Goal: Task Accomplishment & Management: Use online tool/utility

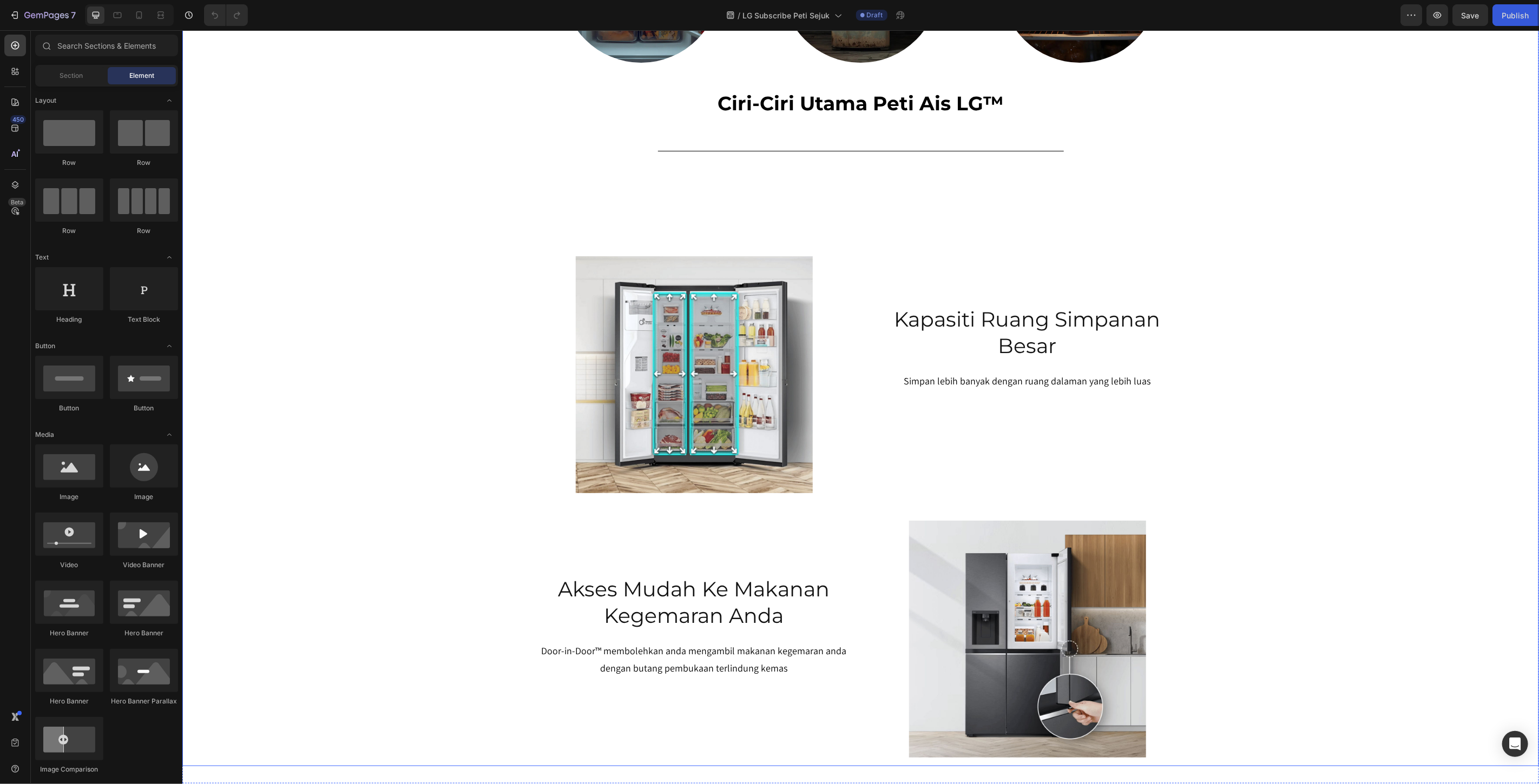
scroll to position [300, 0]
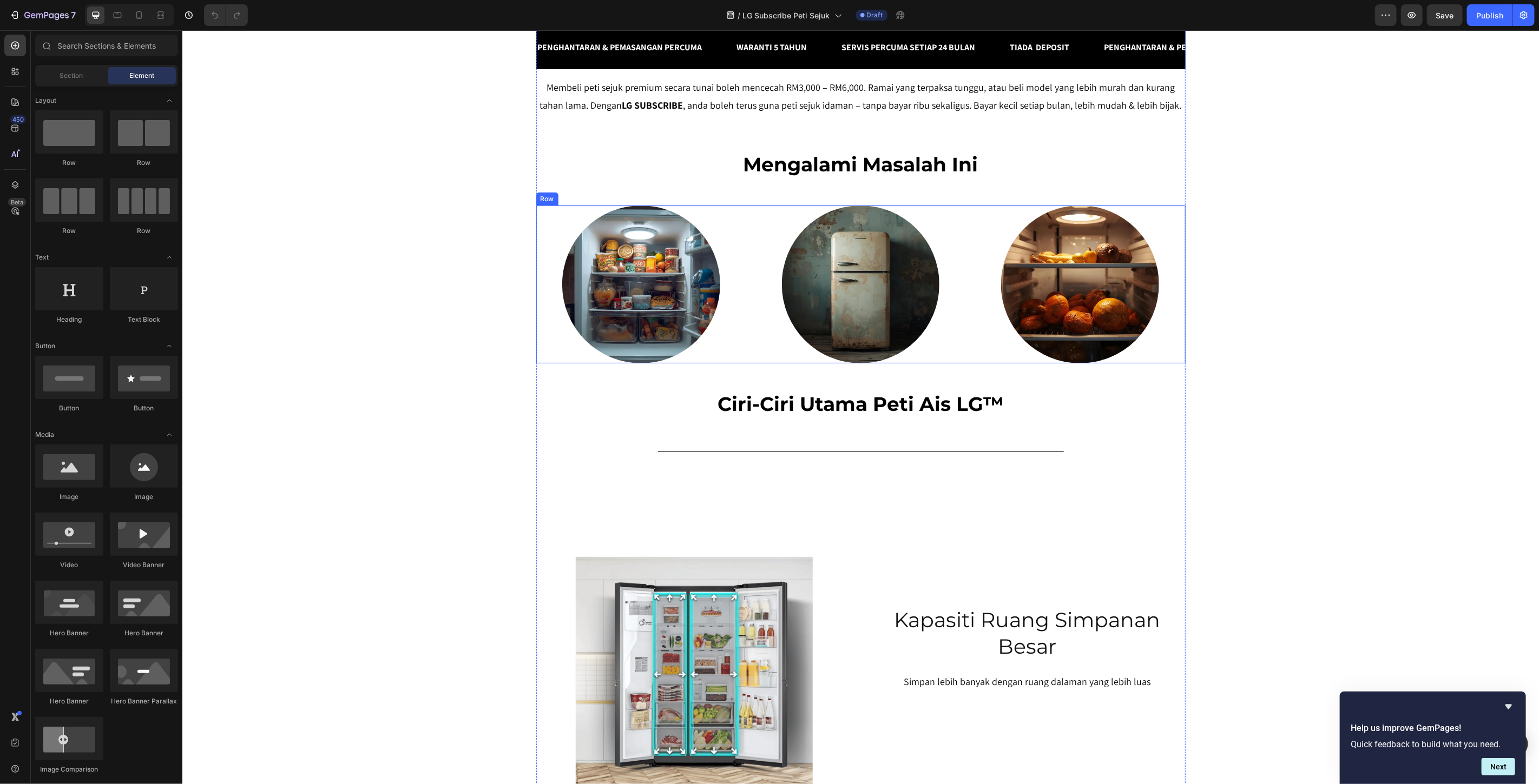
click at [746, 363] on div "Image Image Image Row" at bounding box center [860, 284] width 649 height 158
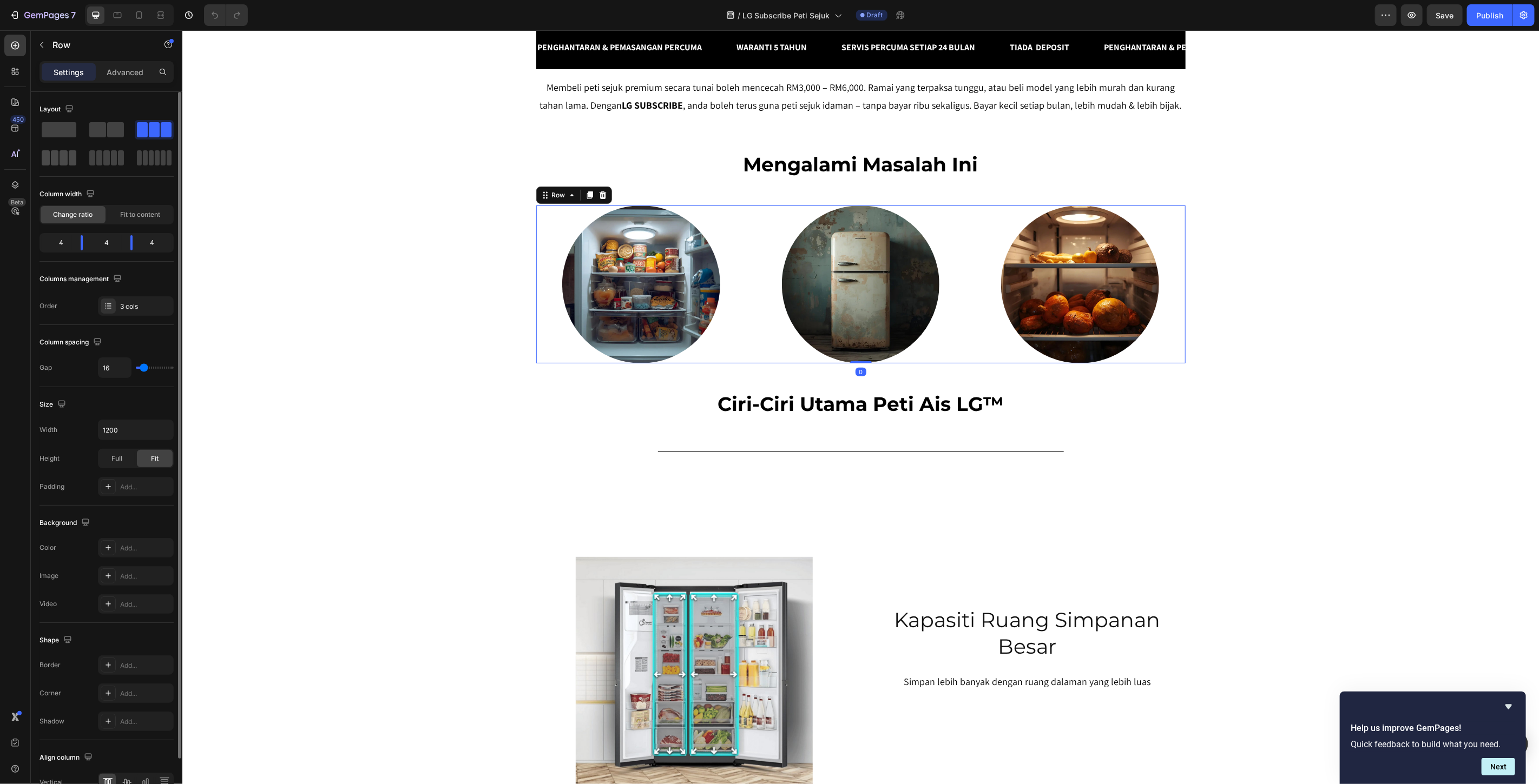
click at [61, 165] on span at bounding box center [64, 158] width 8 height 15
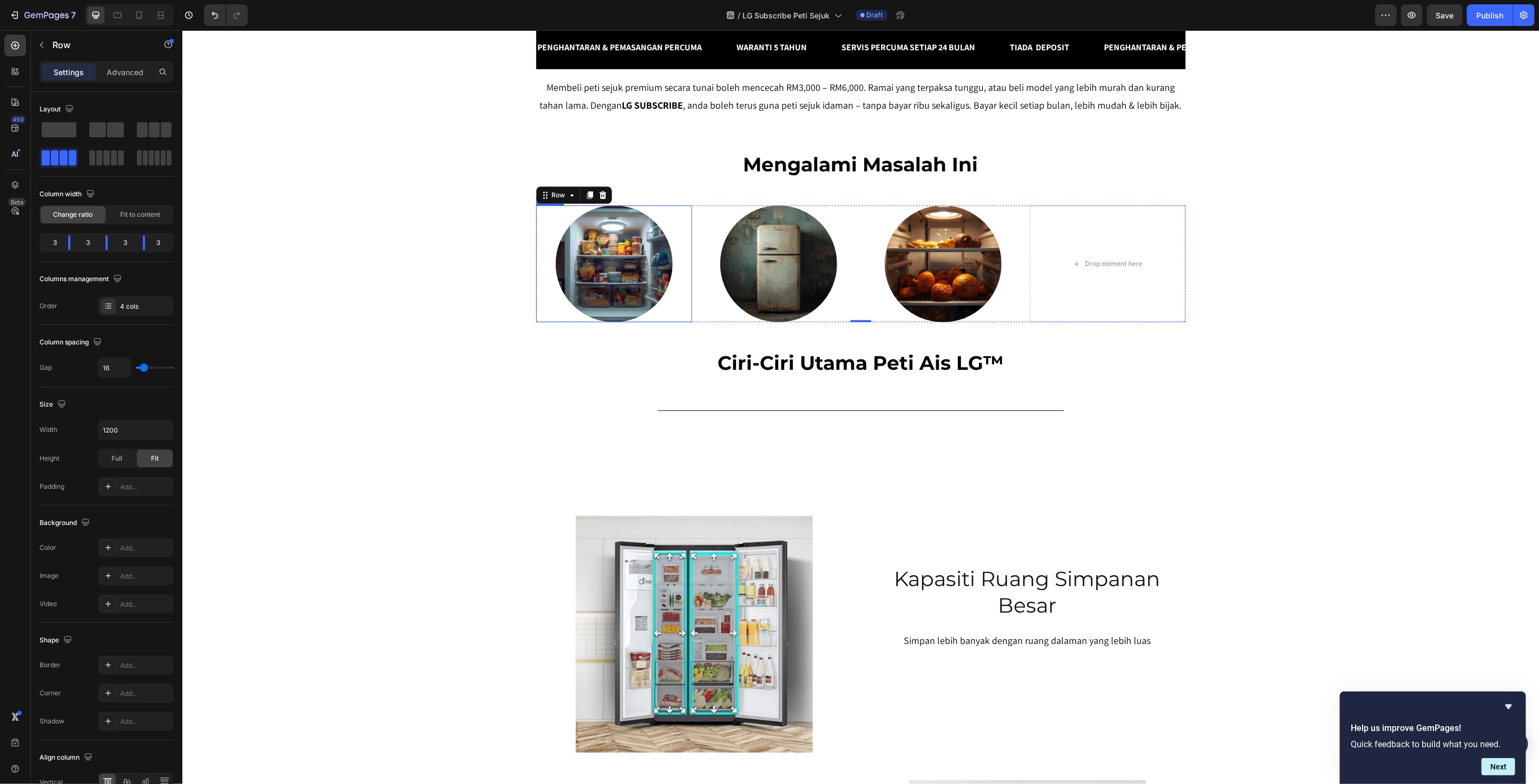
click at [620, 322] on img at bounding box center [614, 263] width 117 height 117
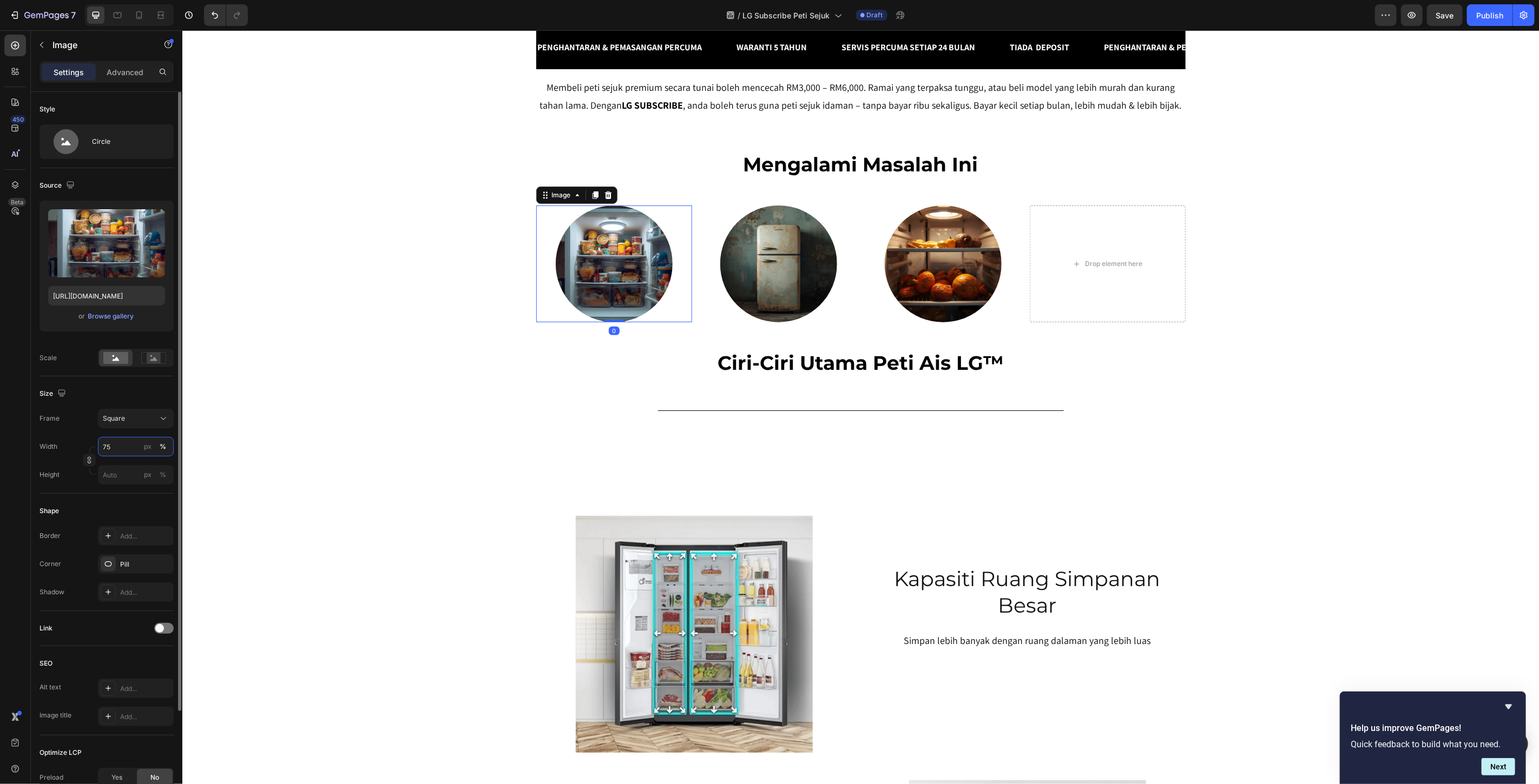
click at [114, 450] on input "75" at bounding box center [136, 447] width 76 height 20
click at [118, 478] on div "Full 100%" at bounding box center [125, 472] width 89 height 20
type input "100"
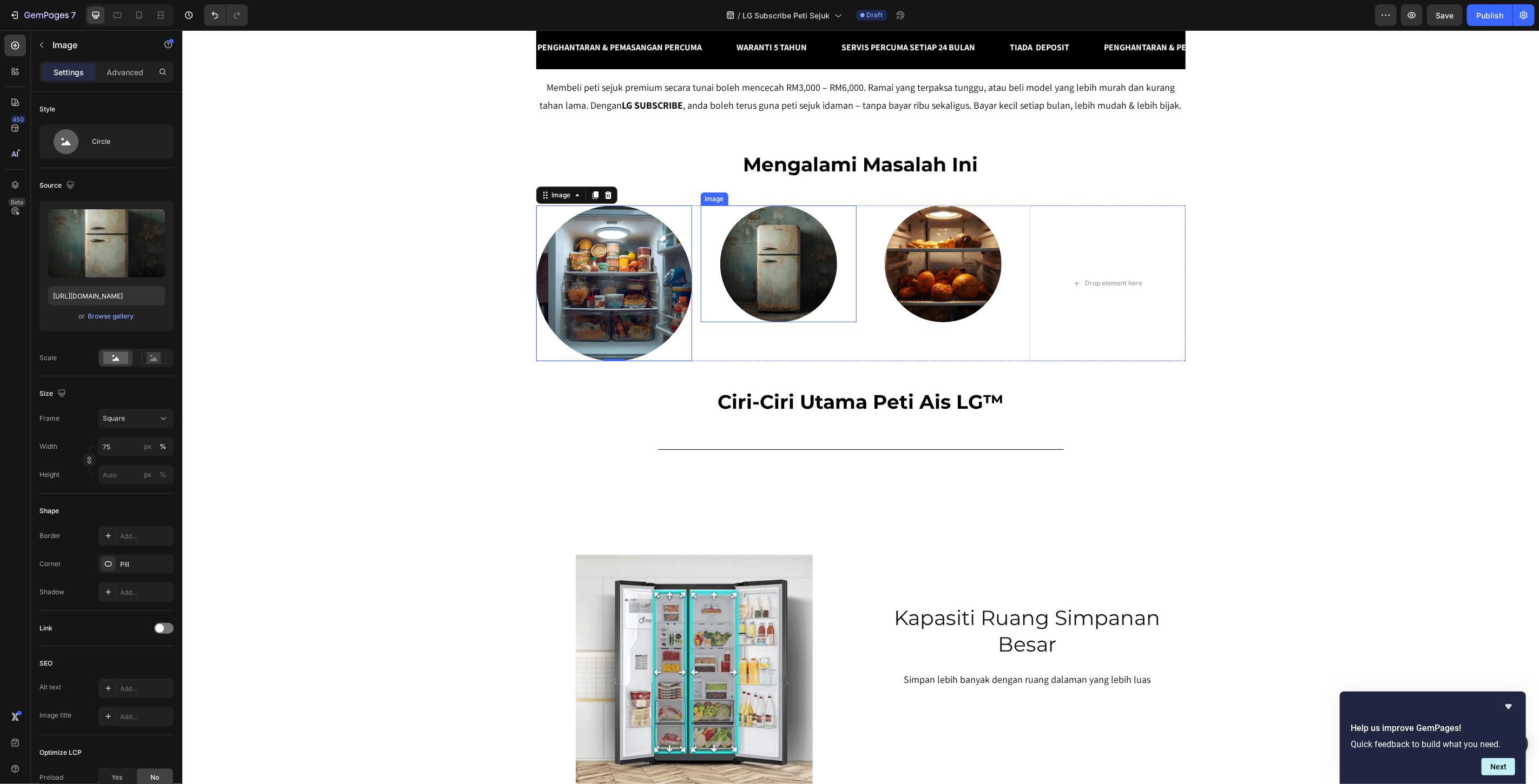
click at [790, 322] on img at bounding box center [778, 263] width 117 height 117
click at [120, 450] on input "75" at bounding box center [136, 447] width 76 height 20
click at [126, 473] on p "Full 100%" at bounding box center [133, 472] width 63 height 10
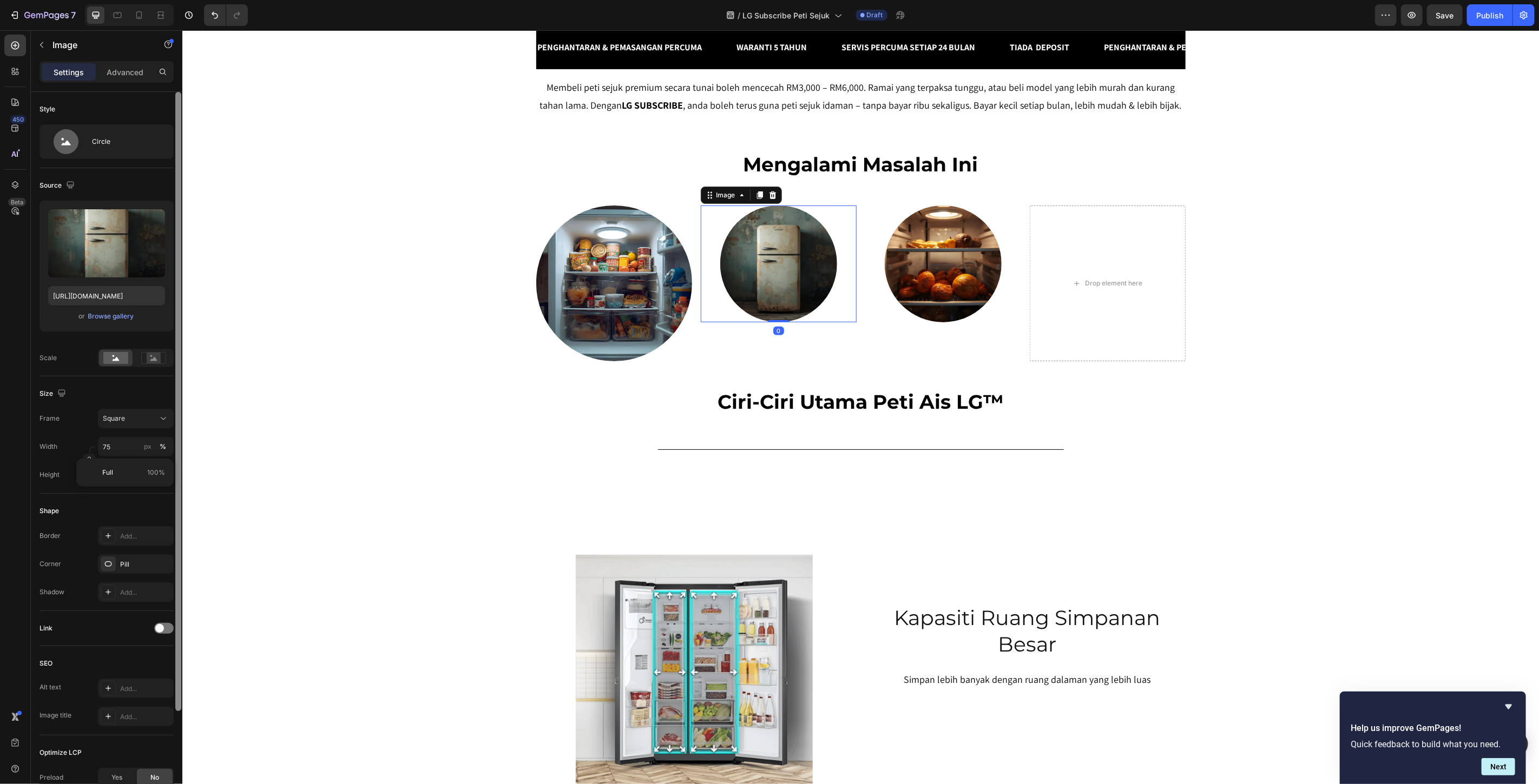
type input "100"
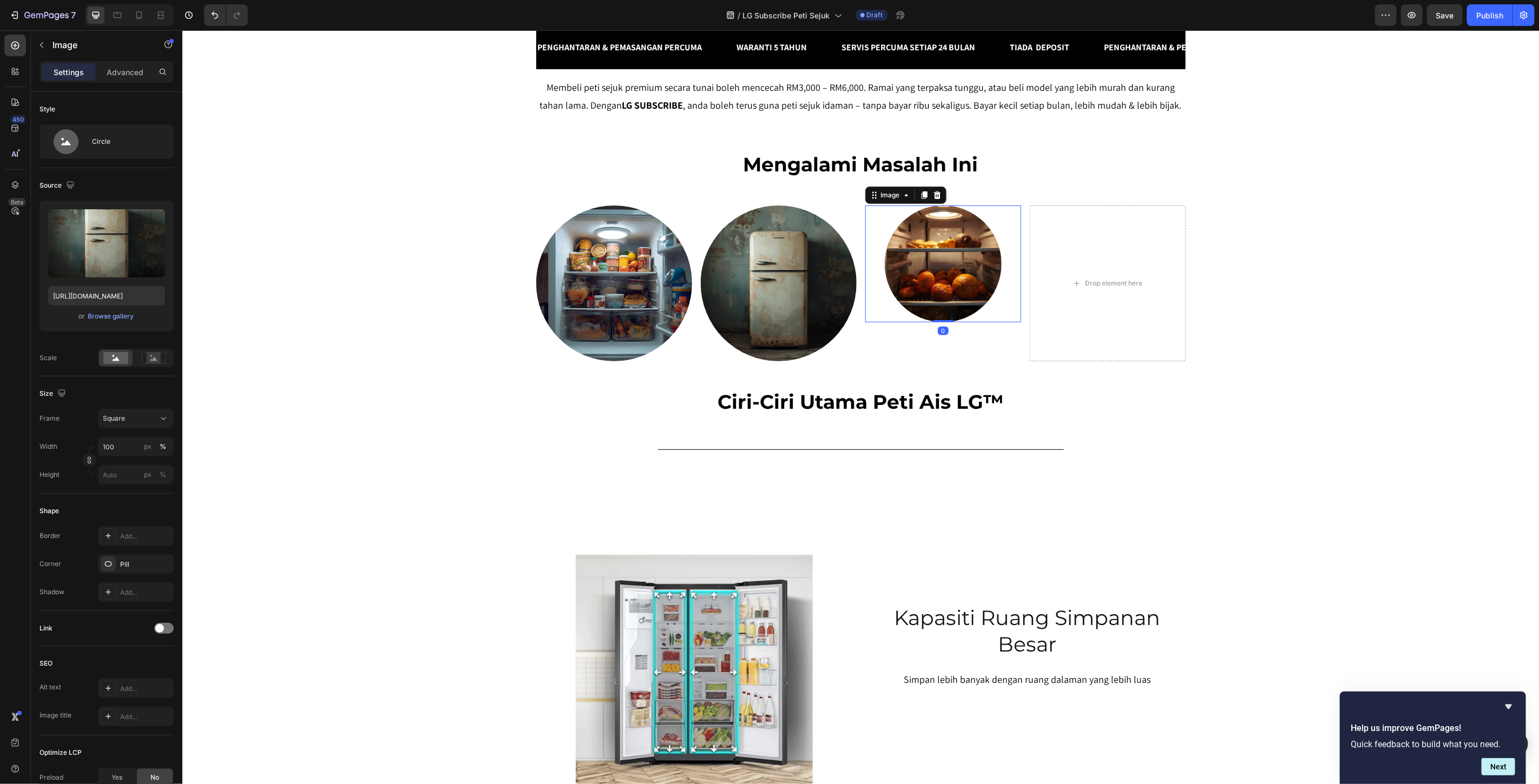
click at [917, 322] on img at bounding box center [943, 263] width 117 height 117
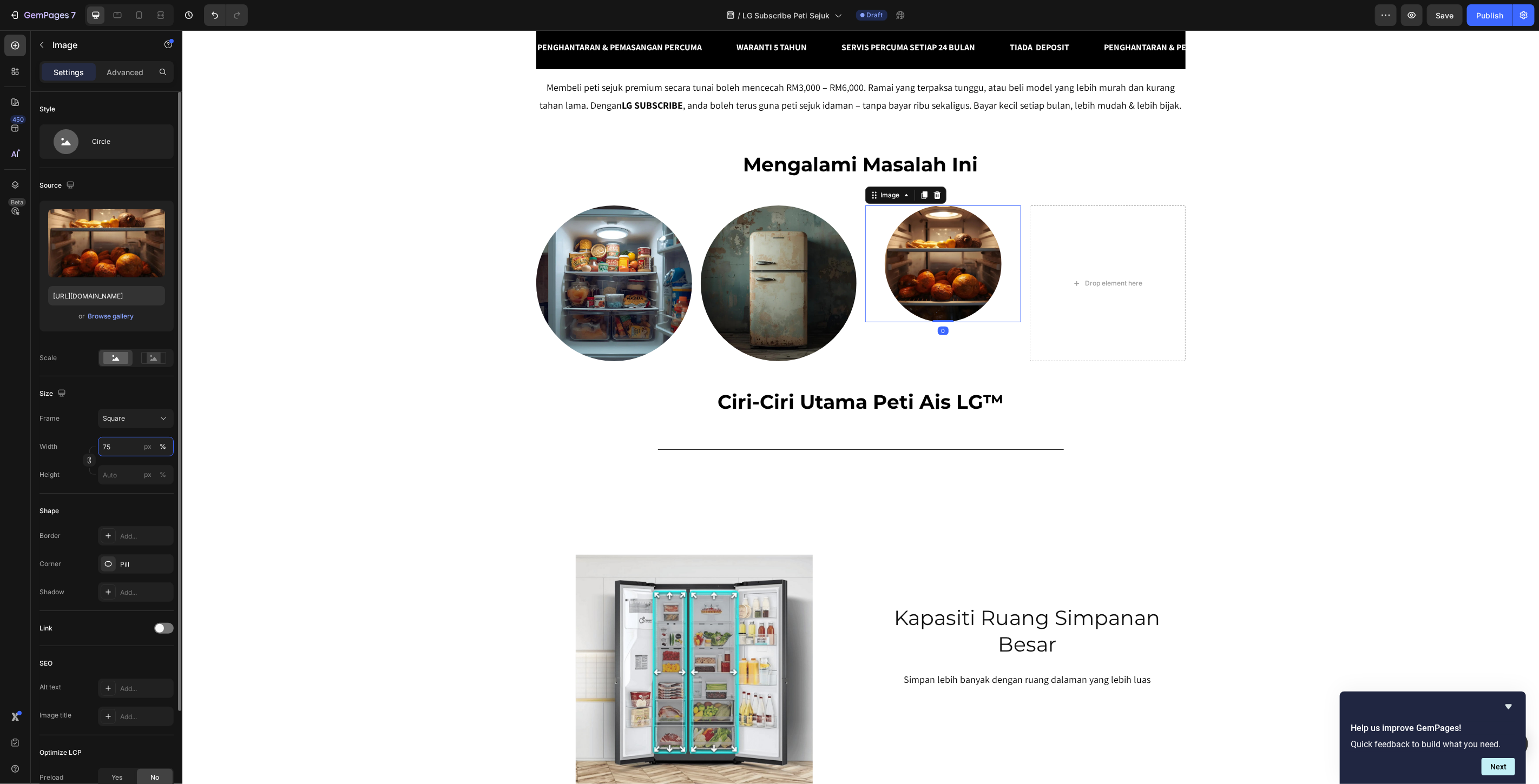
click at [131, 450] on input "75" at bounding box center [136, 447] width 76 height 20
drag, startPoint x: 133, startPoint y: 471, endPoint x: 182, endPoint y: 472, distance: 49.0
click at [134, 471] on p "Full 100%" at bounding box center [133, 472] width 63 height 10
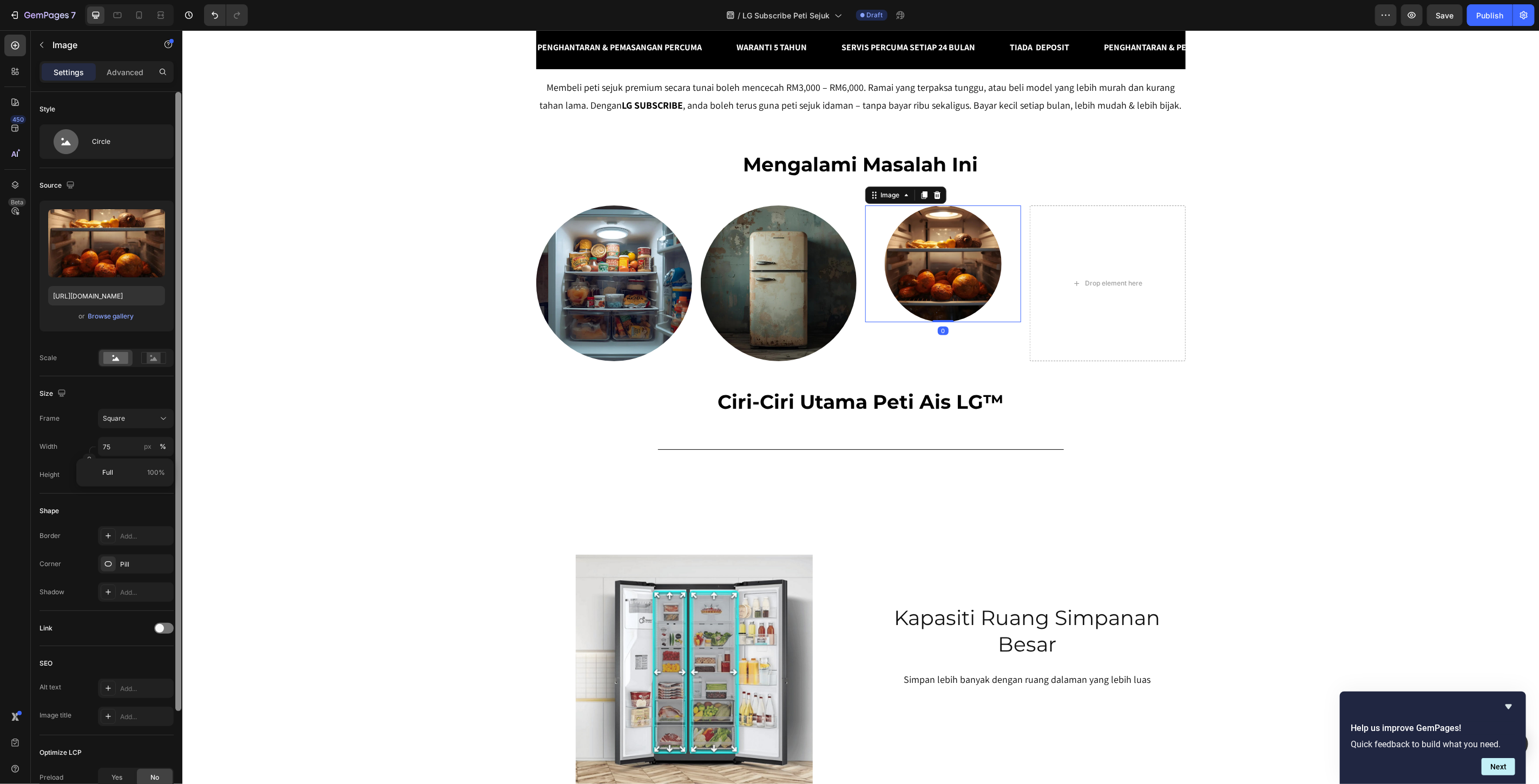
type input "100"
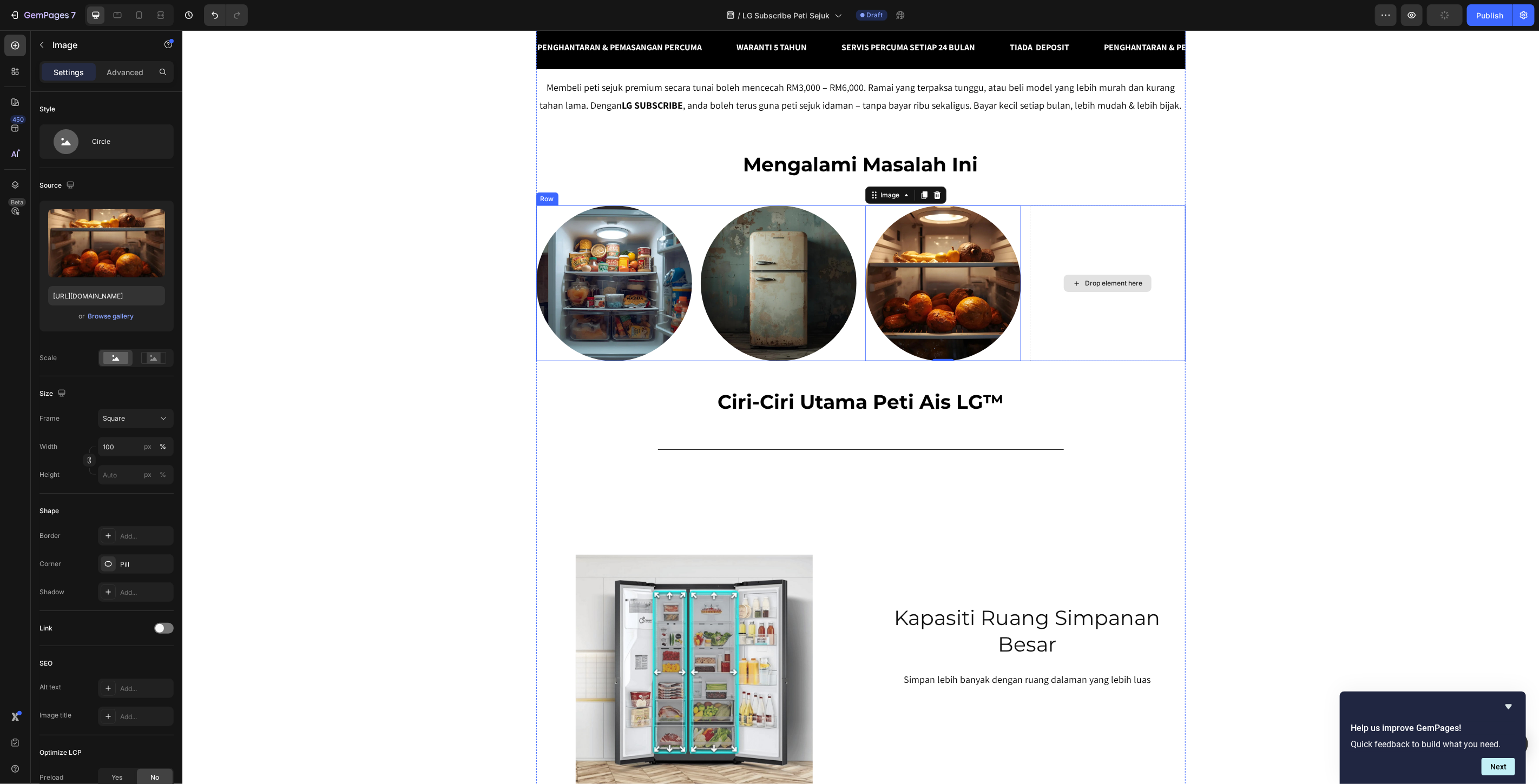
click at [1077, 291] on div "Drop element here" at bounding box center [1107, 282] width 88 height 17
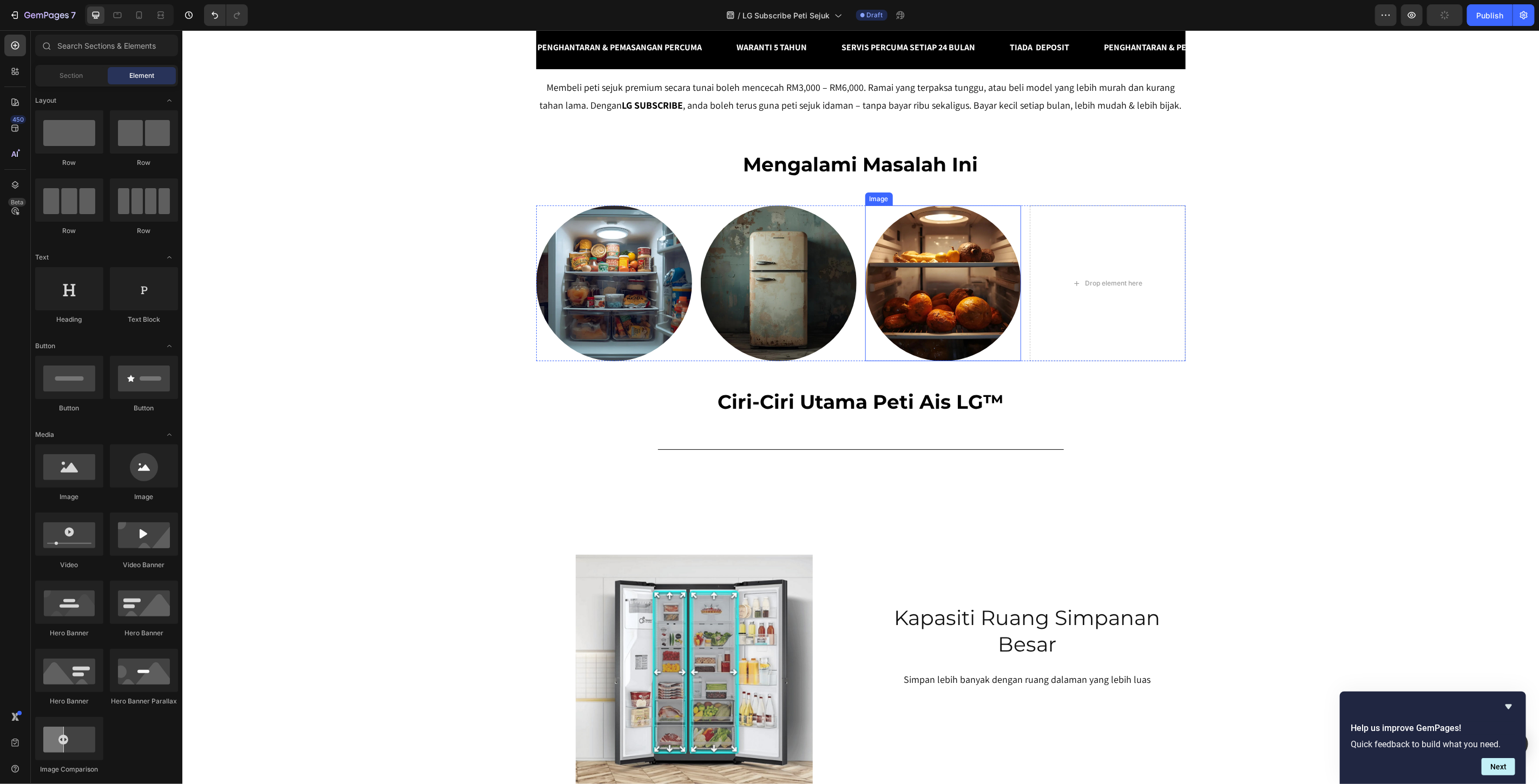
click at [962, 361] on img at bounding box center [942, 282] width 156 height 156
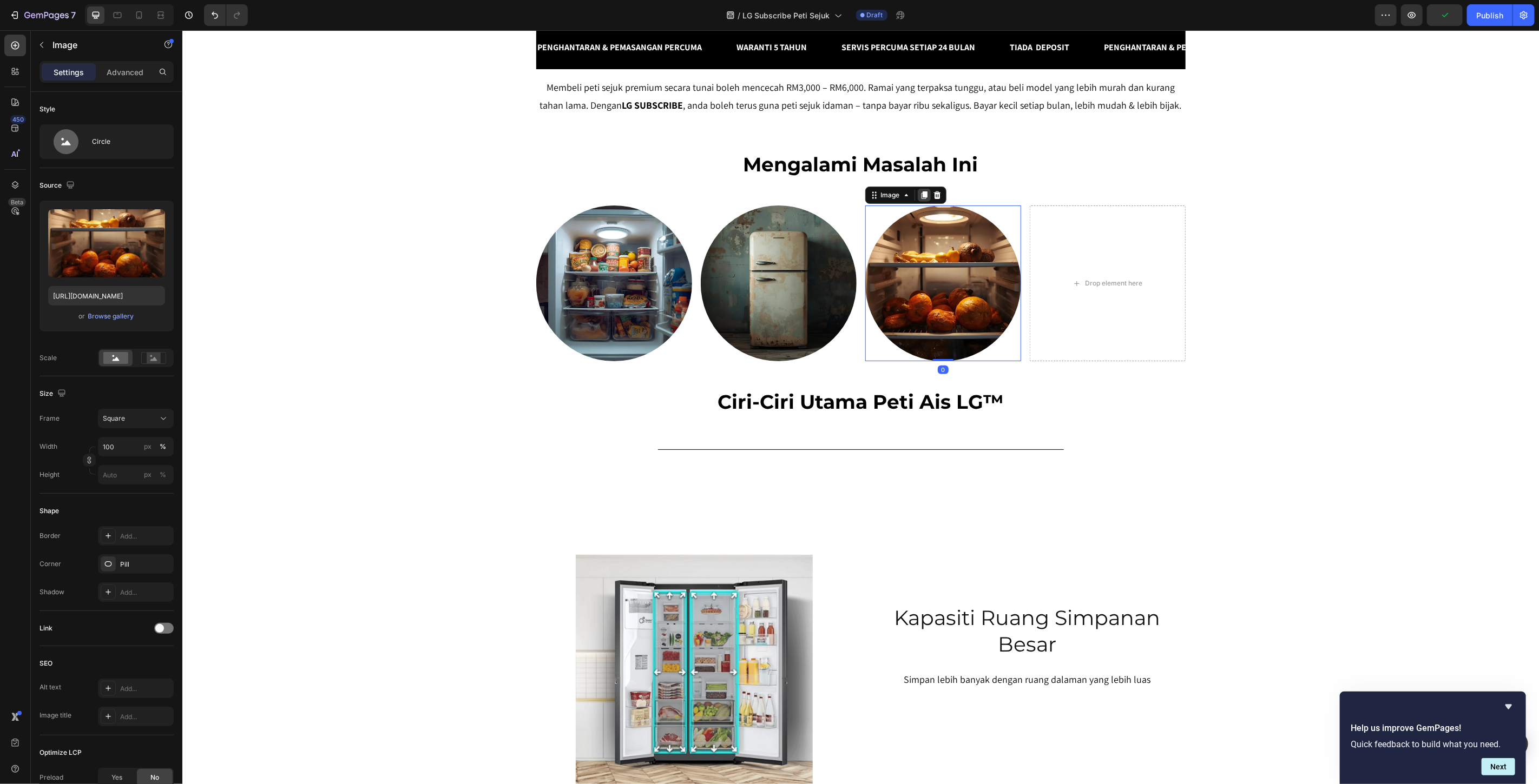
click at [921, 198] on icon at bounding box center [924, 195] width 6 height 8
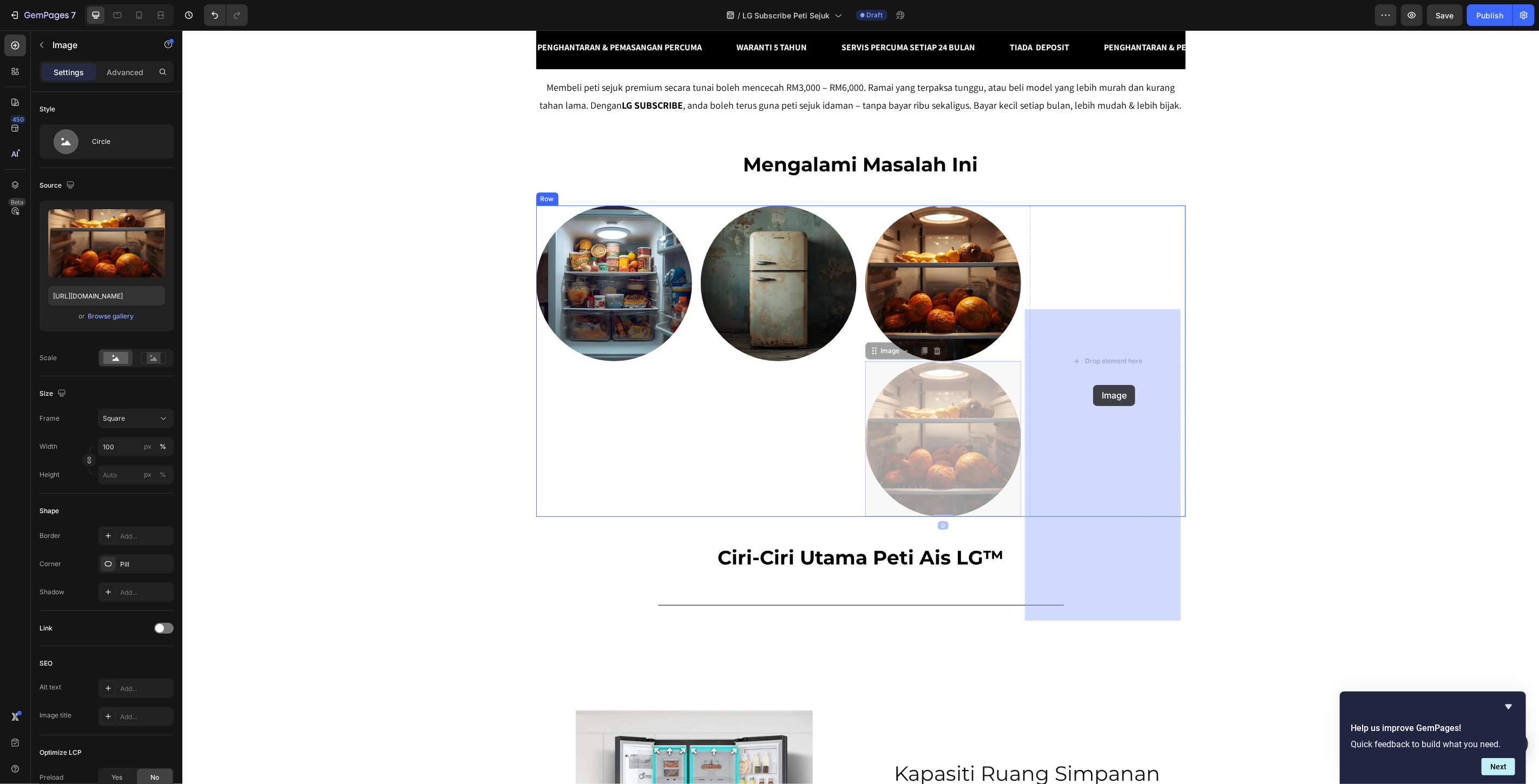
drag, startPoint x: 889, startPoint y: 457, endPoint x: 1092, endPoint y: 385, distance: 215.4
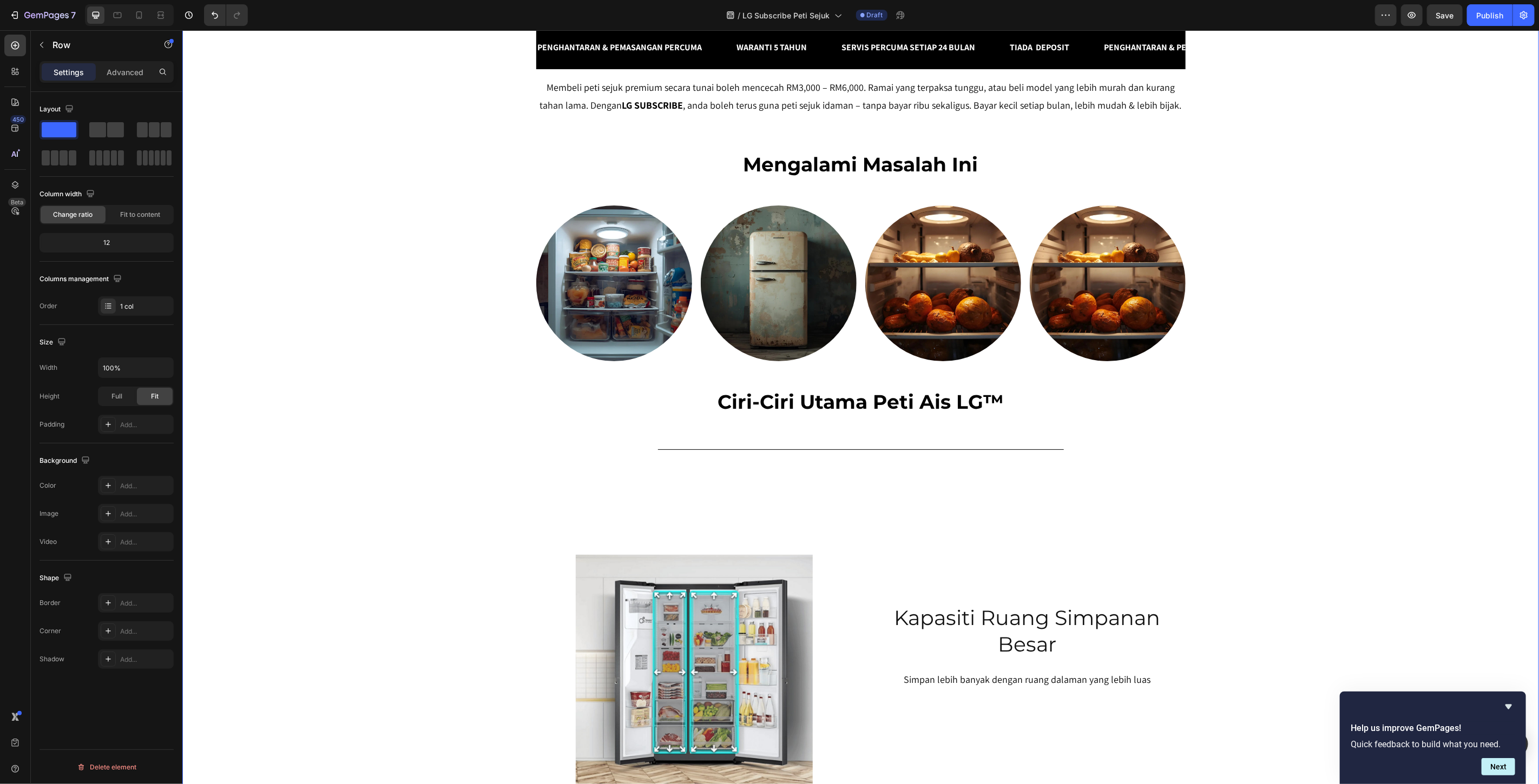
click at [1287, 382] on div "SERENDAH RM80/BULAN* Heading Row Peti Sejuk LG Premium Dari RM80 Bulanan – Mili…" at bounding box center [860, 408] width 1357 height 1312
click at [1113, 361] on img at bounding box center [1107, 282] width 156 height 156
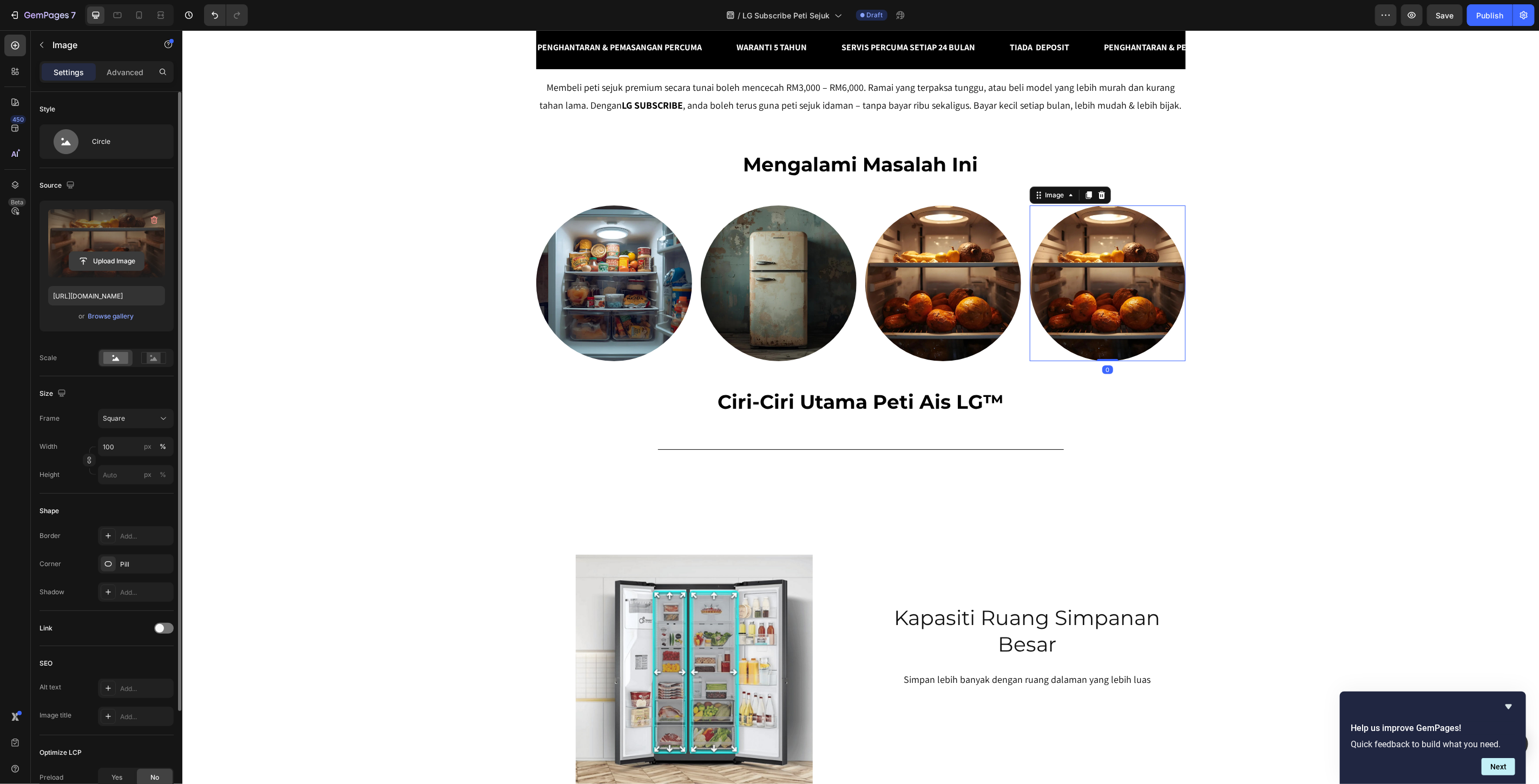
click at [88, 263] on input "file" at bounding box center [106, 261] width 75 height 19
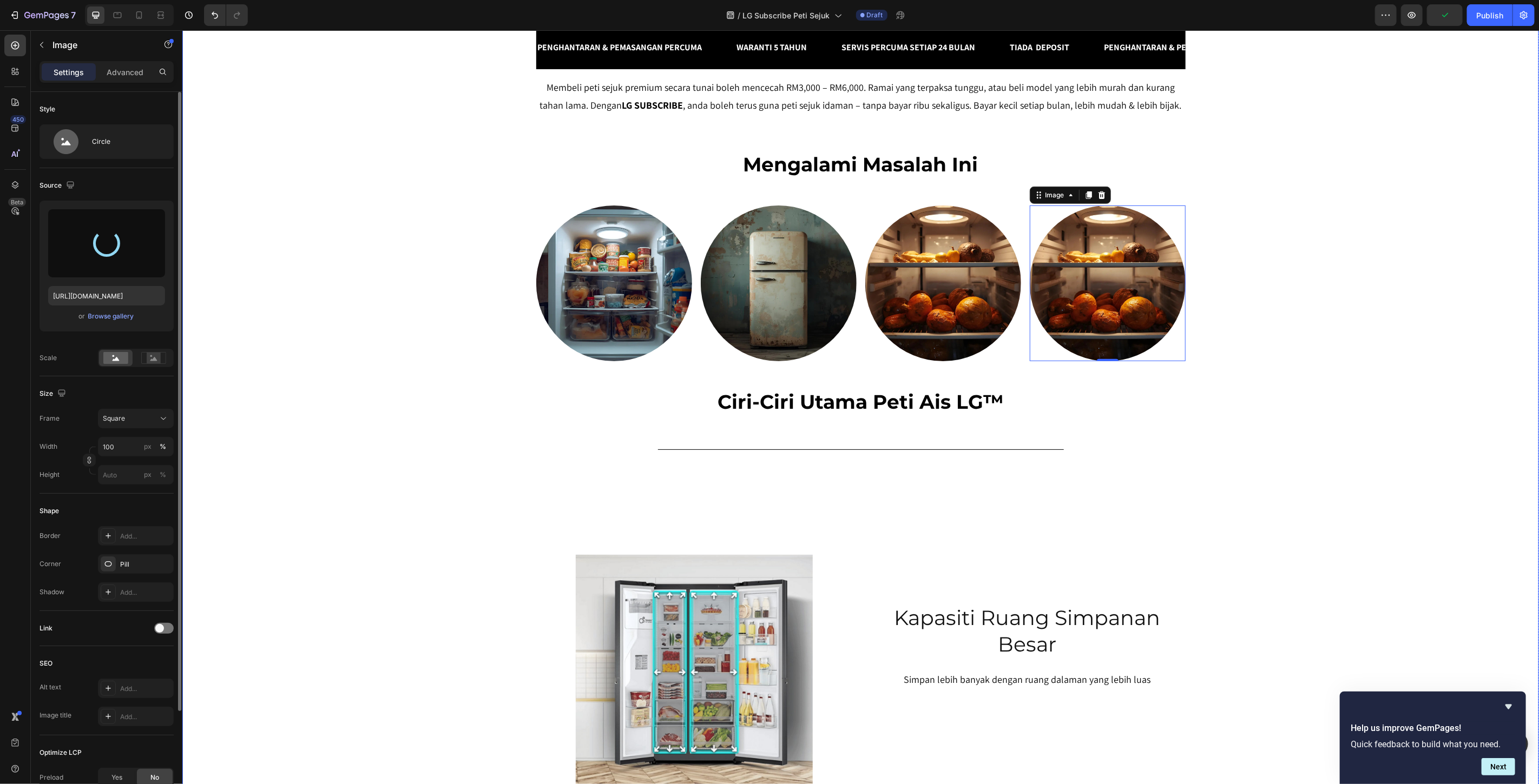
type input "[URL][DOMAIN_NAME]"
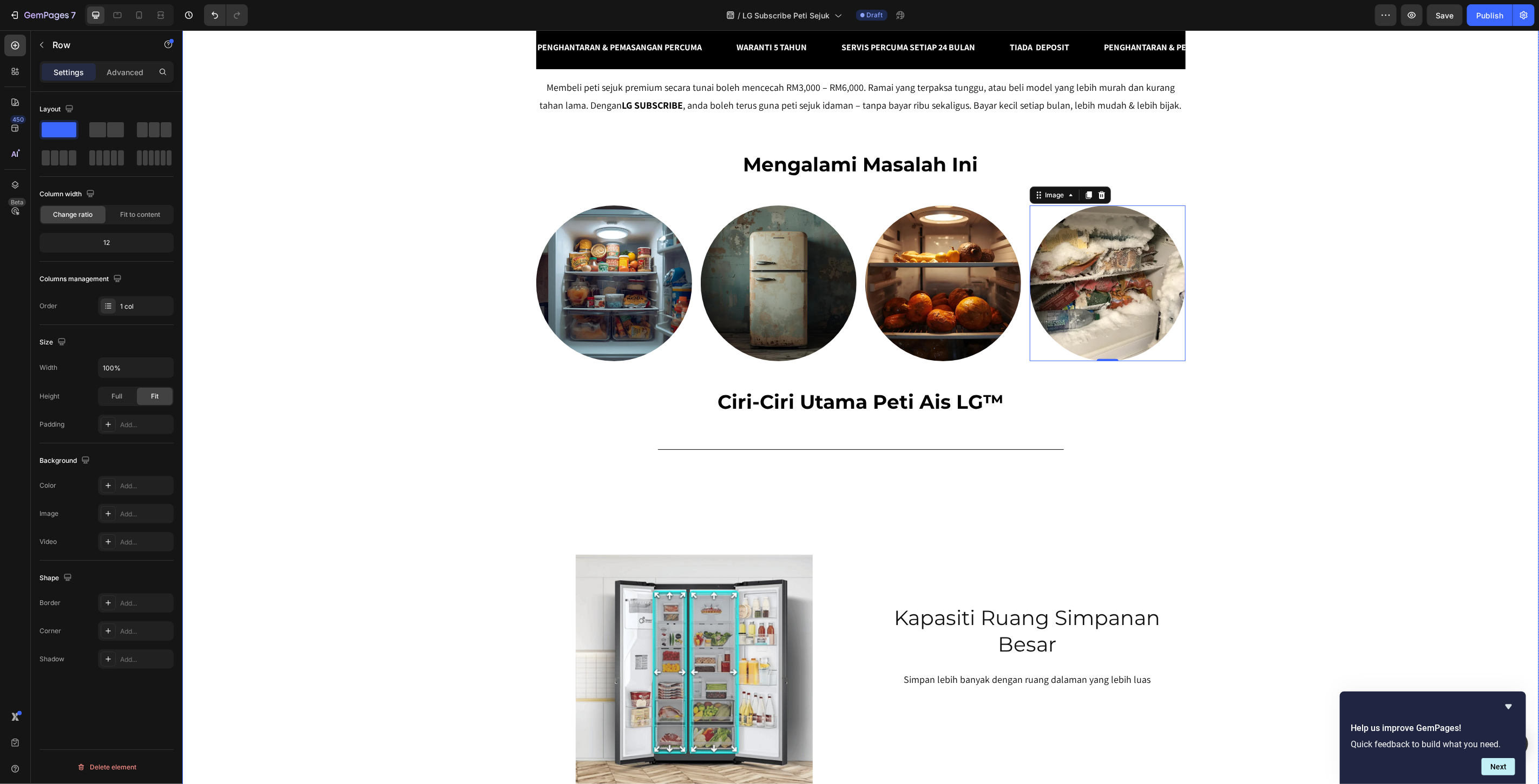
click at [1290, 286] on div "SERENDAH RM80/BULAN* Heading Row Peti Sejuk LG Premium Dari RM80 Bulanan – Mili…" at bounding box center [860, 408] width 1357 height 1312
drag, startPoint x: 798, startPoint y: 384, endPoint x: 787, endPoint y: 385, distance: 11.0
click at [798, 361] on img at bounding box center [778, 282] width 156 height 156
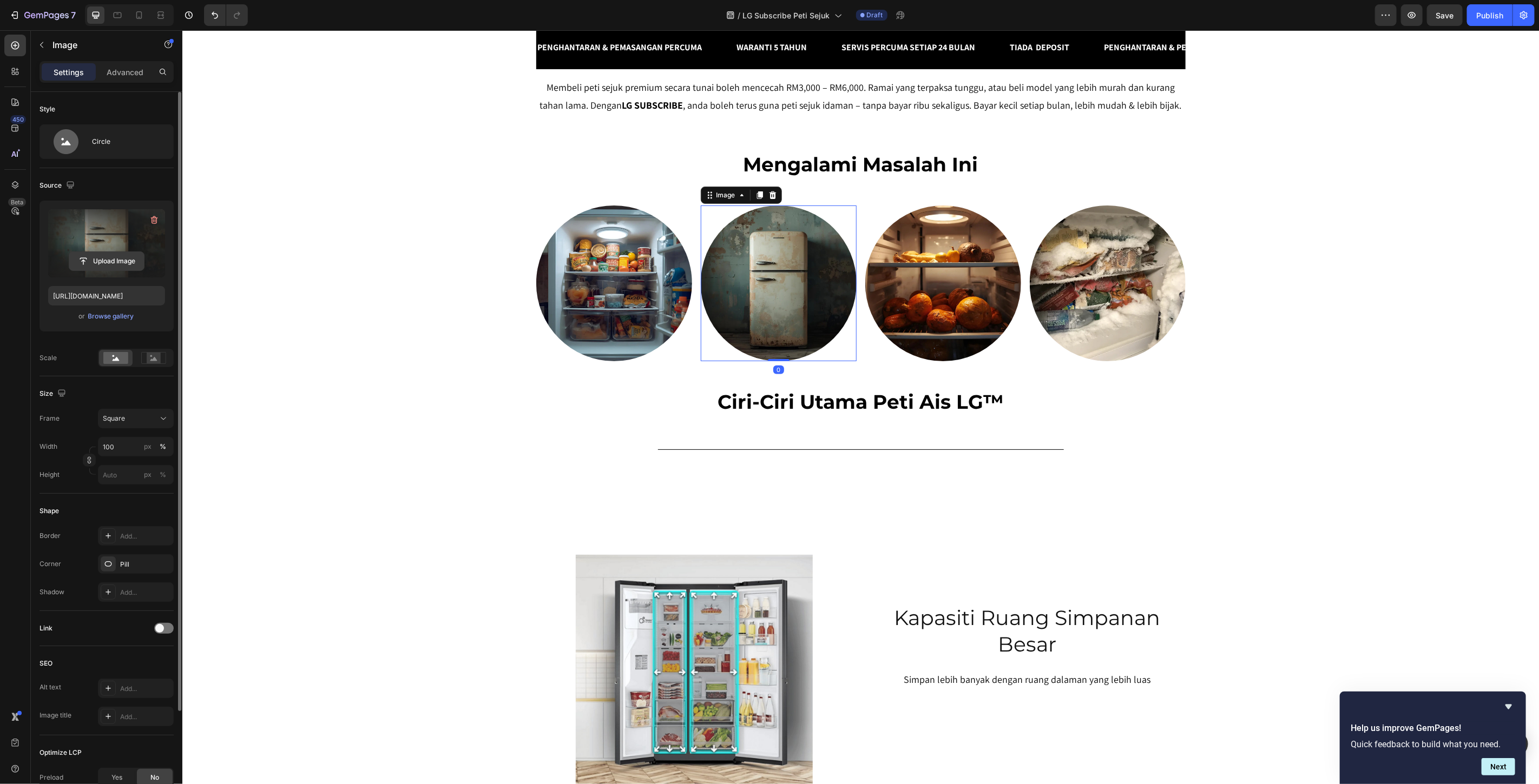
click at [100, 259] on input "file" at bounding box center [106, 261] width 75 height 19
type input "[URL][DOMAIN_NAME]"
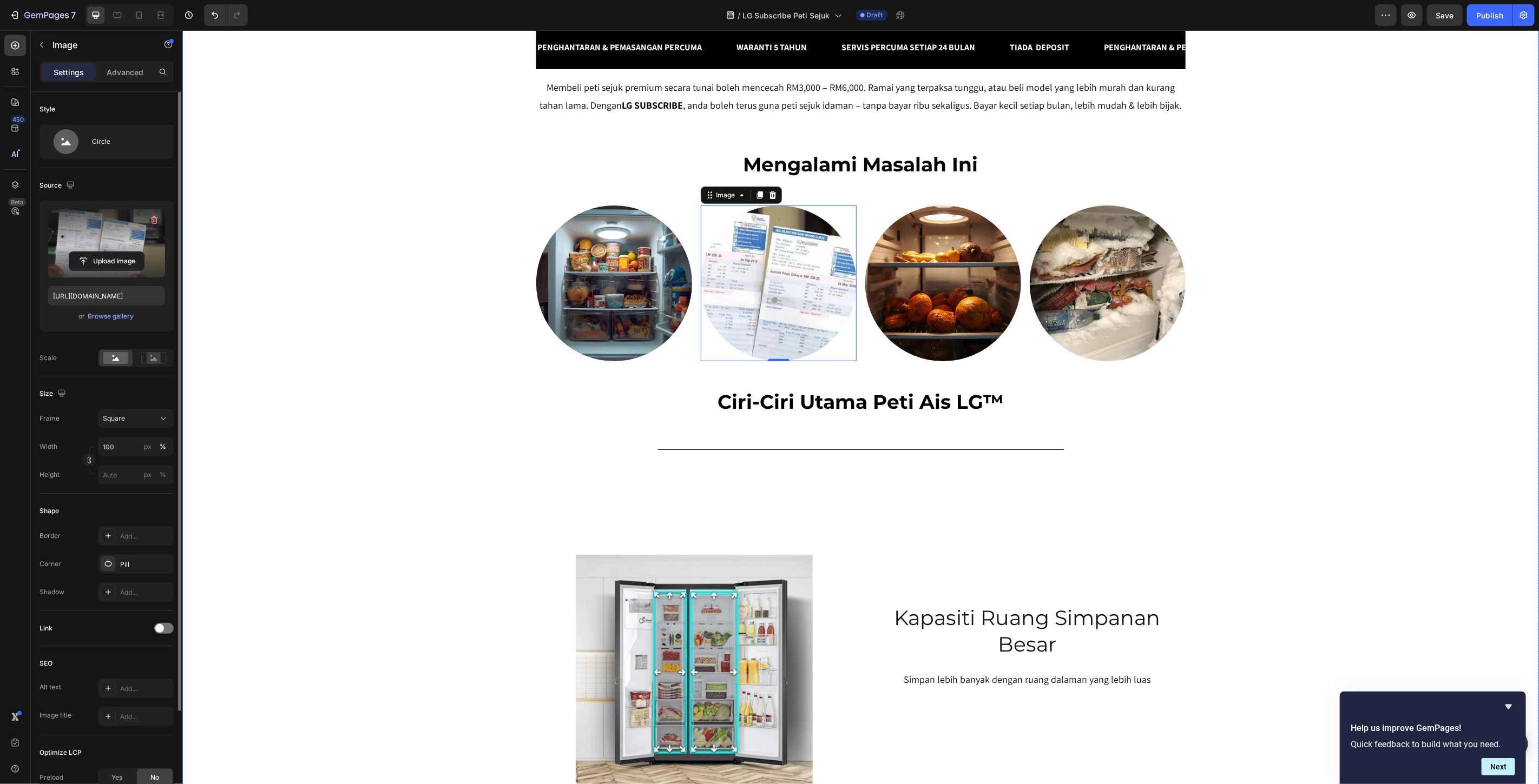
click at [1399, 379] on div "SERENDAH RM80/BULAN* Heading Row Peti Sejuk LG Premium Dari RM80 Bulanan – Mili…" at bounding box center [860, 408] width 1357 height 1312
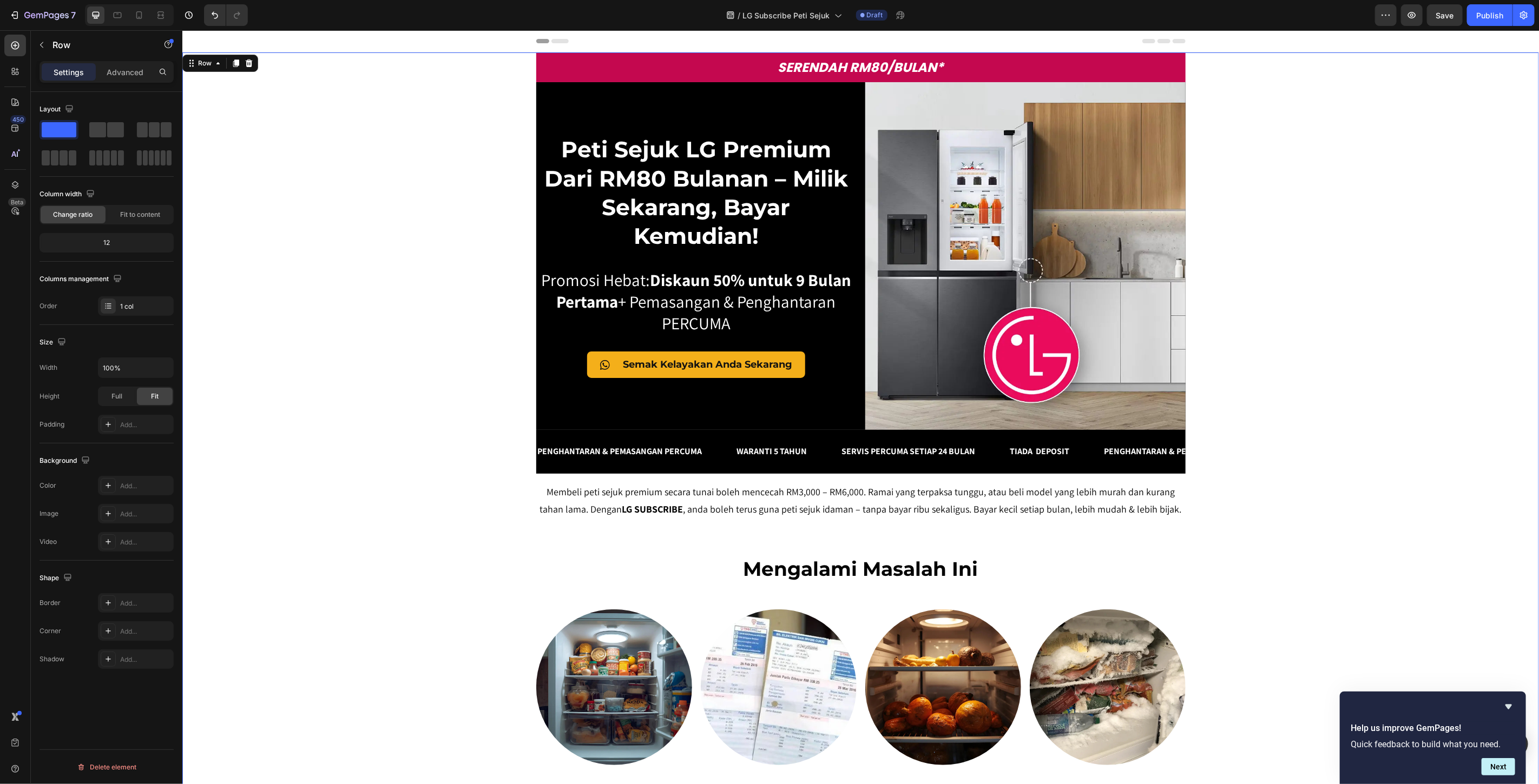
scroll to position [180, 0]
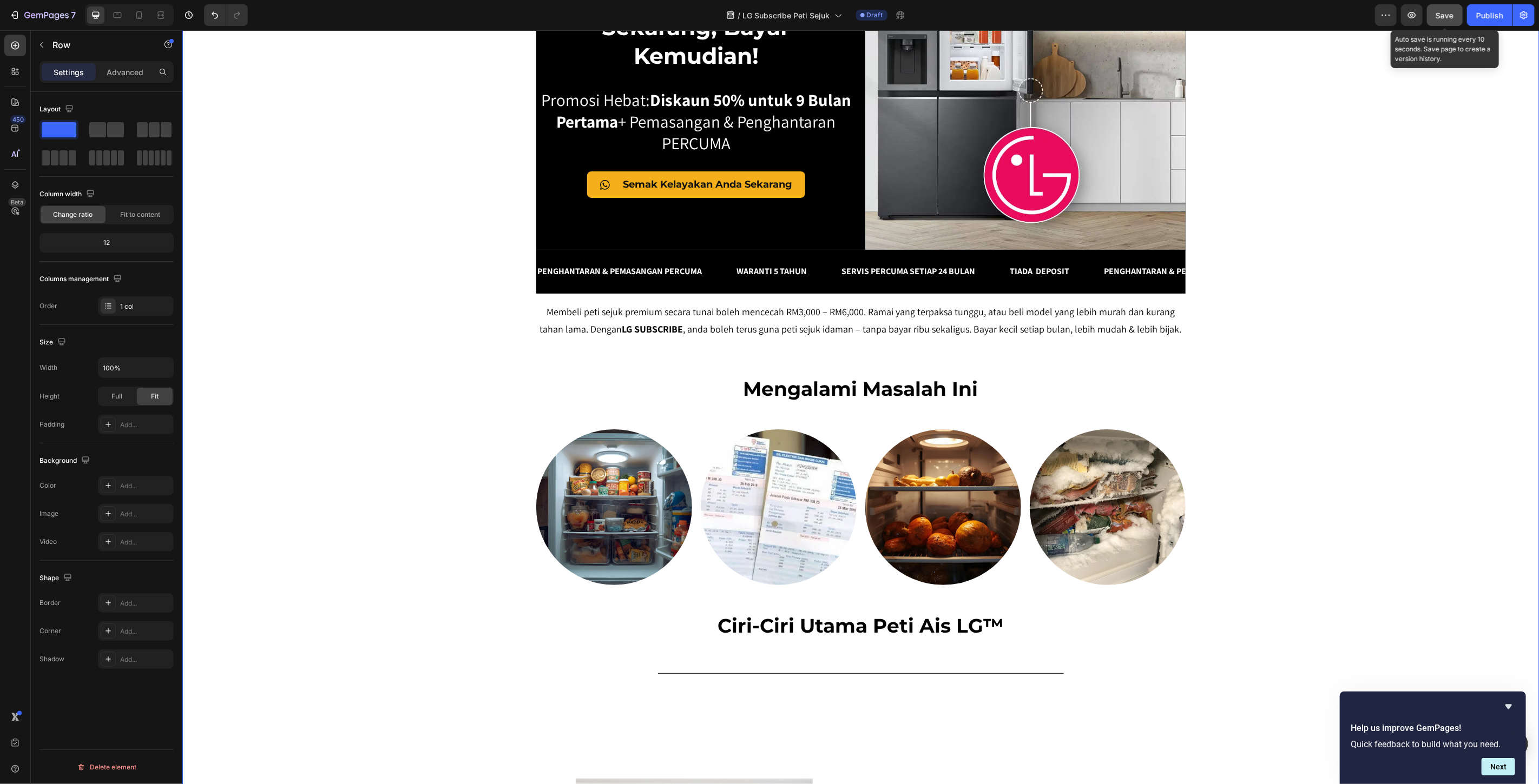
click at [1453, 19] on span "Save" at bounding box center [1445, 15] width 18 height 9
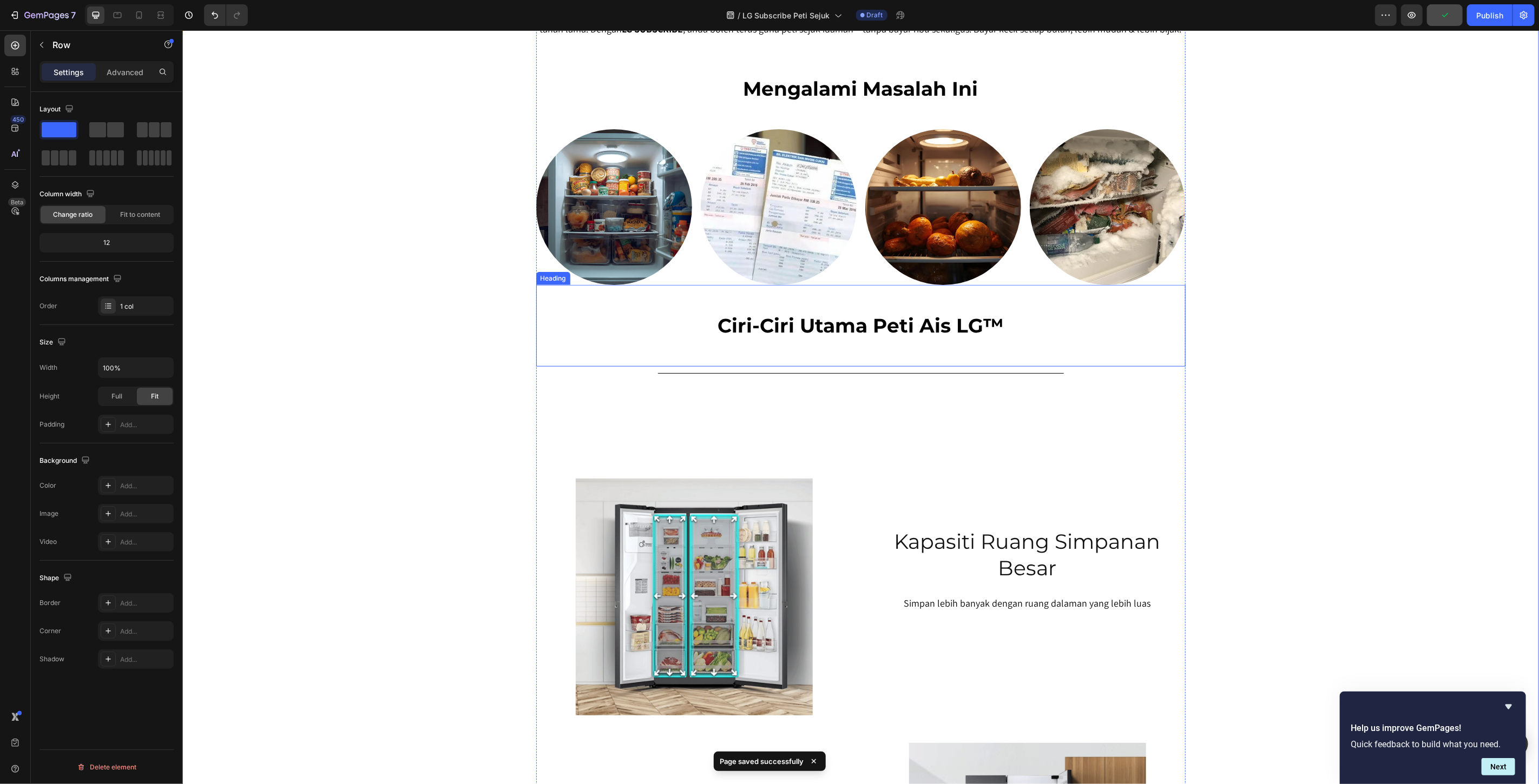
scroll to position [661, 0]
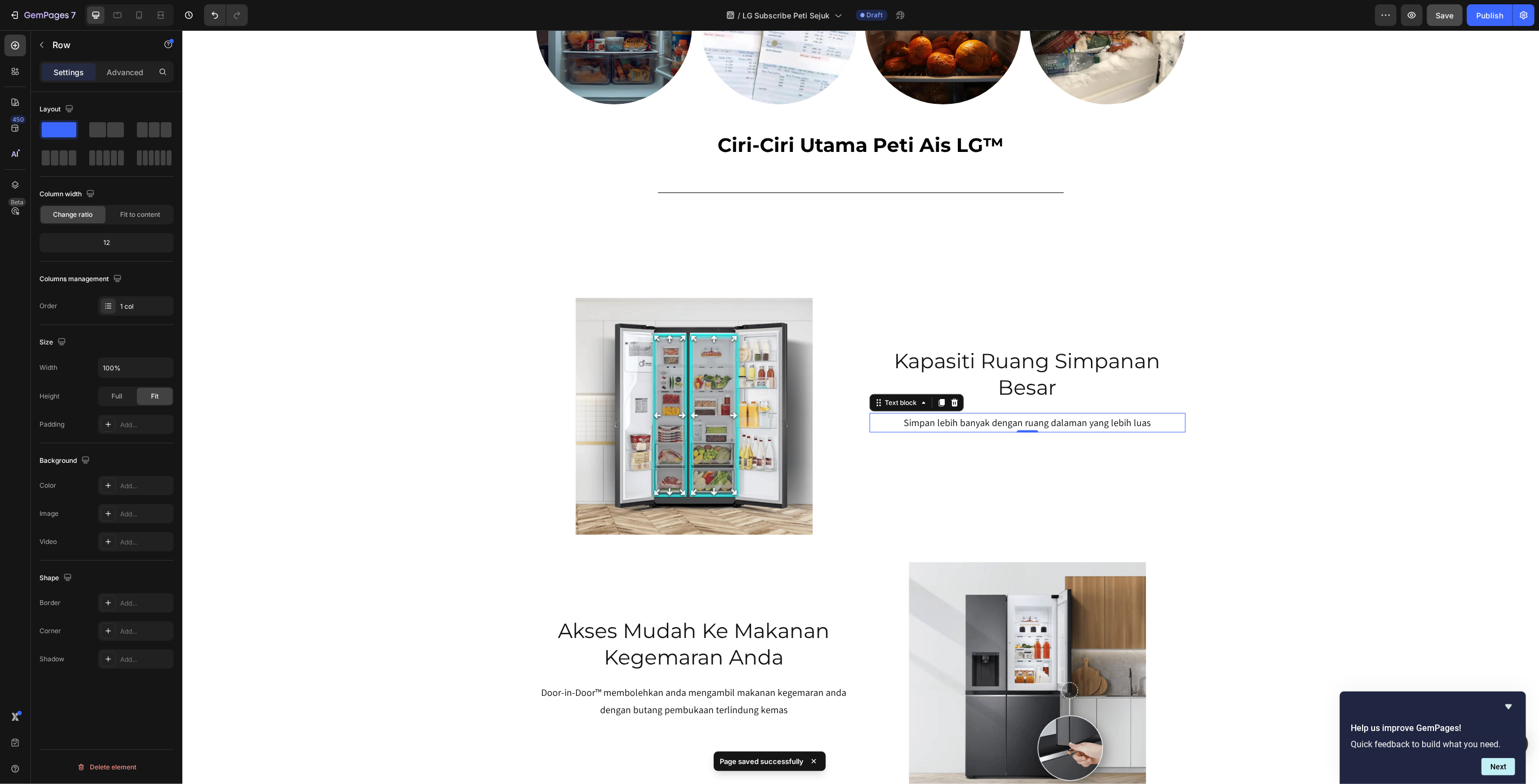
click at [976, 420] on p "Simpan lebih banyak dengan ruang dalaman yang lebih luas" at bounding box center [1026, 422] width 314 height 17
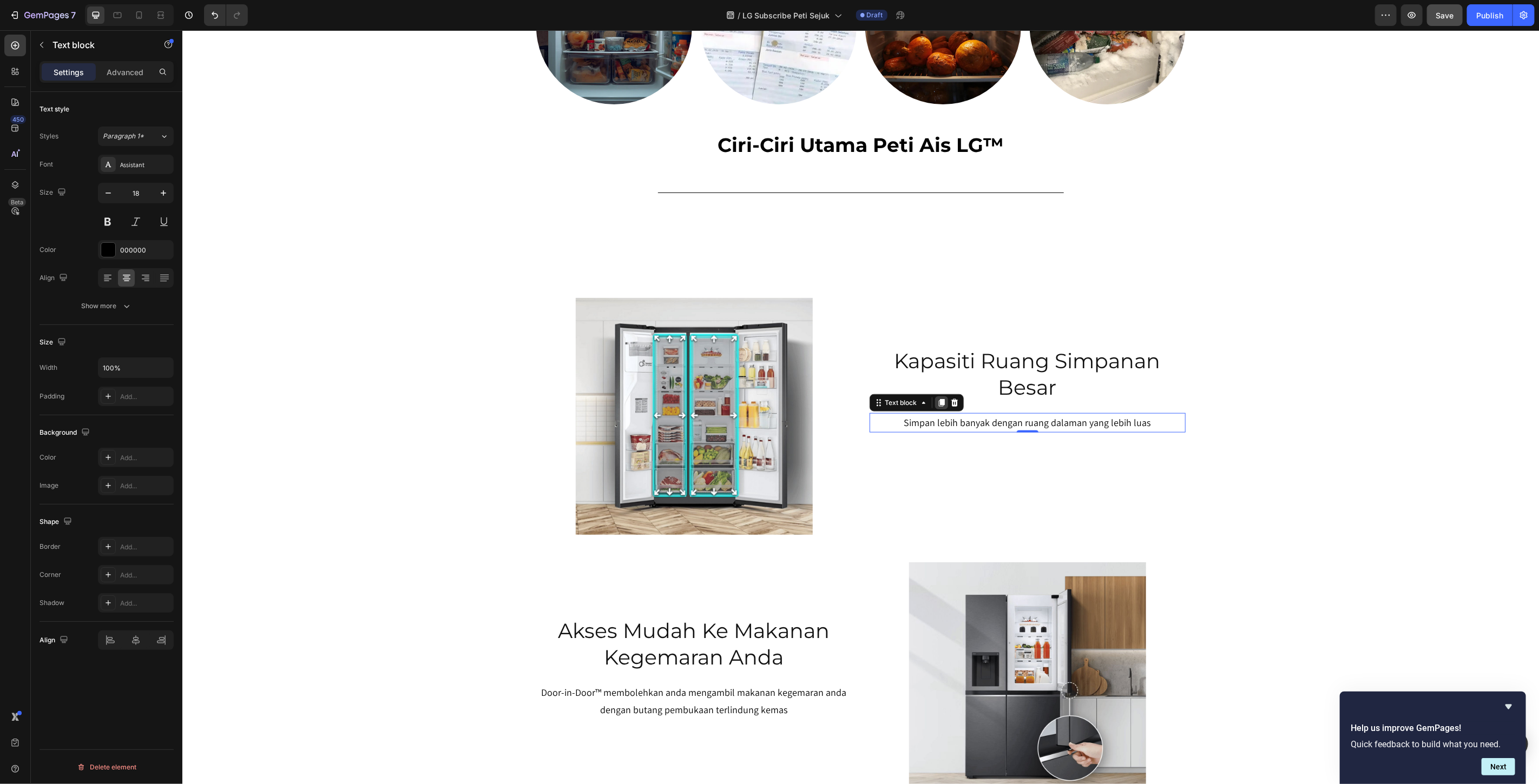
click at [938, 402] on icon at bounding box center [941, 402] width 6 height 8
drag, startPoint x: 888, startPoint y: 425, endPoint x: 587, endPoint y: 85, distance: 454.1
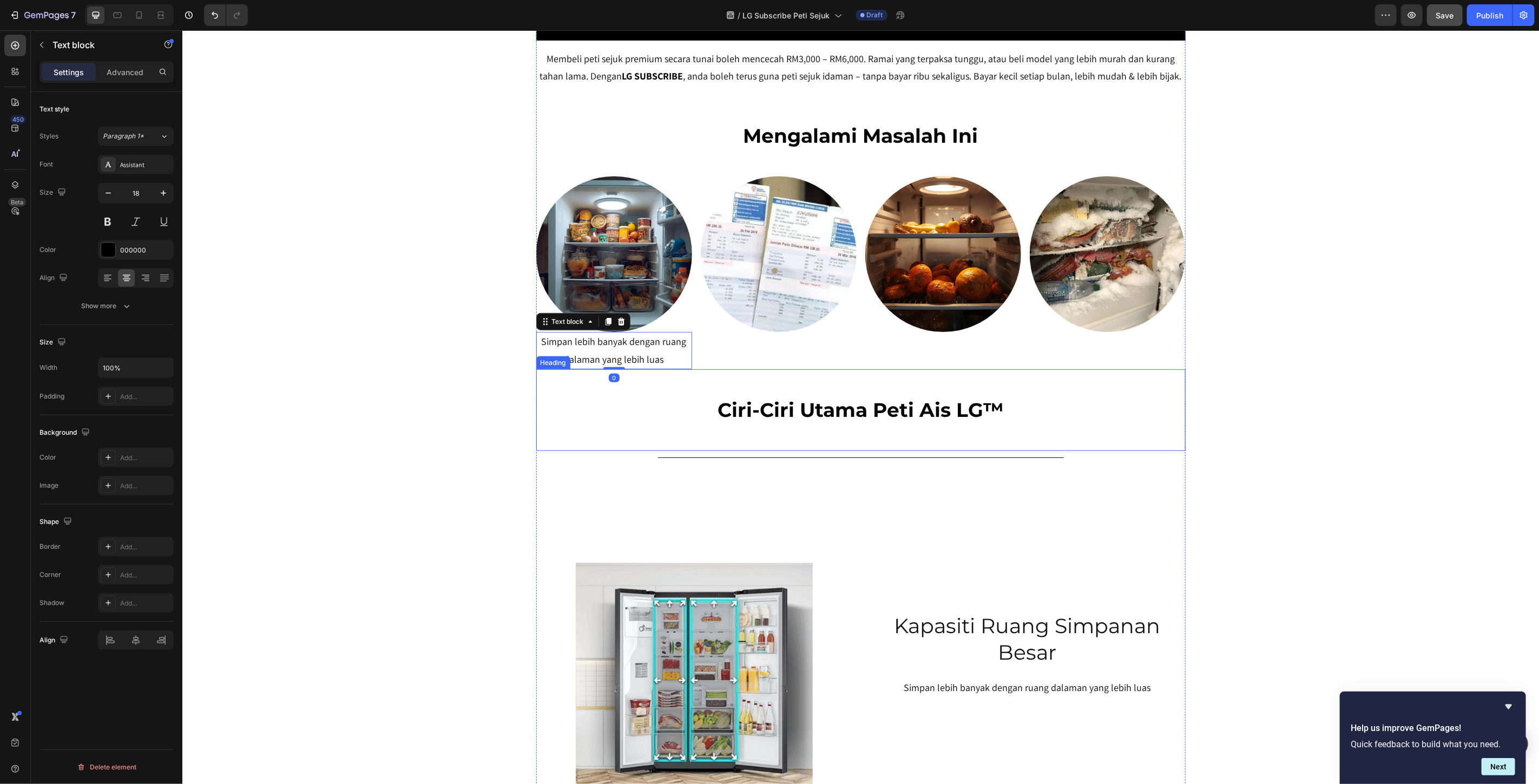
scroll to position [420, 0]
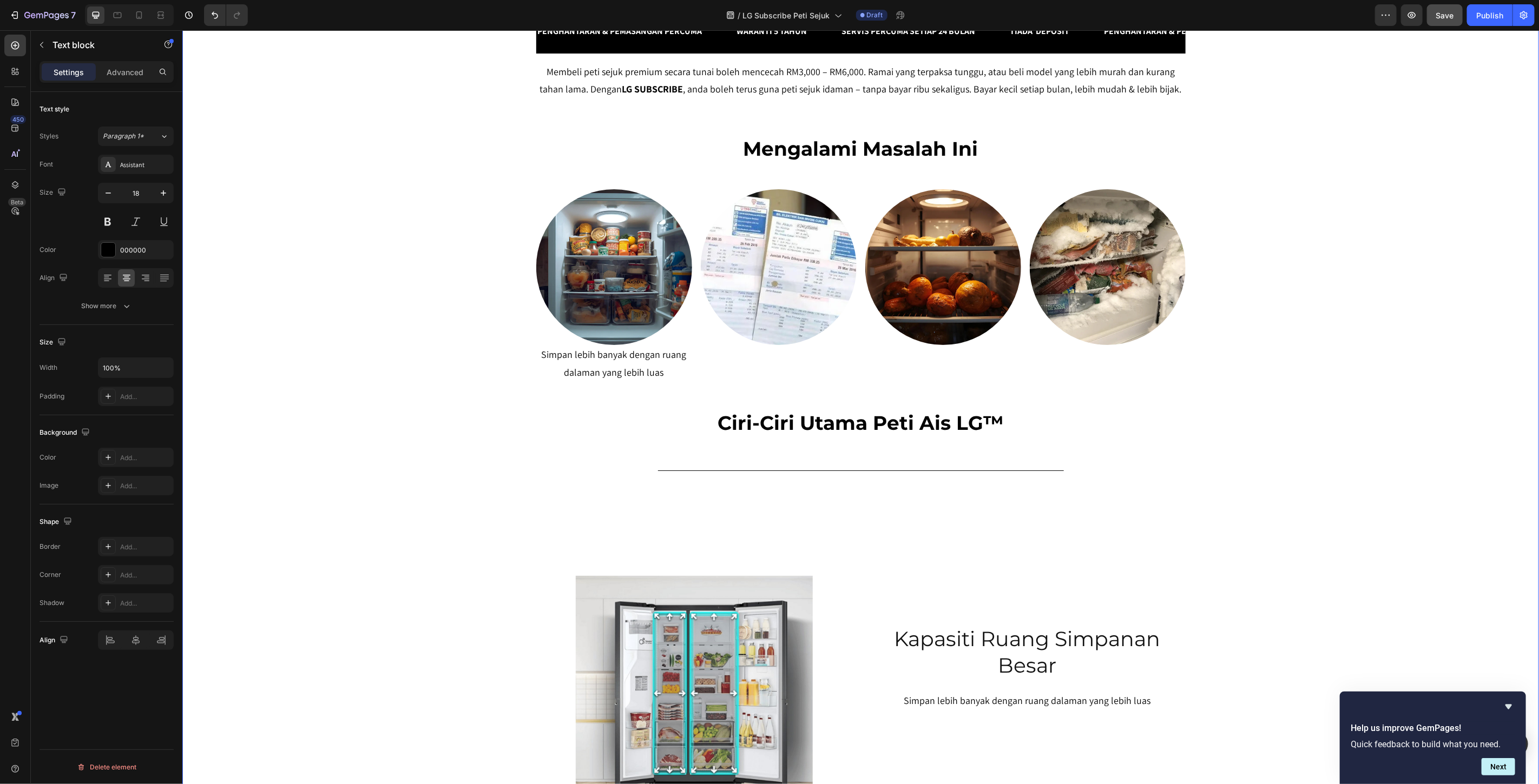
click at [451, 223] on div "SERENDAH RM80/BULAN* Heading Row Peti Sejuk LG Premium Dari RM80 Bulanan – Mili…" at bounding box center [860, 358] width 1357 height 1454
click at [642, 368] on p "Simpan lebih banyak dengan ruang dalaman yang lebih luas" at bounding box center [614, 363] width 154 height 35
click at [603, 337] on icon at bounding box center [608, 334] width 8 height 8
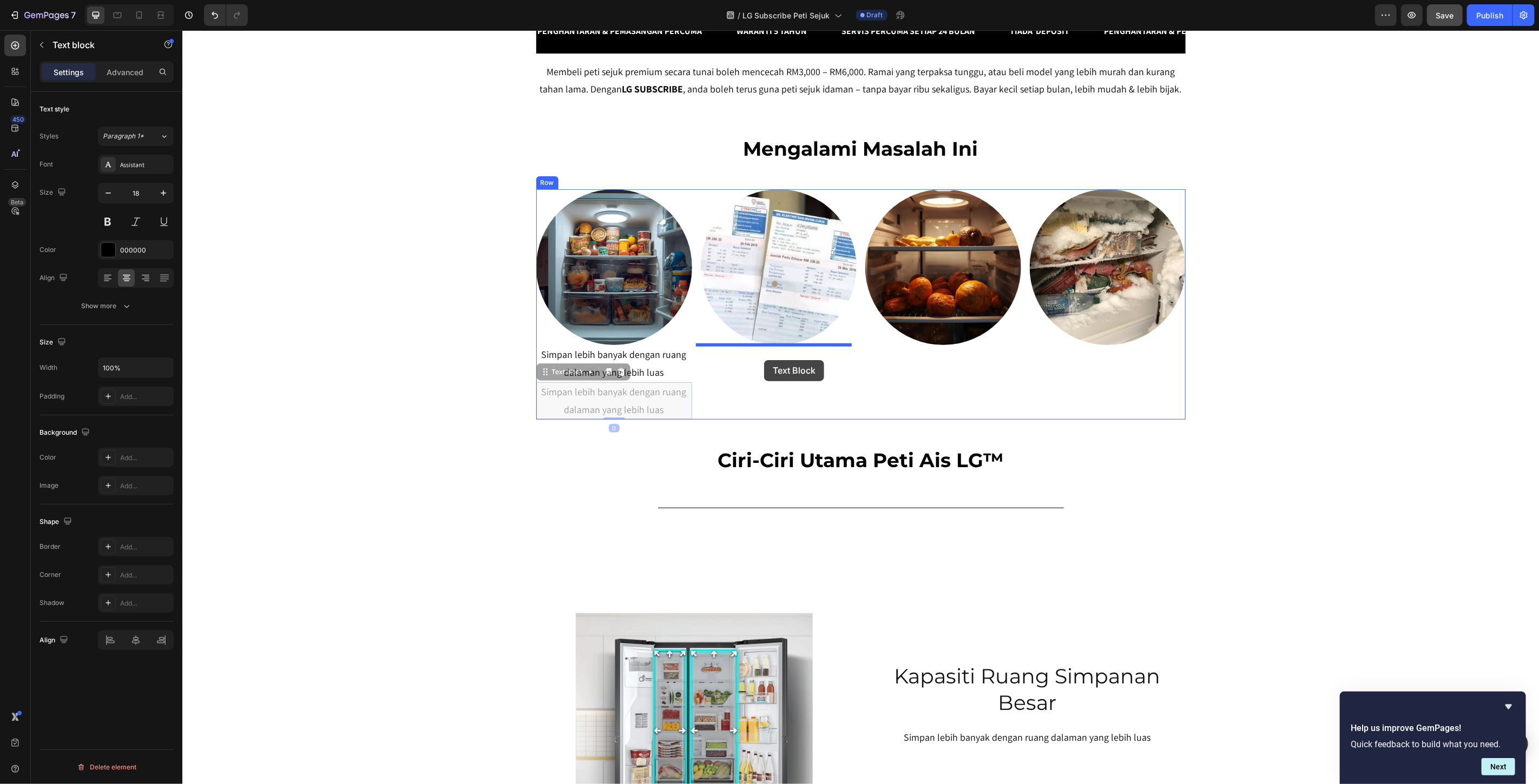
drag, startPoint x: 565, startPoint y: 370, endPoint x: 764, endPoint y: 359, distance: 199.3
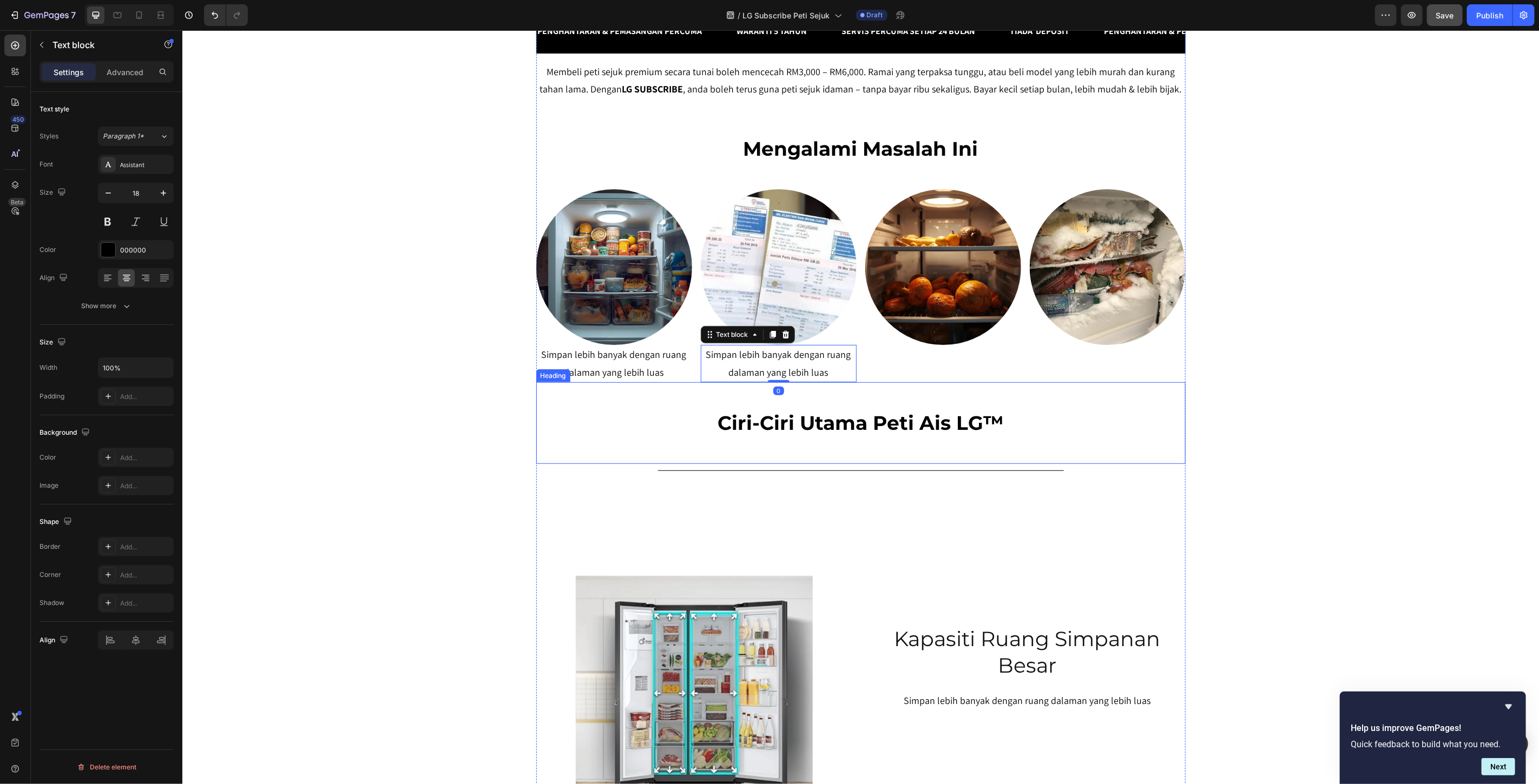
click at [982, 379] on div "Image" at bounding box center [942, 285] width 156 height 193
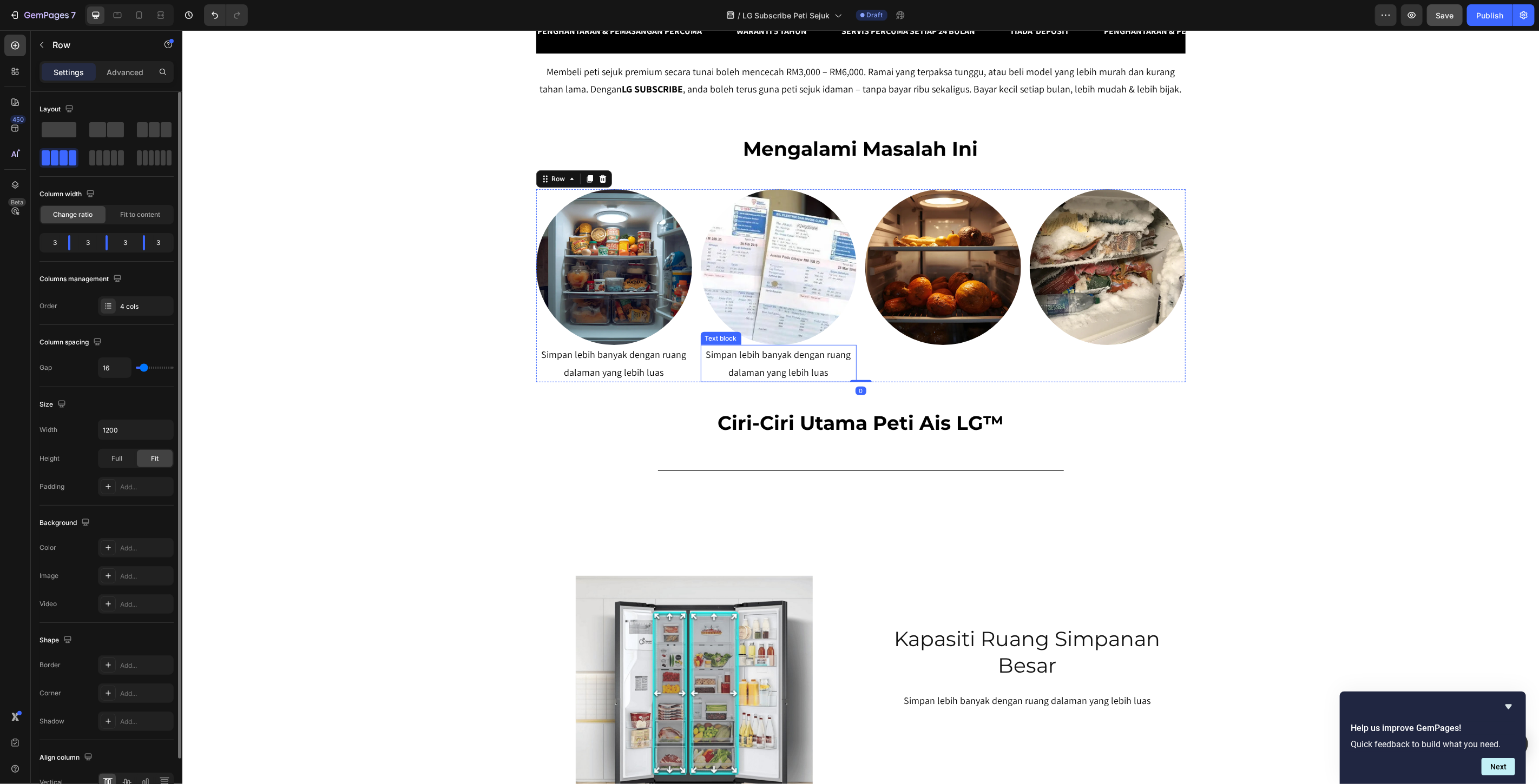
click at [753, 358] on p "Simpan lebih banyak dengan ruang dalaman yang lebih luas" at bounding box center [778, 363] width 154 height 35
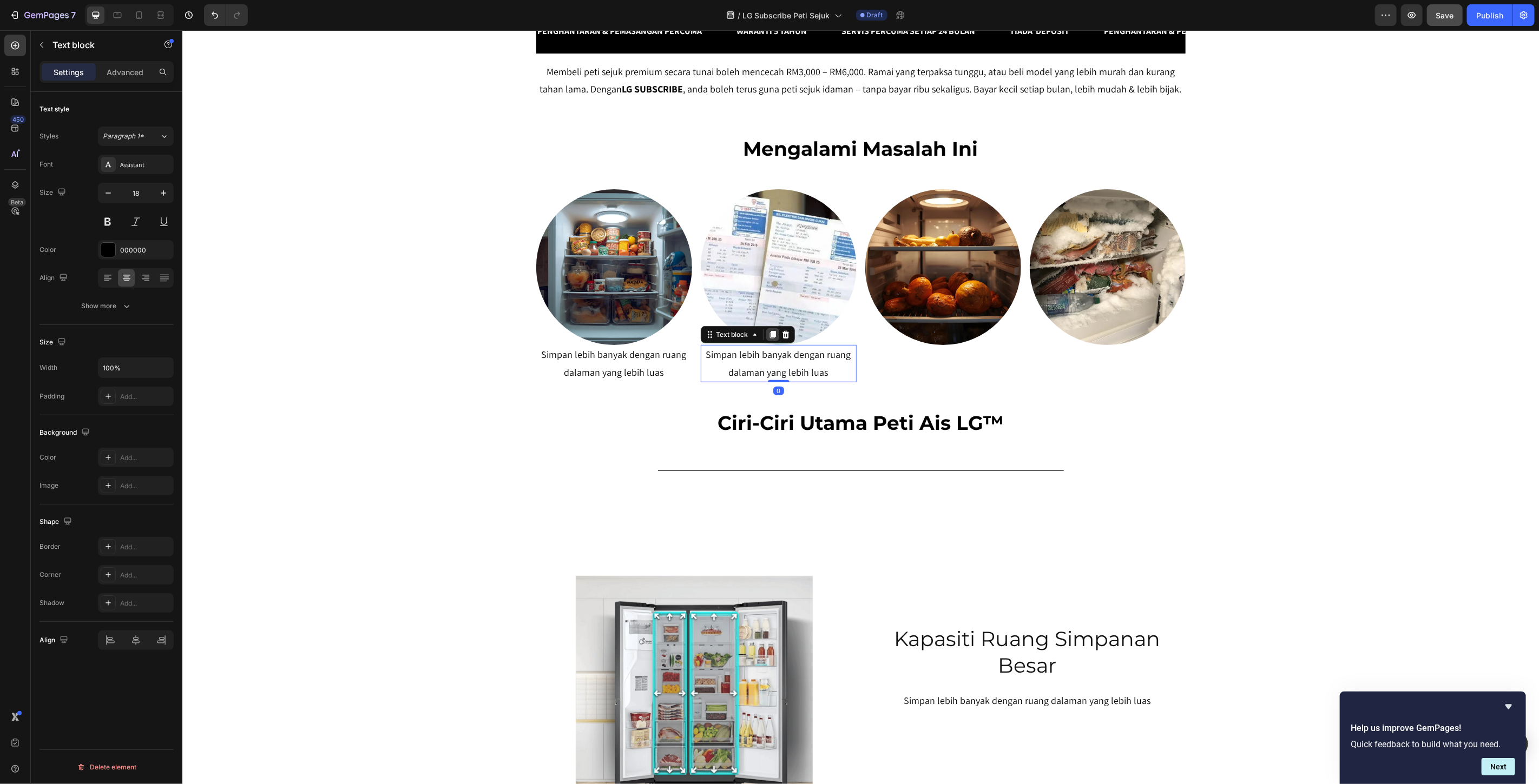
click at [768, 336] on icon at bounding box center [772, 334] width 8 height 8
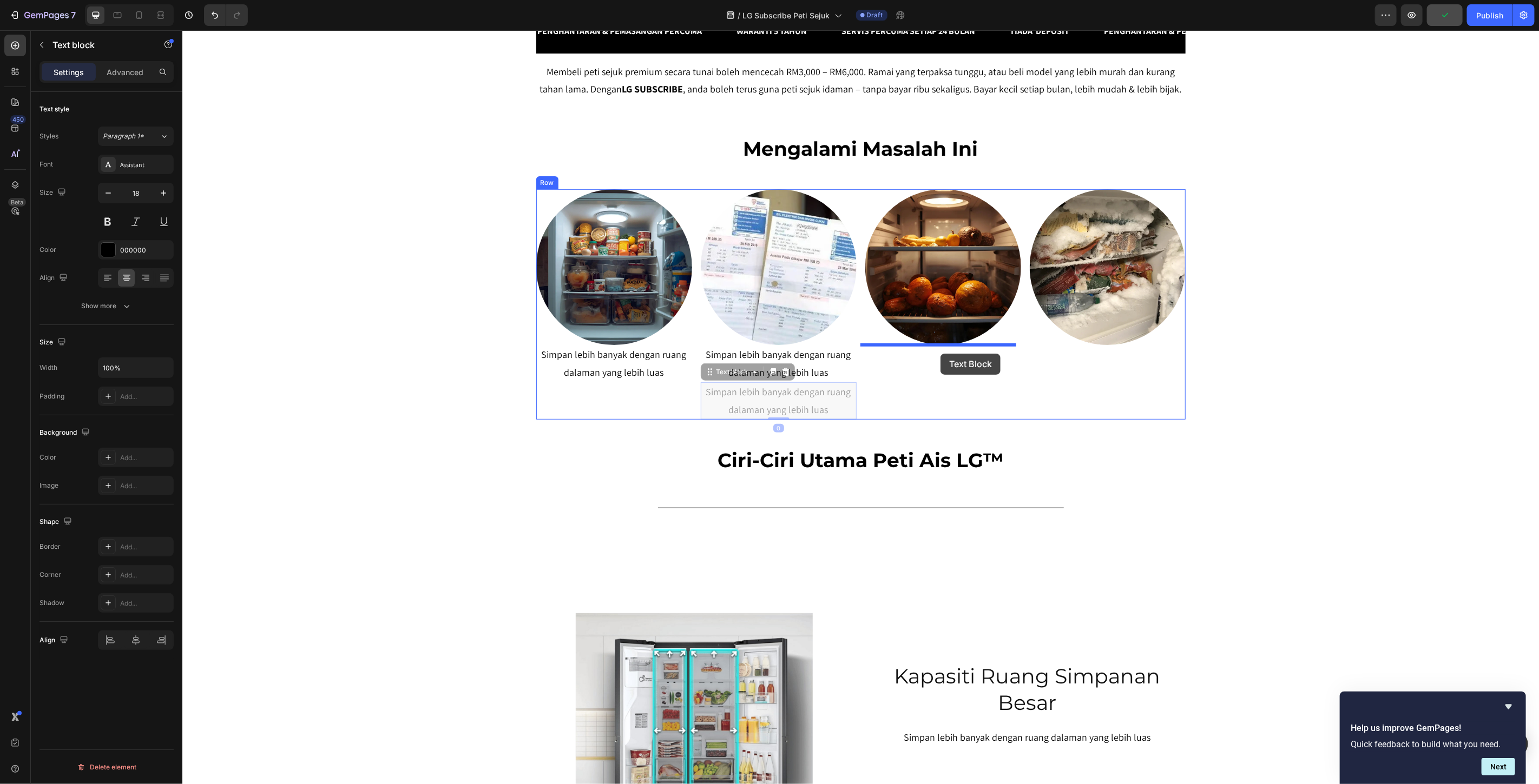
drag, startPoint x: 726, startPoint y: 373, endPoint x: 940, endPoint y: 353, distance: 214.9
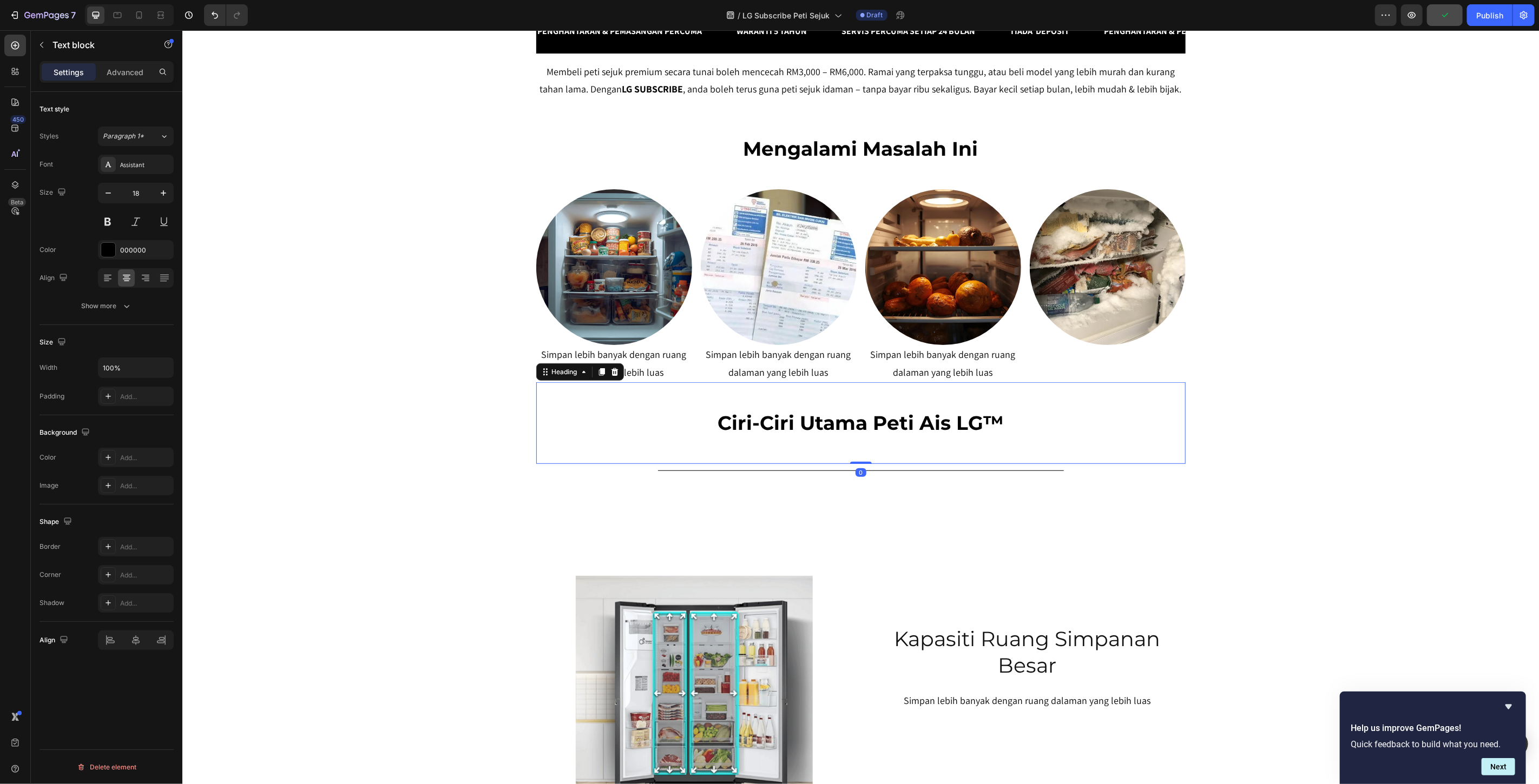
click at [1080, 385] on div "Ciri-Ciri Utama Peti Ais LG™ Heading 0" at bounding box center [860, 422] width 649 height 82
click at [940, 364] on p "Simpan lebih banyak dengan ruang dalaman yang lebih luas" at bounding box center [942, 363] width 154 height 35
click at [933, 336] on icon at bounding box center [936, 334] width 6 height 8
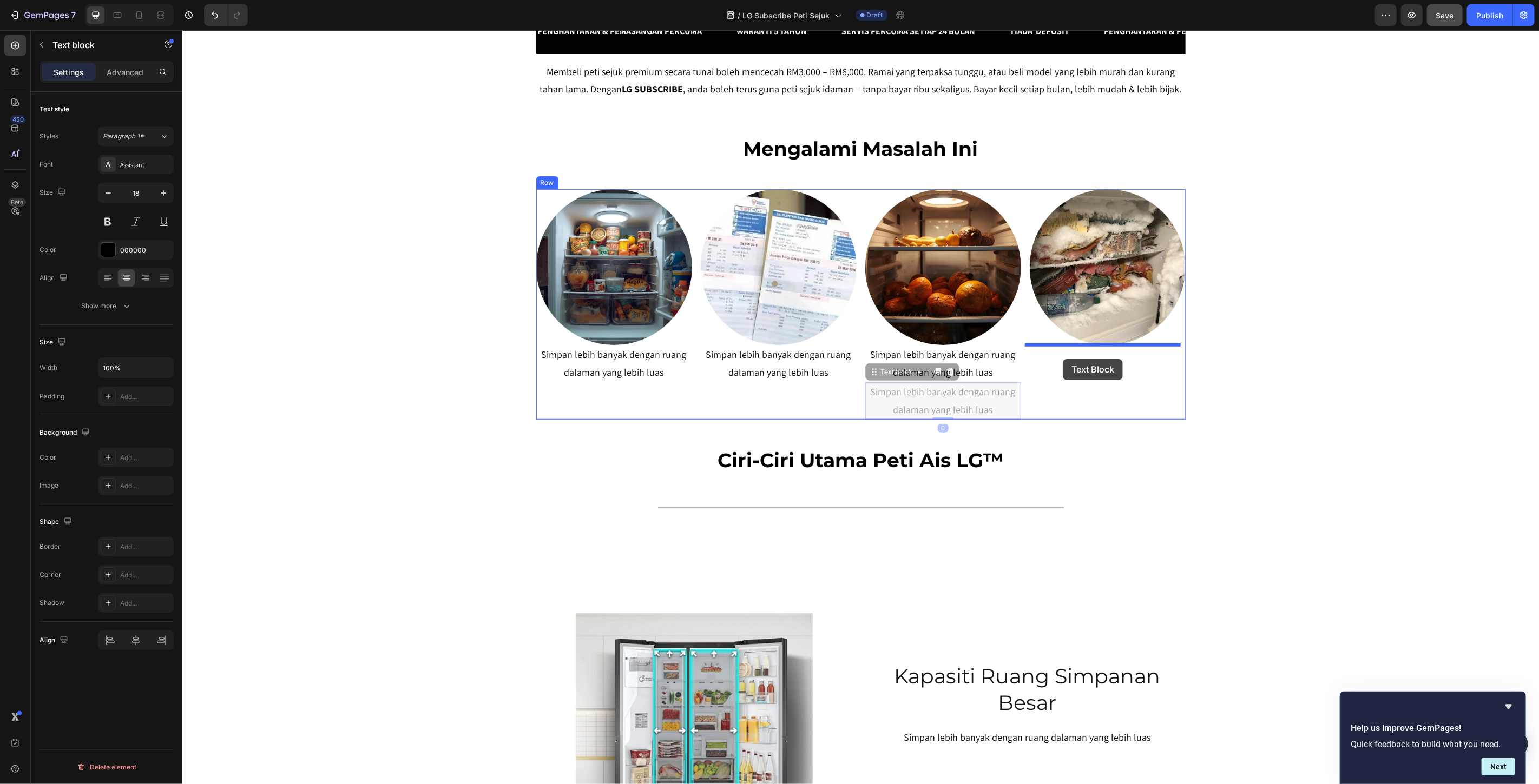
drag, startPoint x: 1043, startPoint y: 364, endPoint x: 1063, endPoint y: 358, distance: 20.9
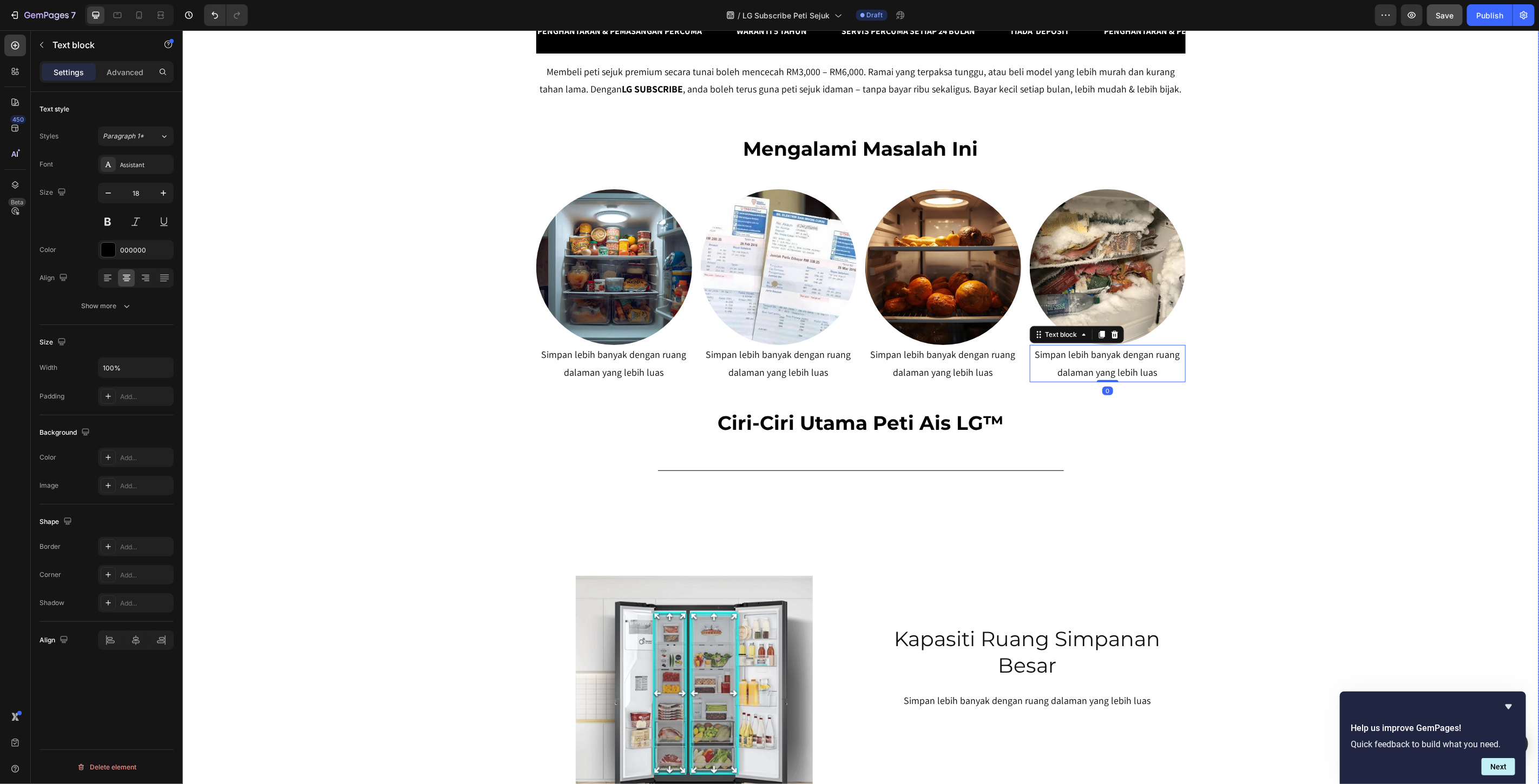
drag, startPoint x: 1369, startPoint y: 268, endPoint x: 1355, endPoint y: 268, distance: 14.0
click at [1366, 268] on div "SERENDAH RM80/BULAN* Heading Row Peti Sejuk LG Premium Dari RM80 Bulanan – Mili…" at bounding box center [860, 358] width 1357 height 1454
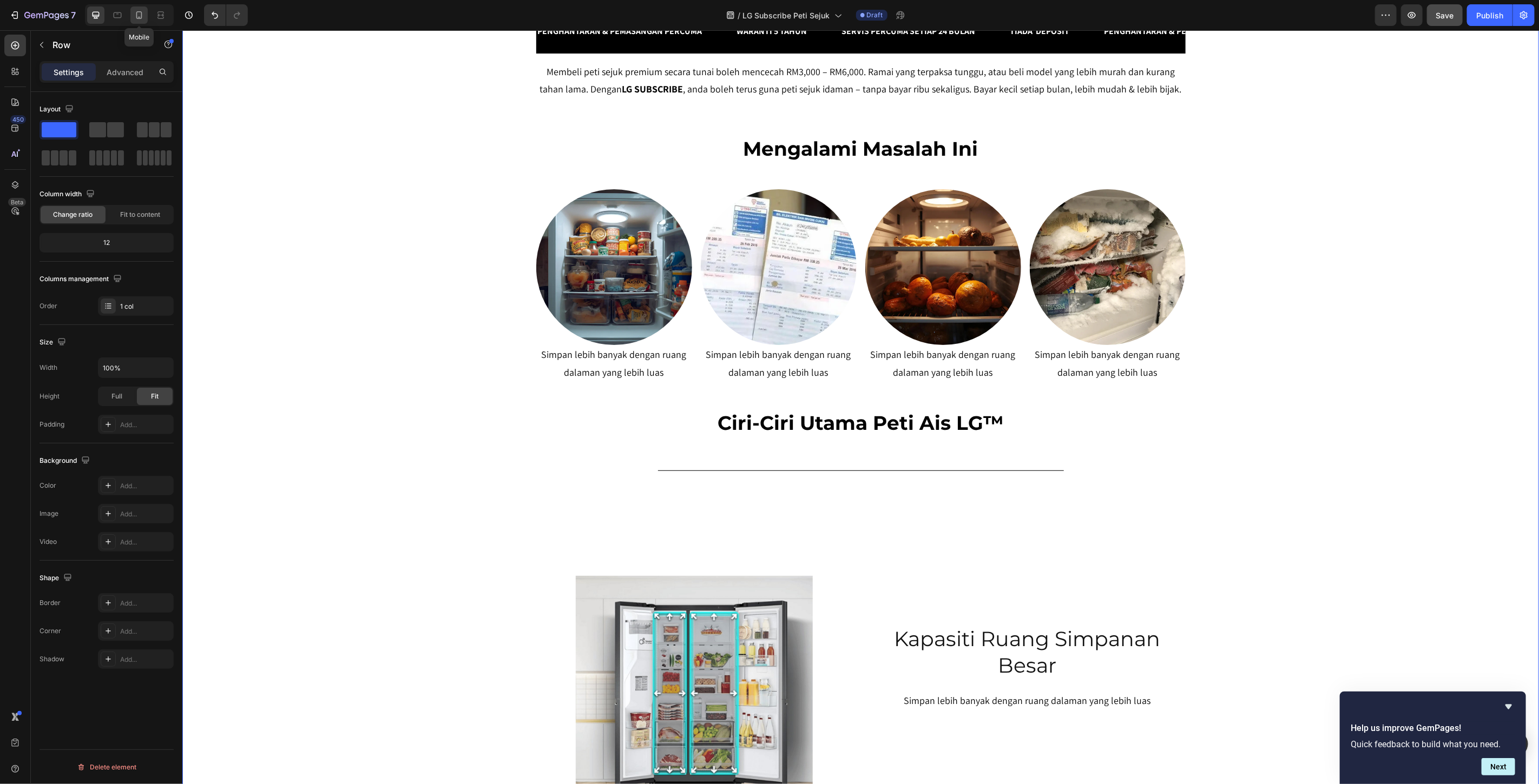
click at [144, 20] on div at bounding box center [139, 15] width 17 height 17
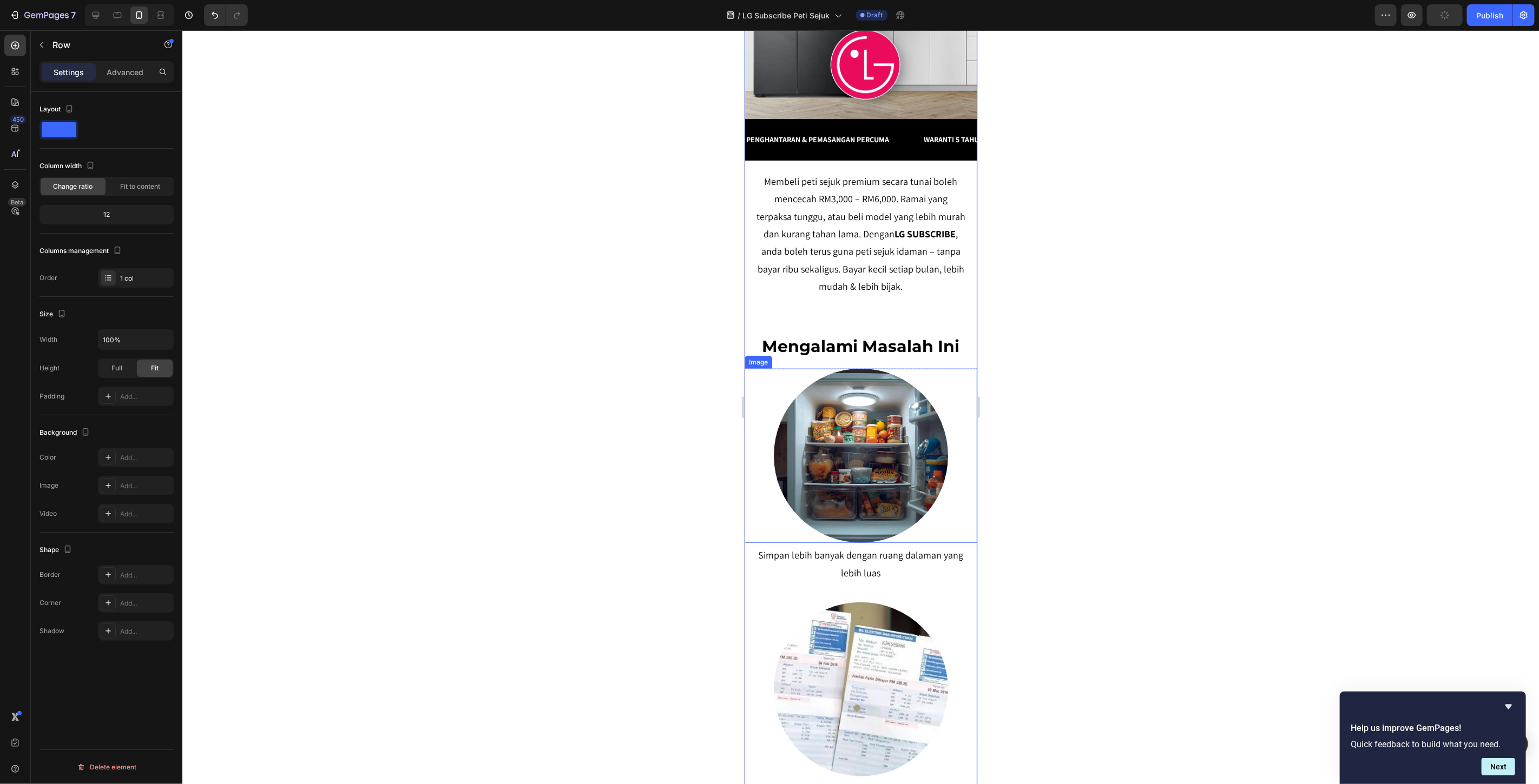
scroll to position [480, 0]
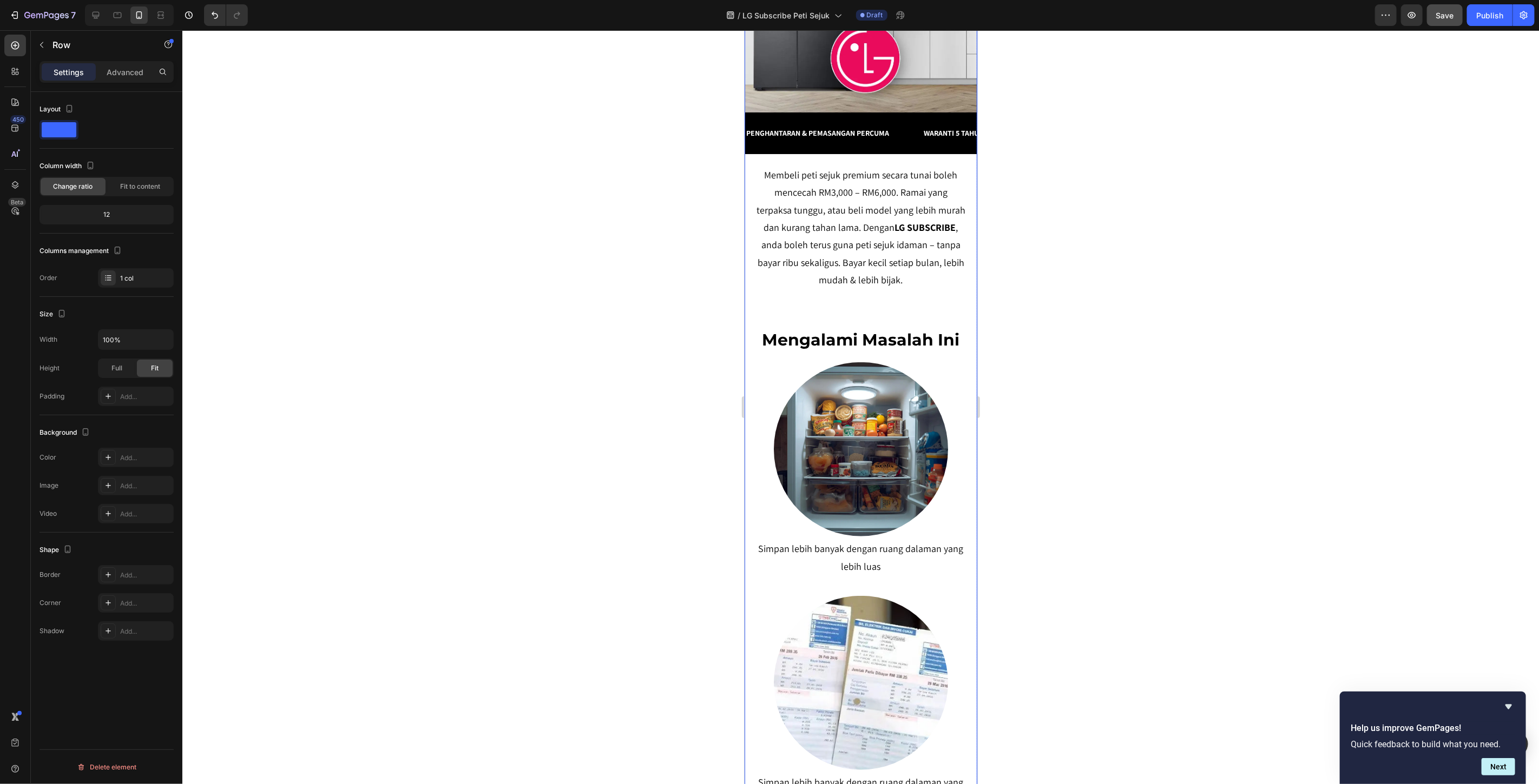
click at [840, 262] on p "Membeli peti sejuk premium secara tunai boleh mencecah RM3,000 – RM6,000. Ramai…" at bounding box center [860, 227] width 209 height 123
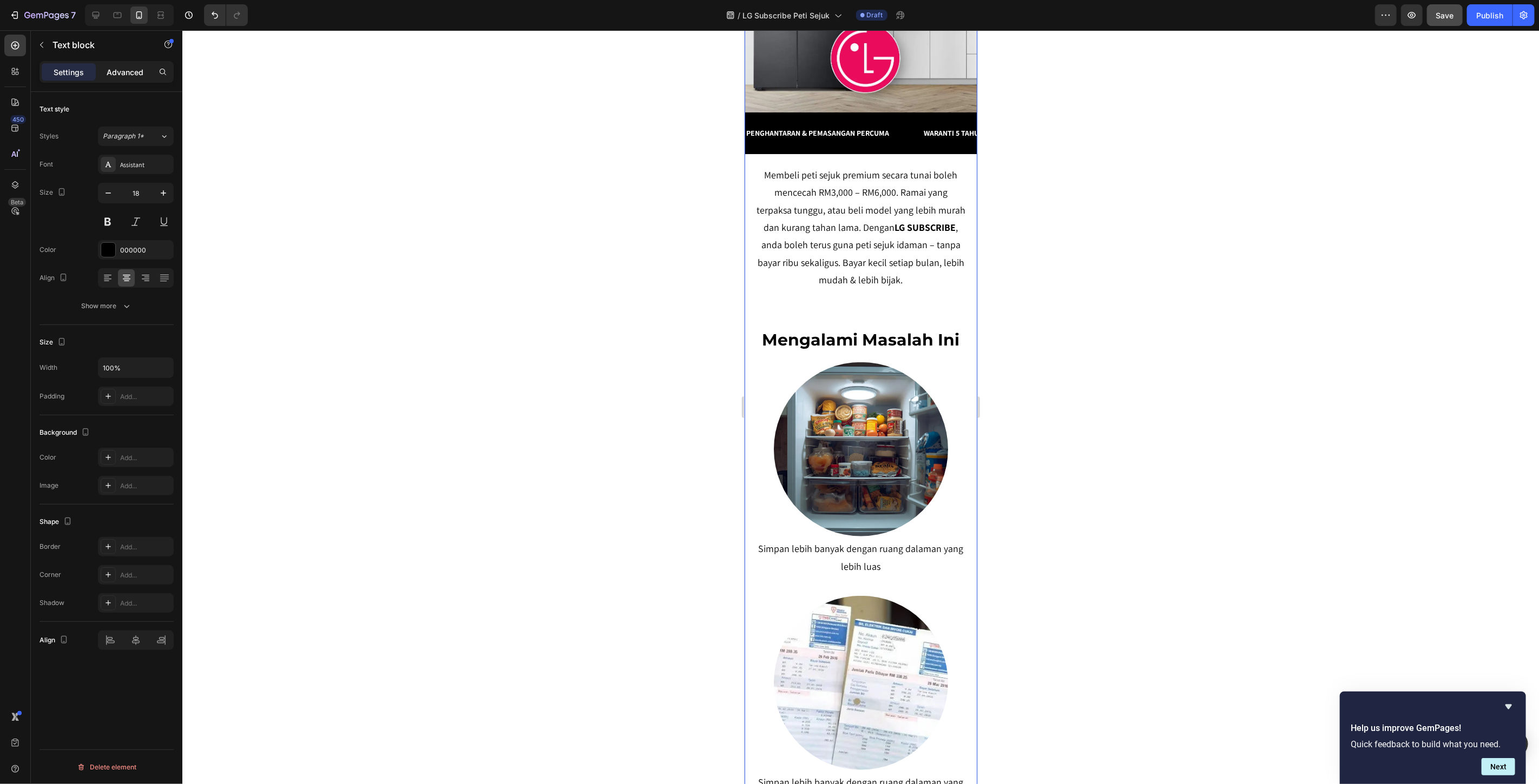
click at [118, 72] on p "Advanced" at bounding box center [125, 72] width 37 height 11
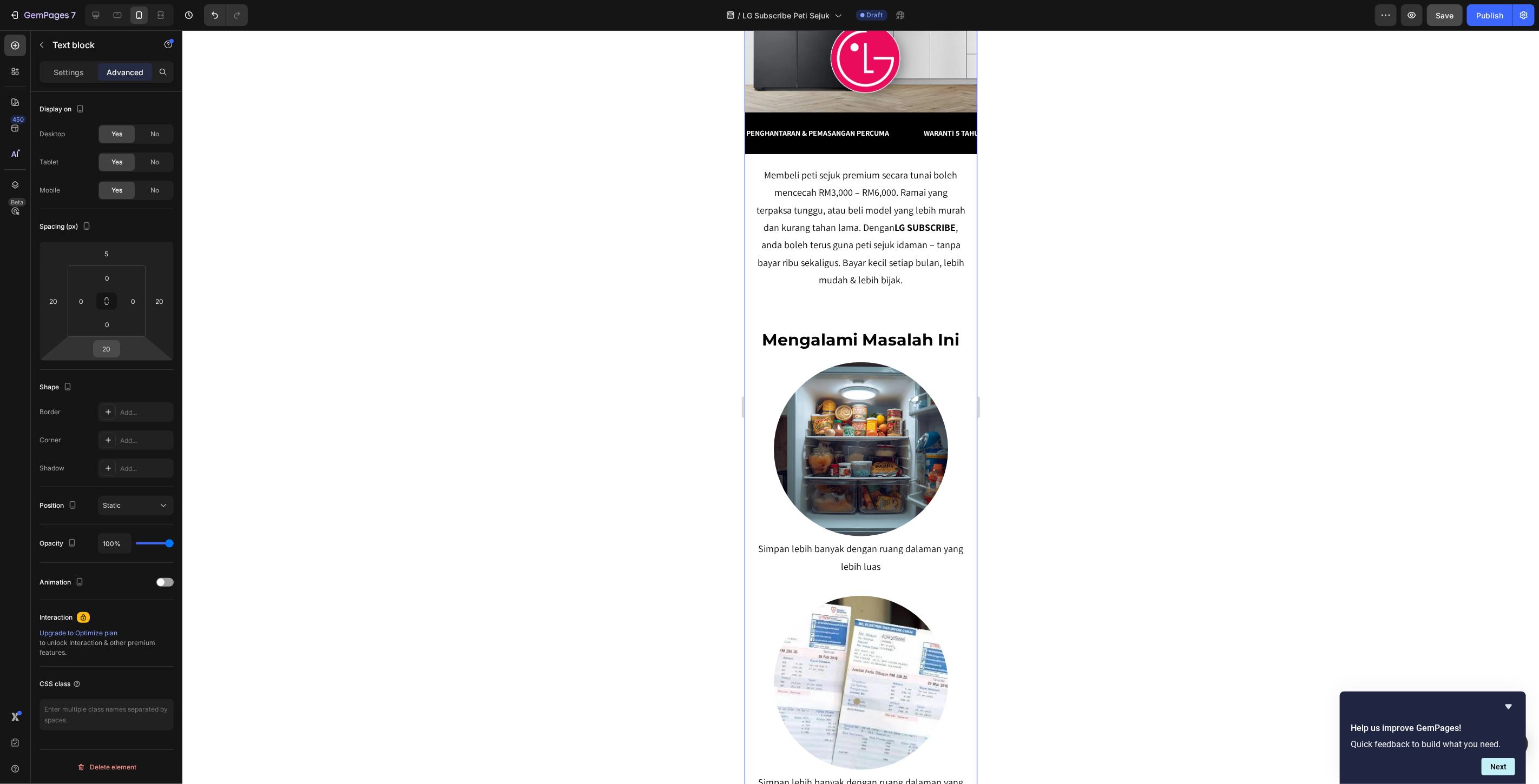
click at [112, 348] on input "20" at bounding box center [106, 349] width 22 height 16
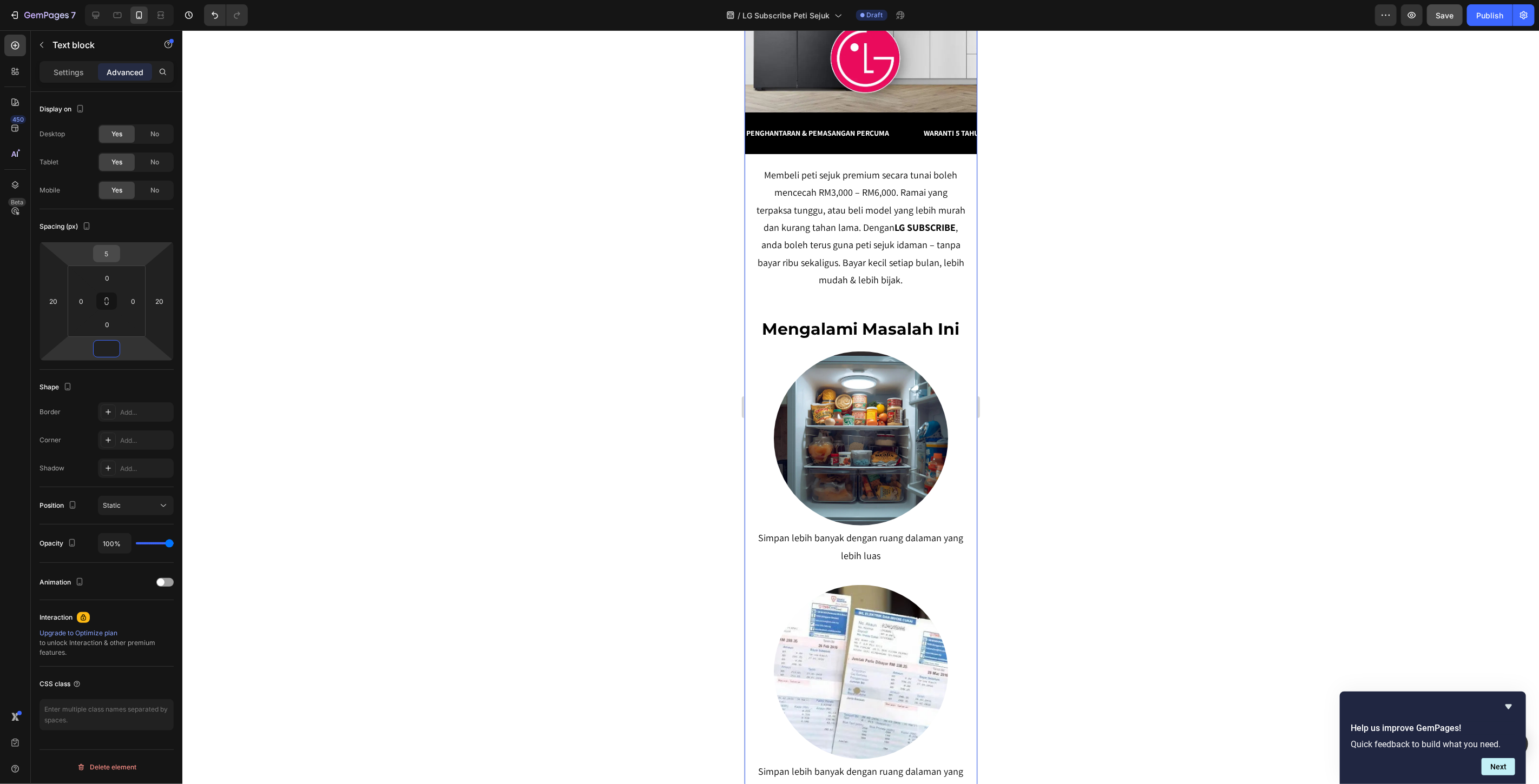
type input "0"
click at [112, 257] on input "5" at bounding box center [106, 253] width 22 height 16
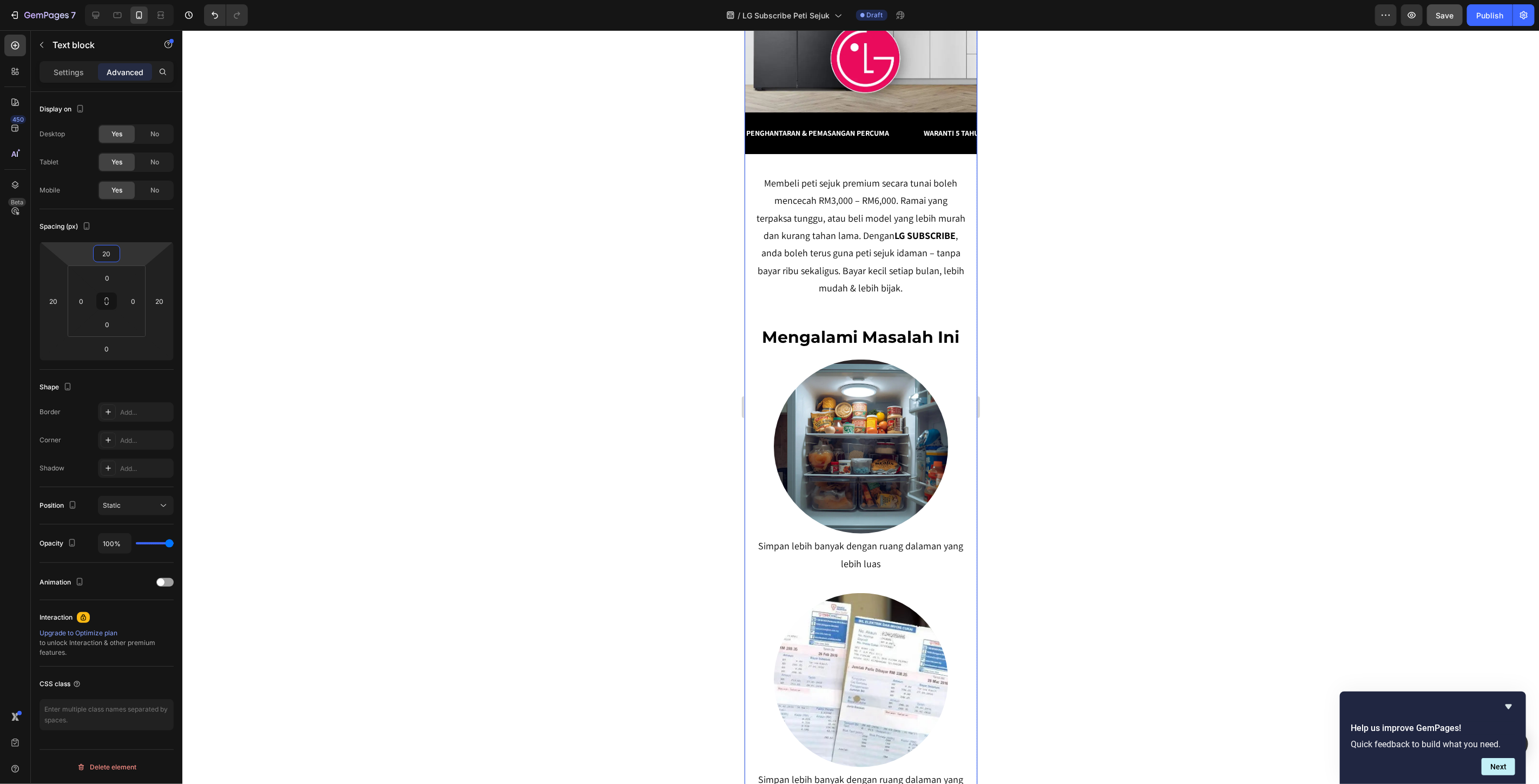
type input "20"
click at [1135, 207] on div at bounding box center [860, 407] width 1357 height 754
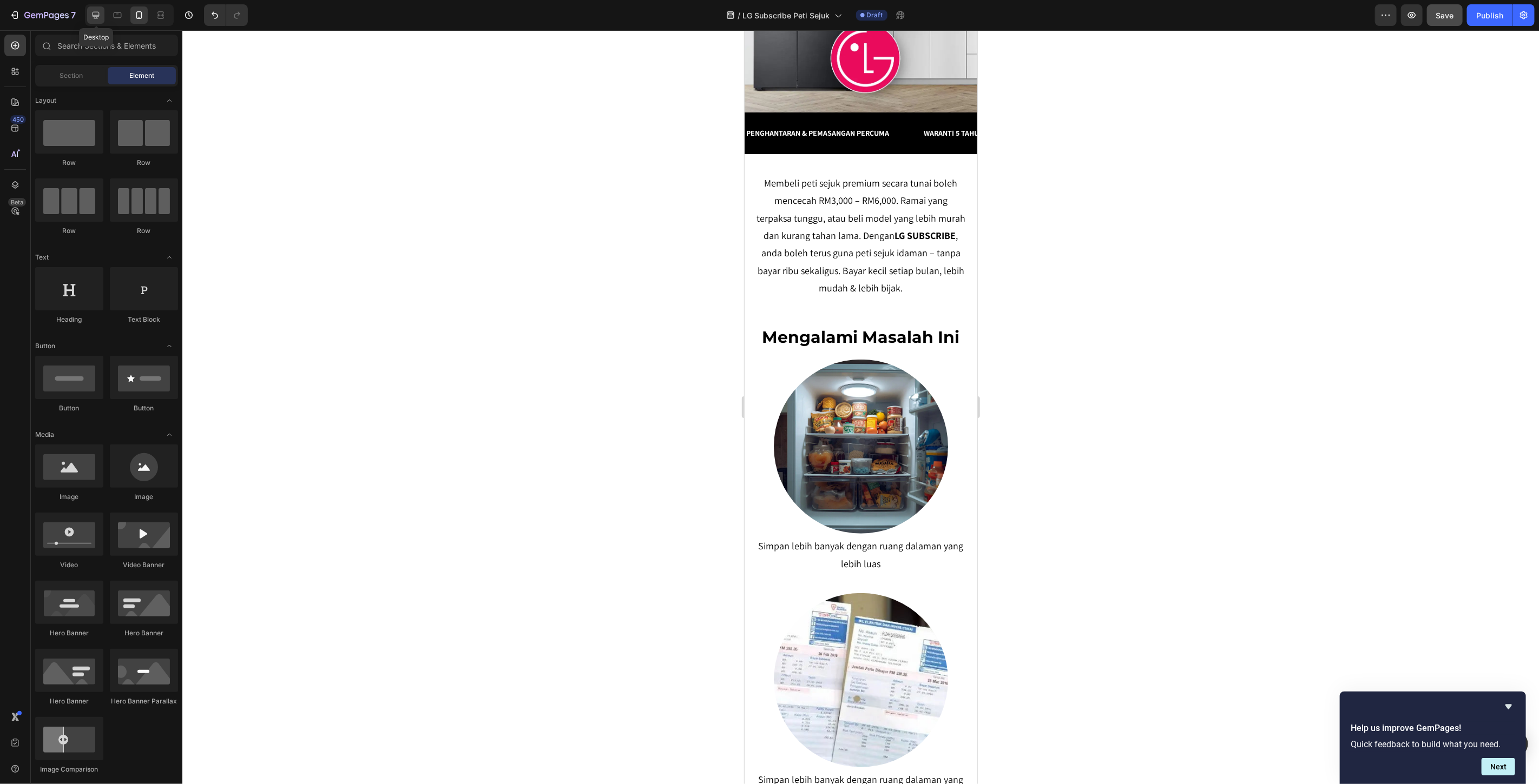
click at [103, 17] on div at bounding box center [96, 15] width 17 height 17
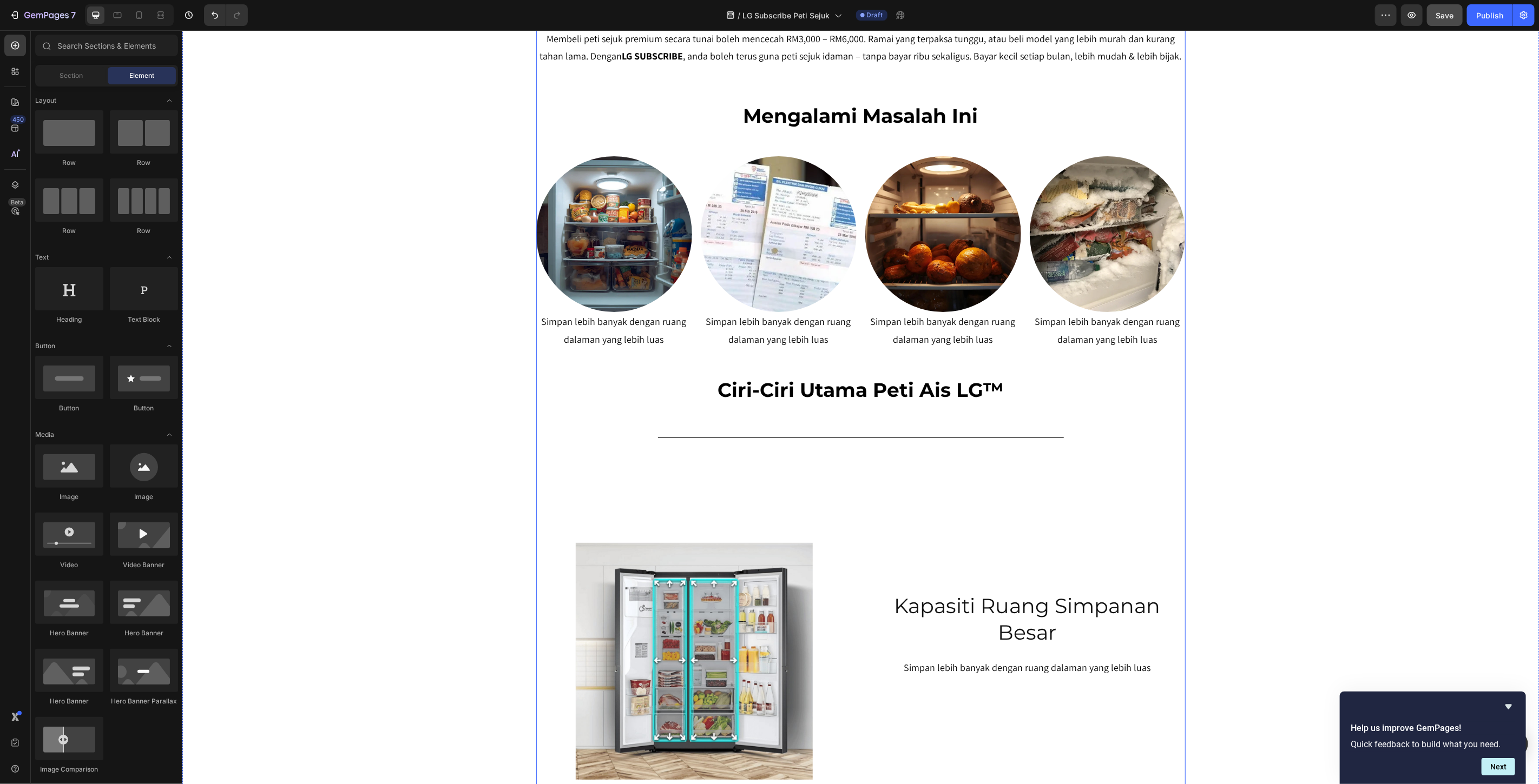
scroll to position [262, 0]
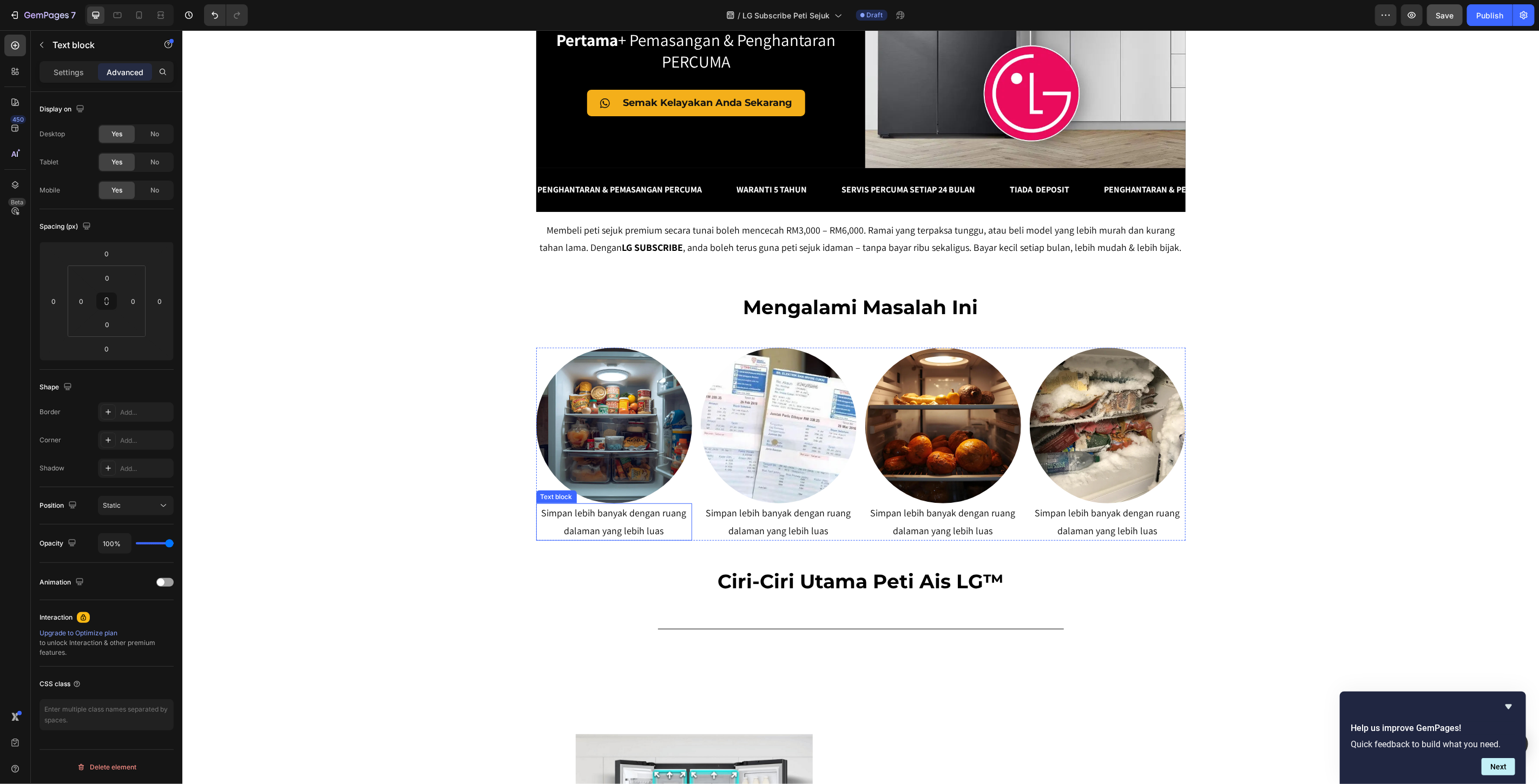
click at [594, 522] on p "Simpan lebih banyak dengan ruang dalaman yang lebih luas" at bounding box center [614, 521] width 154 height 35
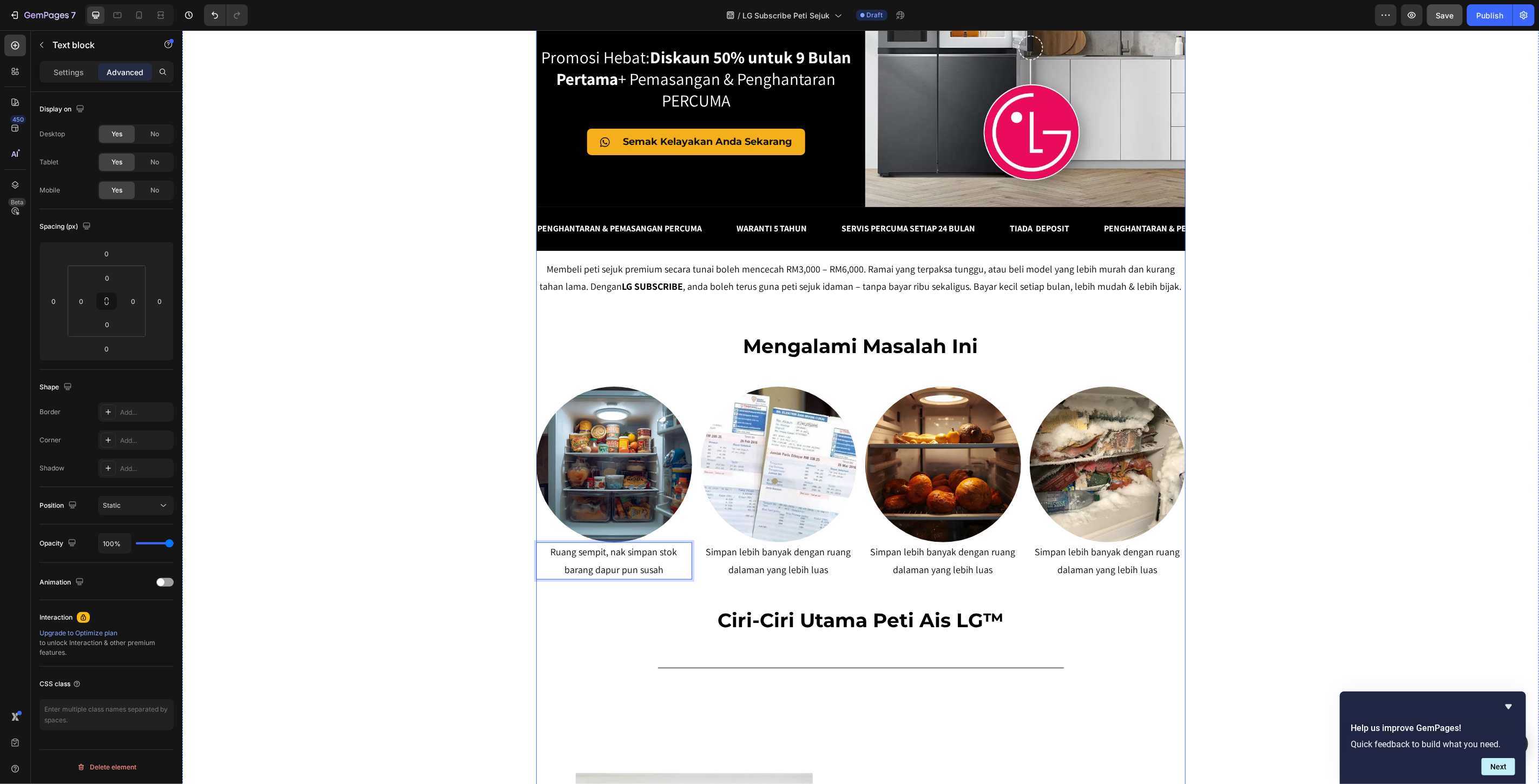
scroll to position [240, 0]
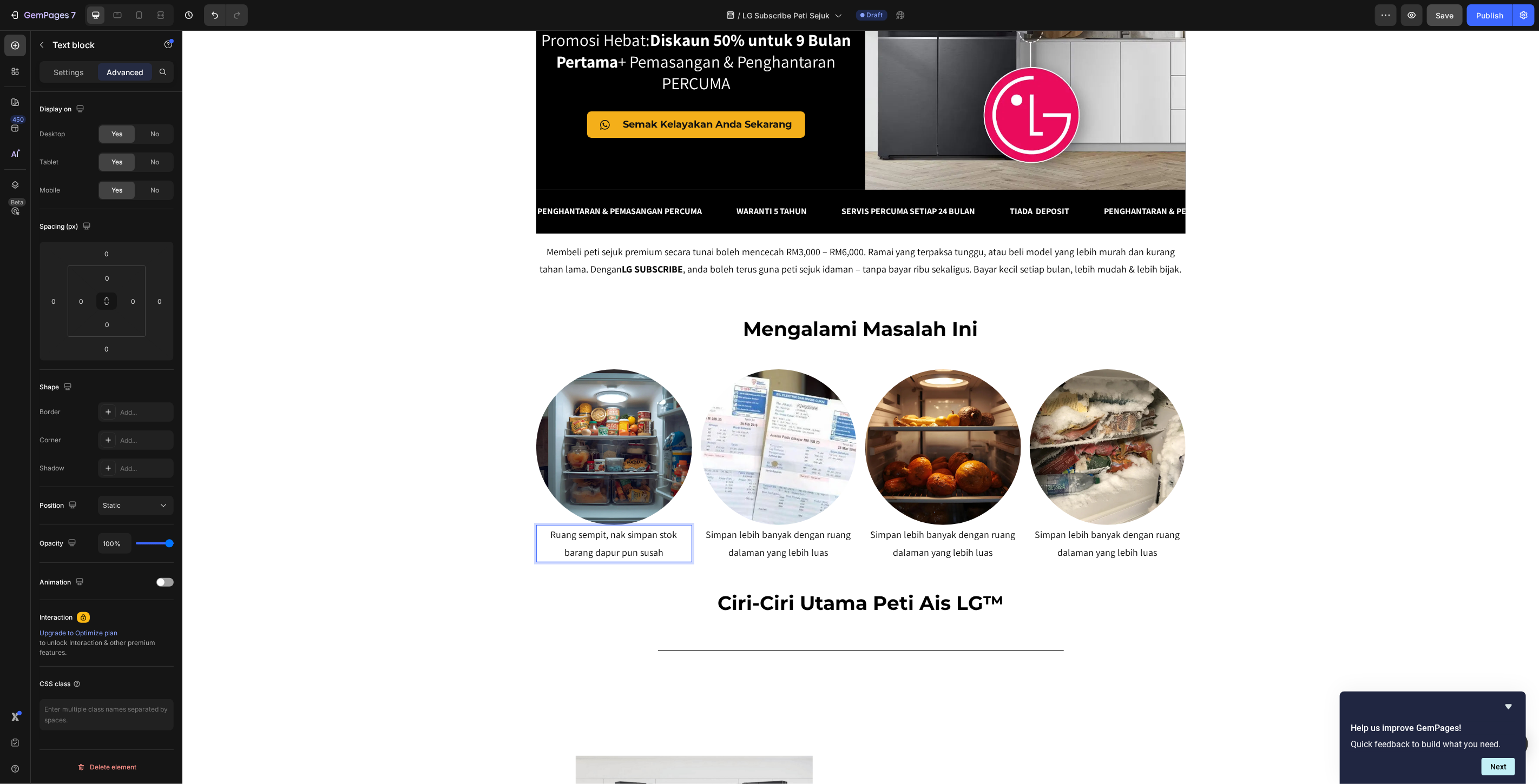
click at [573, 537] on p "Ruang sempit, nak simpan stok barang dapur pun susah" at bounding box center [614, 543] width 154 height 35
click at [575, 532] on p "Ruang p sempit, nak simpan stok barang dapur pun susah" at bounding box center [614, 543] width 154 height 35
click at [627, 542] on p "Ruang pet sempit, nak simpan stok barang dapur pun susah" at bounding box center [614, 543] width 154 height 35
click at [626, 542] on p "Ruang pet sempit, nak simpan stok barang dapur pun susah" at bounding box center [614, 543] width 154 height 35
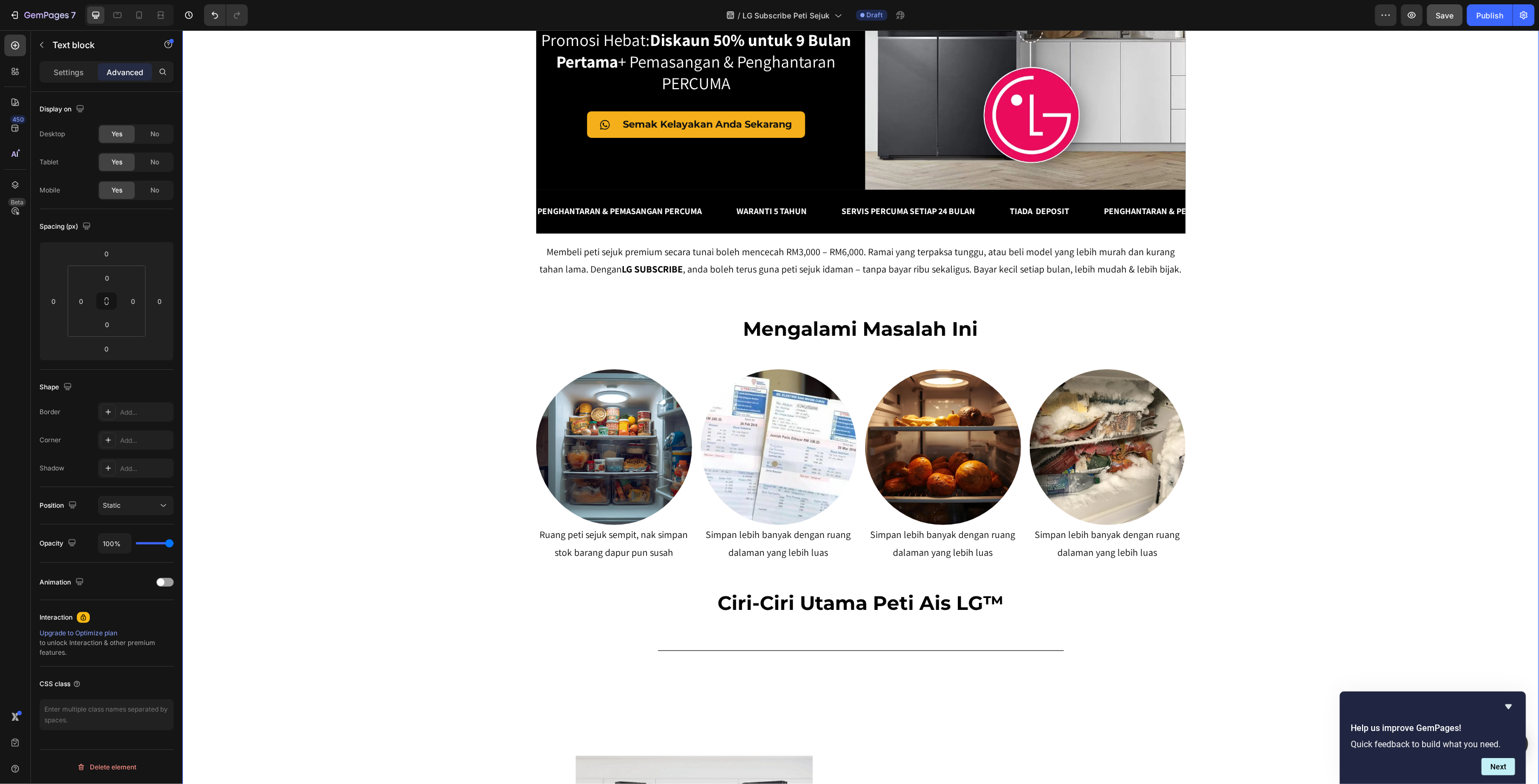
click at [474, 539] on div "SERENDAH RM80/BULAN* Heading Row Peti Sejuk LG Premium Dari RM80 Bulanan – Mili…" at bounding box center [860, 539] width 1357 height 1454
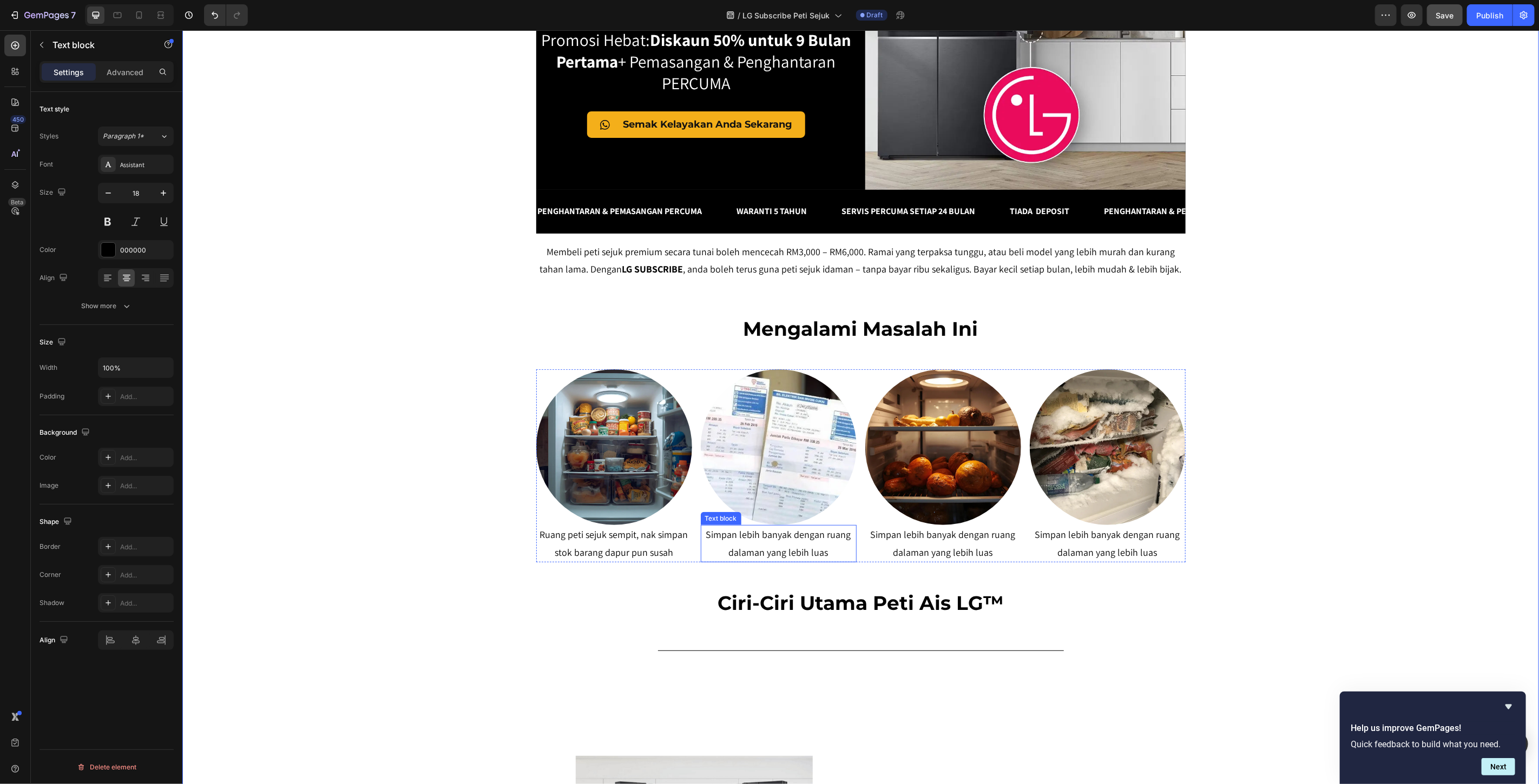
click at [761, 543] on p "Simpan lebih banyak dengan ruang dalaman yang lebih luas" at bounding box center [778, 543] width 154 height 35
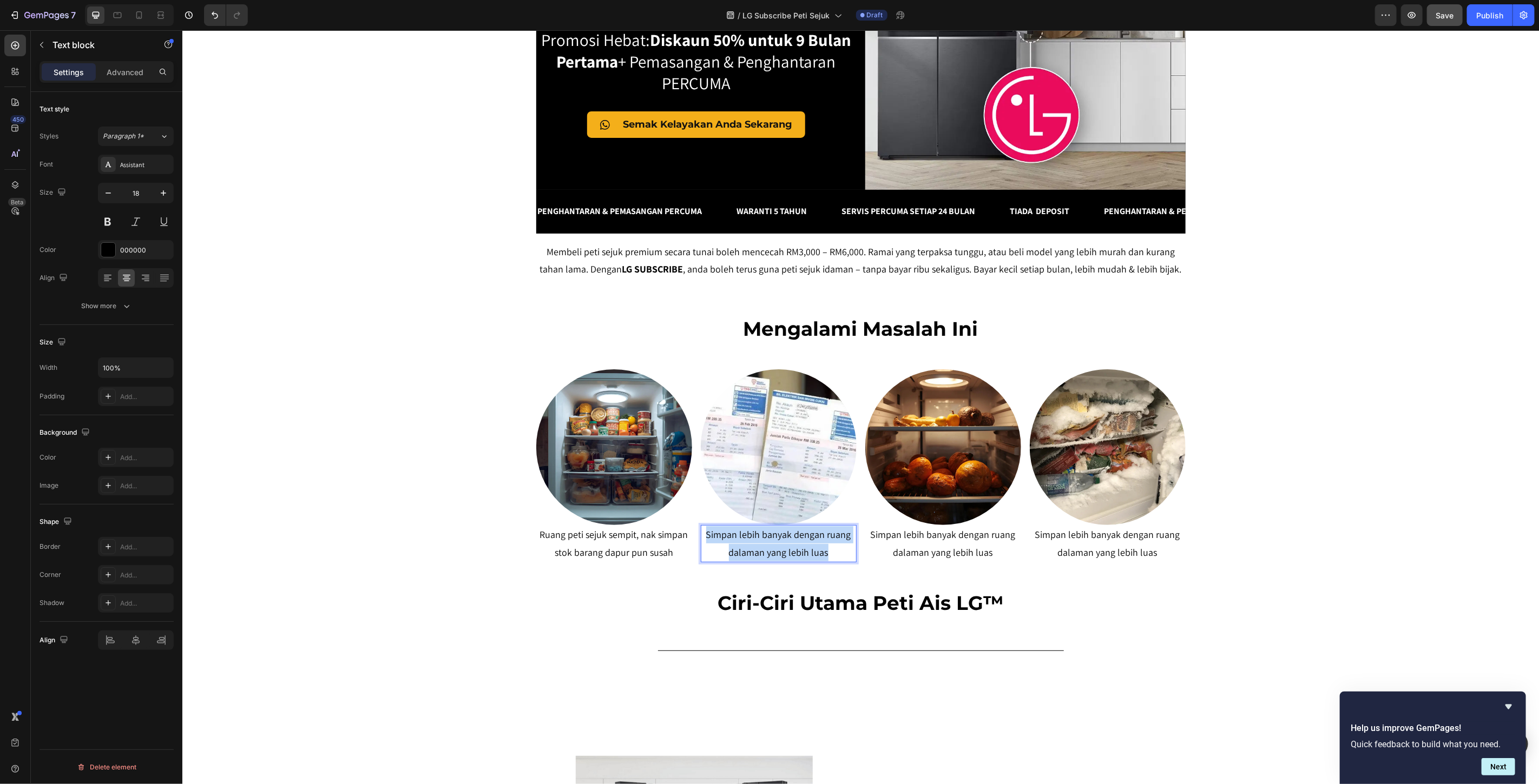
click at [761, 543] on p "Simpan lebih banyak dengan ruang dalaman yang lebih luas" at bounding box center [778, 543] width 154 height 35
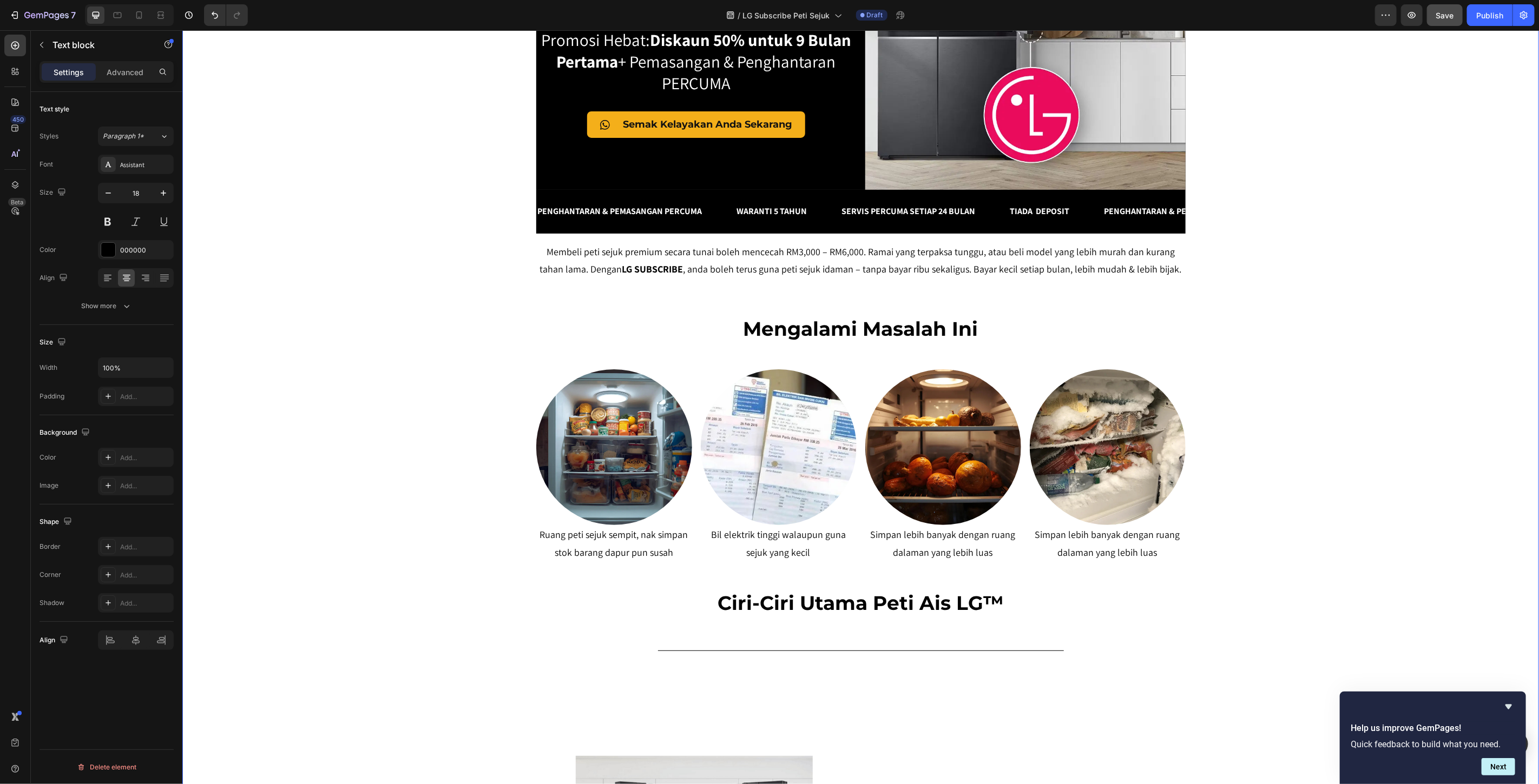
click at [1307, 490] on div "SERENDAH RM80/BULAN* Heading Row Peti Sejuk LG Premium Dari RM80 Bulanan – Mili…" at bounding box center [860, 539] width 1357 height 1454
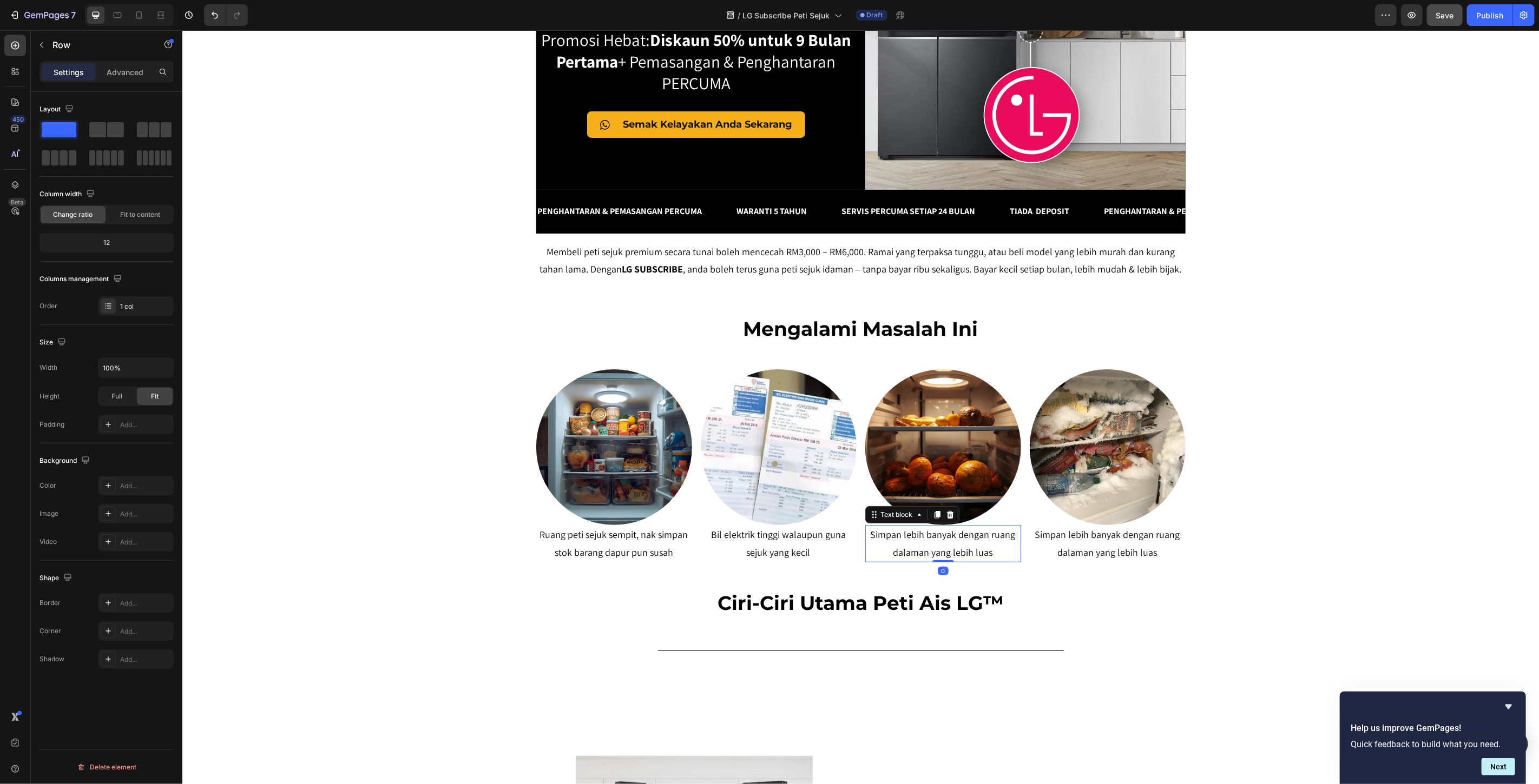
click at [956, 539] on p "Simpan lebih banyak dengan ruang dalaman yang lebih luas" at bounding box center [942, 543] width 154 height 35
click at [956, 539] on p "Simpan lebih banyak dengan ruang dalaman yang lebih luas" at bounding box center [942, 543] width 154 height 35
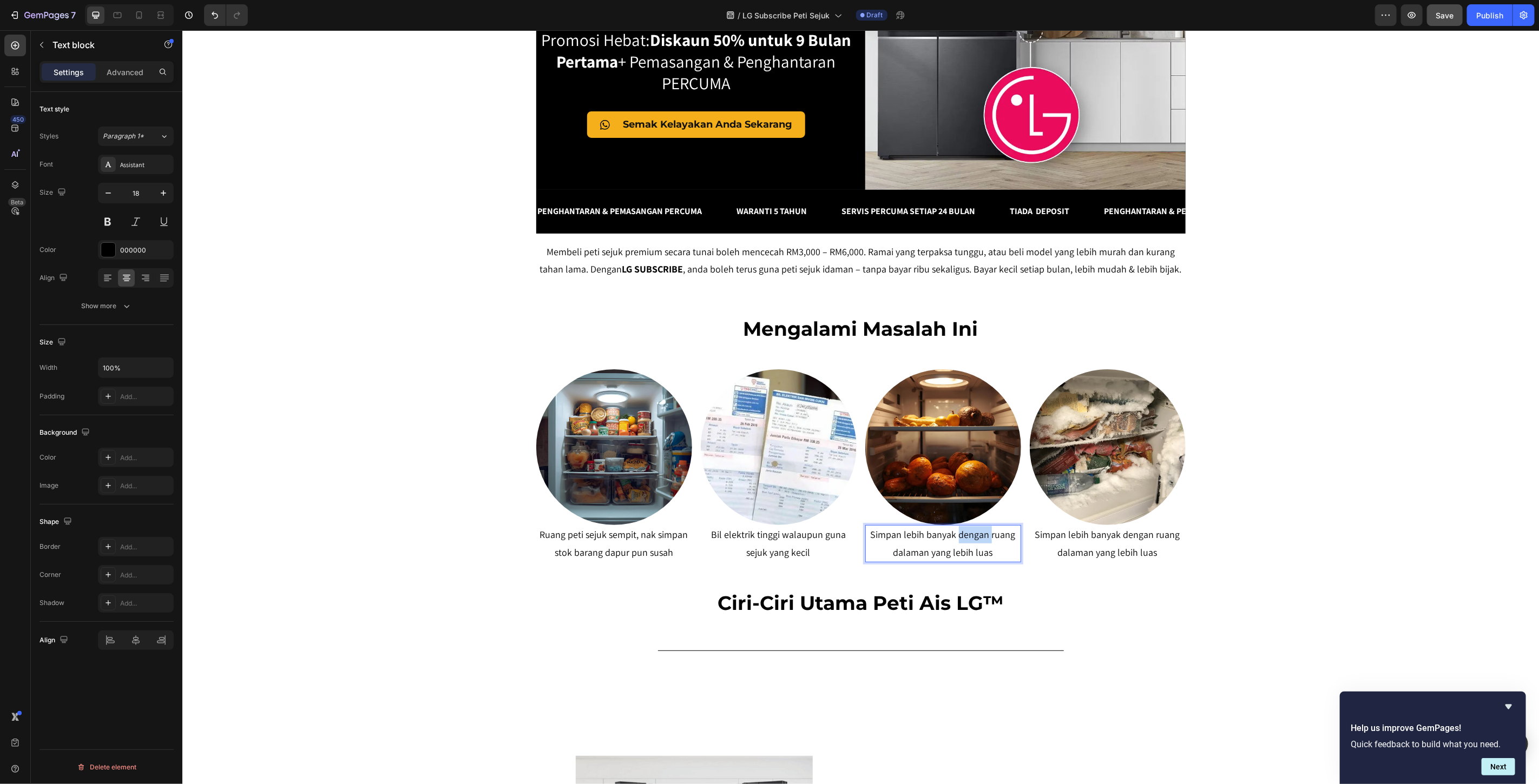
click at [955, 538] on p "Simpan lebih banyak dengan ruang dalaman yang lebih luas" at bounding box center [942, 543] width 154 height 35
click at [995, 553] on p "Simpan lebih banyak dengan ruang dalaman yang lebih luas" at bounding box center [942, 543] width 154 height 35
click at [1304, 537] on div "SERENDAH RM80/BULAN* Heading Row Peti Sejuk LG Premium Dari RM80 Bulanan – Mili…" at bounding box center [860, 539] width 1357 height 1454
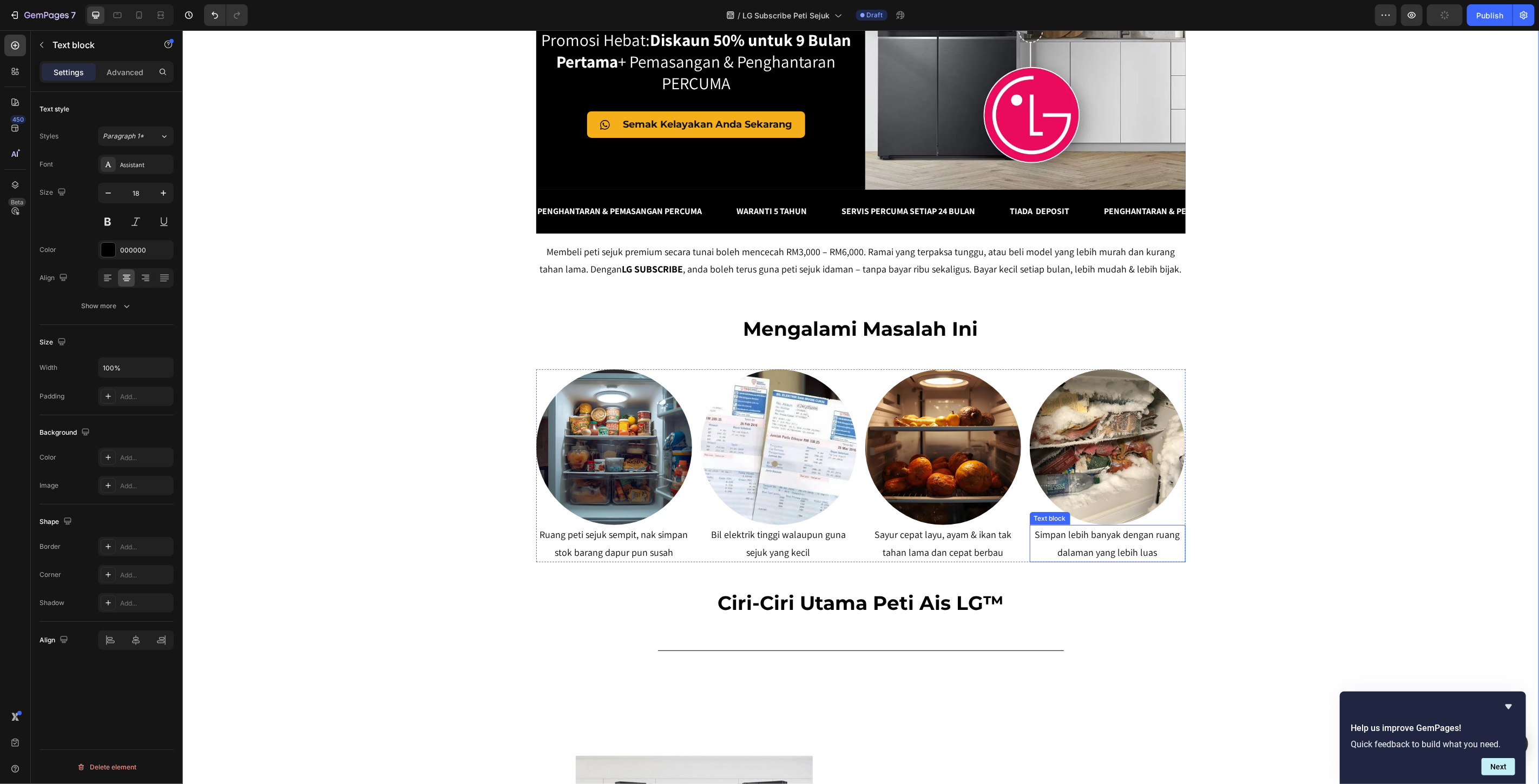
click at [1134, 544] on p "Simpan lebih banyak dengan ruang dalaman yang lebih luas" at bounding box center [1107, 543] width 154 height 35
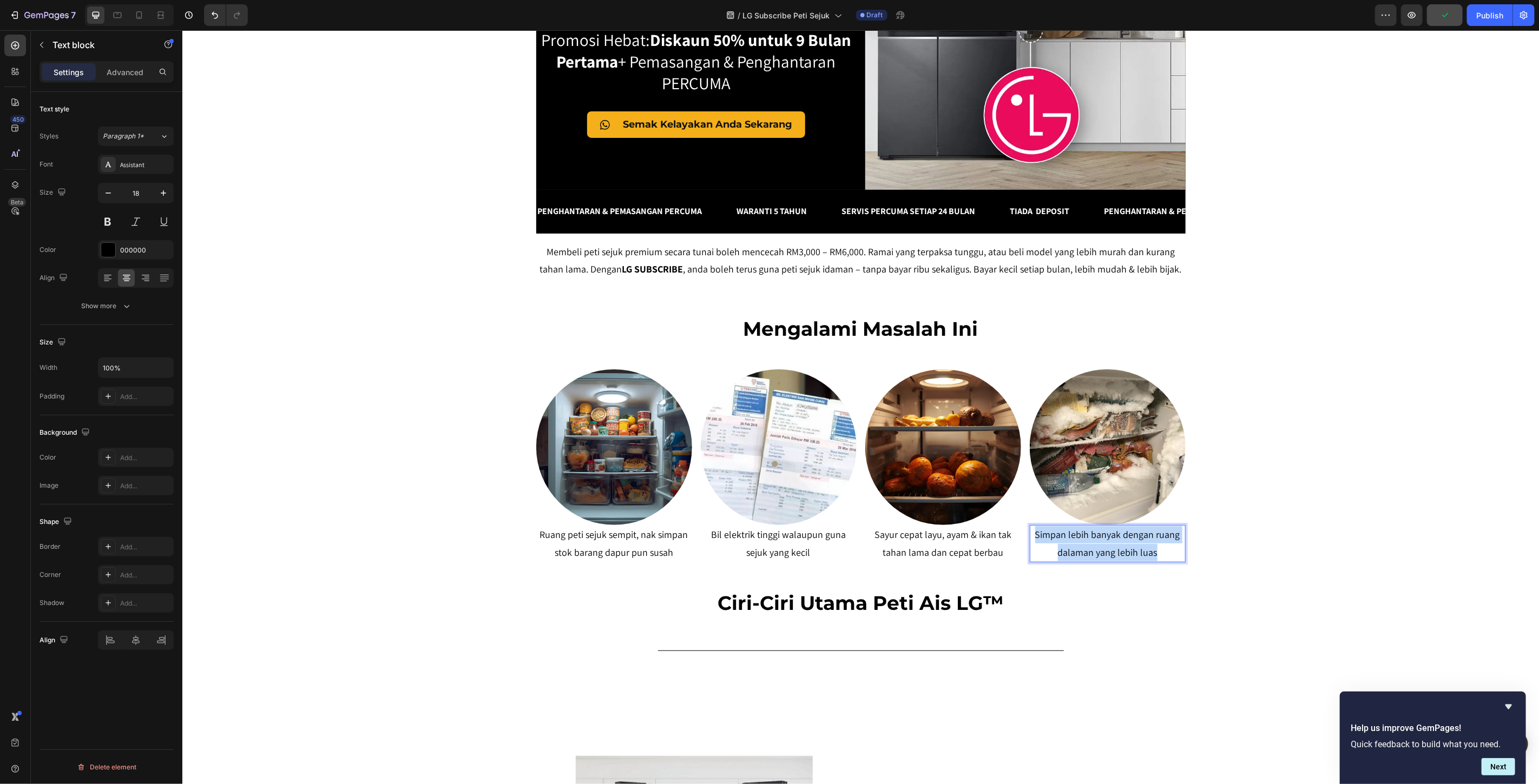
click at [1134, 544] on p "Simpan lebih banyak dengan ruang dalaman yang lebih luas" at bounding box center [1107, 543] width 154 height 35
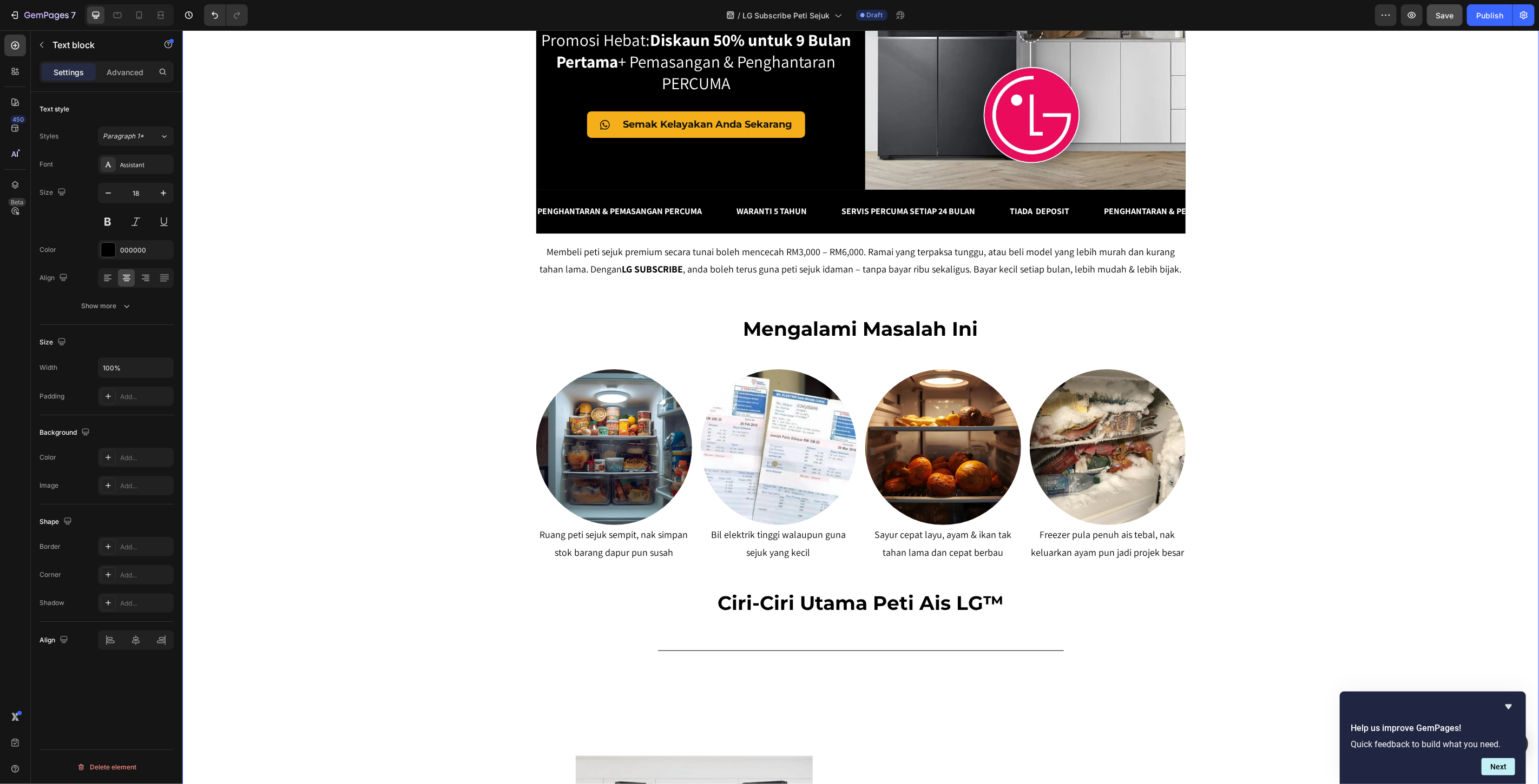
click at [1305, 562] on div "SERENDAH RM80/BULAN* Heading Row Peti Sejuk LG Premium Dari RM80 Bulanan – Mili…" at bounding box center [860, 539] width 1357 height 1454
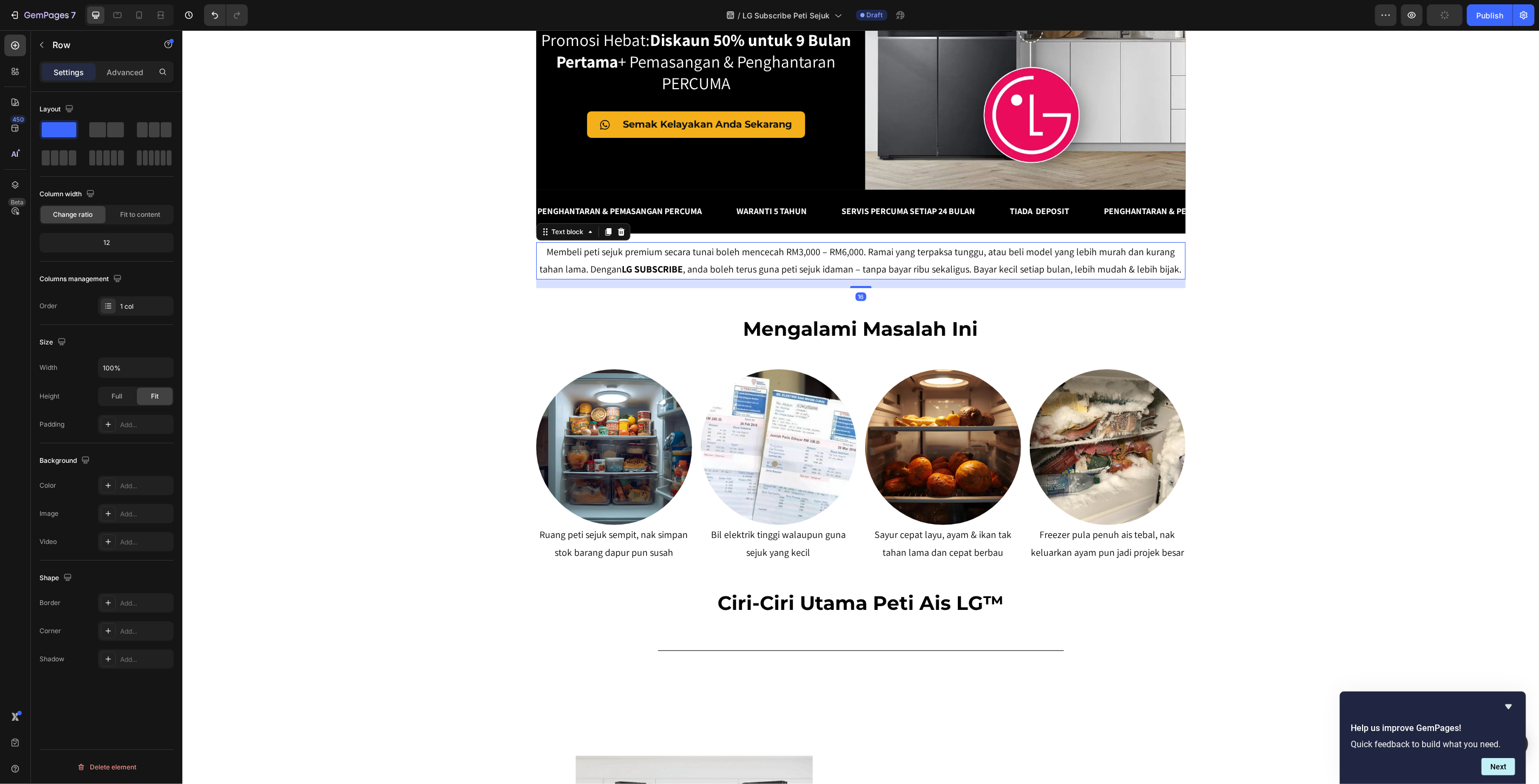
click at [958, 267] on p "Membeli peti sejuk premium secara tunai boleh mencecah RM3,000 – RM6,000. Ramai…" at bounding box center [860, 260] width 647 height 35
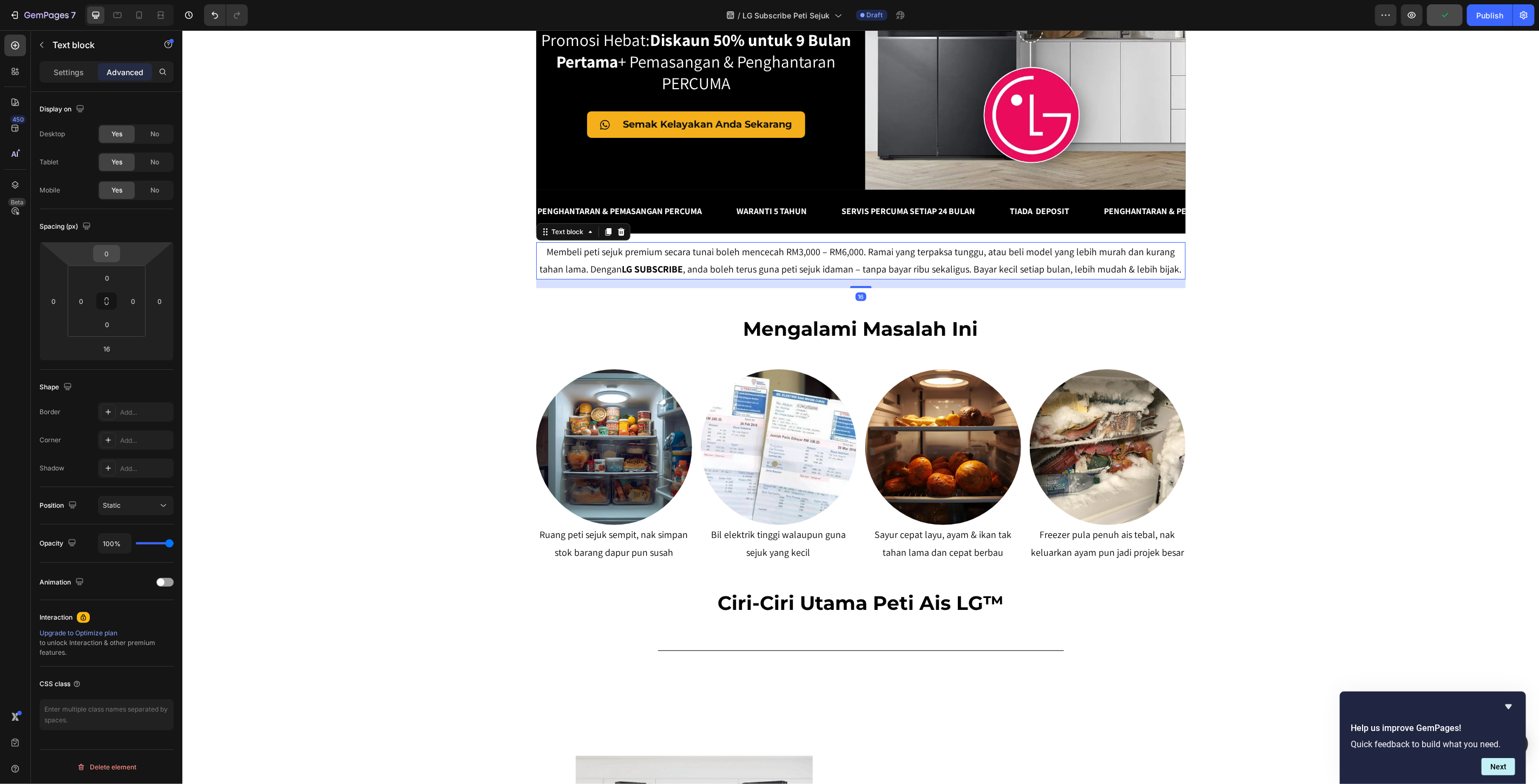
click at [112, 251] on input "0" at bounding box center [106, 253] width 22 height 16
type input "20"
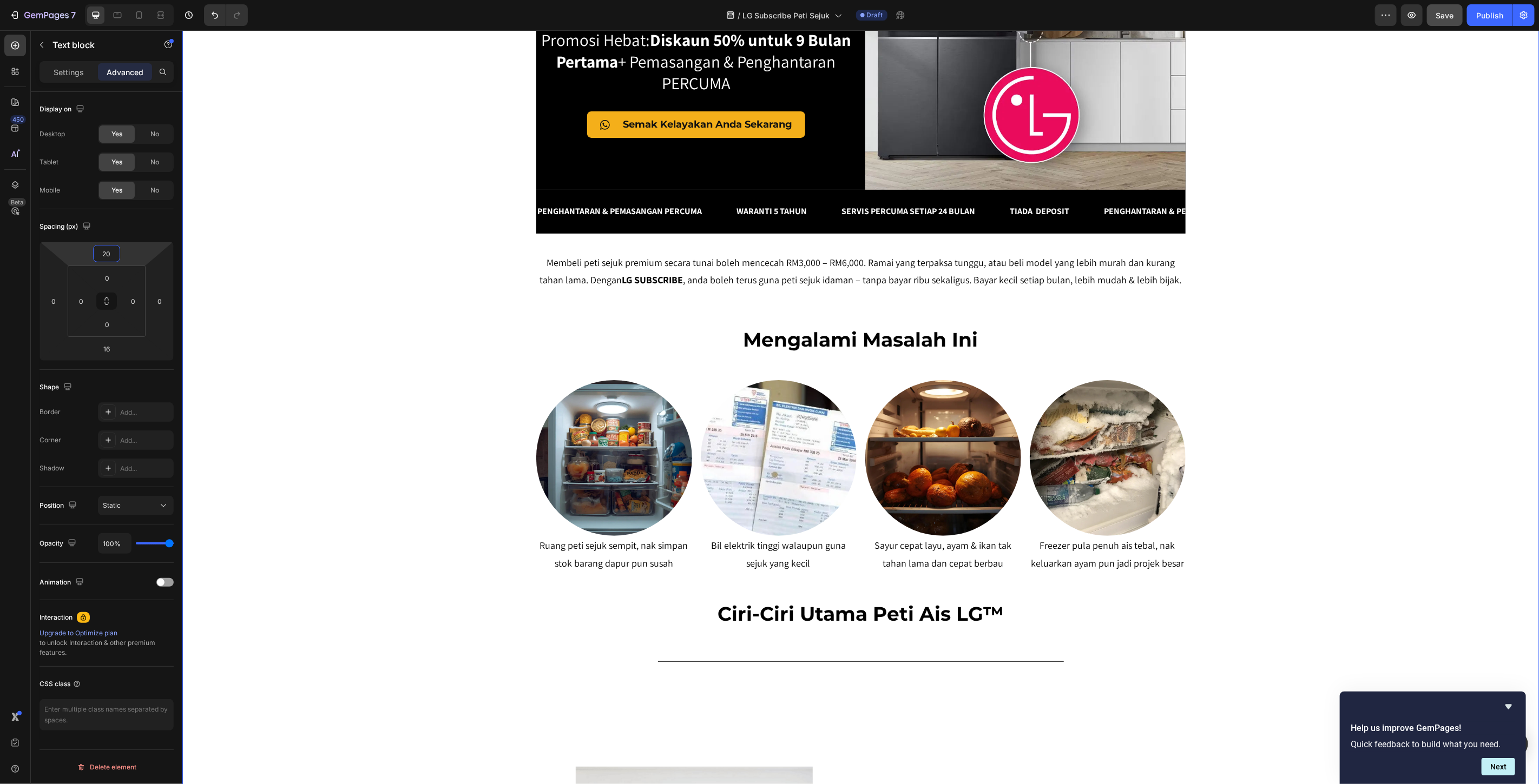
click at [367, 272] on div "SERENDAH RM80/BULAN* Heading Row Peti Sejuk LG Premium Dari RM80 Bulanan – Mili…" at bounding box center [860, 544] width 1357 height 1465
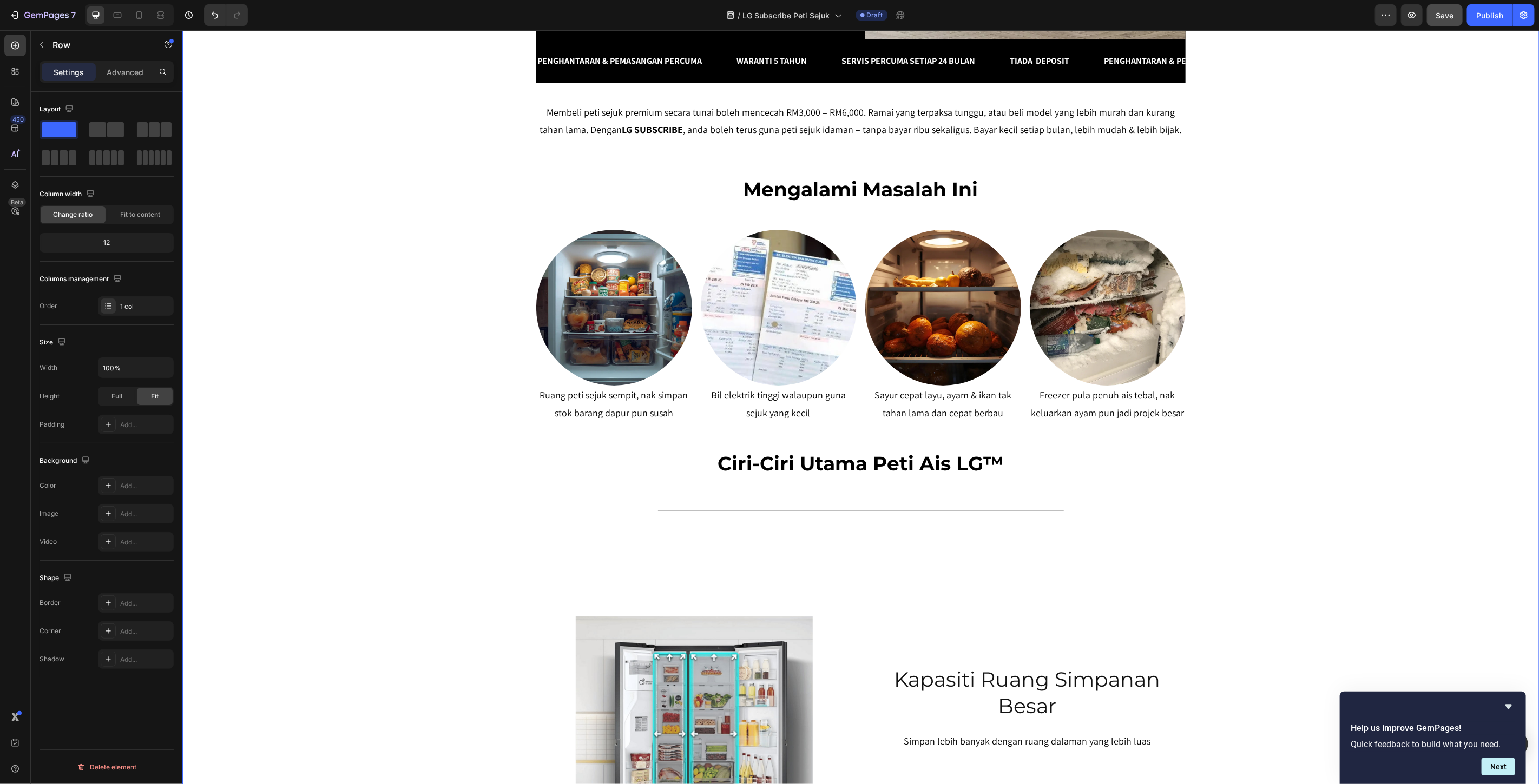
scroll to position [420, 0]
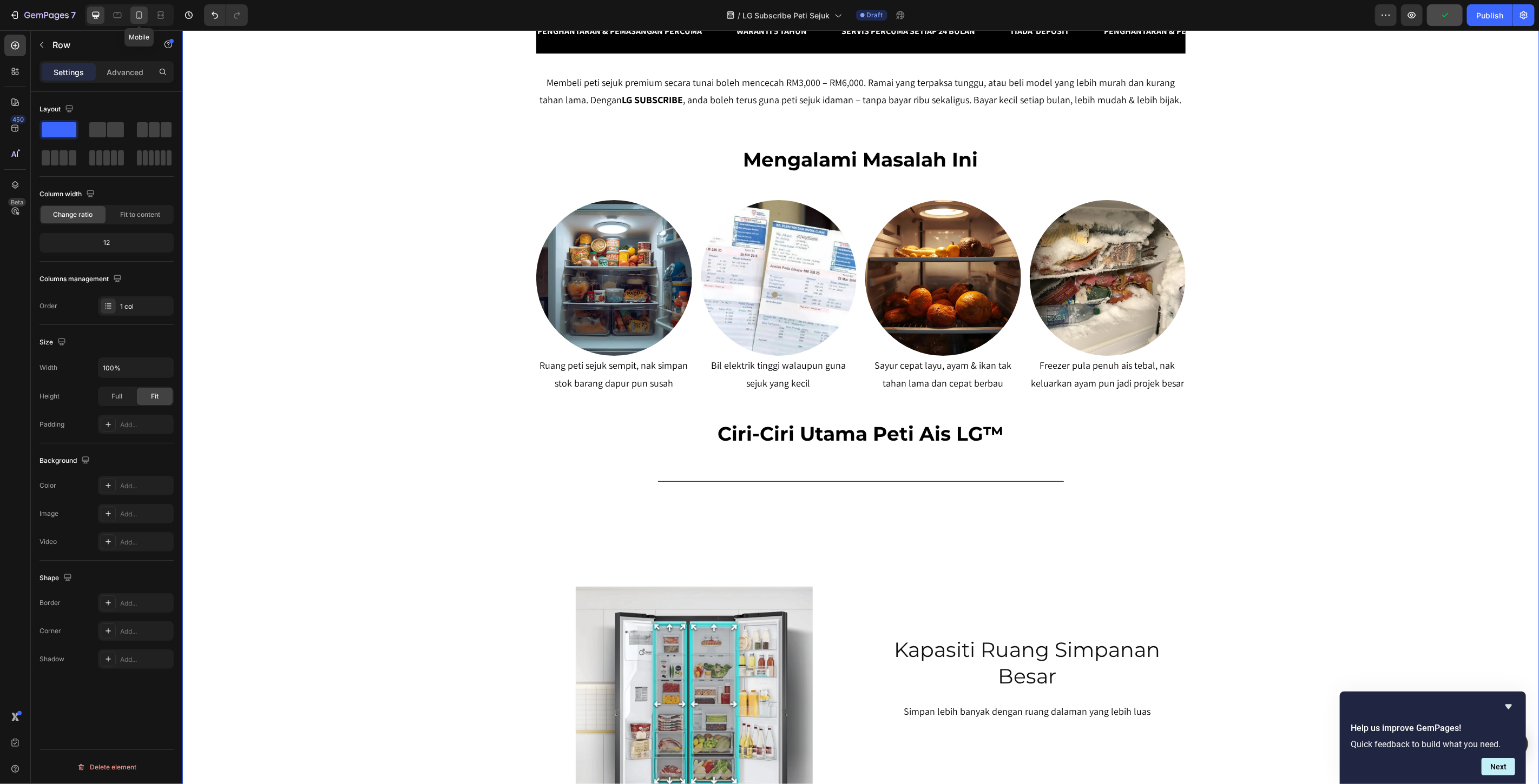
click at [137, 17] on icon at bounding box center [139, 15] width 6 height 8
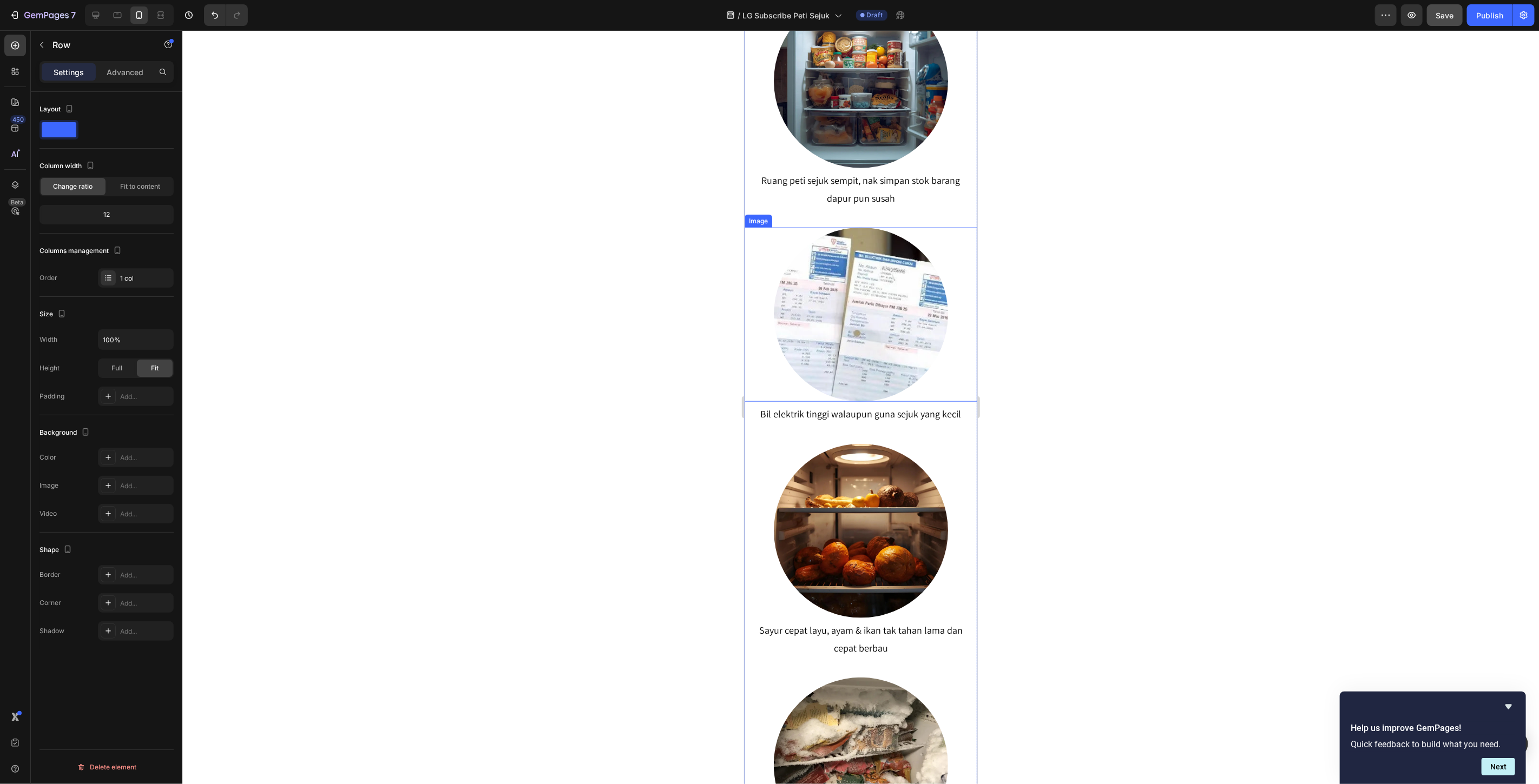
scroll to position [661, 0]
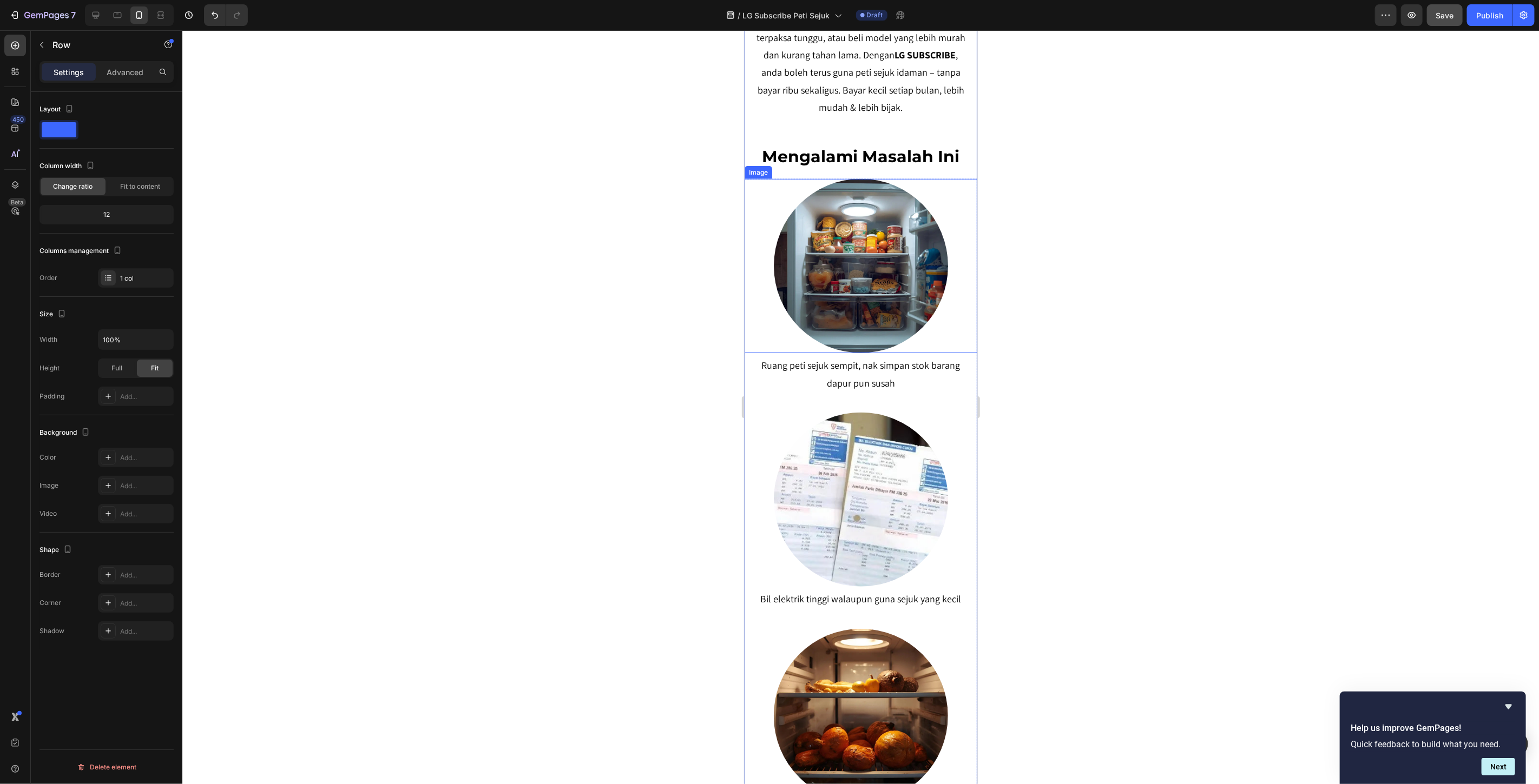
click at [866, 271] on img at bounding box center [860, 266] width 175 height 175
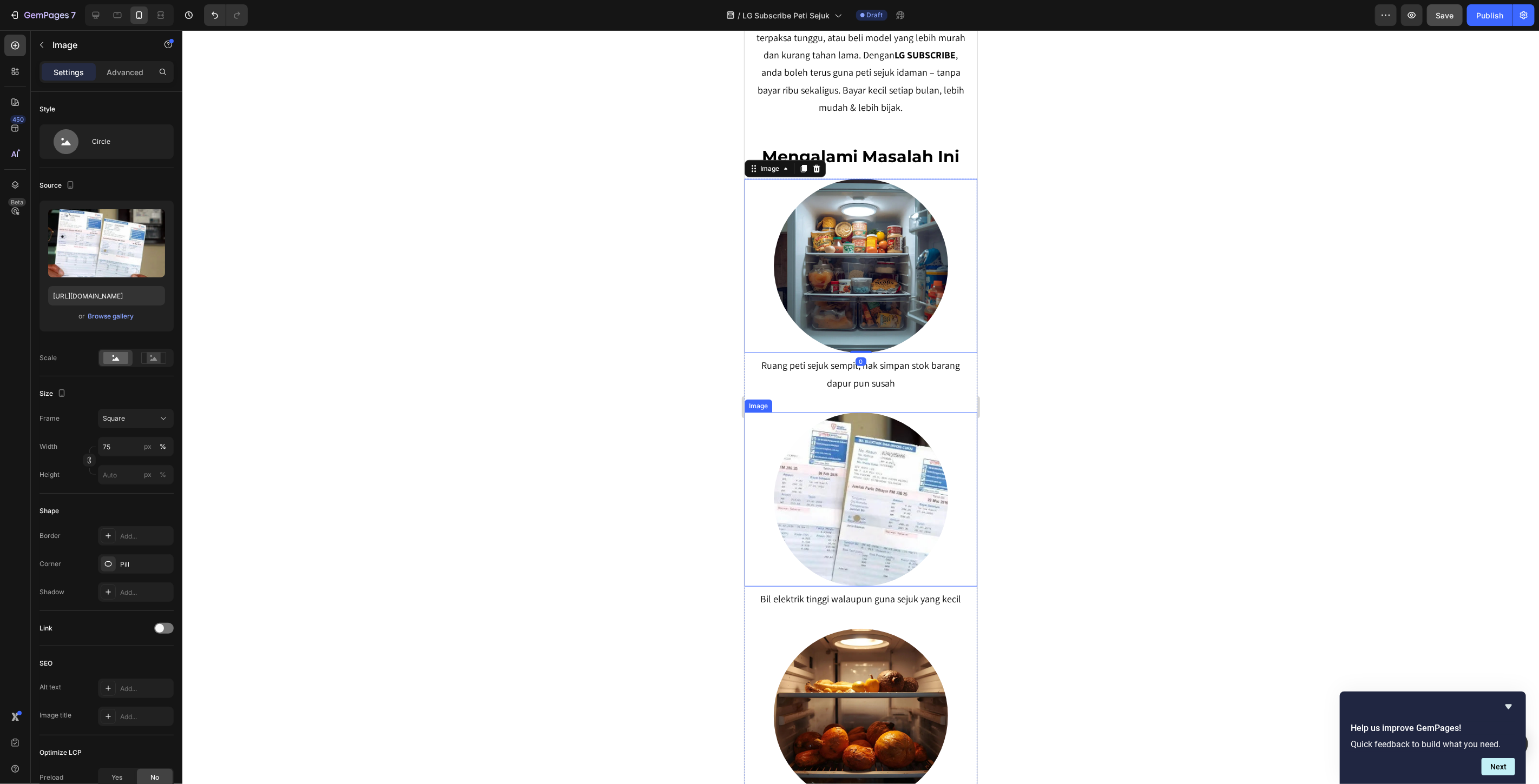
click at [855, 503] on img at bounding box center [860, 499] width 175 height 175
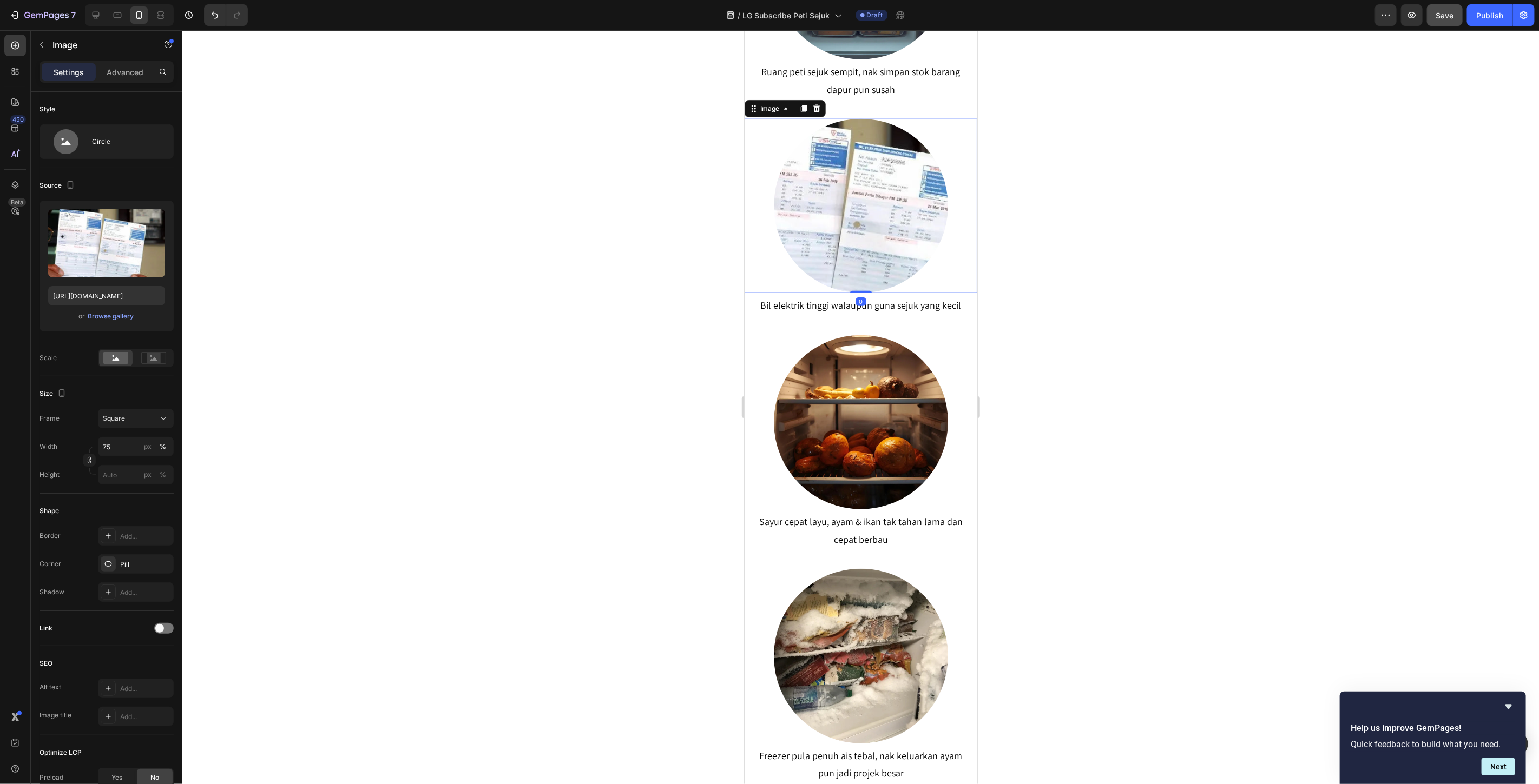
scroll to position [961, 0]
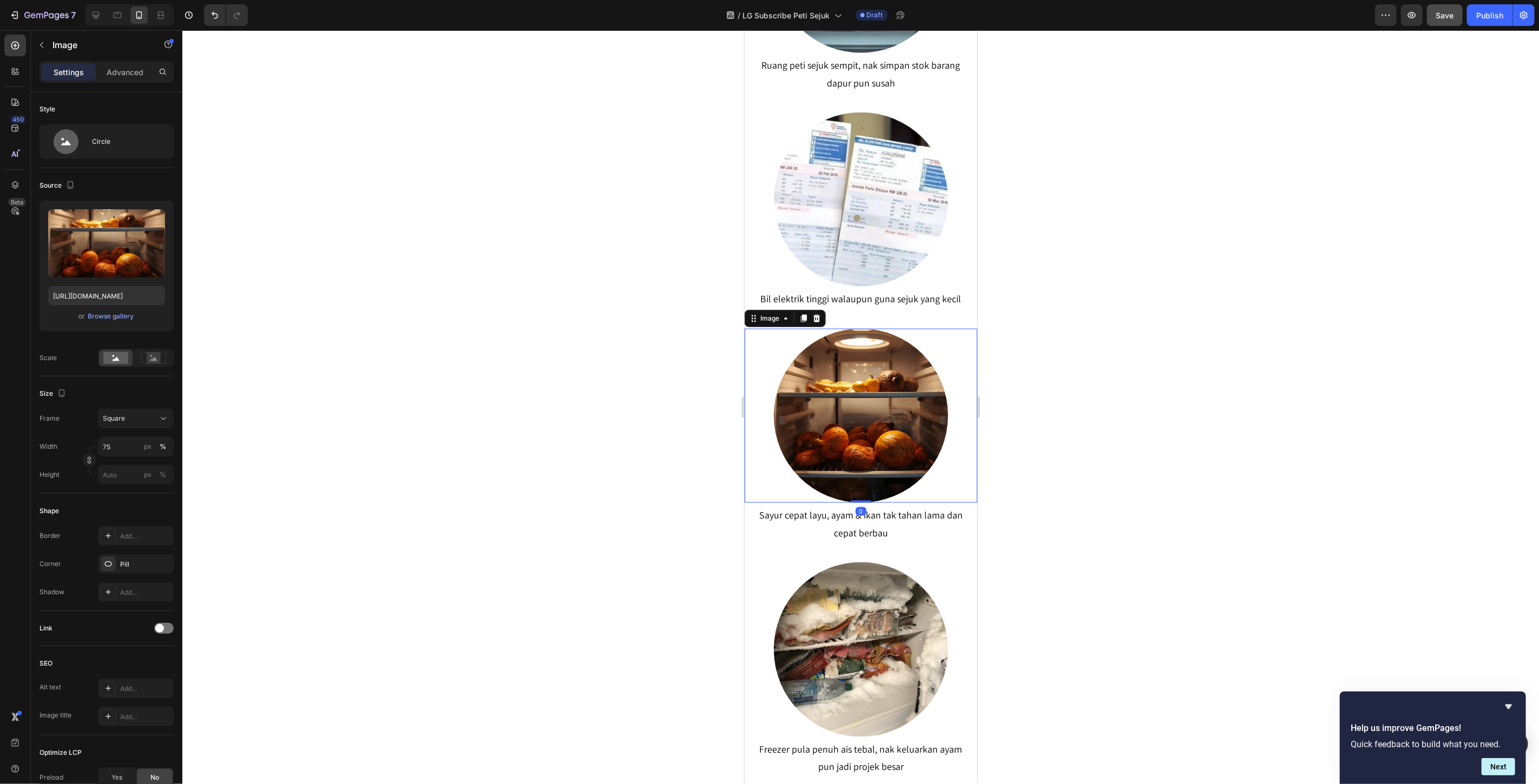
click at [862, 439] on img at bounding box center [860, 416] width 175 height 175
click at [883, 617] on img at bounding box center [860, 649] width 175 height 175
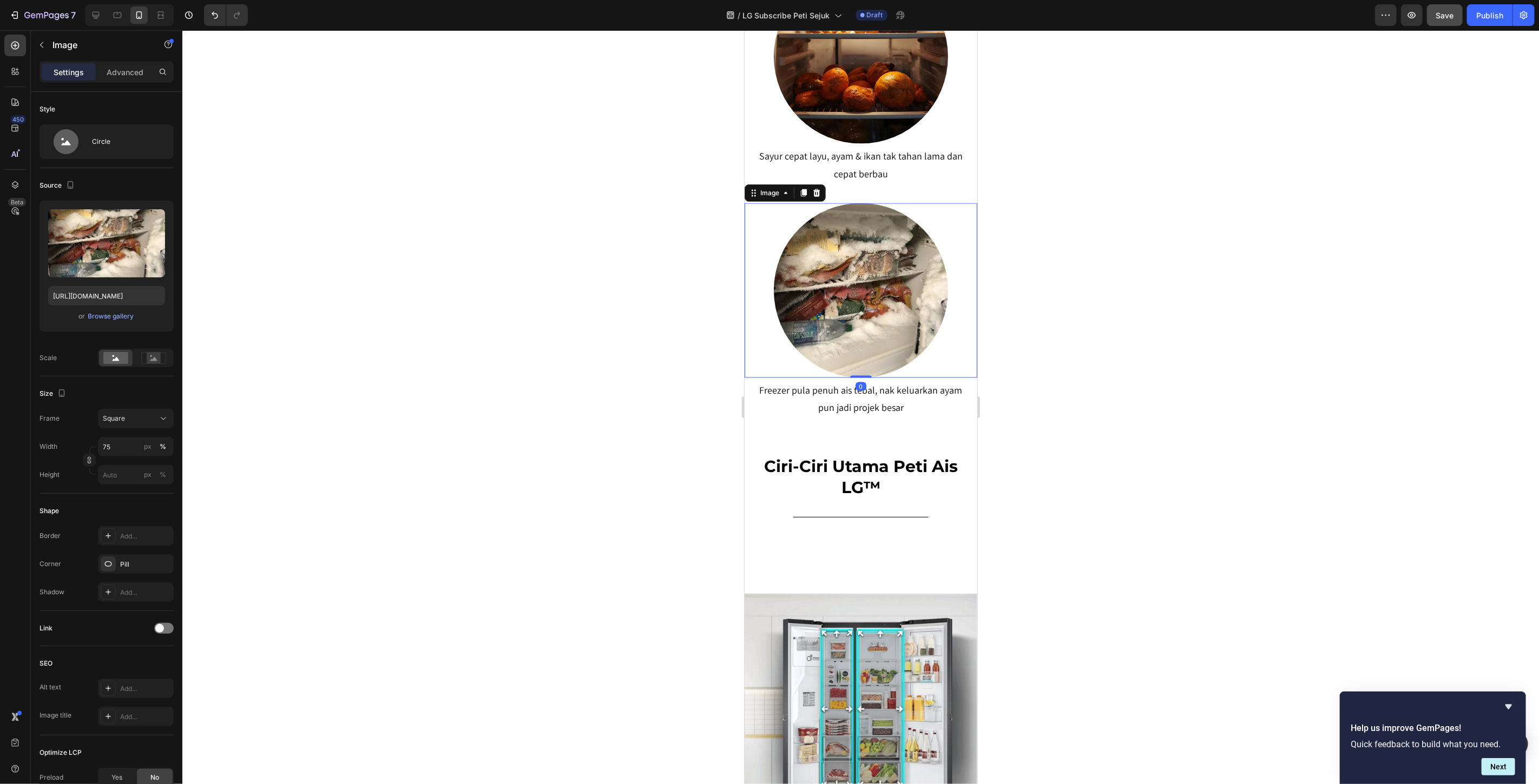
scroll to position [1322, 0]
click at [1092, 446] on div at bounding box center [860, 407] width 1357 height 754
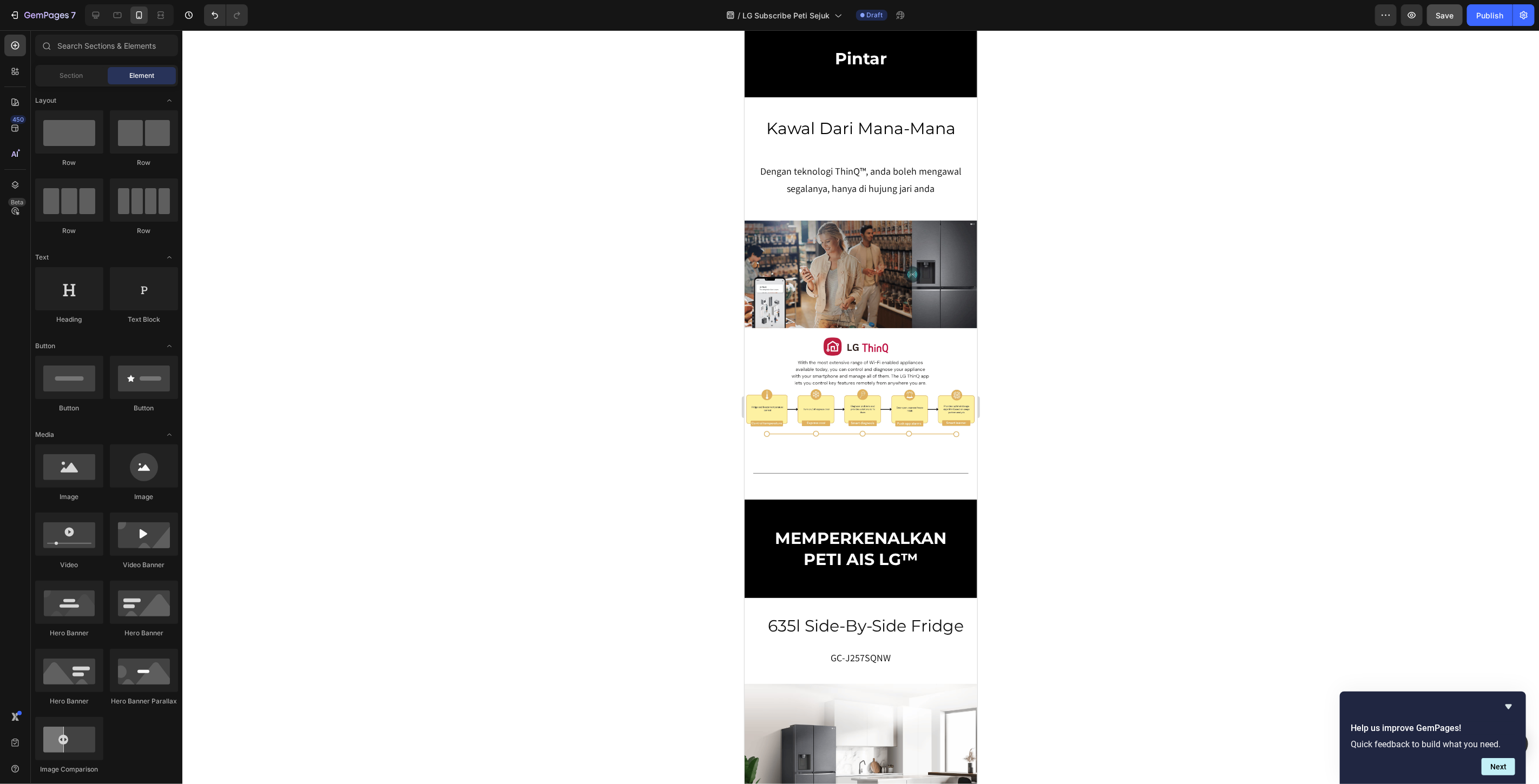
scroll to position [4146, 0]
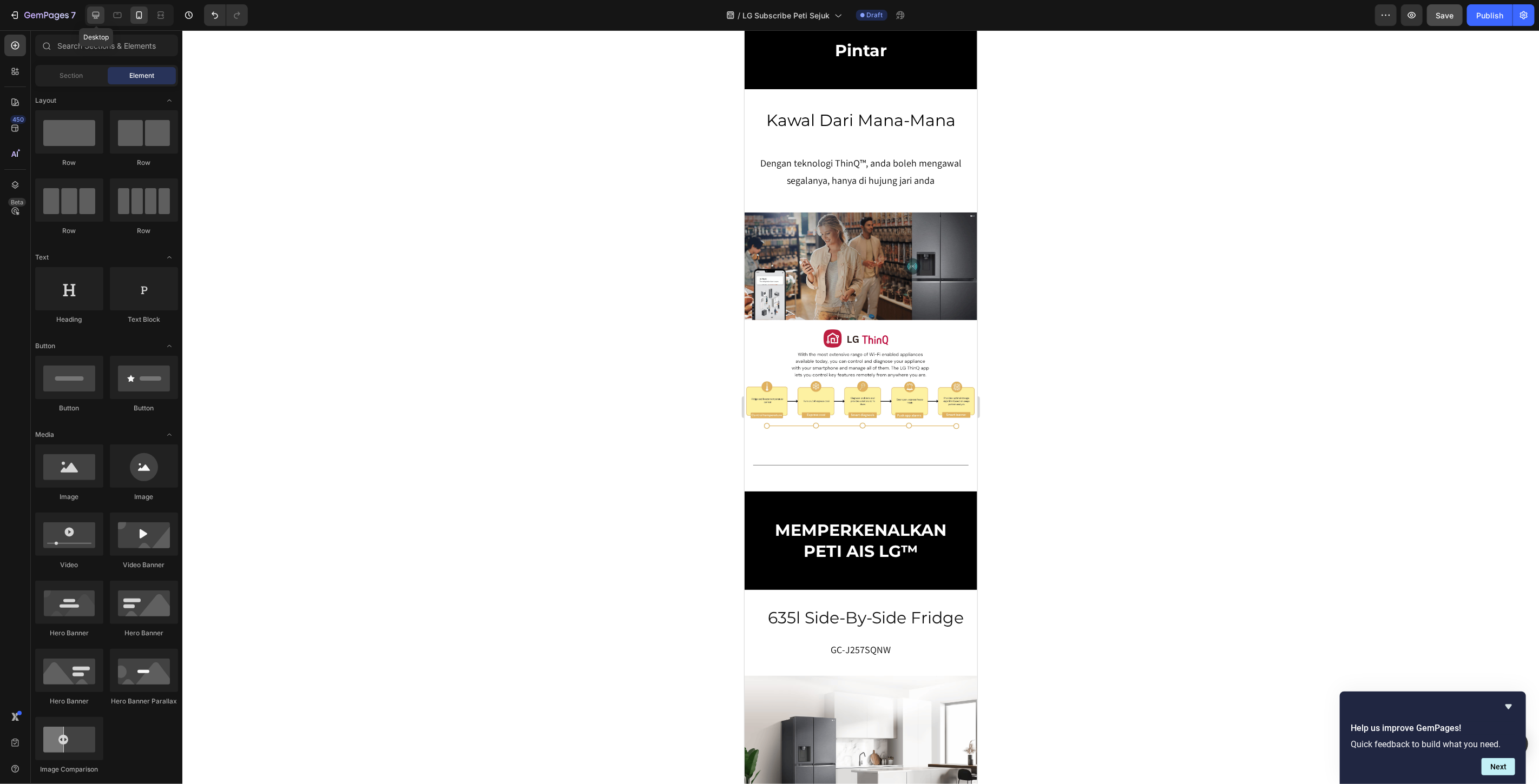
click at [92, 17] on icon at bounding box center [96, 15] width 11 height 11
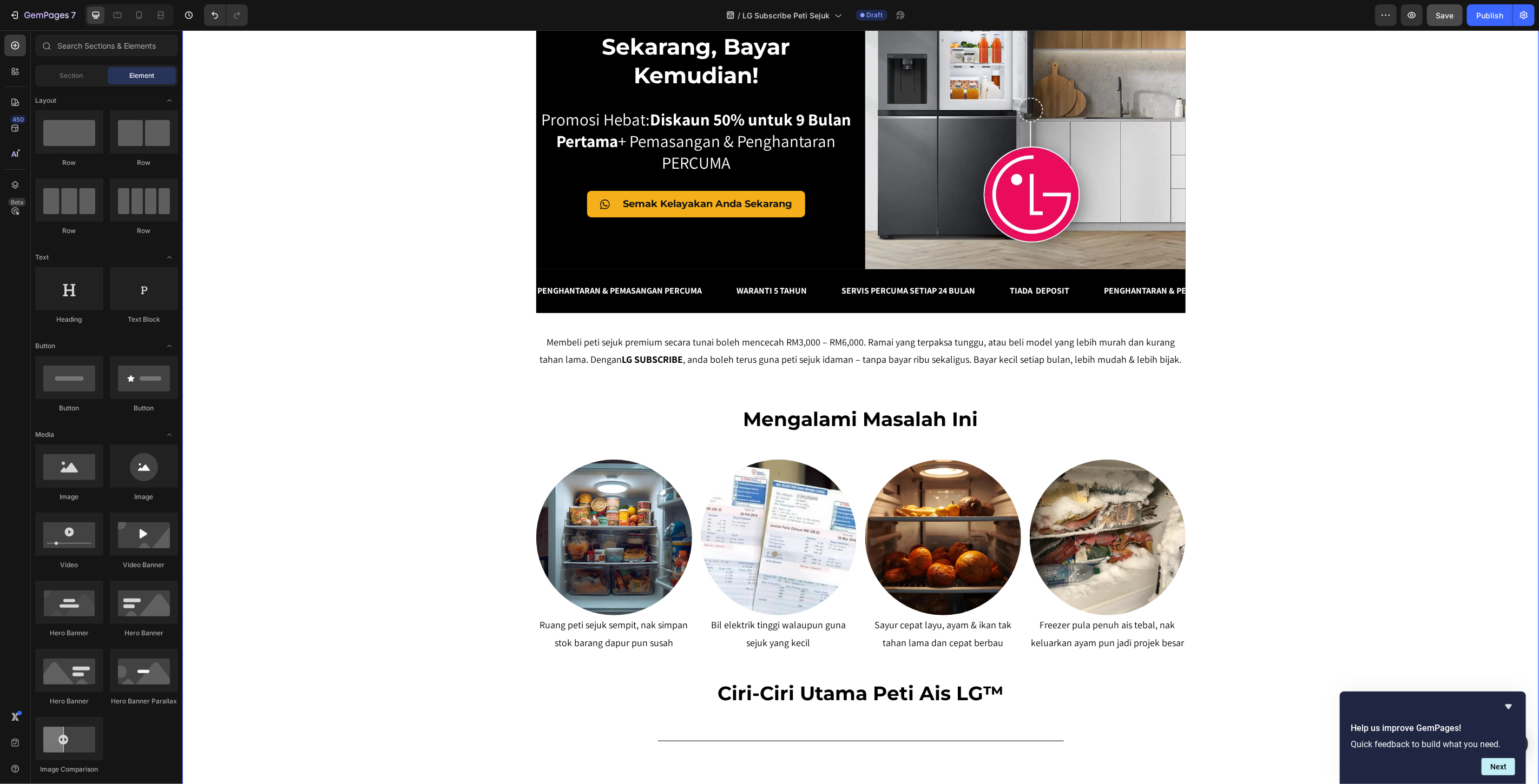
scroll to position [180, 0]
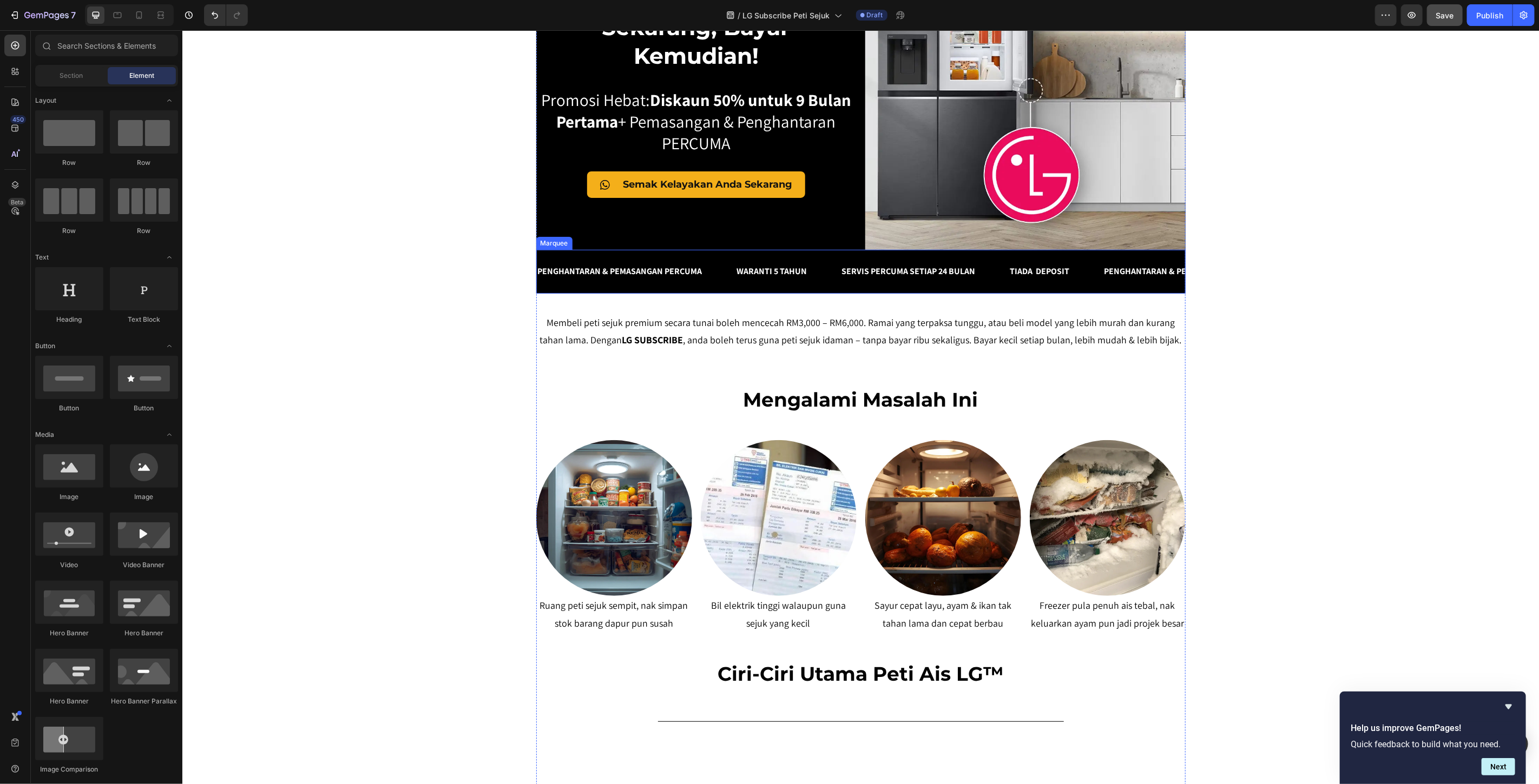
click at [696, 251] on div "PENGHANTARAN & PEMASANGAN PERCUMA Text Block WARANTI 5 TAHUN Text Block SERVIS …" at bounding box center [860, 271] width 649 height 44
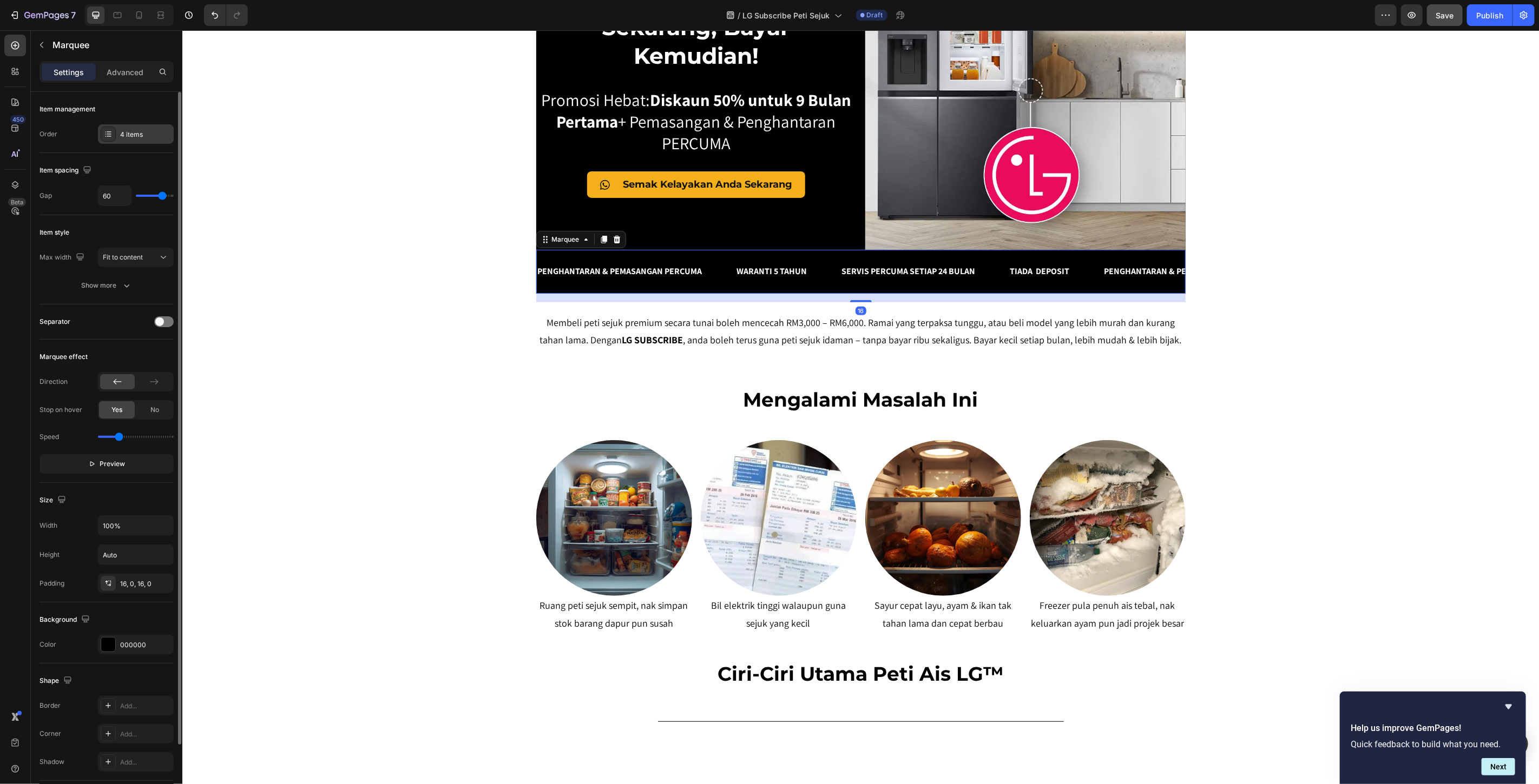
click at [139, 128] on div "4 items" at bounding box center [136, 134] width 76 height 20
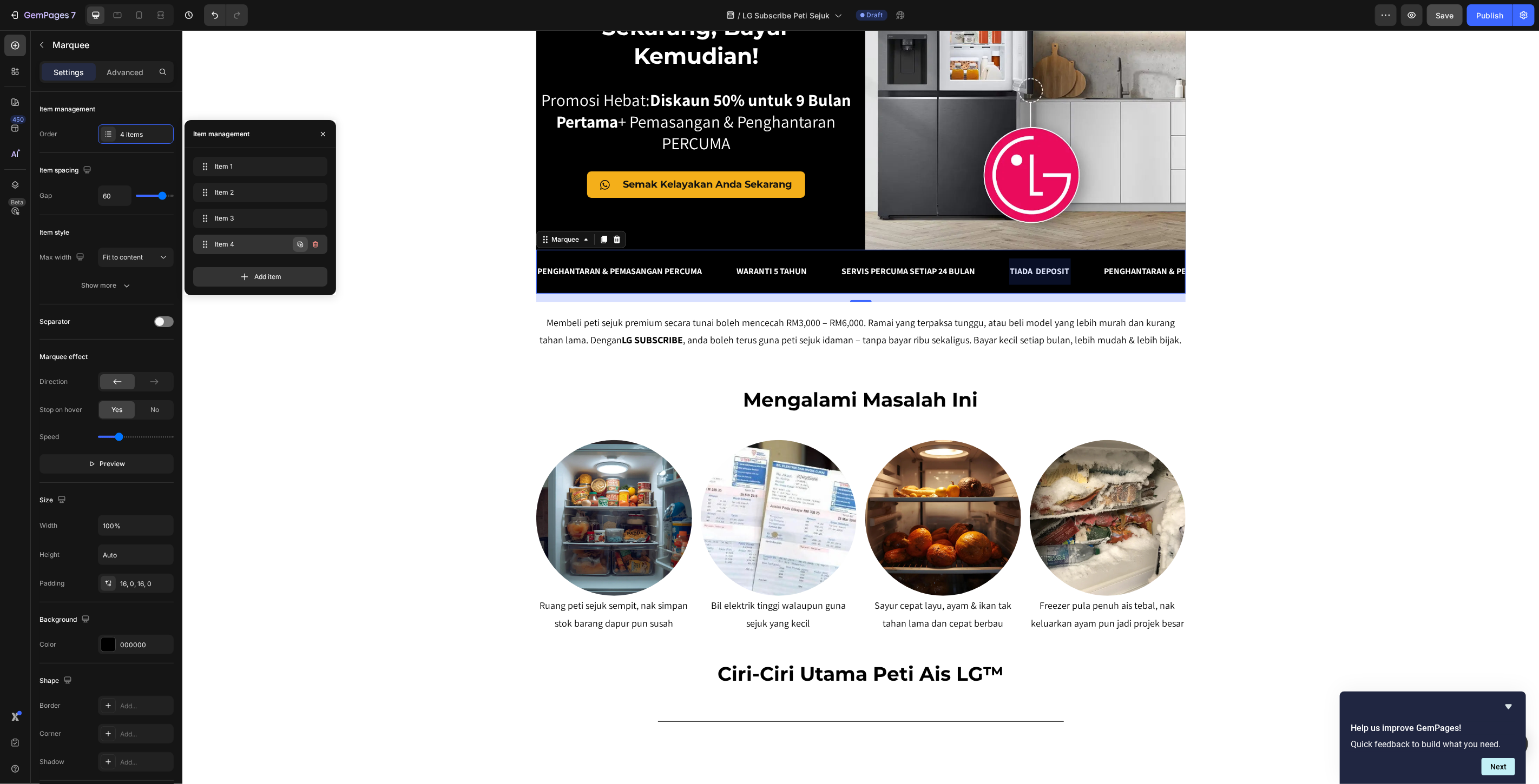
click at [296, 246] on icon "button" at bounding box center [300, 244] width 8 height 8
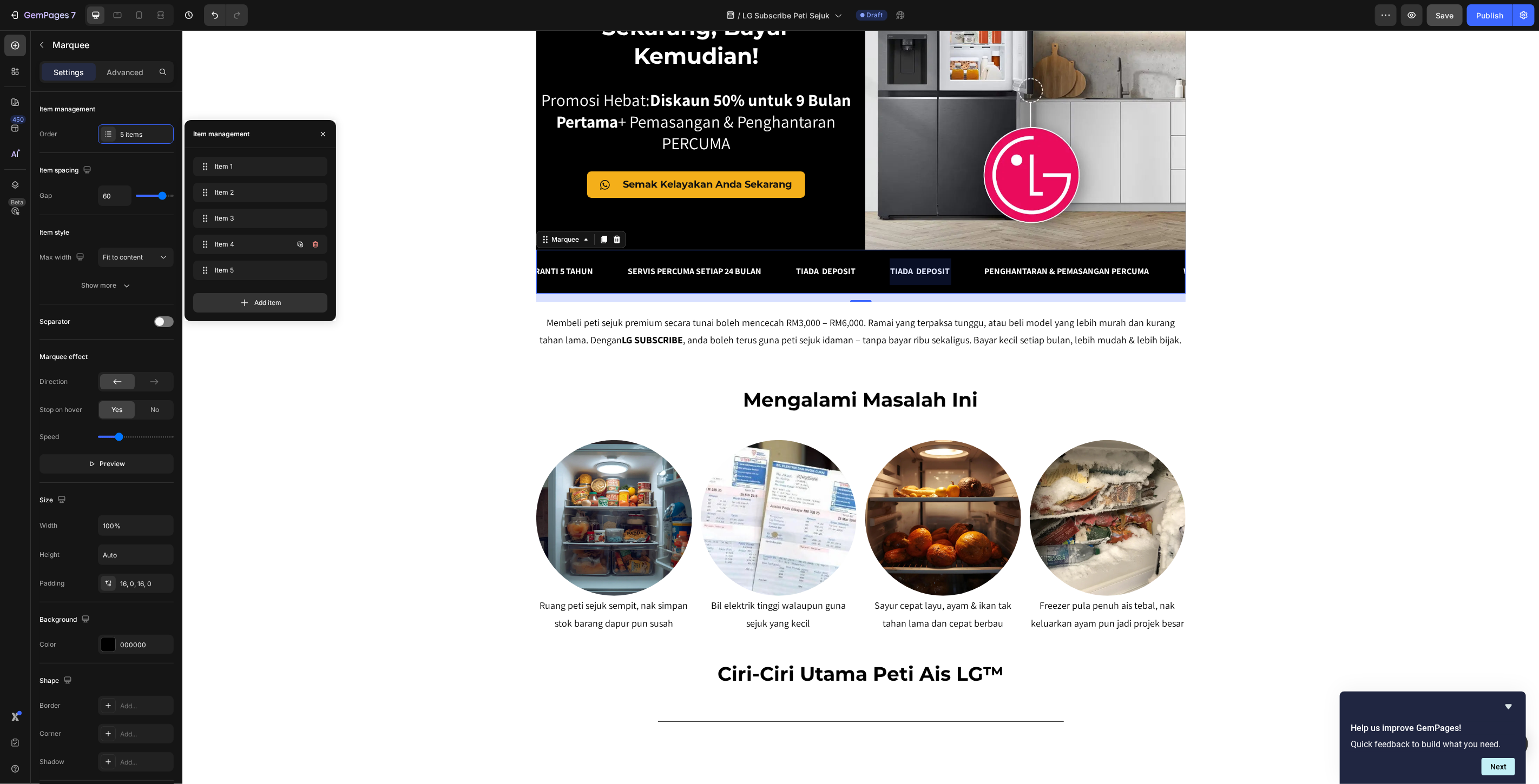
scroll to position [0, 271]
click at [243, 268] on span "Item 5" at bounding box center [246, 270] width 61 height 10
click at [863, 268] on div at bounding box center [863, 271] width 62 height 26
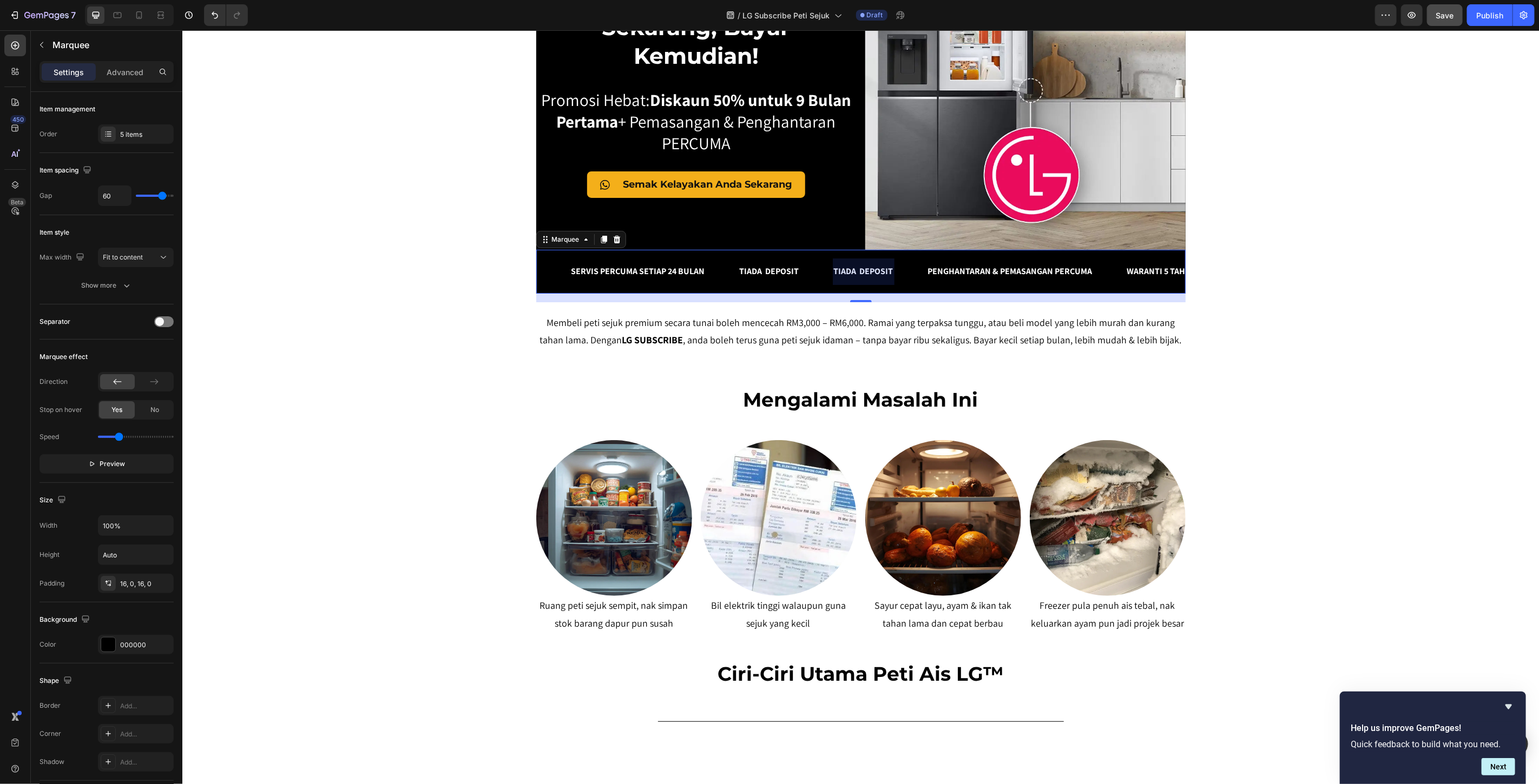
click at [863, 268] on div at bounding box center [863, 271] width 62 height 26
click at [869, 272] on div at bounding box center [863, 271] width 62 height 26
click at [933, 267] on span "PENGHANTARAN & PEMASANGAN PERCUMA" at bounding box center [1009, 270] width 164 height 11
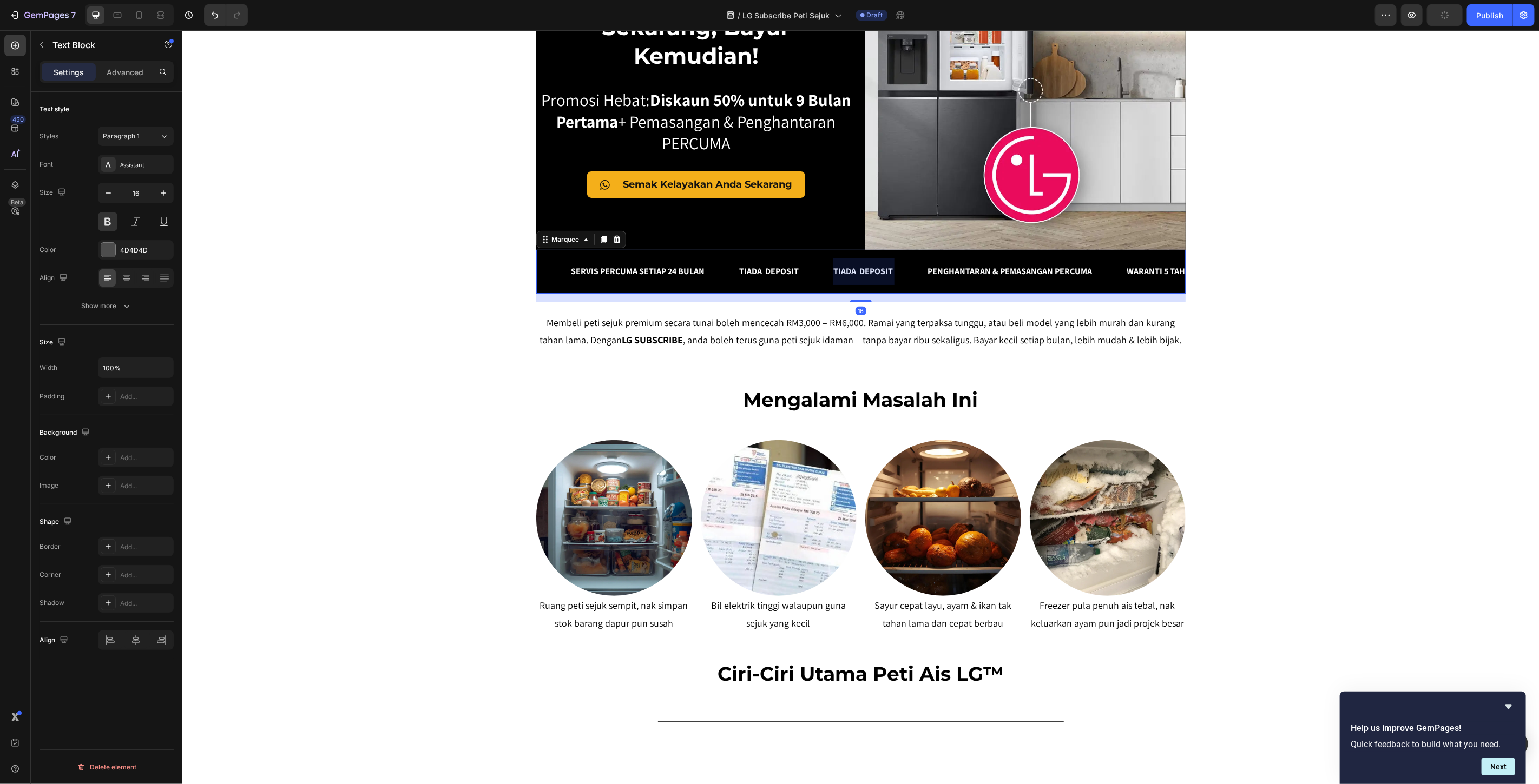
click at [868, 269] on div at bounding box center [863, 271] width 62 height 26
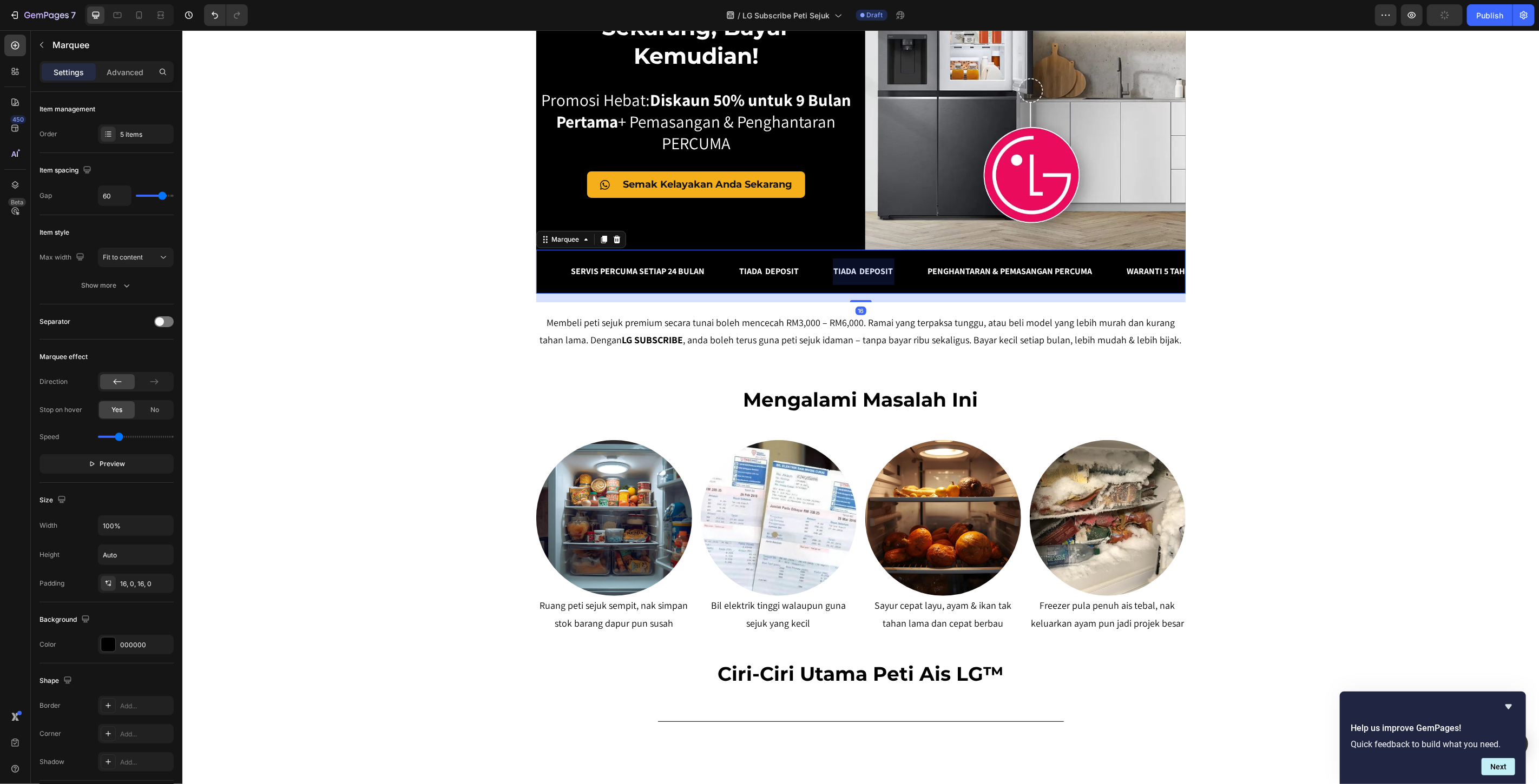
click at [868, 269] on div at bounding box center [863, 271] width 62 height 26
drag, startPoint x: 868, startPoint y: 269, endPoint x: 885, endPoint y: 266, distance: 17.3
click at [867, 269] on div at bounding box center [863, 271] width 62 height 26
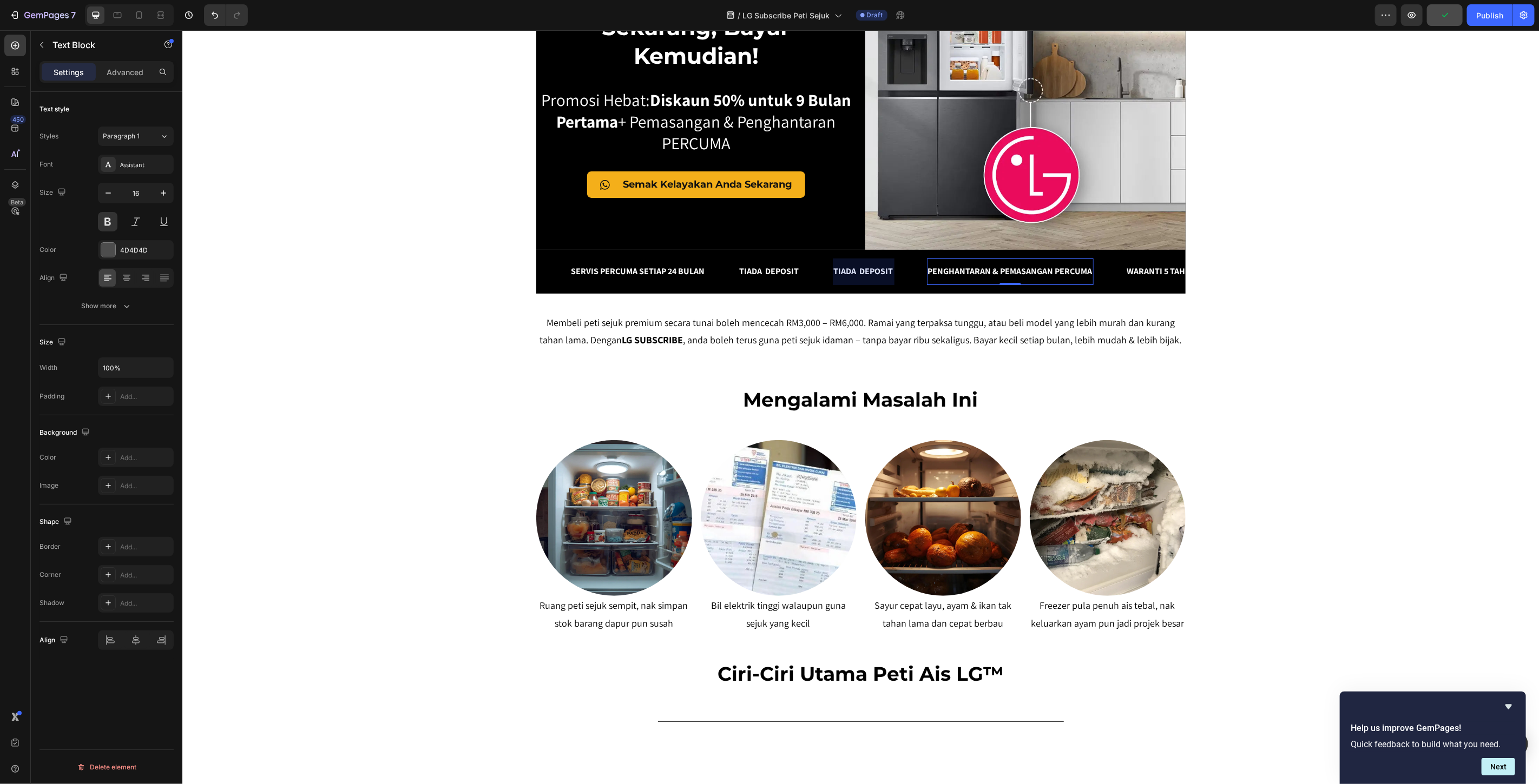
click at [945, 263] on p "PENGHANTARAN & PEMASANGAN PERCUMA" at bounding box center [1009, 271] width 164 height 16
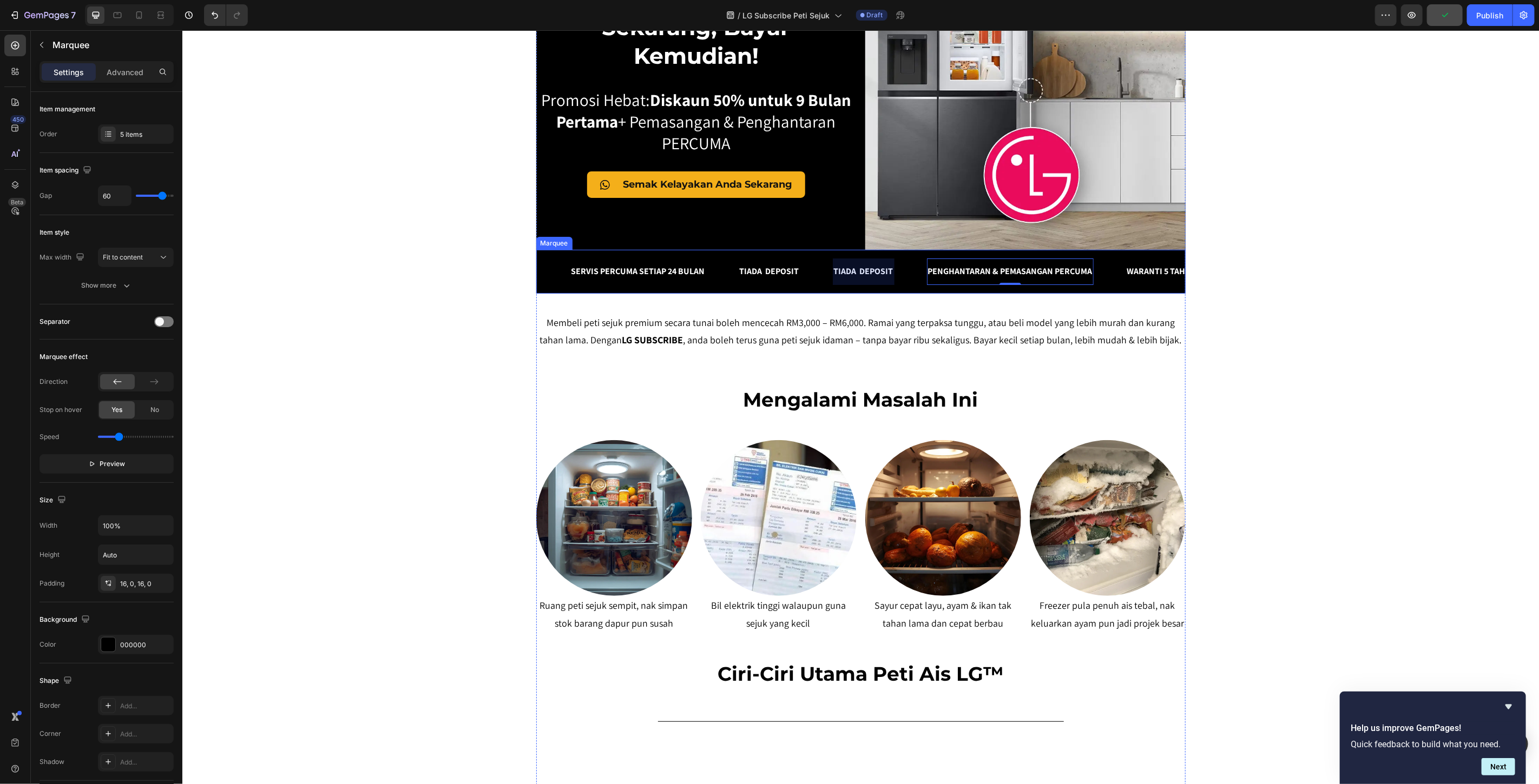
click at [853, 268] on div at bounding box center [863, 271] width 62 height 26
click at [780, 267] on p "TIADA DEPOSIT" at bounding box center [769, 271] width 60 height 16
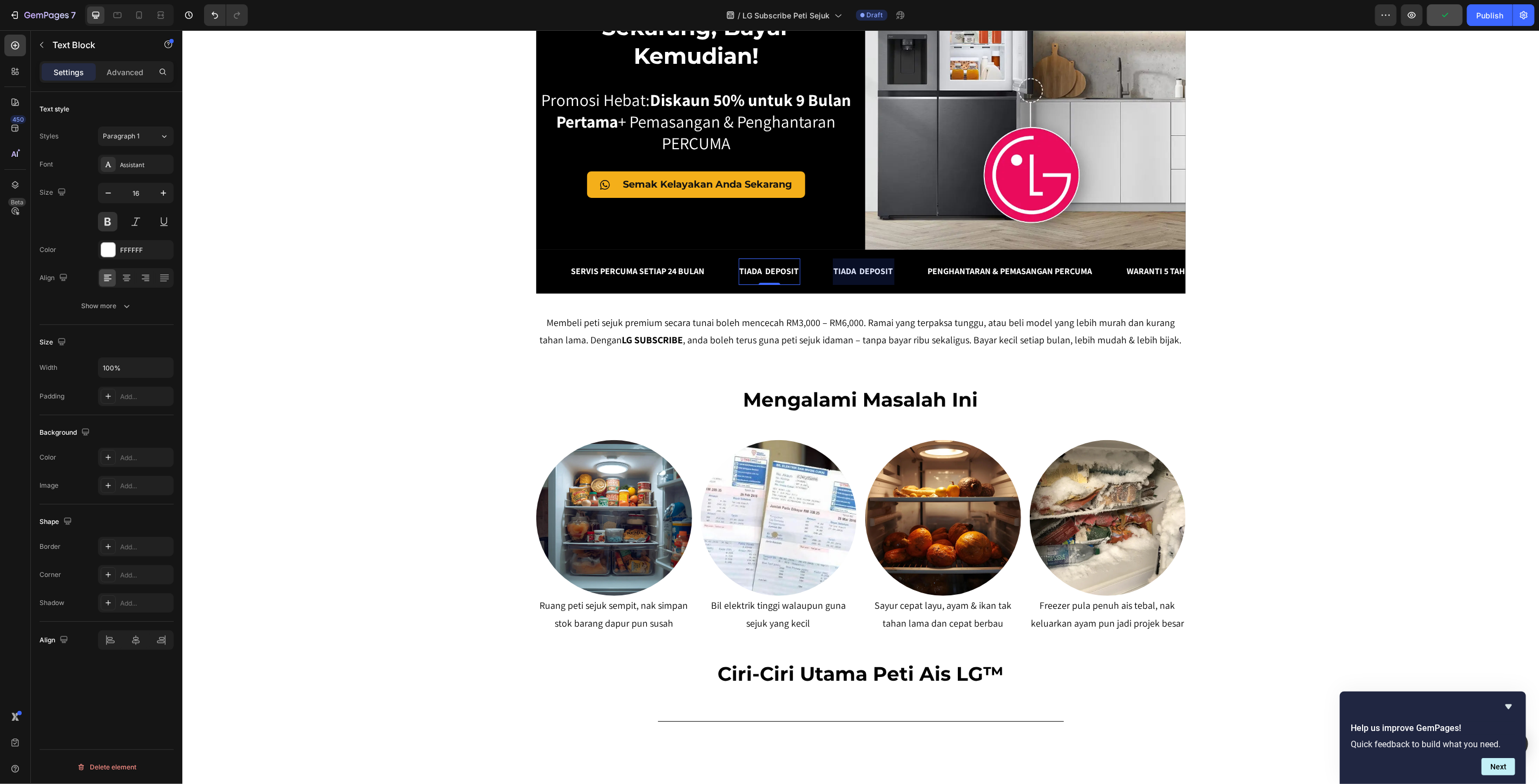
click at [780, 267] on p "TIADA DEPOSIT" at bounding box center [769, 271] width 60 height 16
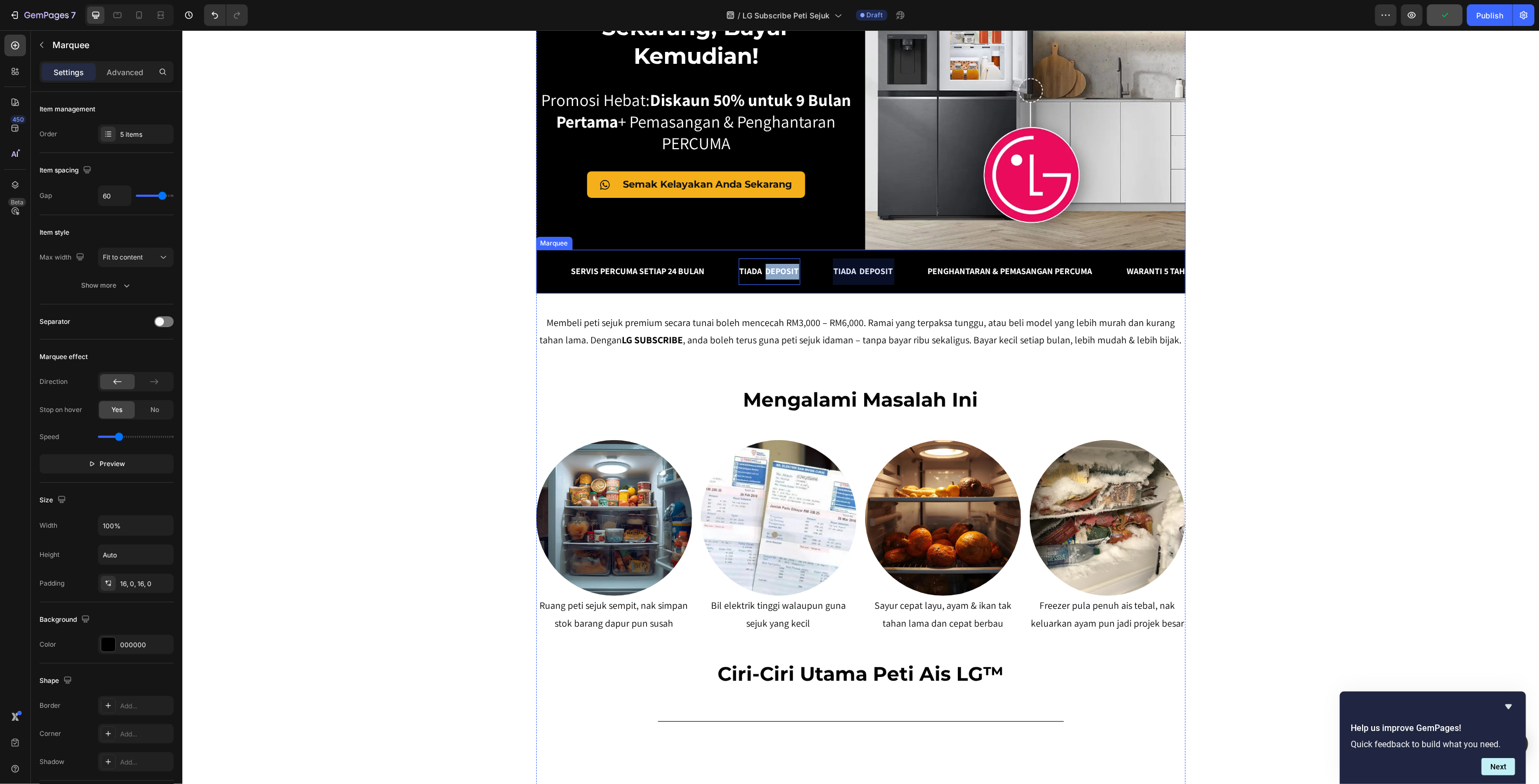
click at [875, 268] on div at bounding box center [863, 271] width 62 height 26
click at [408, 230] on div "SERENDAH RM80/BULAN* Heading Row Peti Sejuk LG Premium Dari RM80 Bulanan – Mili…" at bounding box center [860, 604] width 1357 height 1465
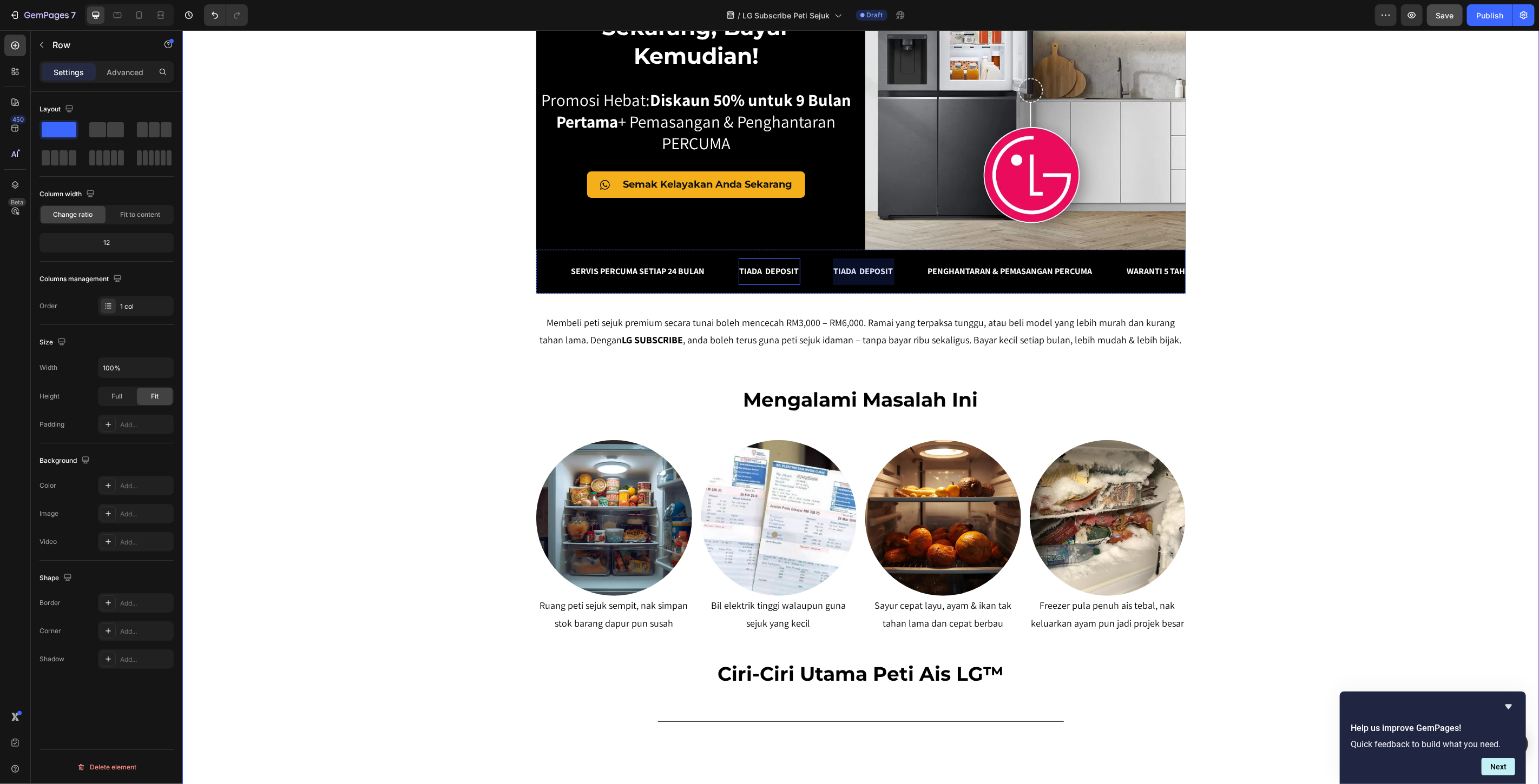
click at [761, 271] on p "TIADA DEPOSIT" at bounding box center [769, 271] width 60 height 16
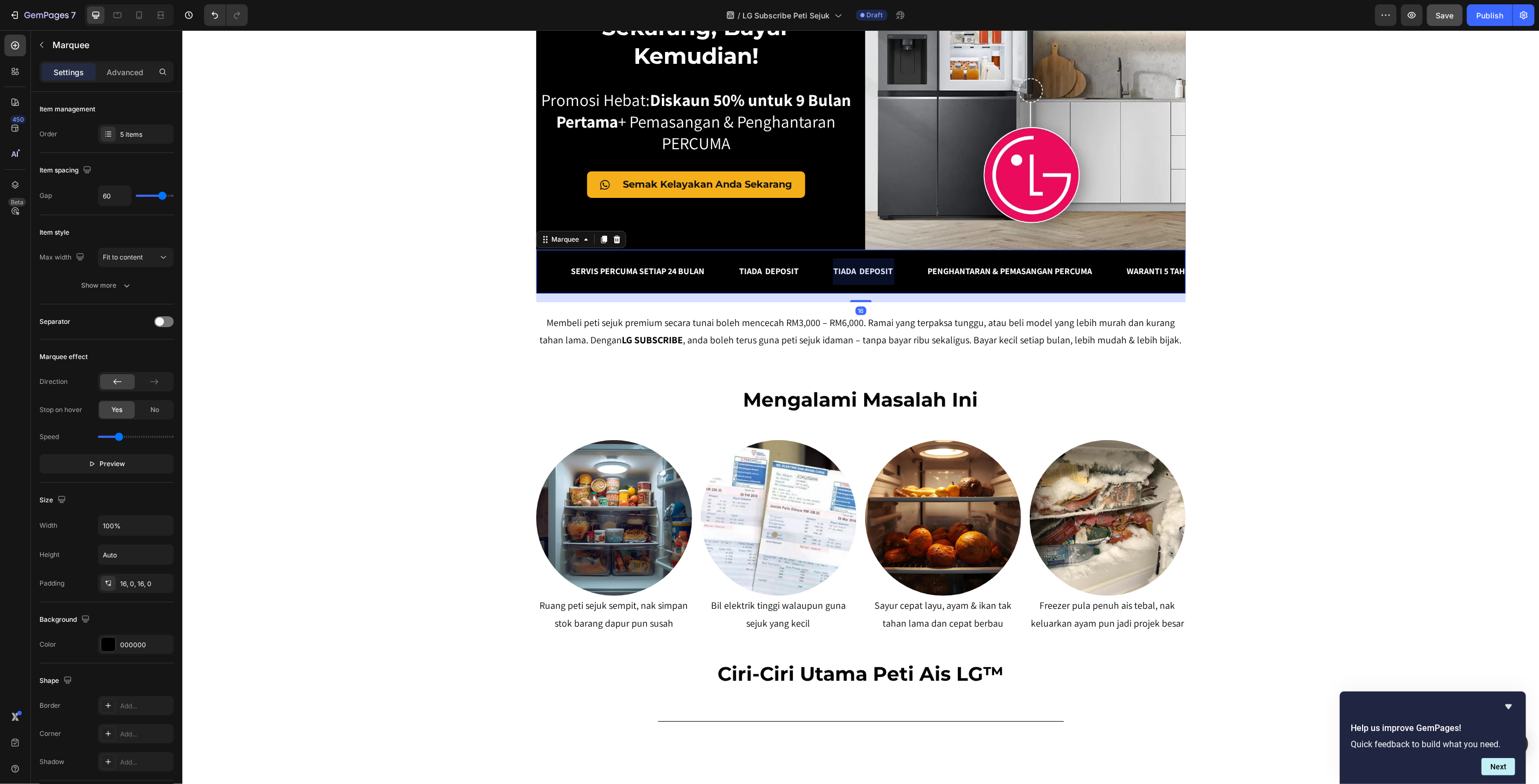
click at [872, 278] on div at bounding box center [863, 271] width 62 height 26
click at [140, 131] on div "5 items" at bounding box center [145, 134] width 51 height 10
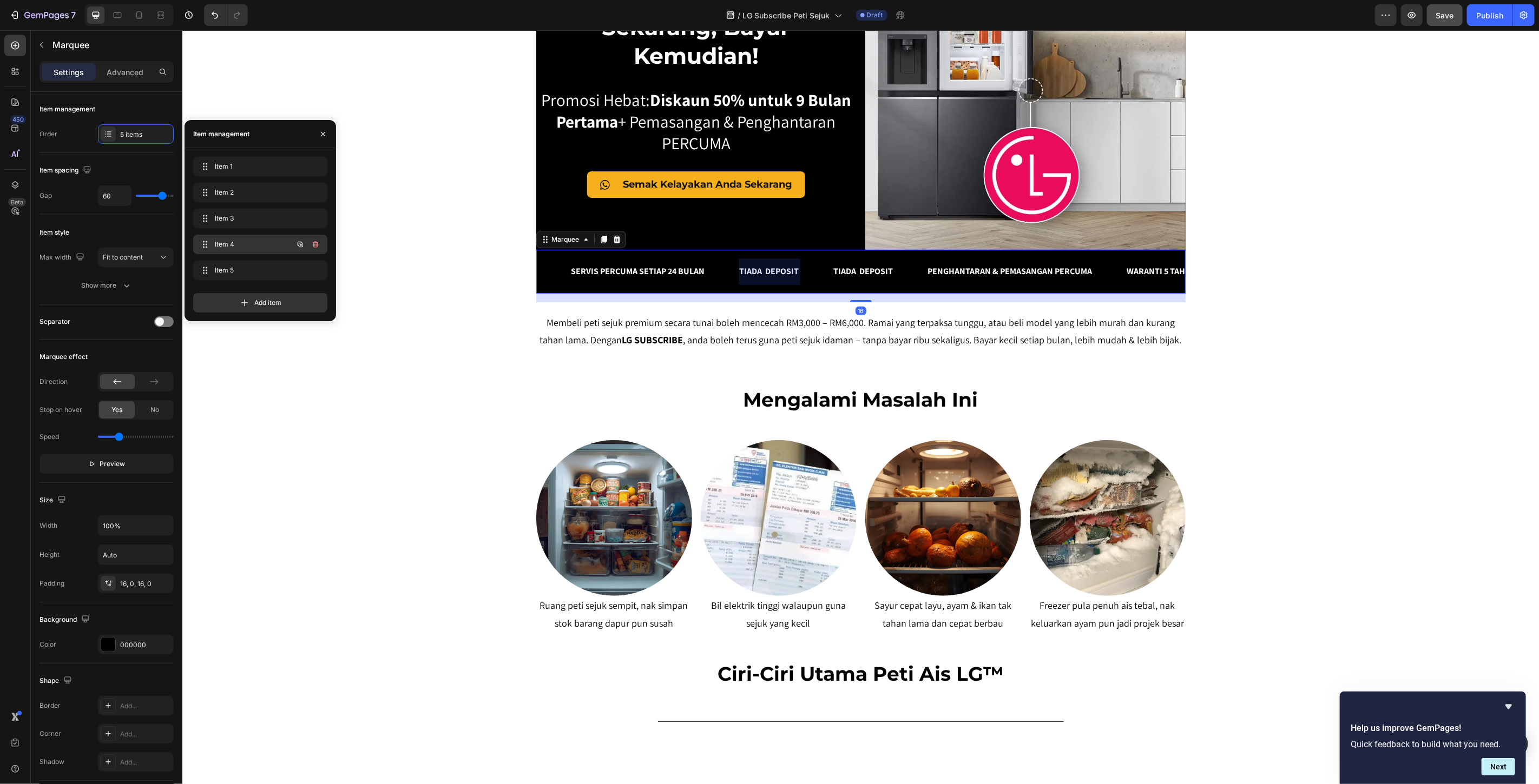
click at [231, 247] on span "Item 4" at bounding box center [246, 244] width 61 height 10
click at [237, 230] on div "Item 3 Item 3" at bounding box center [260, 221] width 134 height 24
click at [237, 222] on span "Item 3" at bounding box center [253, 219] width 80 height 10
click at [239, 246] on span "Item 4" at bounding box center [253, 244] width 80 height 10
click at [234, 267] on span "Item 5" at bounding box center [246, 270] width 61 height 10
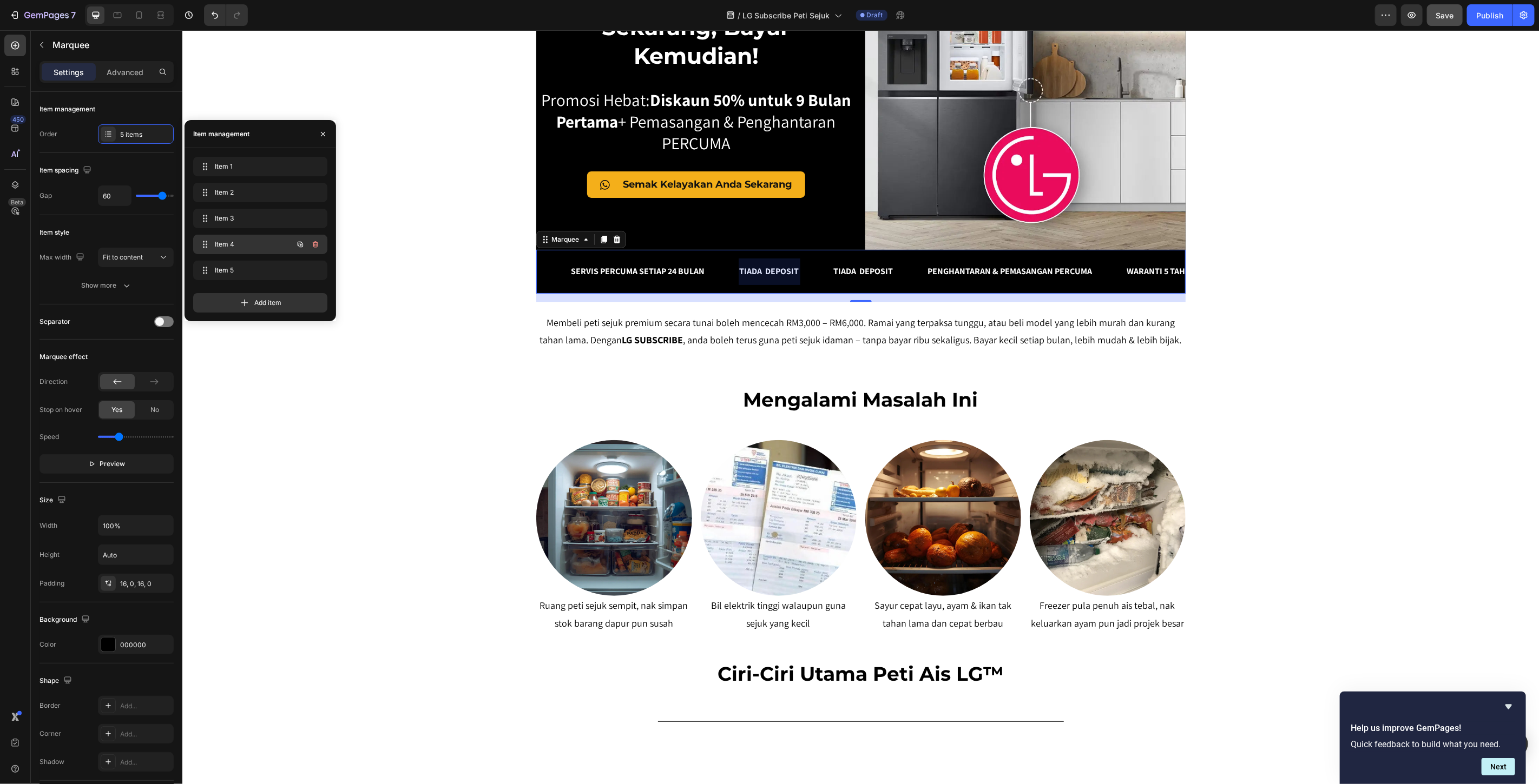
click at [234, 247] on span "Item 4" at bounding box center [246, 244] width 61 height 10
click at [235, 268] on span "Item 5" at bounding box center [253, 270] width 80 height 10
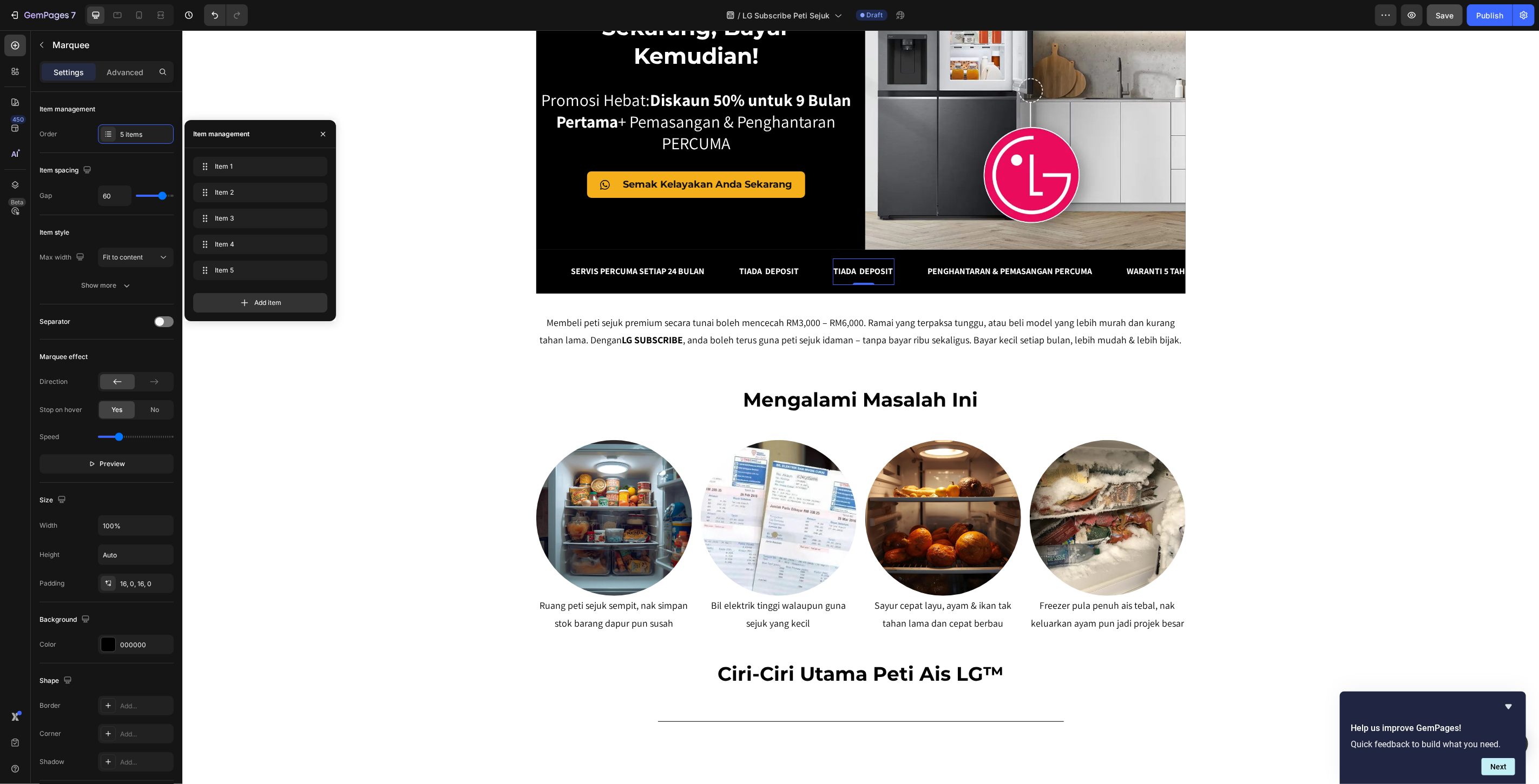
click at [858, 270] on p "TIADA DEPOSIT" at bounding box center [863, 271] width 60 height 16
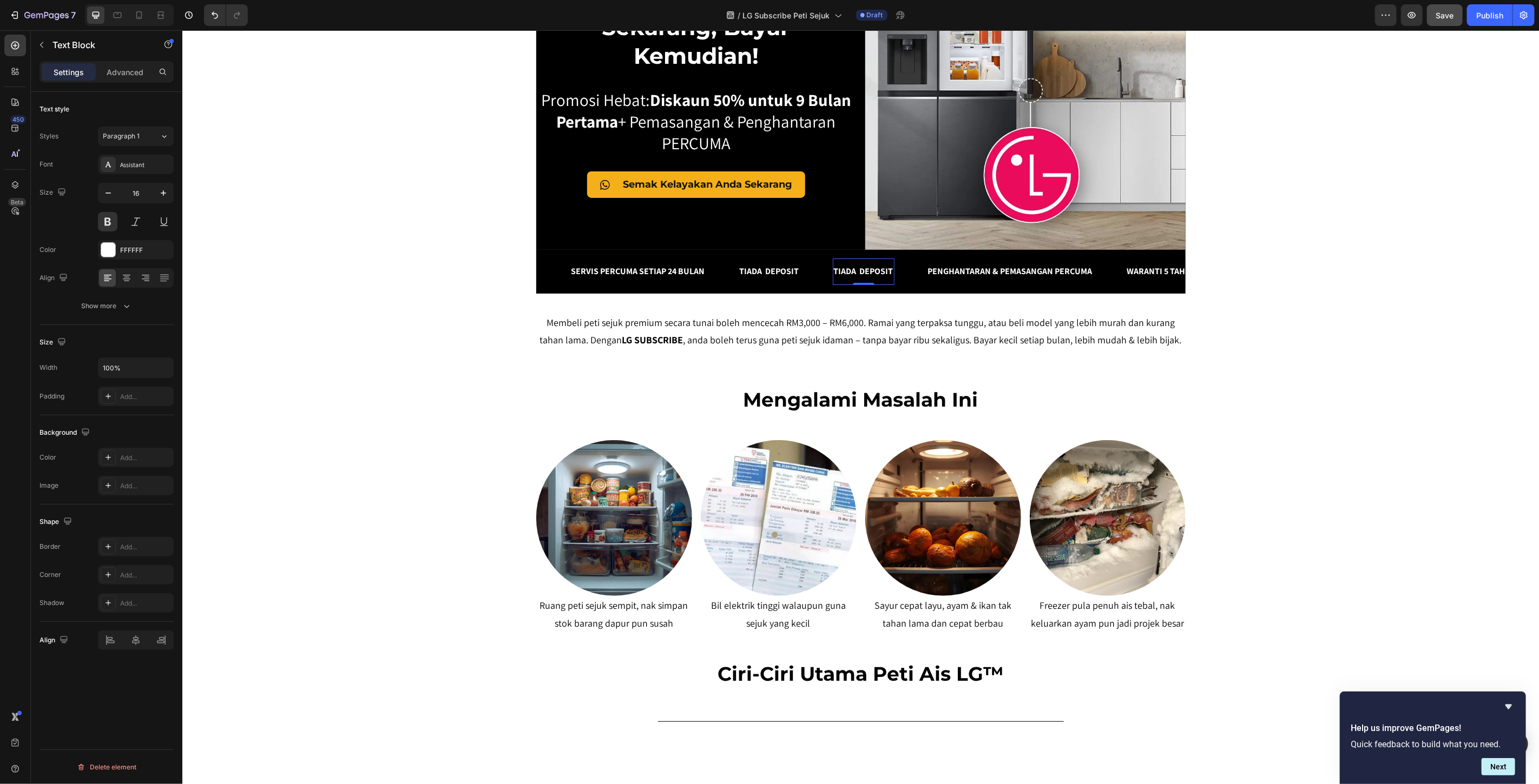
click at [858, 270] on p "TIADA DEPOSIT" at bounding box center [863, 271] width 60 height 16
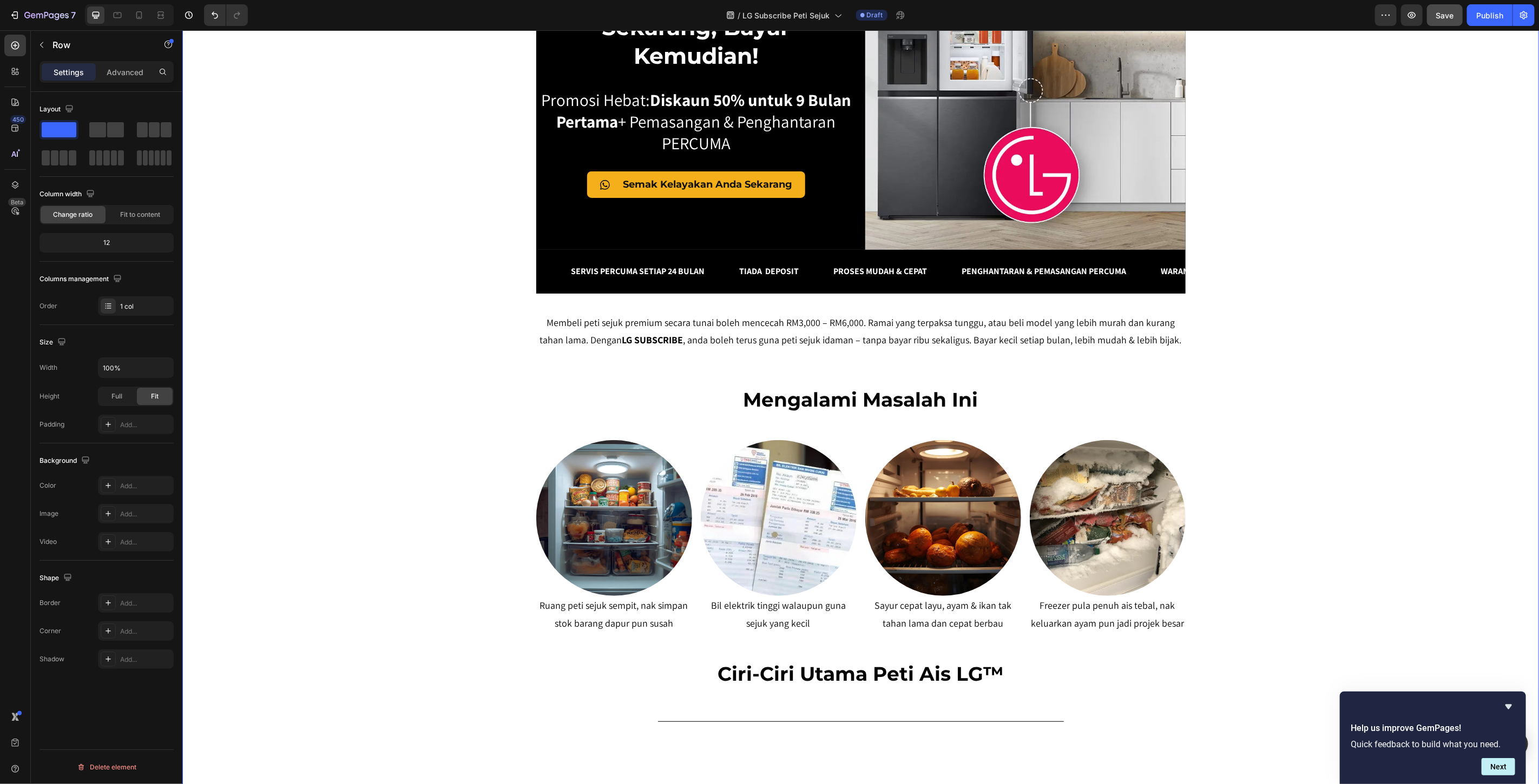
click at [1400, 316] on div "SERENDAH RM80/BULAN* Heading Row Peti Sejuk LG Premium Dari RM80 Bulanan – Mili…" at bounding box center [860, 604] width 1357 height 1465
click at [1312, 230] on div "SERENDAH RM80/BULAN* Heading Row Peti Sejuk LG Premium Dari RM80 Bulanan – Mili…" at bounding box center [860, 604] width 1357 height 1465
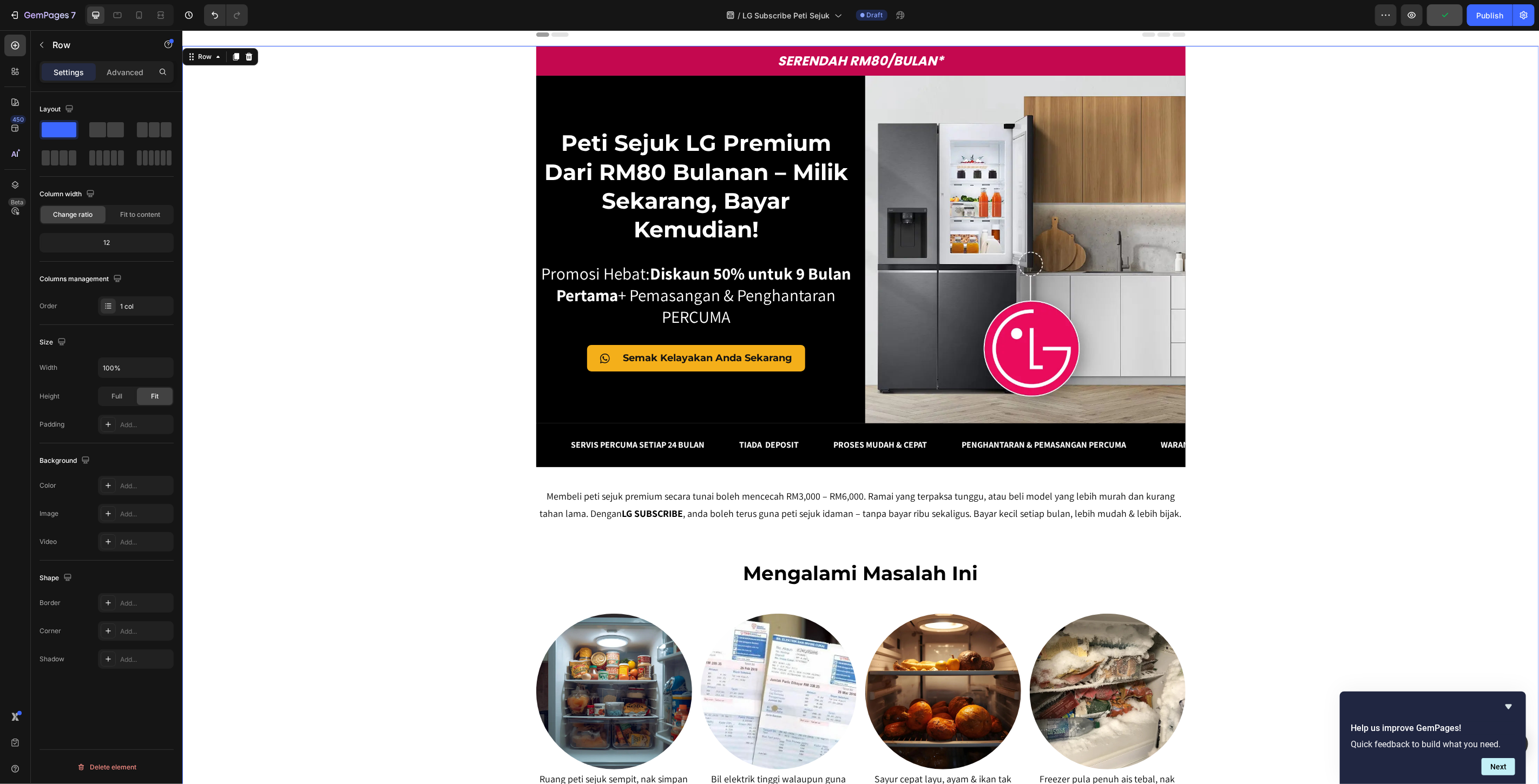
scroll to position [0, 0]
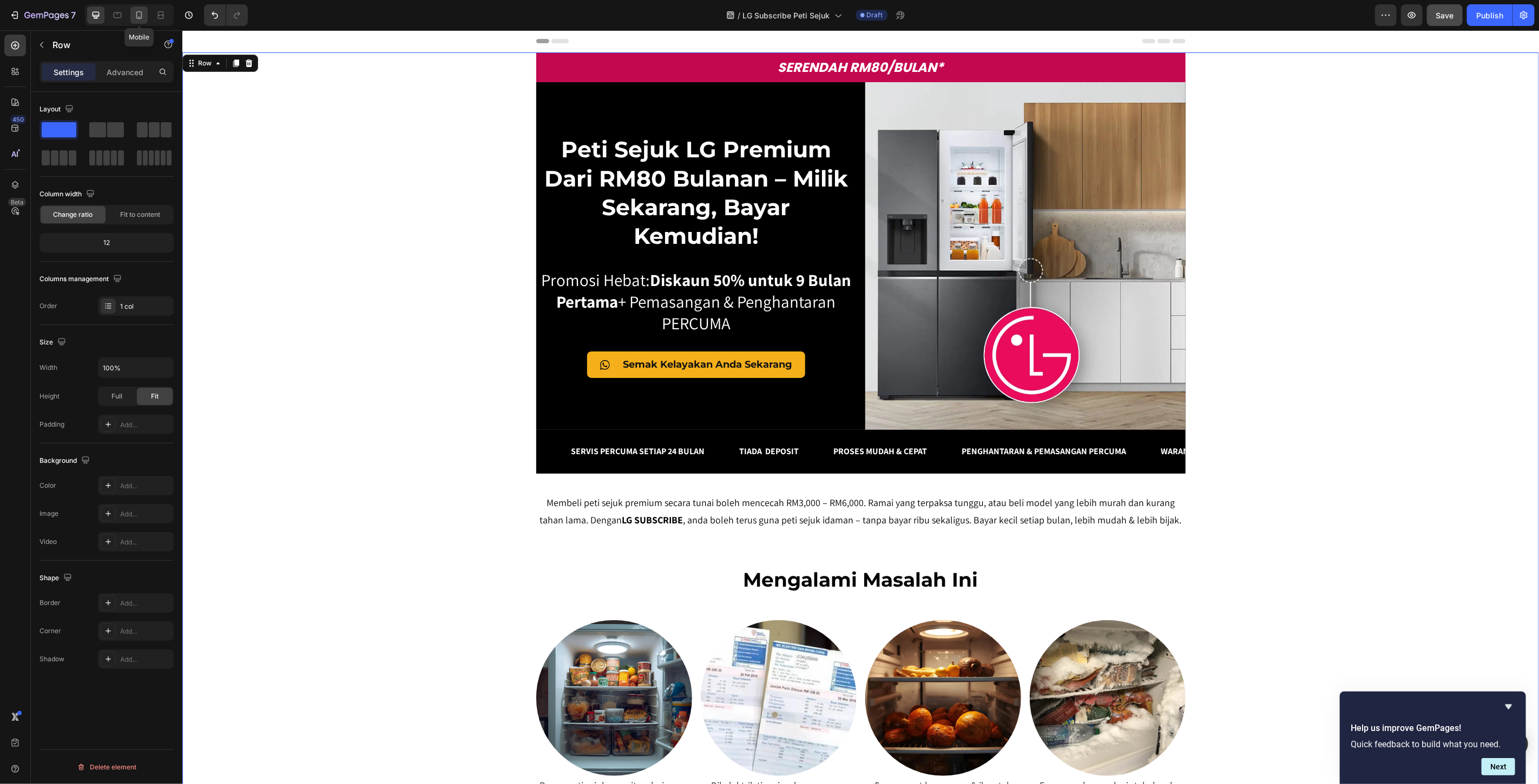
click at [139, 11] on icon at bounding box center [139, 15] width 6 height 8
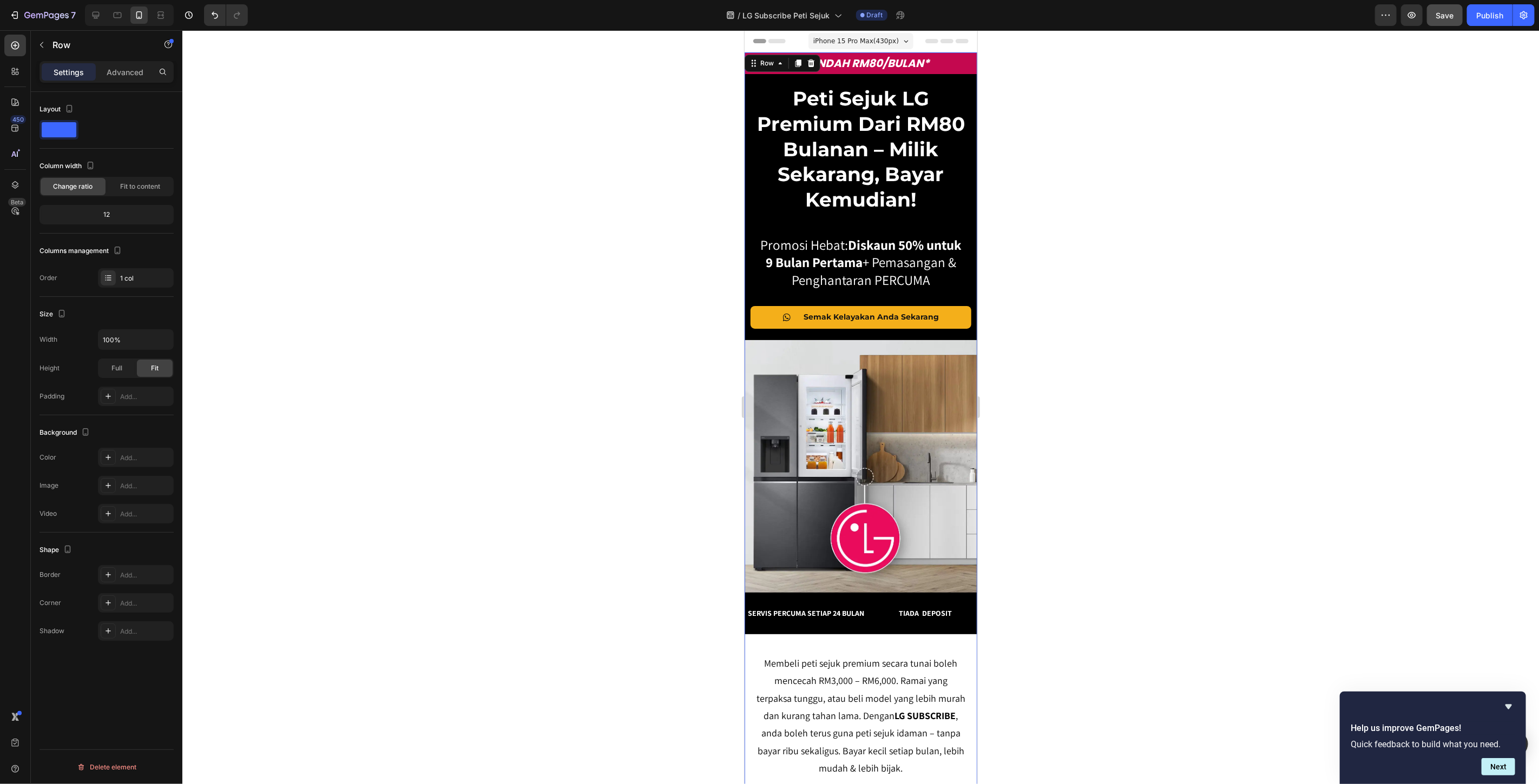
drag, startPoint x: 1170, startPoint y: 450, endPoint x: 1095, endPoint y: 442, distance: 75.4
click at [1170, 450] on div at bounding box center [860, 407] width 1357 height 754
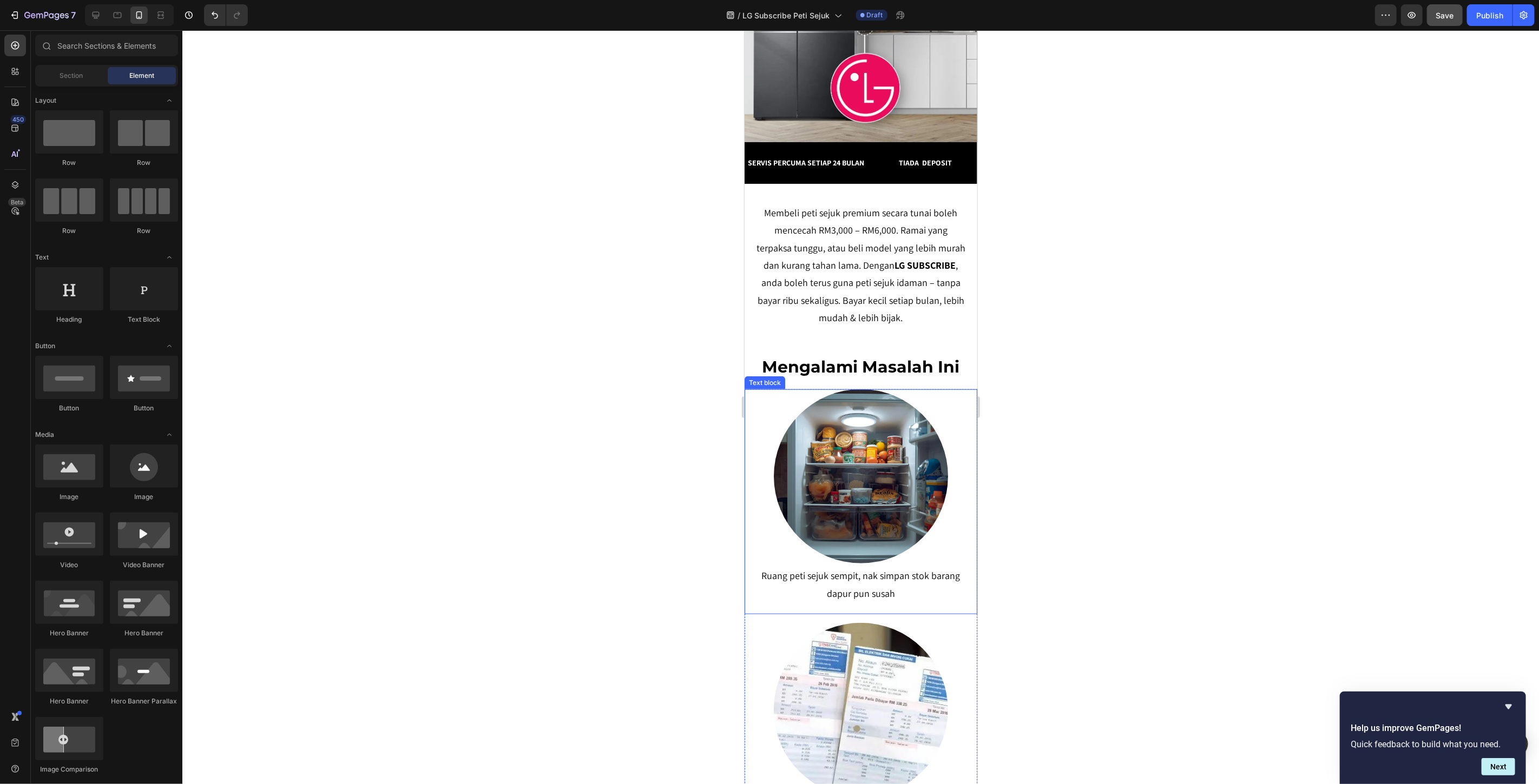
scroll to position [420, 0]
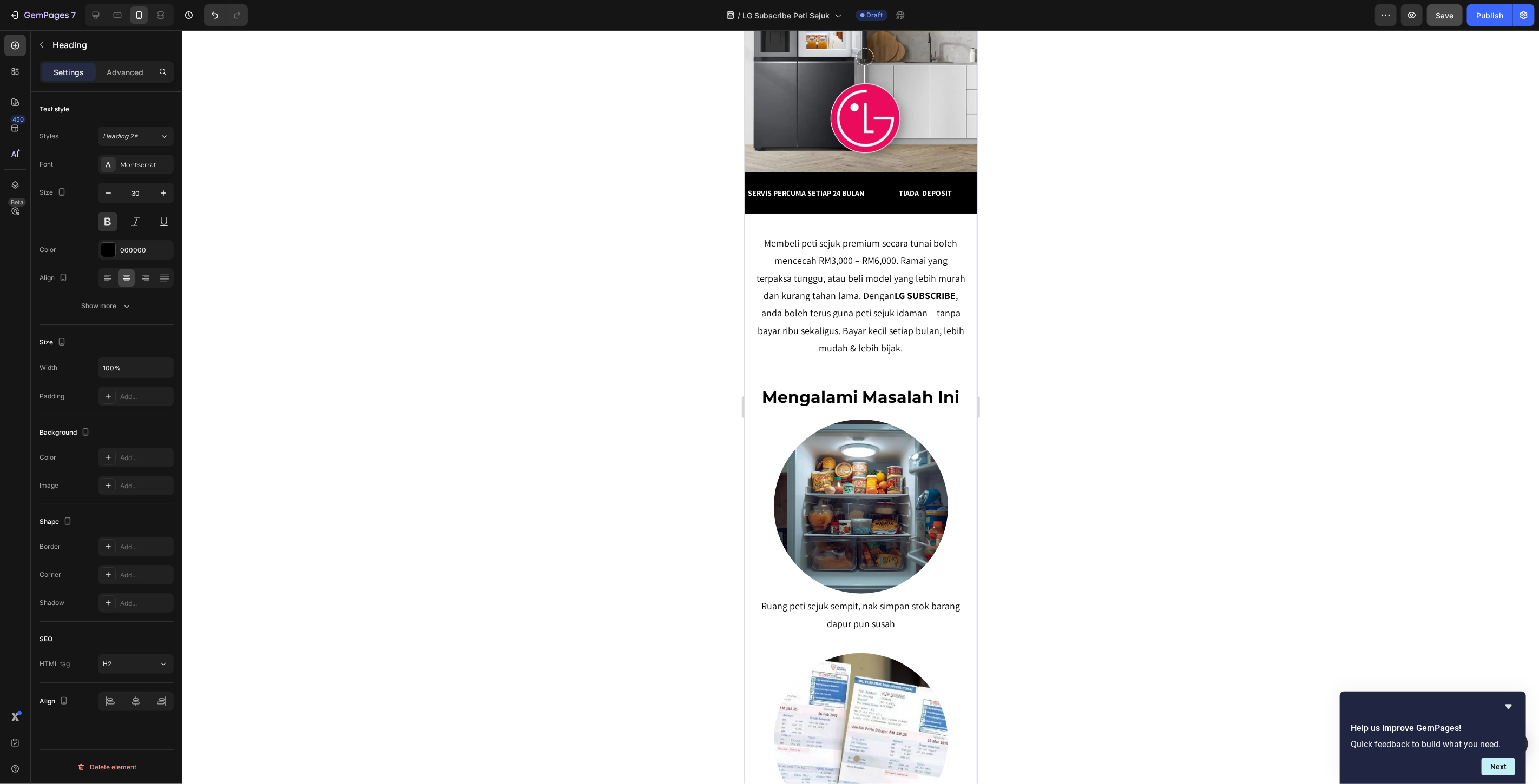
click at [900, 407] on h2 "mengalami masalah ini" at bounding box center [860, 396] width 211 height 23
click at [118, 72] on p "Advanced" at bounding box center [125, 72] width 37 height 11
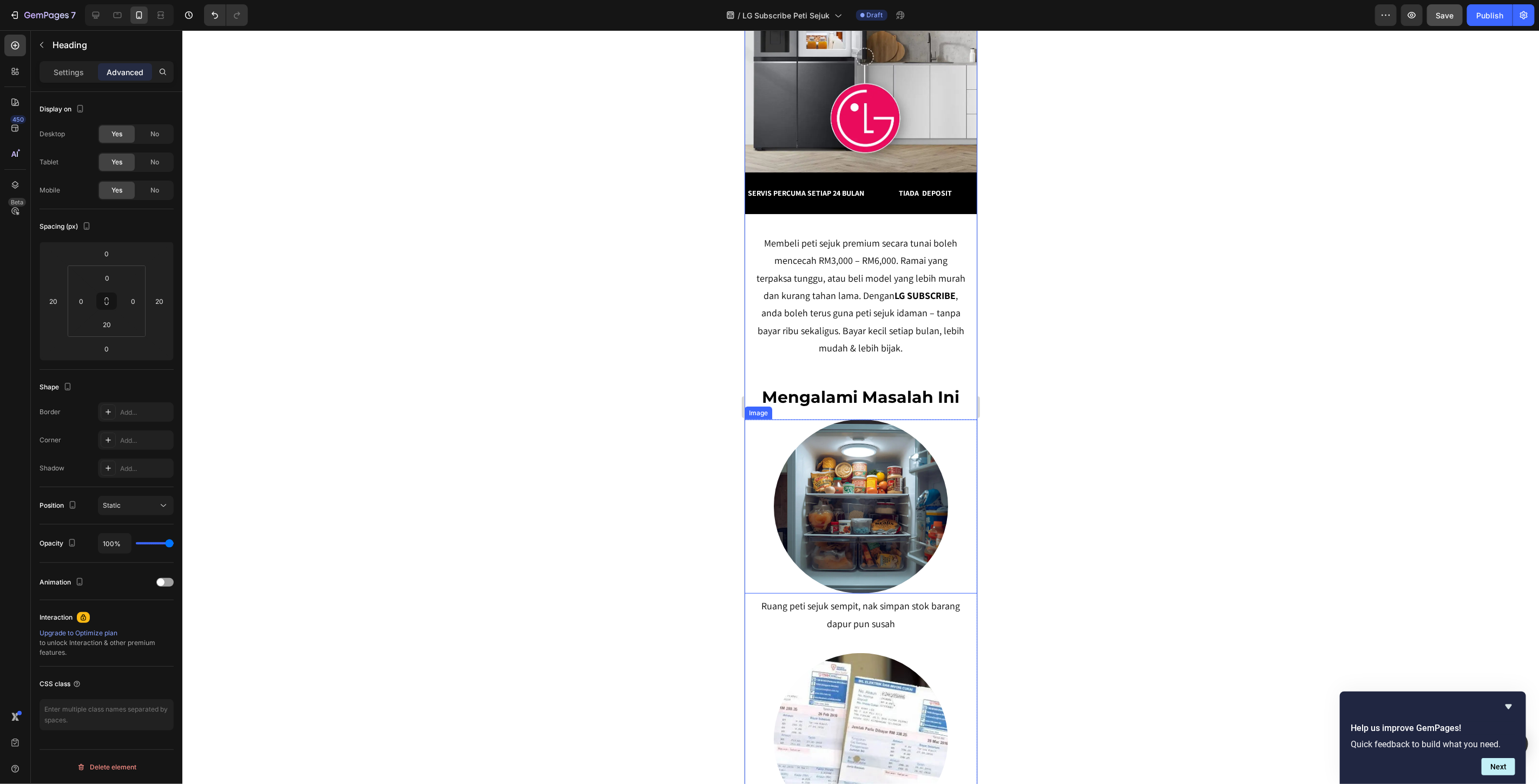
click at [870, 491] on img at bounding box center [860, 506] width 175 height 175
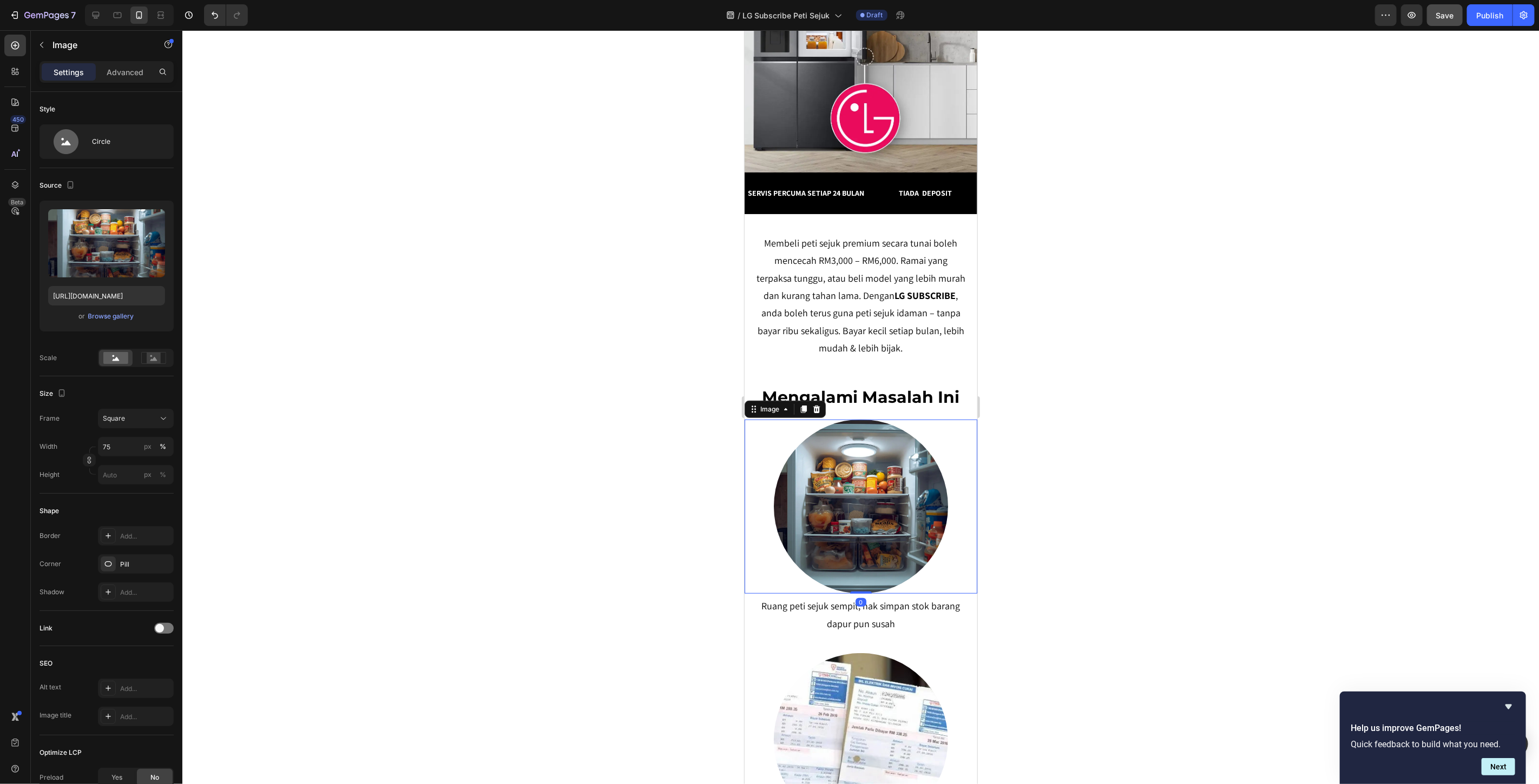
click at [778, 431] on div at bounding box center [860, 506] width 232 height 175
click at [1096, 435] on div at bounding box center [860, 407] width 1357 height 754
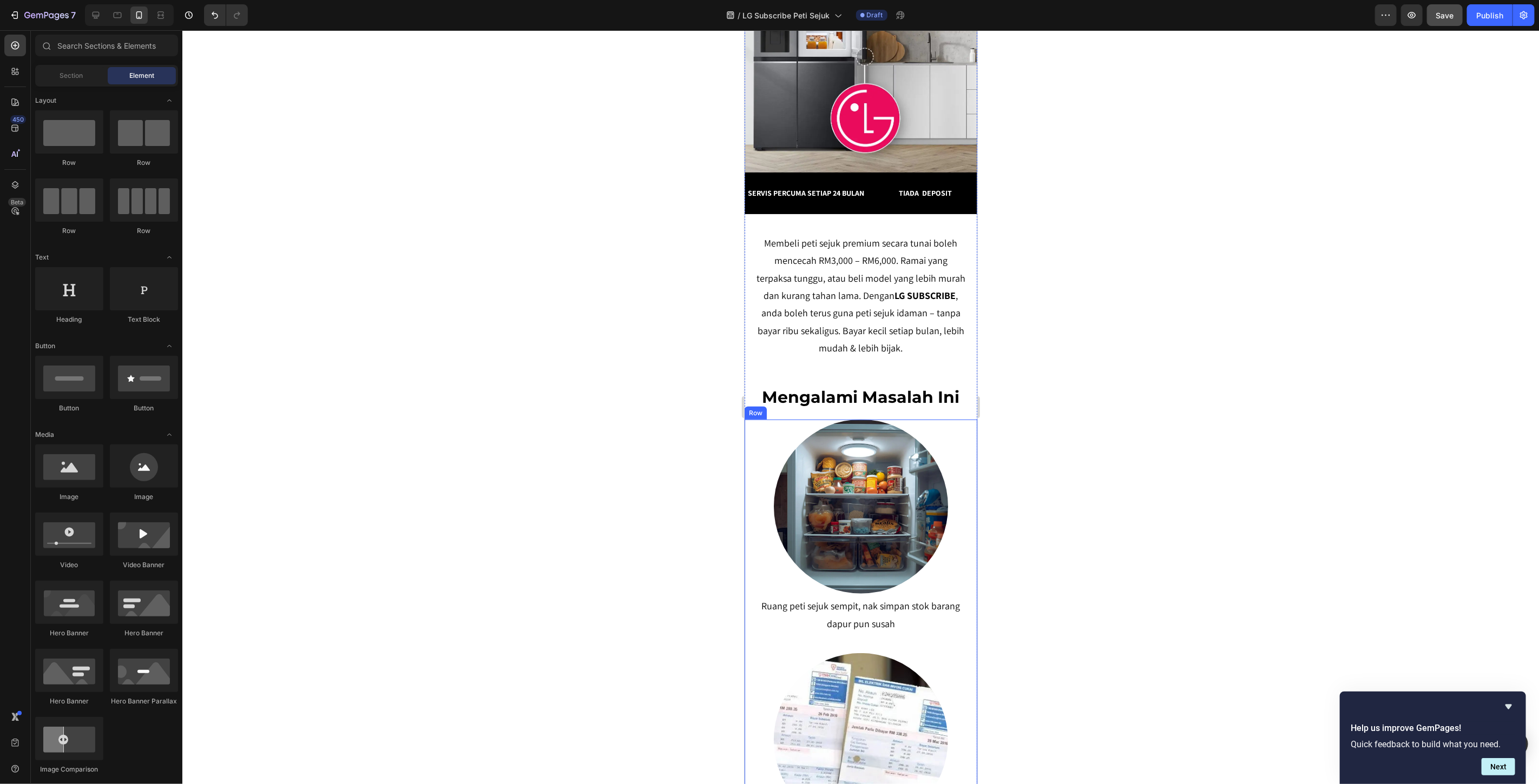
click at [960, 595] on div "Image Ruang peti sejuk sempit, nak simpan stok barang dapur pun susah Text block" at bounding box center [860, 531] width 232 height 225
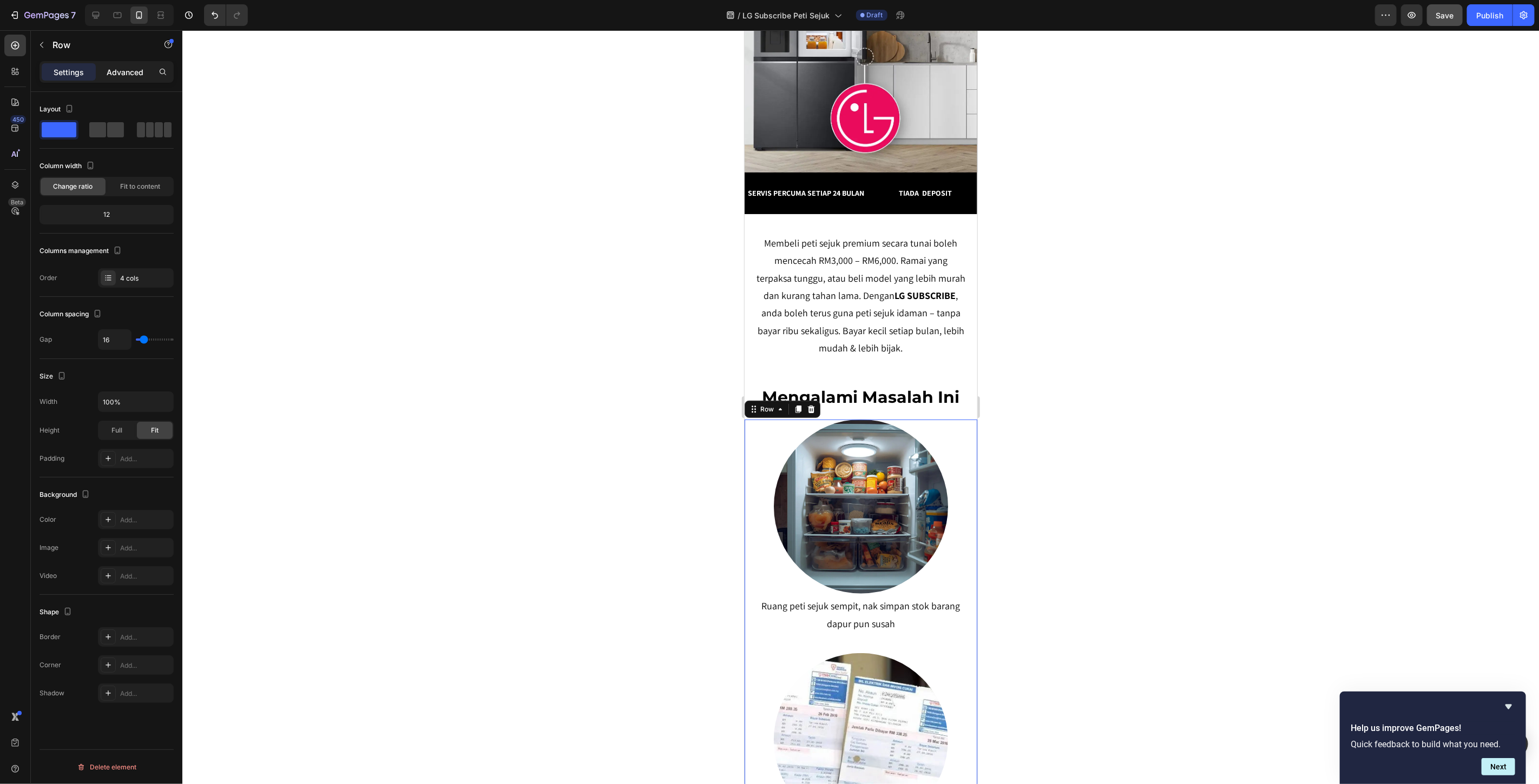
click at [125, 71] on p "Advanced" at bounding box center [125, 72] width 37 height 11
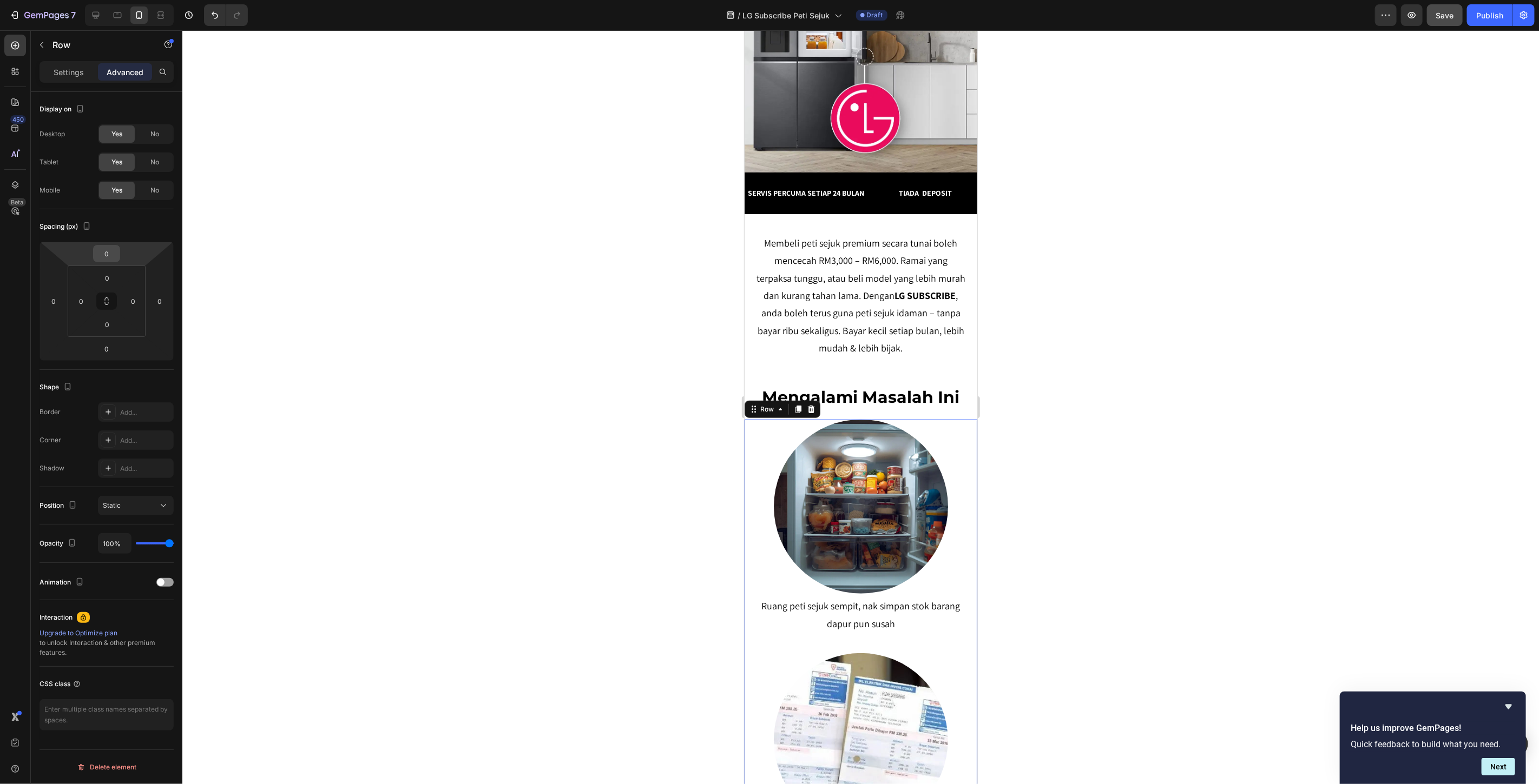
click at [112, 249] on input "0" at bounding box center [106, 253] width 22 height 16
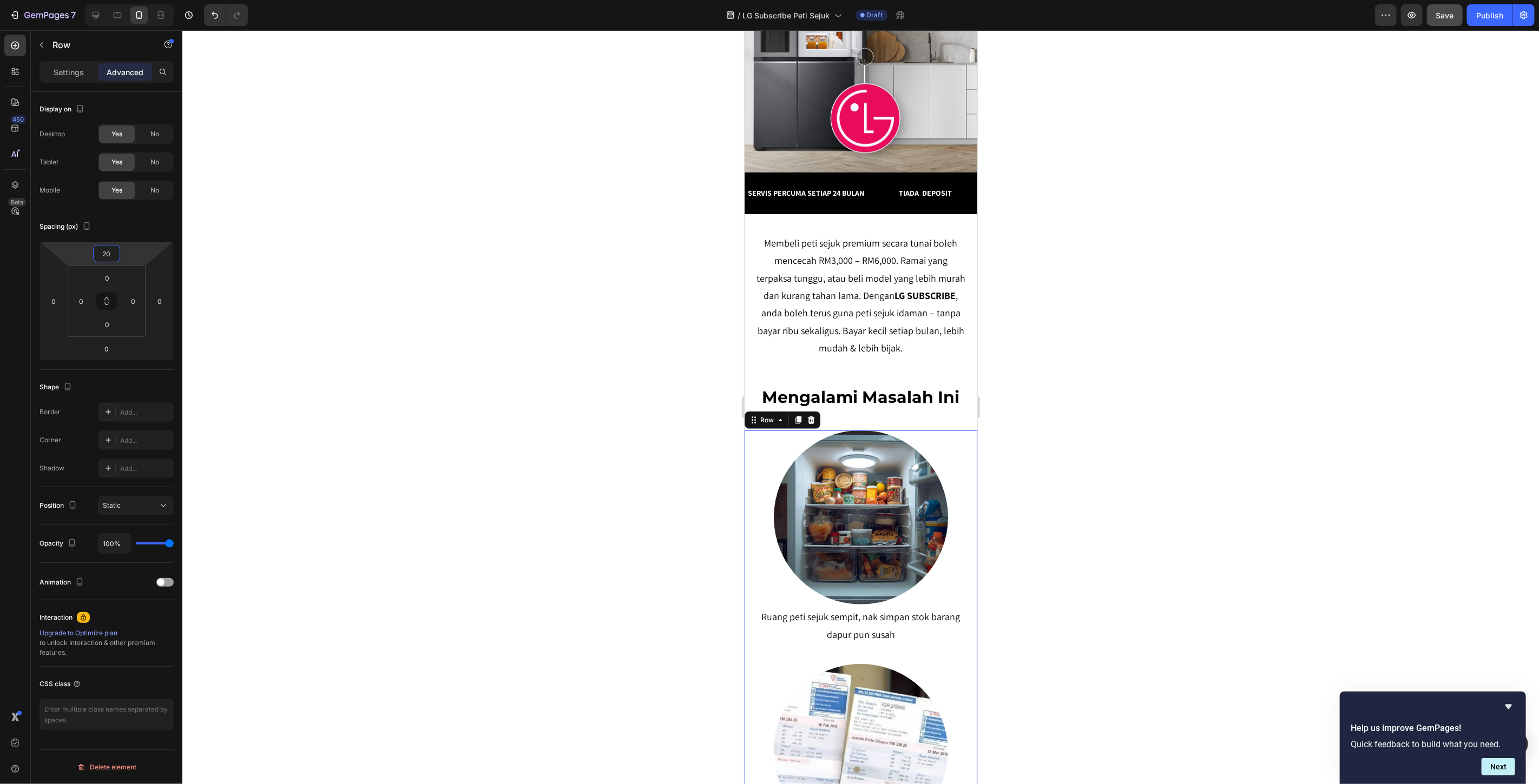
type input "20"
click at [544, 291] on div at bounding box center [860, 407] width 1357 height 754
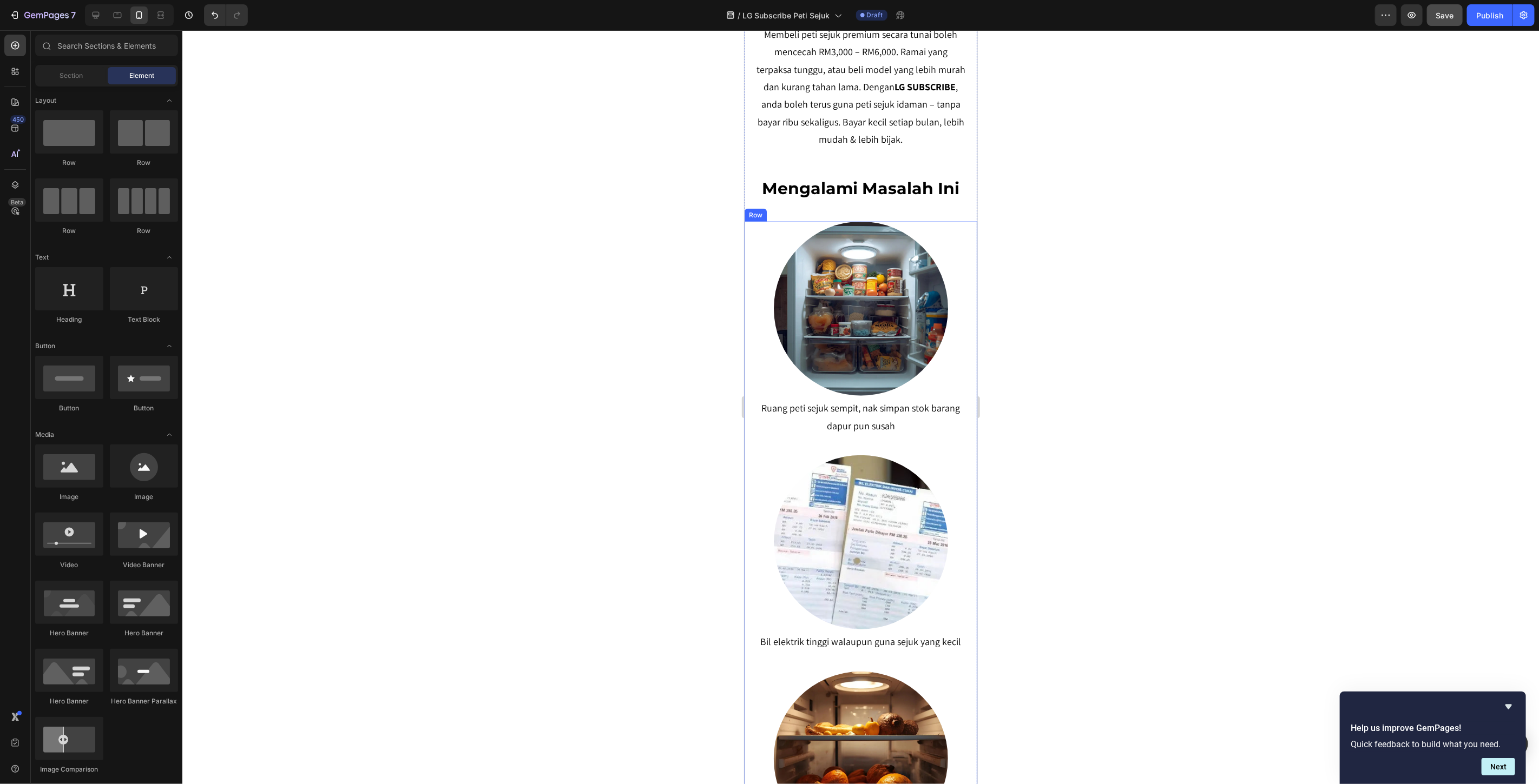
scroll to position [601, 0]
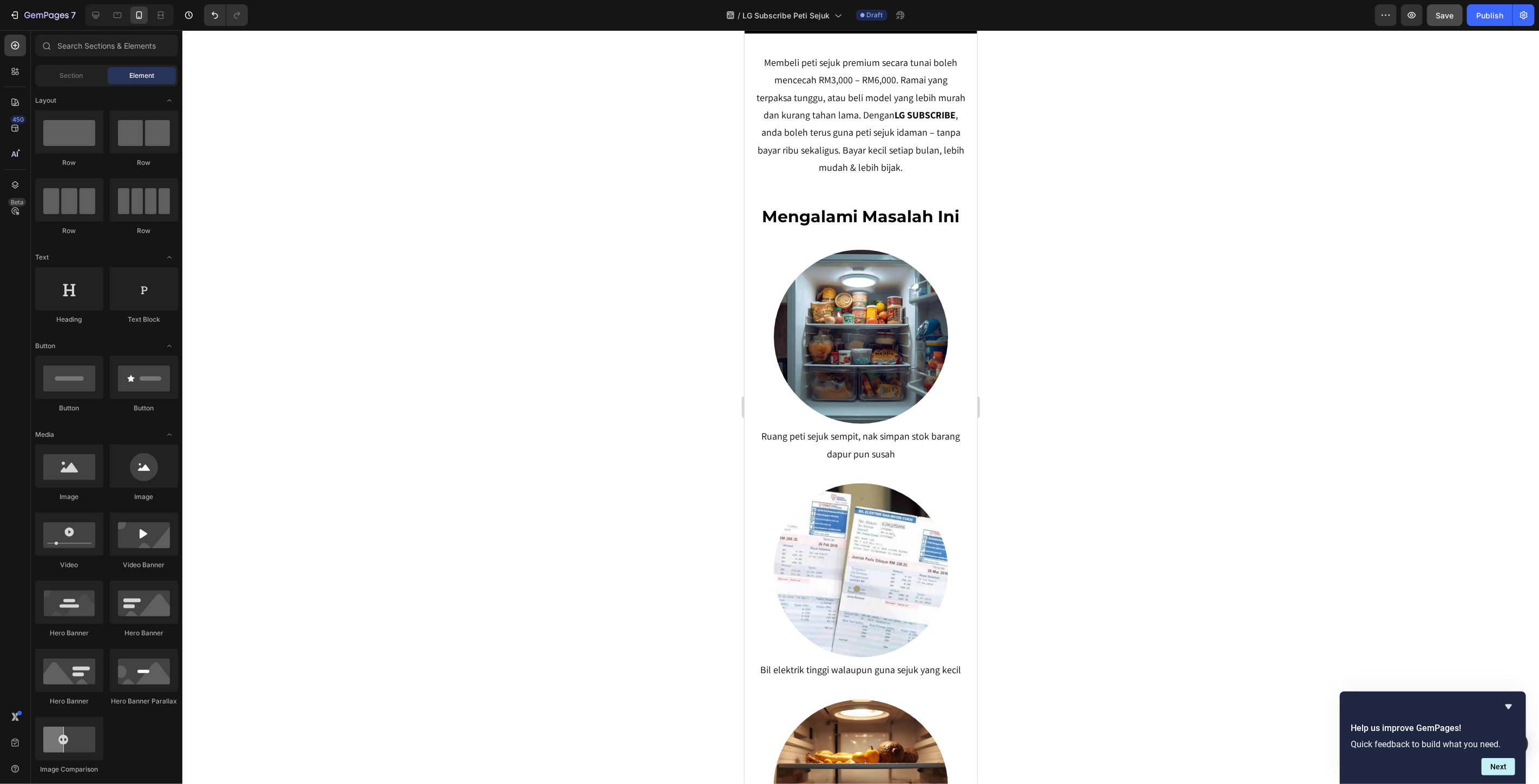
click at [1105, 290] on div at bounding box center [860, 407] width 1357 height 754
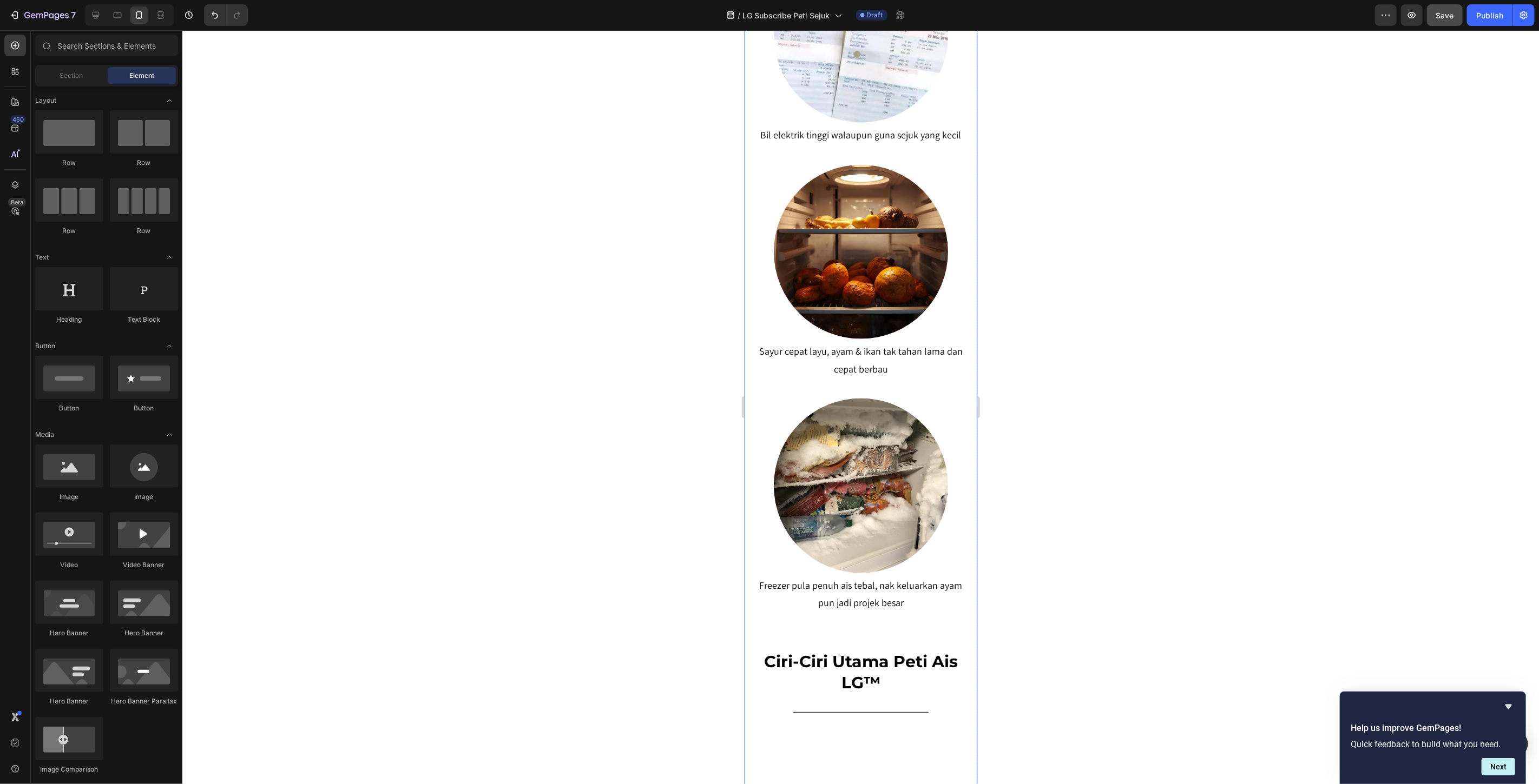
scroll to position [1142, 0]
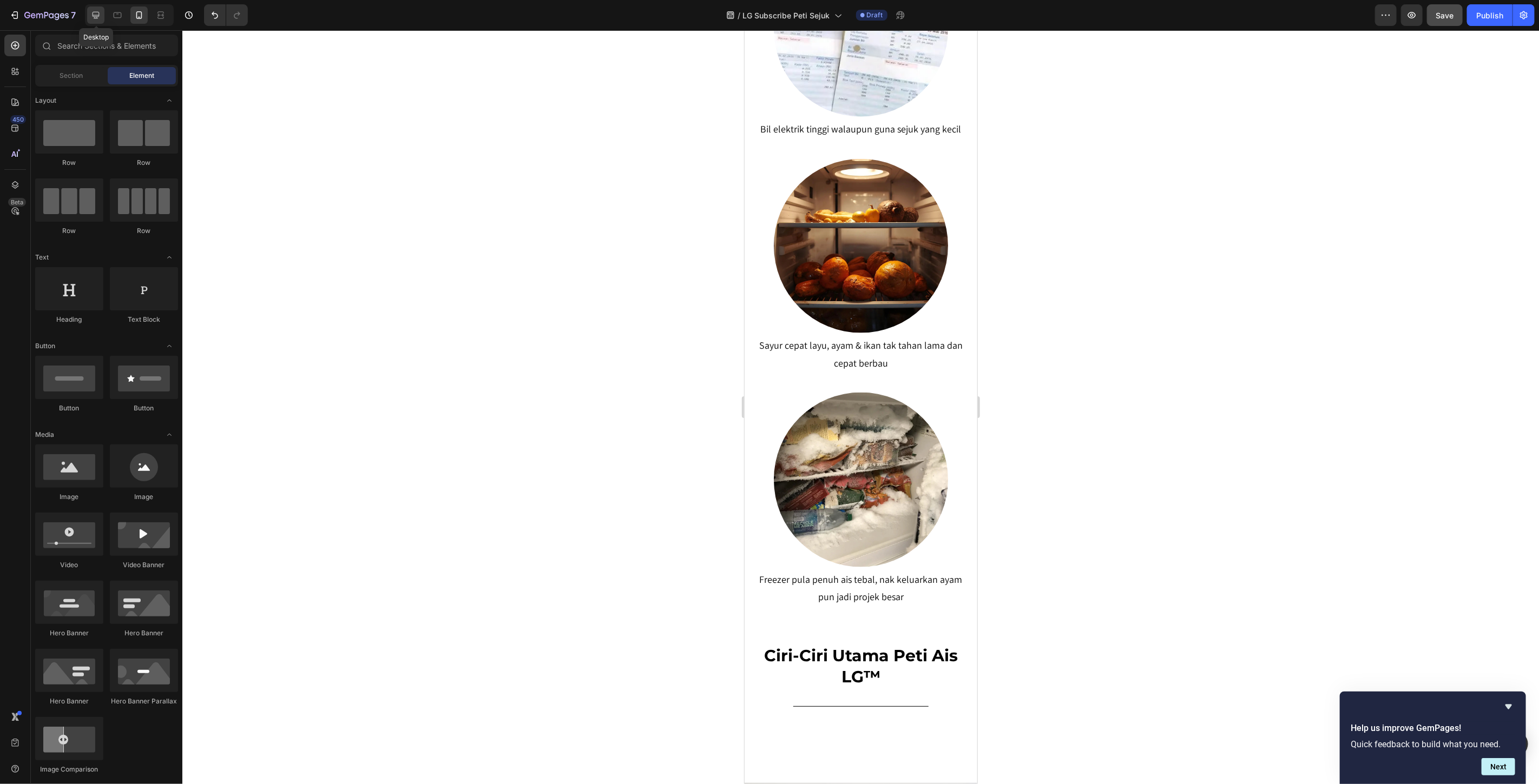
click at [98, 18] on icon at bounding box center [96, 16] width 7 height 7
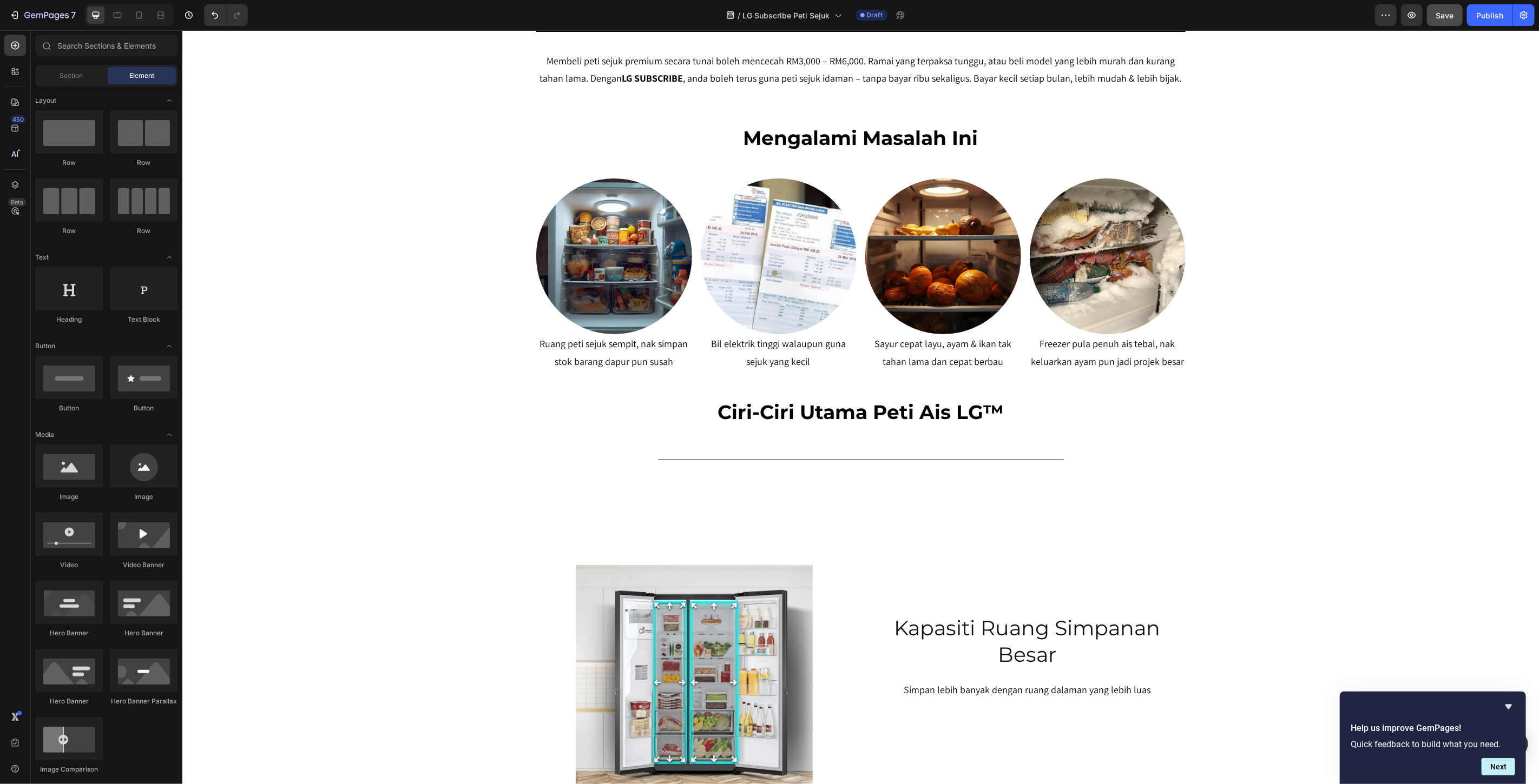
scroll to position [492, 0]
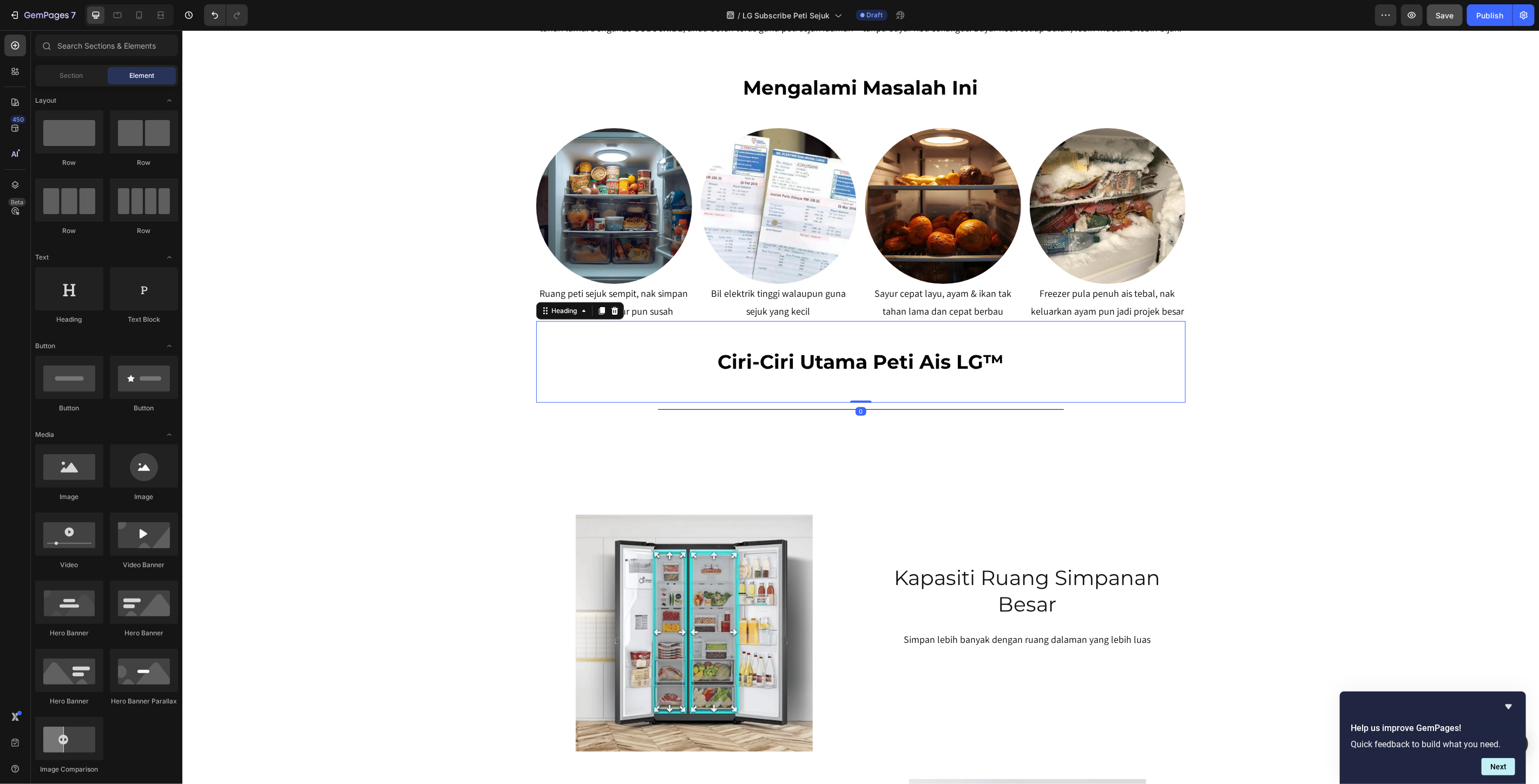
click at [836, 359] on h2 "Ciri-Ciri Utama Peti Ais LG™" at bounding box center [860, 361] width 649 height 27
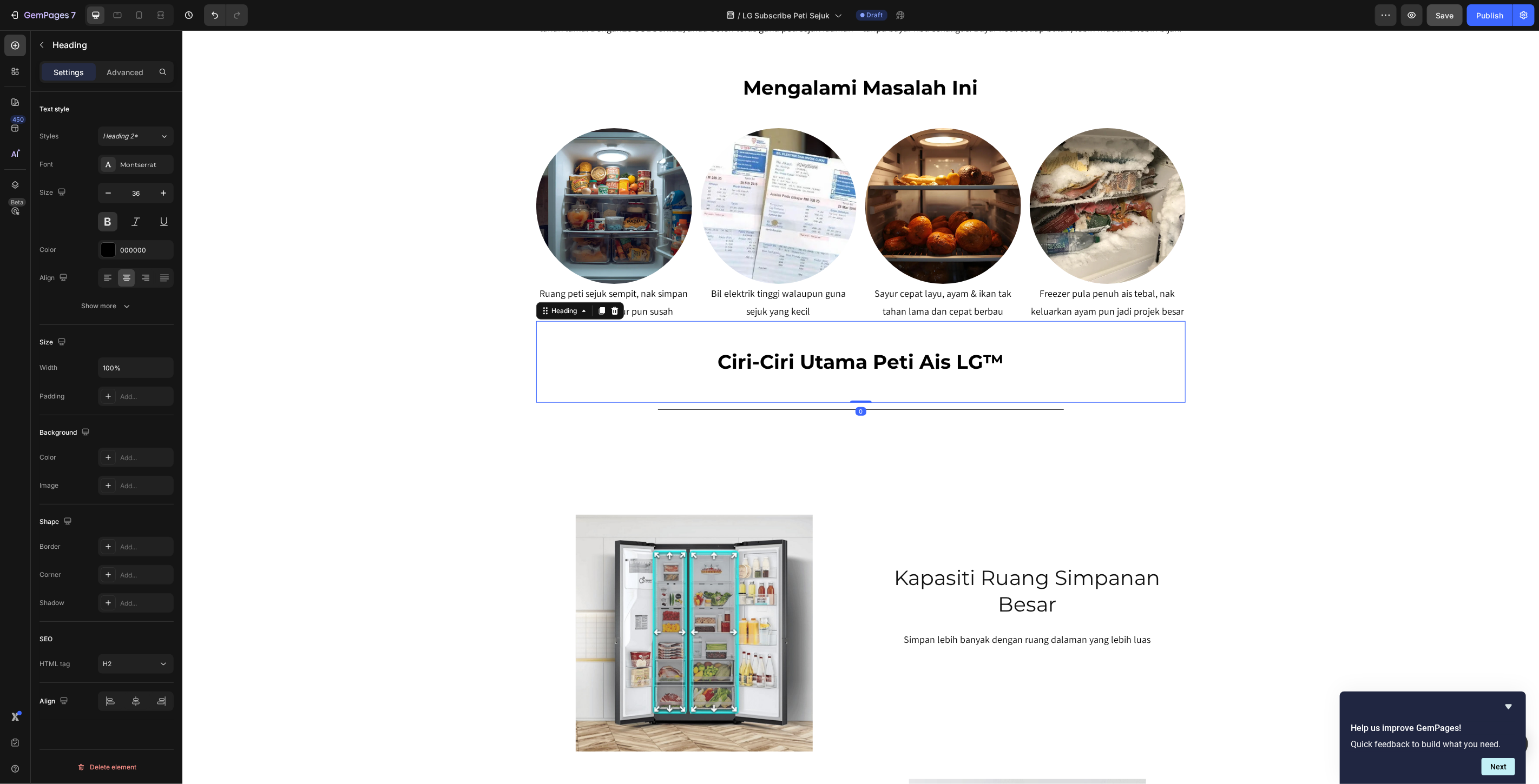
click at [836, 359] on h2 "Ciri-Ciri Utama Peti Ais LG™" at bounding box center [860, 361] width 649 height 27
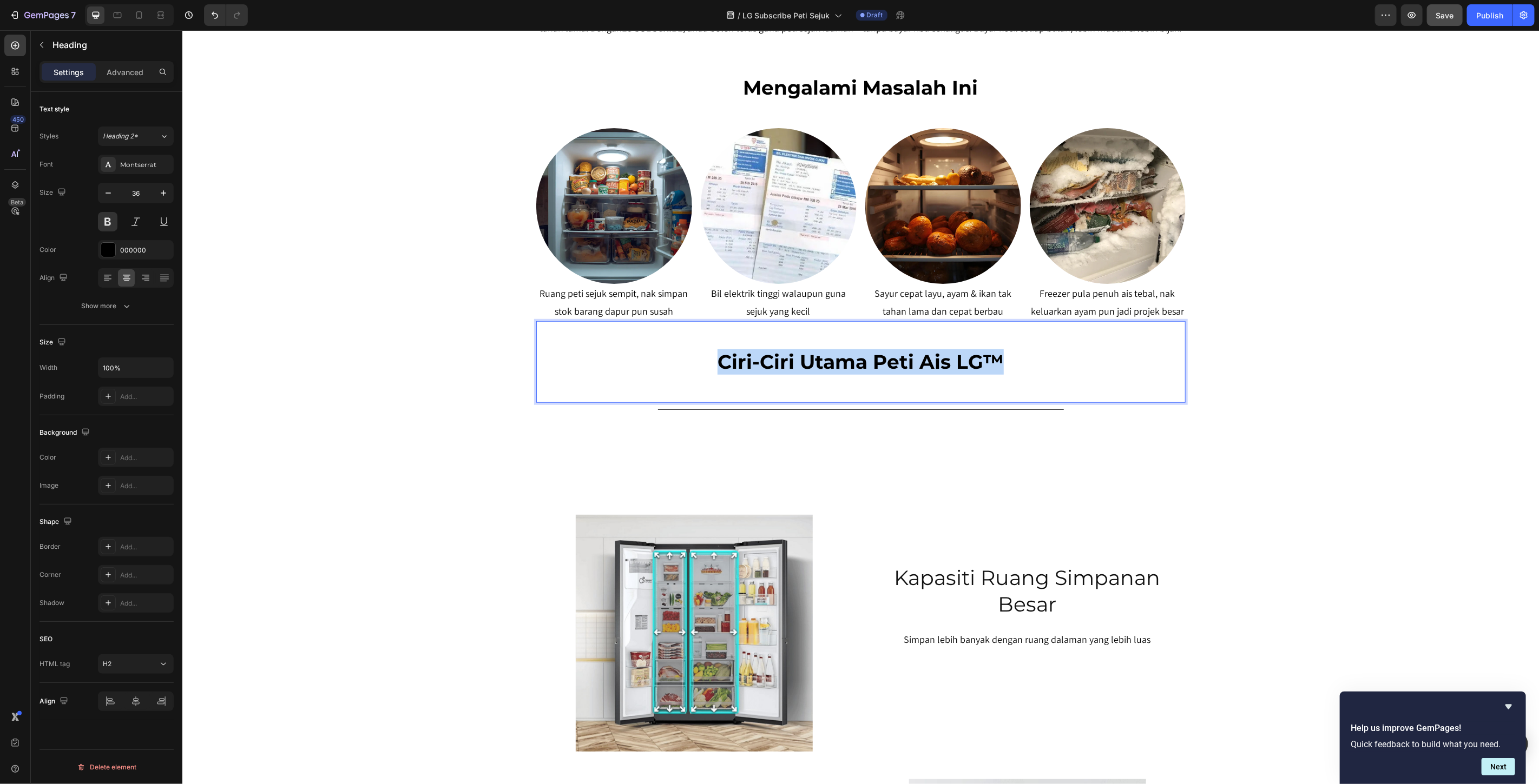
click at [836, 359] on p "Ciri-Ciri Utama Peti Ais LG™" at bounding box center [860, 361] width 647 height 26
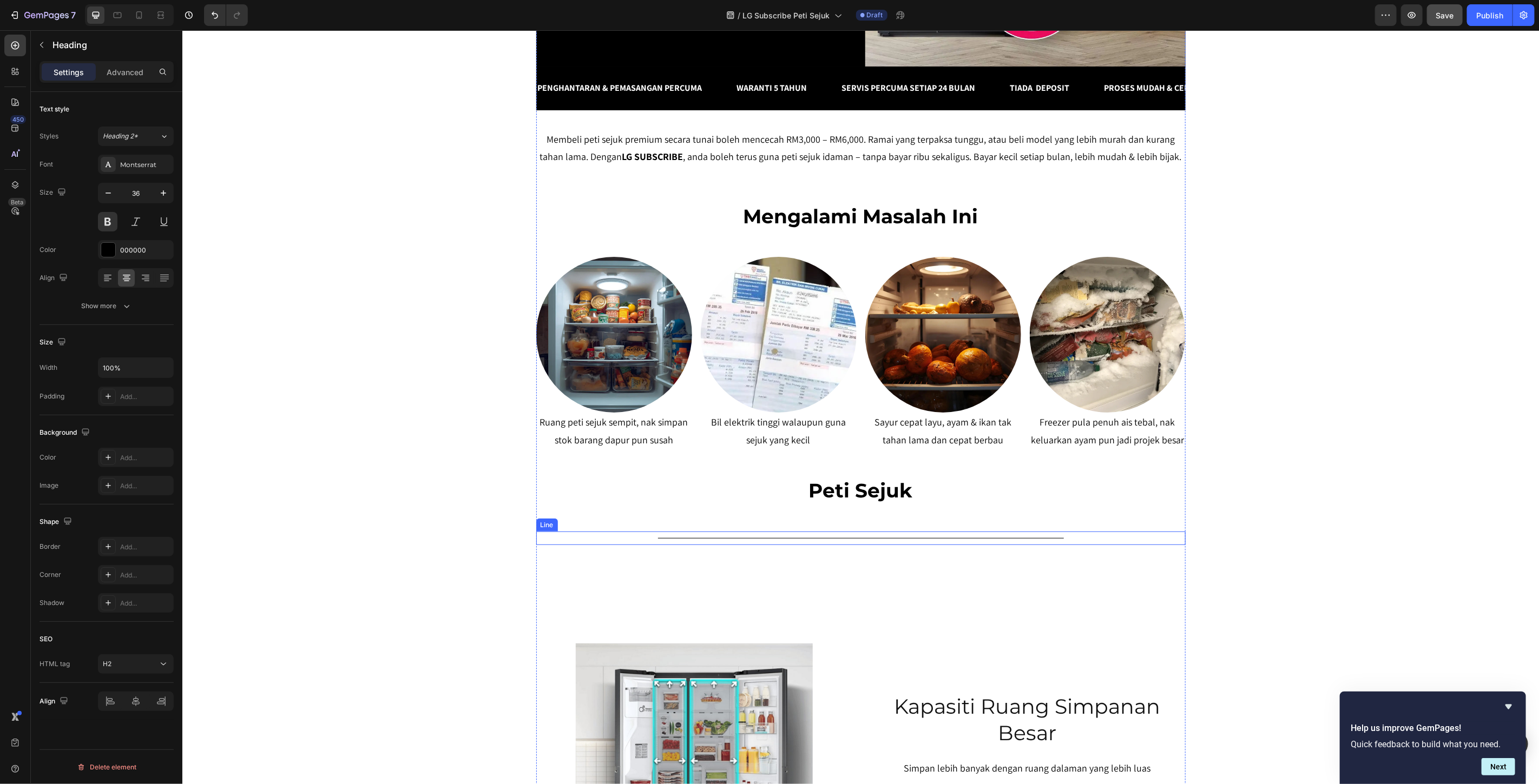
scroll to position [312, 0]
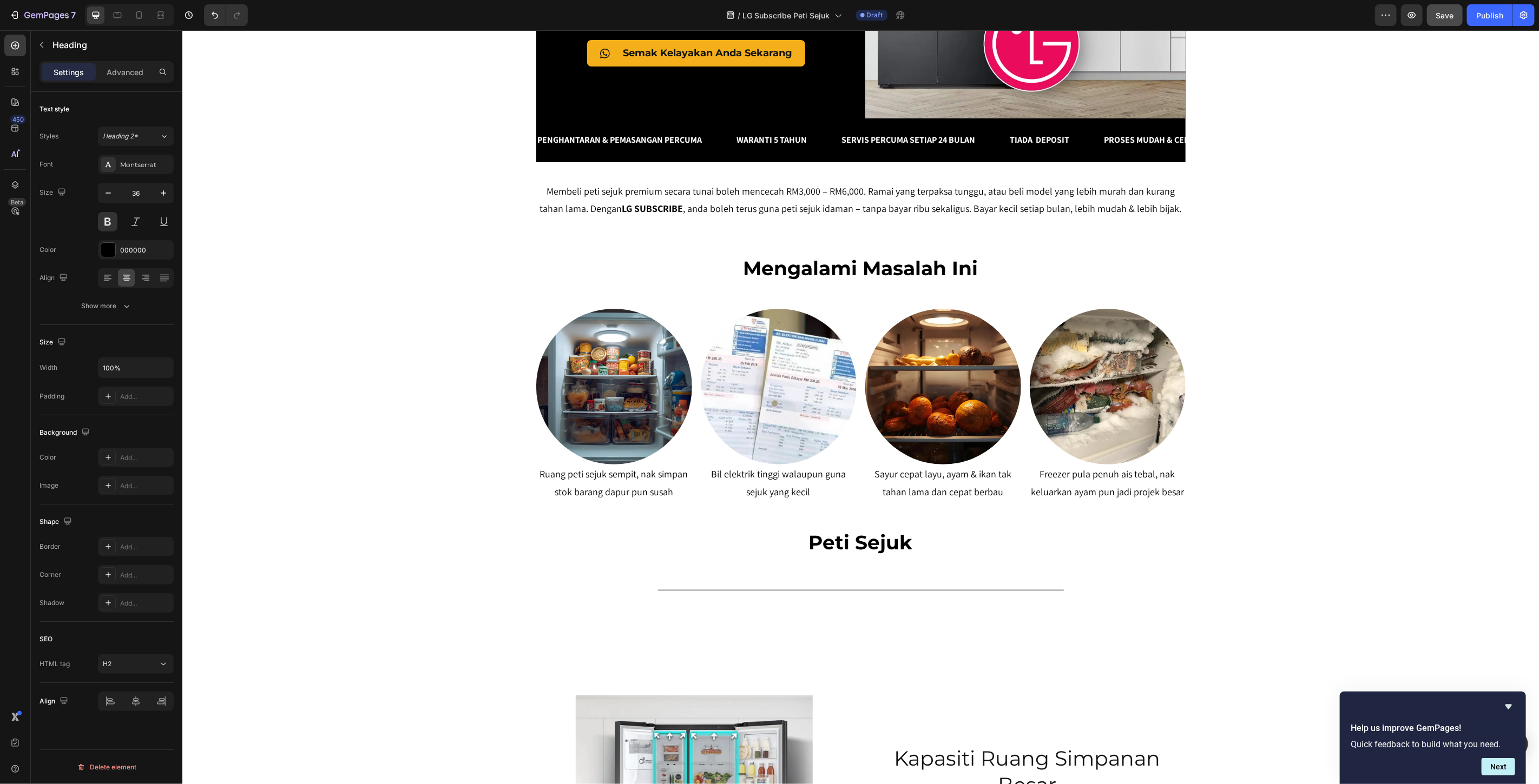
click at [938, 546] on h2 "Peti Sejuk" at bounding box center [860, 542] width 649 height 27
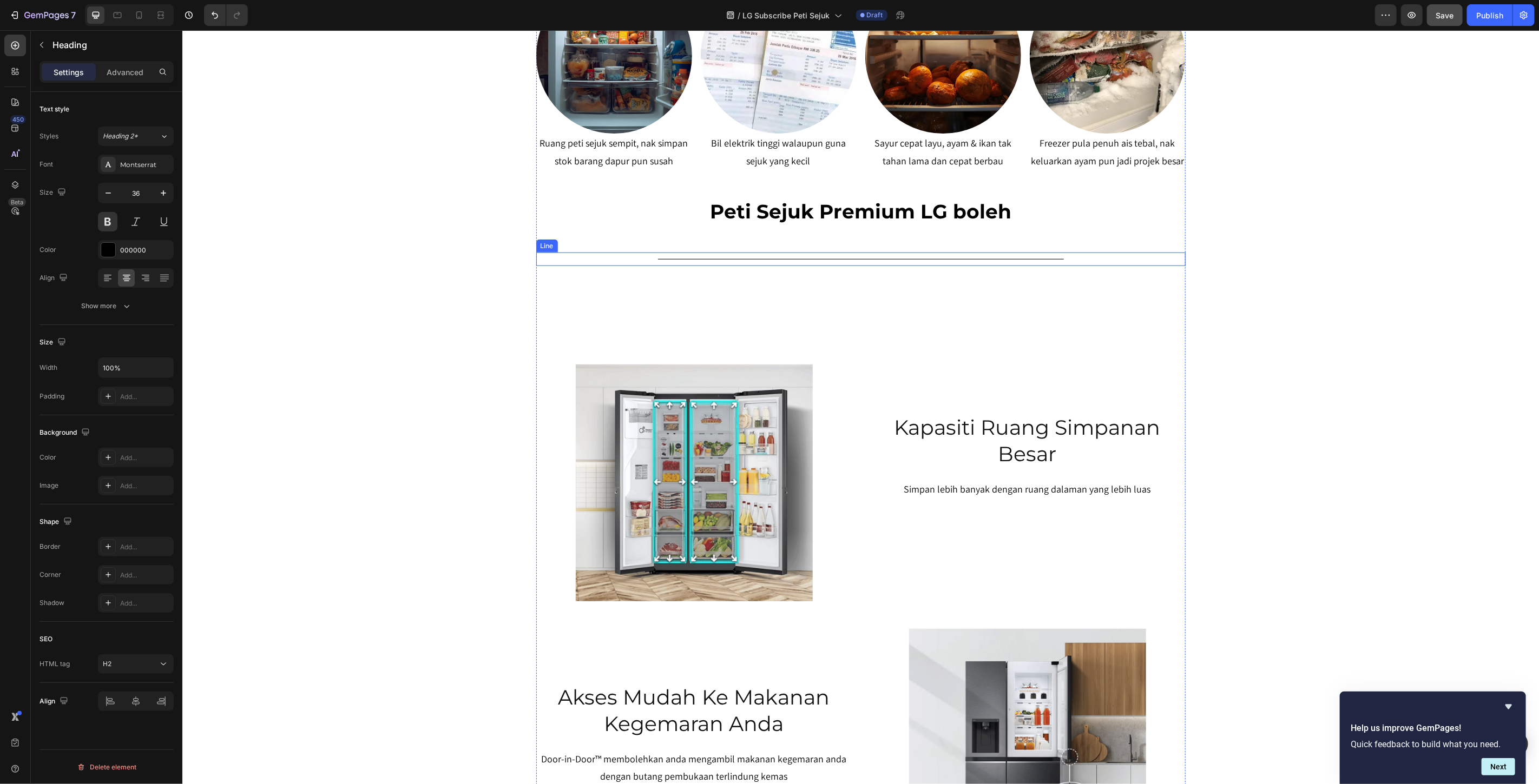
scroll to position [552, 0]
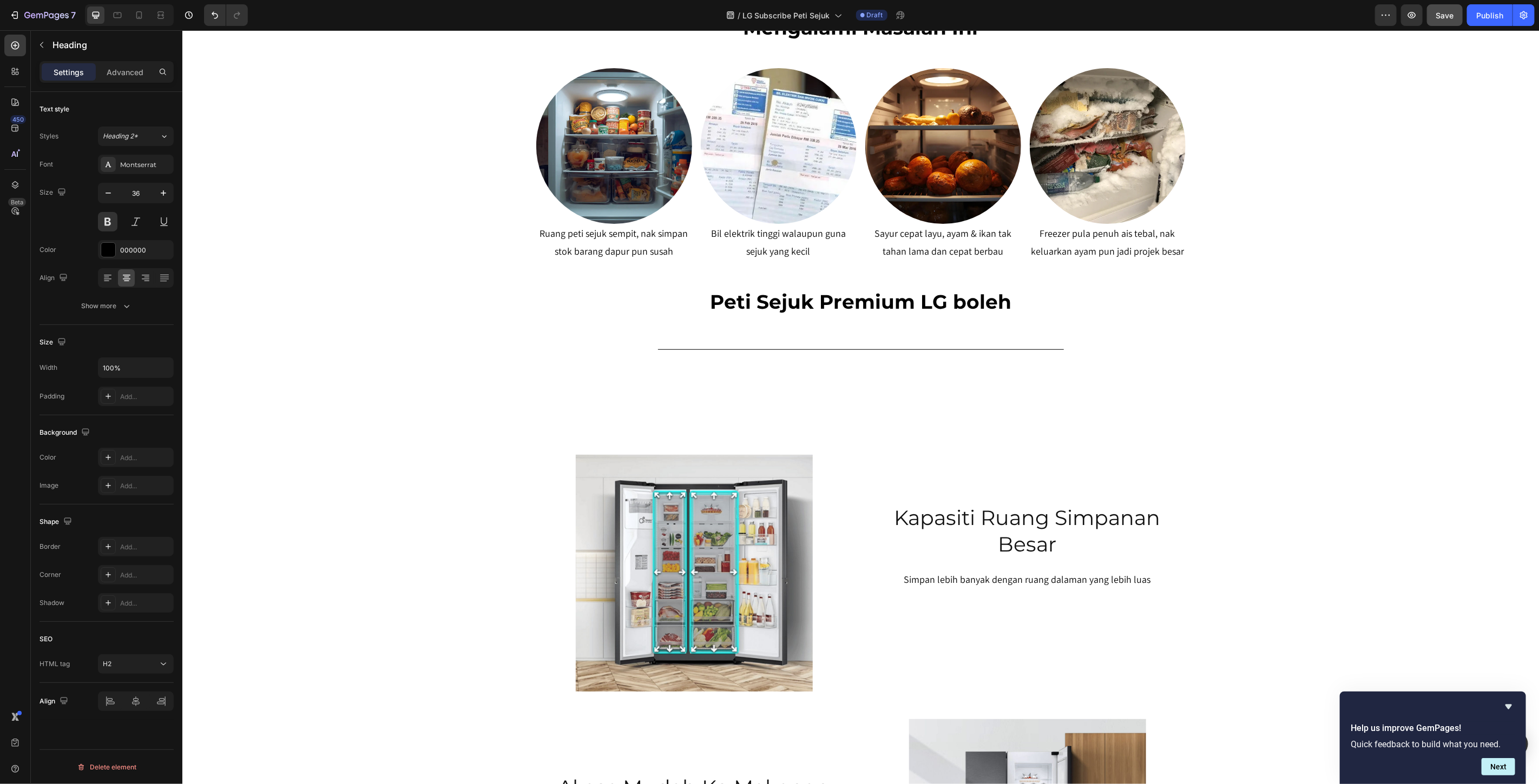
click at [881, 299] on p "Peti Sejuk Premium LG boleh" at bounding box center [860, 302] width 647 height 26
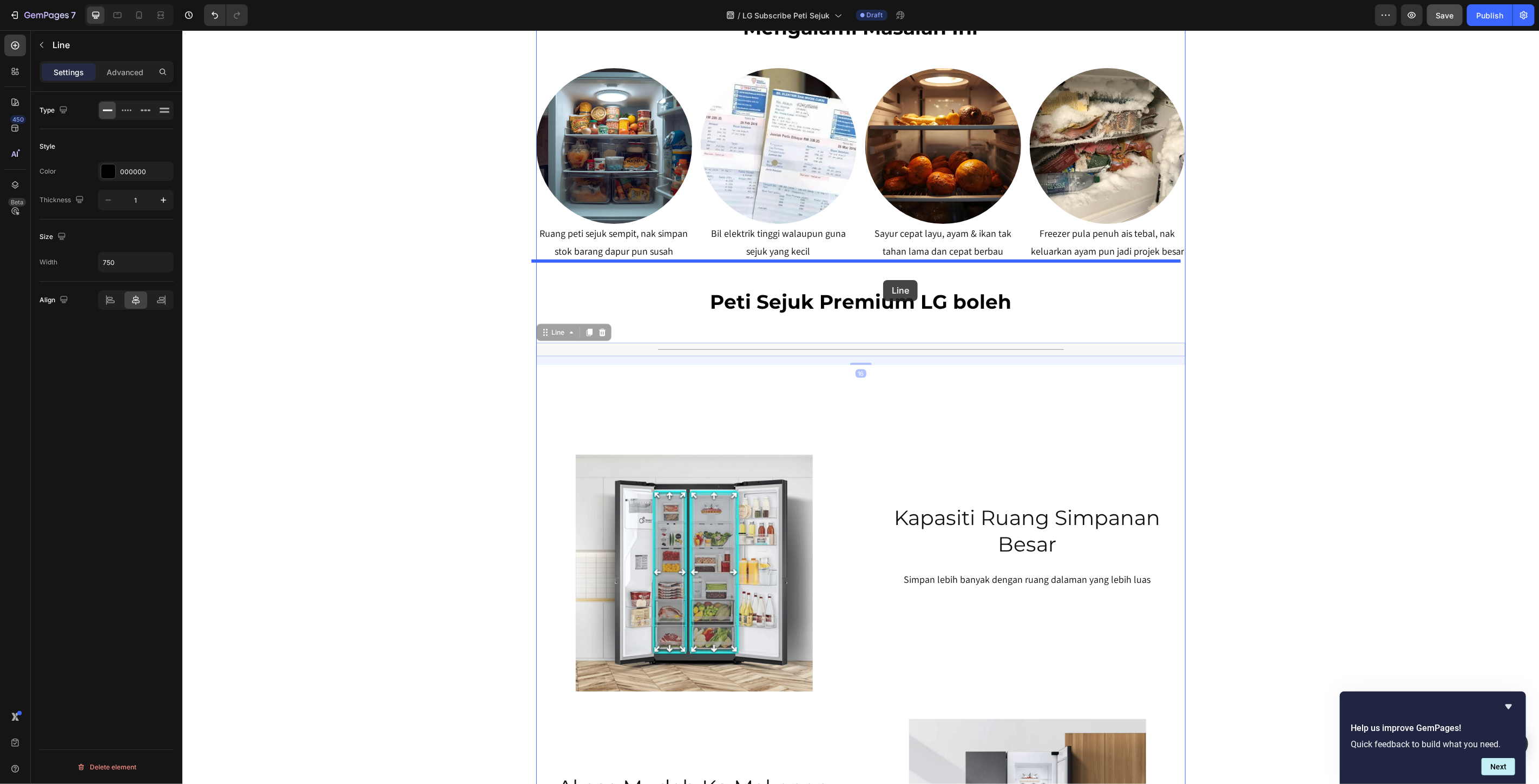
drag, startPoint x: 888, startPoint y: 349, endPoint x: 882, endPoint y: 281, distance: 68.3
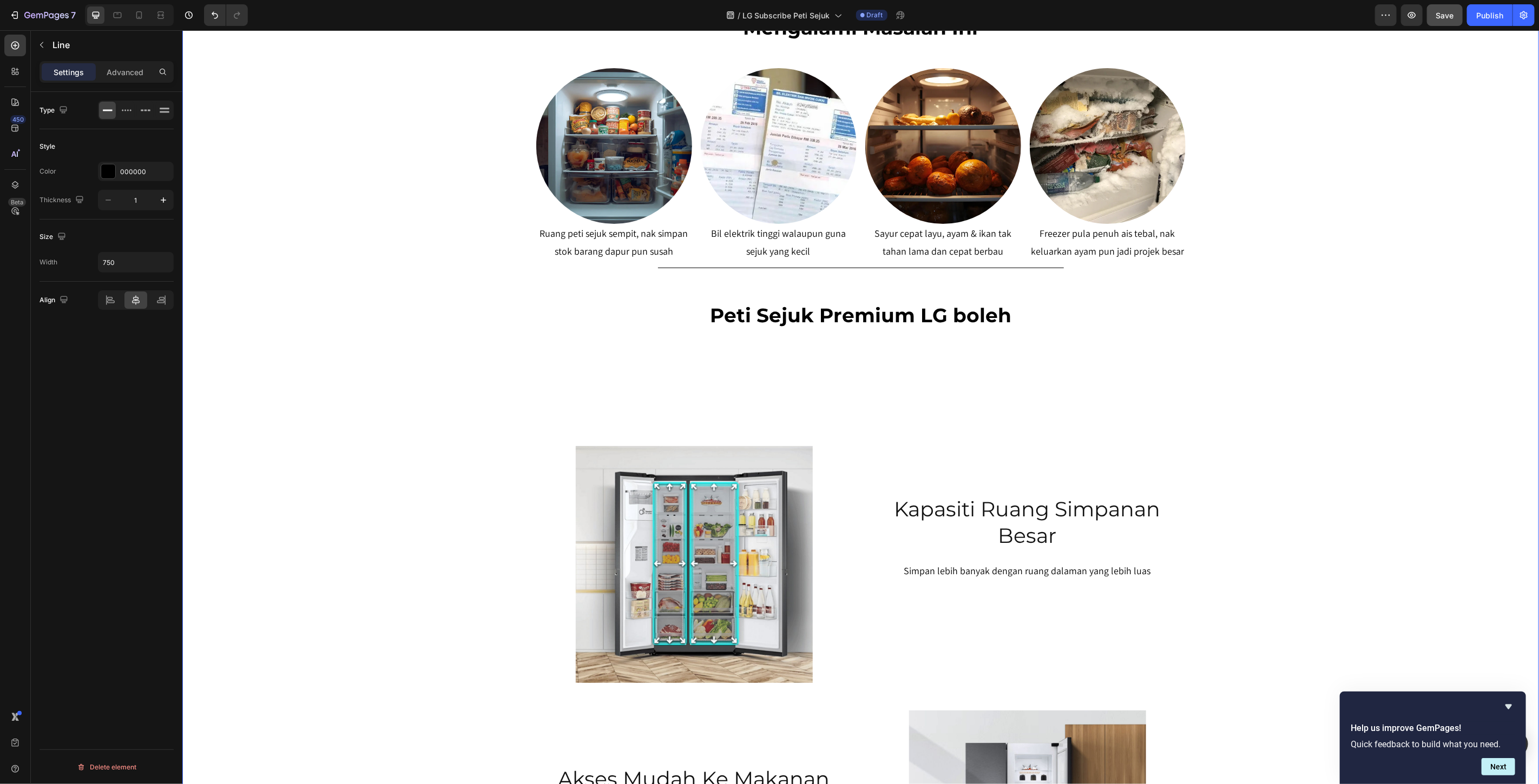
click at [1373, 337] on div "SERENDAH RM80/BULAN* Heading Row Peti Sejuk LG Premium Dari RM80 Bulanan – Mili…" at bounding box center [860, 227] width 1357 height 1456
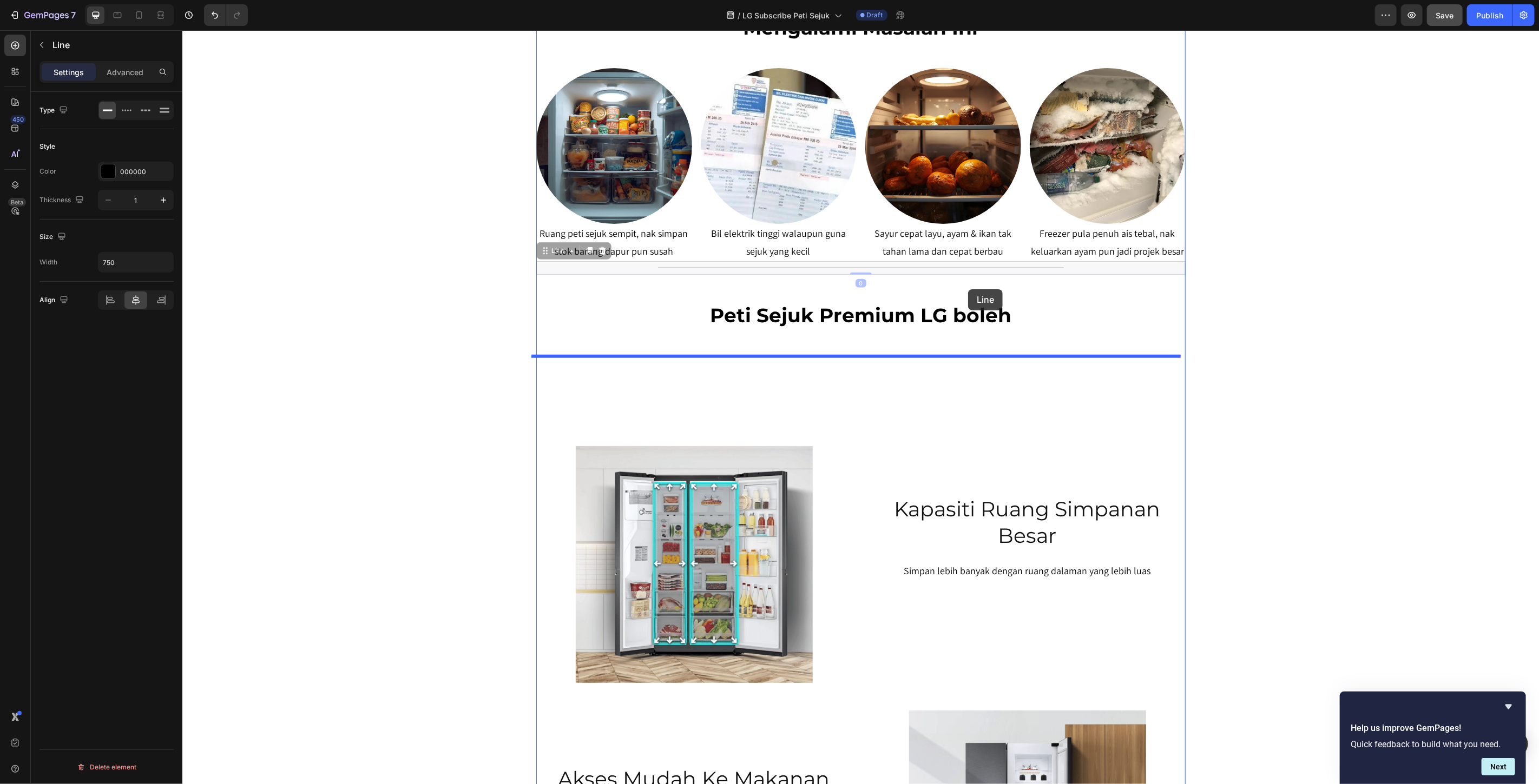
drag, startPoint x: 974, startPoint y: 267, endPoint x: 966, endPoint y: 290, distance: 24.4
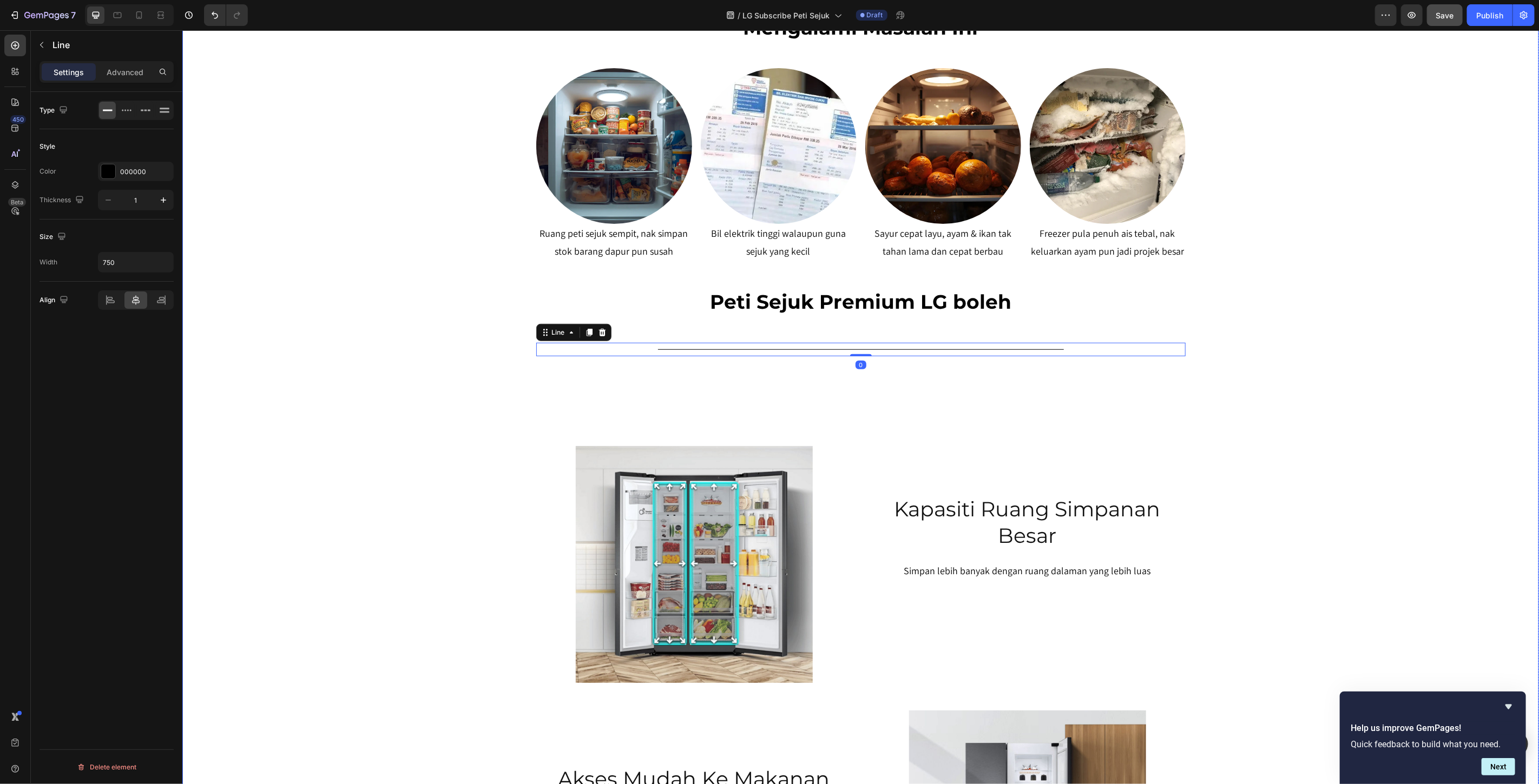
click at [1301, 384] on div "SERENDAH RM80/BULAN* Heading Row Peti Sejuk LG Premium Dari RM80 Bulanan – Mili…" at bounding box center [860, 227] width 1357 height 1456
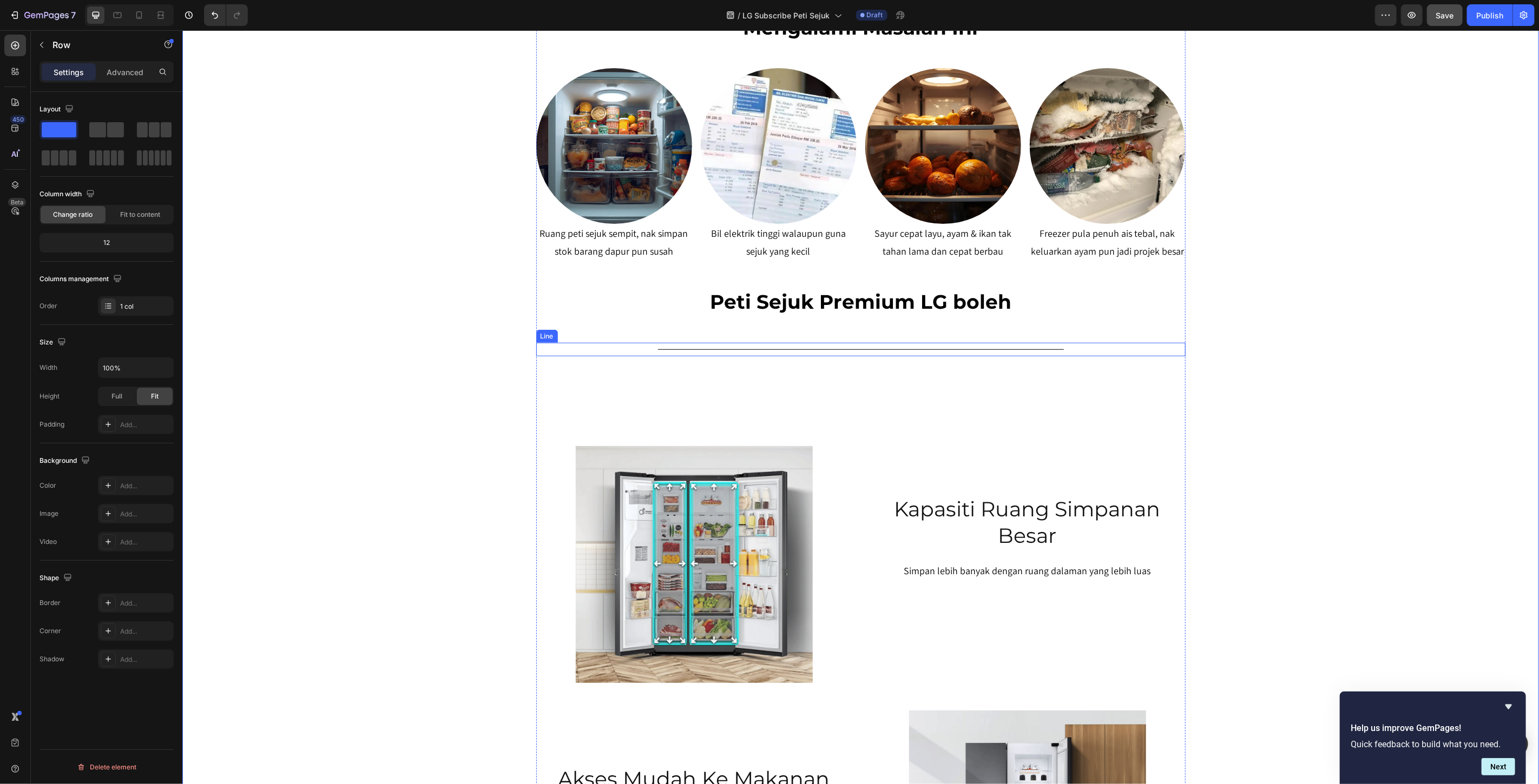
click at [905, 348] on div "Title Line" at bounding box center [860, 349] width 649 height 14
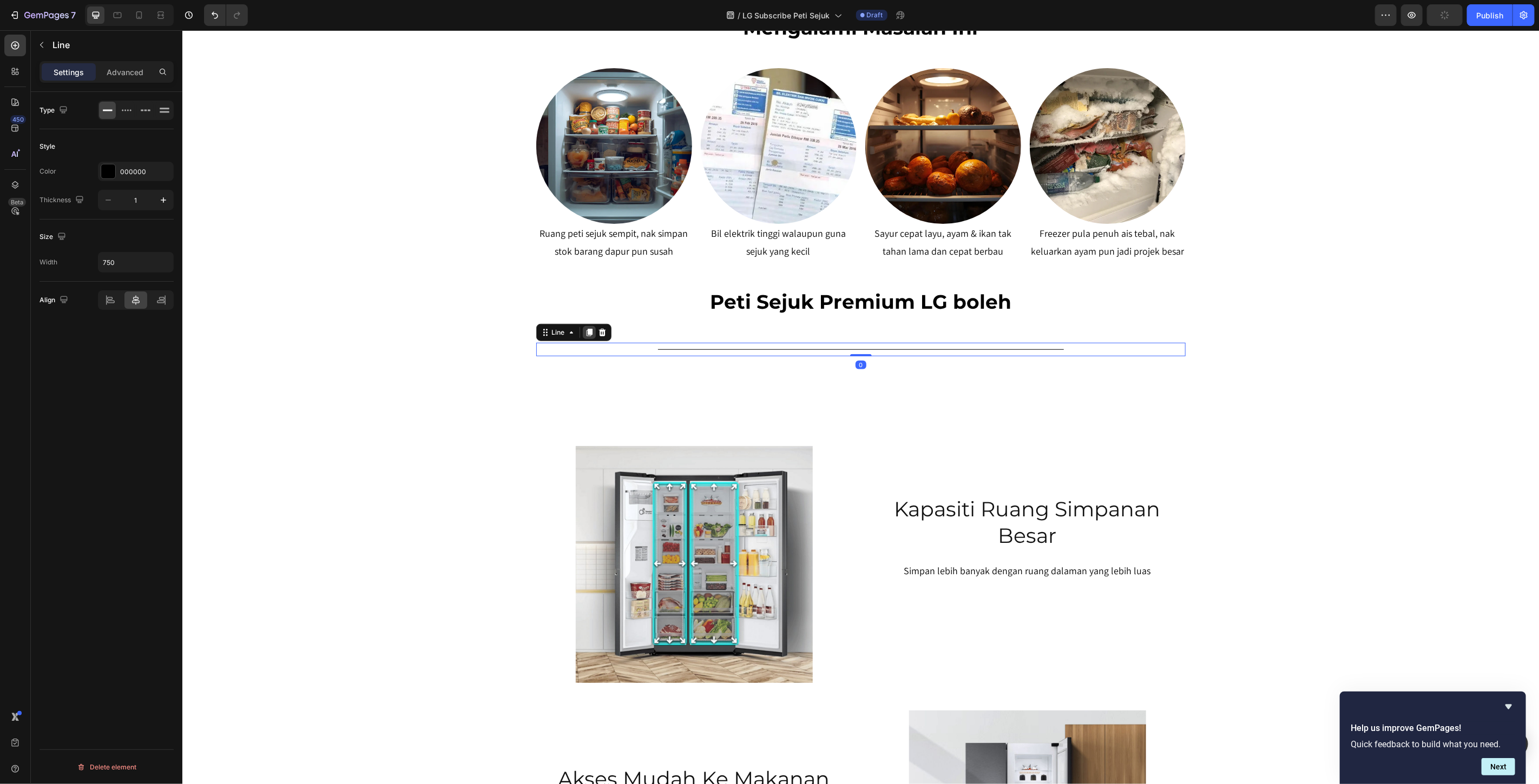
click at [585, 330] on icon at bounding box center [588, 332] width 6 height 8
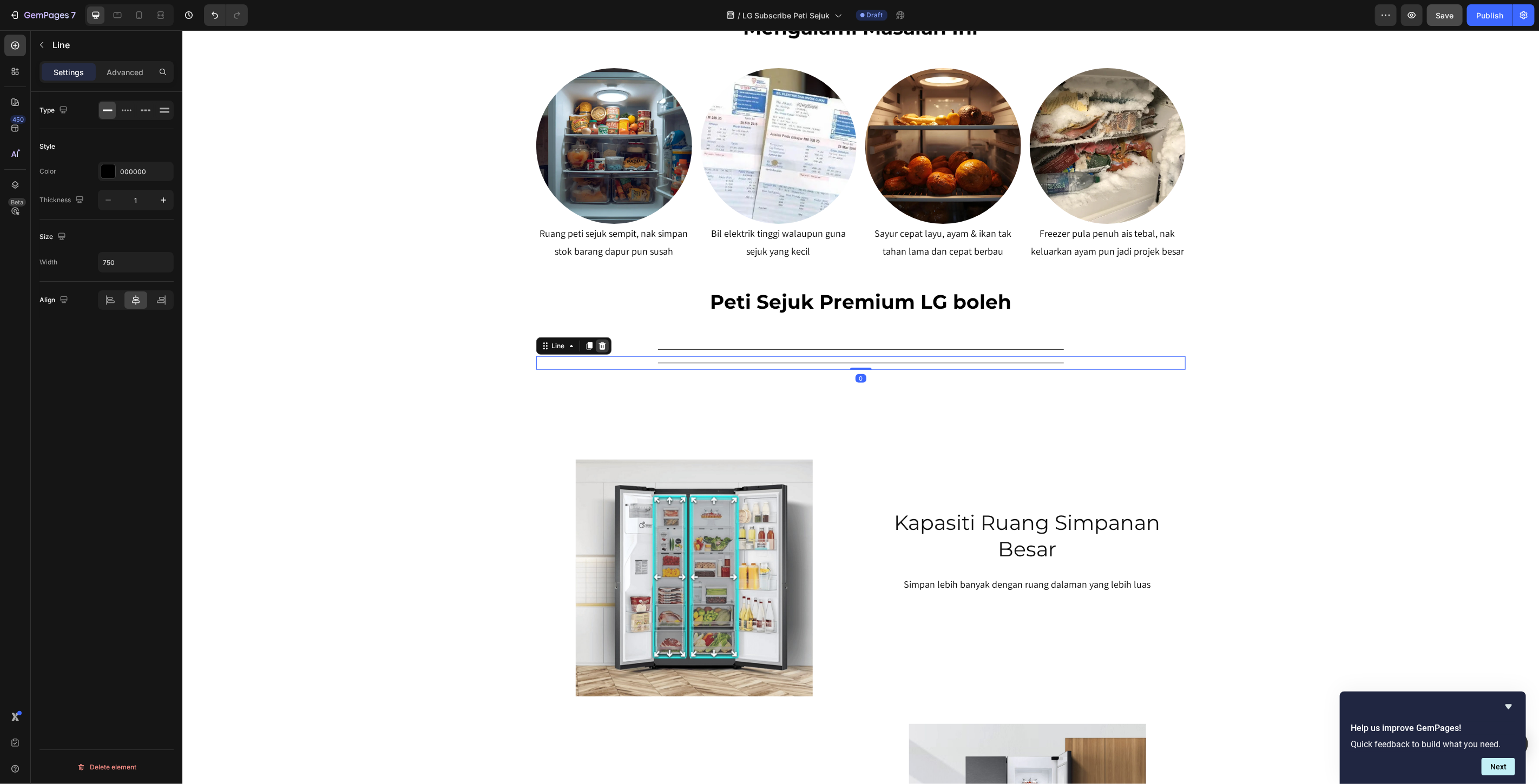
click at [598, 348] on icon at bounding box center [602, 345] width 7 height 8
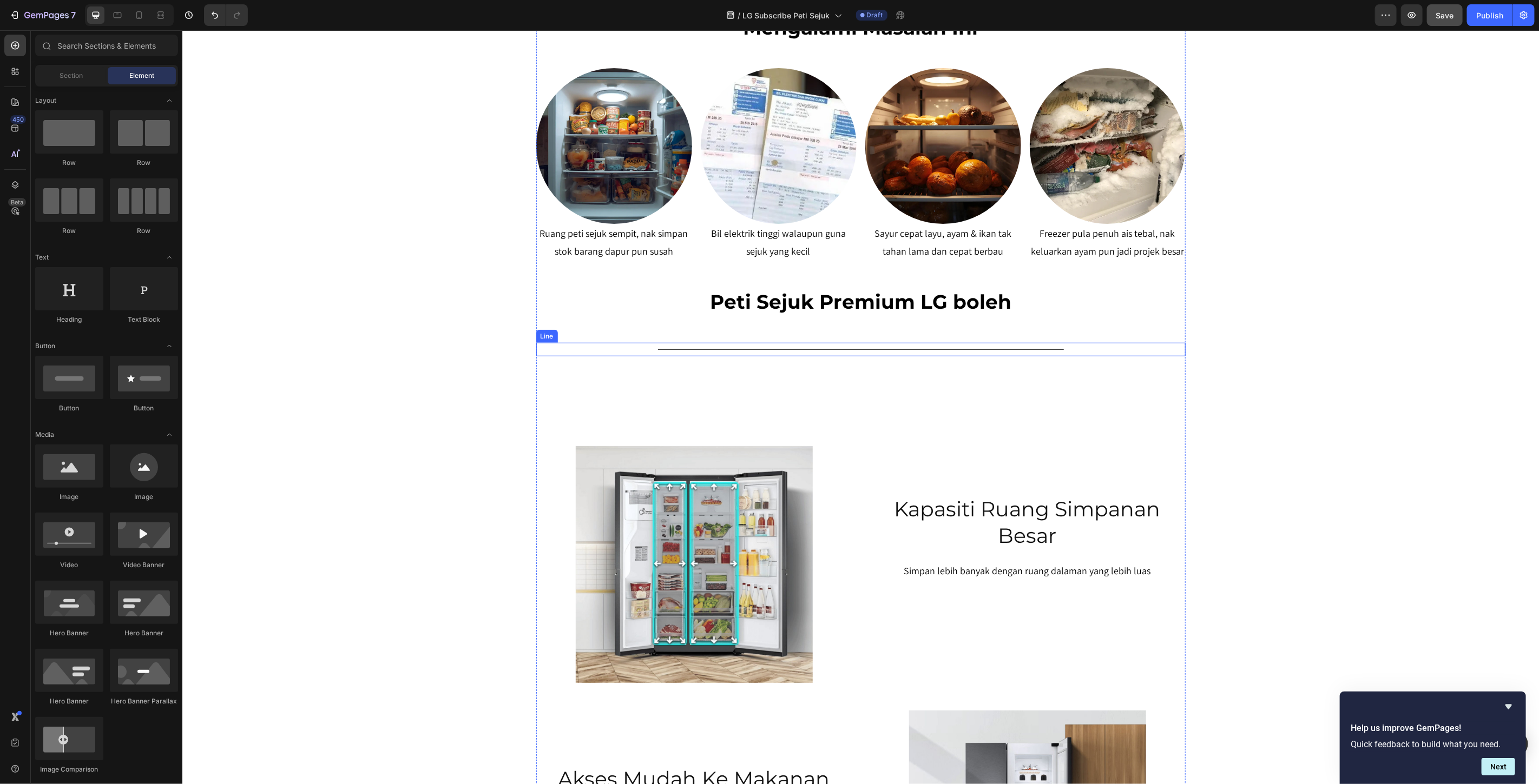
click at [767, 353] on div "Title Line" at bounding box center [860, 349] width 649 height 14
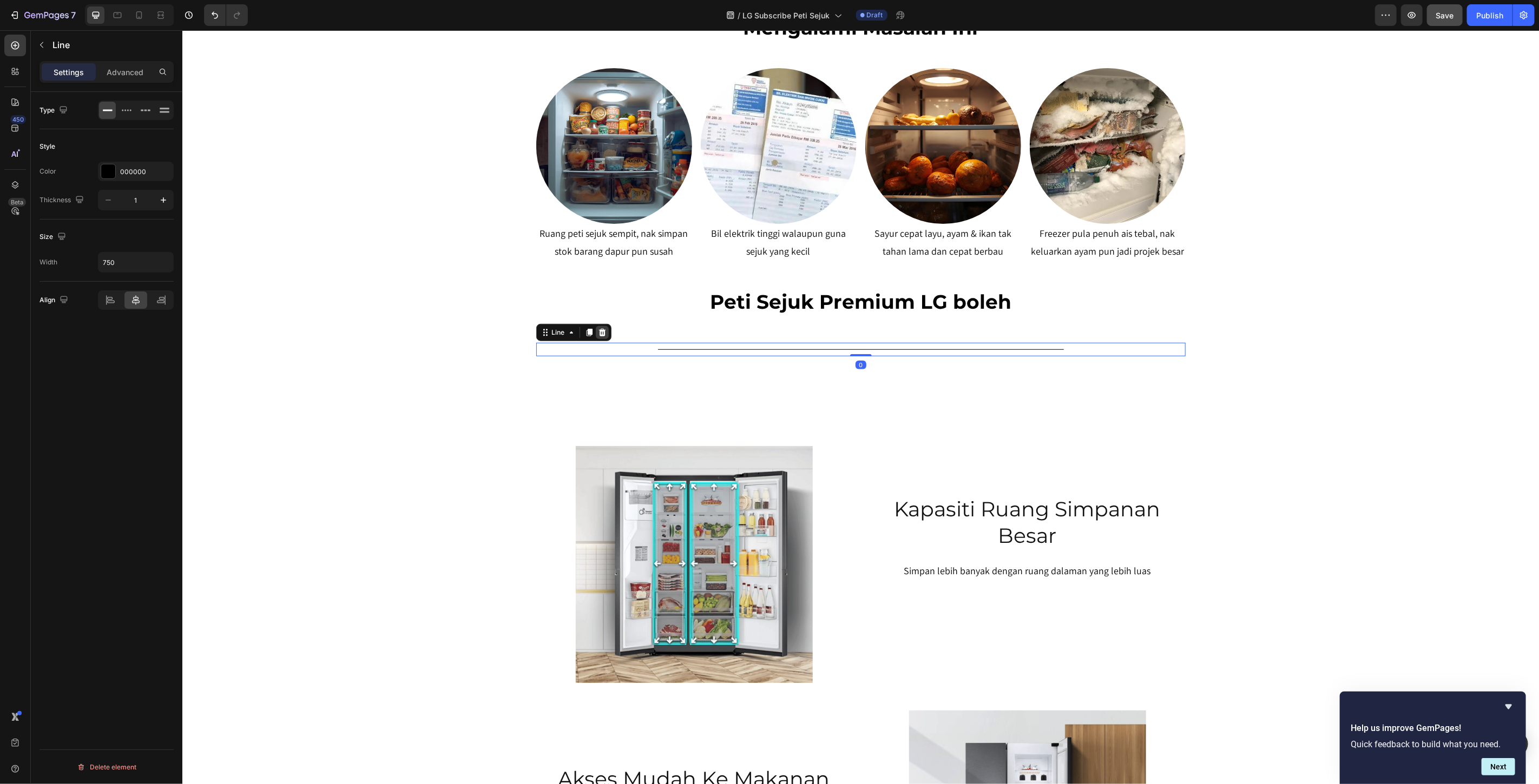
click at [601, 328] on icon at bounding box center [602, 332] width 8 height 8
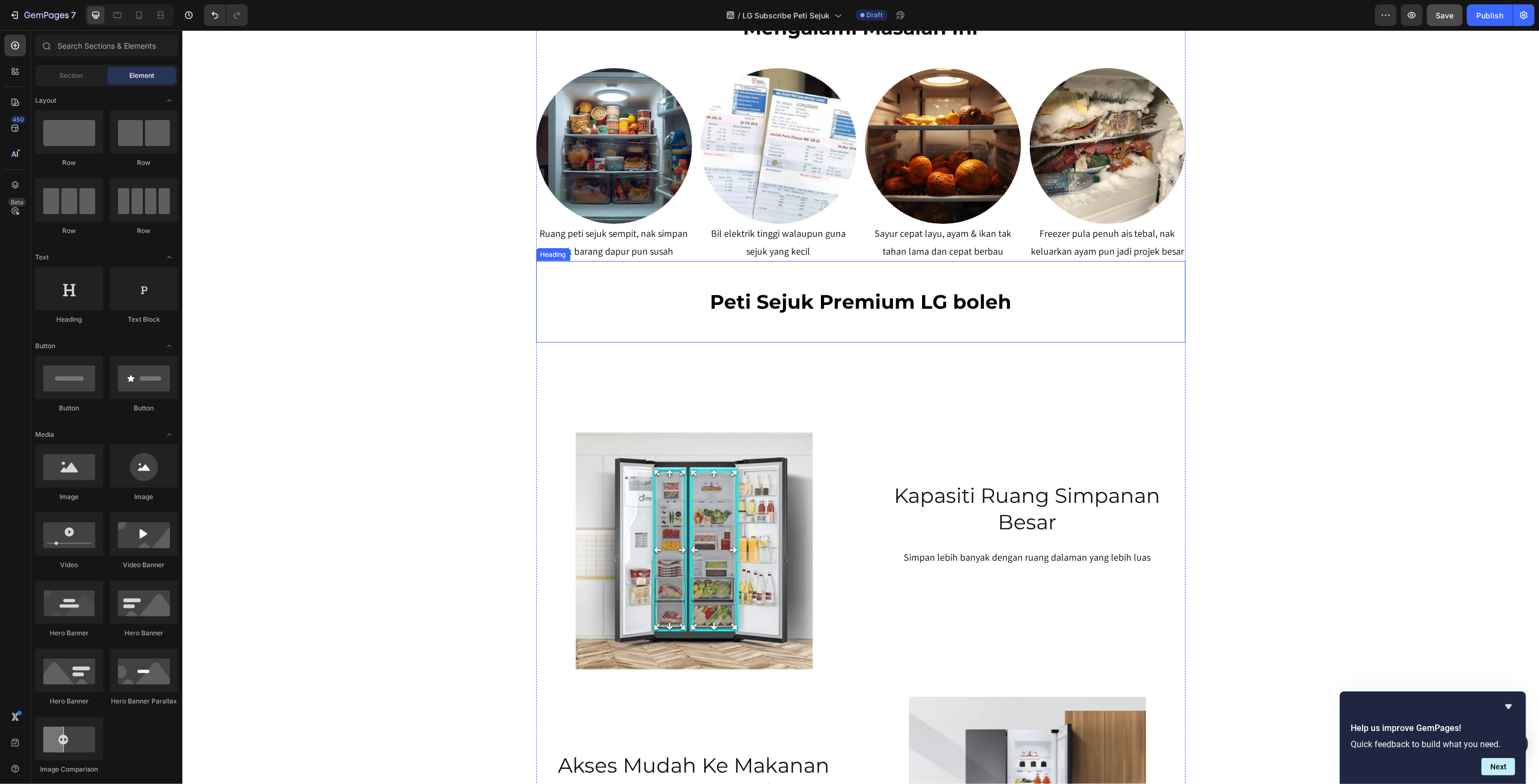
click at [960, 307] on p "Peti Sejuk Premium LG boleh" at bounding box center [860, 302] width 647 height 26
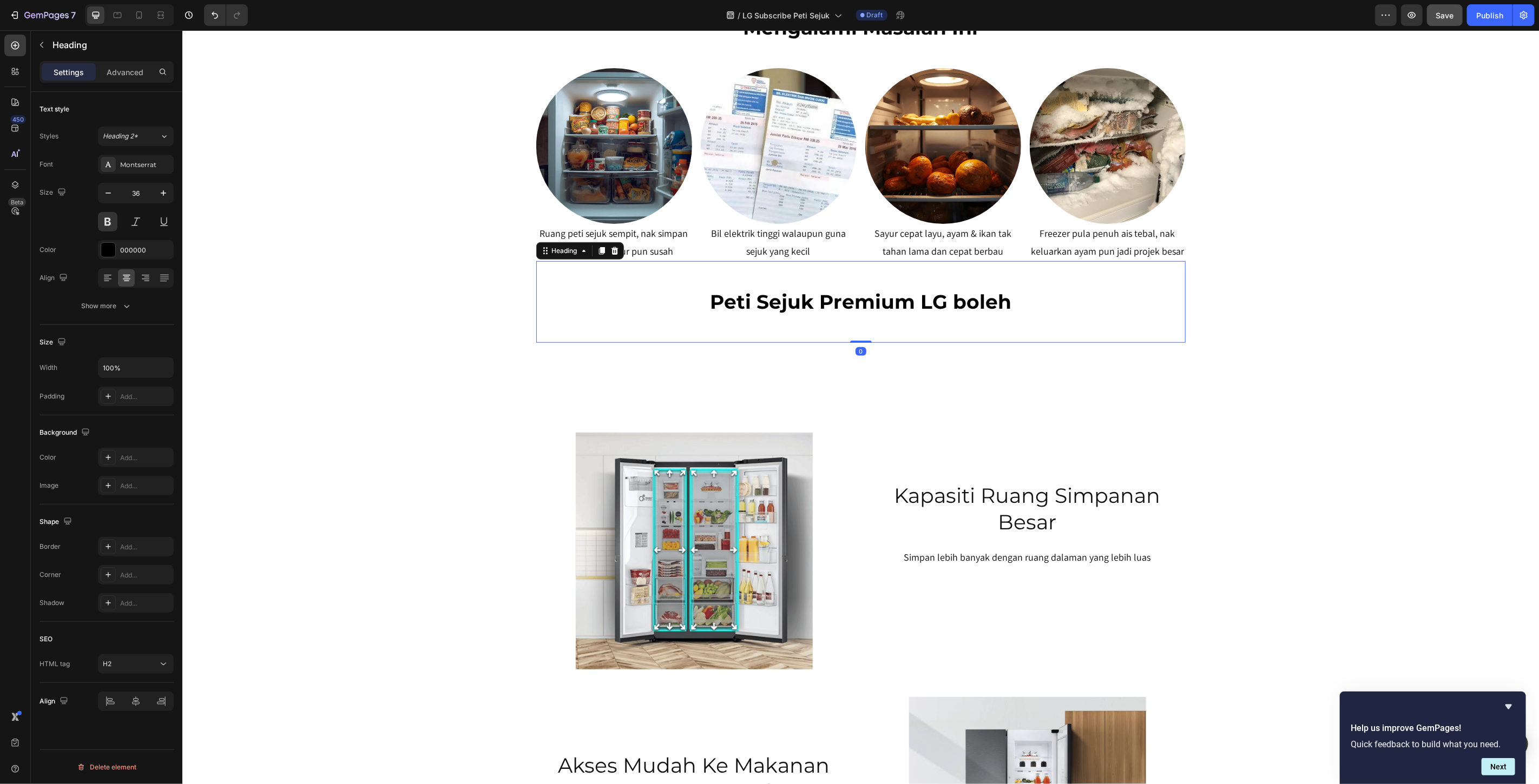
click at [960, 307] on p "Peti Sejuk Premium LG boleh" at bounding box center [860, 302] width 647 height 26
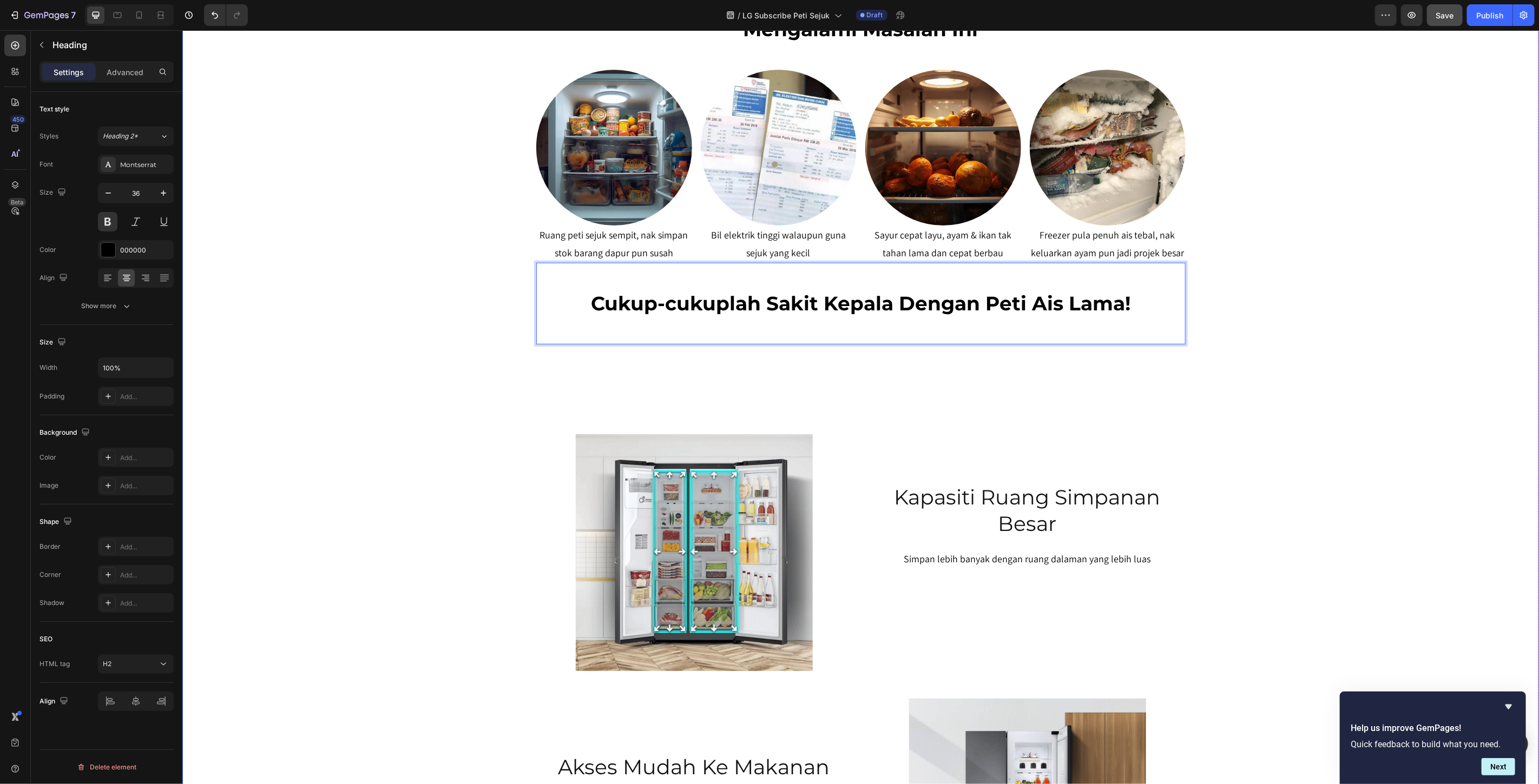
scroll to position [371, 0]
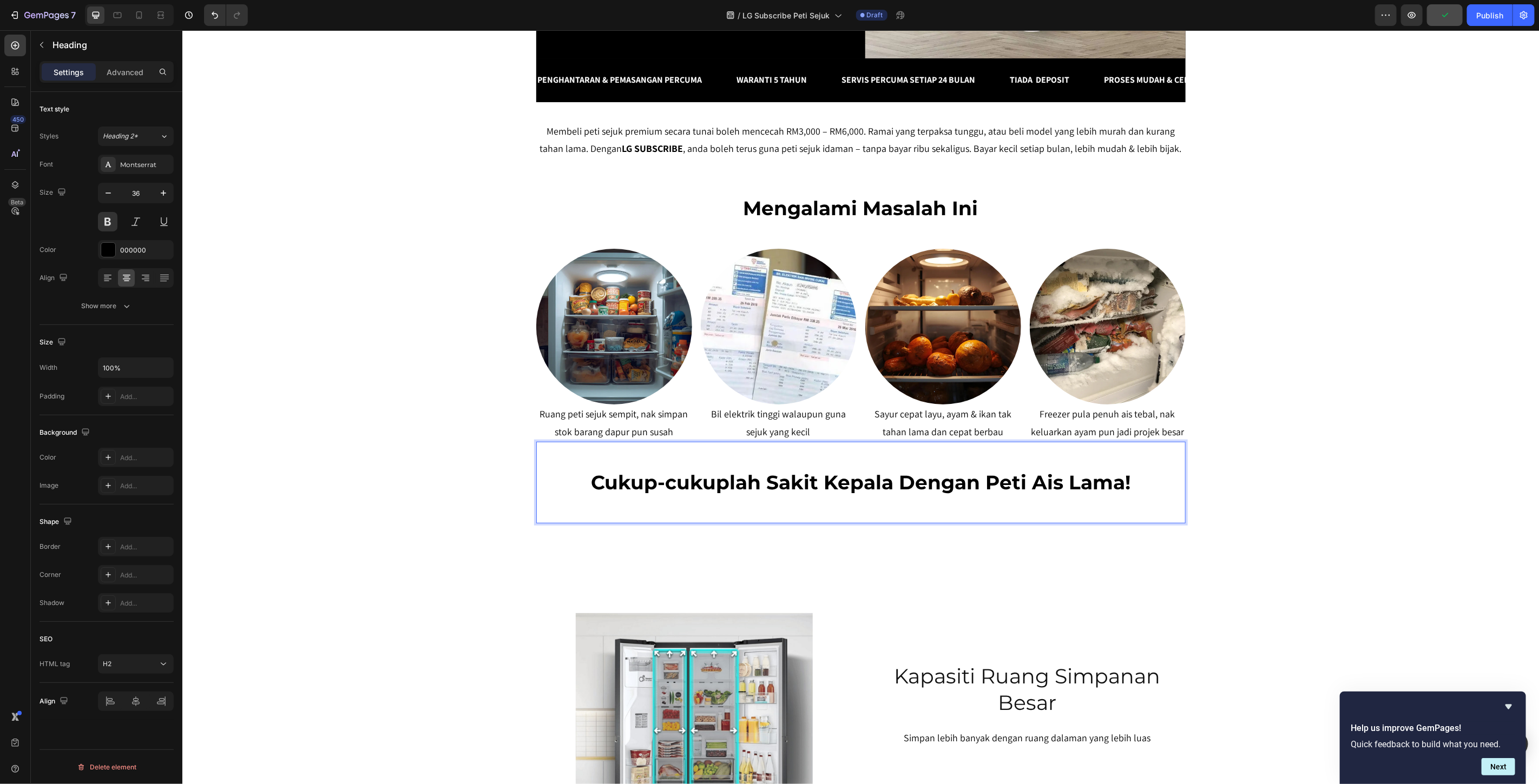
click at [1056, 476] on p "Cukup-cukuplah Sakit Kepala Dengan Peti Ais Lama!" at bounding box center [860, 482] width 647 height 26
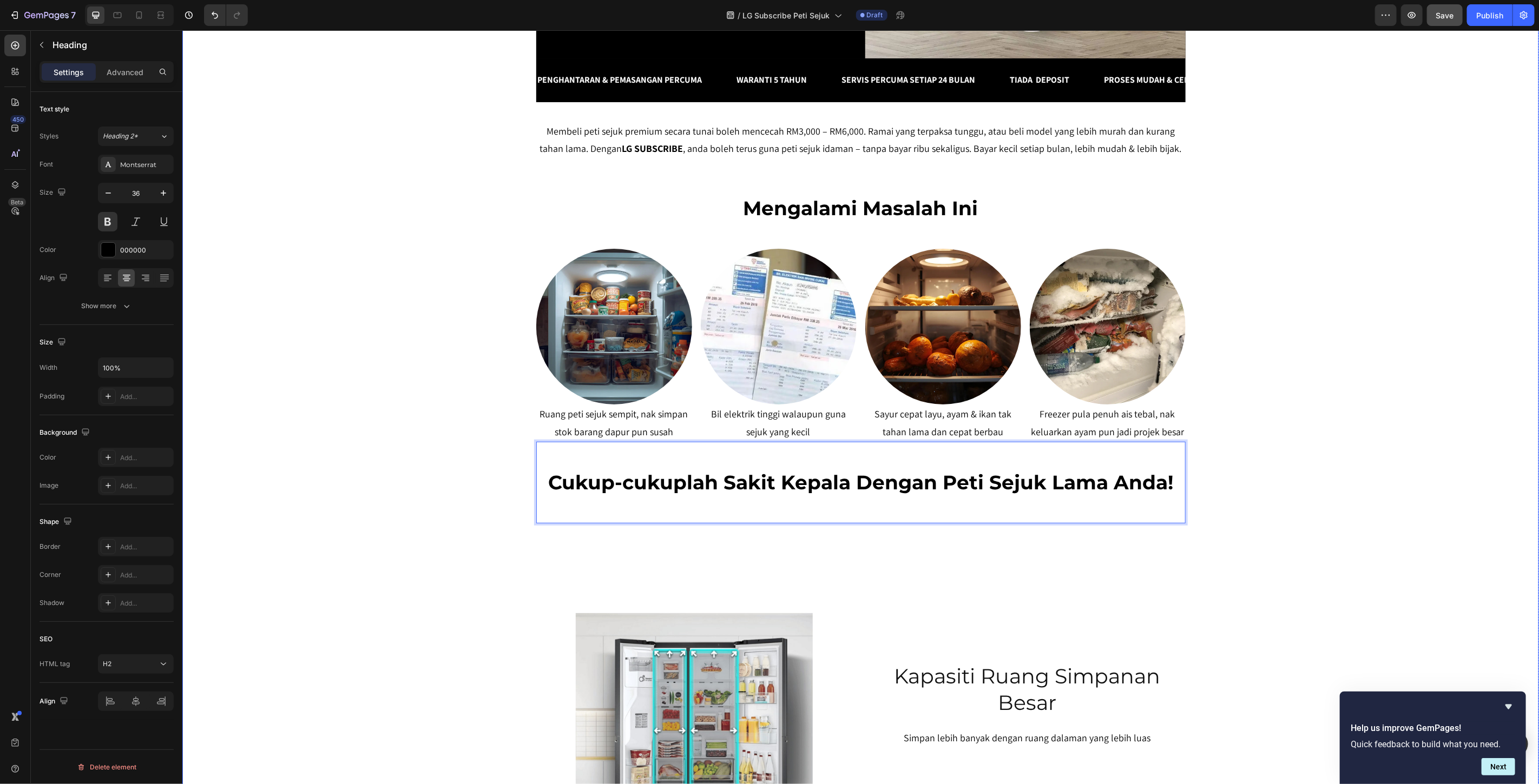
click at [1237, 509] on div "SERENDAH RM80/BULAN* Heading Row Peti Sejuk LG Premium Dari RM80 Bulanan – Mili…" at bounding box center [860, 402] width 1357 height 1443
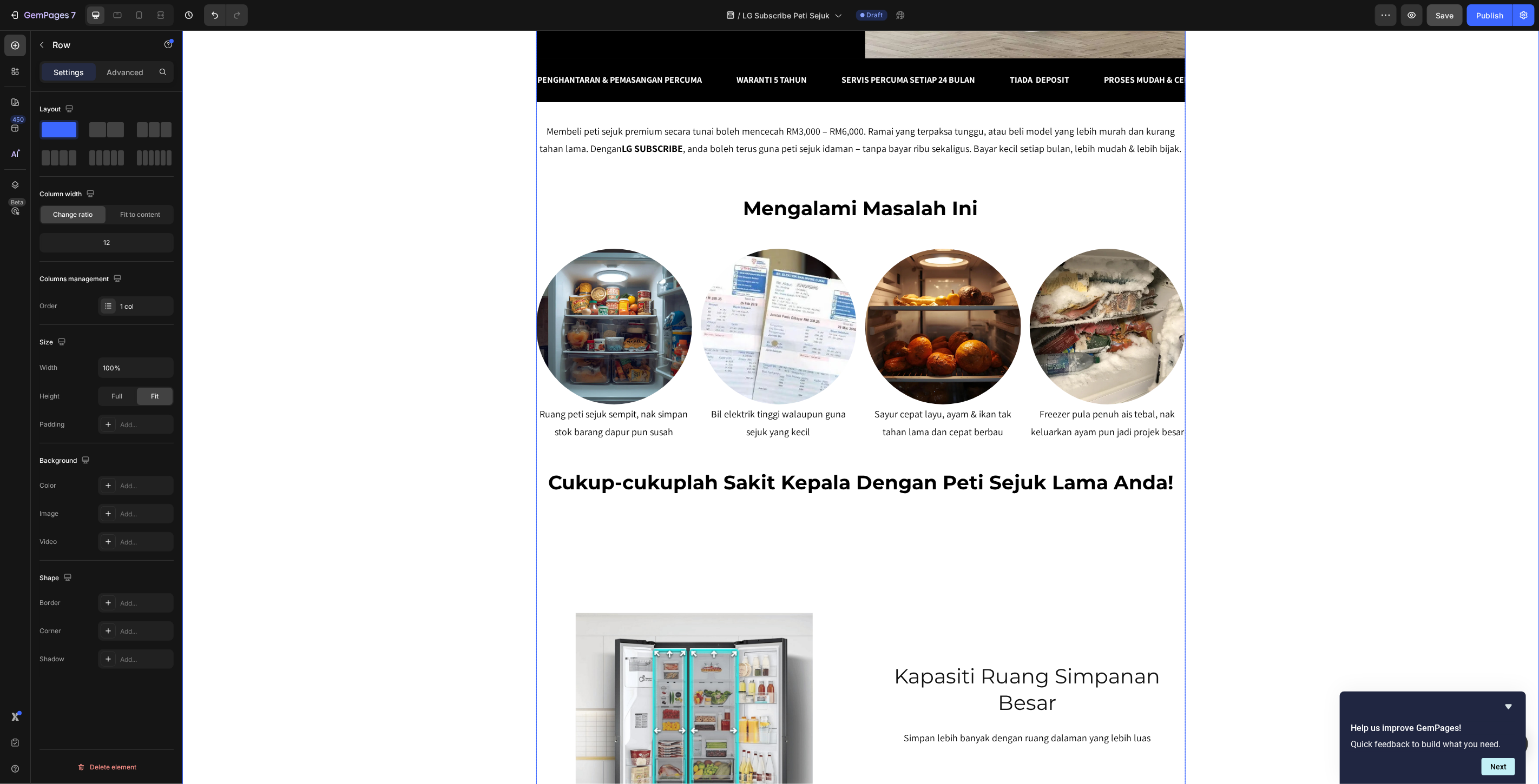
click at [1079, 565] on p "mudah & ringkas" at bounding box center [860, 555] width 647 height 26
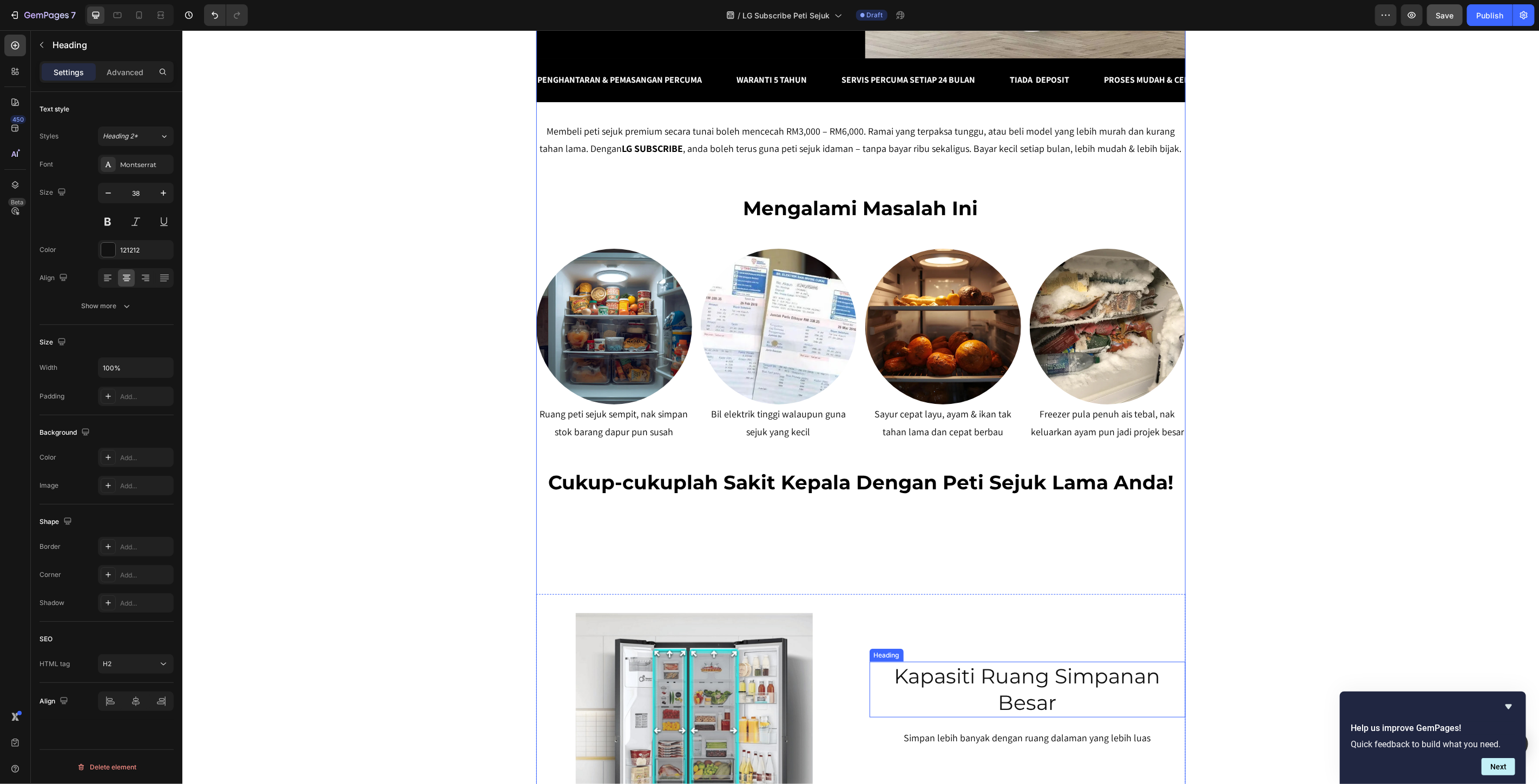
click at [1043, 682] on p "Kapasiti Ruang Simpanan Besar" at bounding box center [1026, 690] width 314 height 54
click at [931, 651] on icon at bounding box center [934, 651] width 6 height 8
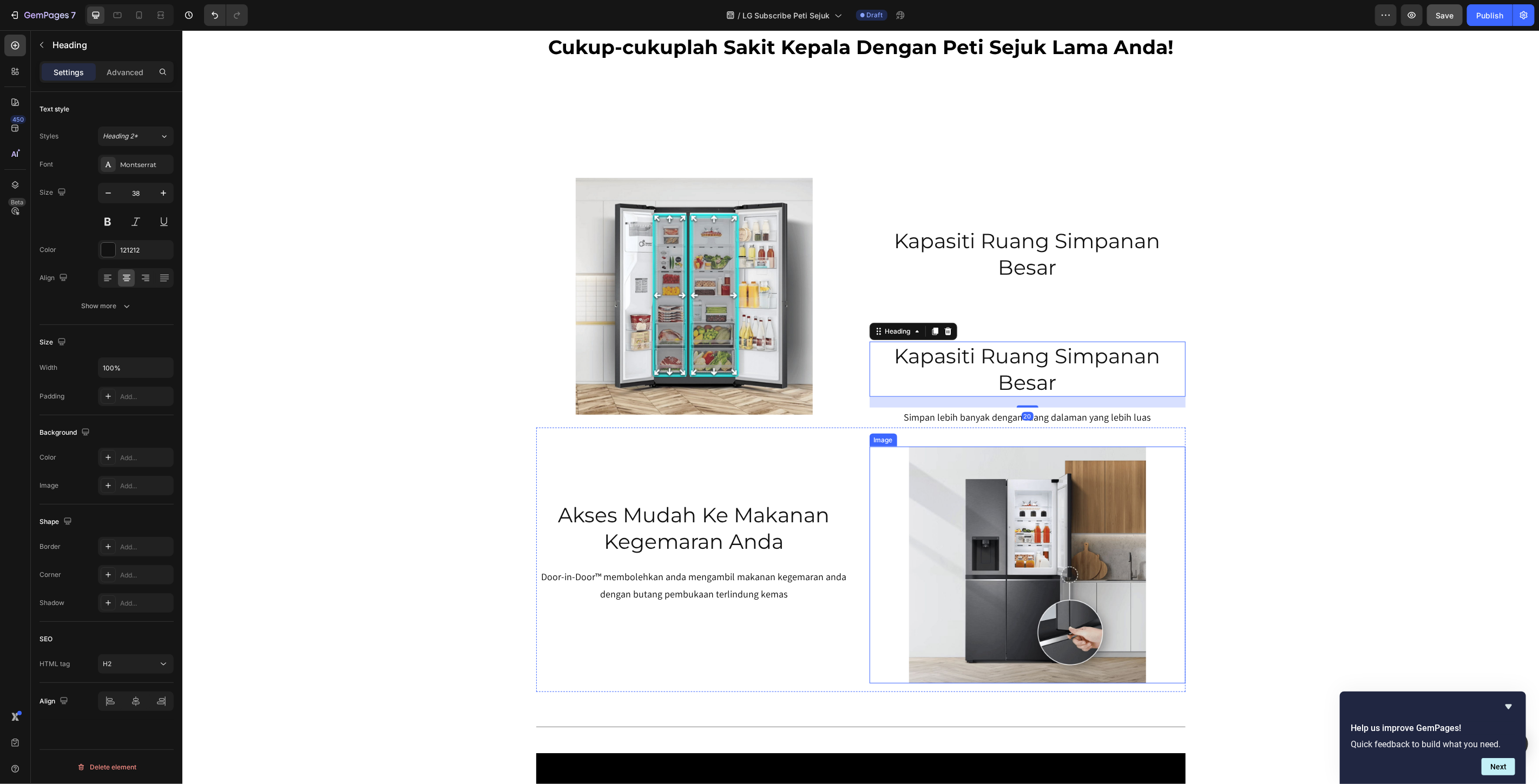
scroll to position [780, 0]
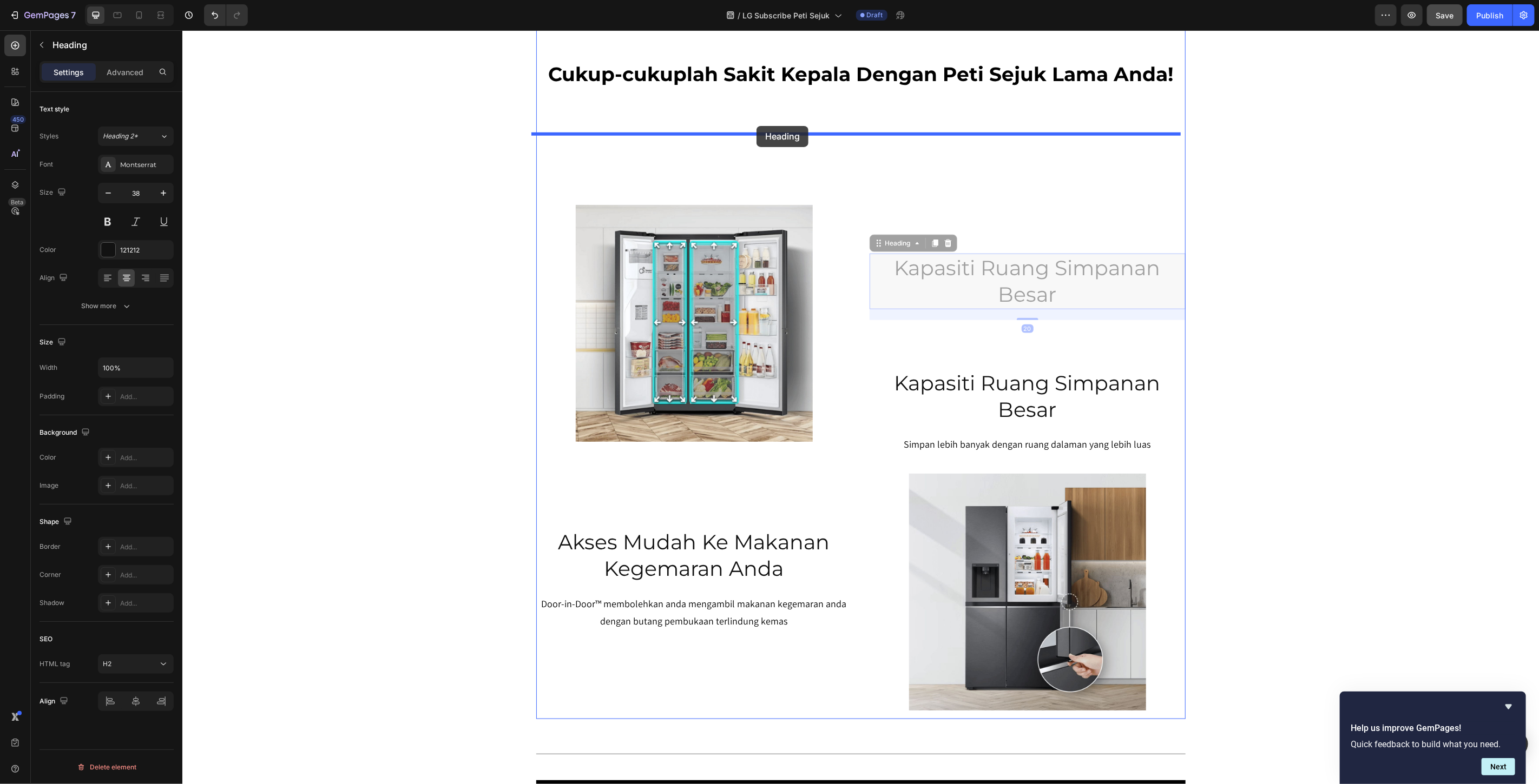
drag, startPoint x: 884, startPoint y: 250, endPoint x: 756, endPoint y: 125, distance: 178.9
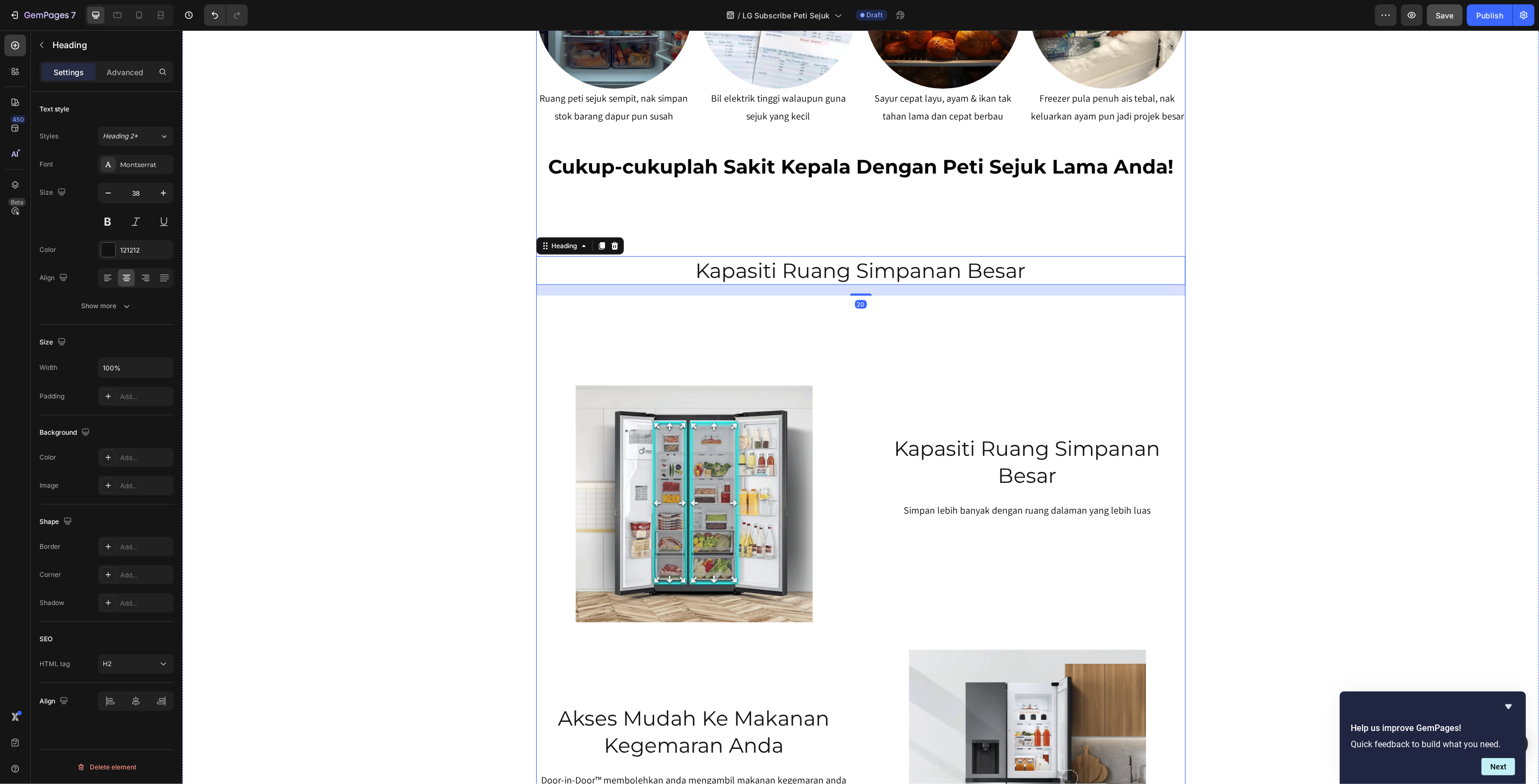
scroll to position [599, 0]
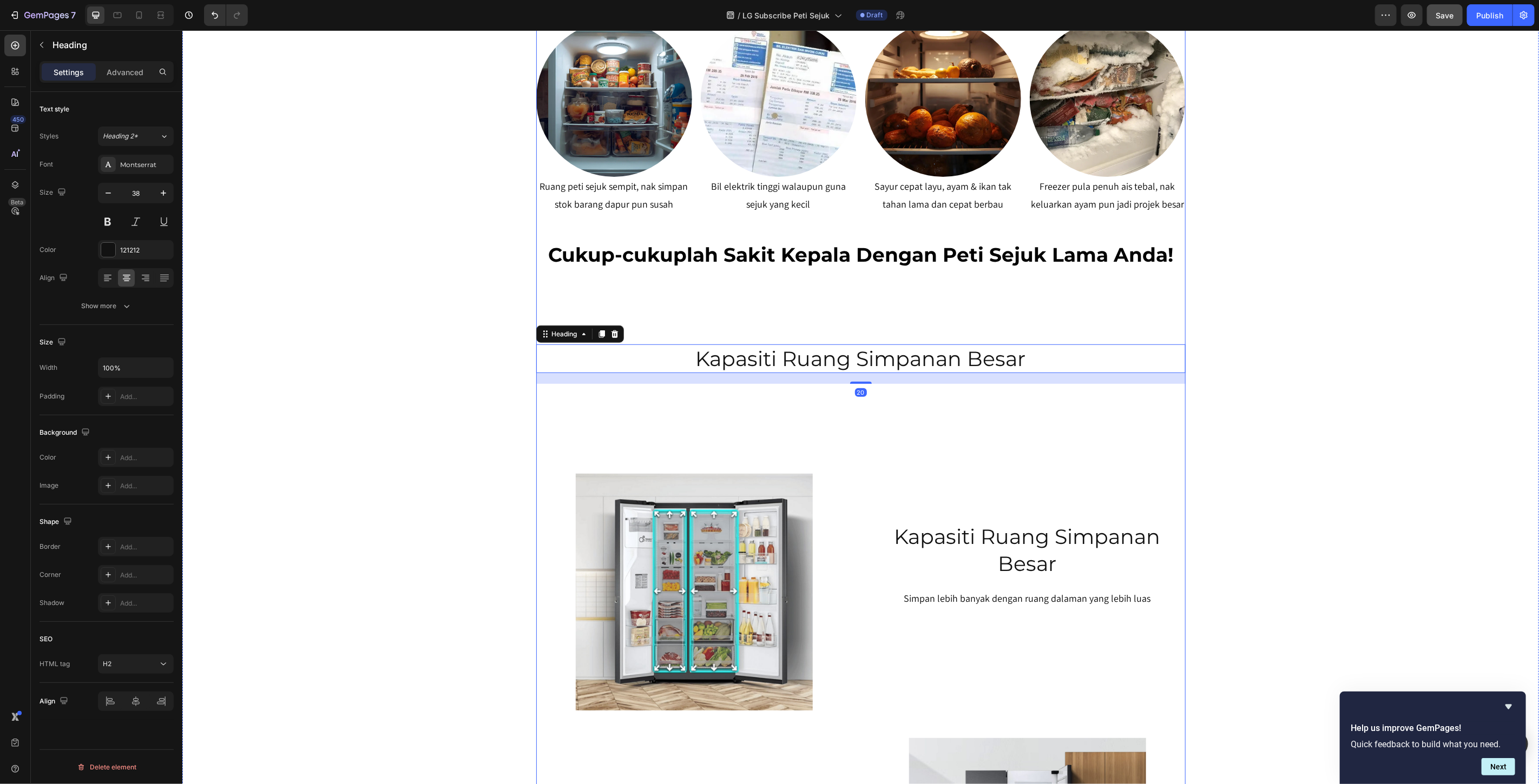
click at [776, 319] on div "Peti Sejuk LG Premium Dari RM80 Bulanan – Milik Sekarang, Bayar Kemudian! Headi…" at bounding box center [860, 233] width 649 height 1501
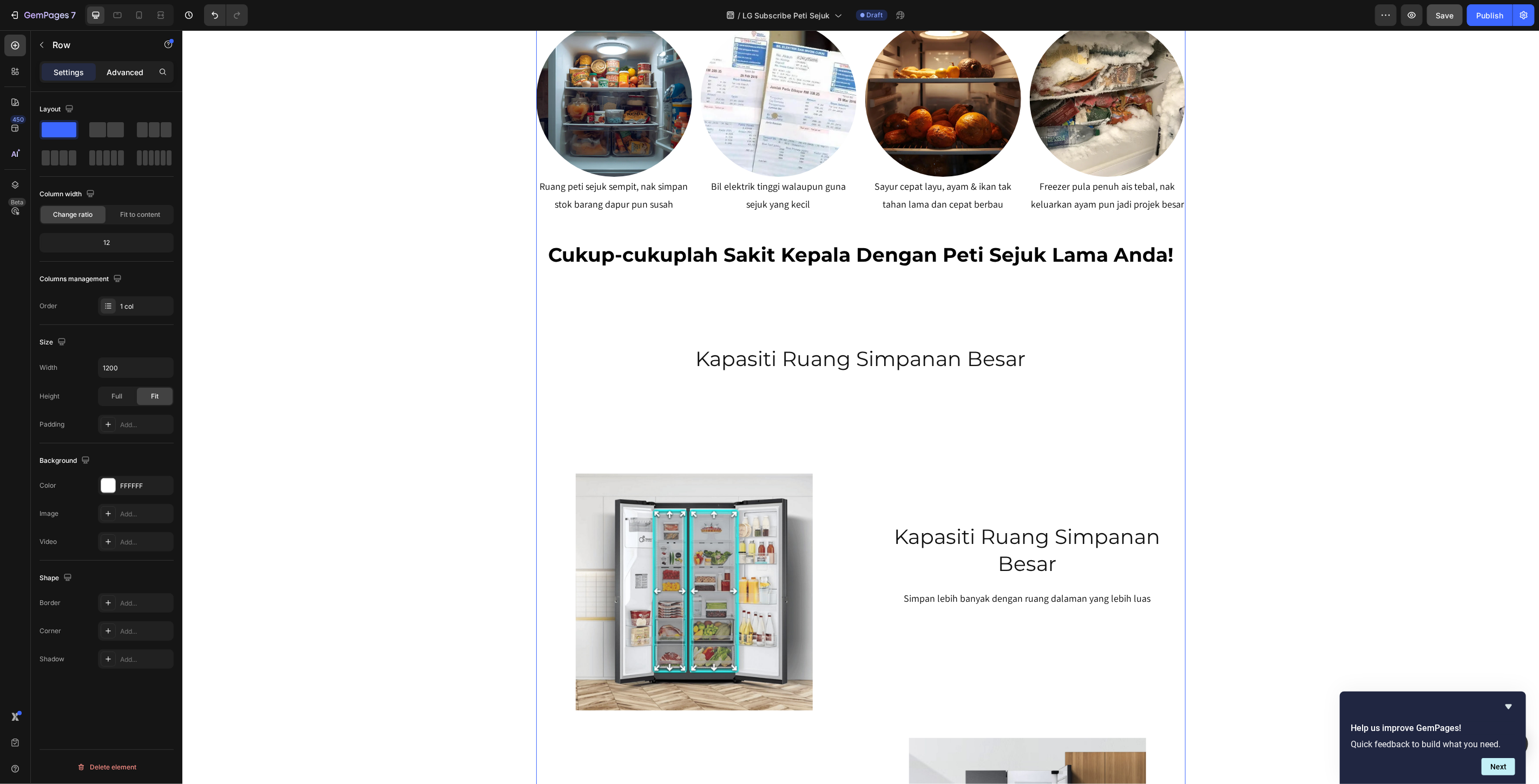
click at [144, 68] on div "Advanced" at bounding box center [125, 72] width 54 height 17
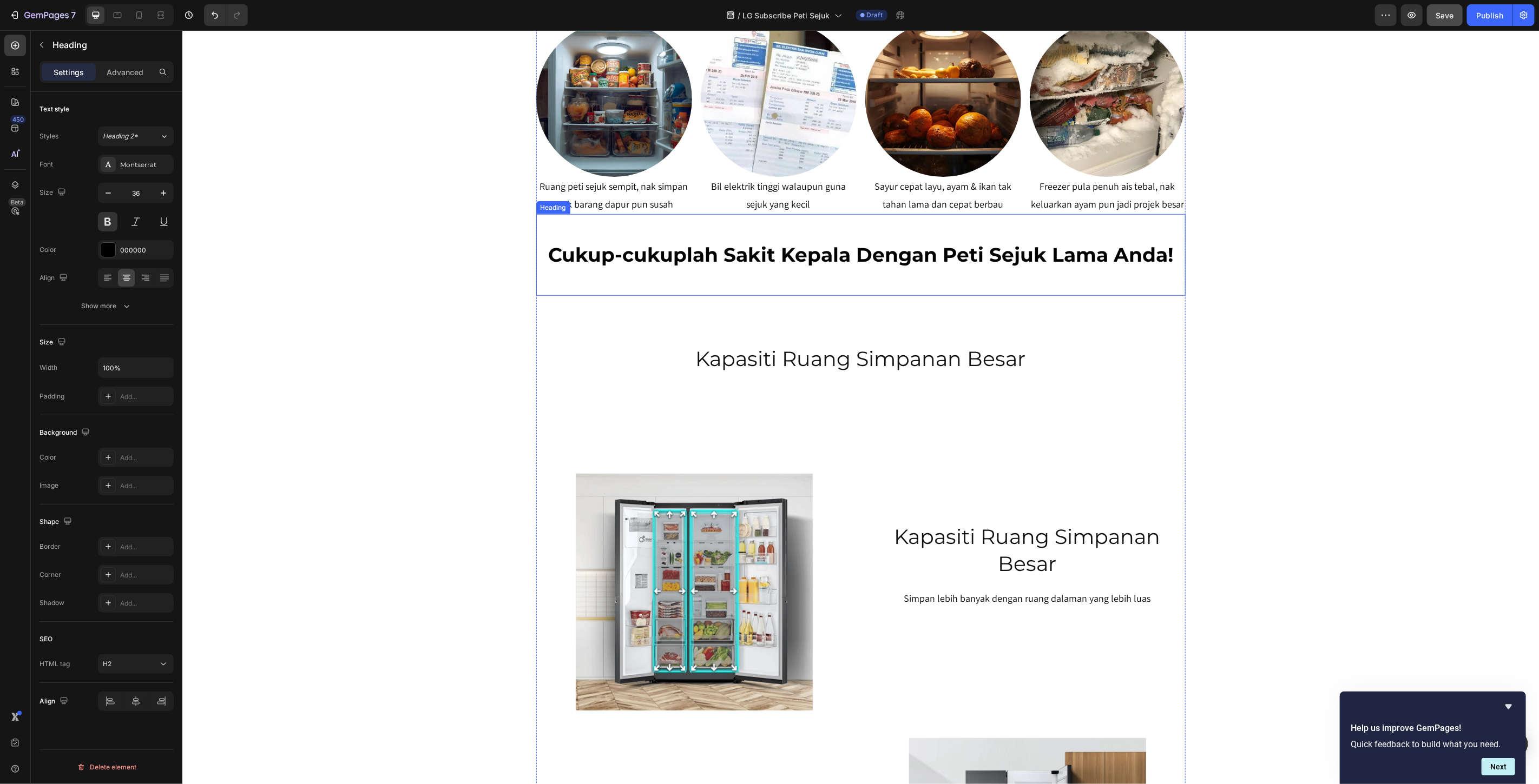
click at [716, 262] on p "Cukup-cukuplah Sakit Kepala Dengan Peti Sejuk Lama Anda!" at bounding box center [860, 254] width 647 height 26
click at [719, 353] on p "Kapasiti Ruang Simpanan Besar" at bounding box center [860, 358] width 647 height 26
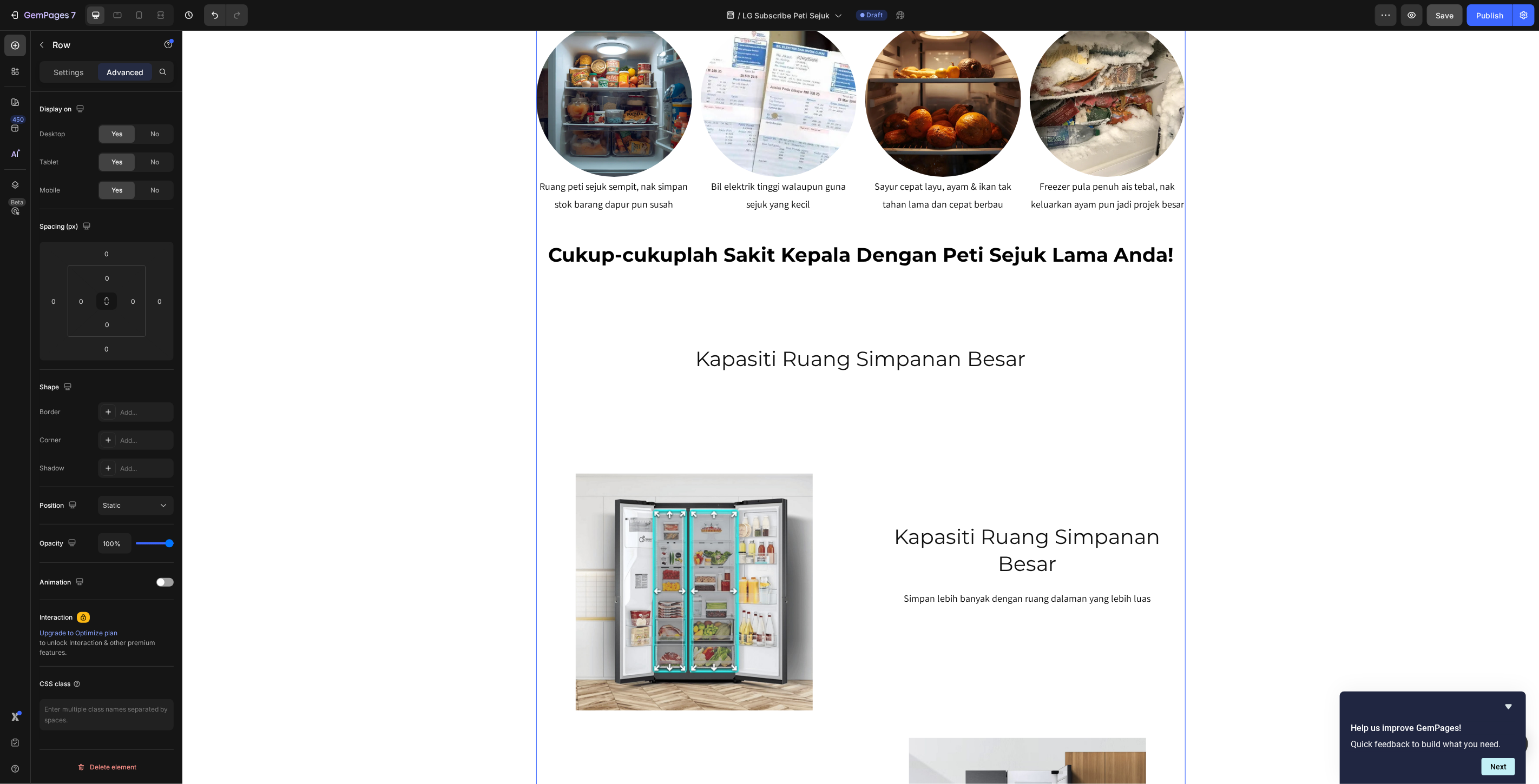
click at [704, 330] on div "Peti Sejuk LG Premium Dari RM80 Bulanan – Milik Sekarang, Bayar Kemudian! Headi…" at bounding box center [860, 233] width 649 height 1501
click at [698, 272] on div "Cukup-cukuplah Sakit Kepala Dengan Peti Sejuk Lama Anda! Heading" at bounding box center [860, 254] width 649 height 82
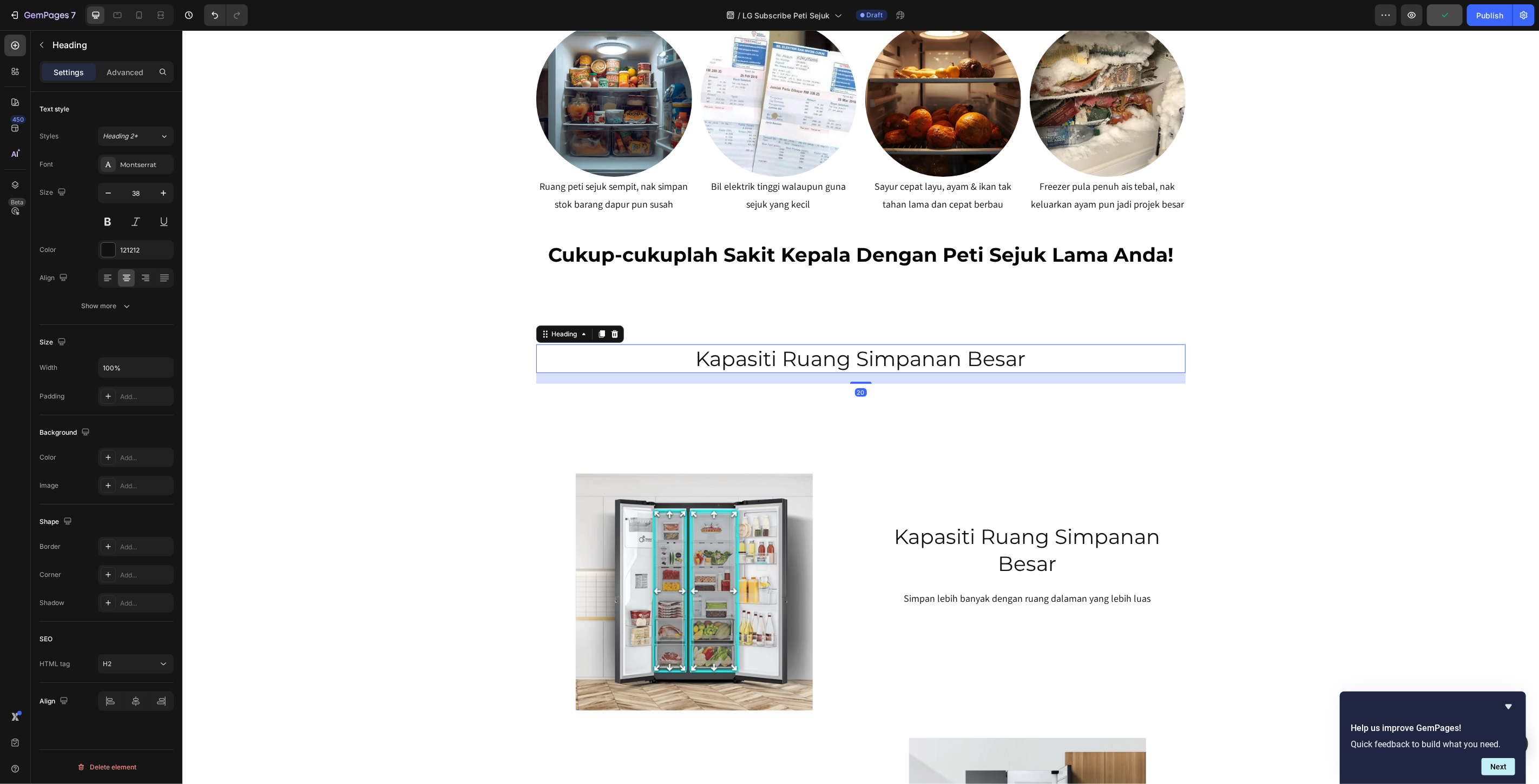
click at [707, 357] on p "Kapasiti Ruang Simpanan Besar" at bounding box center [860, 358] width 647 height 26
click at [123, 69] on p "Advanced" at bounding box center [125, 72] width 37 height 11
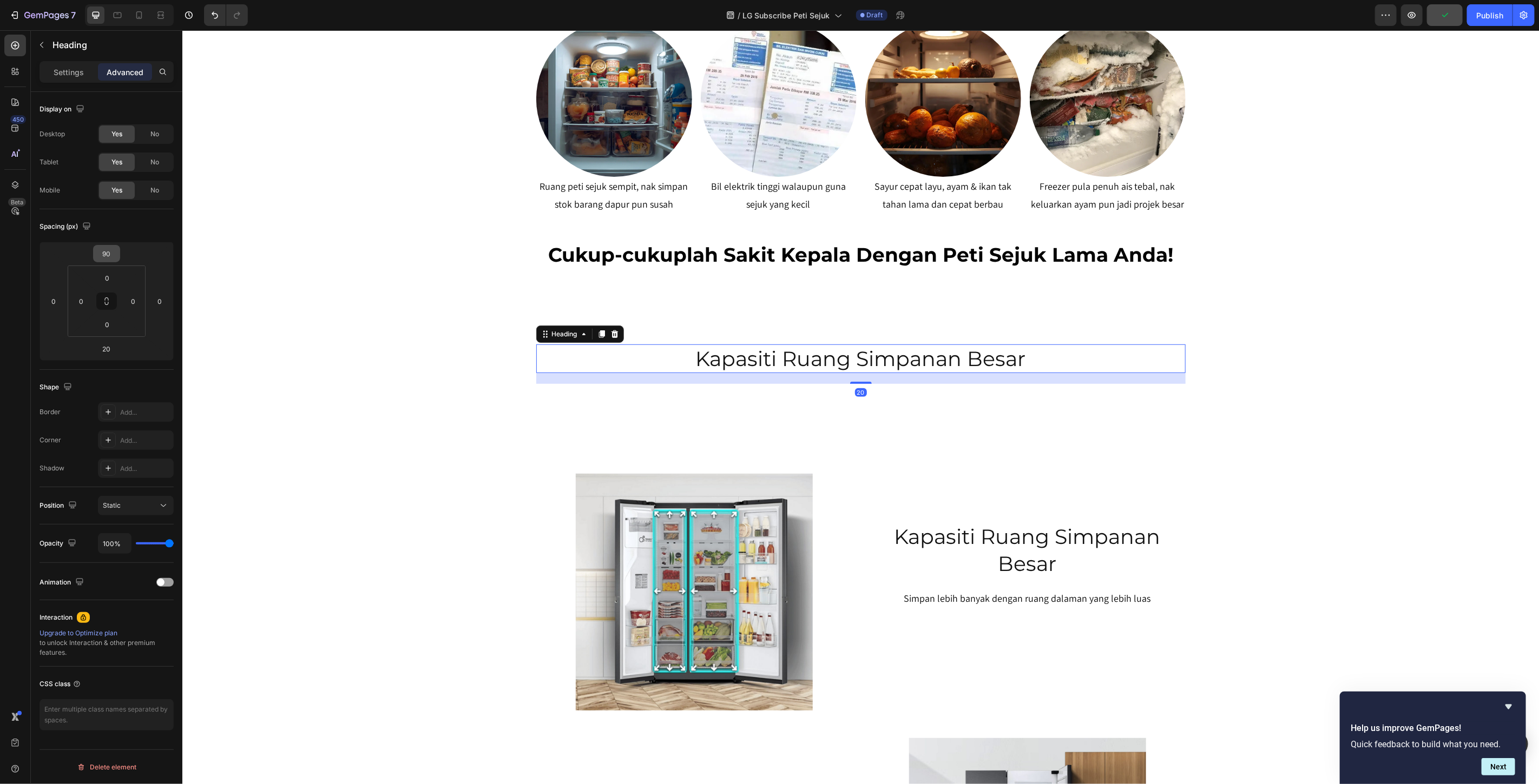
click at [112, 248] on input "90" at bounding box center [106, 253] width 22 height 16
type input "0"
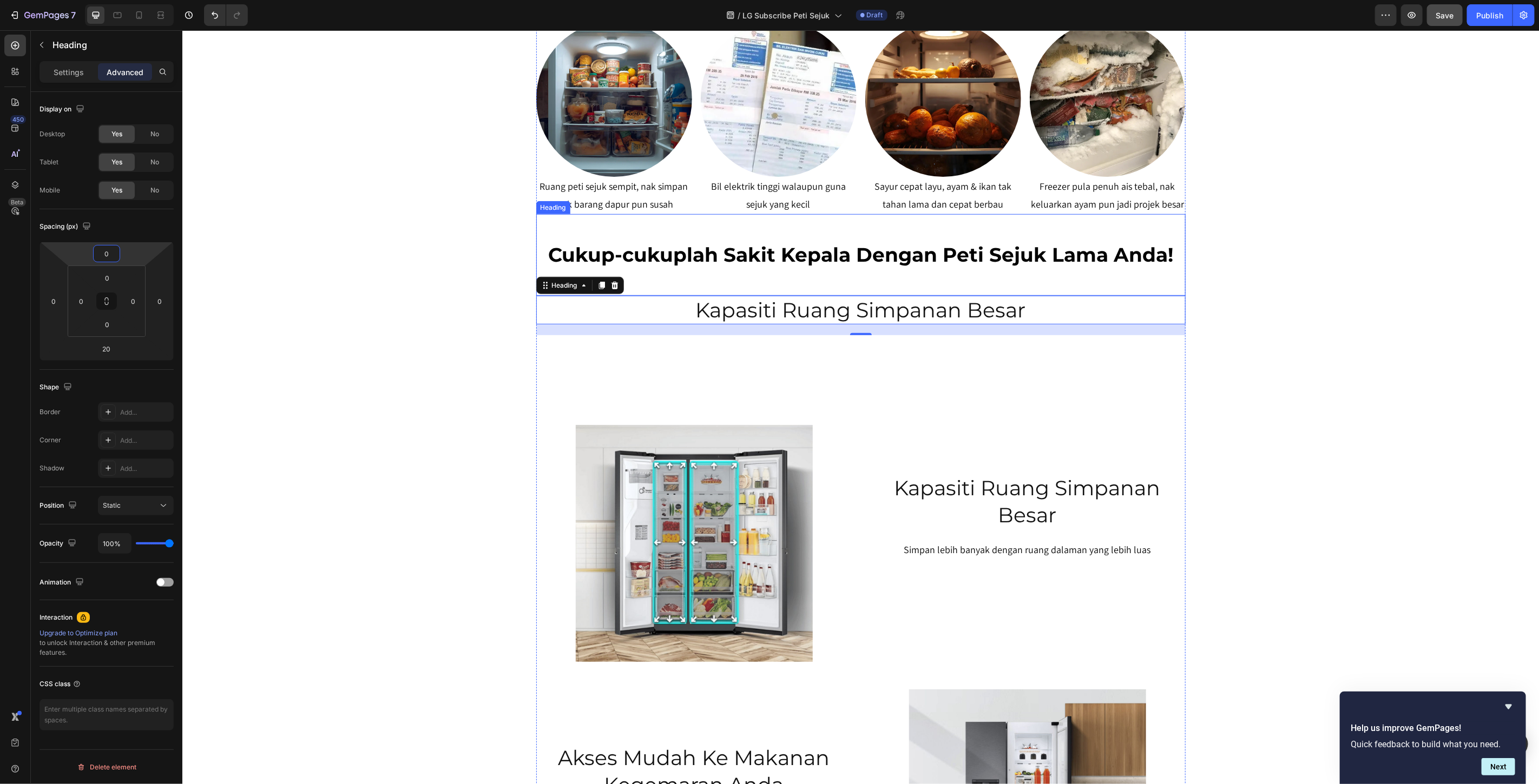
click at [885, 243] on p "Cukup-cukuplah Sakit Kepala Dengan Peti Sejuk Lama Anda!" at bounding box center [860, 254] width 647 height 26
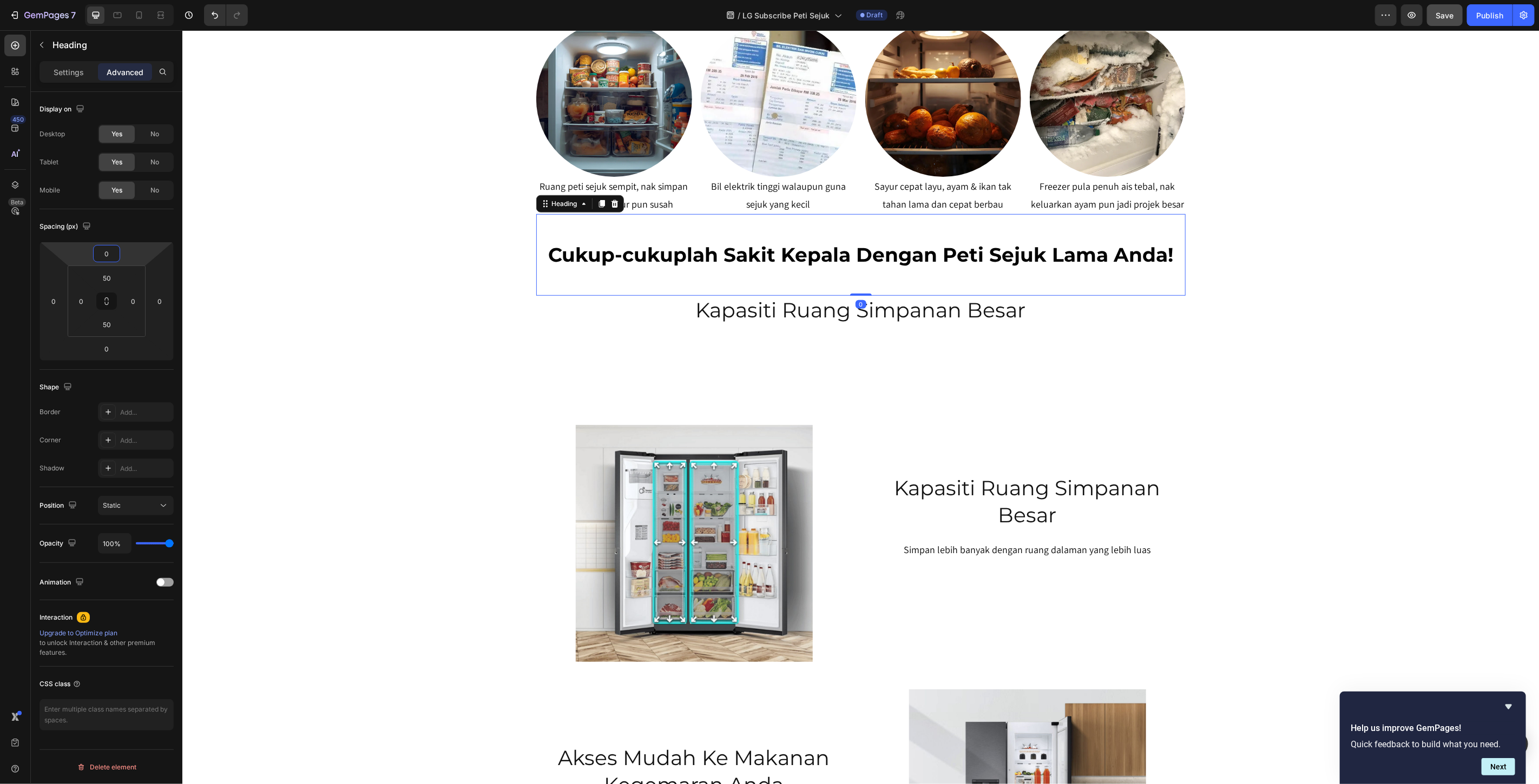
click at [115, 253] on input "0" at bounding box center [106, 253] width 22 height 16
type input "30"
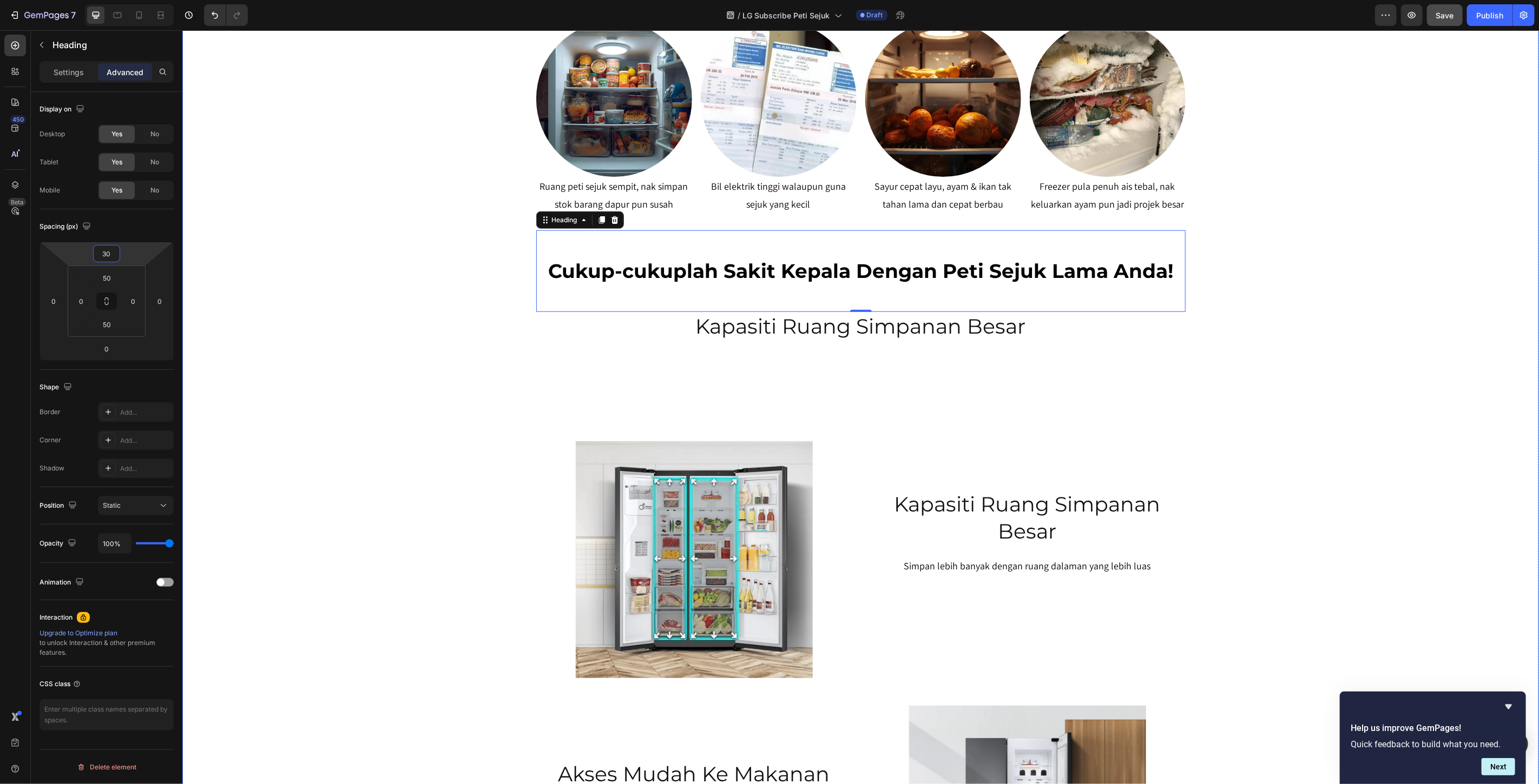
click at [1398, 228] on div "SERENDAH RM80/BULAN* Heading Row Peti Sejuk LG Premium Dari RM80 Bulanan – Mili…" at bounding box center [860, 201] width 1357 height 1498
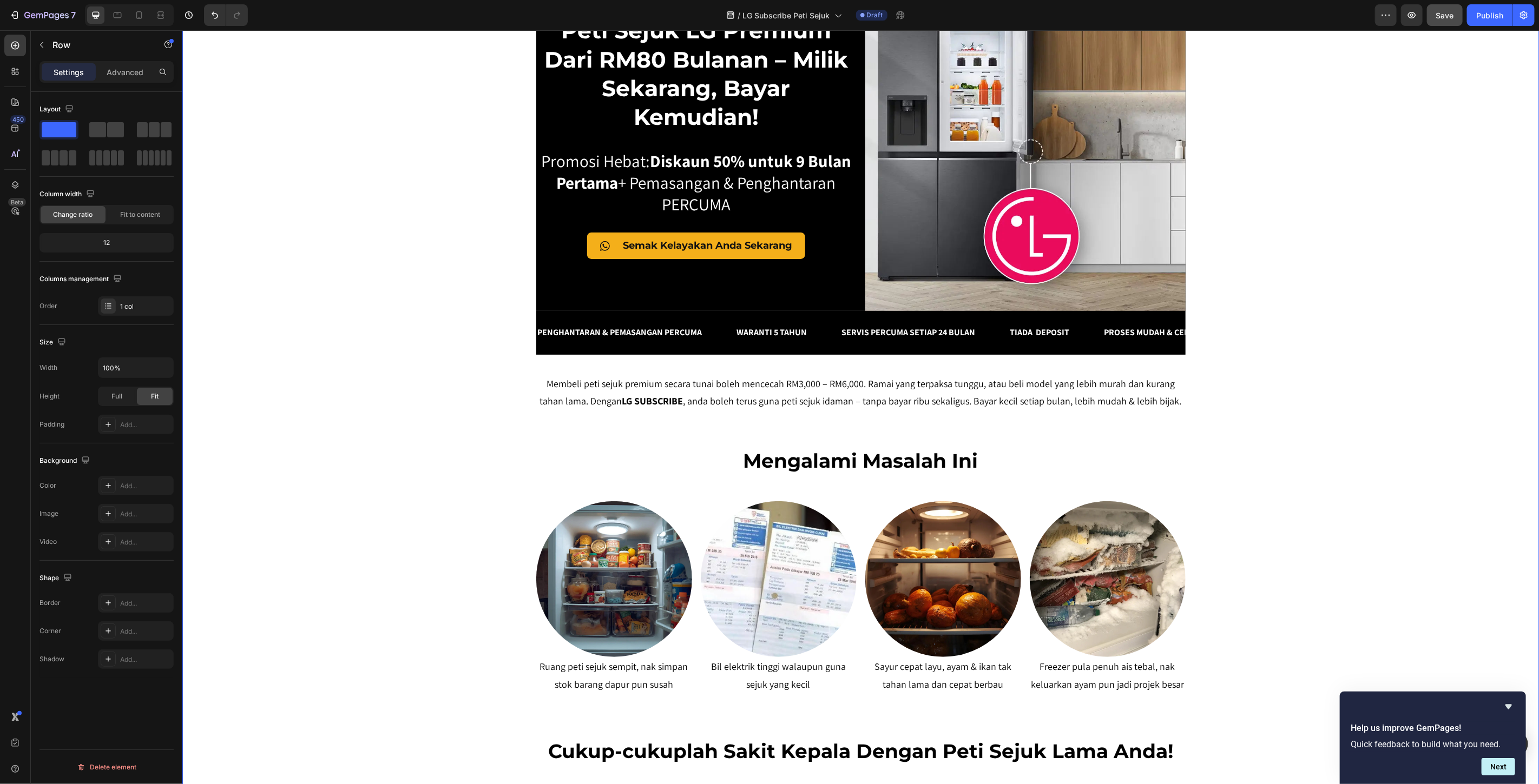
scroll to position [479, 0]
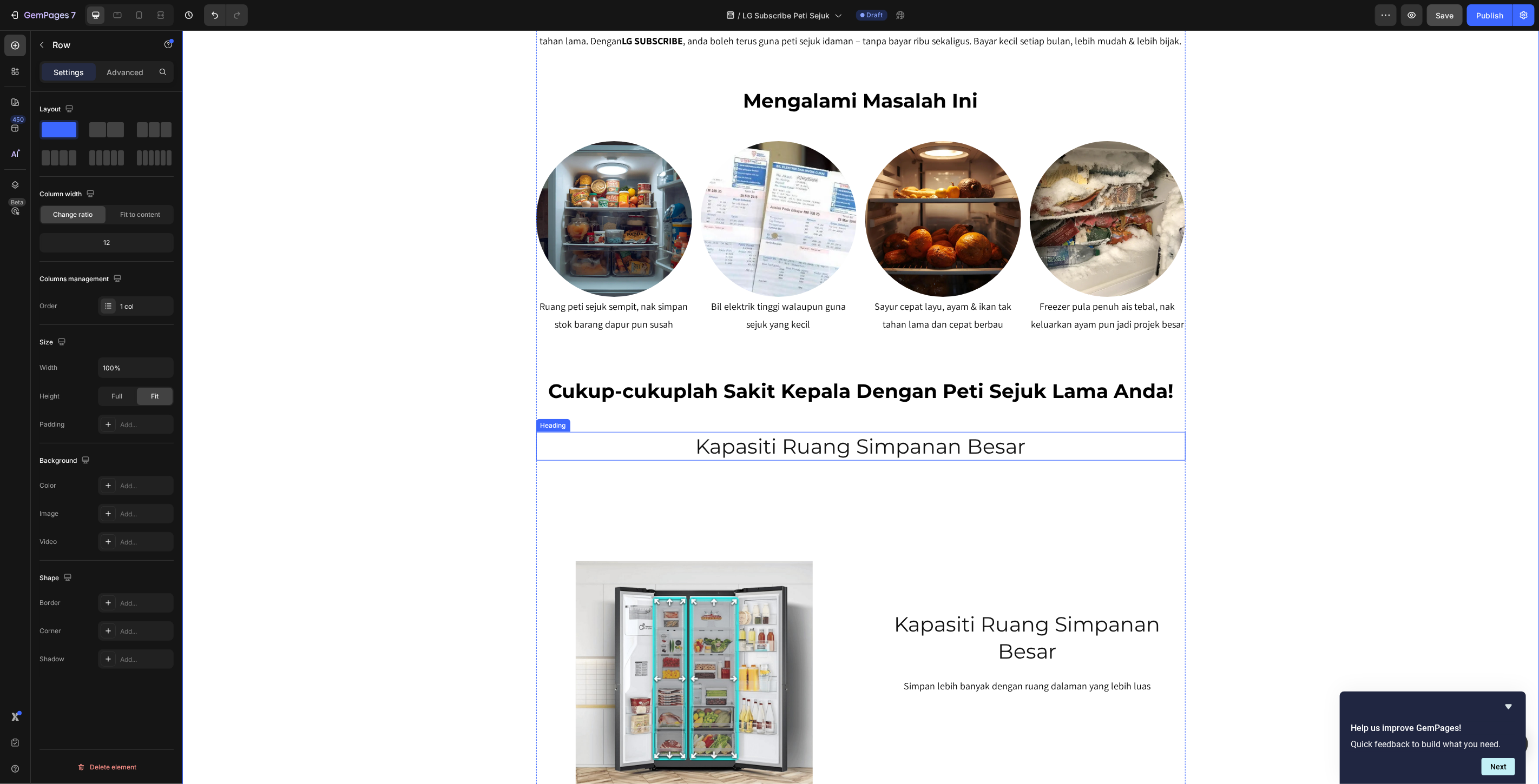
click at [844, 448] on p "Kapasiti Ruang Simpanan Besar" at bounding box center [860, 446] width 647 height 26
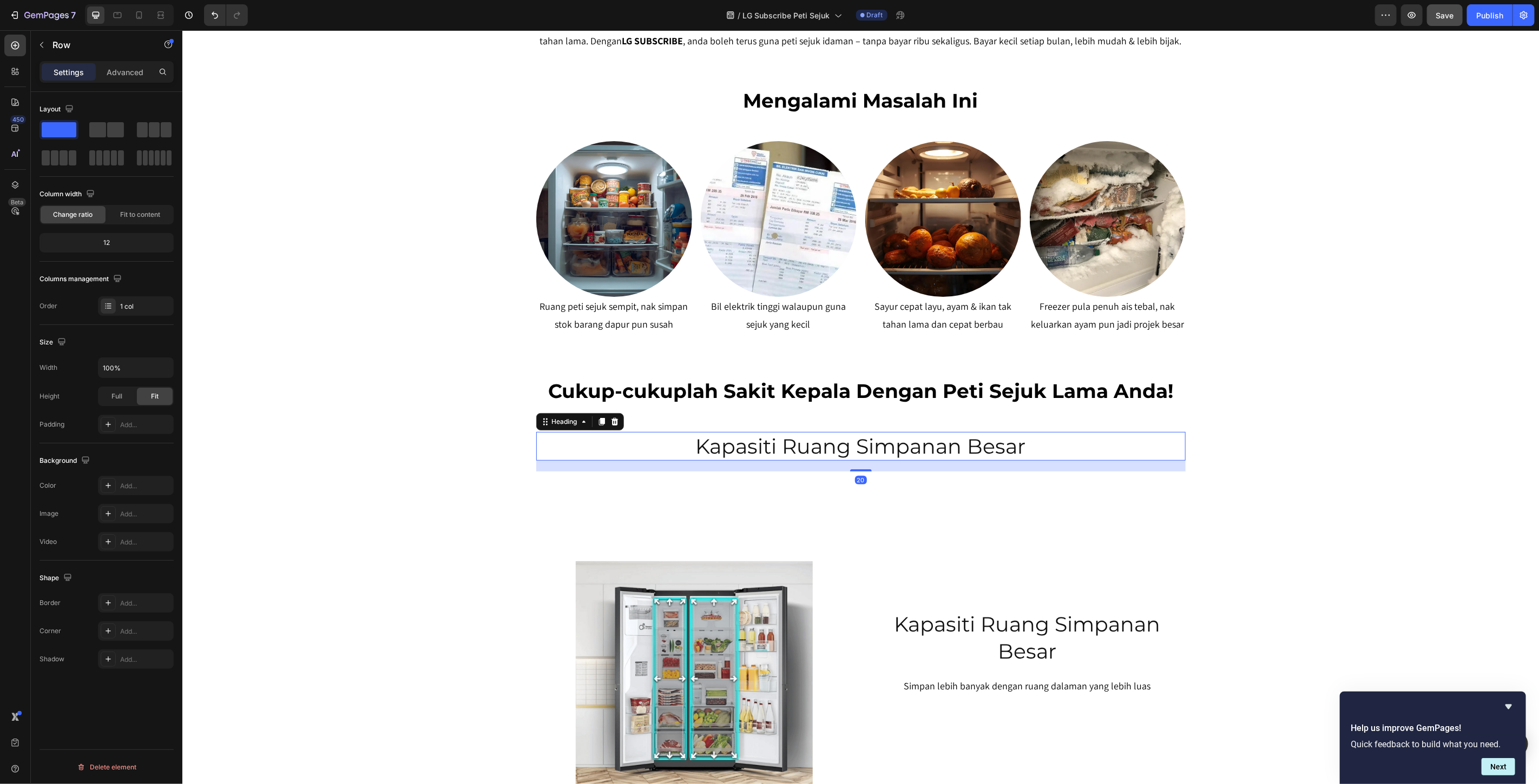
click at [845, 448] on p "Kapasiti Ruang Simpanan Besar" at bounding box center [860, 446] width 647 height 26
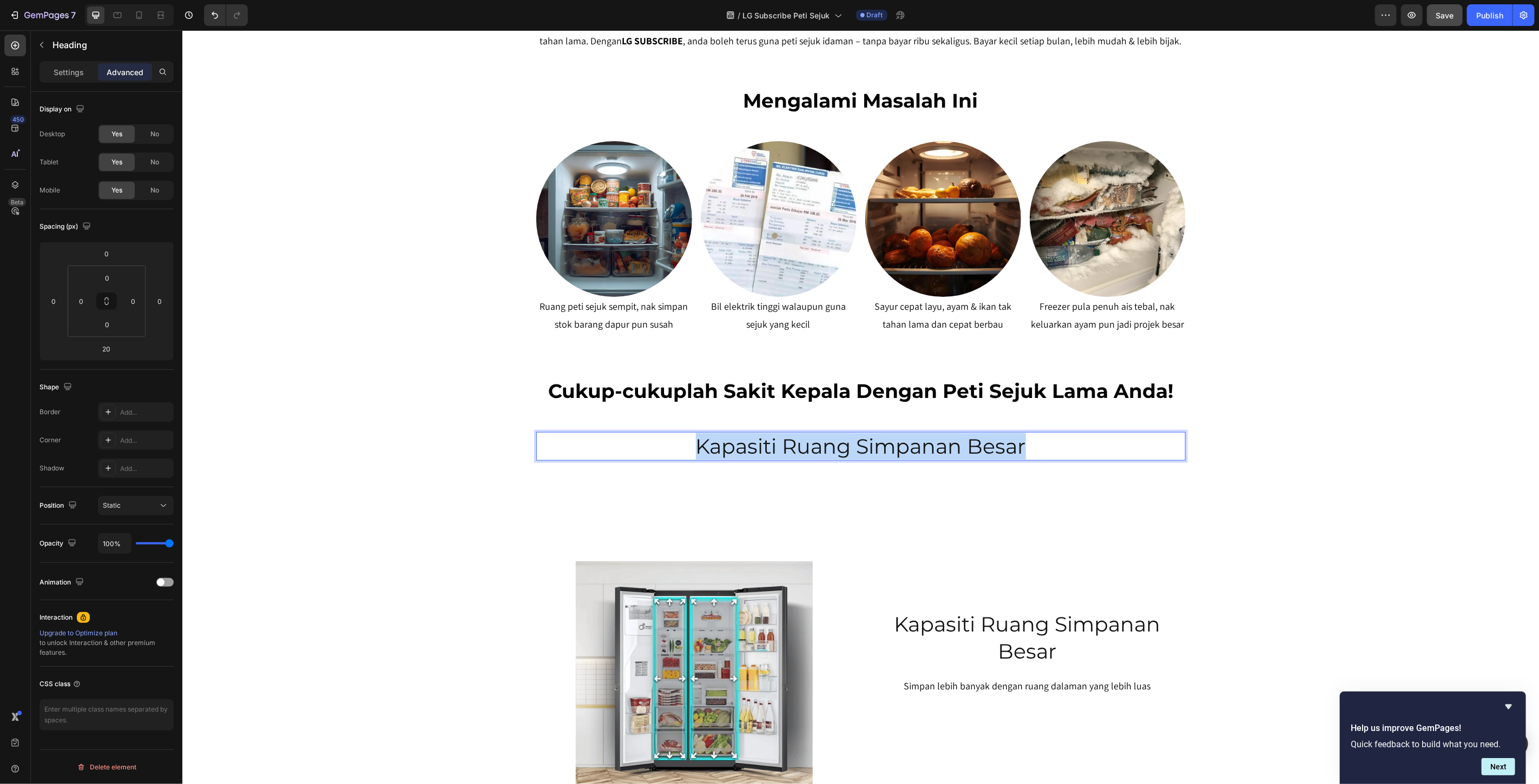
click at [845, 448] on p "Kapasiti Ruang Simpanan Besar" at bounding box center [860, 446] width 647 height 26
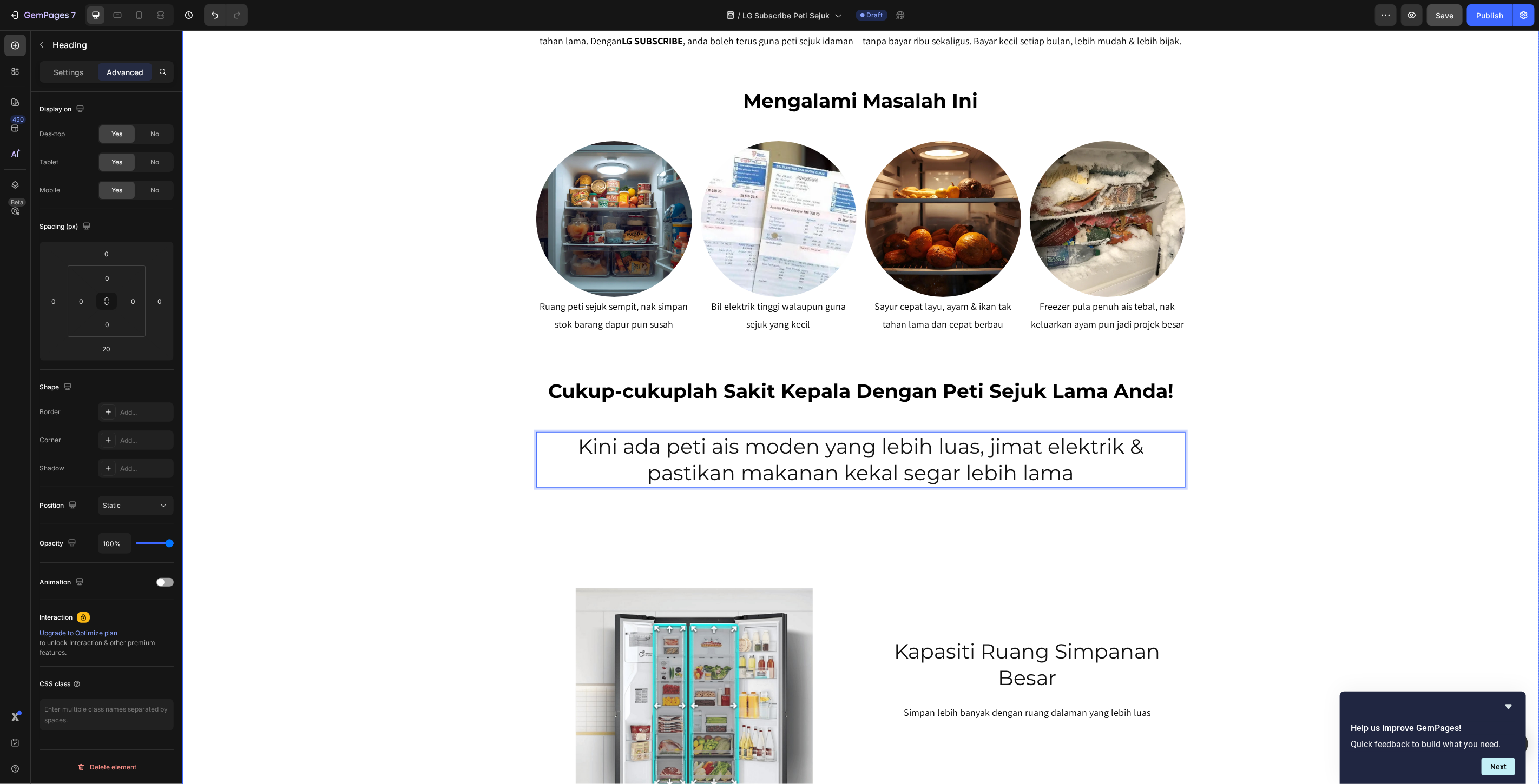
click at [1353, 408] on div "SERENDAH RM80/BULAN* Heading Row Peti Sejuk LG Premium Dari RM80 Bulanan – Mili…" at bounding box center [860, 335] width 1357 height 1525
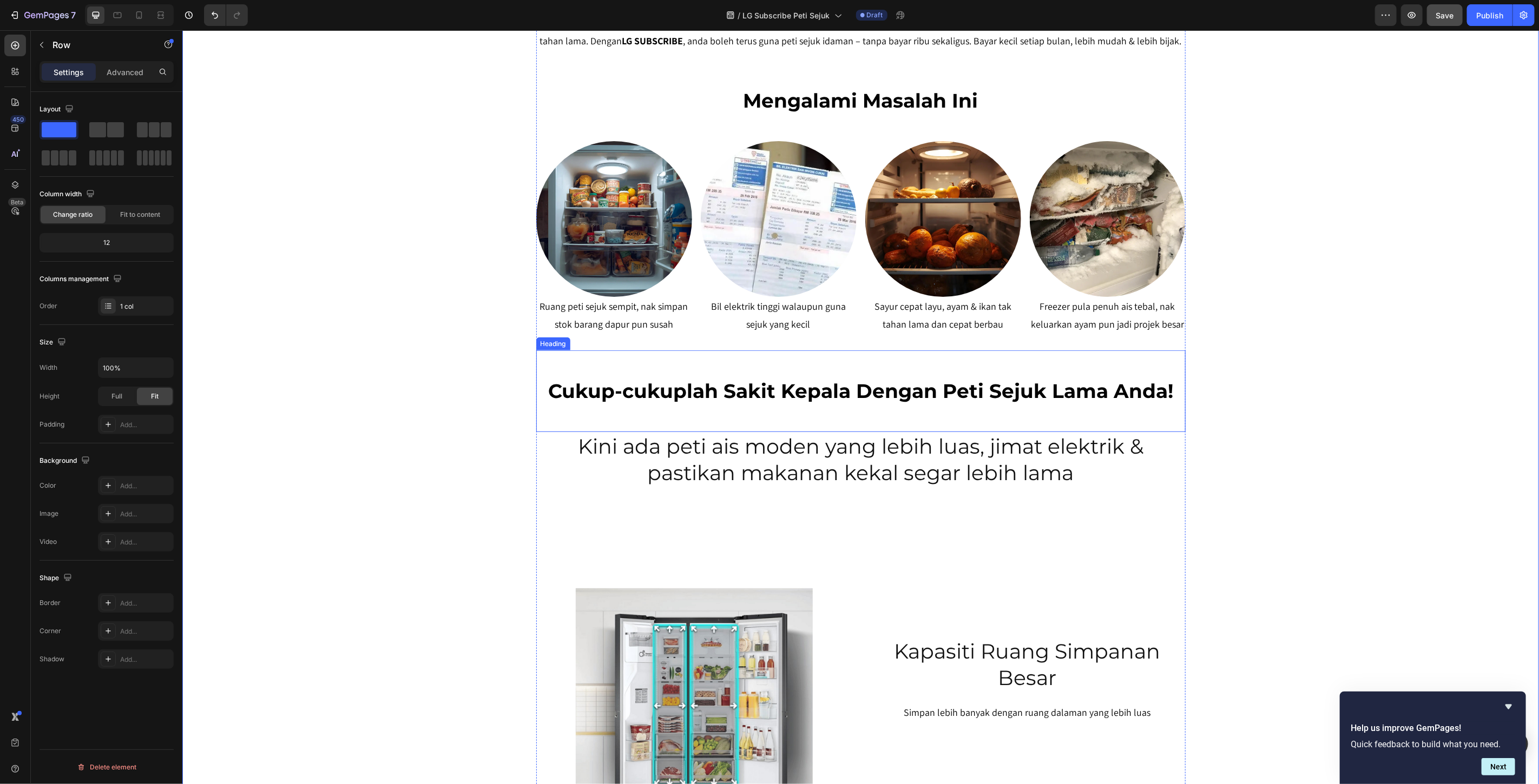
click at [844, 399] on p "Cukup-cukuplah Sakit Kepala Dengan Peti Sejuk Lama Anda!" at bounding box center [860, 391] width 647 height 26
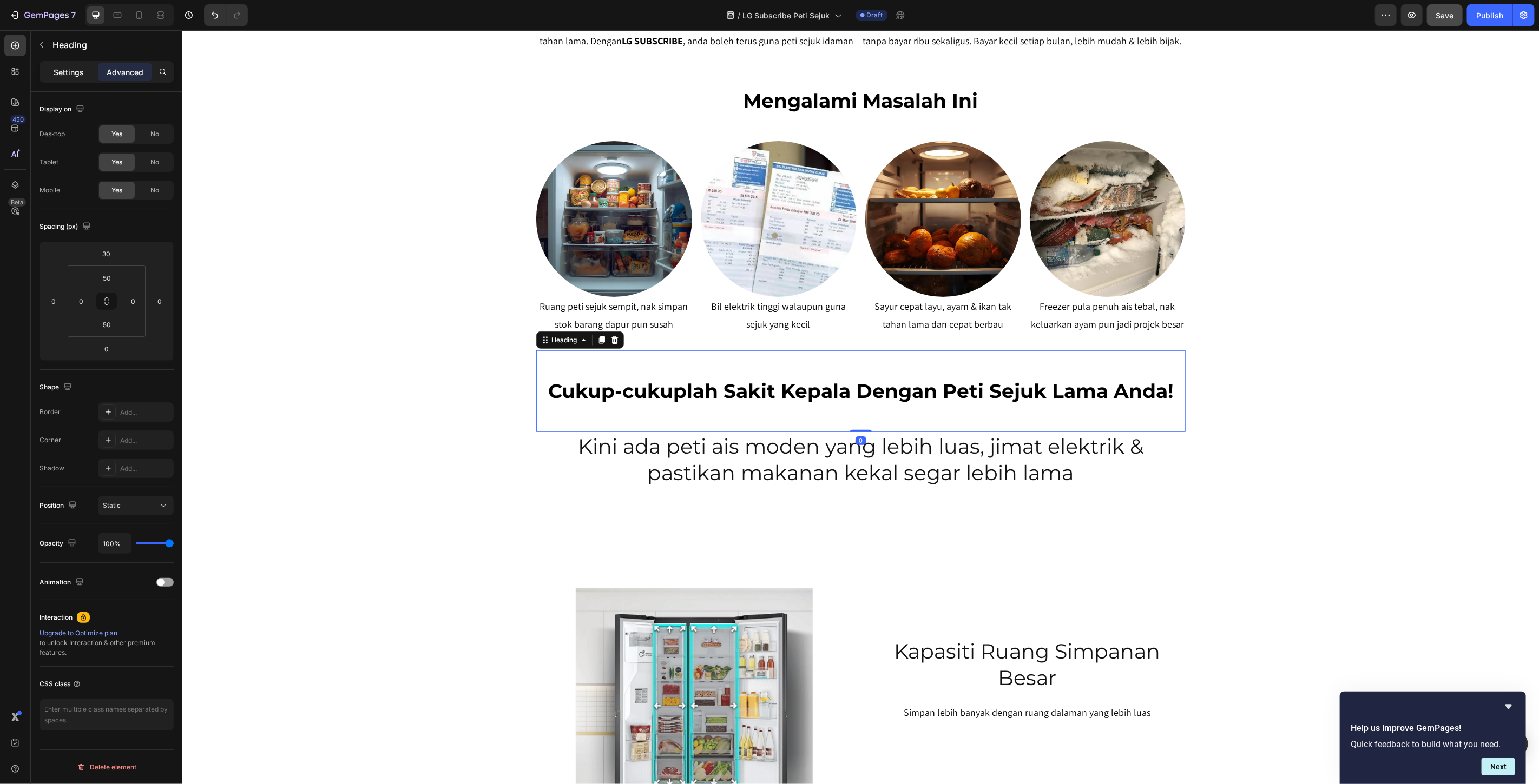
click at [68, 72] on p "Settings" at bounding box center [69, 72] width 30 height 11
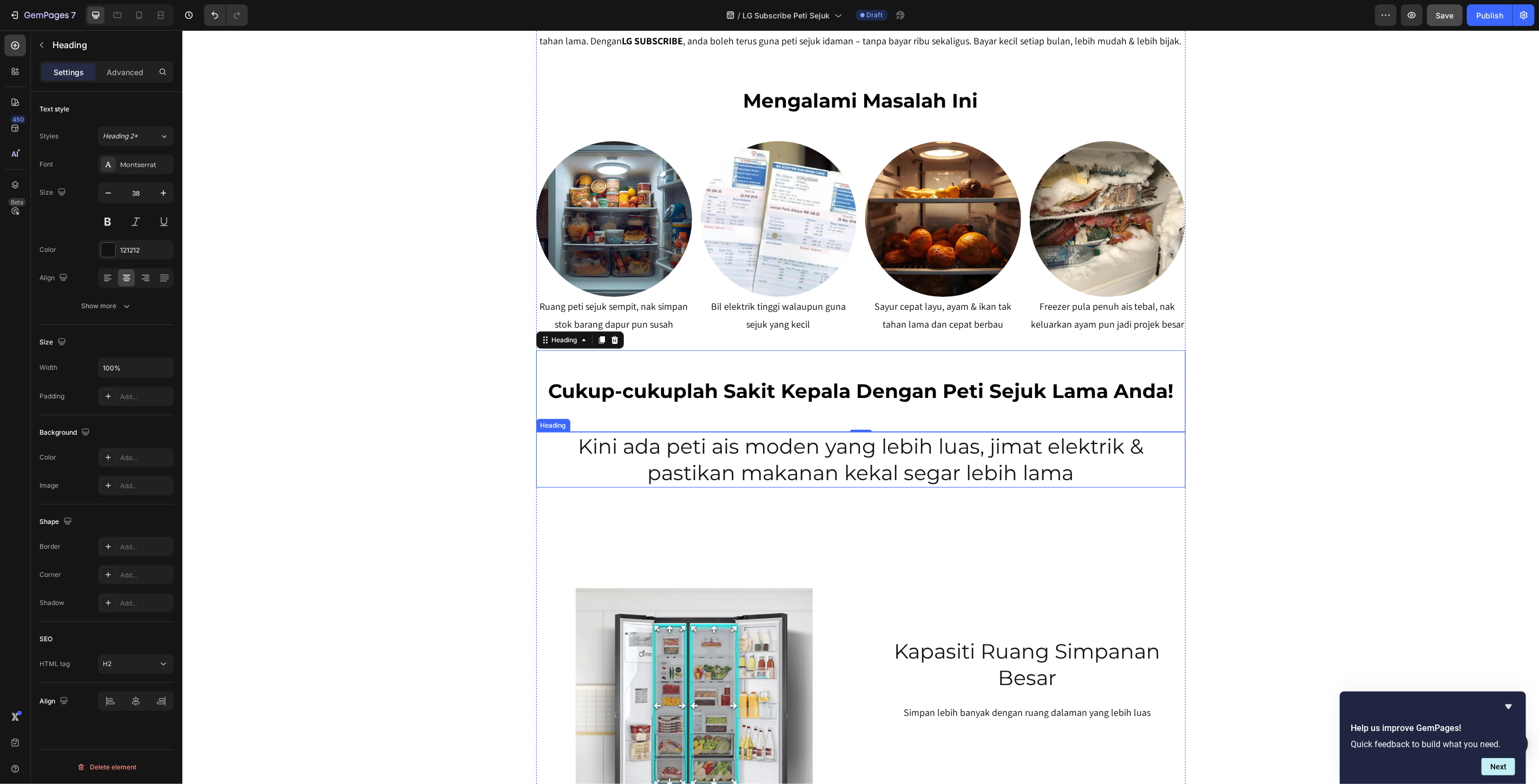
click at [745, 476] on p "Kini ada peti ais moden yang lebih luas, jimat elektrik & pastikan makanan keka…" at bounding box center [860, 460] width 647 height 54
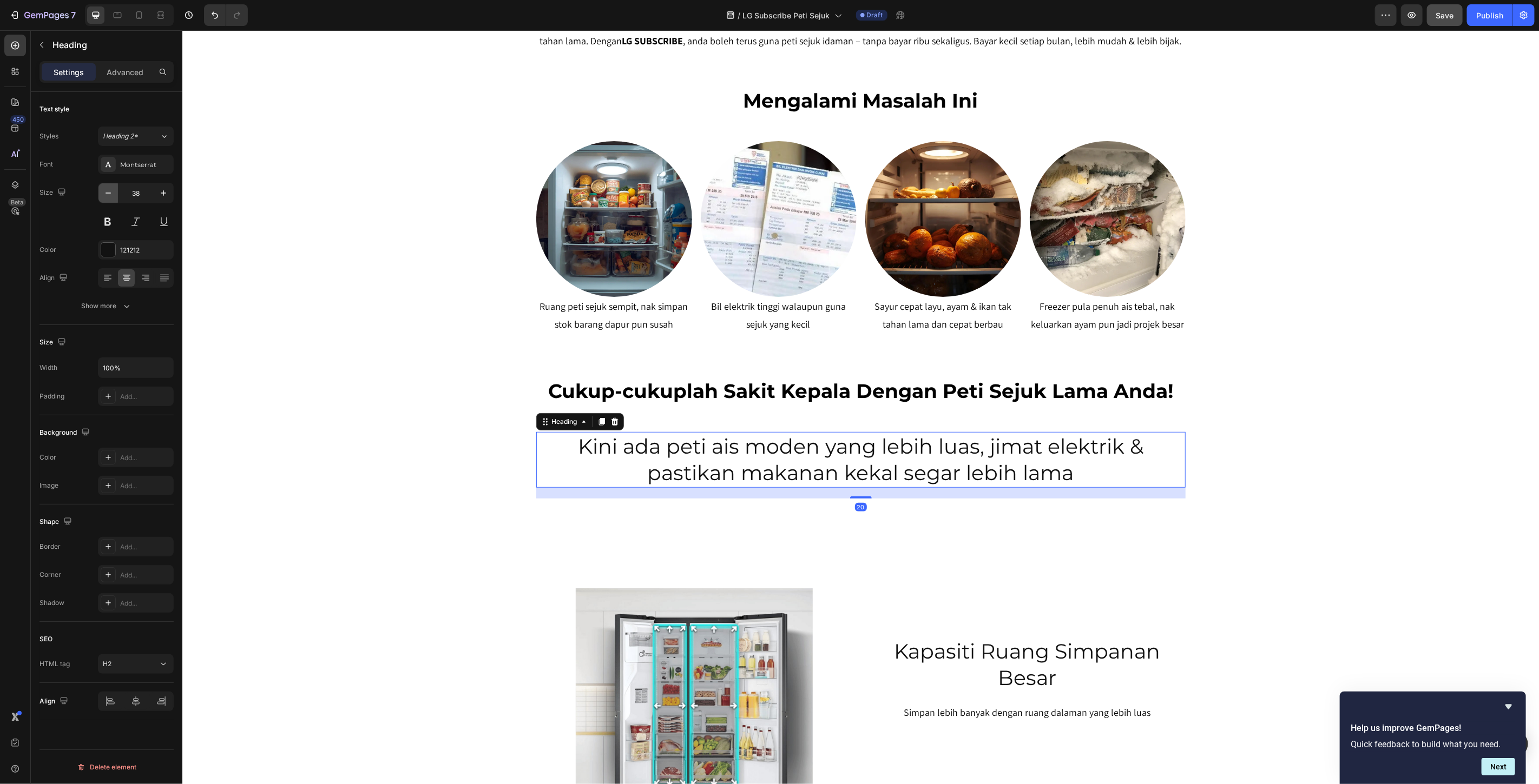
click at [109, 198] on icon "button" at bounding box center [108, 193] width 11 height 11
click at [110, 198] on icon "button" at bounding box center [108, 193] width 11 height 11
type input "36"
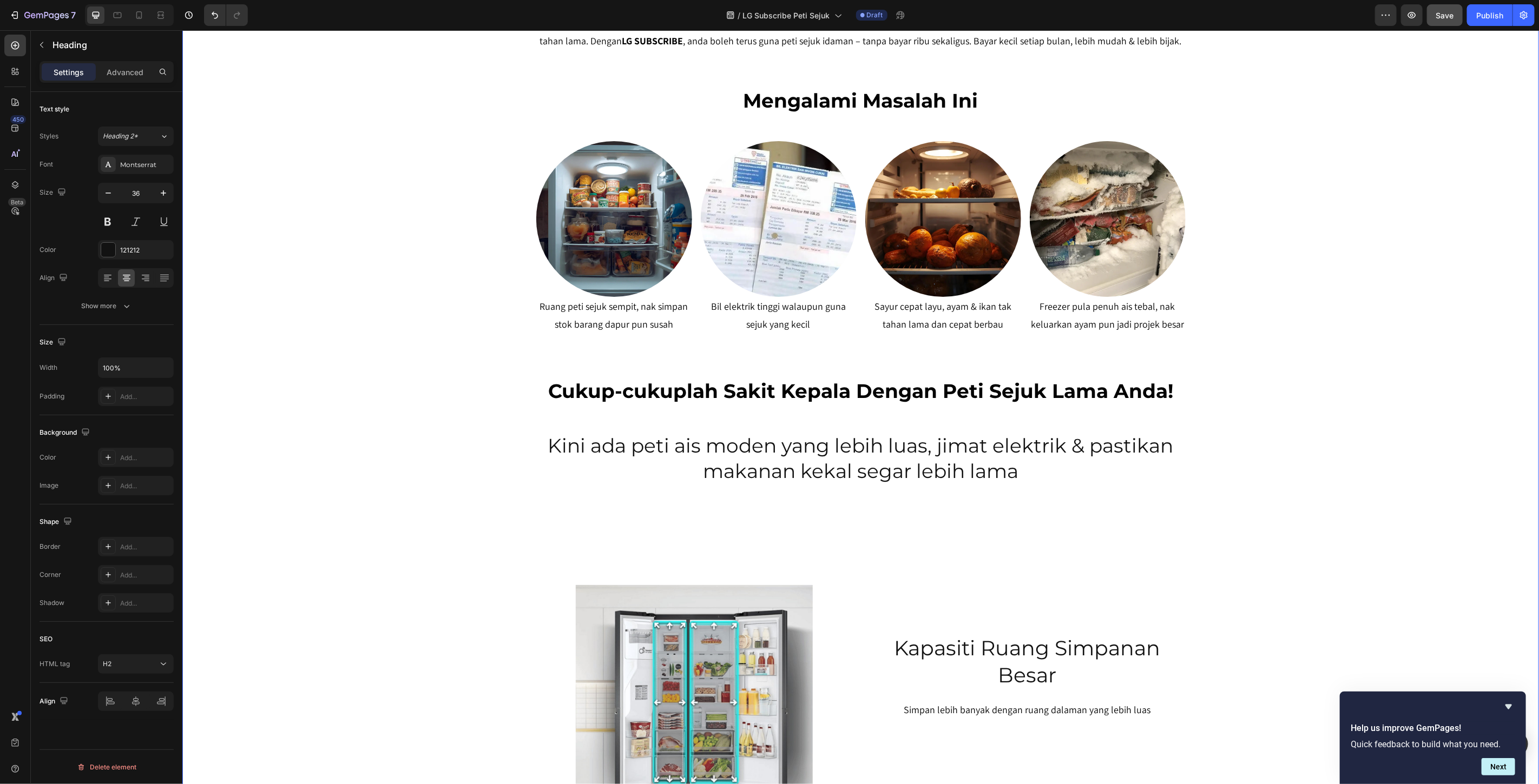
click at [1424, 429] on div "SERENDAH RM80/BULAN* Heading Row Peti Sejuk LG Premium Dari RM80 Bulanan – Mili…" at bounding box center [860, 333] width 1357 height 1522
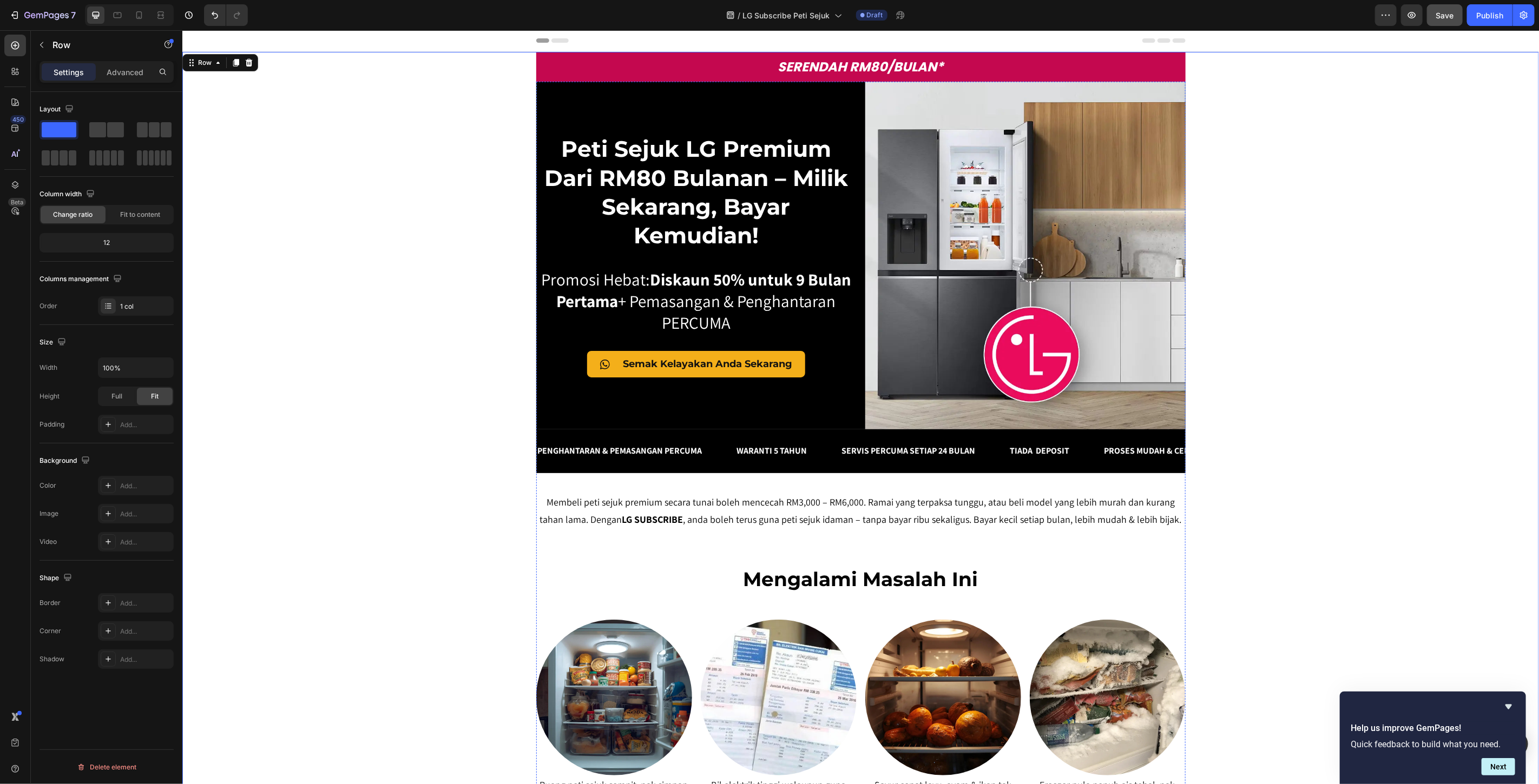
scroll to position [0, 0]
click at [918, 571] on h2 "mengalami masalah ini" at bounding box center [860, 579] width 649 height 27
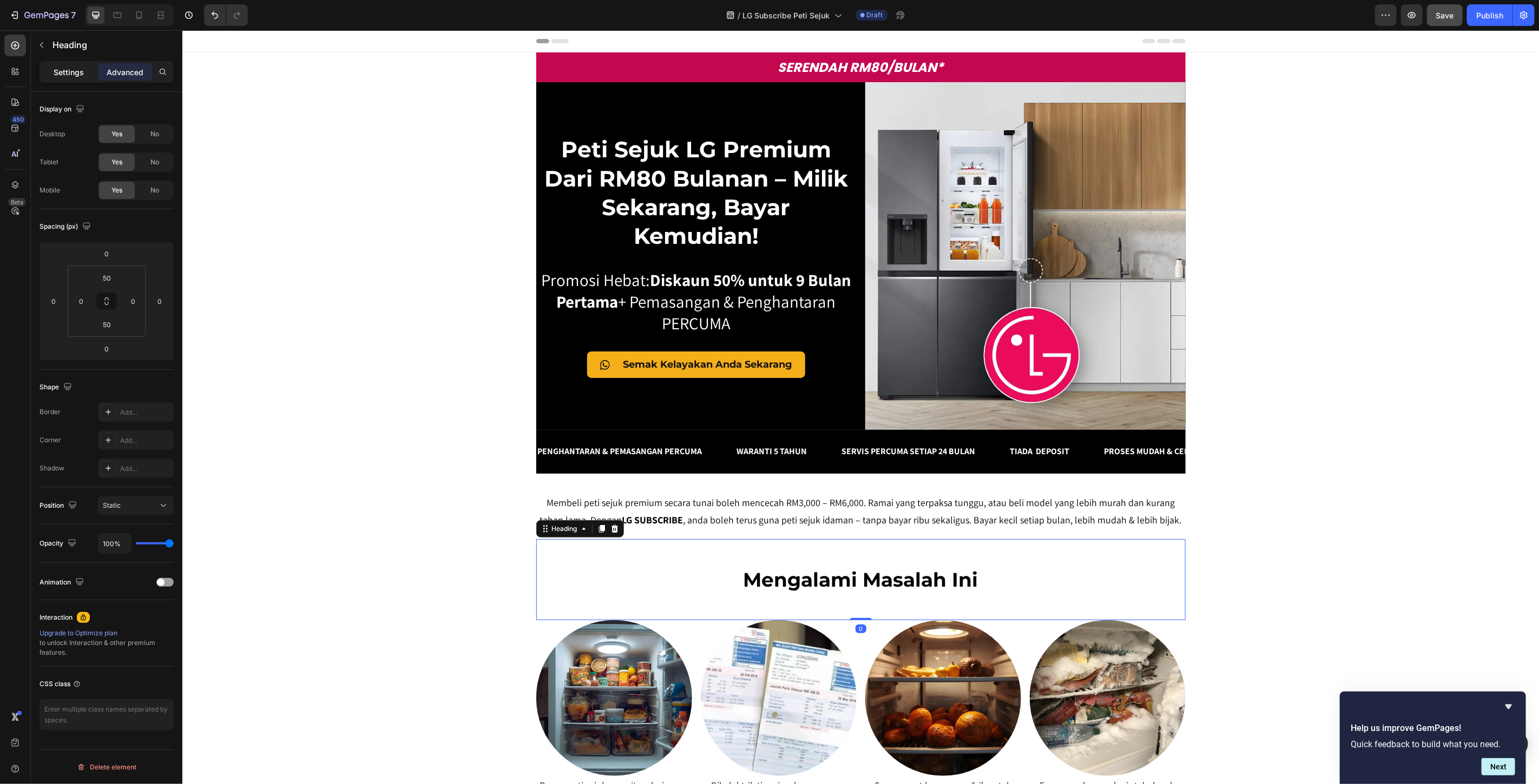
click at [49, 72] on div "Settings" at bounding box center [69, 72] width 54 height 17
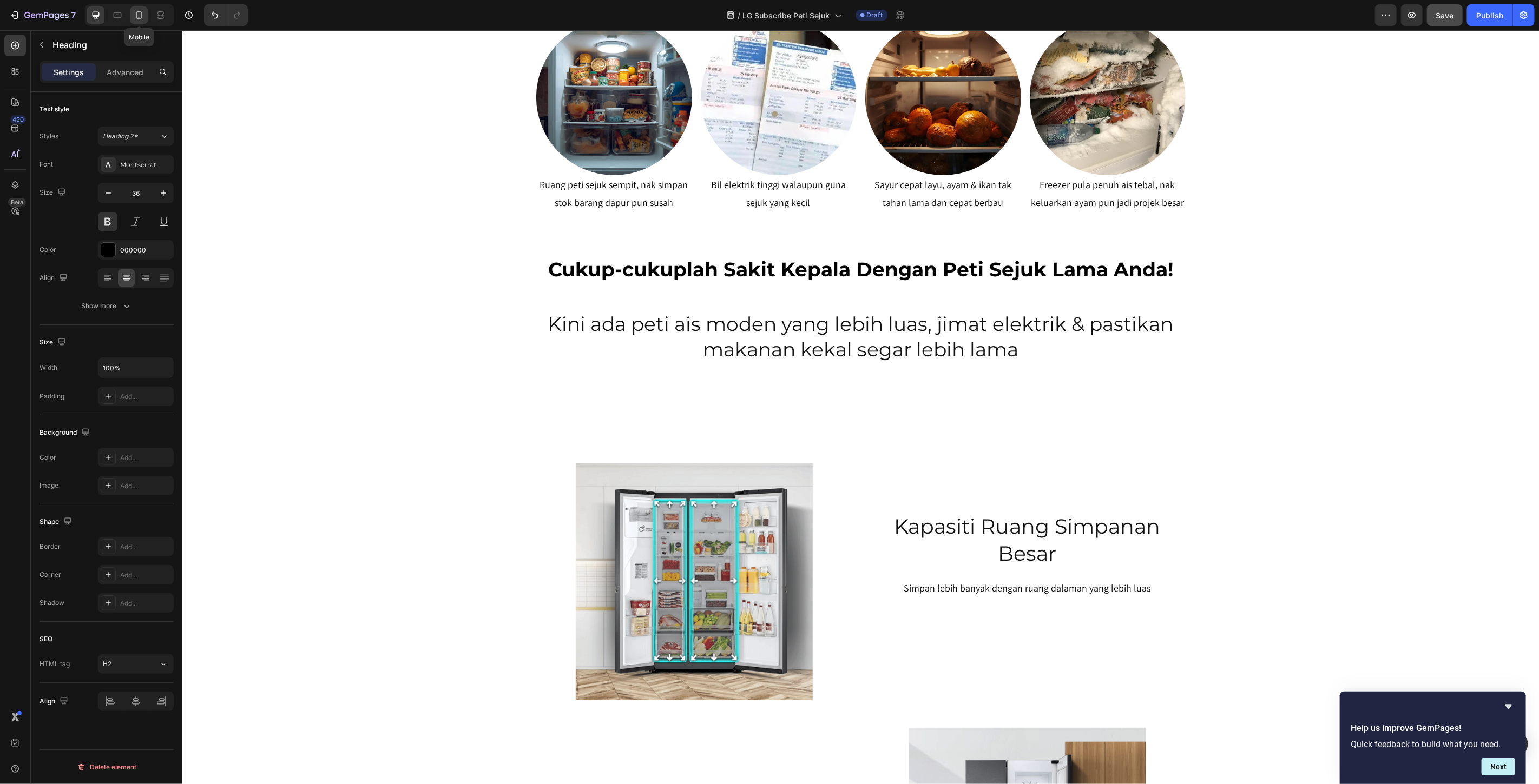
click at [146, 9] on div at bounding box center [139, 15] width 17 height 17
type input "30"
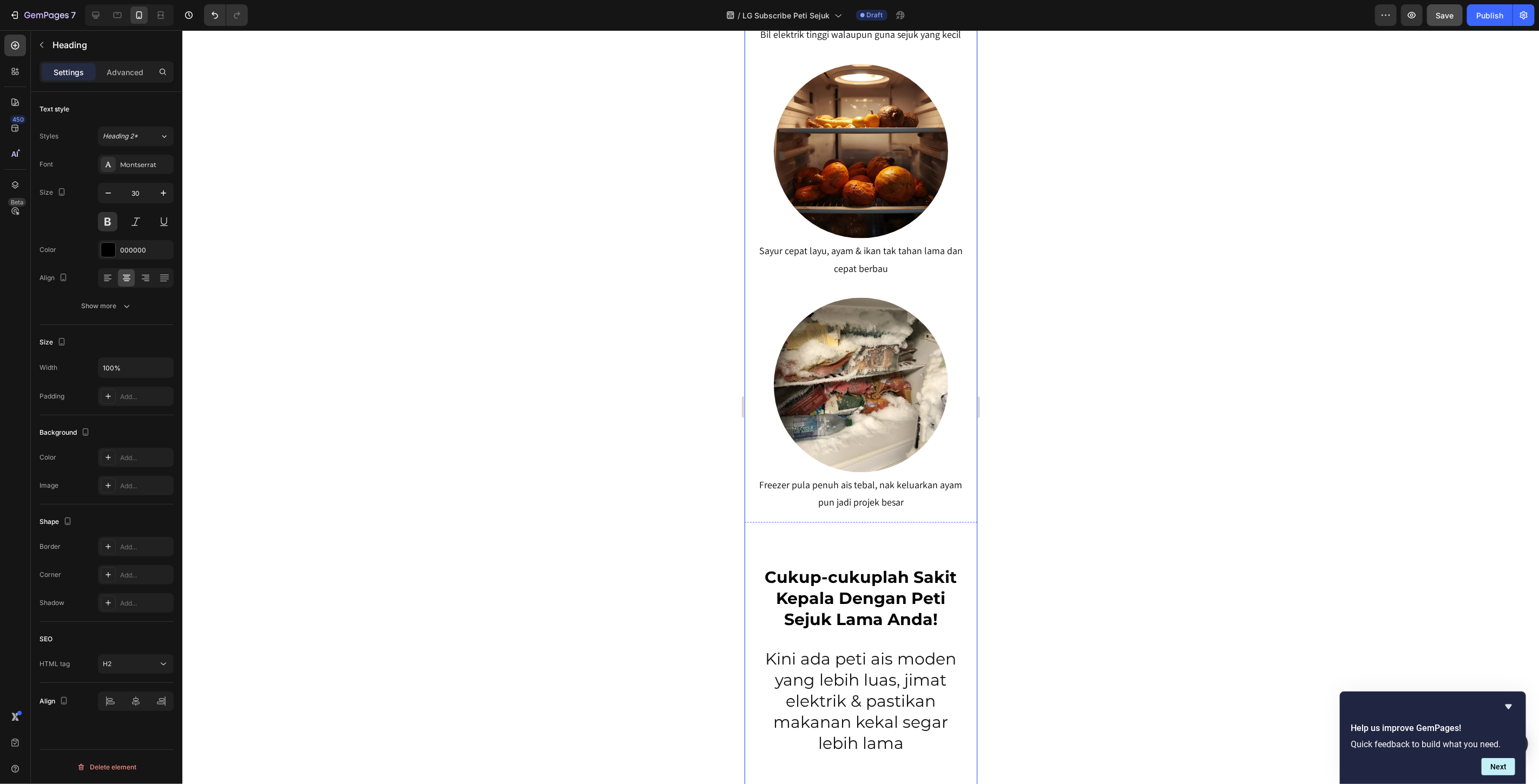
scroll to position [1379, 0]
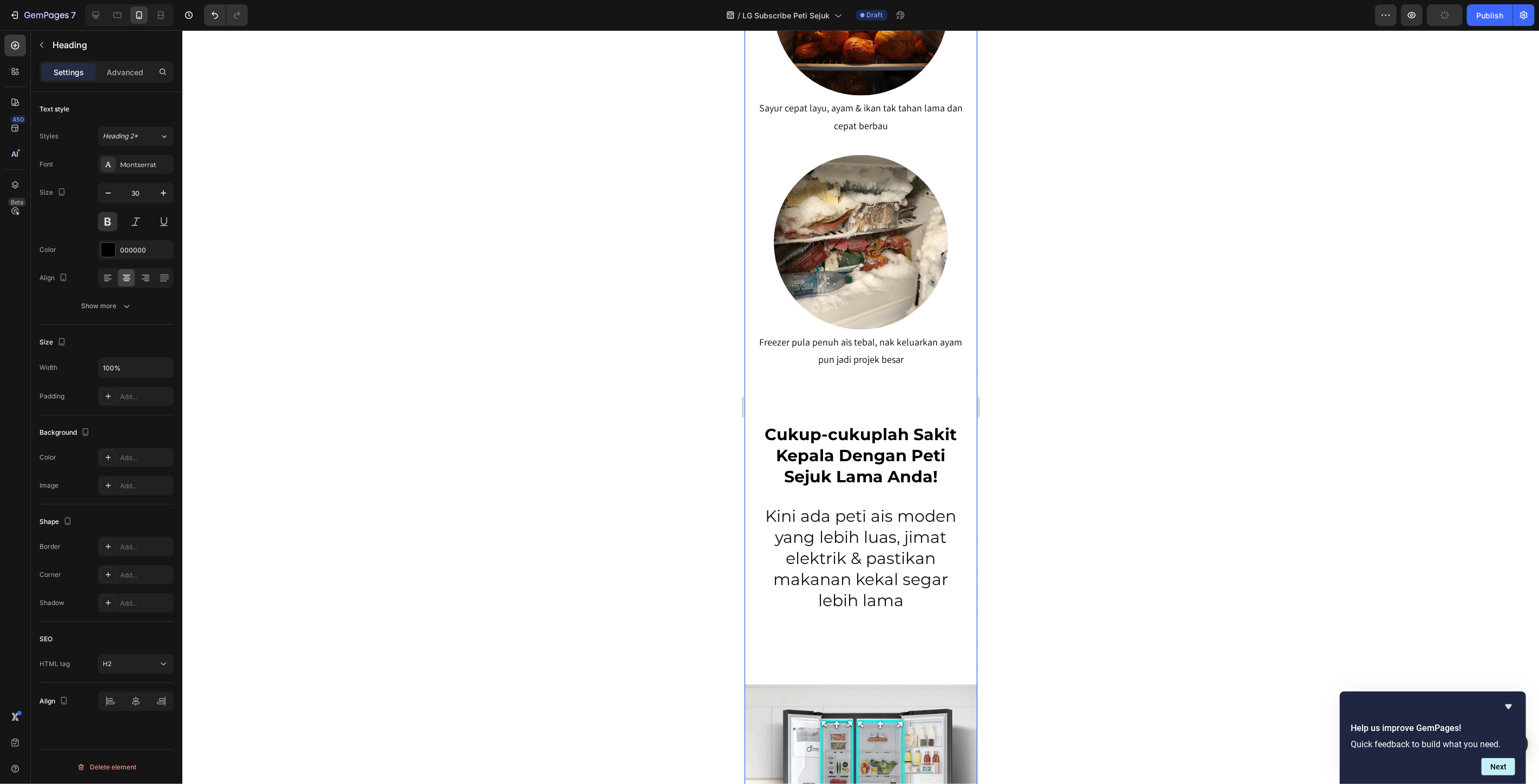
click at [876, 432] on p "Cukup-cukuplah Sakit Kepala Dengan Peti Sejuk Lama Anda!" at bounding box center [860, 456] width 209 height 63
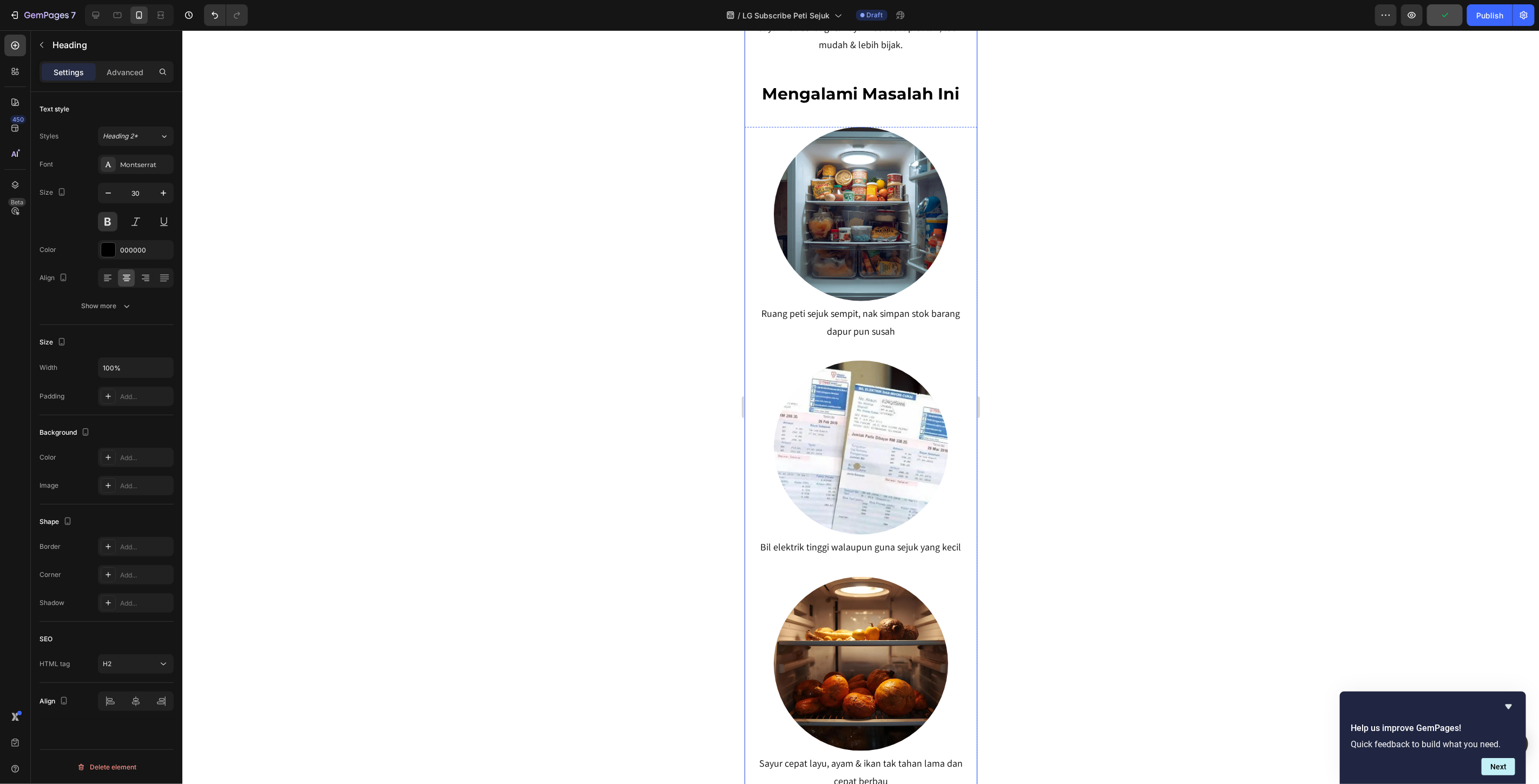
scroll to position [718, 0]
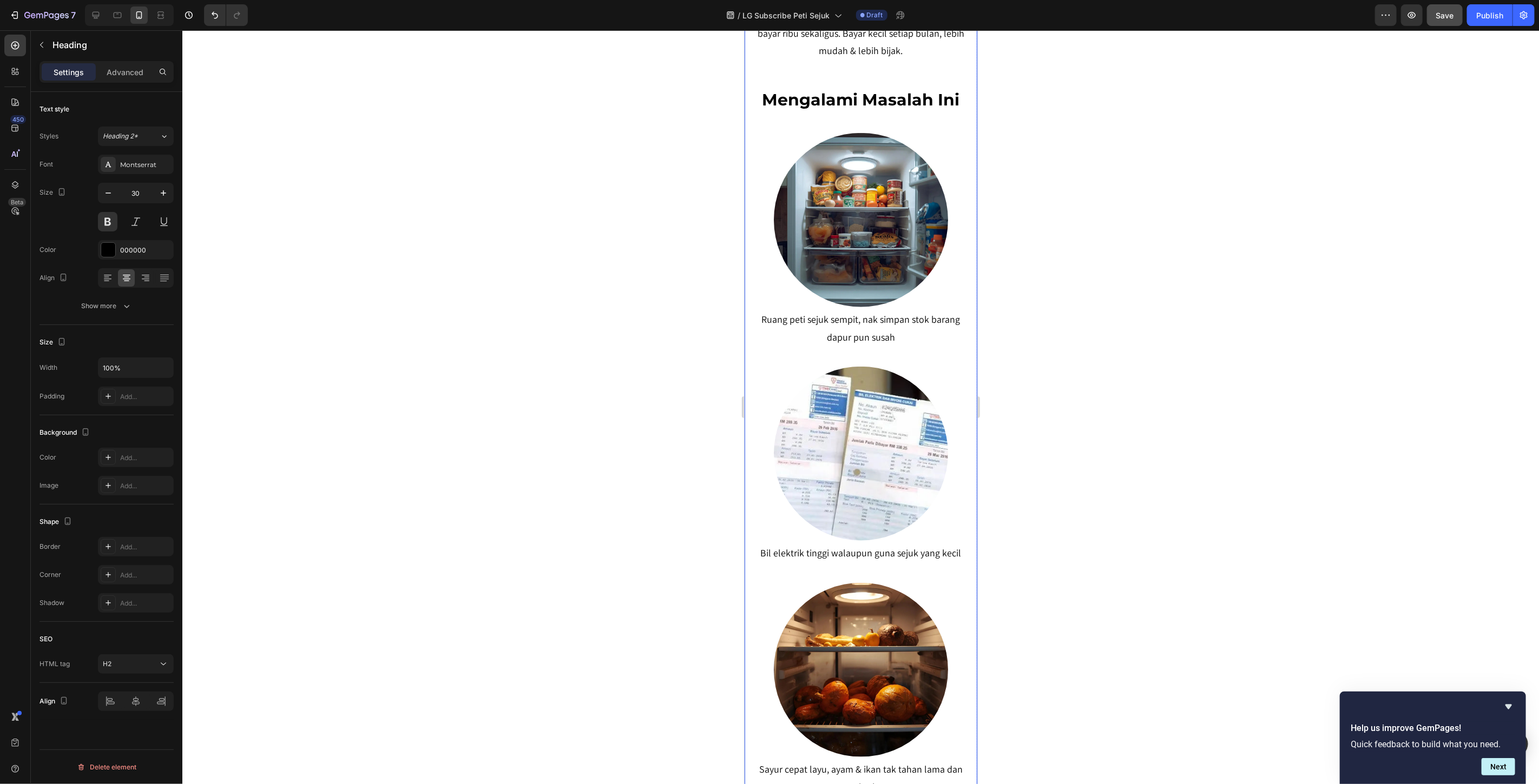
click at [824, 110] on h2 "mengalami masalah ini" at bounding box center [860, 99] width 211 height 23
click at [828, 100] on h2 "mengalami masalah ini" at bounding box center [860, 99] width 211 height 23
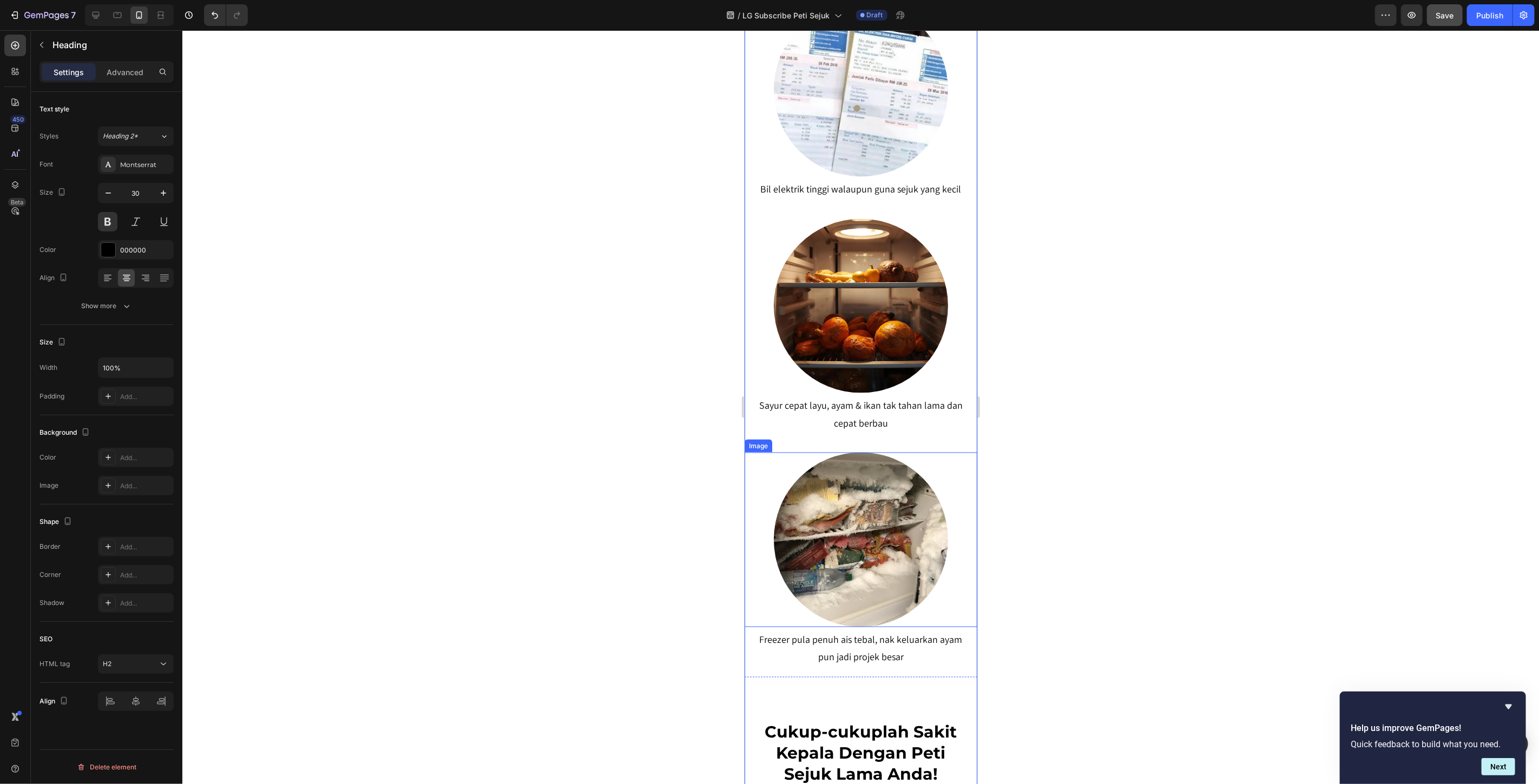
scroll to position [1259, 0]
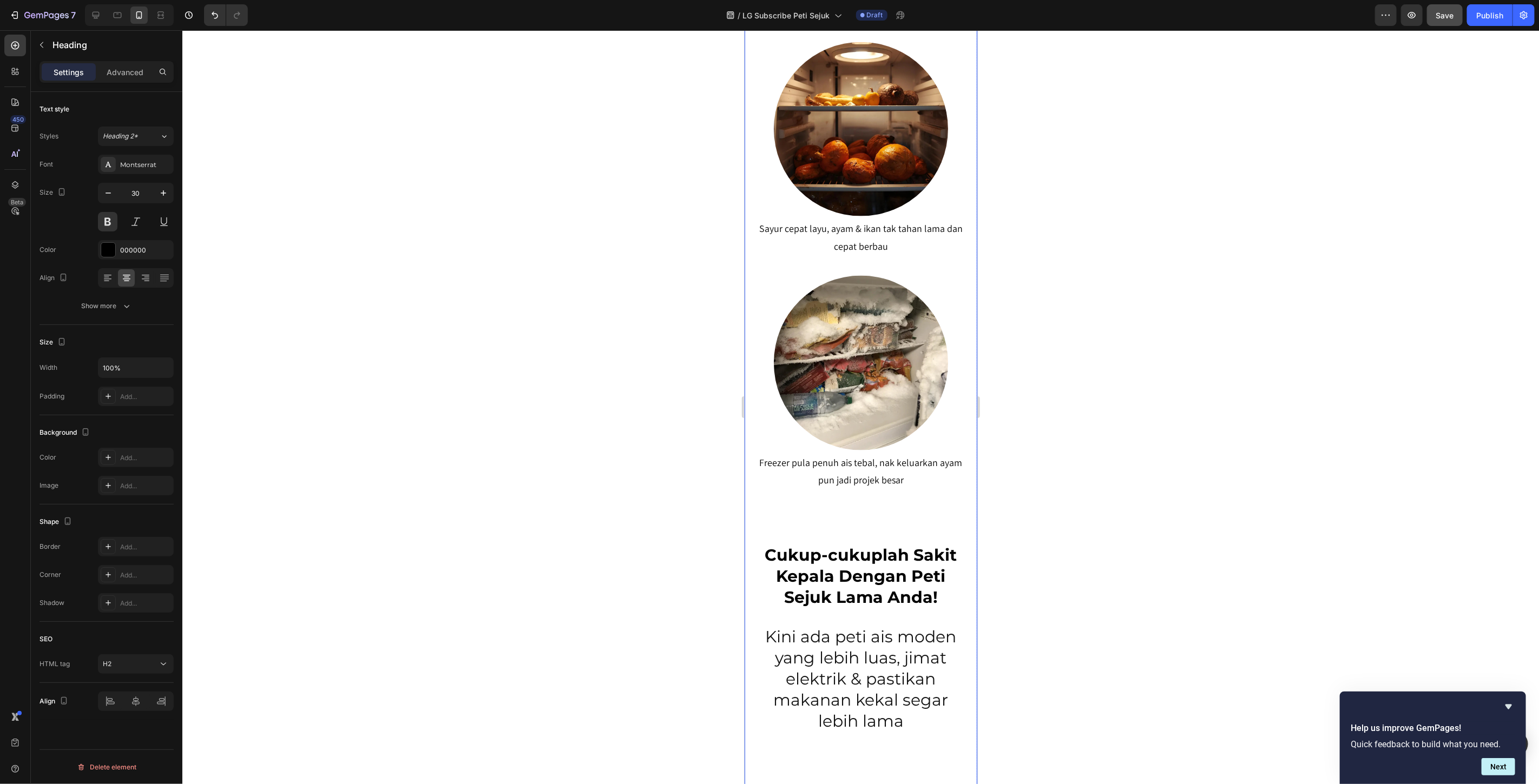
click at [864, 546] on p "Cukup-cukuplah Sakit Kepala Dengan Peti Sejuk Lama Anda!" at bounding box center [860, 576] width 209 height 63
click at [855, 645] on p "Kini ada peti ais moden yang lebih luas, jimat elektrik & pastikan makanan keka…" at bounding box center [860, 679] width 209 height 106
click at [850, 582] on p "Cukup-cukuplah Sakit Kepala Dengan Peti Sejuk Lama Anda!" at bounding box center [860, 576] width 209 height 63
click at [870, 666] on p "Kini ada peti ais moden yang lebih luas, jimat elektrik & pastikan makanan keka…" at bounding box center [860, 679] width 209 height 106
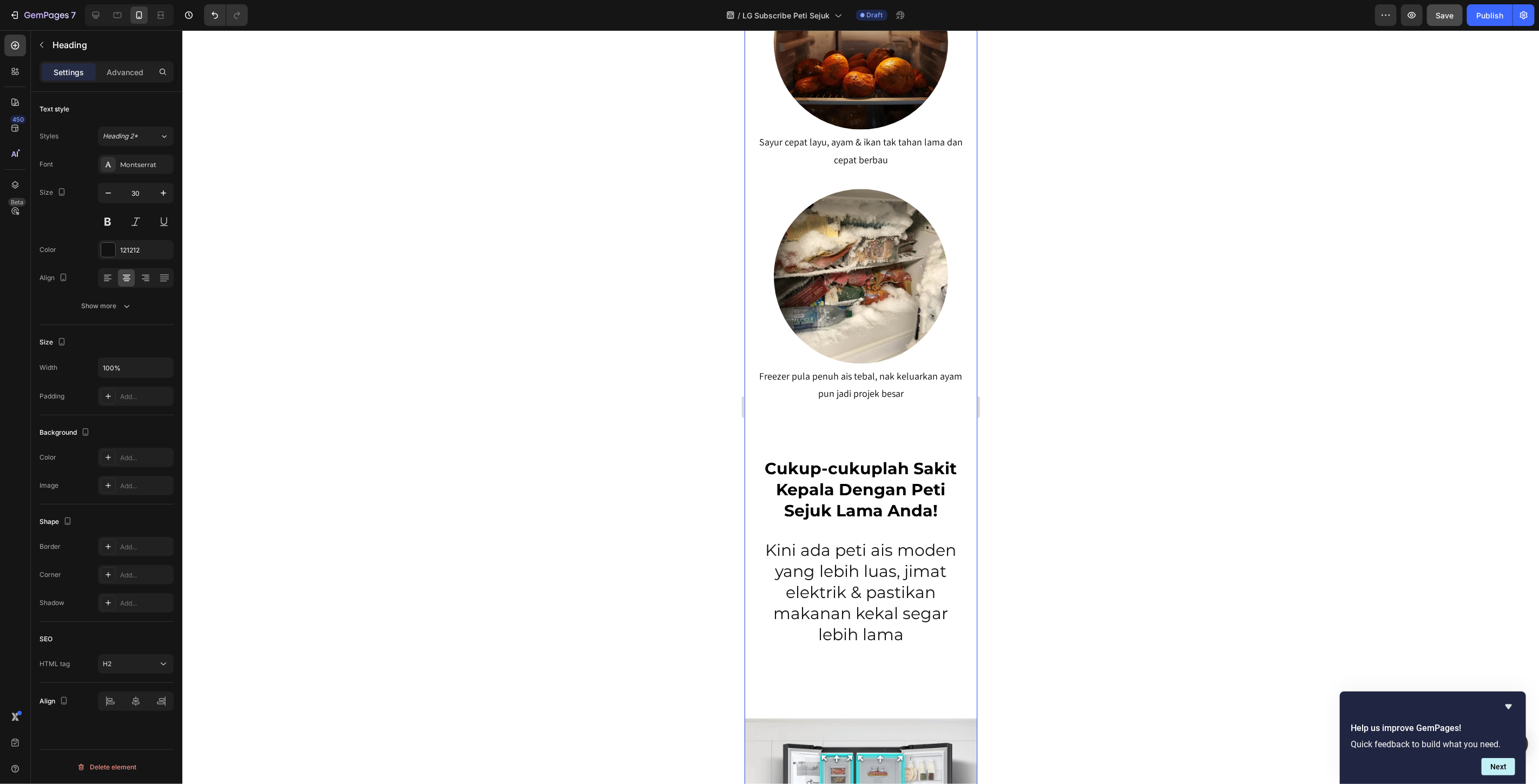
scroll to position [1439, 0]
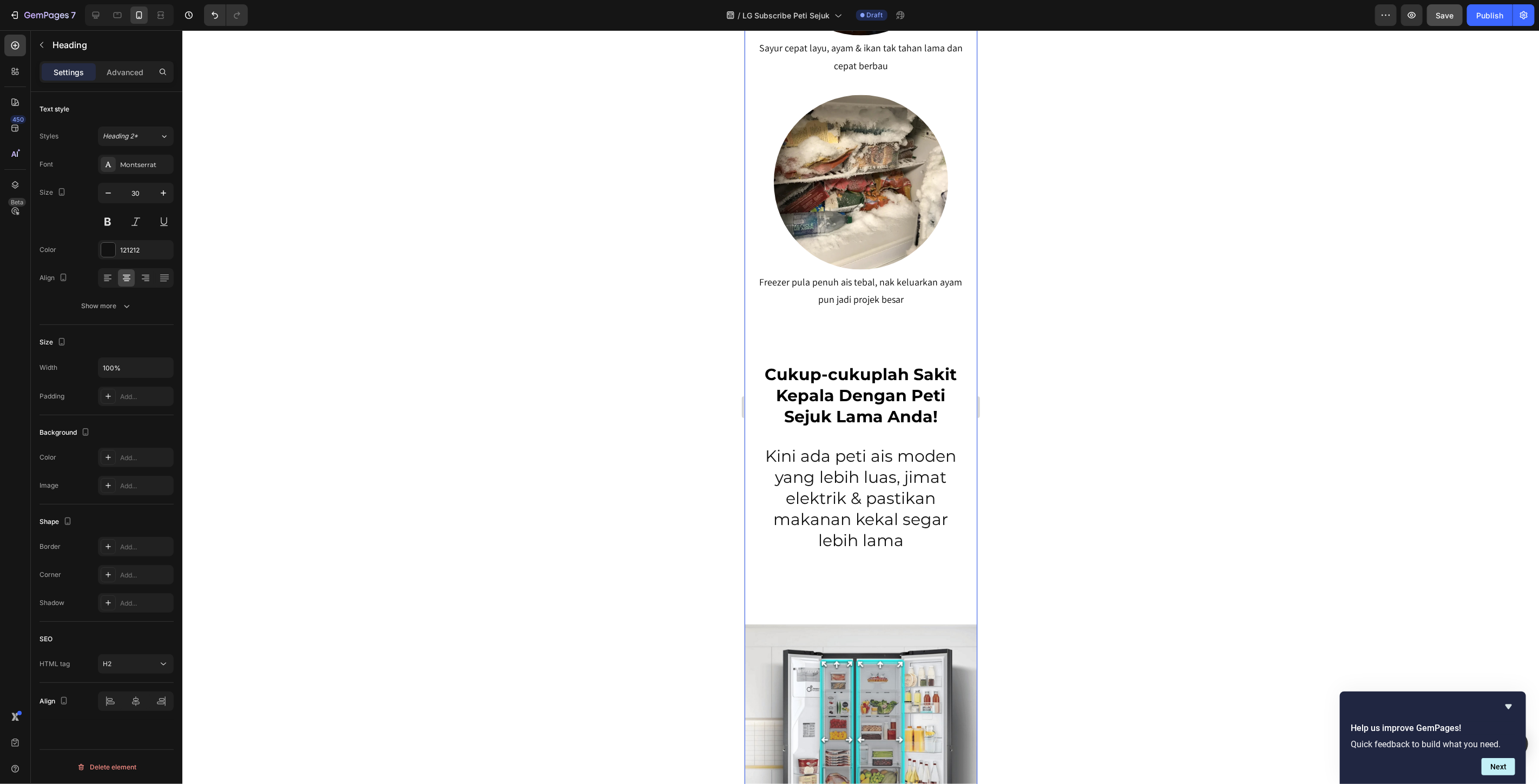
drag, startPoint x: 850, startPoint y: 368, endPoint x: 1461, endPoint y: 346, distance: 611.4
click at [850, 368] on p "Cukup-cukuplah Sakit Kepala Dengan Peti Sejuk Lama Anda!" at bounding box center [860, 396] width 209 height 63
click at [136, 72] on p "Advanced" at bounding box center [125, 72] width 37 height 11
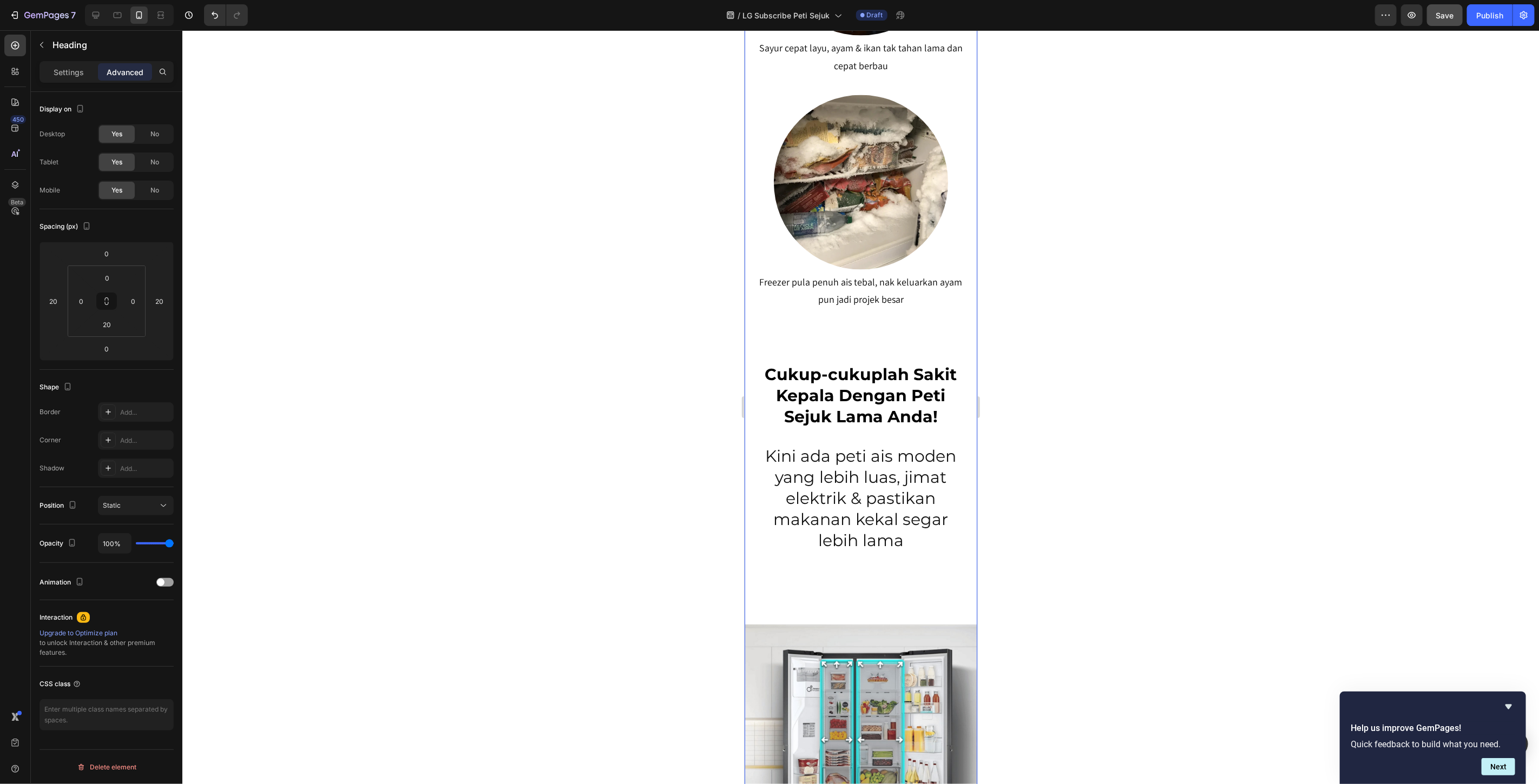
click at [790, 336] on div "Cukup-cukuplah Sakit Kepala Dengan Peti Sejuk Lama Anda! Heading 0" at bounding box center [860, 387] width 211 height 103
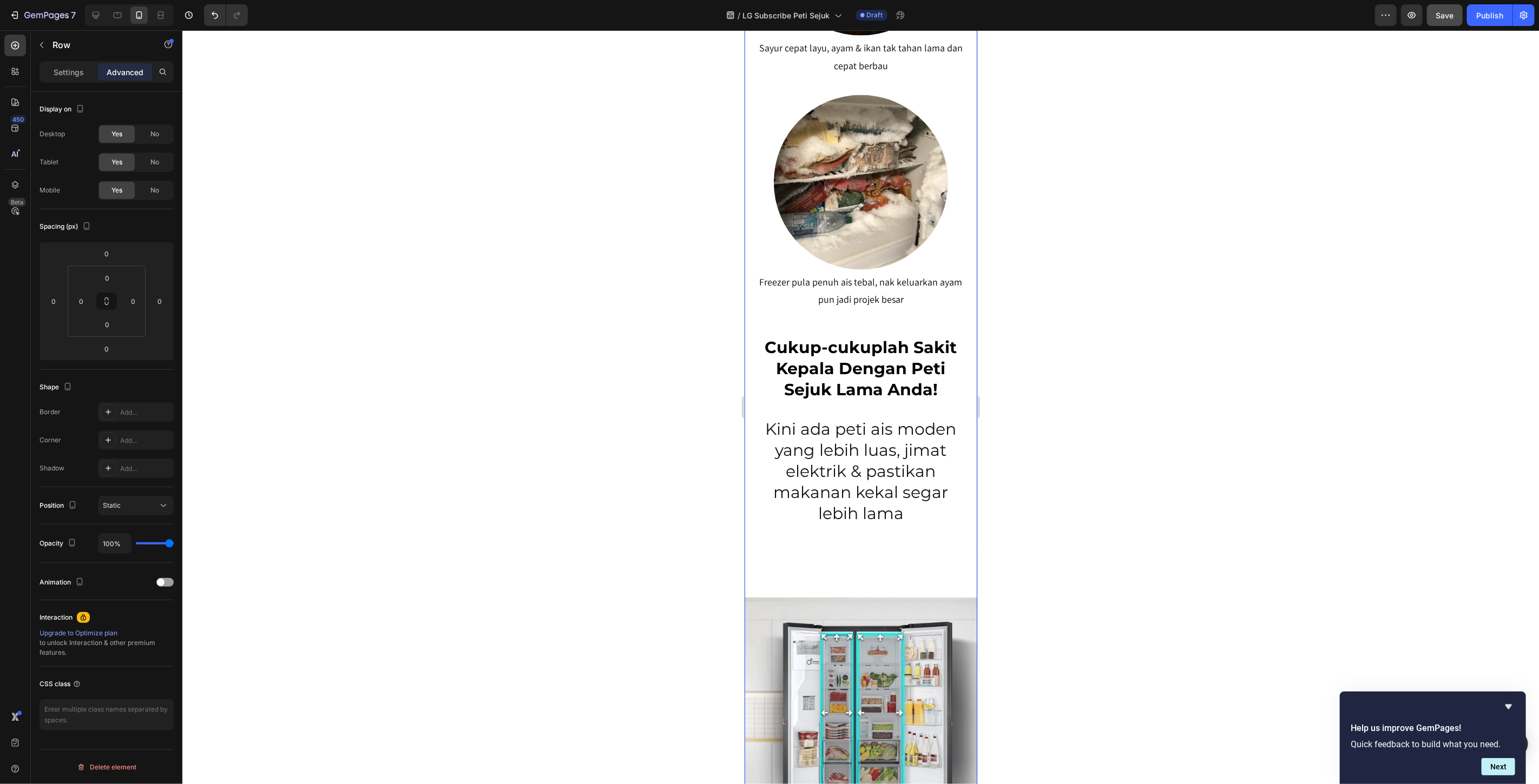
click at [844, 309] on div "Peti Sejuk LG Premium Dari RM80 Bulanan – Milik Sekarang, Bayar Kemudian! Headi…" at bounding box center [860, -1] width 232 height 2731
click at [875, 419] on p "Kini ada peti ais moden yang lebih luas, jimat elektrik & pastikan makanan keka…" at bounding box center [860, 471] width 209 height 106
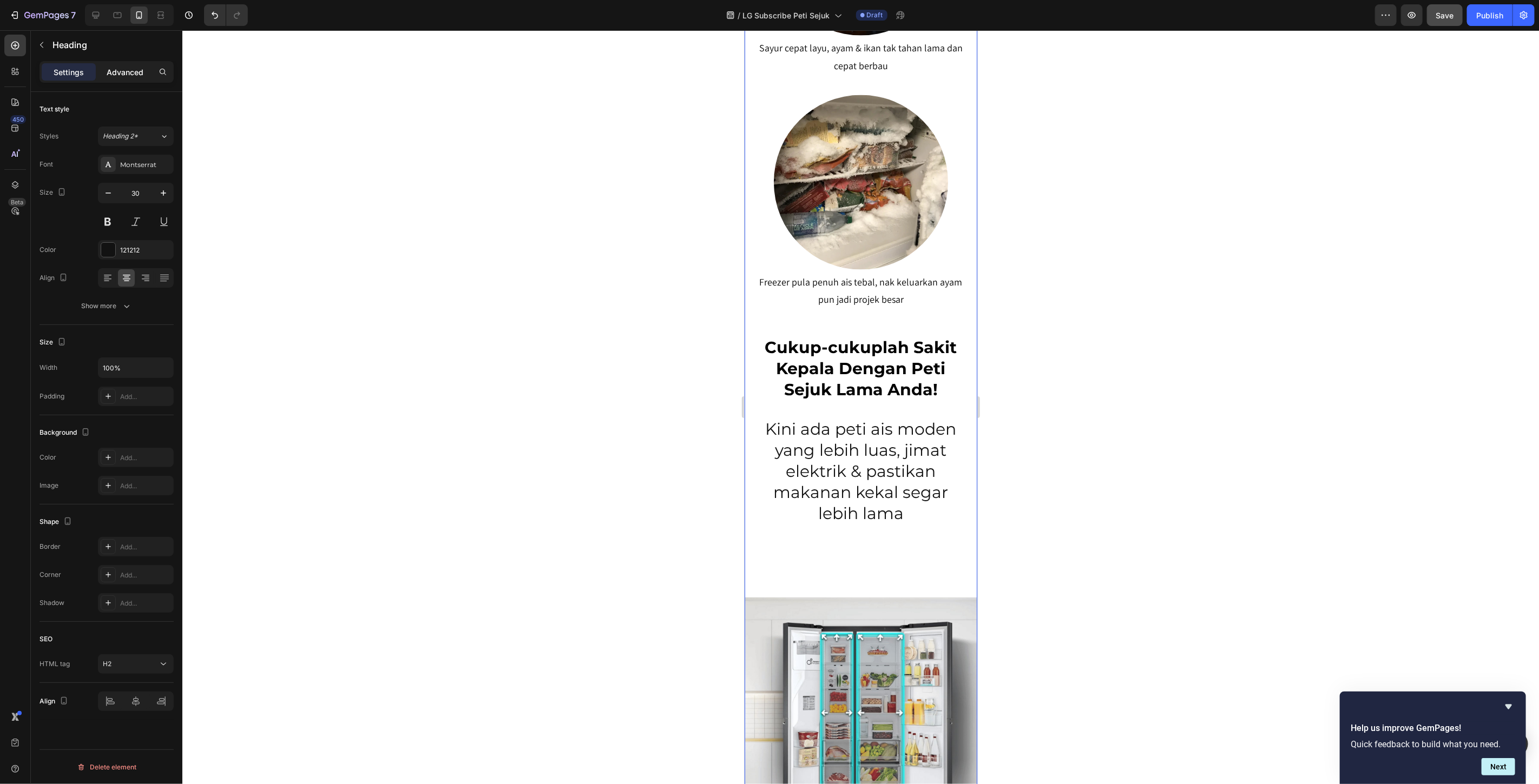
click at [123, 69] on p "Advanced" at bounding box center [125, 72] width 37 height 11
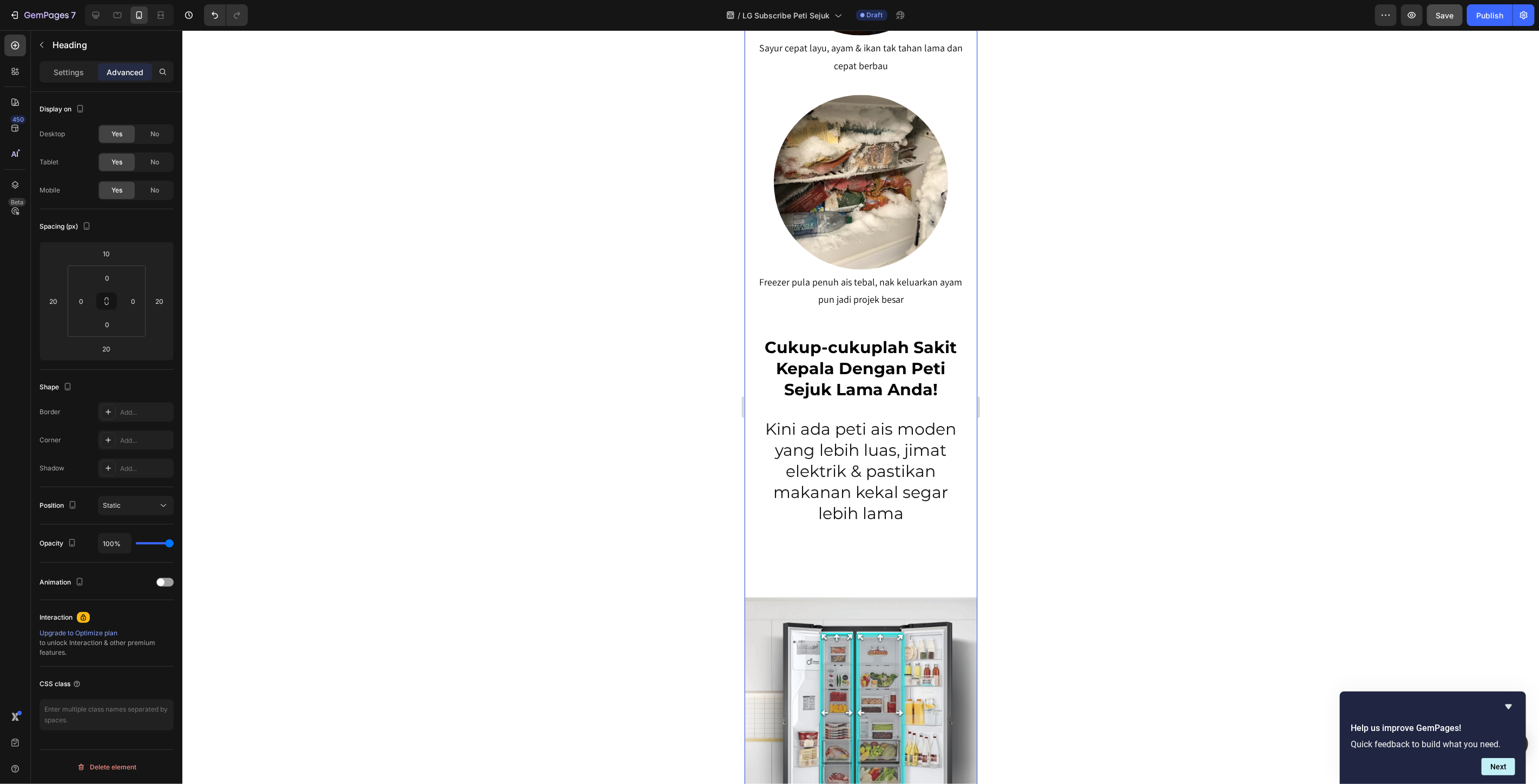
click at [870, 364] on p "Cukup-cukuplah Sakit Kepala Dengan Peti Sejuk Lama Anda!" at bounding box center [860, 368] width 209 height 63
click at [926, 303] on div "Peti Sejuk LG Premium Dari RM80 Bulanan – Milik Sekarang, Bayar Kemudian! Headi…" at bounding box center [860, -1] width 232 height 2731
click at [889, 358] on p "Cukup-cukuplah Sakit Kepala Dengan Peti Sejuk Lama Anda!" at bounding box center [860, 368] width 209 height 63
click at [118, 256] on div "0" at bounding box center [106, 253] width 27 height 17
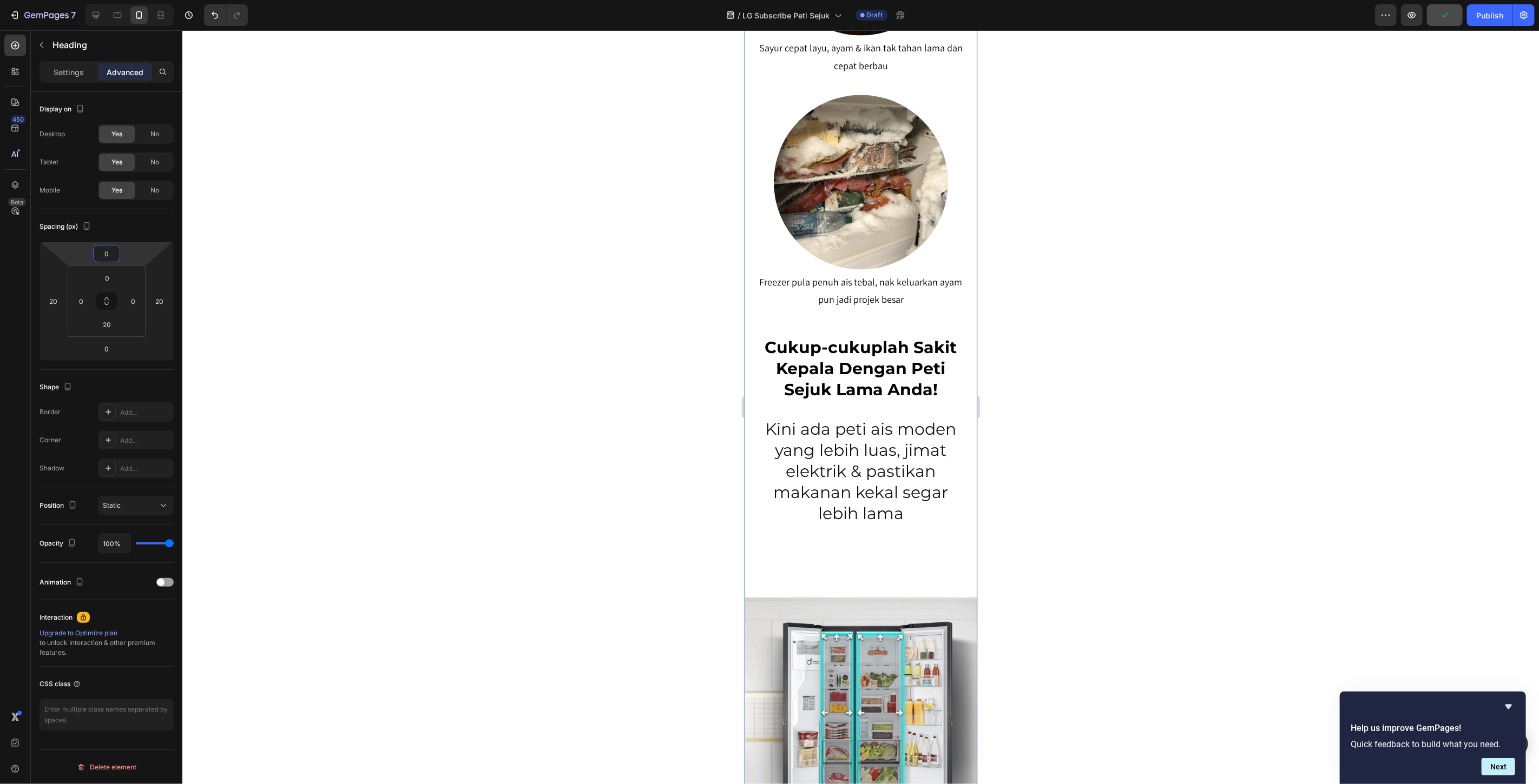
click at [110, 252] on input "0" at bounding box center [106, 253] width 22 height 16
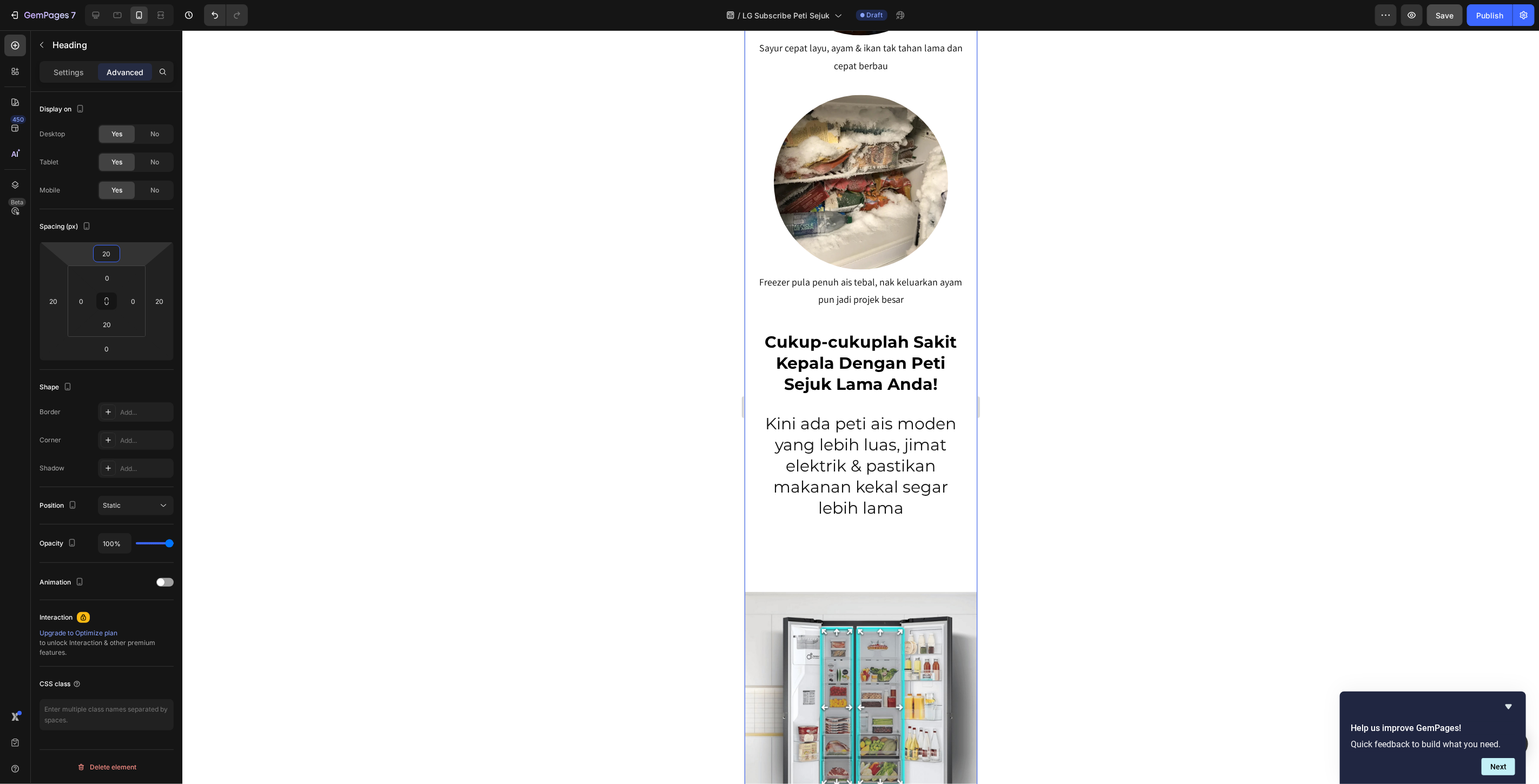
type input "2"
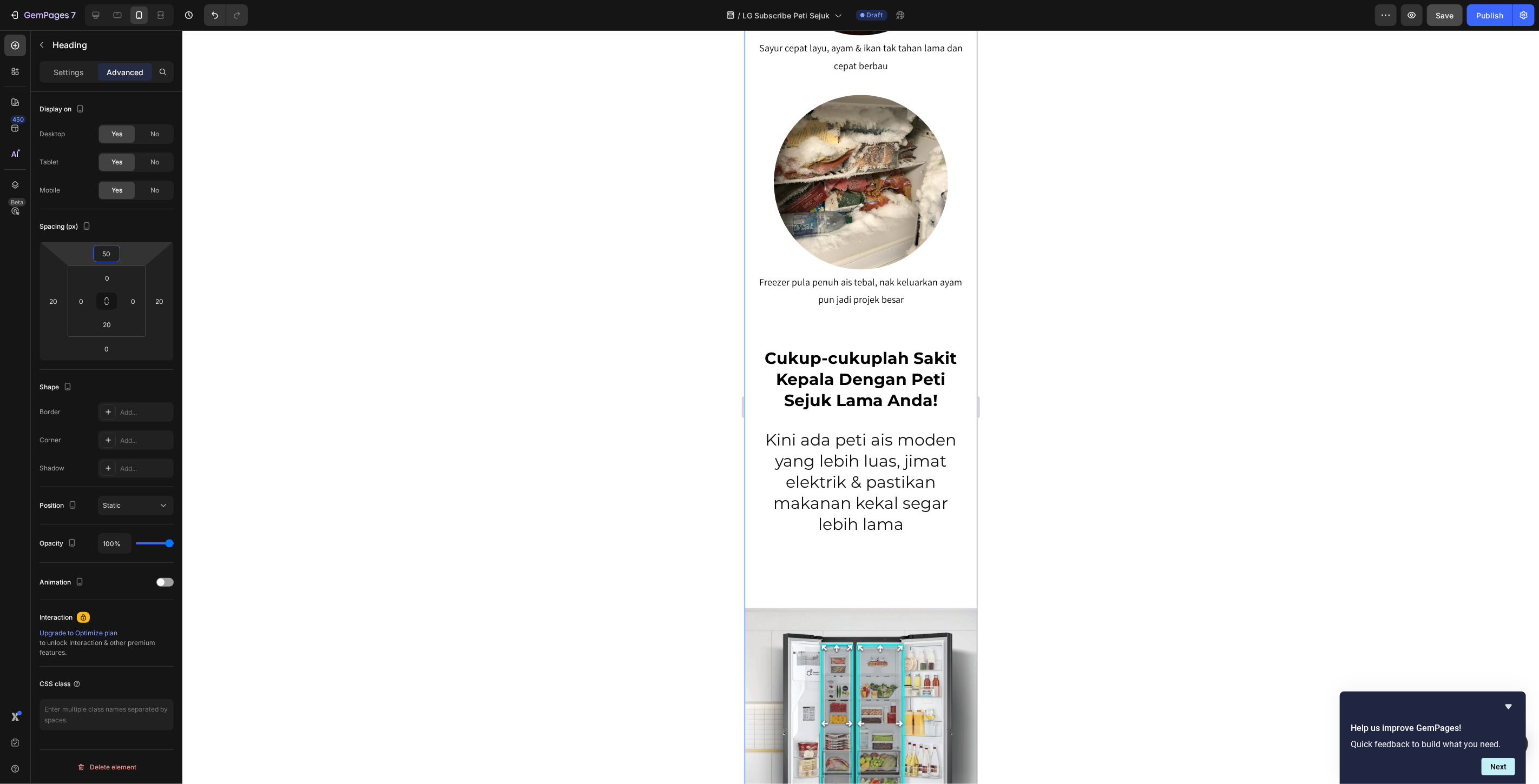
type input "50"
click at [520, 302] on div at bounding box center [860, 407] width 1357 height 754
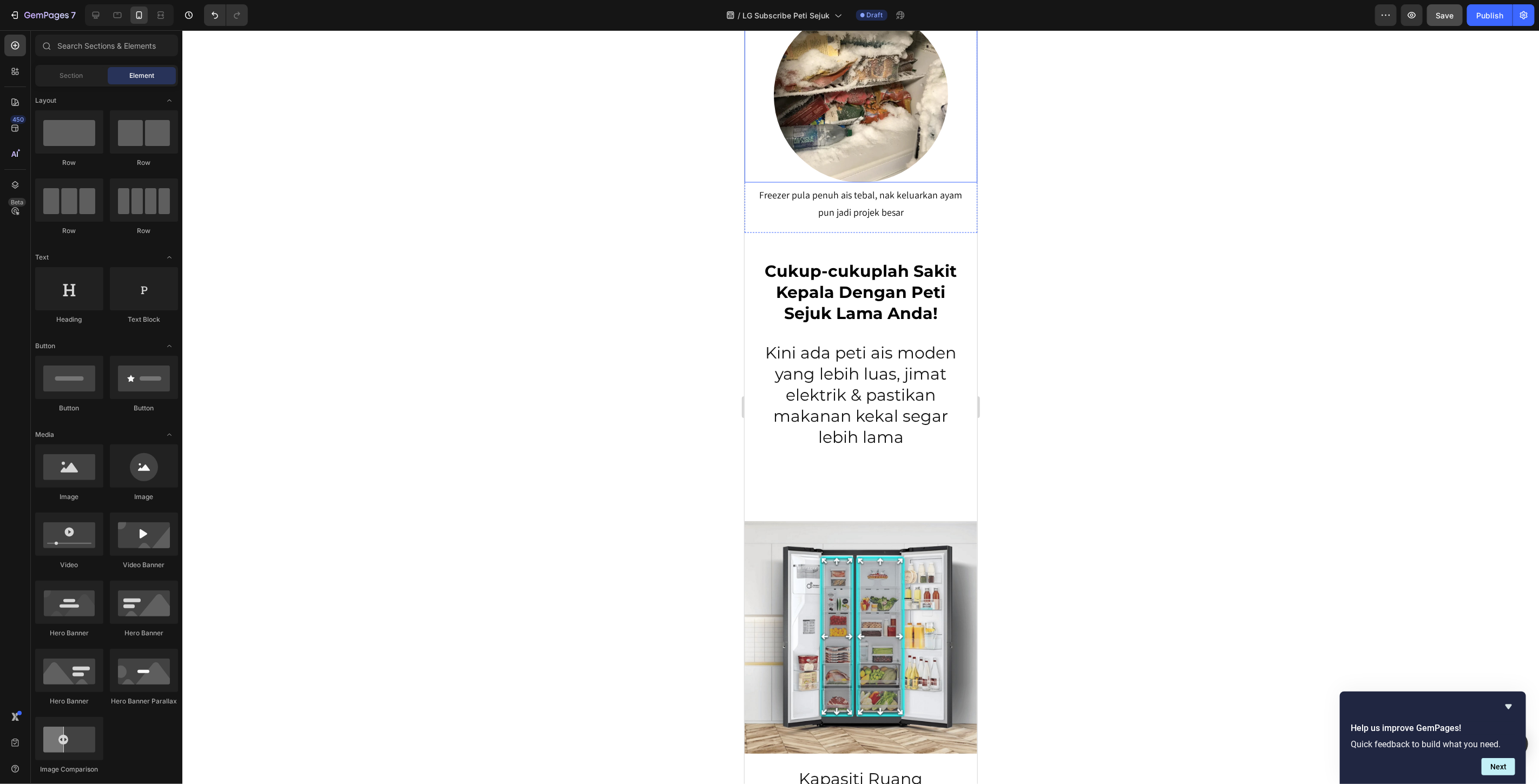
scroll to position [1559, 0]
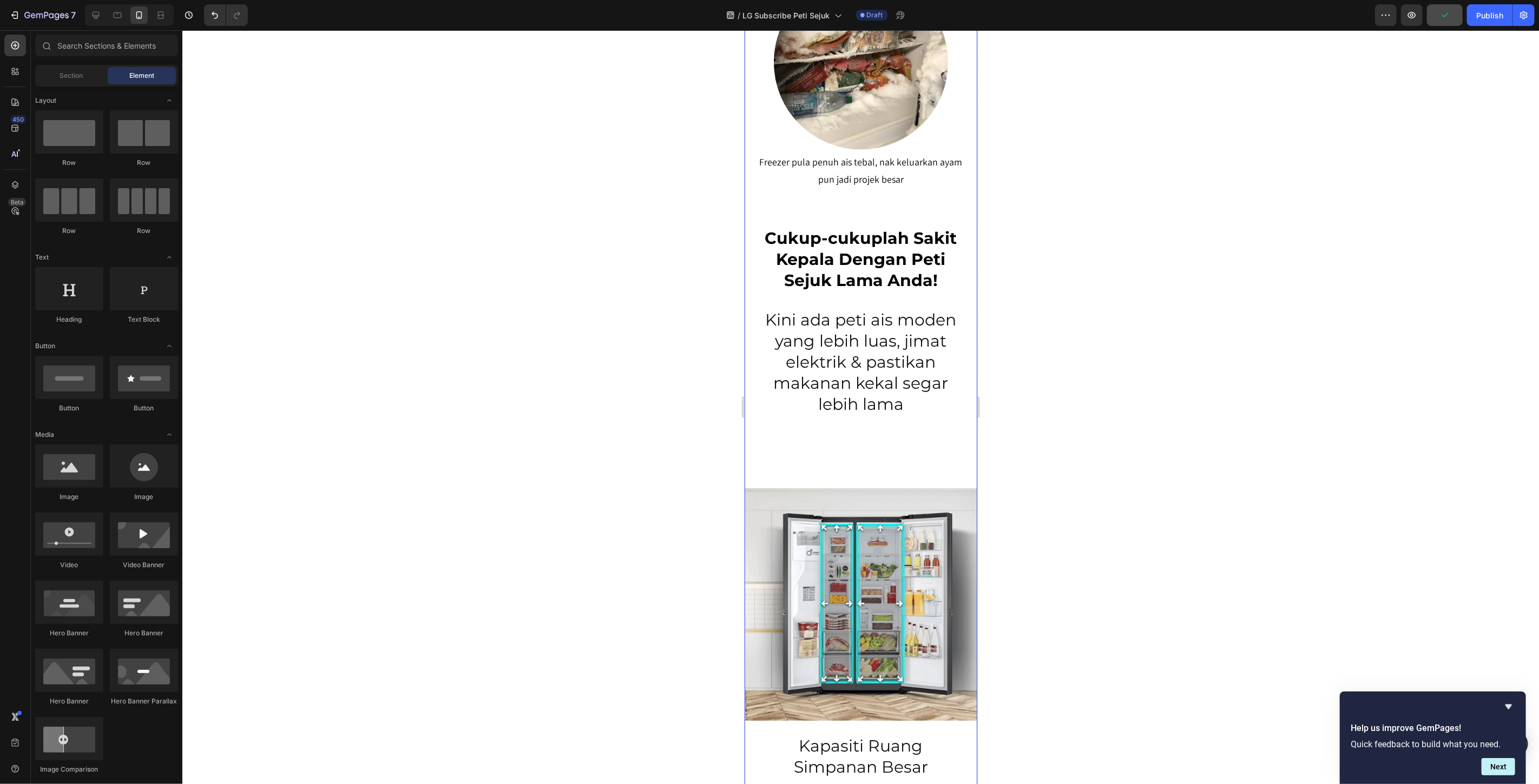
click at [847, 232] on p "Cukup-cukuplah Sakit Kepala Dengan Peti Sejuk Lama Anda!" at bounding box center [860, 259] width 209 height 63
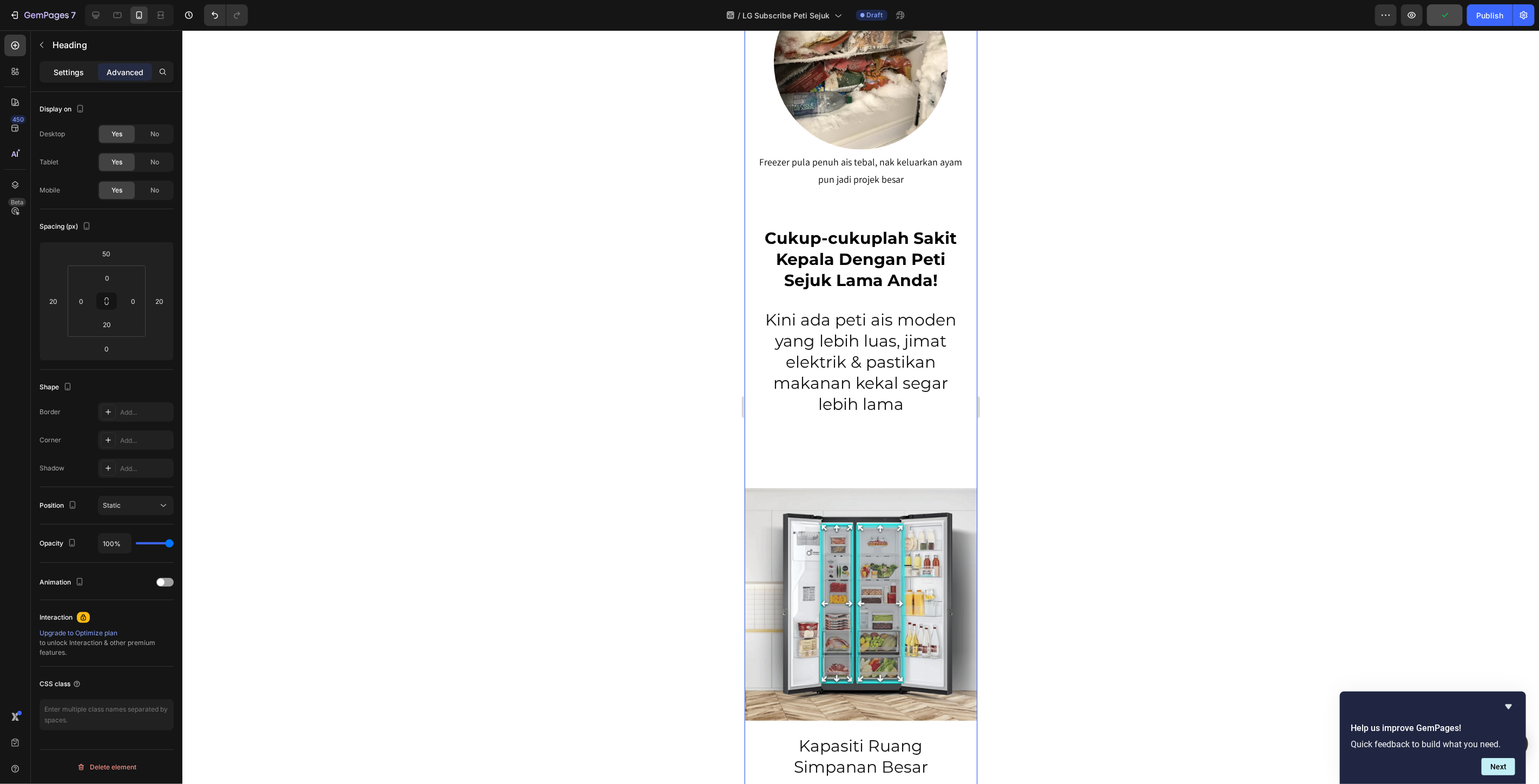
click at [52, 67] on div "Settings" at bounding box center [69, 72] width 54 height 17
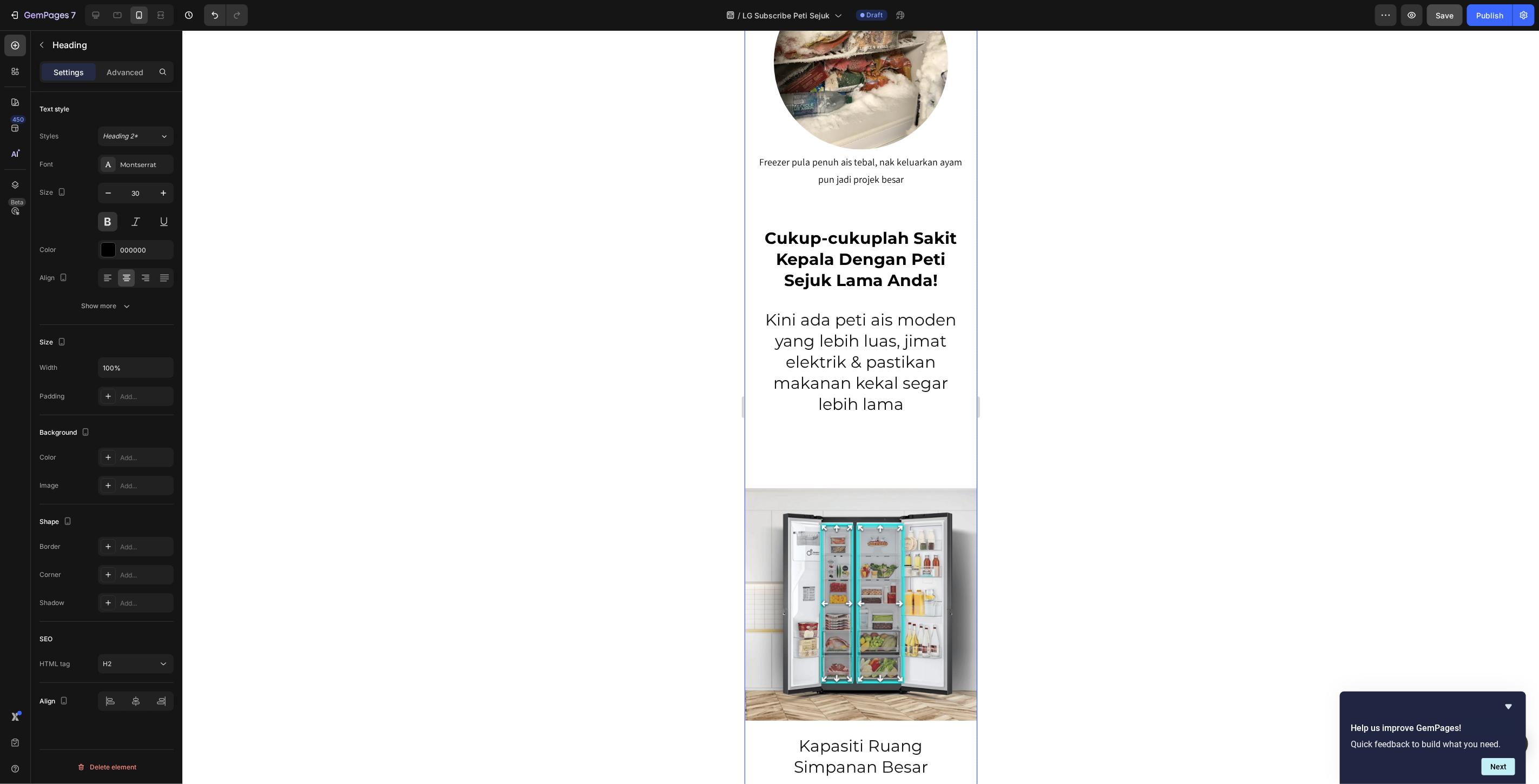
click at [857, 336] on p "Kini ada peti ais moden yang lebih luas, jimat elektrik & pastikan makanan keka…" at bounding box center [860, 362] width 209 height 106
click at [835, 236] on p "Cukup-cukuplah Sakit Kepala Dengan Peti Sejuk Lama Anda!" at bounding box center [860, 259] width 209 height 63
click at [850, 349] on p "Kini ada peti ais moden yang lebih luas, jimat elektrik & pastikan makanan keka…" at bounding box center [860, 362] width 209 height 106
click at [128, 246] on div "121212" at bounding box center [136, 250] width 32 height 10
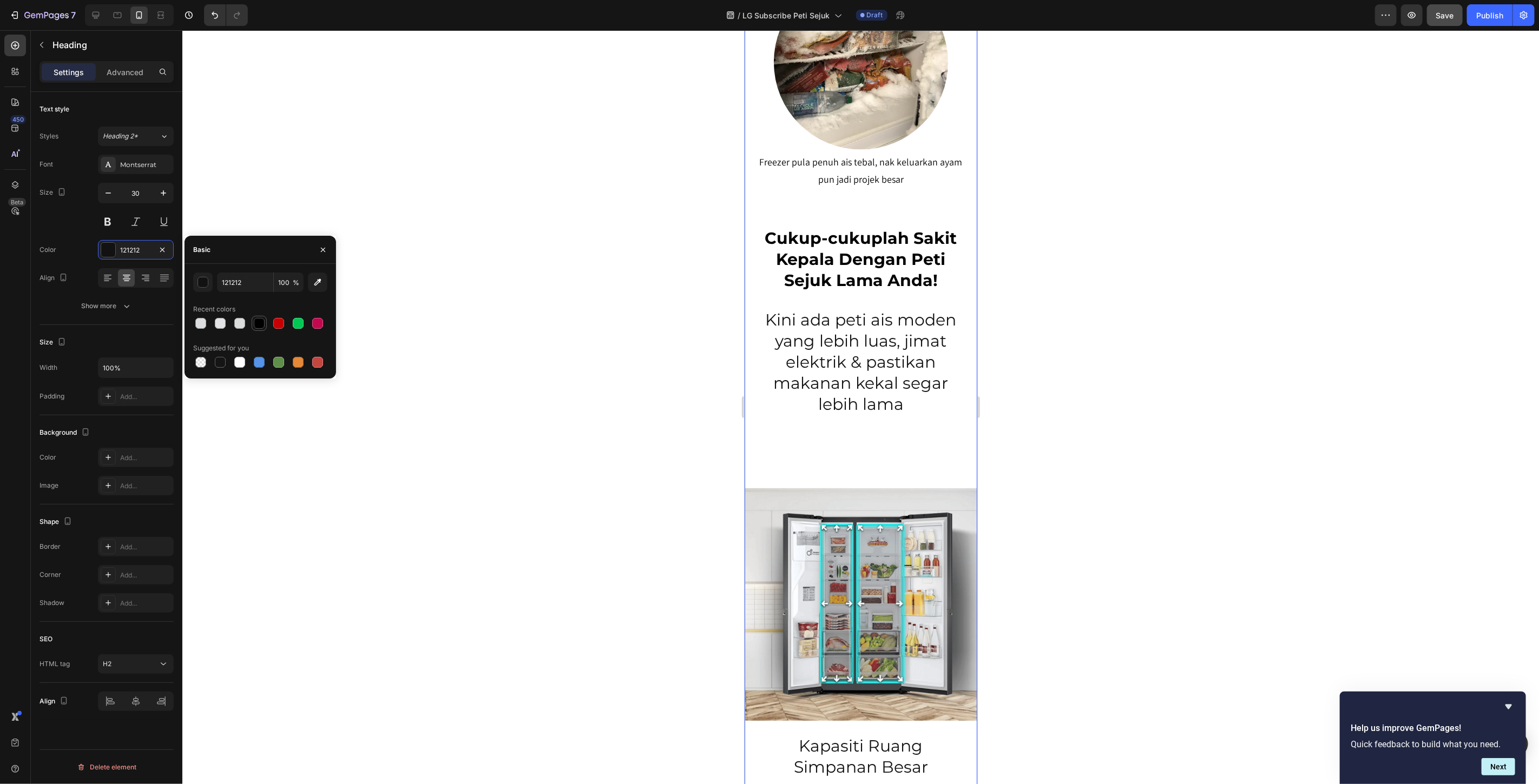
click at [256, 322] on div at bounding box center [259, 324] width 11 height 11
type input "000000"
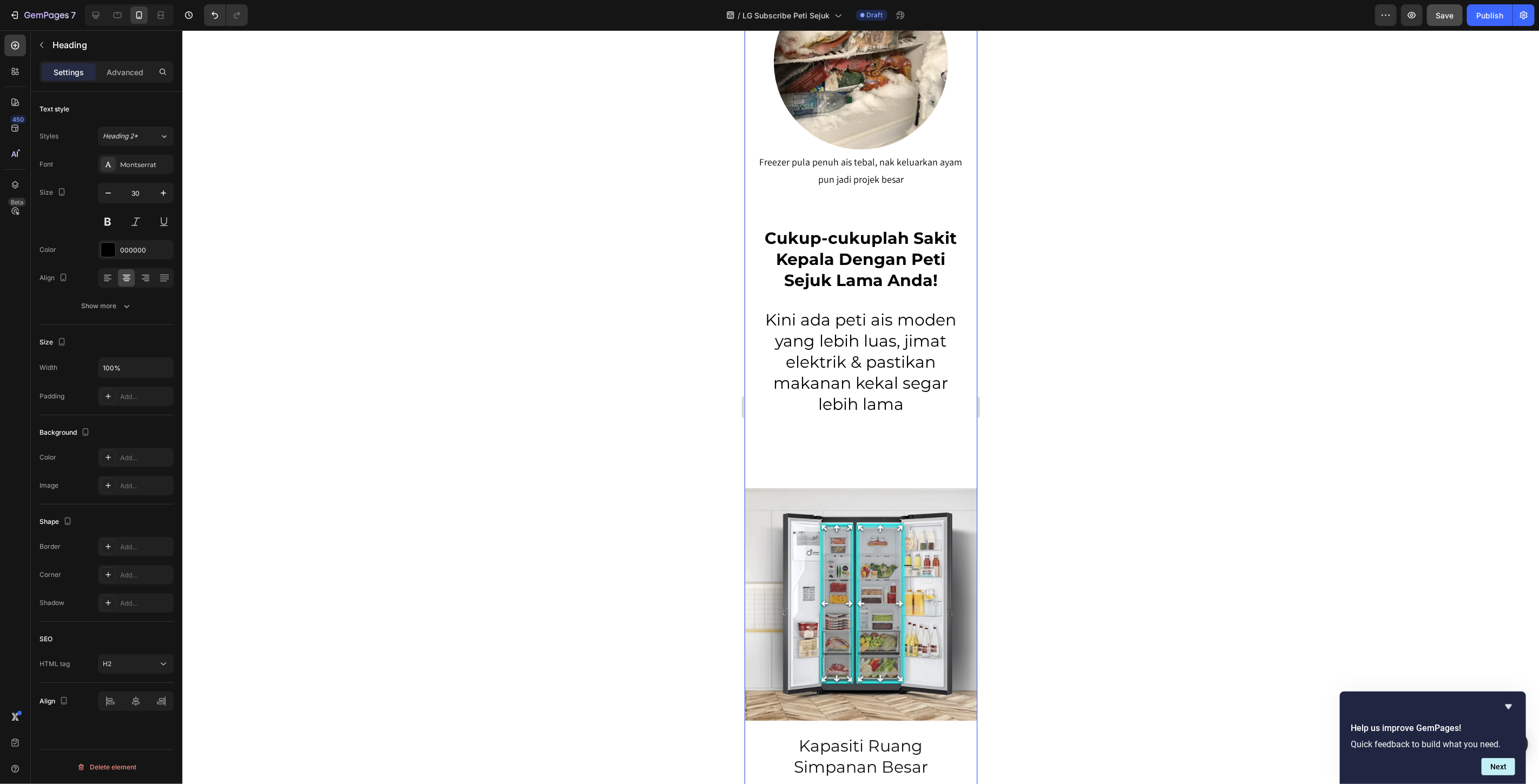
click at [985, 357] on div at bounding box center [860, 407] width 1357 height 754
click at [909, 352] on p "Kini ada peti ais moden yang lebih luas, jimat elektrik & pastikan makanan keka…" at bounding box center [860, 362] width 209 height 106
click at [109, 192] on icon "button" at bounding box center [108, 193] width 11 height 11
click at [165, 190] on icon "button" at bounding box center [163, 193] width 11 height 11
type input "30"
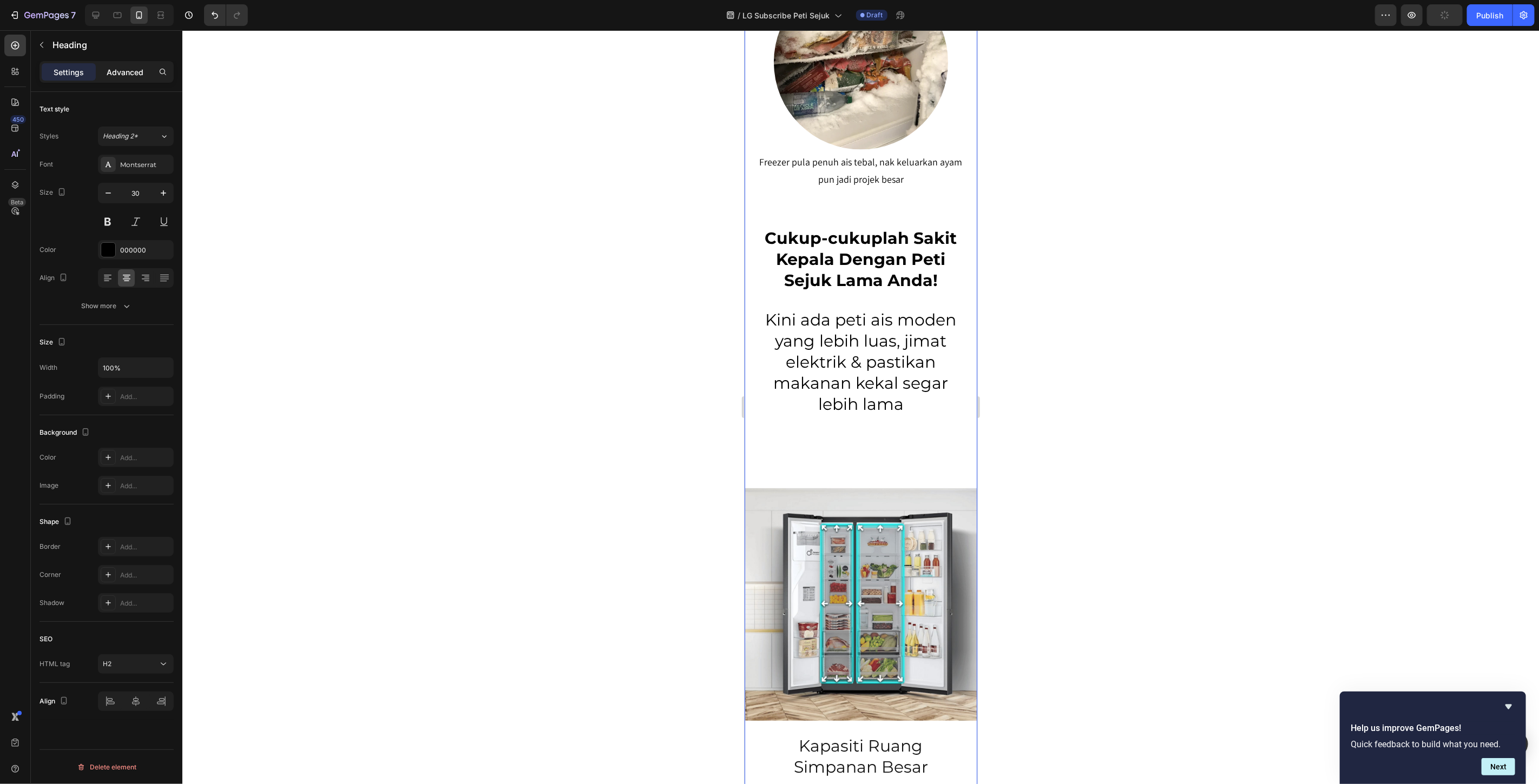
click at [106, 66] on div "Advanced" at bounding box center [125, 72] width 54 height 17
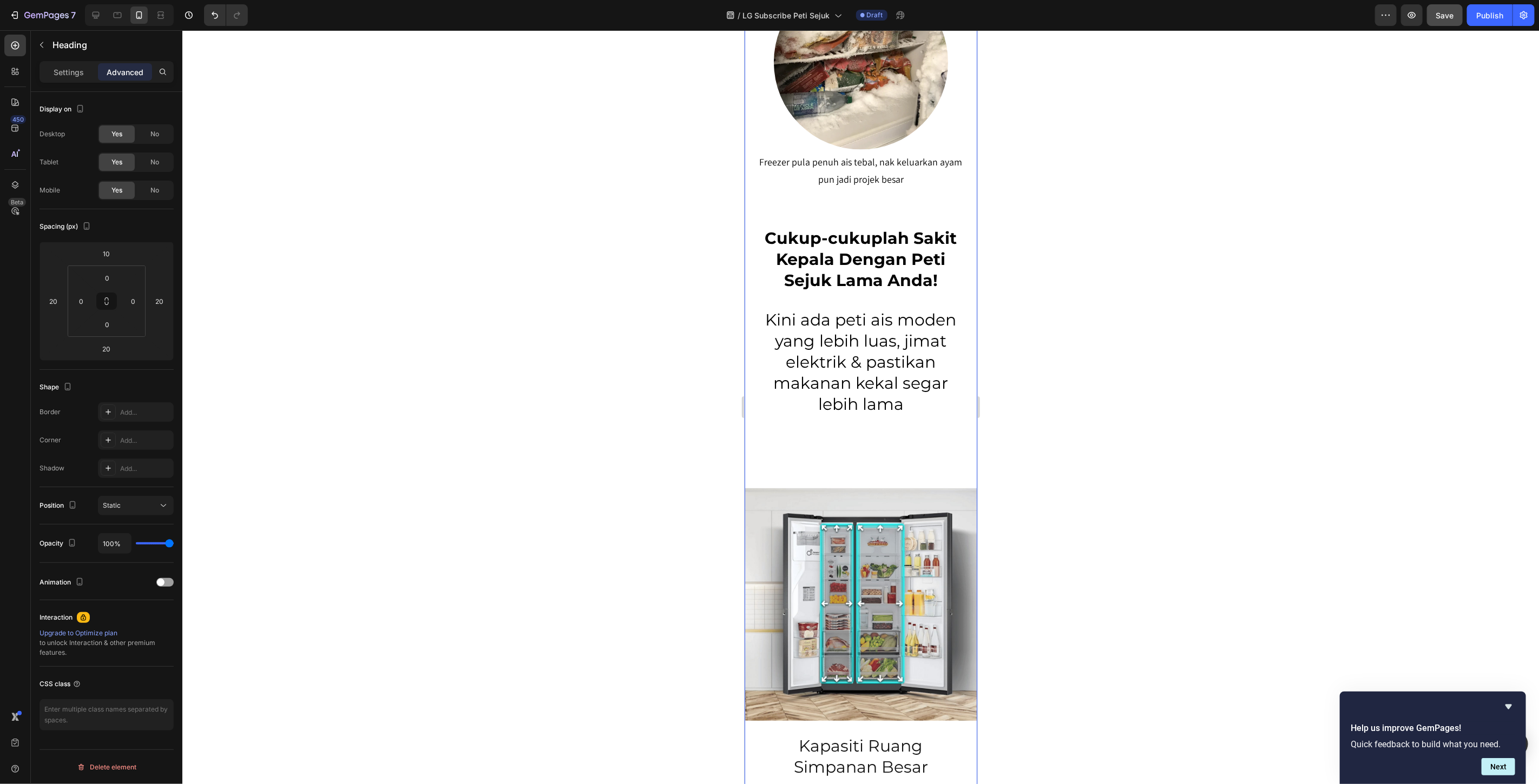
click at [859, 240] on p "Cukup-cukuplah Sakit Kepala Dengan Peti Sejuk Lama Anda!" at bounding box center [860, 259] width 209 height 63
click at [1079, 343] on div at bounding box center [860, 407] width 1357 height 754
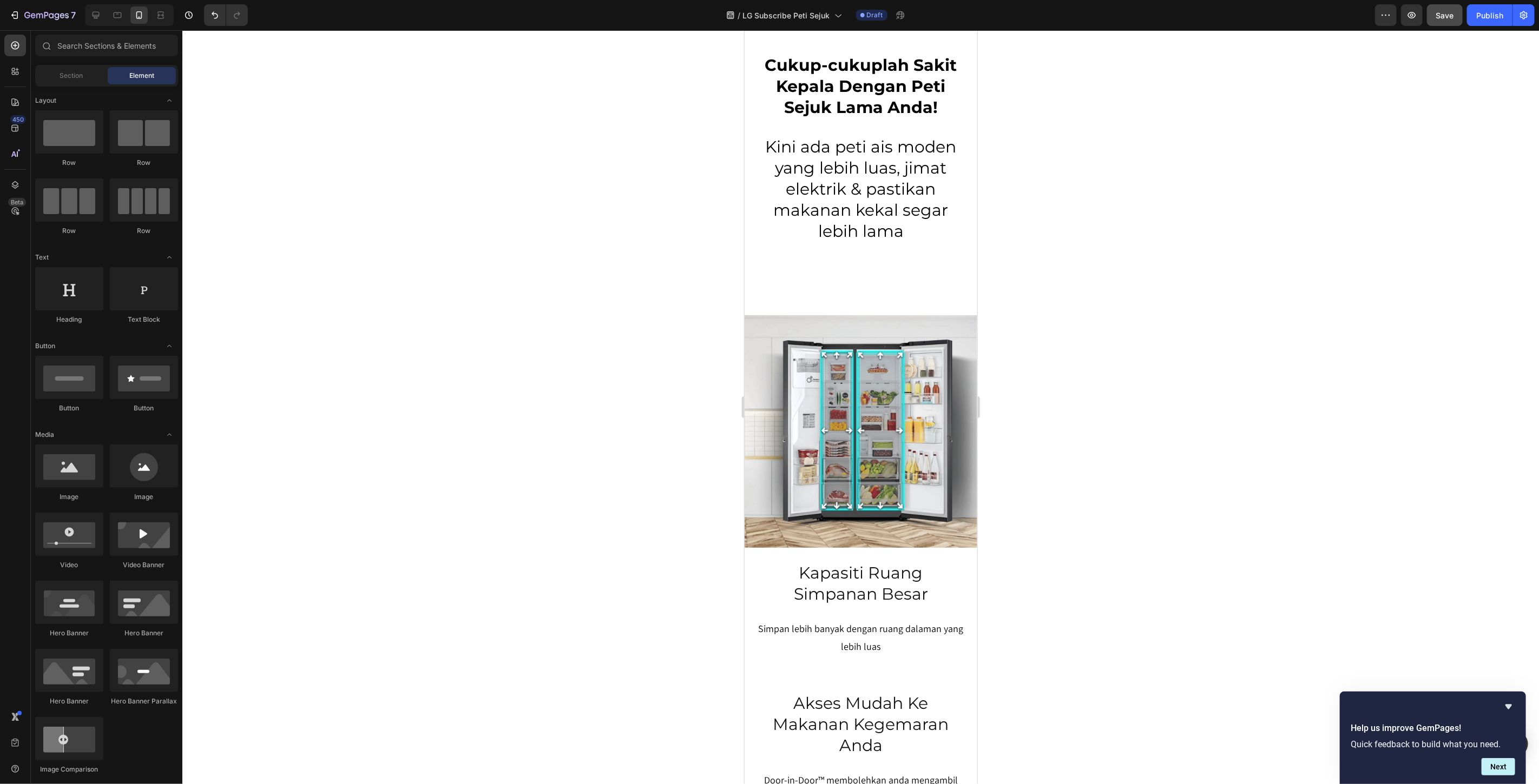
scroll to position [1739, 0]
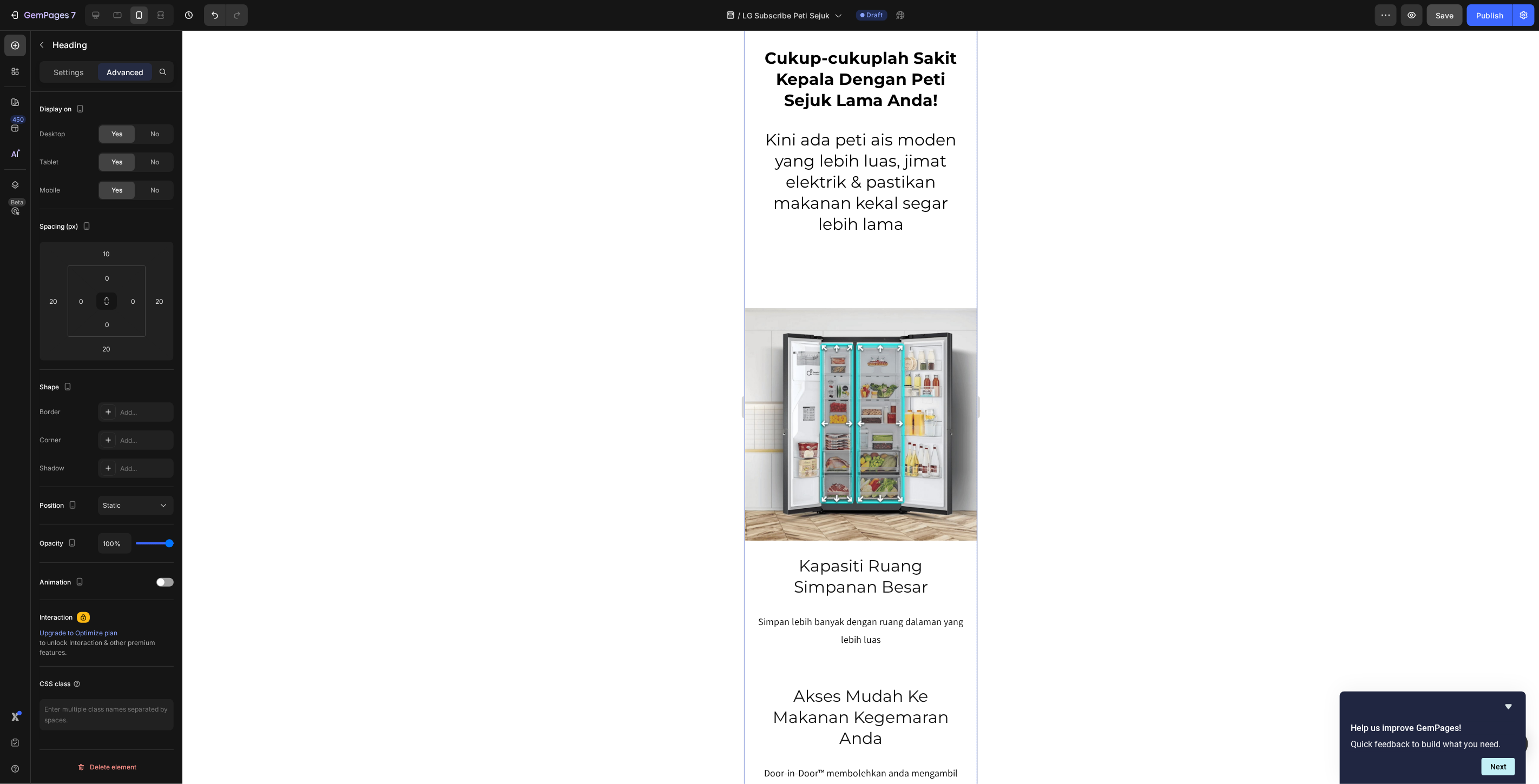
click at [811, 170] on p "Kini ada peti ais moden yang lebih luas, jimat elektrik & pastikan makanan keka…" at bounding box center [860, 182] width 209 height 106
click at [76, 77] on p "Settings" at bounding box center [69, 72] width 30 height 11
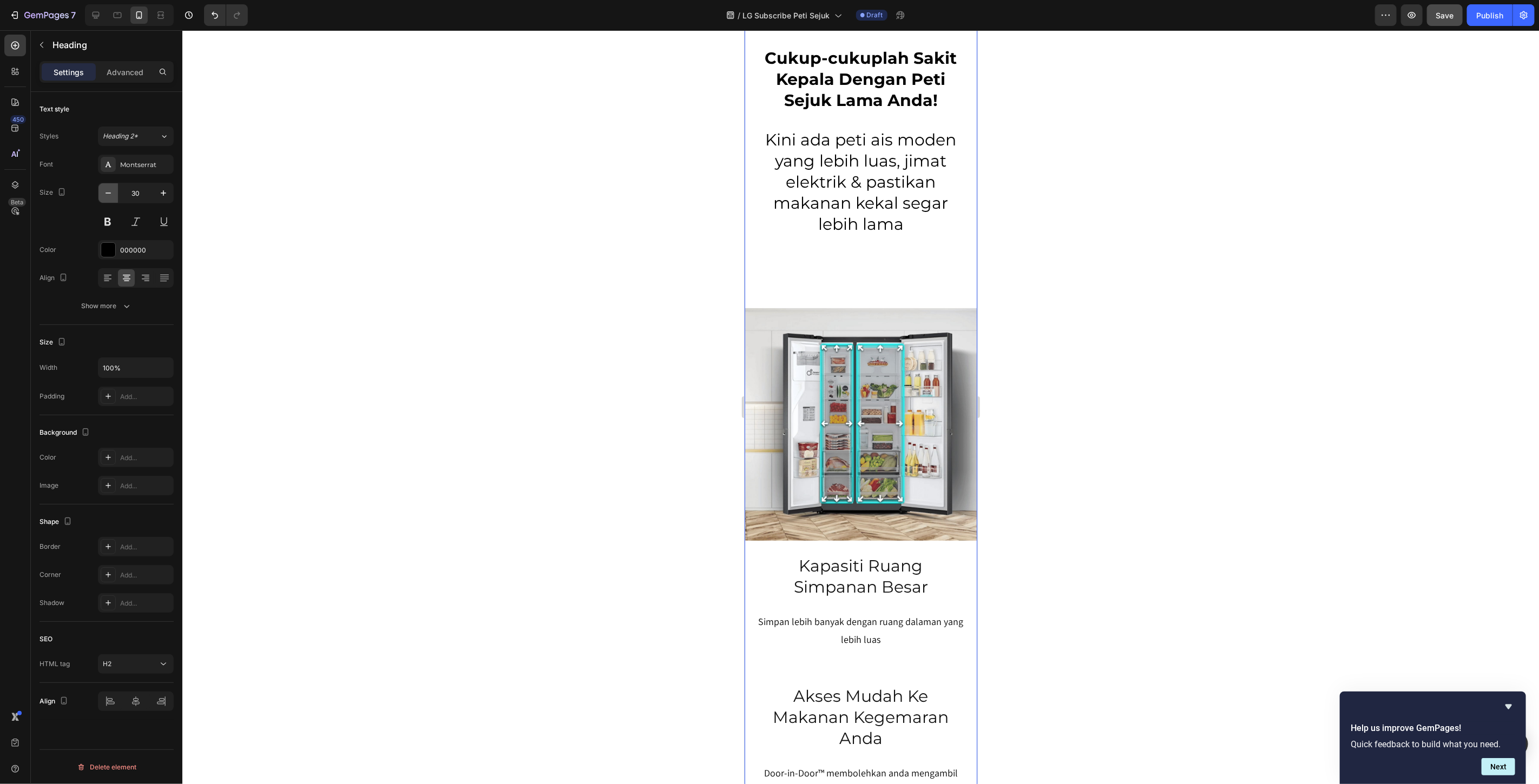
click at [106, 191] on icon "button" at bounding box center [108, 193] width 11 height 11
type input "28"
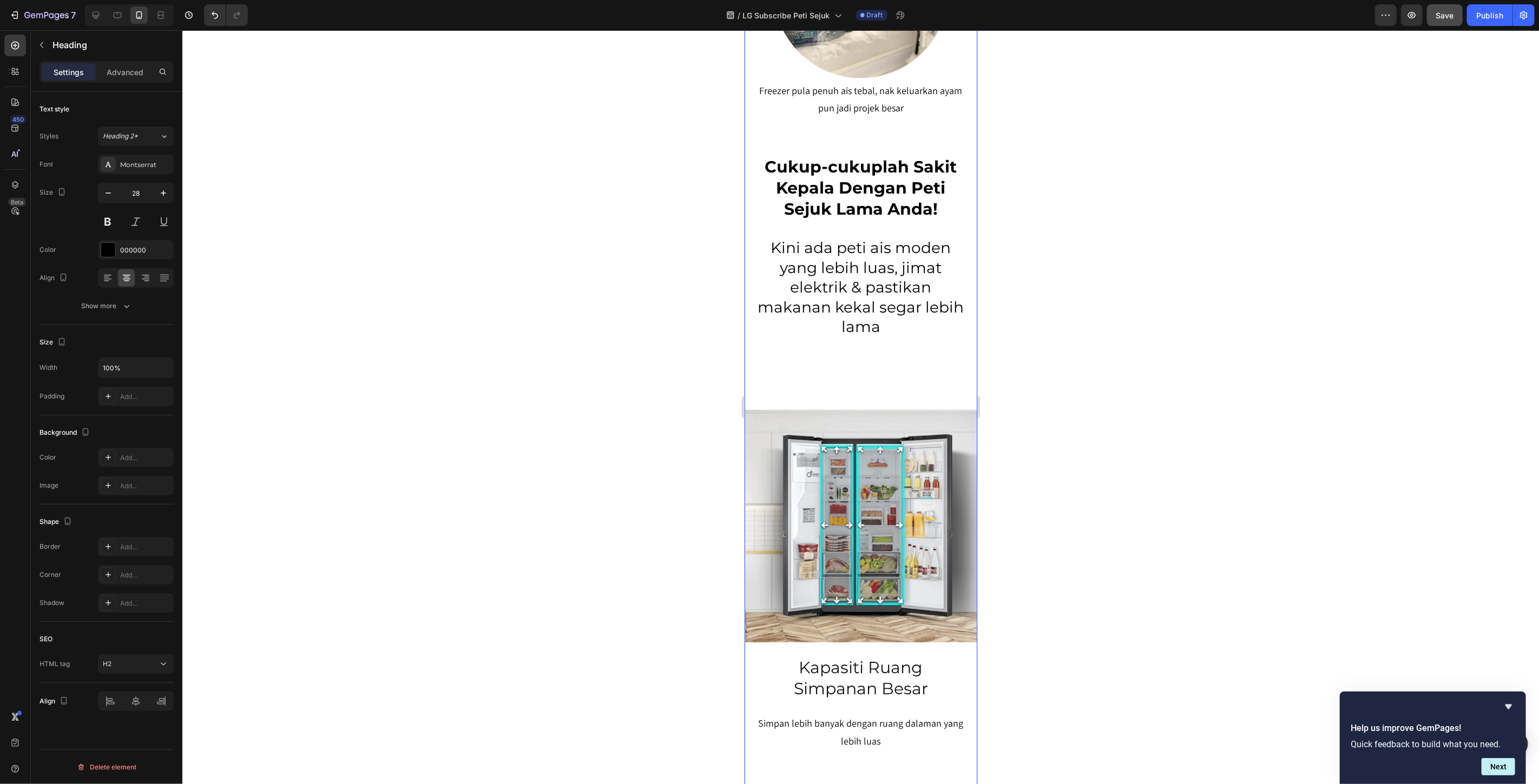
scroll to position [1439, 0]
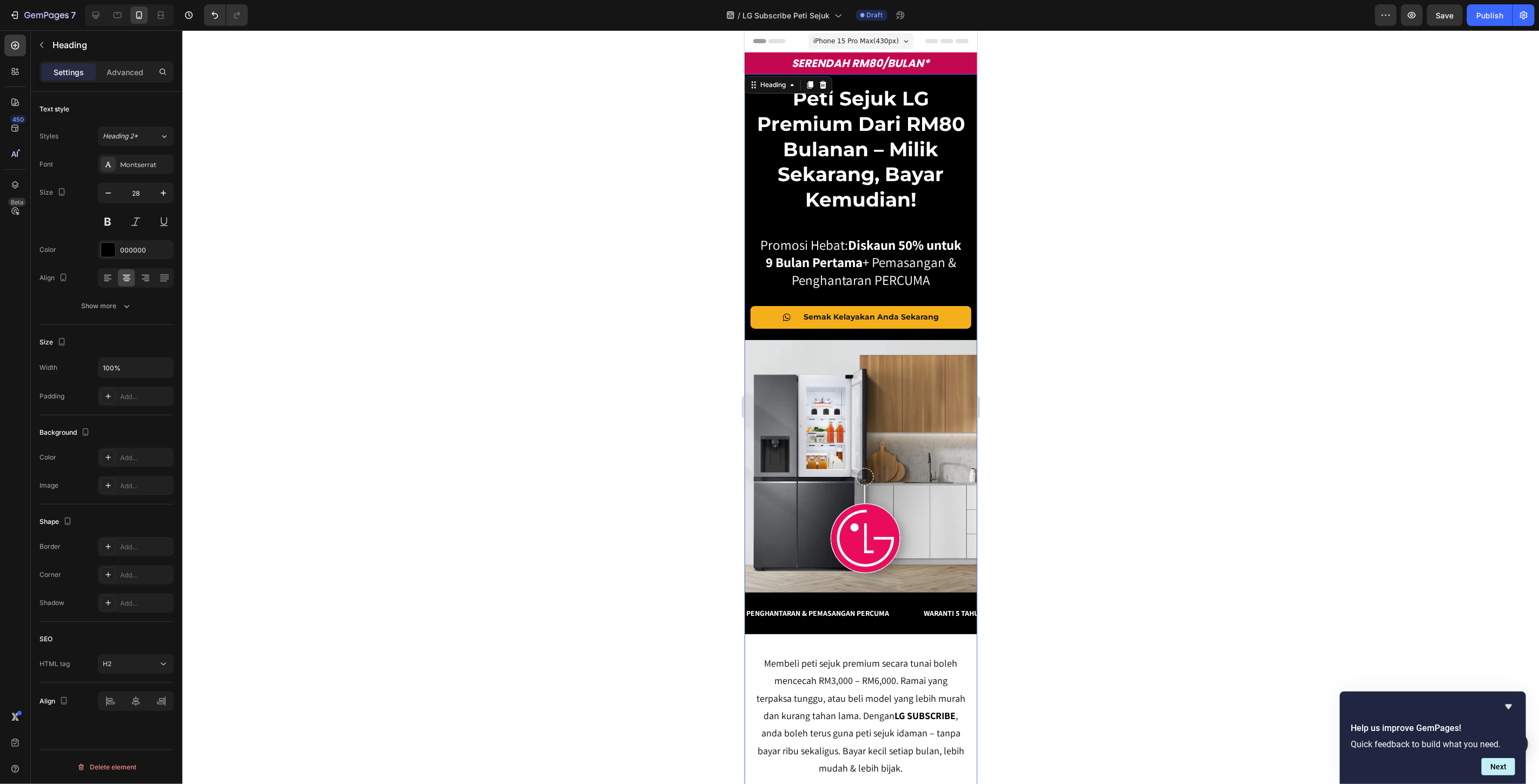
scroll to position [1439, 0]
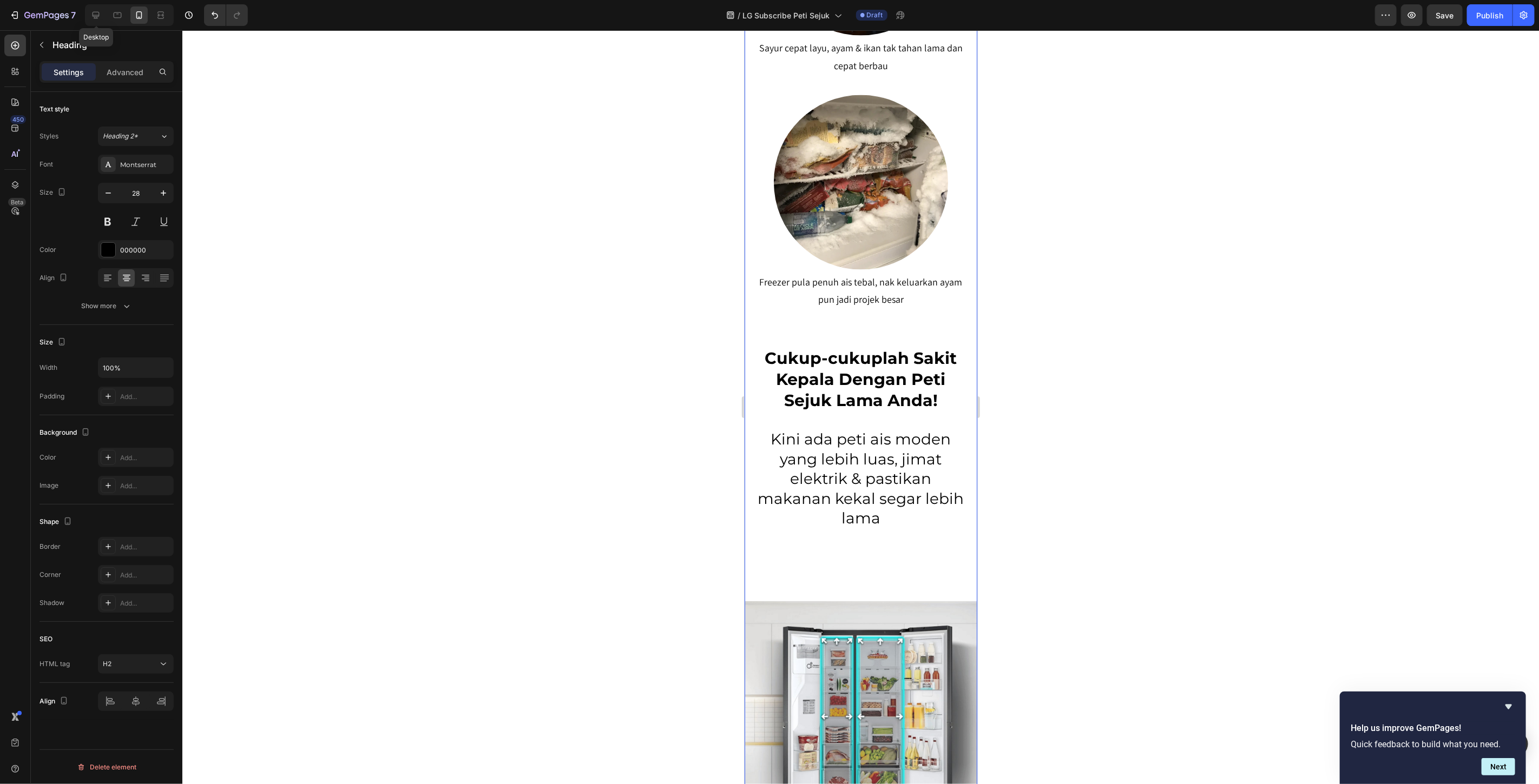
drag, startPoint x: 93, startPoint y: 20, endPoint x: 272, endPoint y: 76, distance: 187.6
click at [94, 20] on icon at bounding box center [96, 15] width 11 height 11
type input "36"
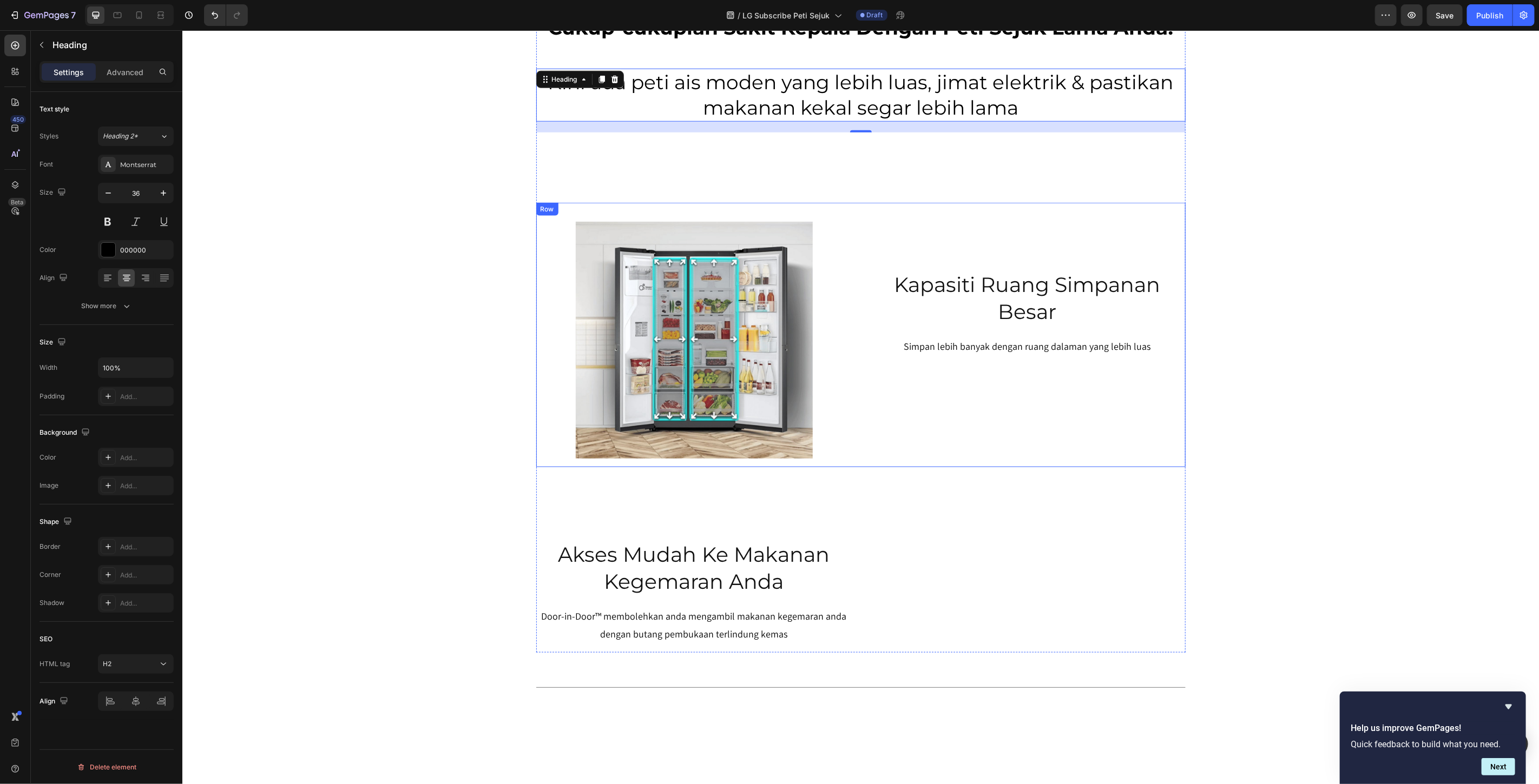
scroll to position [663, 0]
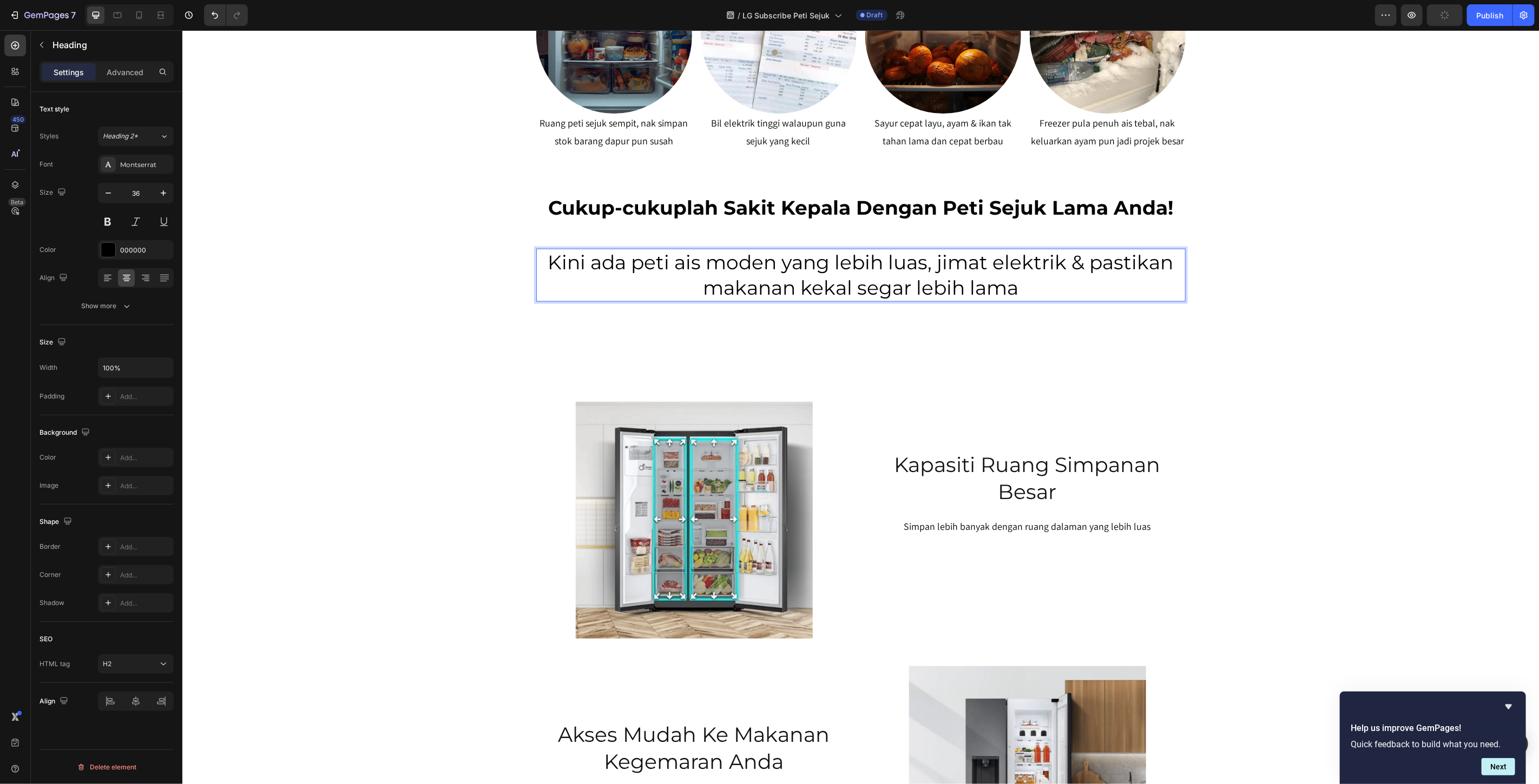
click at [1028, 293] on p "Kini ada peti ais moden yang lebih luas, jimat elektrik & pastikan makanan keka…" at bounding box center [860, 275] width 647 height 51
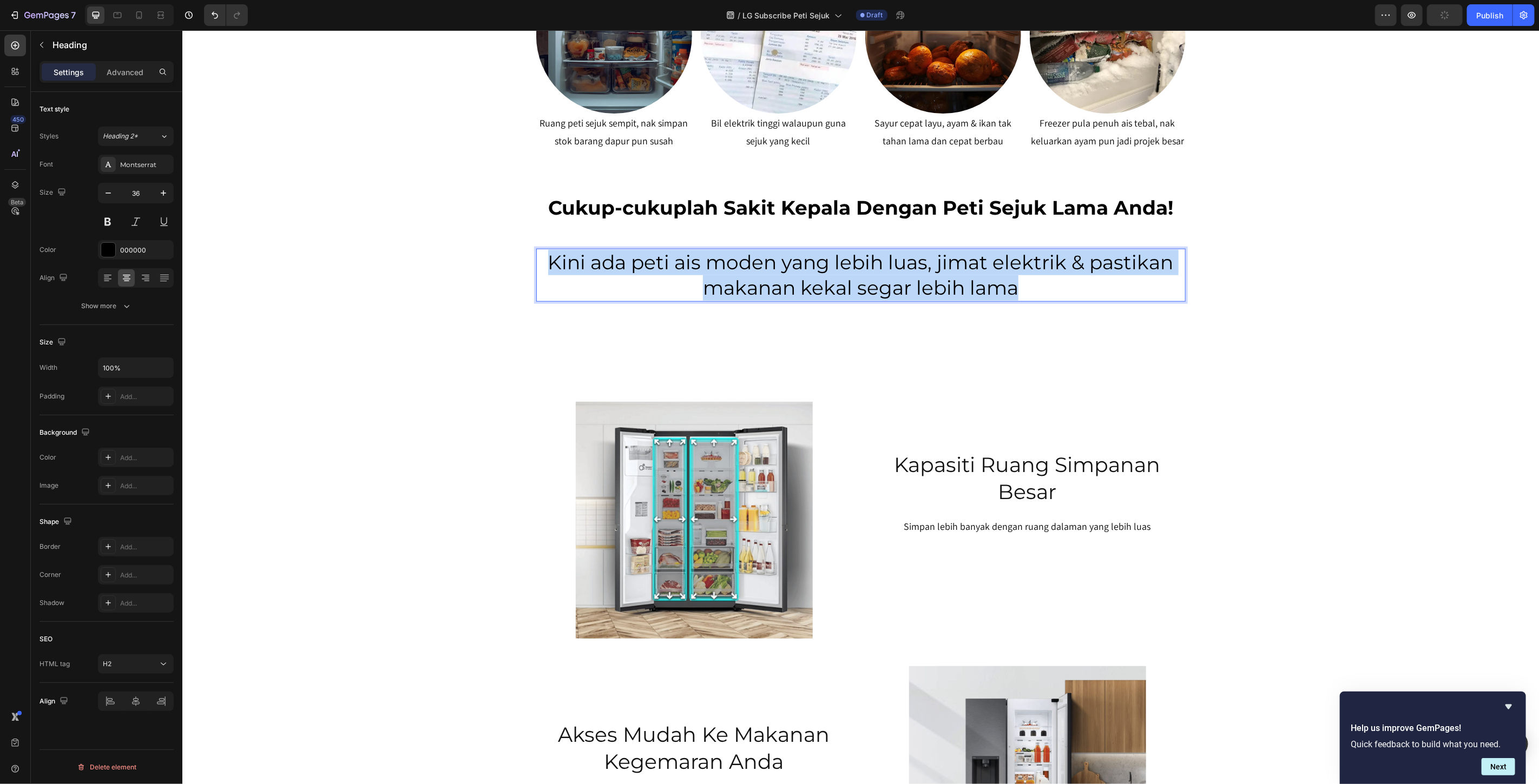
click at [1028, 293] on p "Kini ada peti ais moden yang lebih luas, jimat elektrik & pastikan makanan keka…" at bounding box center [860, 275] width 647 height 51
copy p "Kini ada peti ais moden yang lebih luas, jimat elektrik & pastikan makanan keka…"
click at [845, 281] on p "Kini ada peti ais moden yang lebih luas, jimat elektrik & pastikan makanan keka…" at bounding box center [860, 275] width 647 height 51
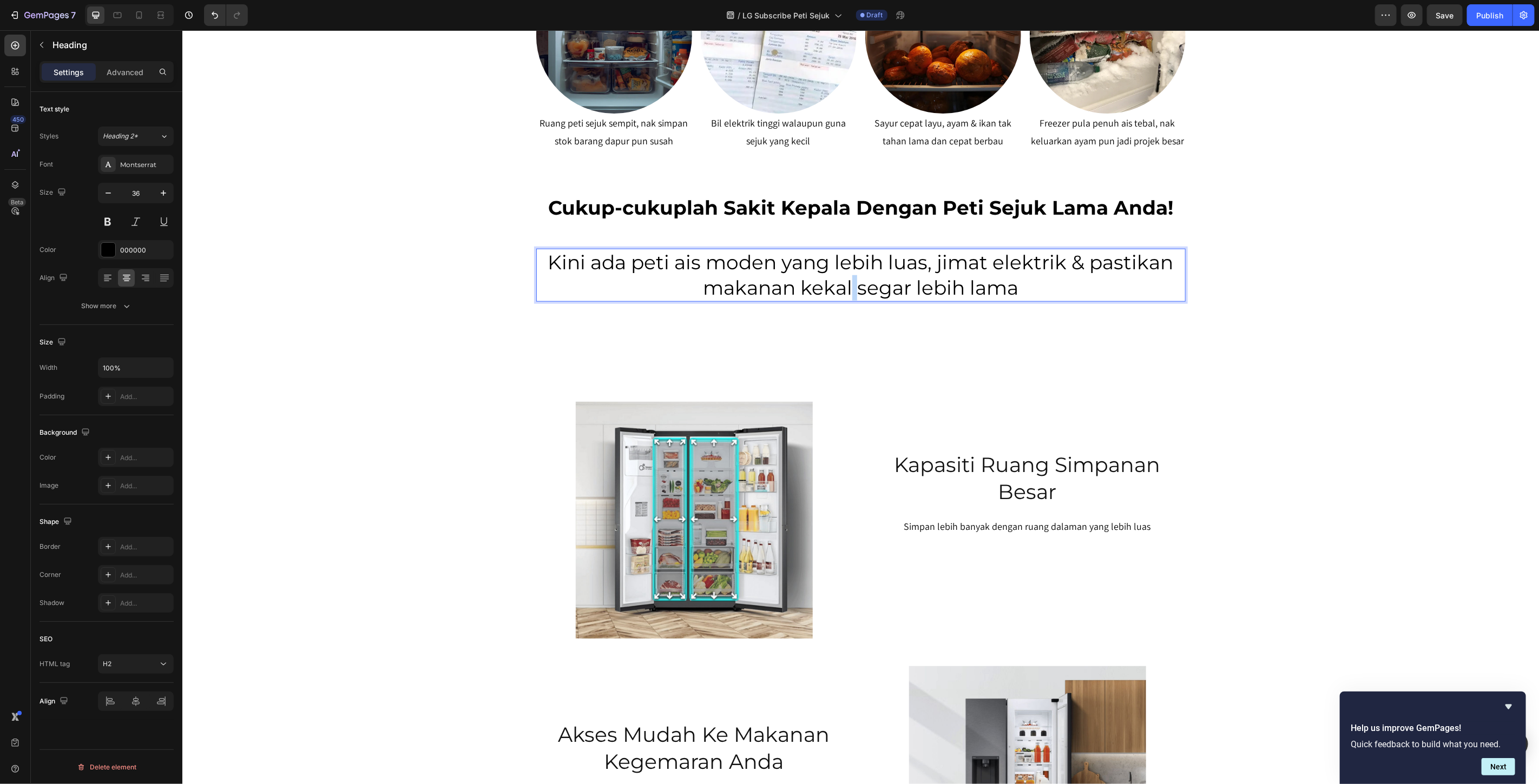
click at [845, 281] on p "Kini ada peti ais moden yang lebih luas, jimat elektrik & pastikan makanan keka…" at bounding box center [860, 275] width 647 height 51
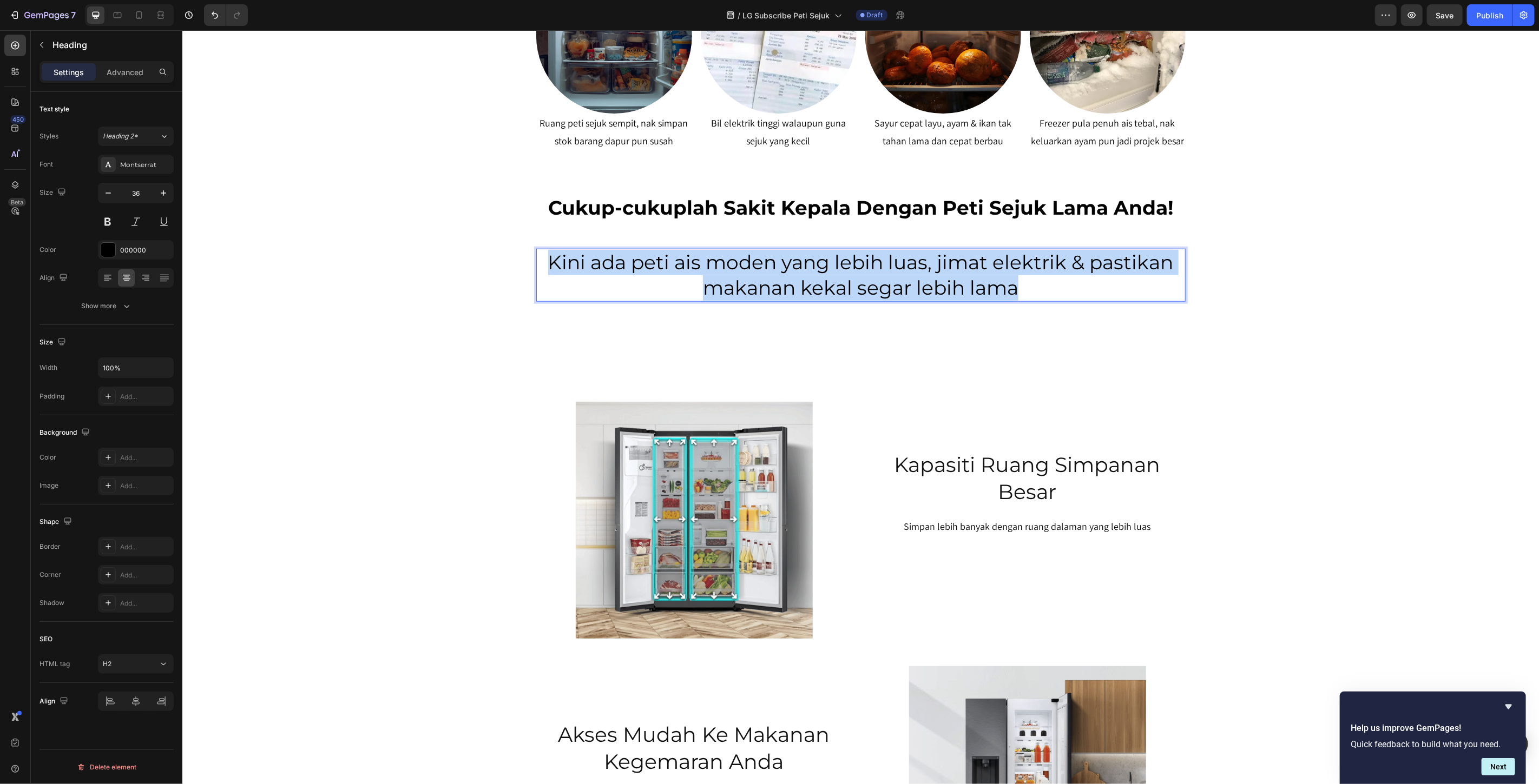
click at [845, 281] on p "Kini ada peti ais moden yang lebih luas, jimat elektrik & pastikan makanan keka…" at bounding box center [860, 275] width 647 height 51
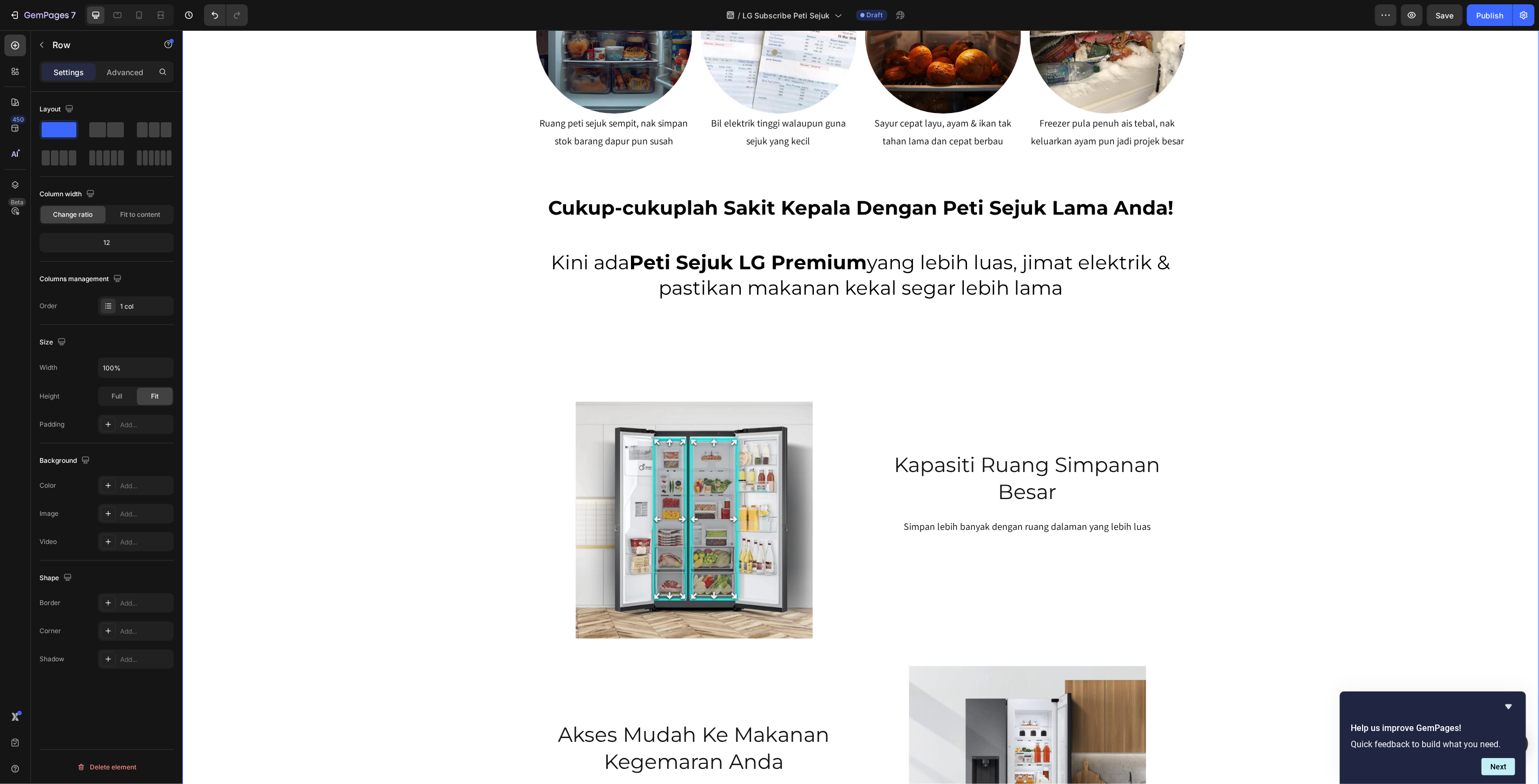
click at [1308, 330] on div "SERENDAH RM80/BULAN* Heading Row Peti Sejuk LG Premium Dari RM80 Bulanan – Mili…" at bounding box center [860, 150] width 1357 height 1522
click at [136, 19] on icon at bounding box center [139, 15] width 11 height 11
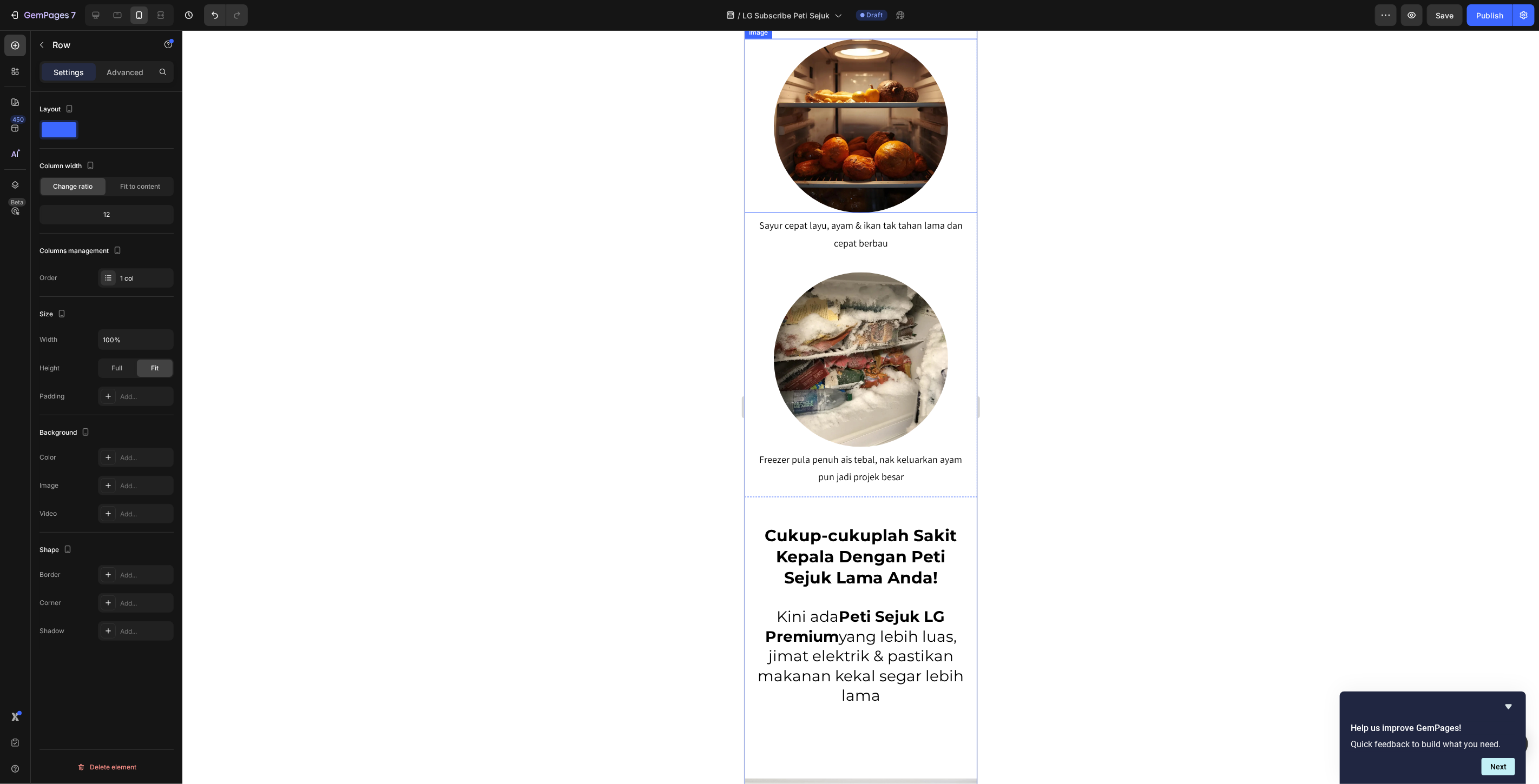
scroll to position [1562, 0]
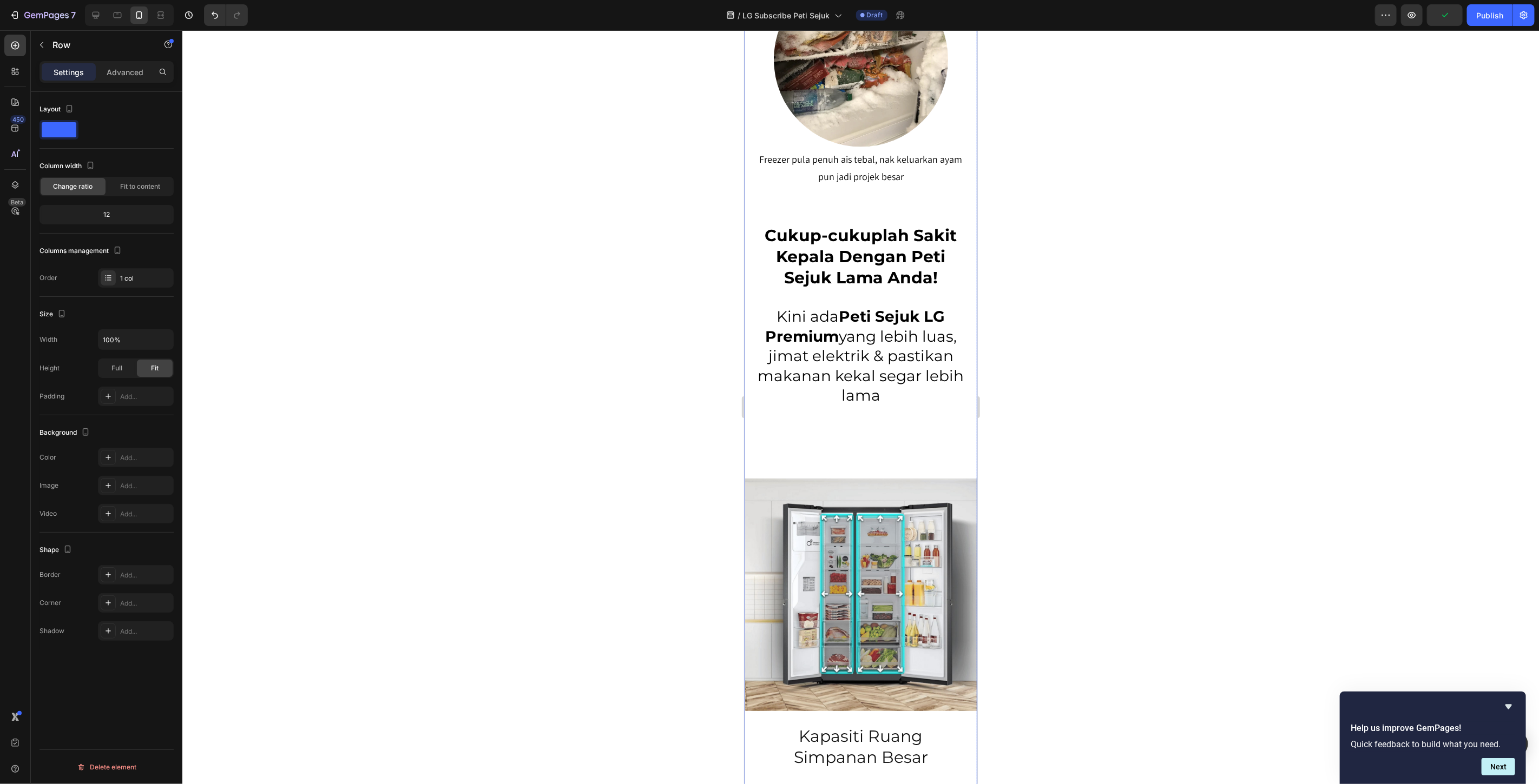
click at [864, 339] on p "Kini ada Peti Sejuk LG Premium yang lebih luas, jimat elektrik & pastikan makan…" at bounding box center [860, 356] width 209 height 99
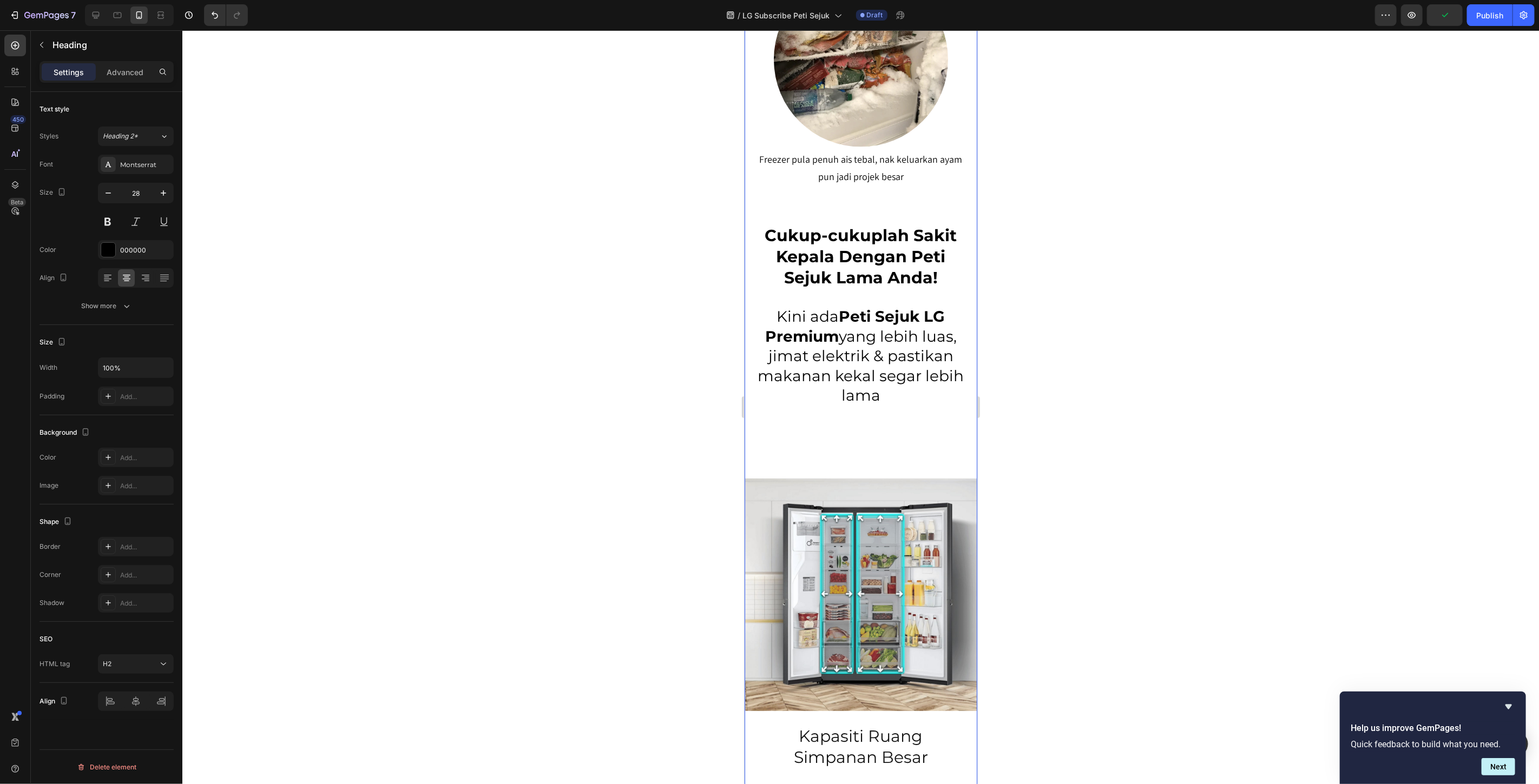
click at [857, 228] on p "Cukup-cukuplah Sakit Kepala Dengan Peti Sejuk Lama Anda!" at bounding box center [860, 257] width 209 height 63
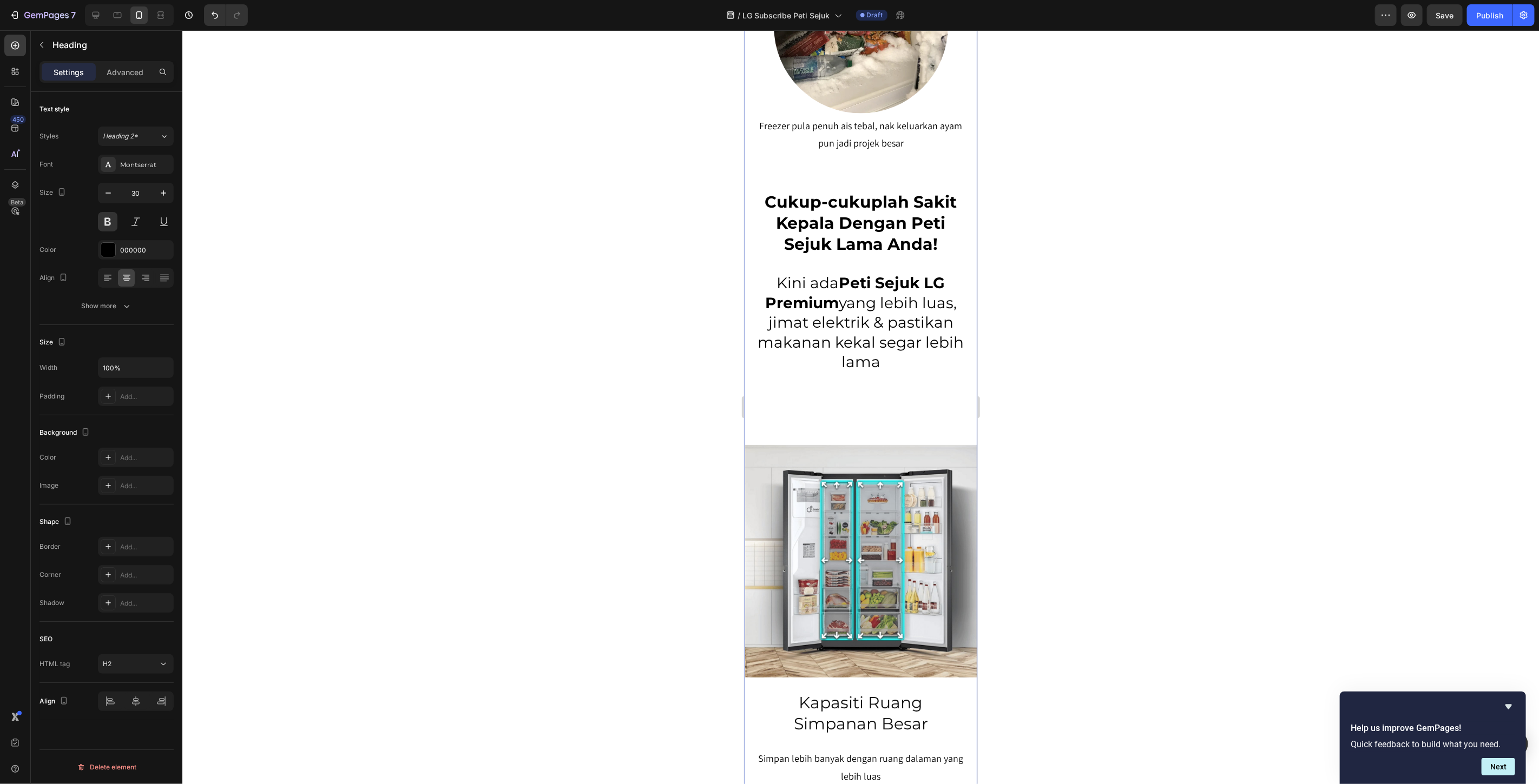
scroll to position [1622, 0]
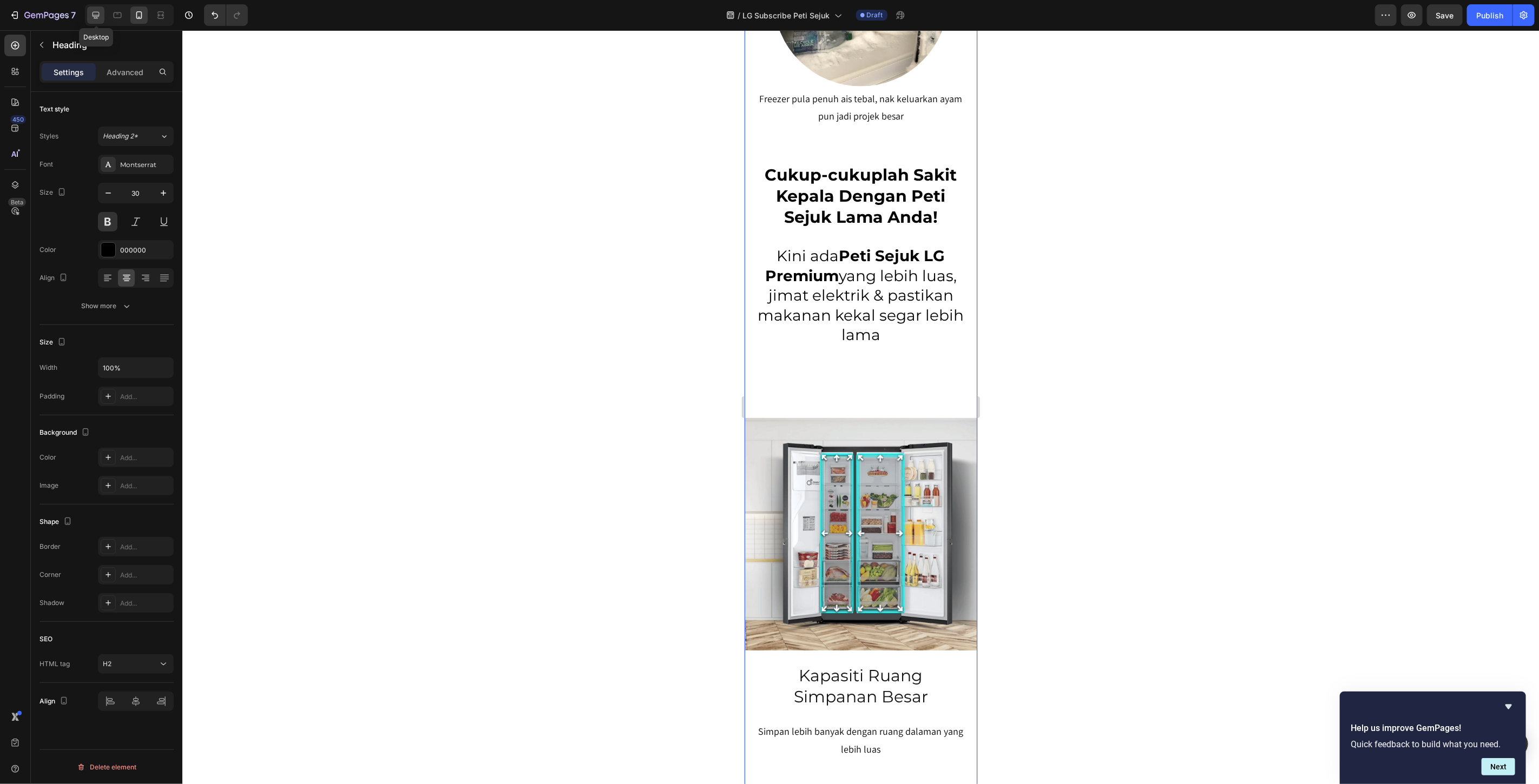
click at [100, 10] on icon at bounding box center [96, 15] width 11 height 11
type input "36"
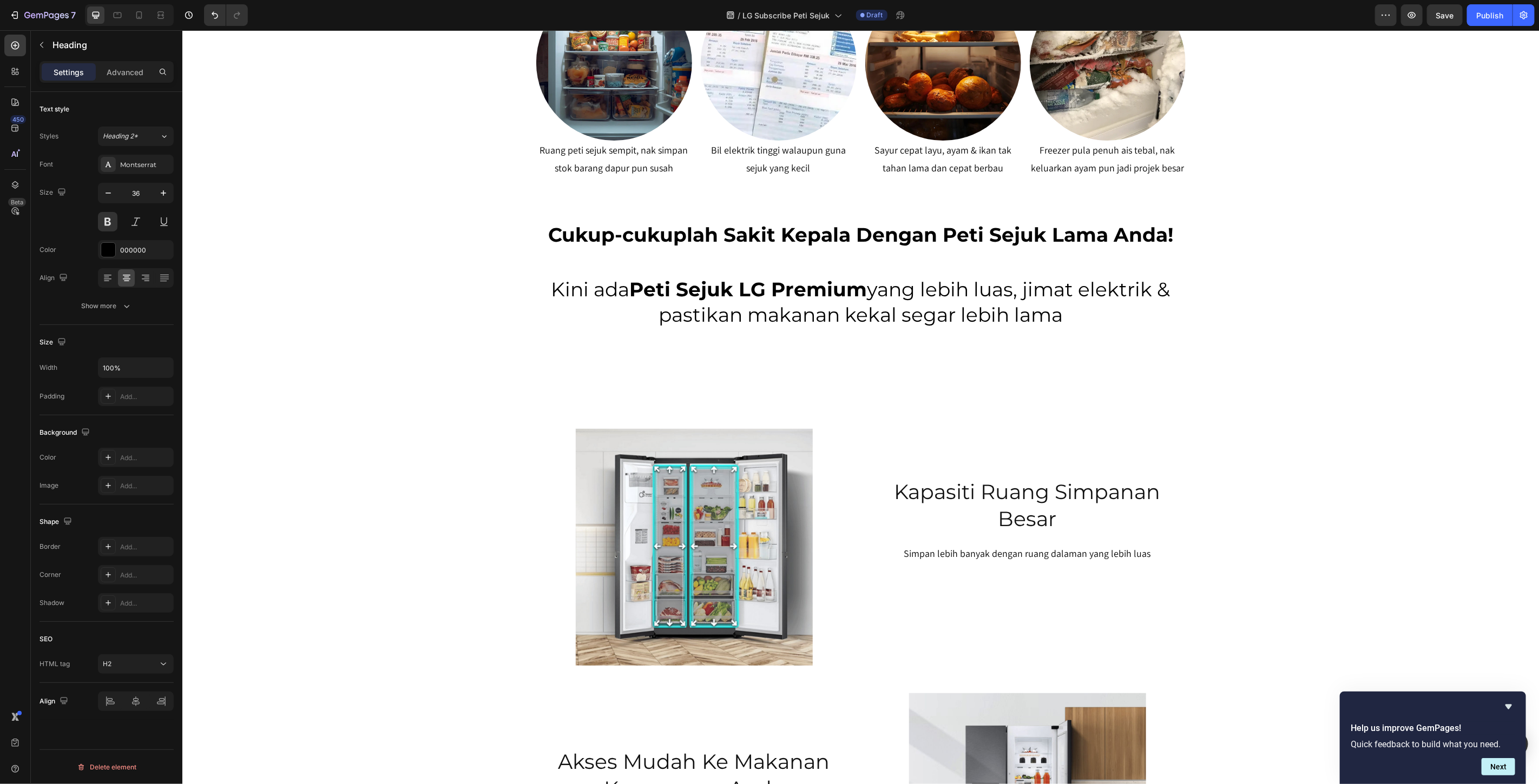
scroll to position [641, 0]
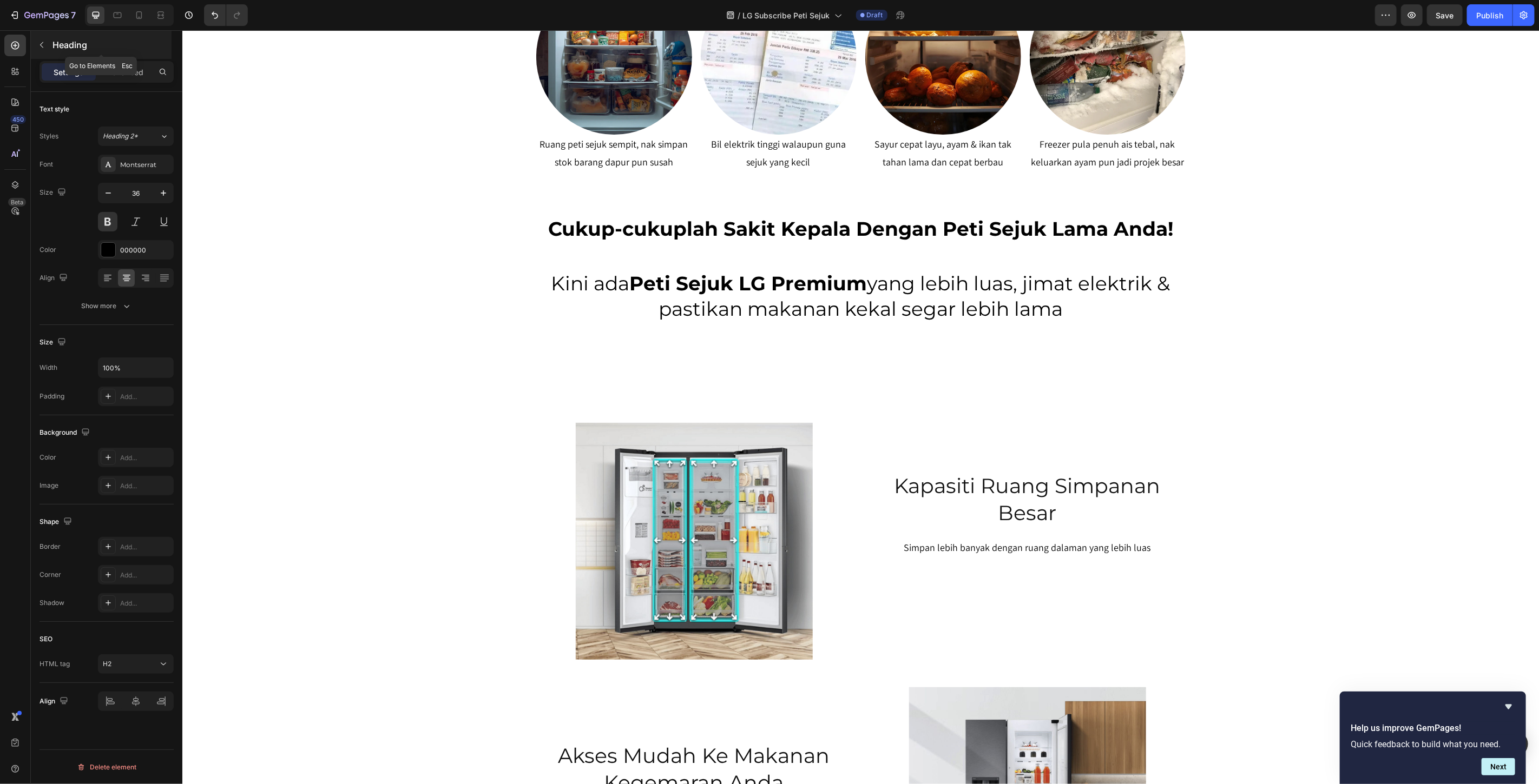
click at [43, 45] on icon "button" at bounding box center [41, 45] width 8 height 8
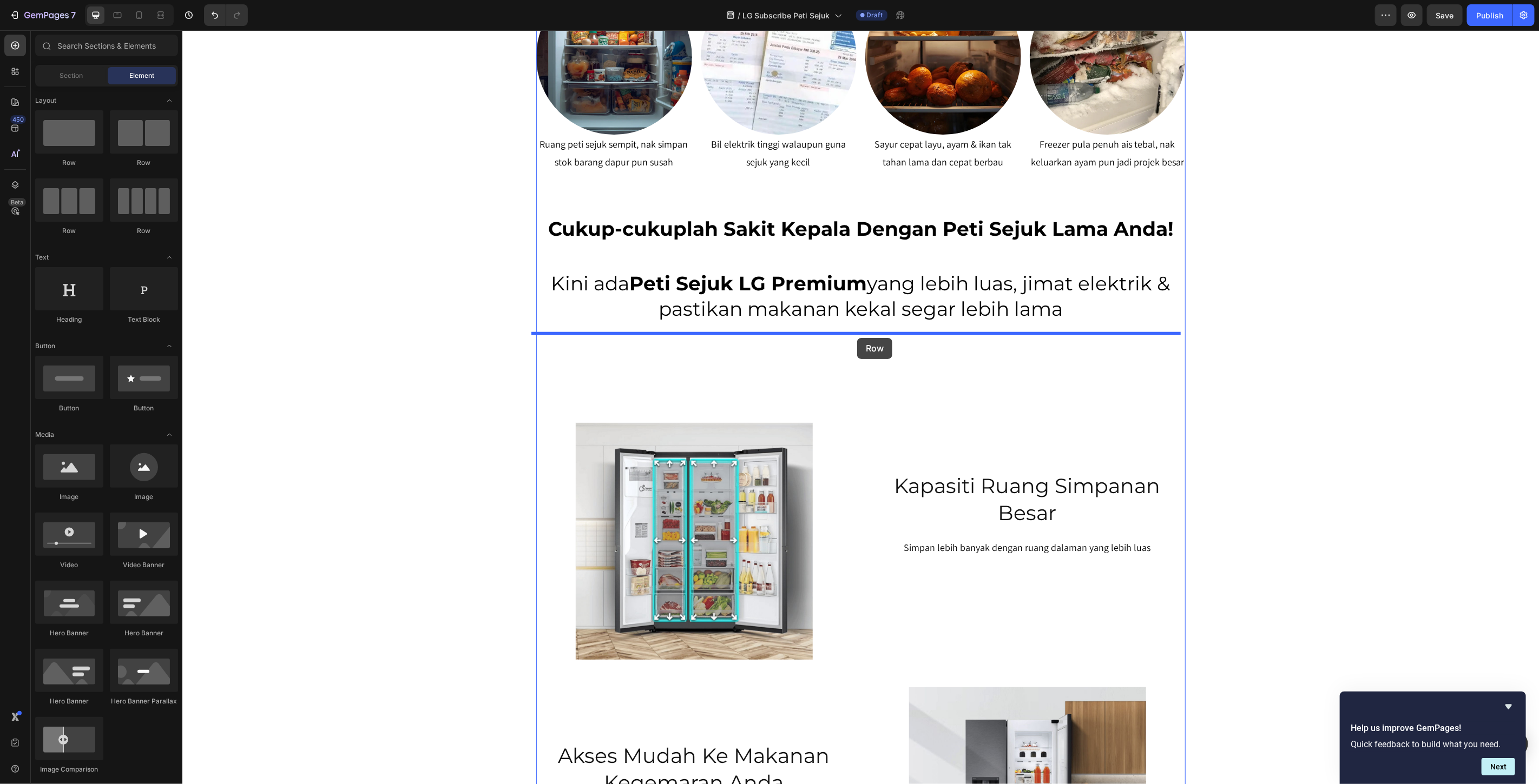
drag, startPoint x: 335, startPoint y: 180, endPoint x: 857, endPoint y: 337, distance: 545.1
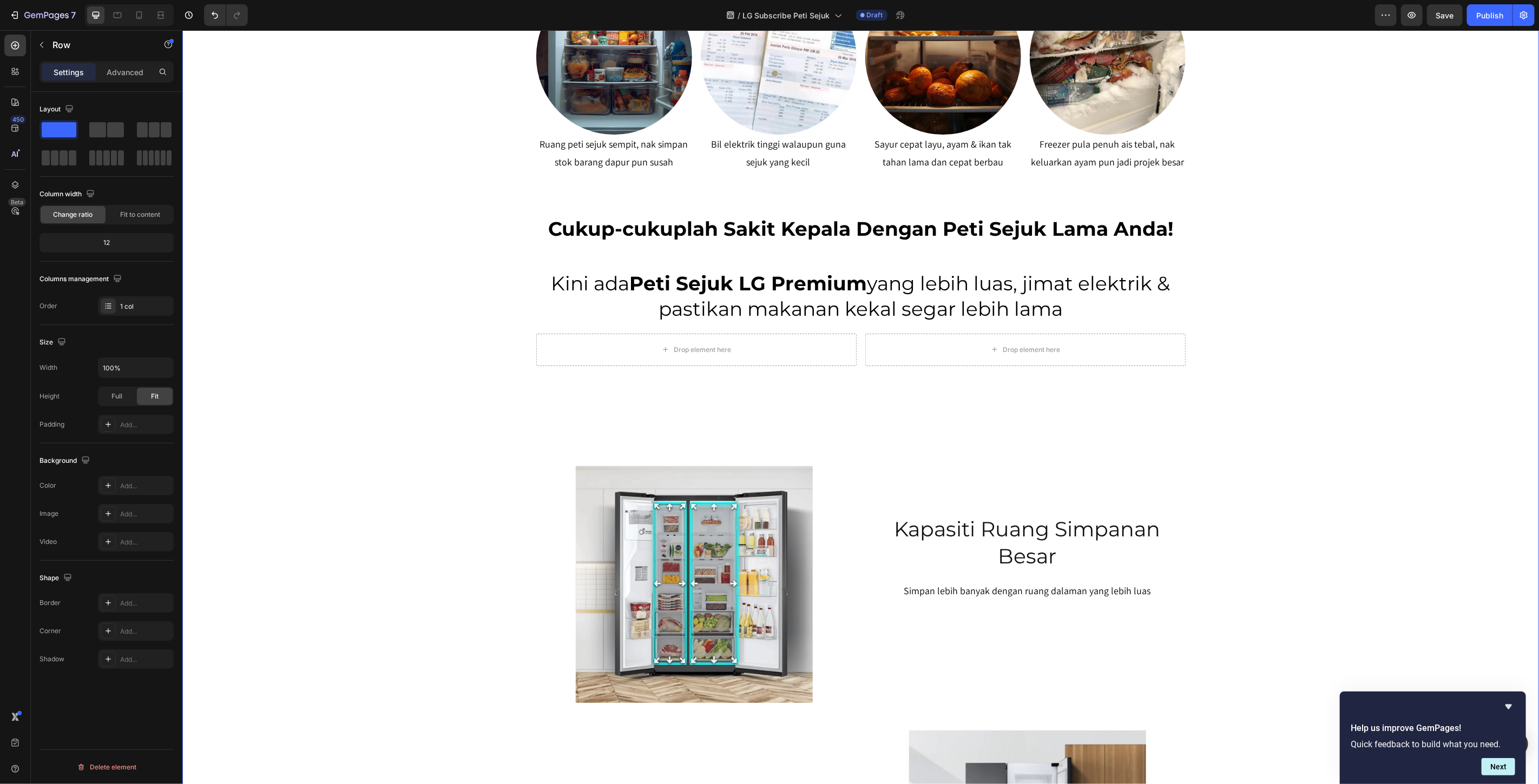
drag, startPoint x: 1405, startPoint y: 328, endPoint x: 1321, endPoint y: 337, distance: 84.5
click at [1405, 328] on div "SERENDAH RM80/BULAN* Heading Row Peti Sejuk LG Premium Dari RM80 Bulanan – Mili…" at bounding box center [860, 193] width 1357 height 1565
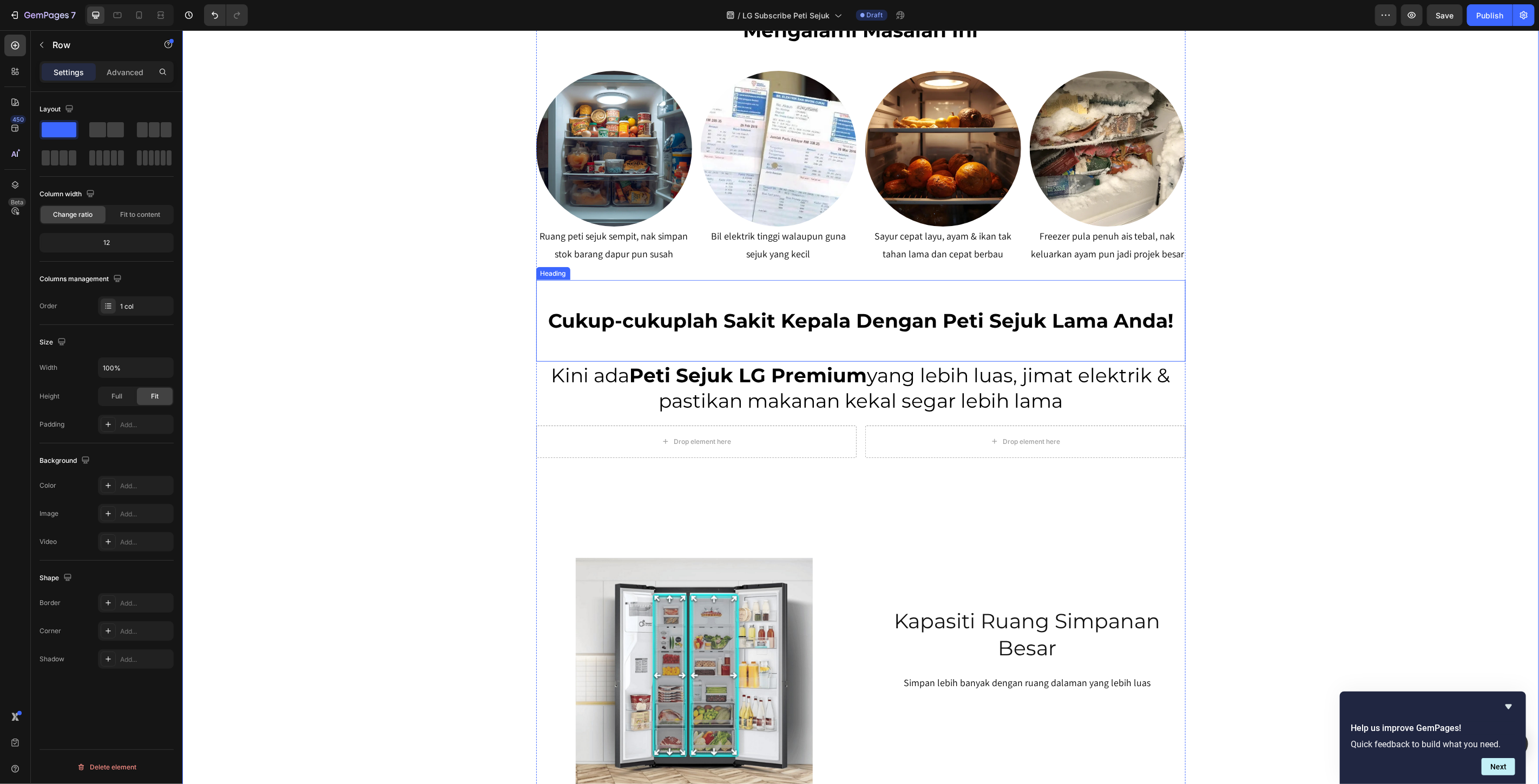
scroll to position [582, 0]
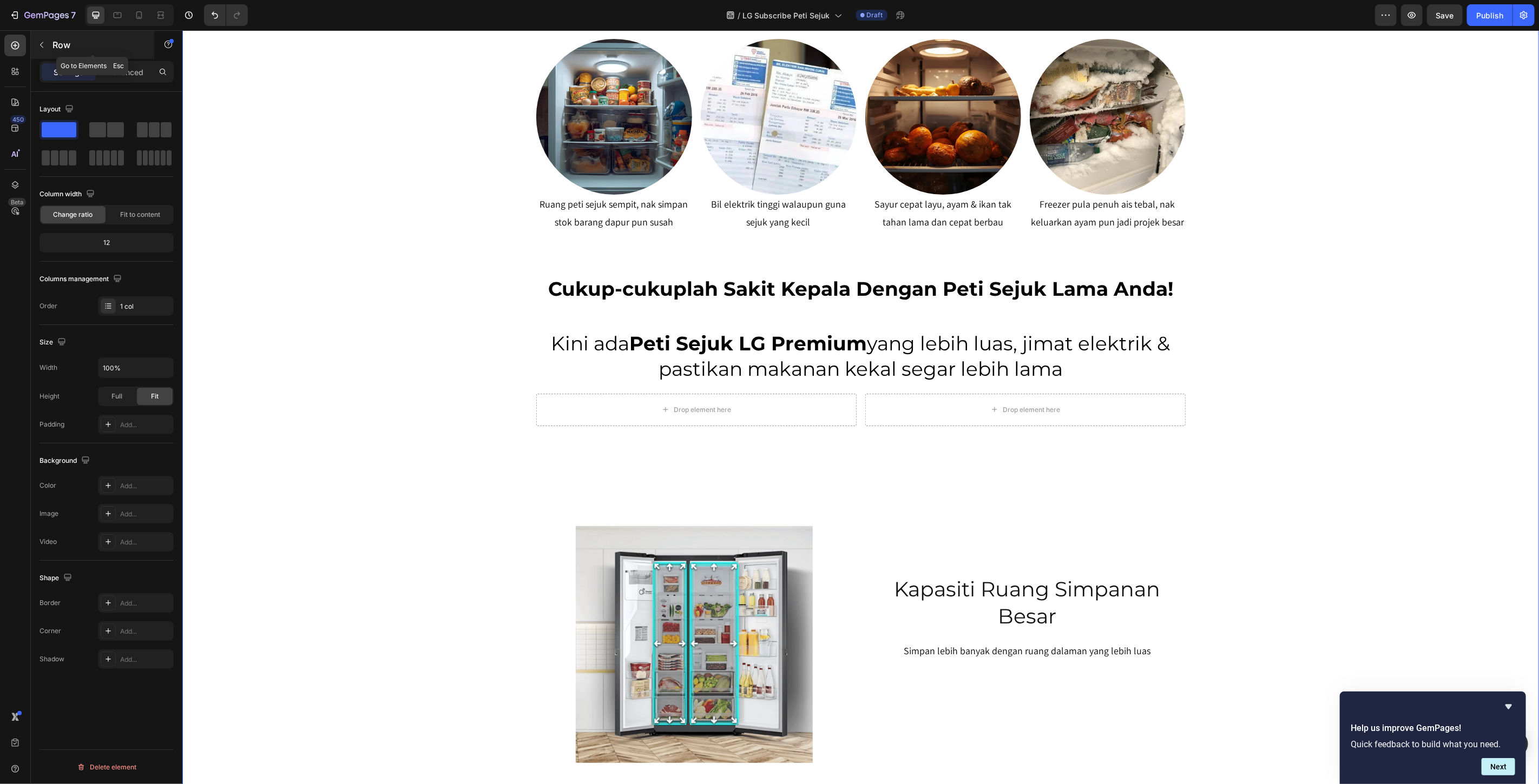
click at [41, 50] on button "button" at bounding box center [41, 45] width 17 height 17
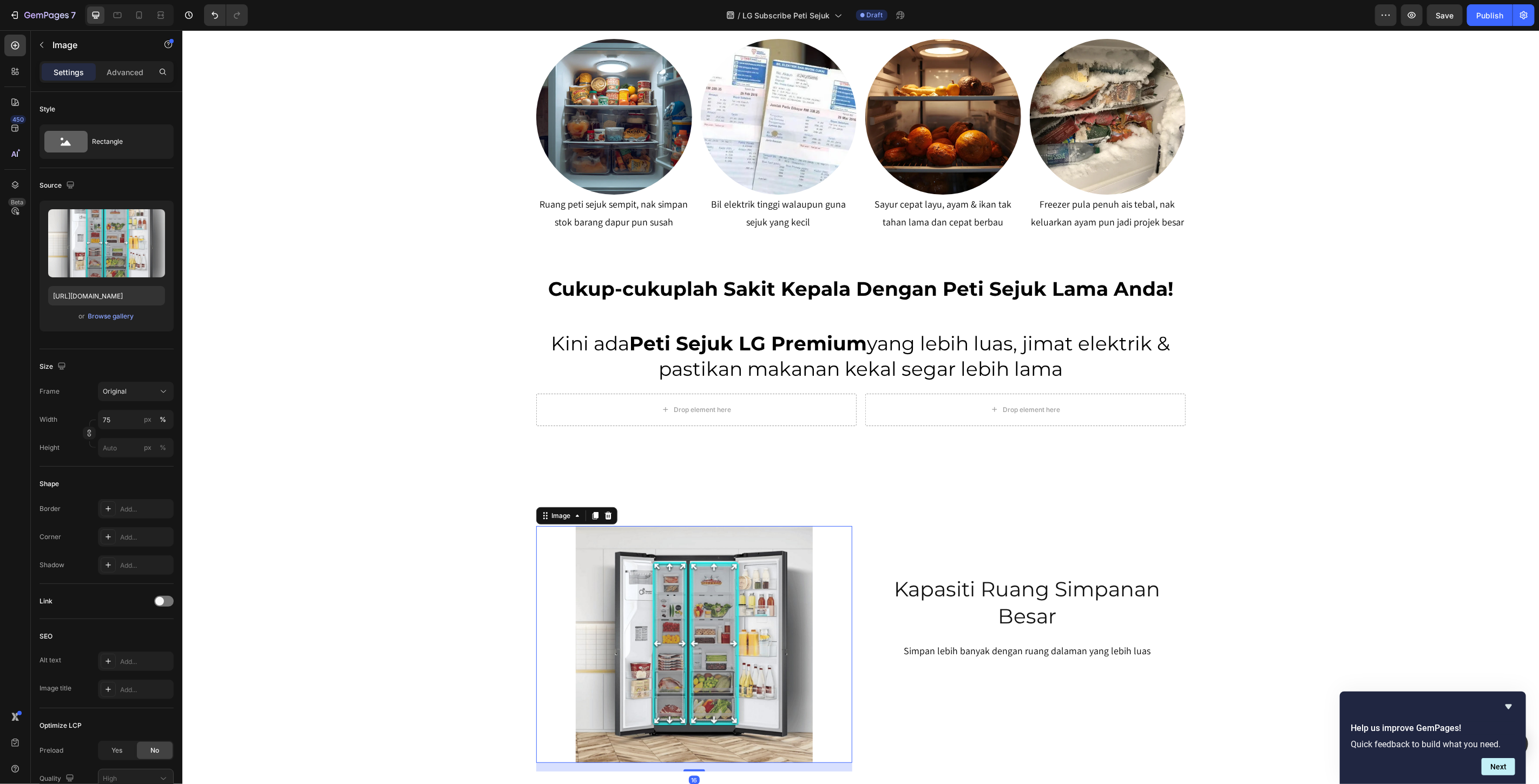
click at [707, 662] on img at bounding box center [694, 644] width 237 height 237
click at [590, 519] on icon at bounding box center [594, 515] width 8 height 8
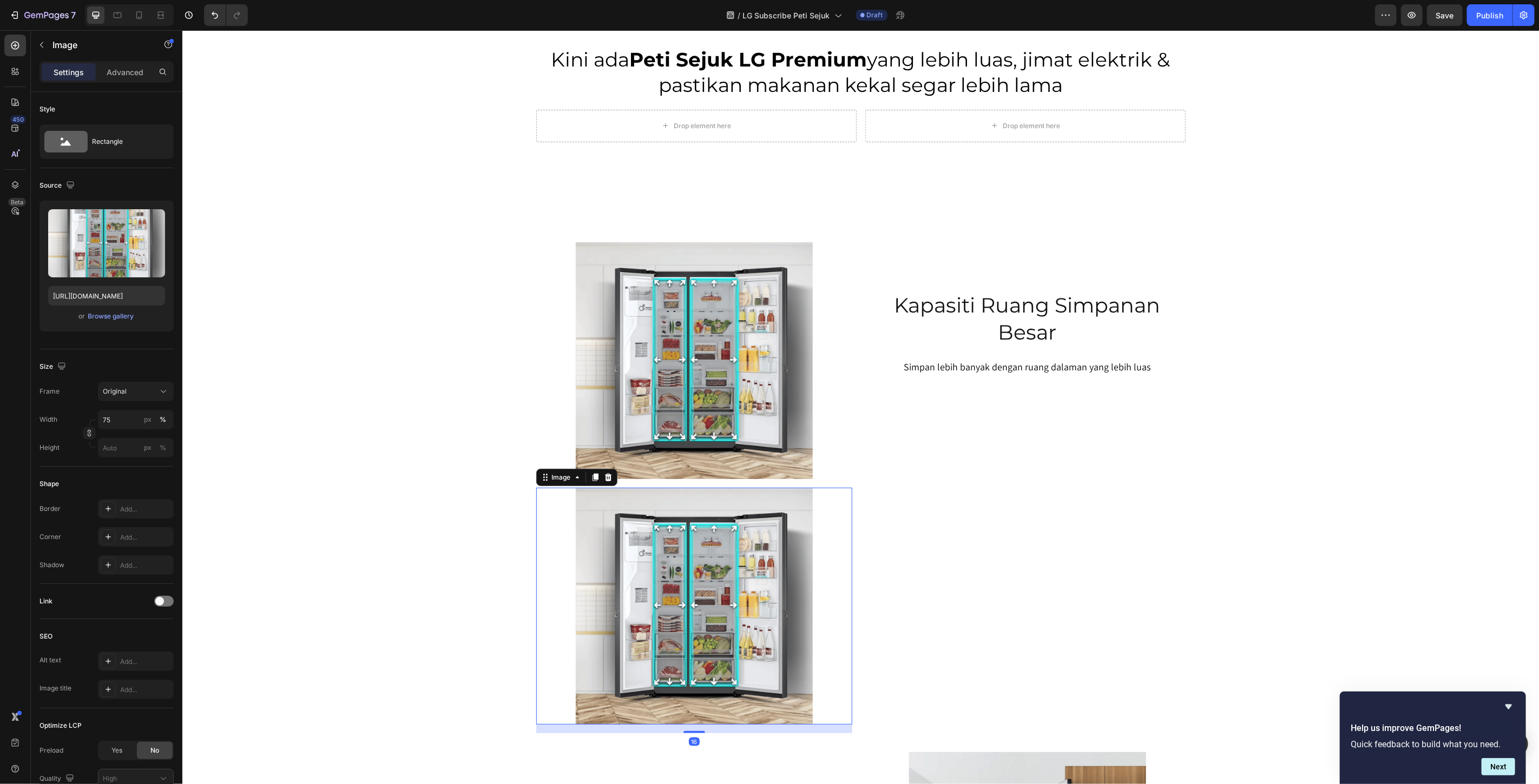
scroll to position [864, 0]
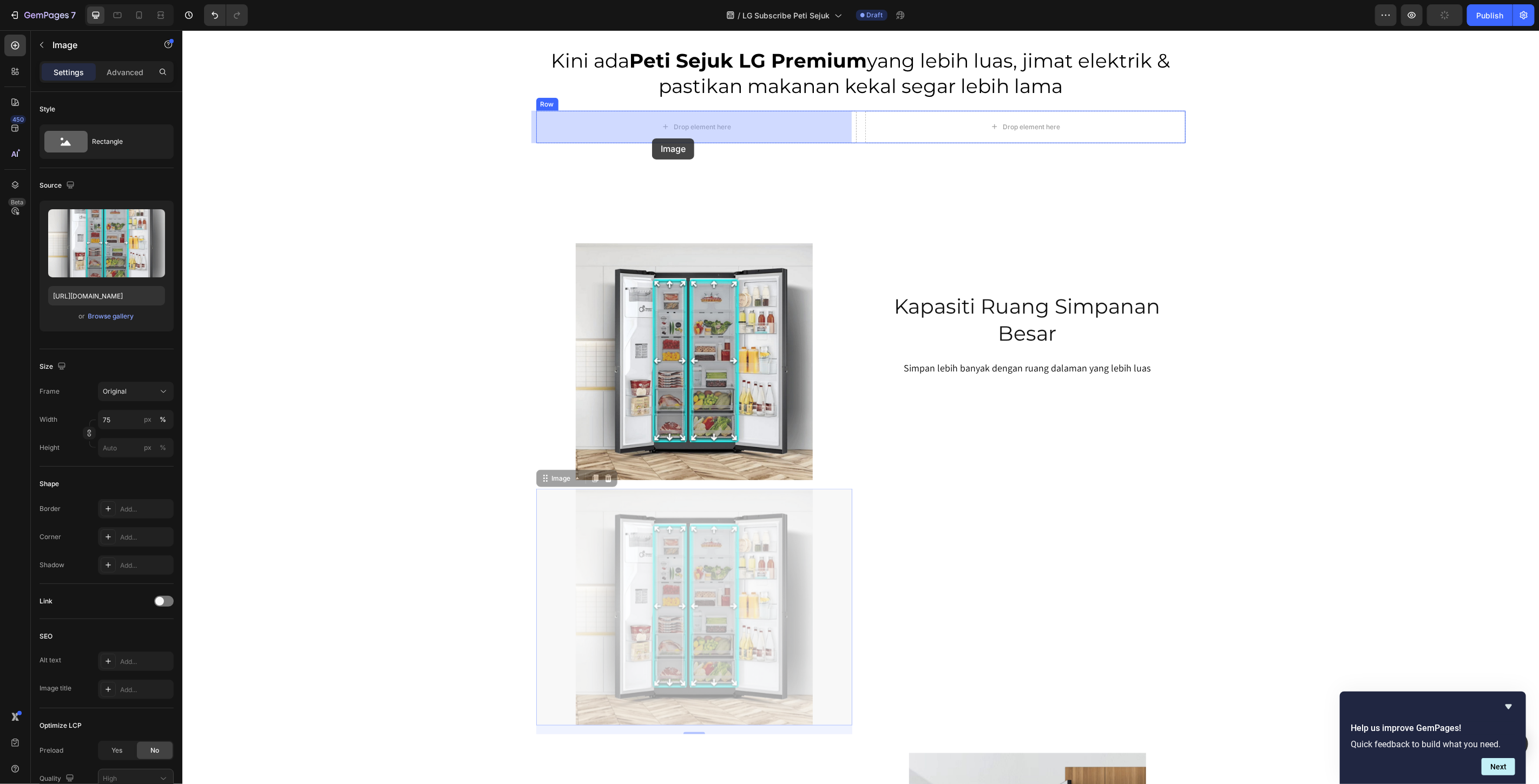
drag, startPoint x: 559, startPoint y: 478, endPoint x: 652, endPoint y: 136, distance: 354.4
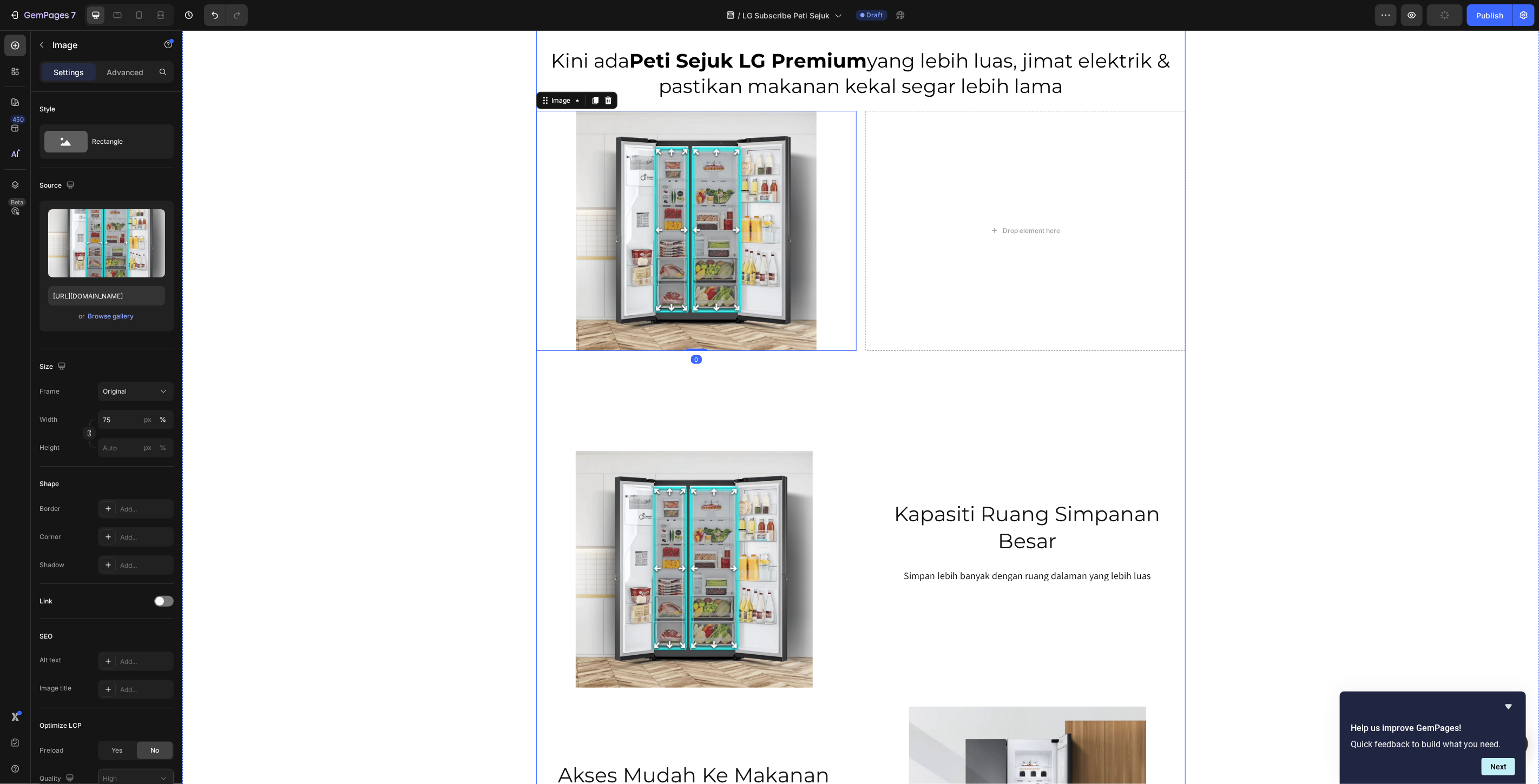
scroll to position [684, 0]
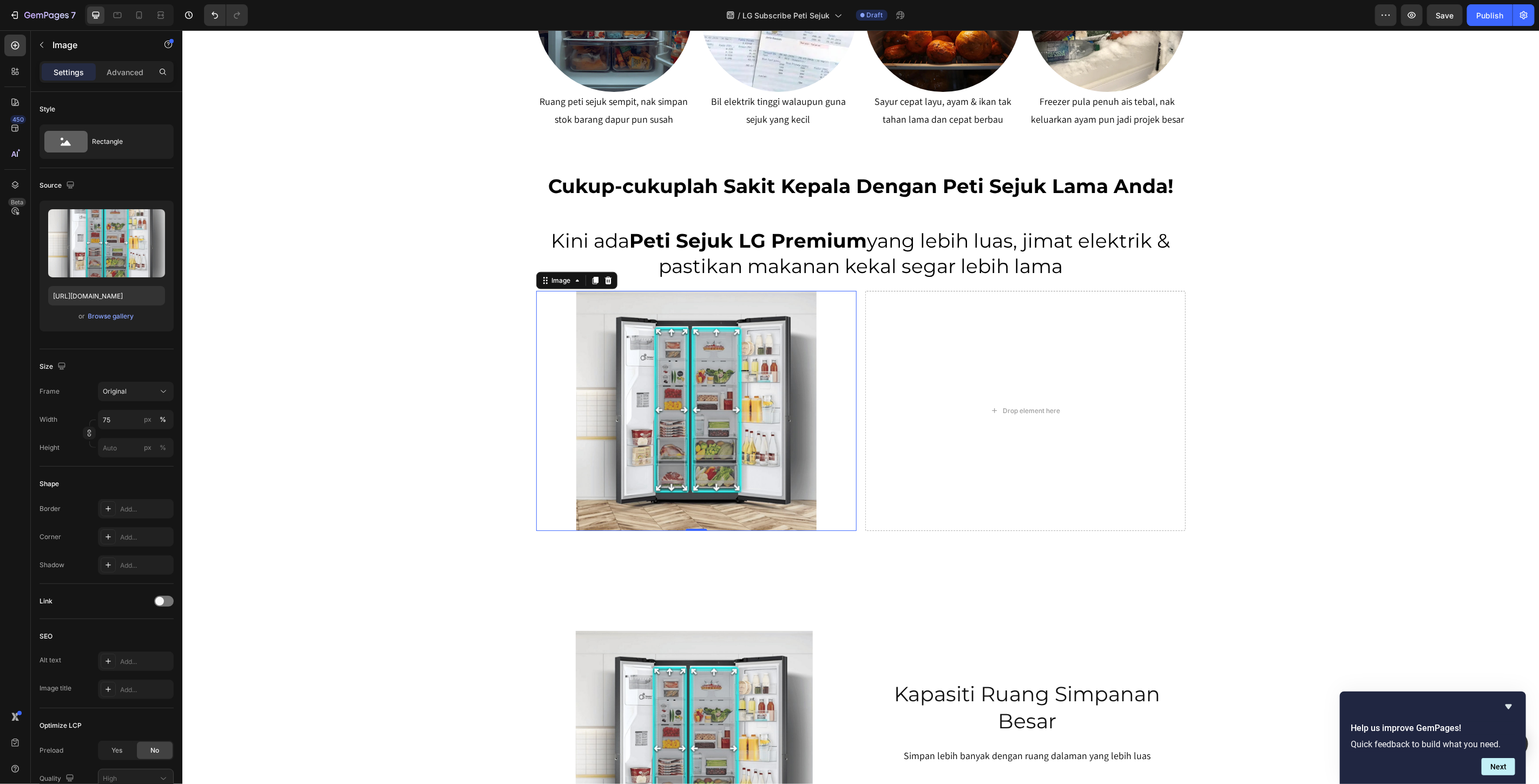
click at [641, 404] on img at bounding box center [696, 410] width 240 height 240
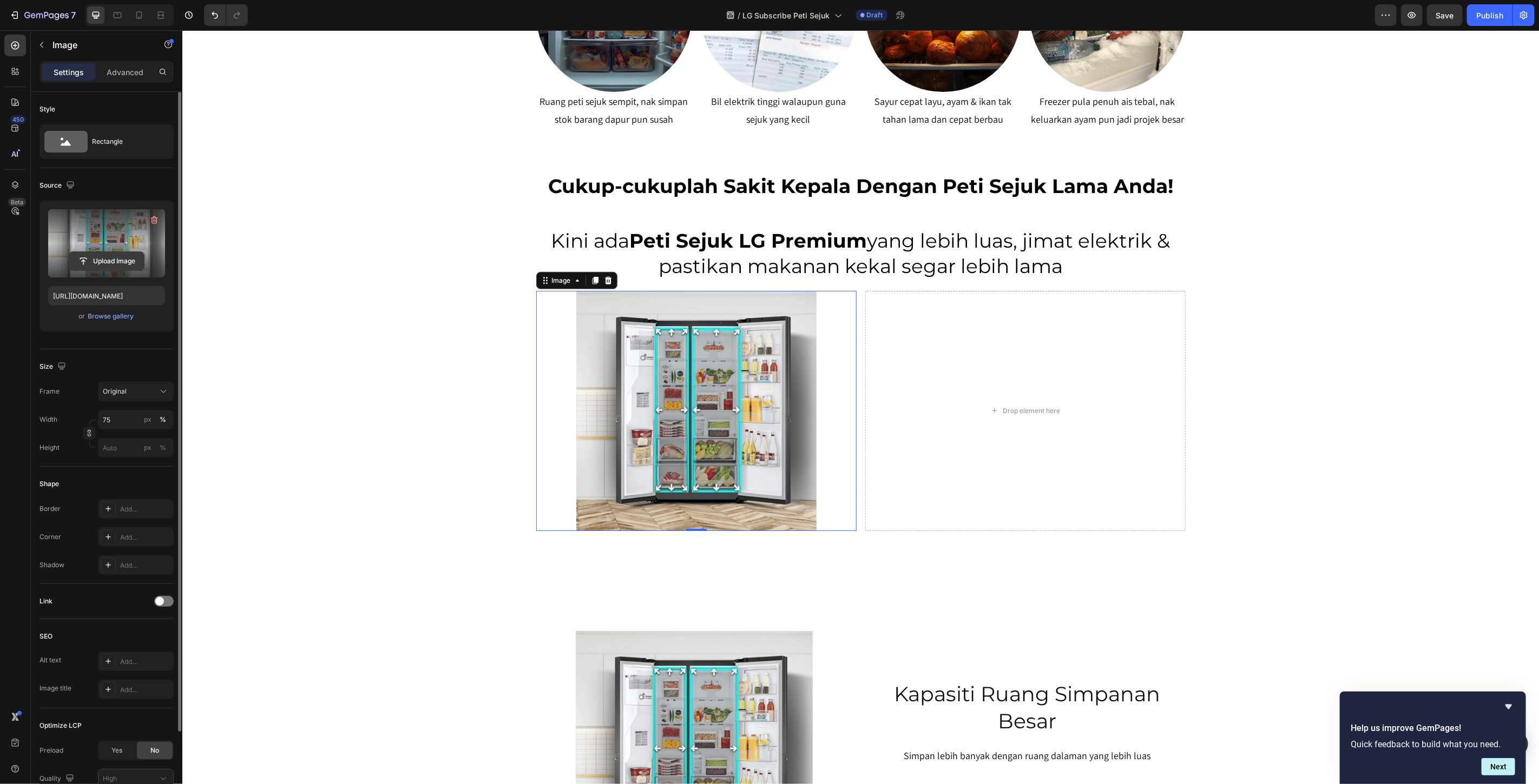
click at [118, 265] on input "file" at bounding box center [106, 261] width 75 height 19
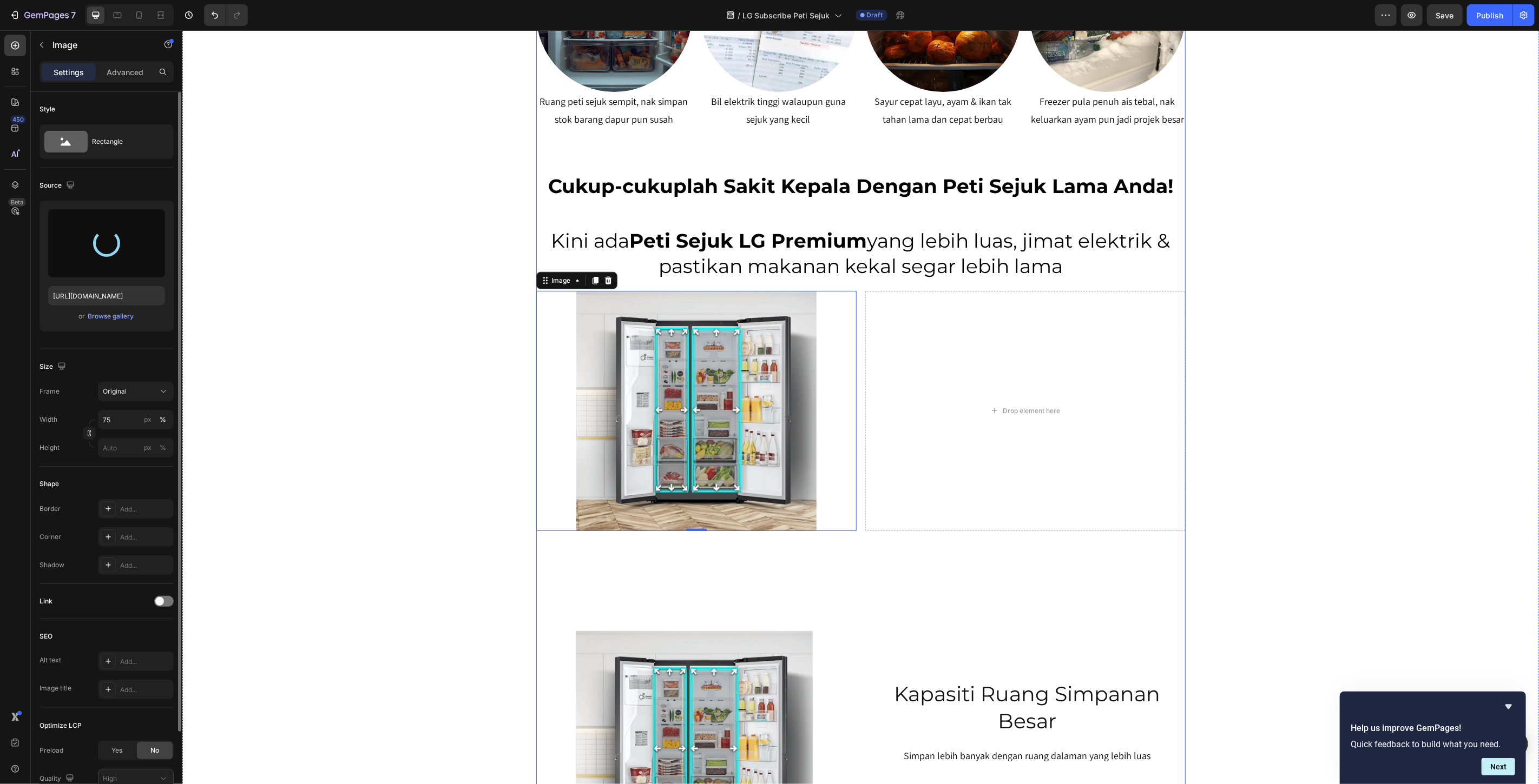
type input "https://cdn.shopify.com/s/files/1/0621/6161/7050/files/gempages_486412460778062…"
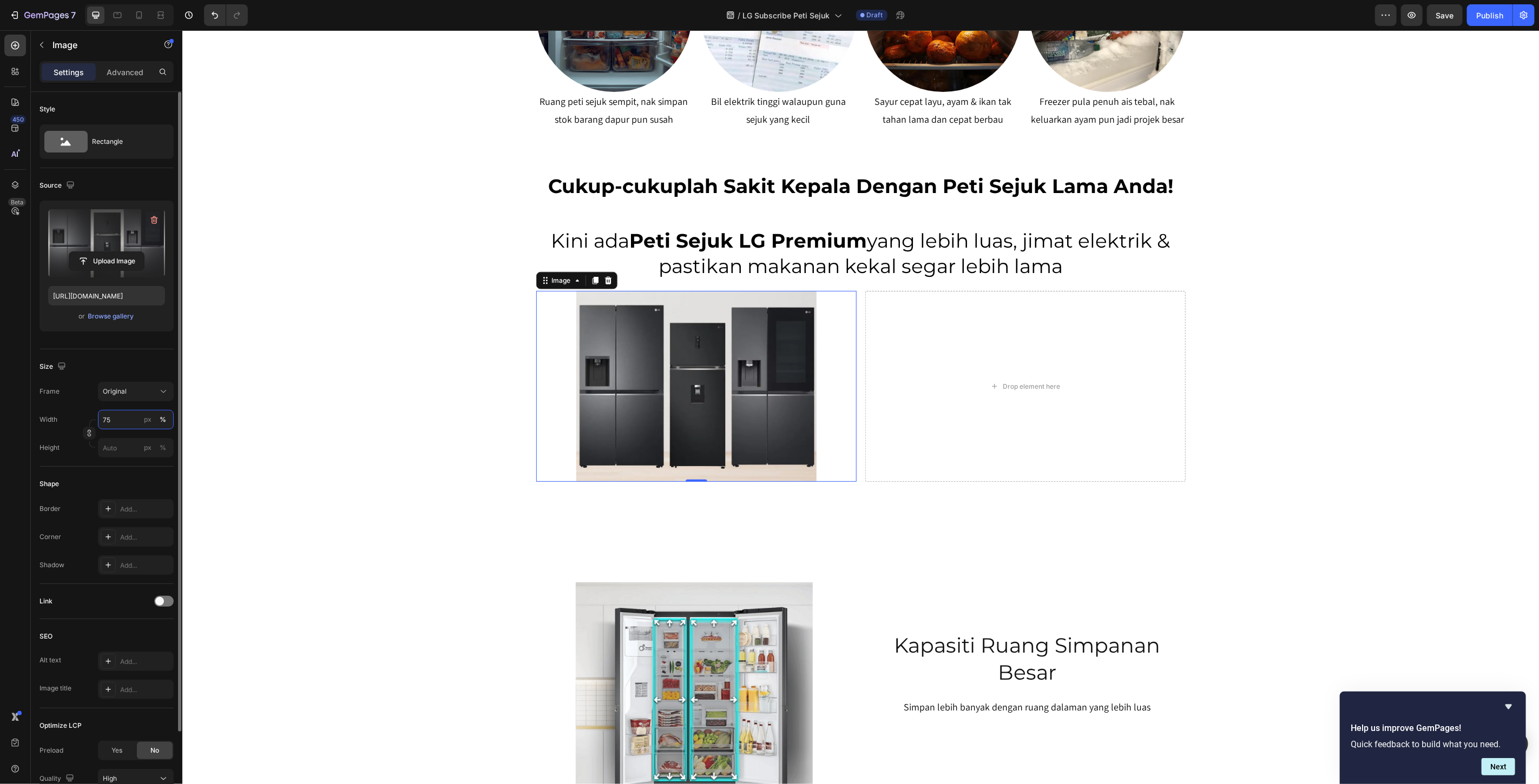
click at [117, 416] on input "75" at bounding box center [136, 420] width 76 height 20
click at [127, 450] on p "Full 100%" at bounding box center [133, 445] width 63 height 10
type input "100"
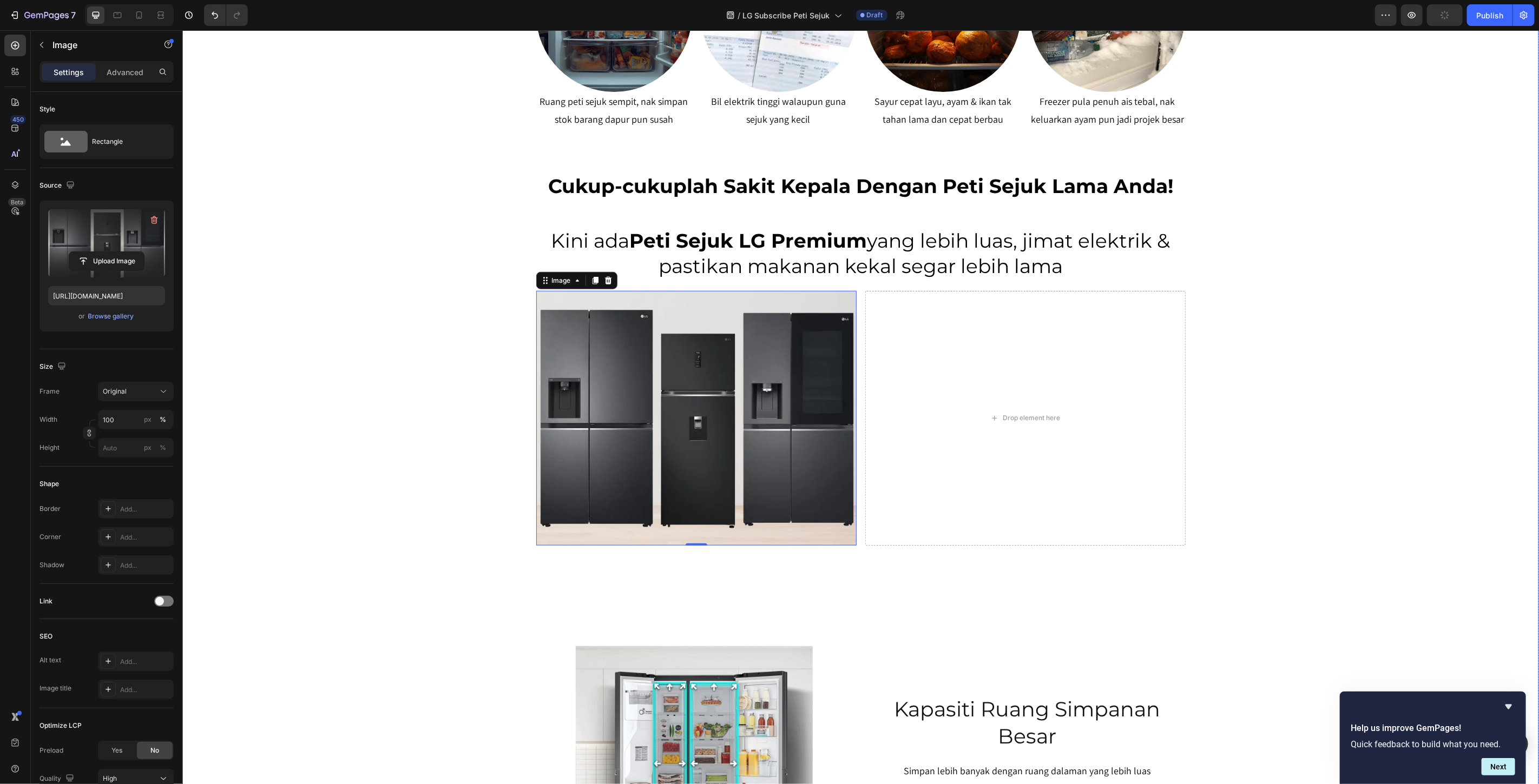
click at [1354, 380] on div "SERENDAH RM80/BULAN* Heading Row Peti Sejuk LG Premium Dari RM80 Bulanan – Mili…" at bounding box center [860, 257] width 1357 height 1779
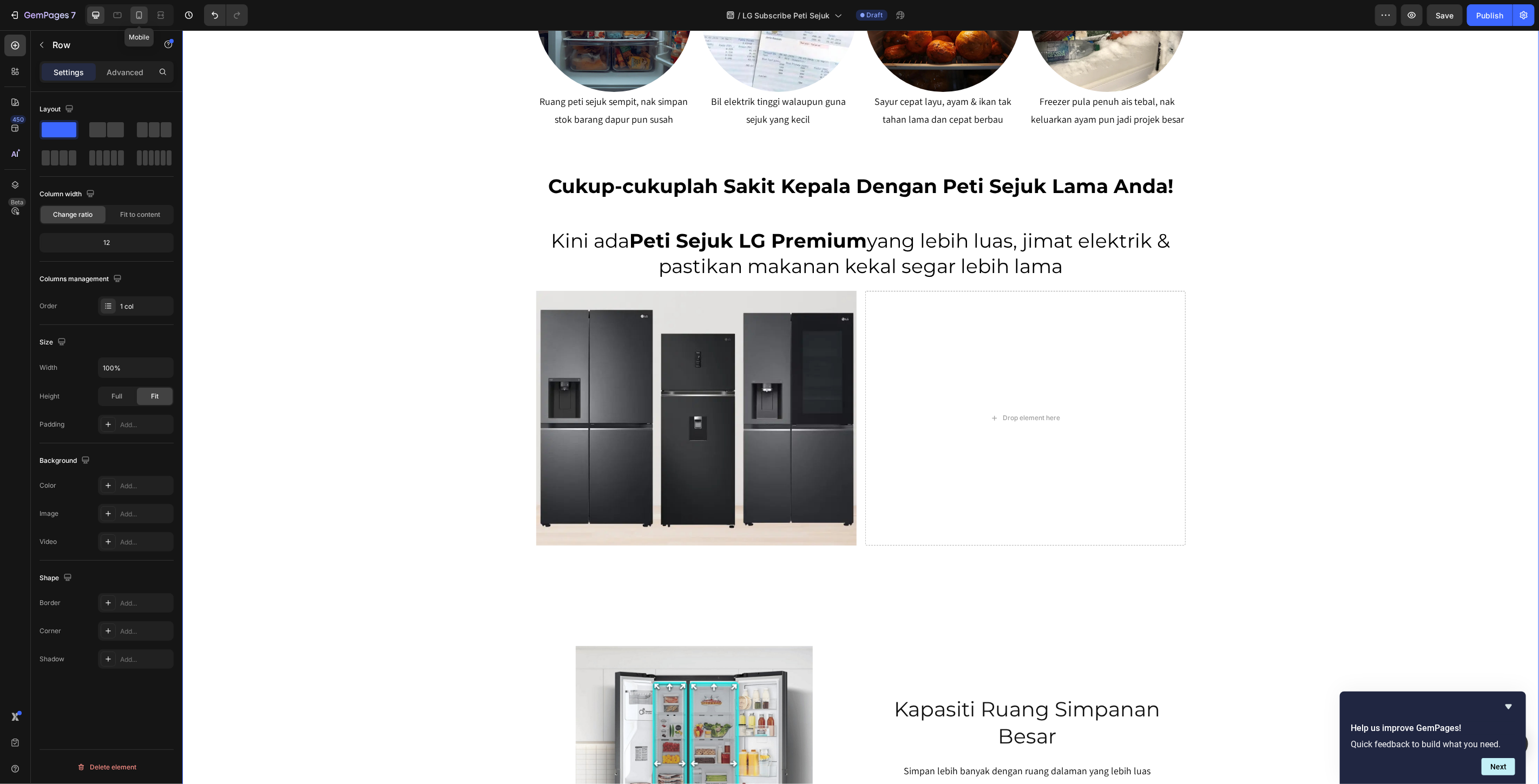
click at [136, 17] on icon at bounding box center [139, 15] width 6 height 8
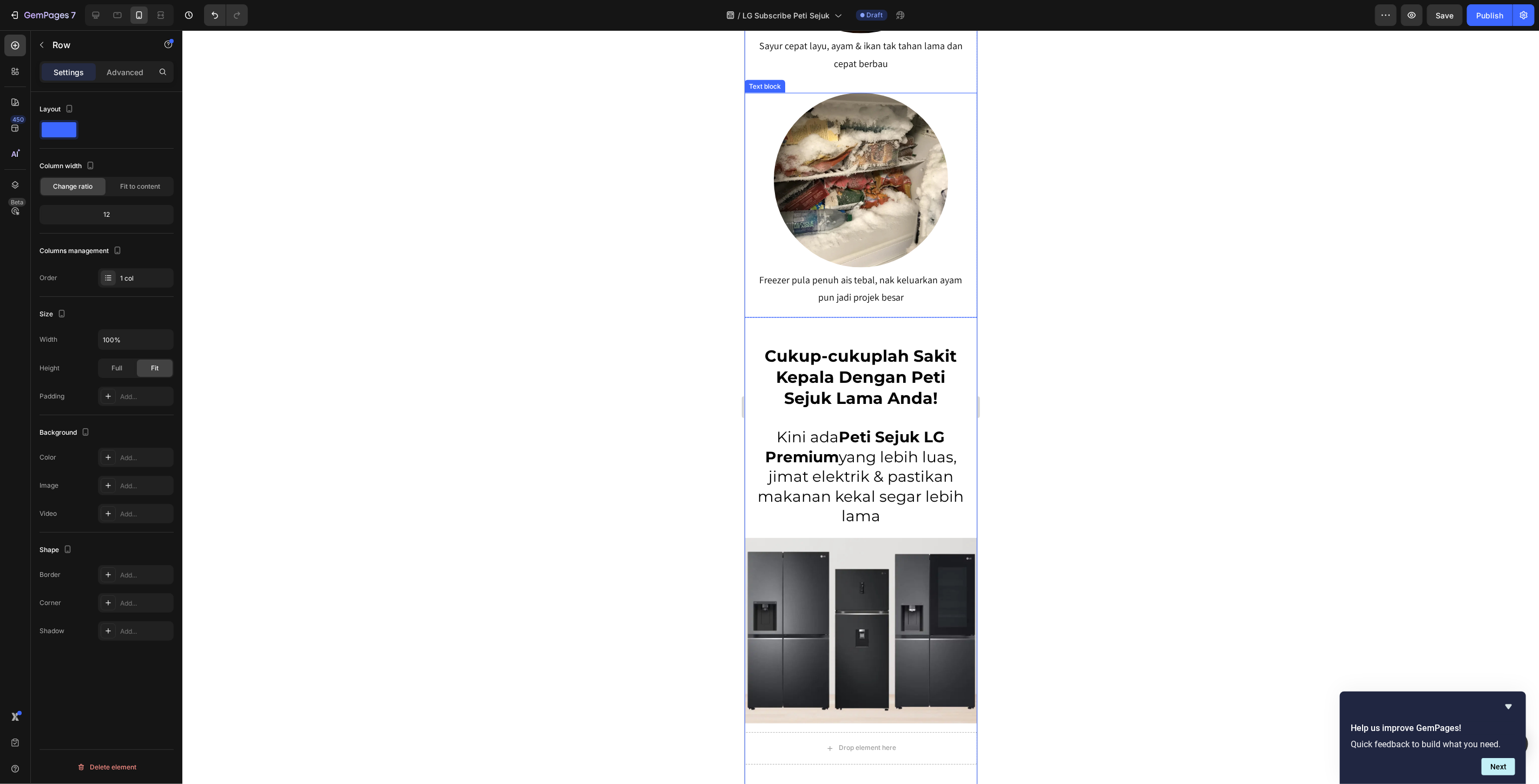
scroll to position [1561, 0]
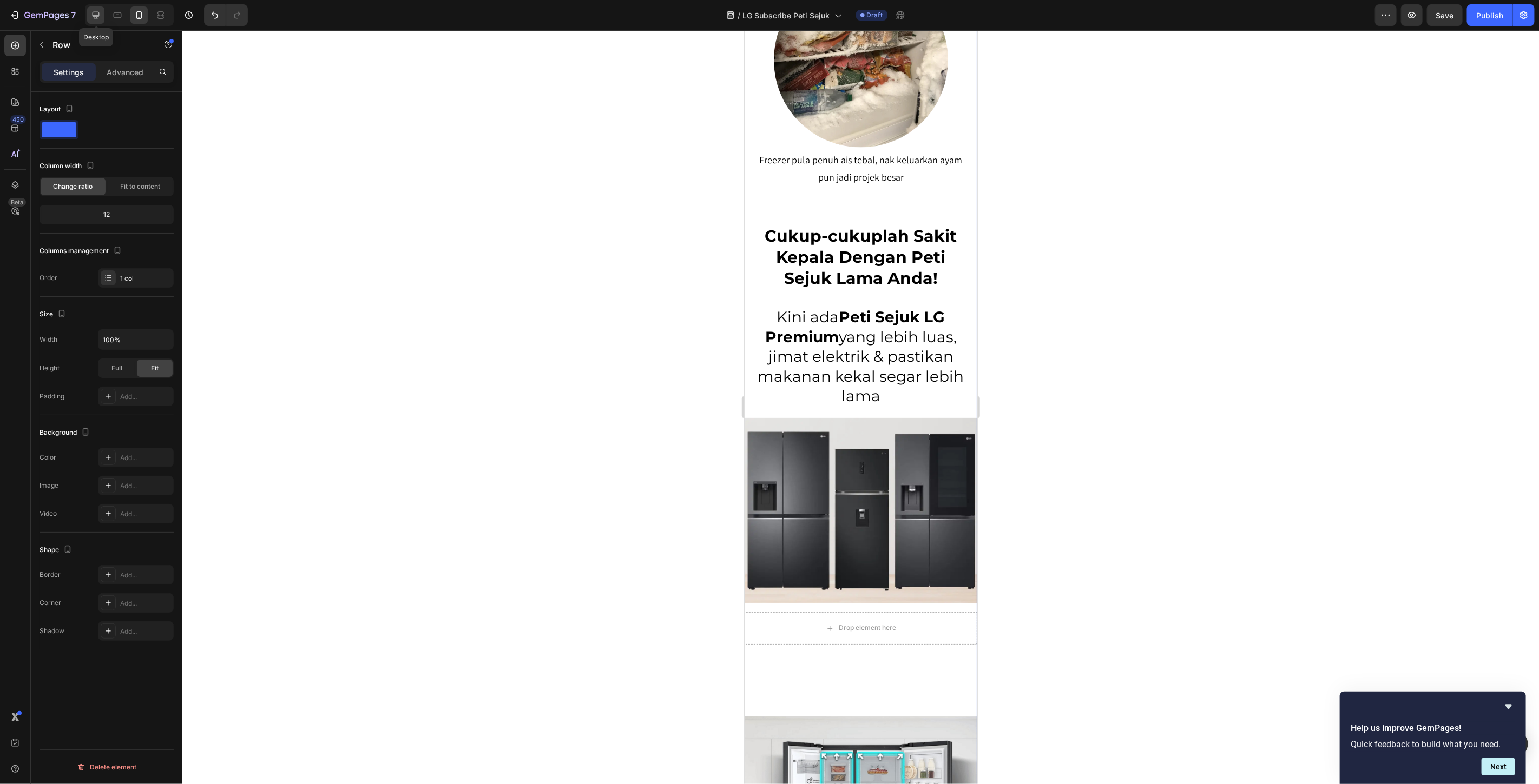
click at [96, 13] on icon at bounding box center [96, 15] width 11 height 11
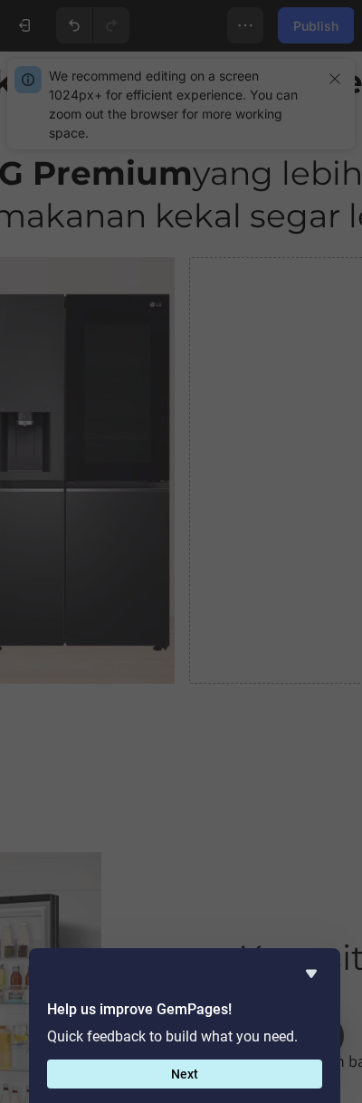
scroll to position [1388, 0]
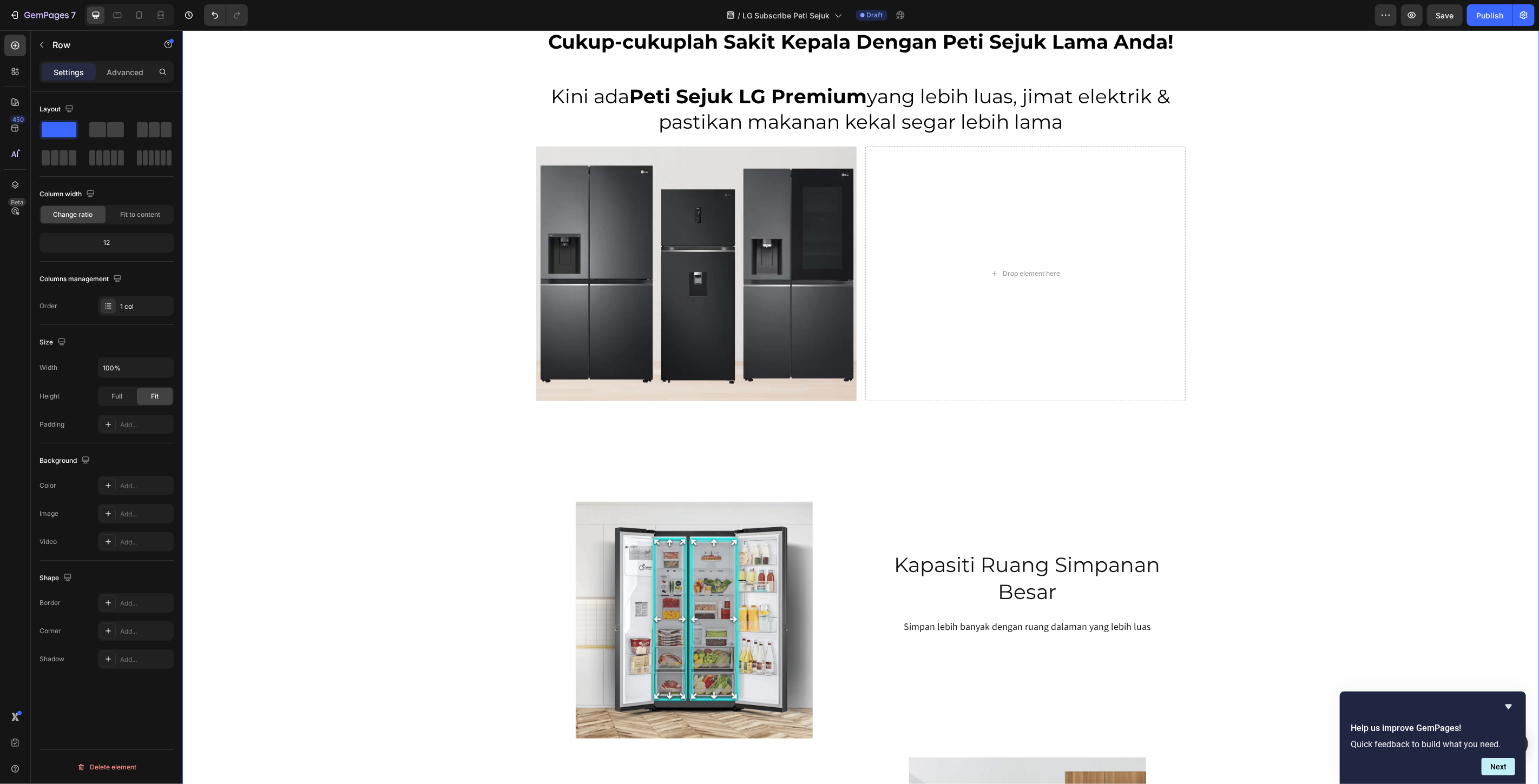
click at [1228, 252] on div "SERENDAH RM80/BULAN* Heading Row Peti Sejuk LG Premium Dari RM80 Bulanan – Mili…" at bounding box center [860, 113] width 1357 height 1779
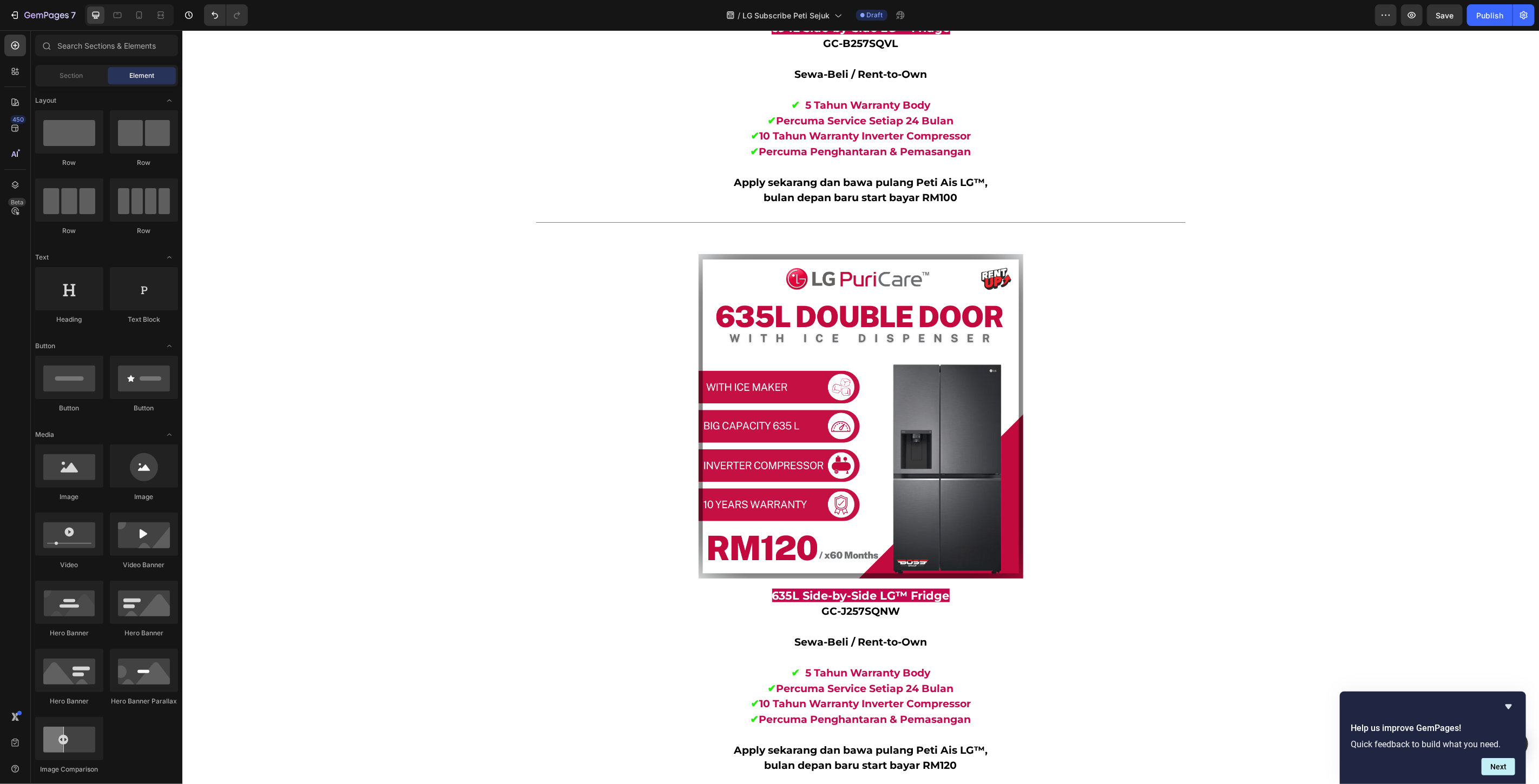
scroll to position [11255, 0]
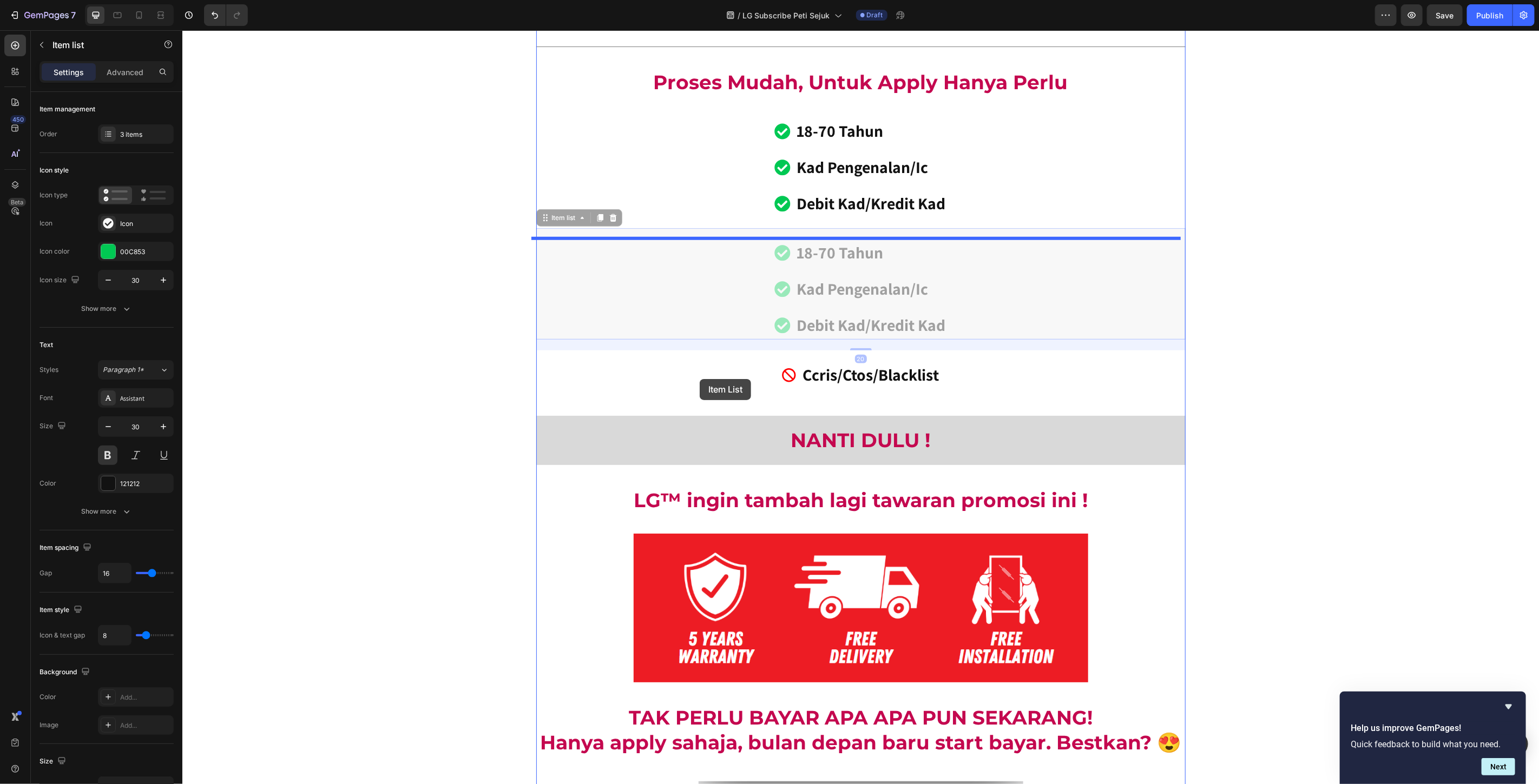
scroll to position [11015, 0]
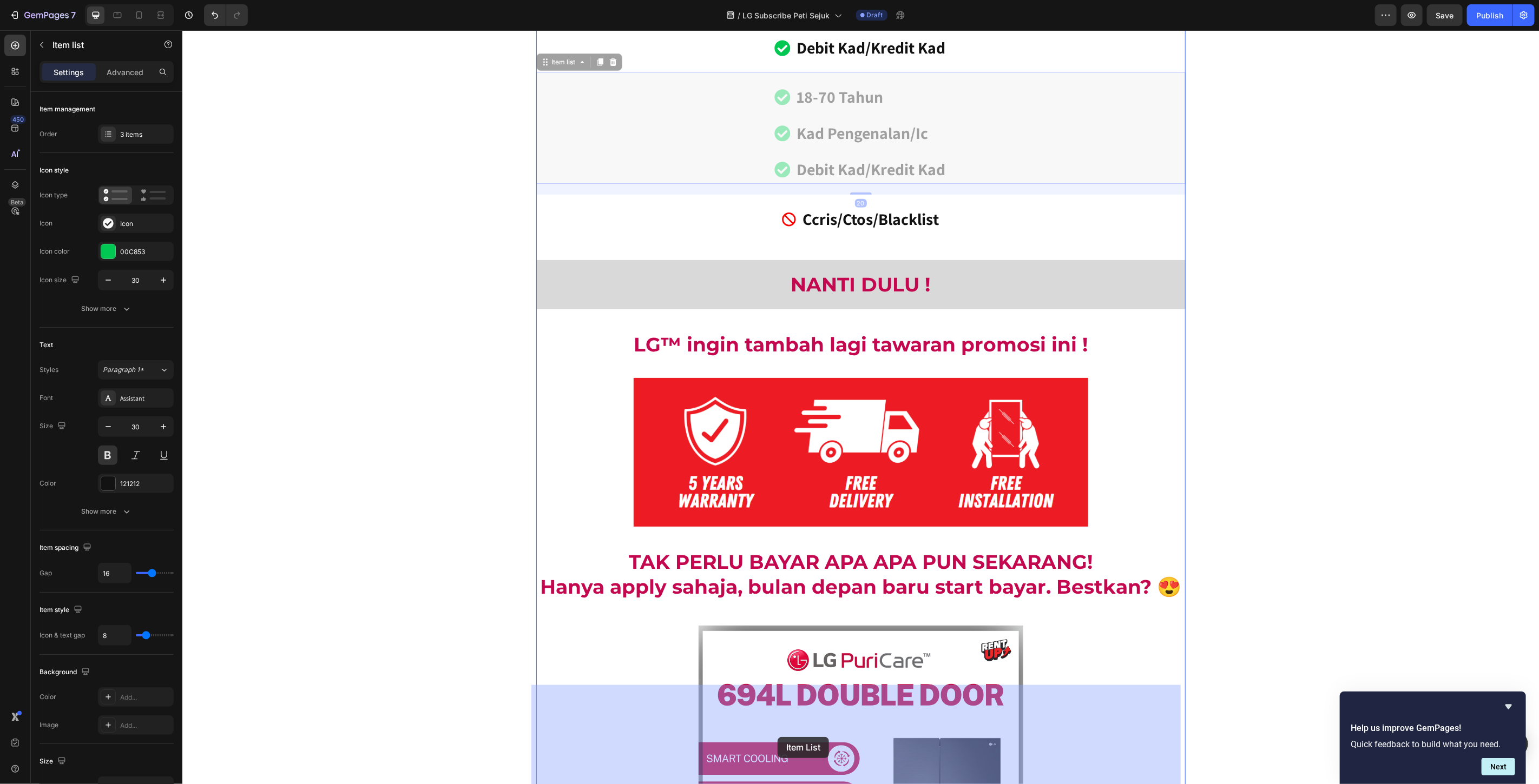
drag, startPoint x: 554, startPoint y: 434, endPoint x: 777, endPoint y: 737, distance: 376.2
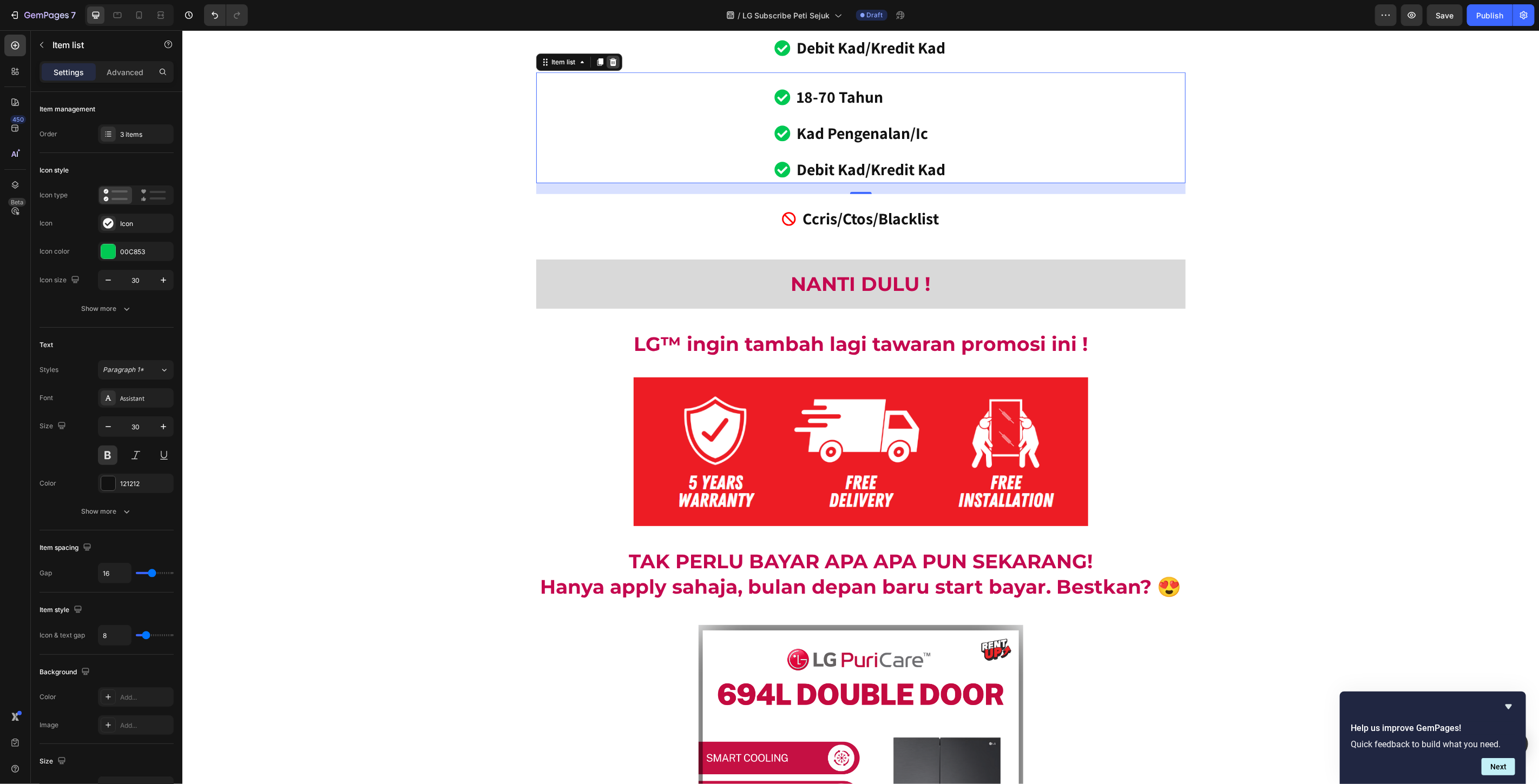
click at [611, 68] on div at bounding box center [612, 62] width 13 height 13
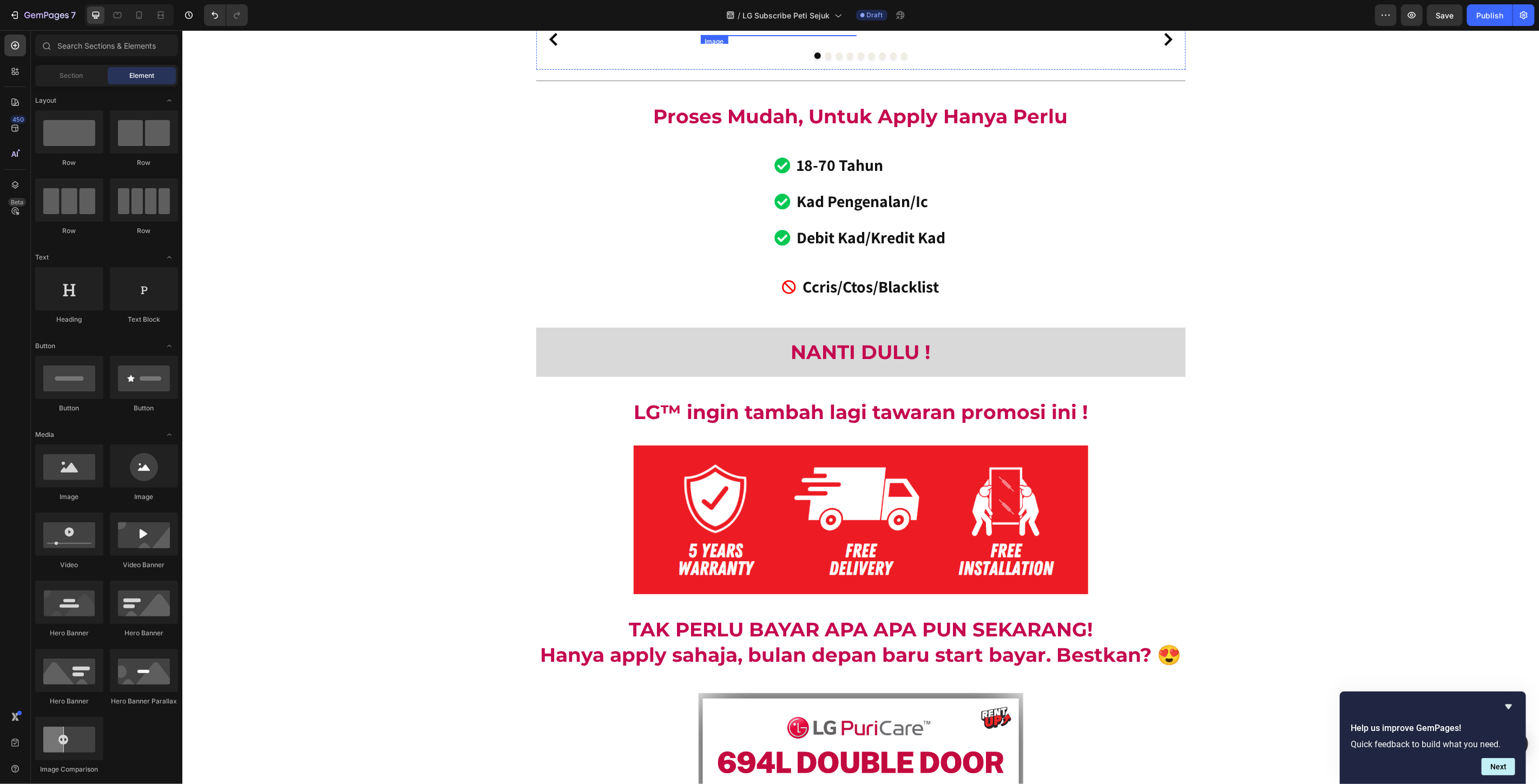
scroll to position [10775, 0]
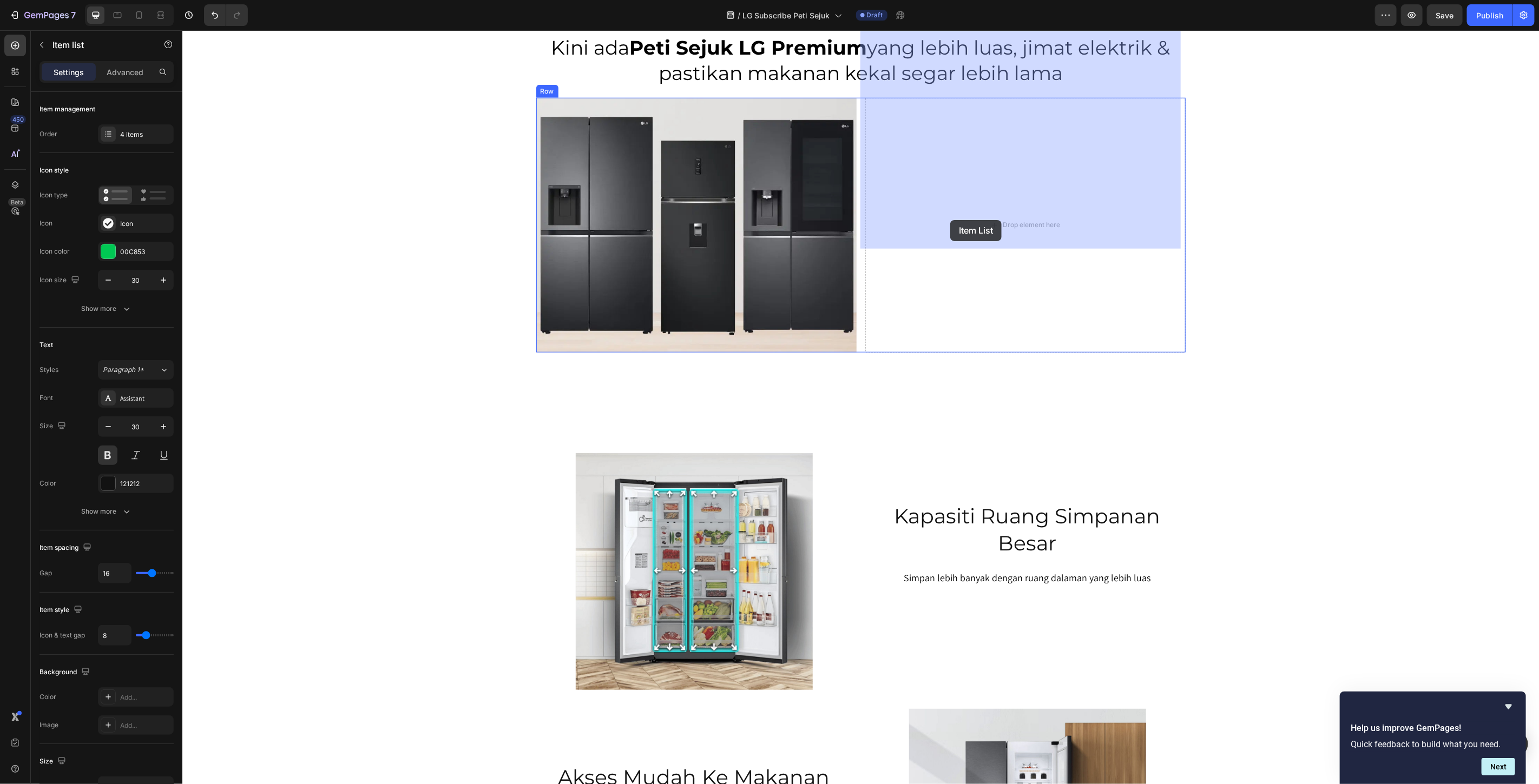
scroll to position [680, 0]
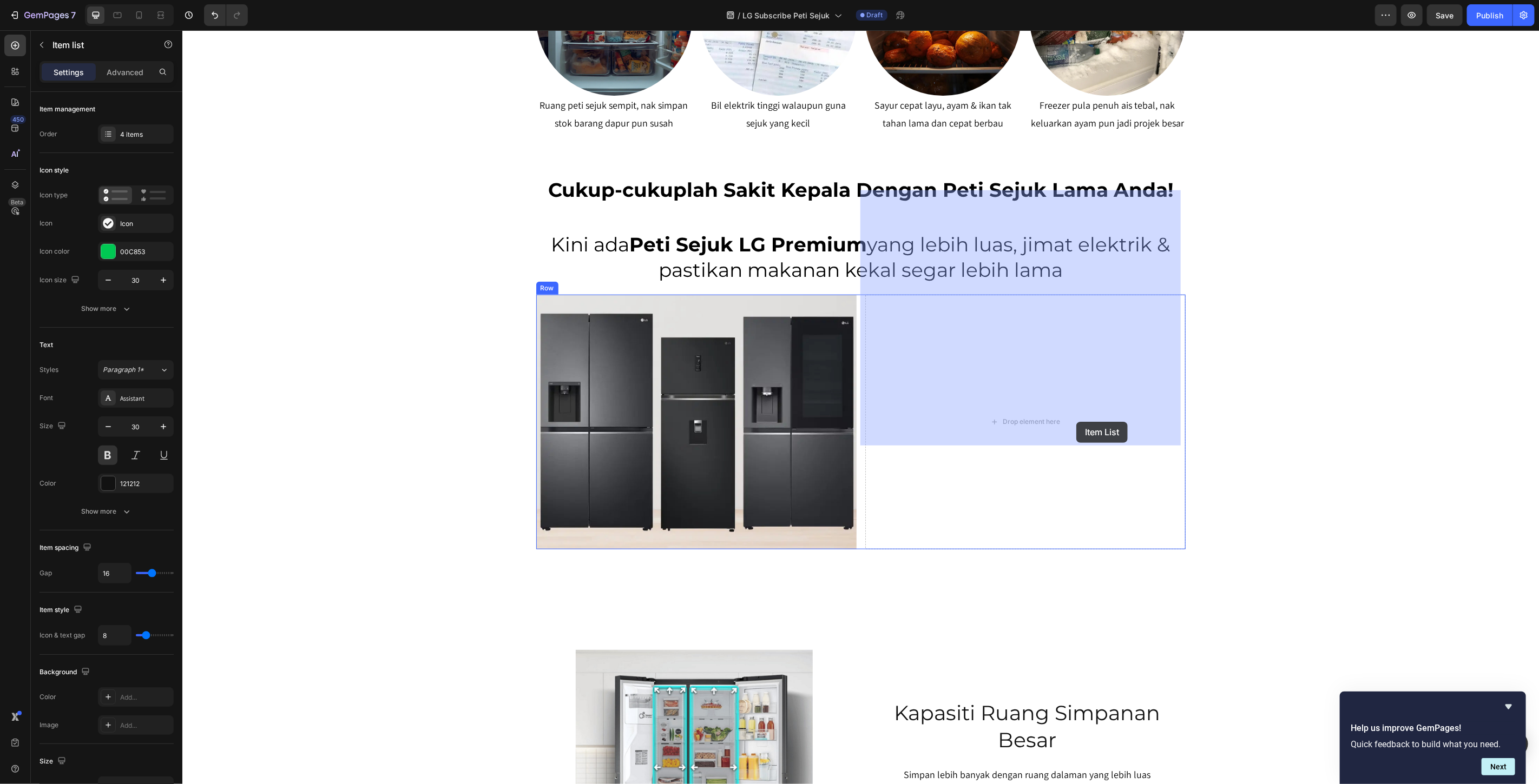
drag, startPoint x: 558, startPoint y: 316, endPoint x: 1075, endPoint y: 422, distance: 527.8
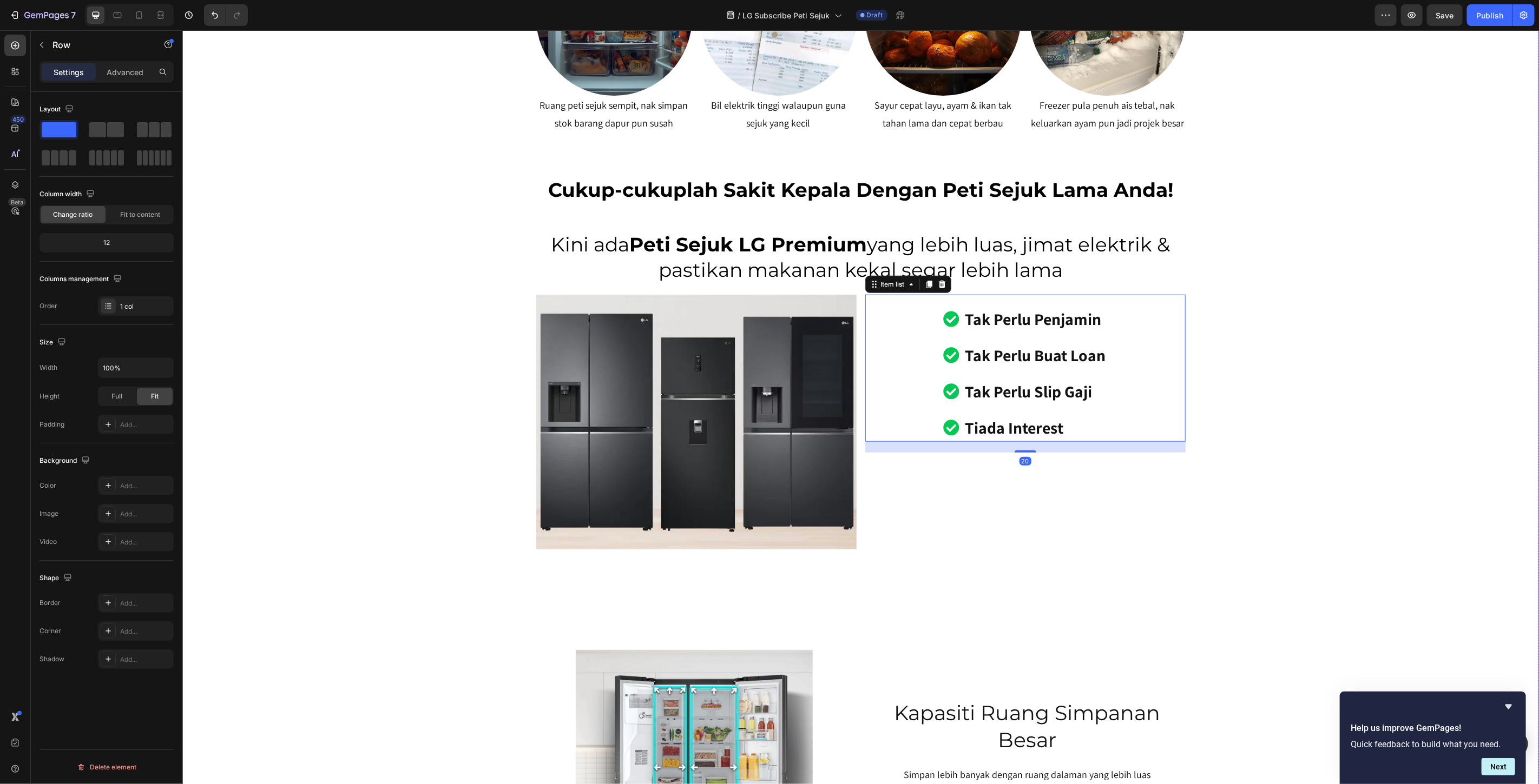
click at [1330, 377] on div "SERENDAH RM80/BULAN* Heading Row Peti Sejuk LG Premium Dari RM80 Bulanan – Mili…" at bounding box center [860, 261] width 1357 height 1779
click at [1138, 359] on div "tak perlu penjamin tak perlu buat loan tak perlu slip gaji tiada interest" at bounding box center [1025, 373] width 320 height 136
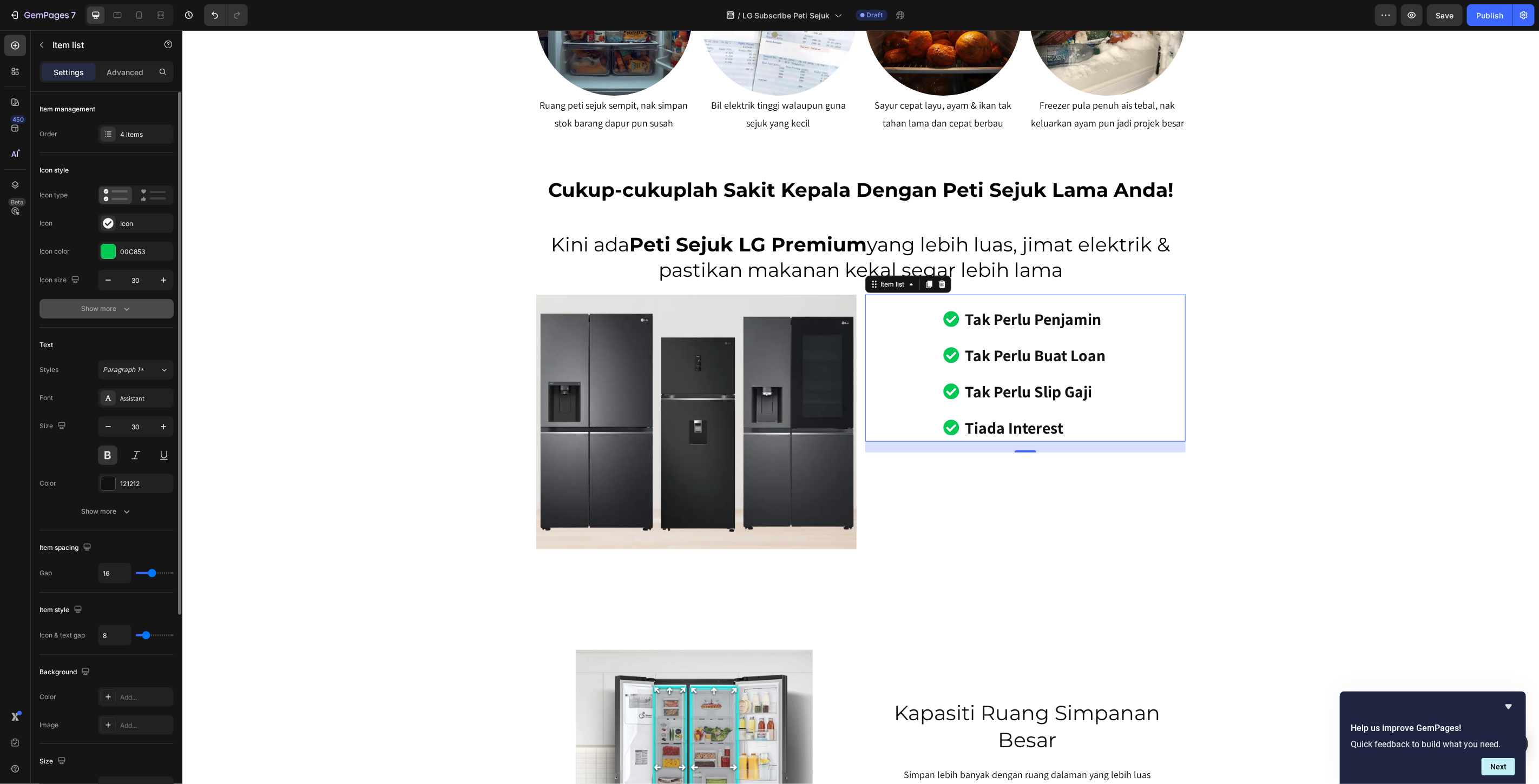
click at [132, 307] on button "Show more" at bounding box center [106, 309] width 134 height 20
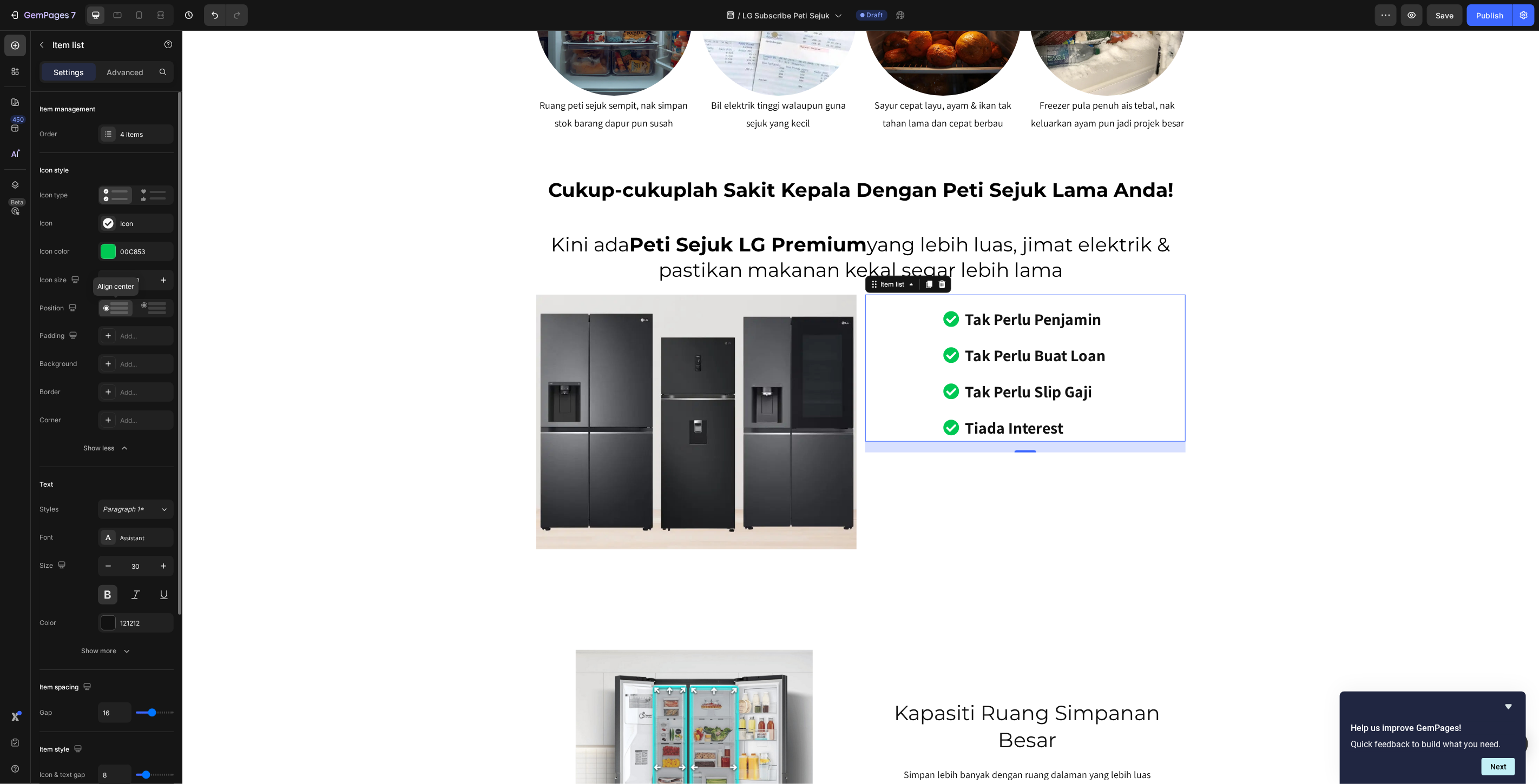
scroll to position [416, 0]
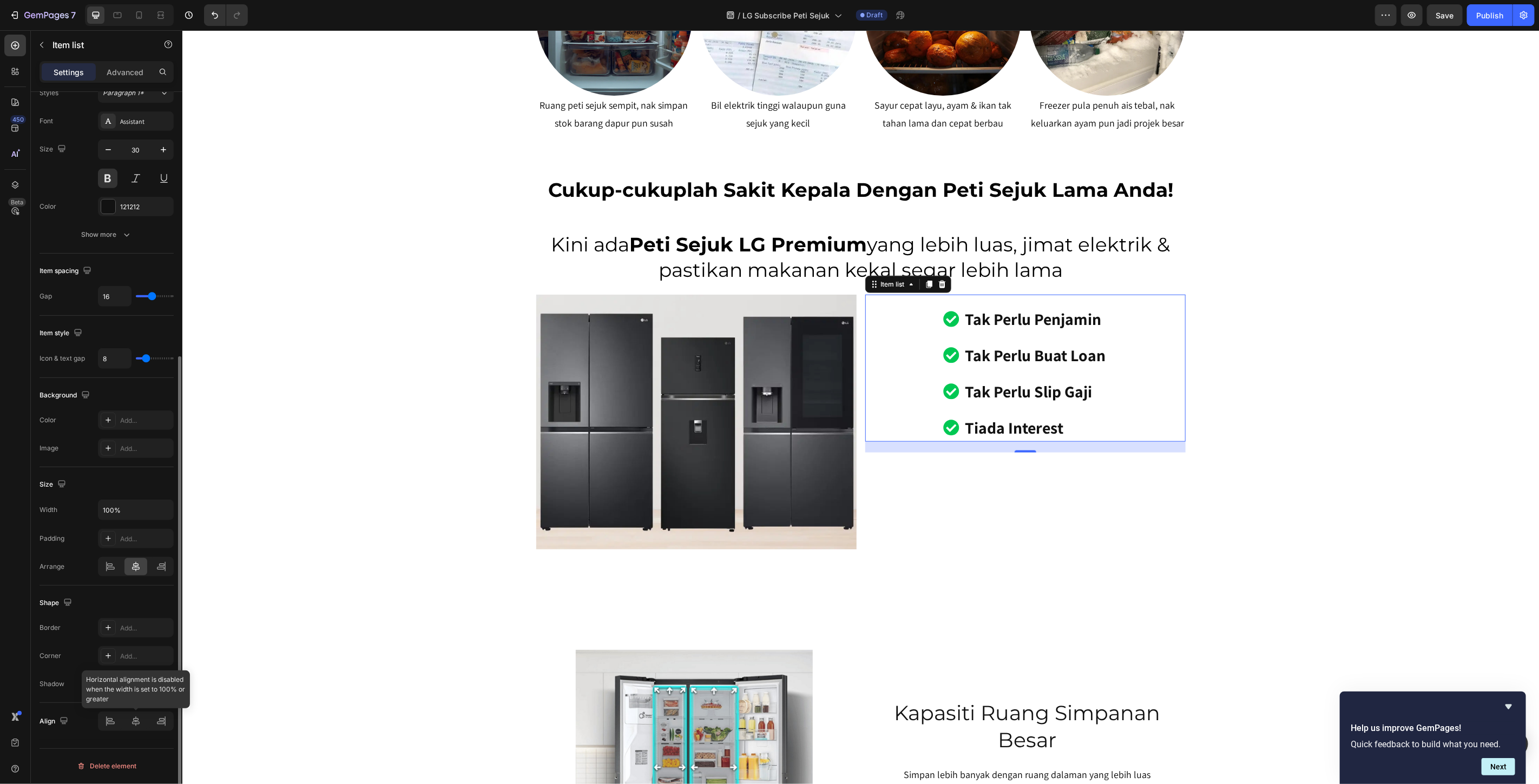
click at [135, 731] on div at bounding box center [136, 721] width 76 height 20
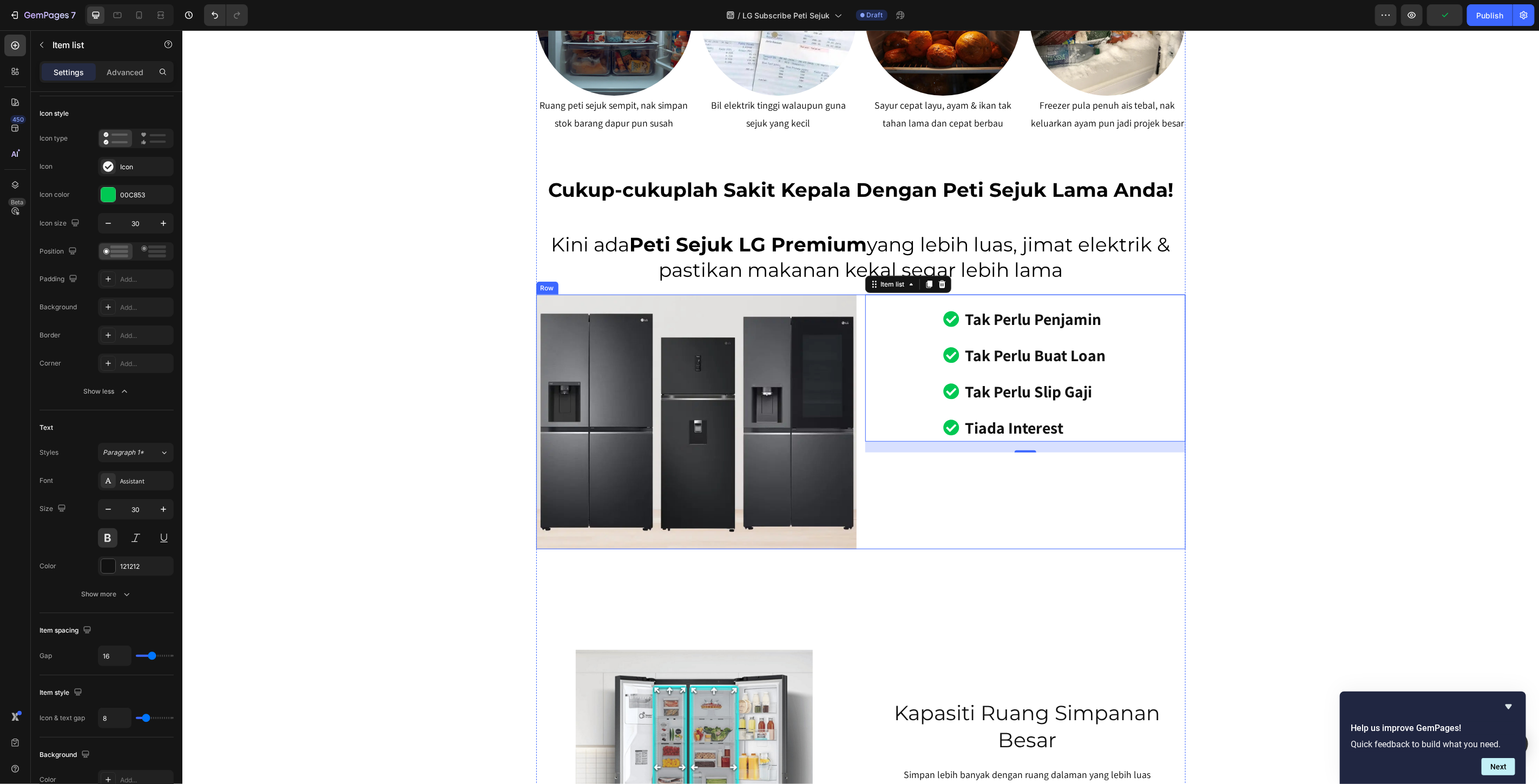
click at [926, 533] on div "tak perlu penjamin tak perlu buat loan tak perlu slip gaji tiada interest Item …" at bounding box center [1025, 422] width 320 height 256
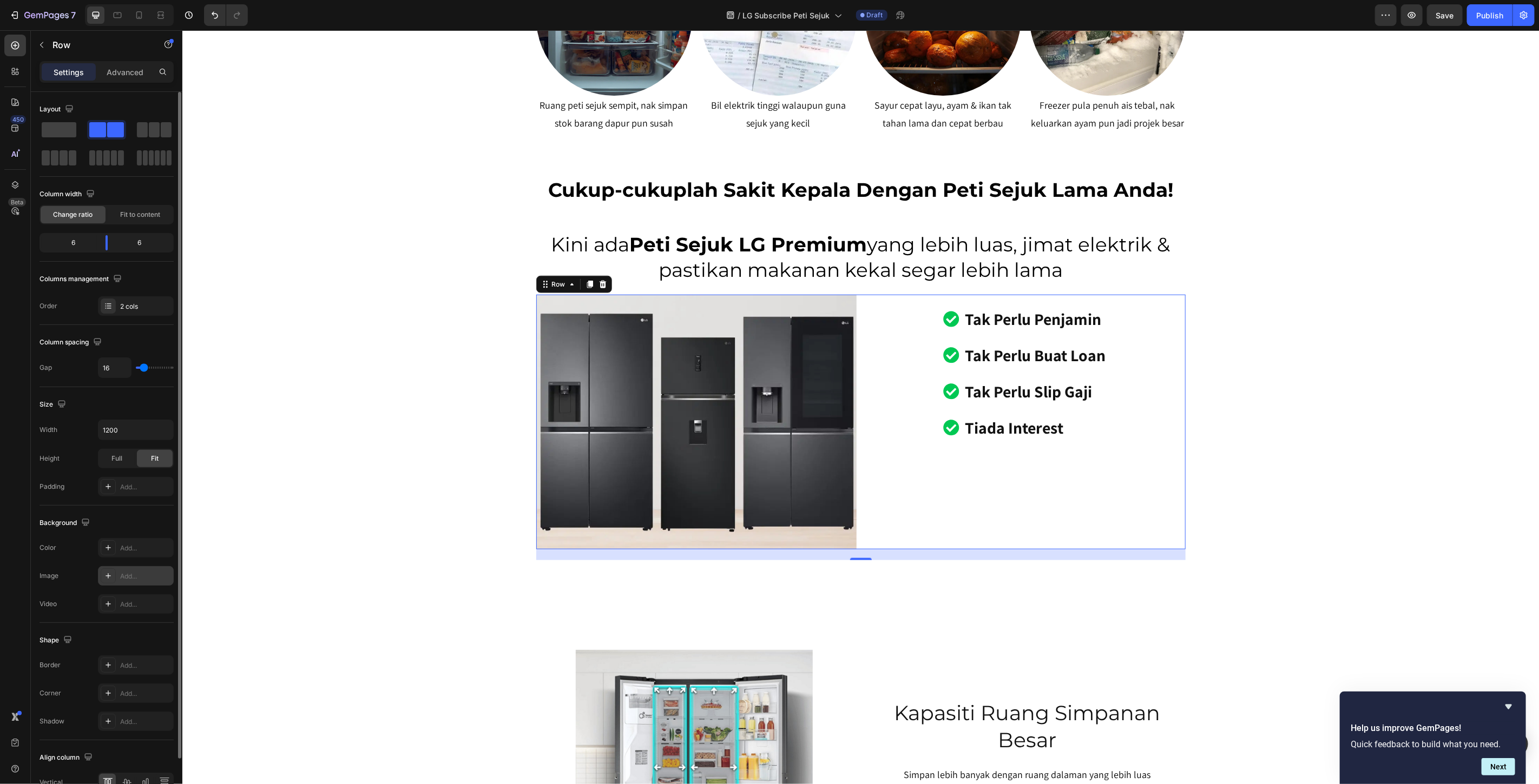
scroll to position [60, 0]
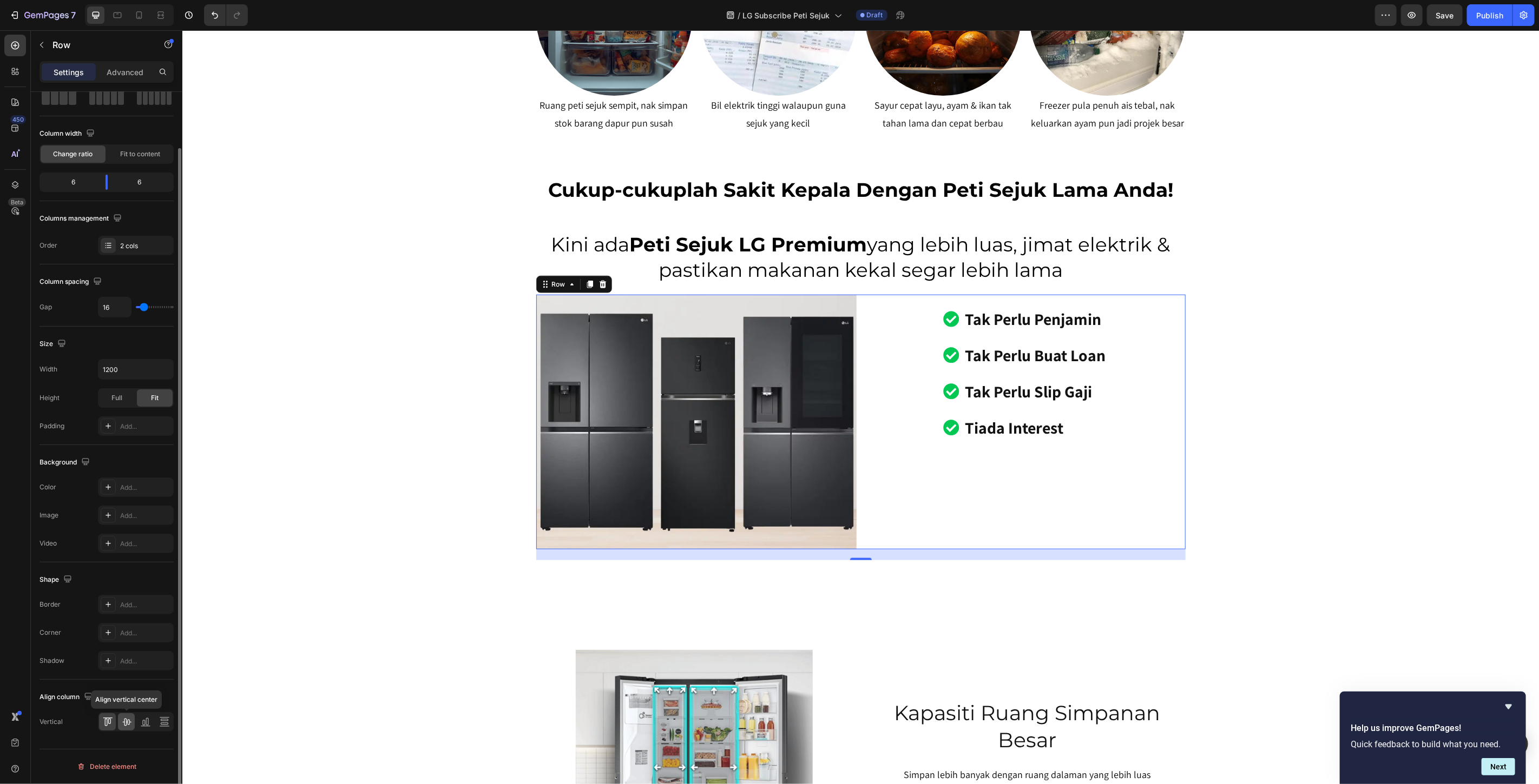
click at [129, 730] on div at bounding box center [126, 722] width 17 height 17
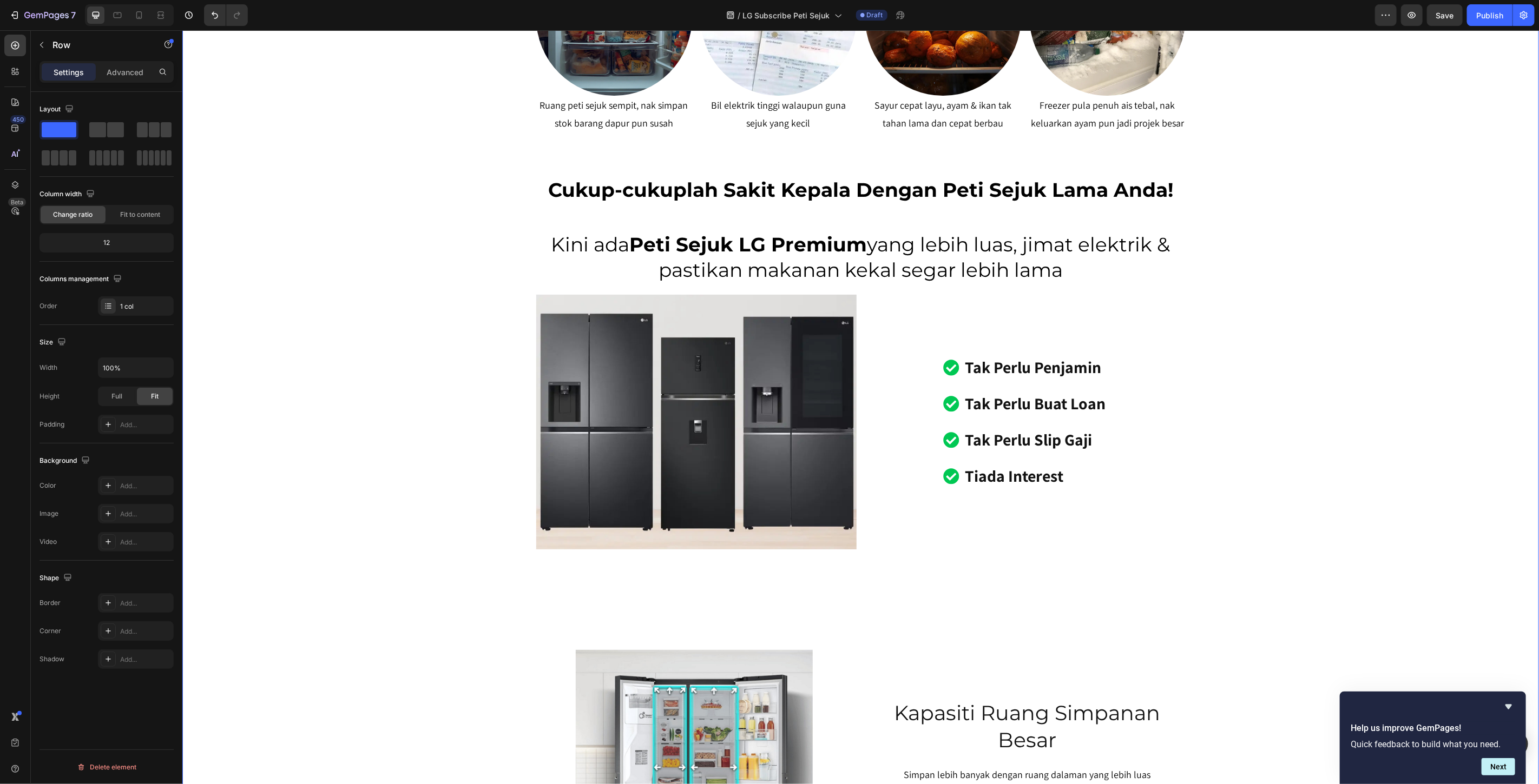
scroll to position [0, 0]
click at [1338, 316] on div "SERENDAH RM80/BULAN* Heading Row Peti Sejuk LG Premium Dari RM80 Bulanan – Mili…" at bounding box center [860, 261] width 1357 height 1779
click at [140, 19] on icon at bounding box center [139, 15] width 11 height 11
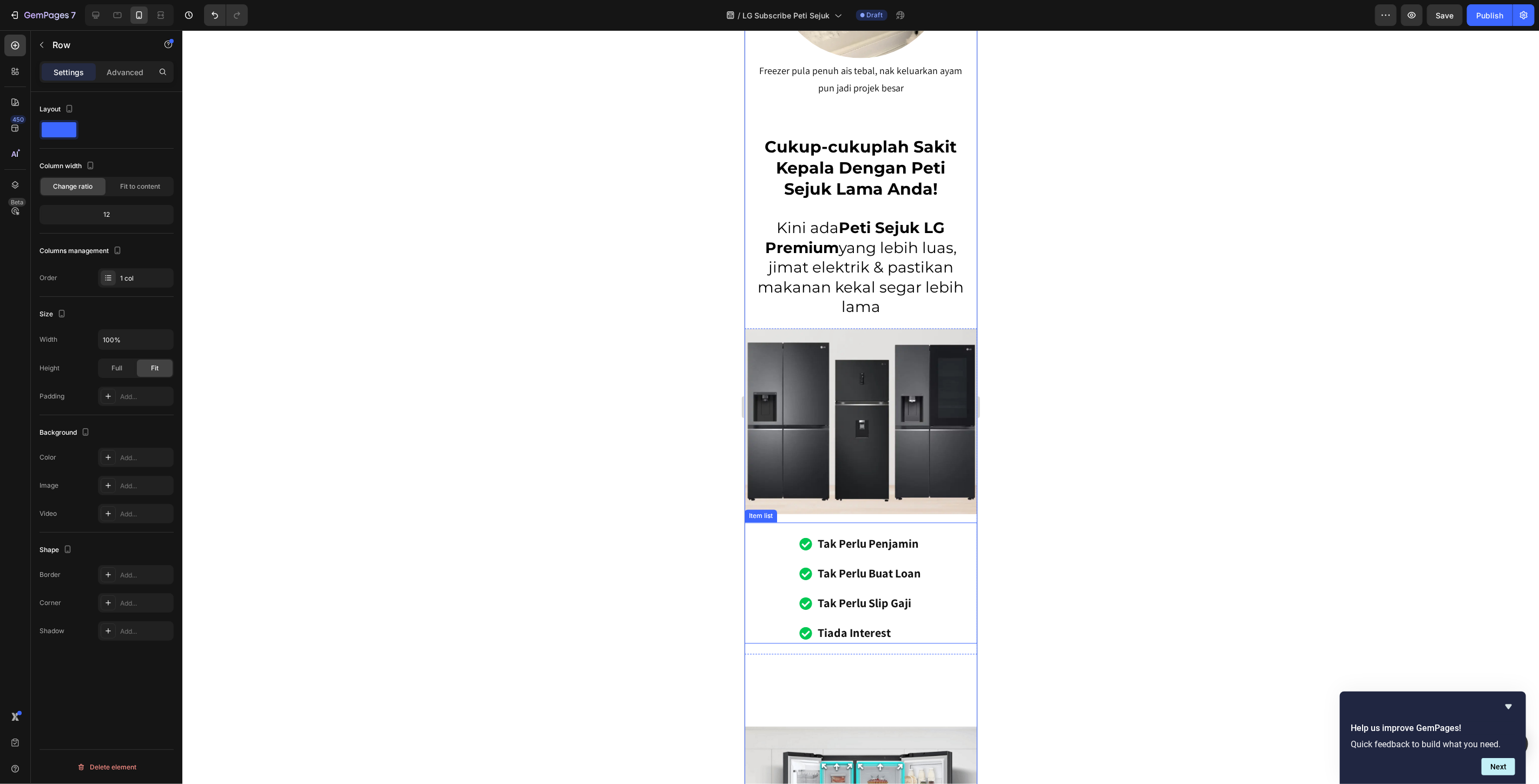
scroll to position [1742, 0]
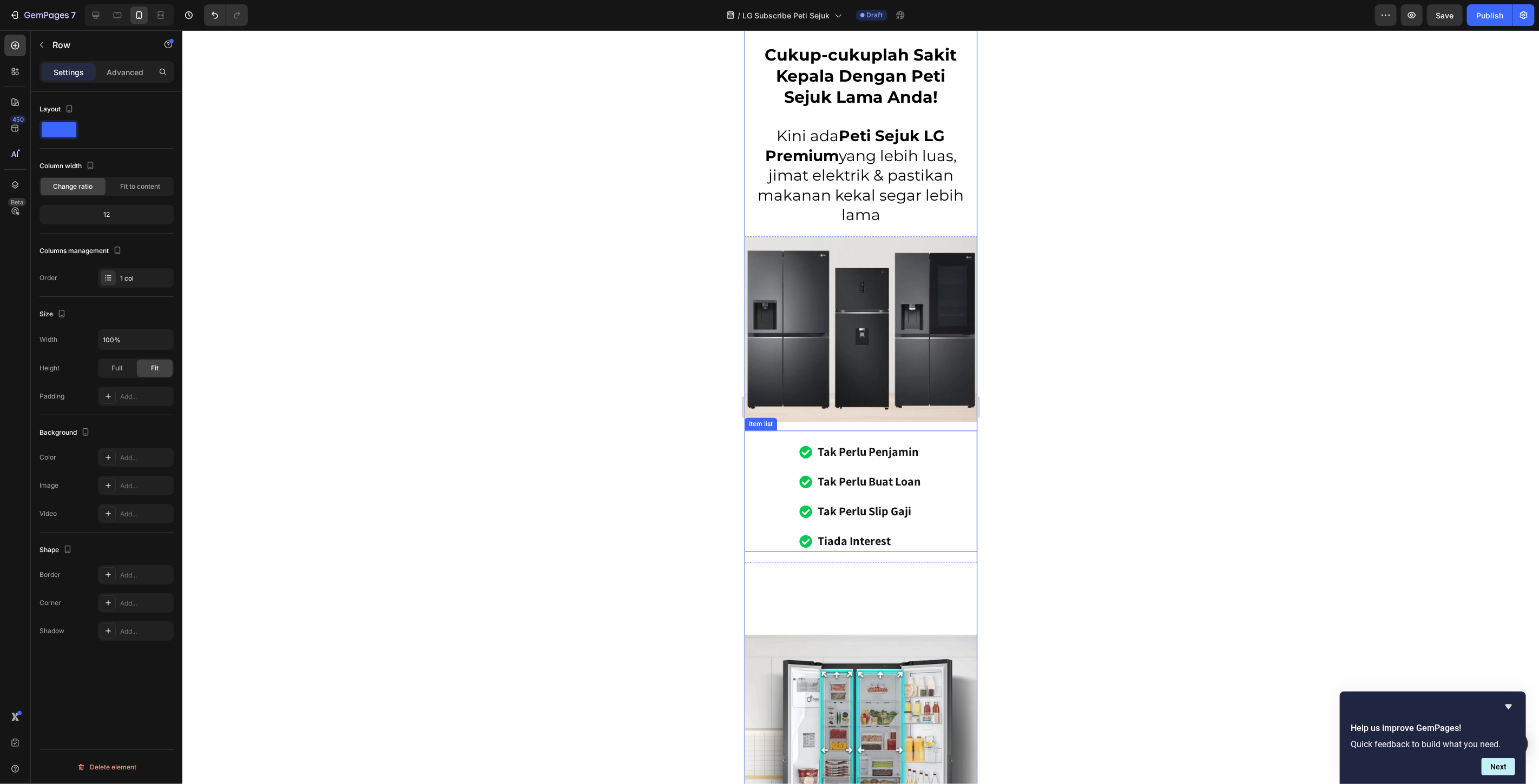
click at [943, 441] on div "tak perlu penjamin tak perlu buat loan tak perlu slip gaji tiada interest" at bounding box center [860, 496] width 211 height 110
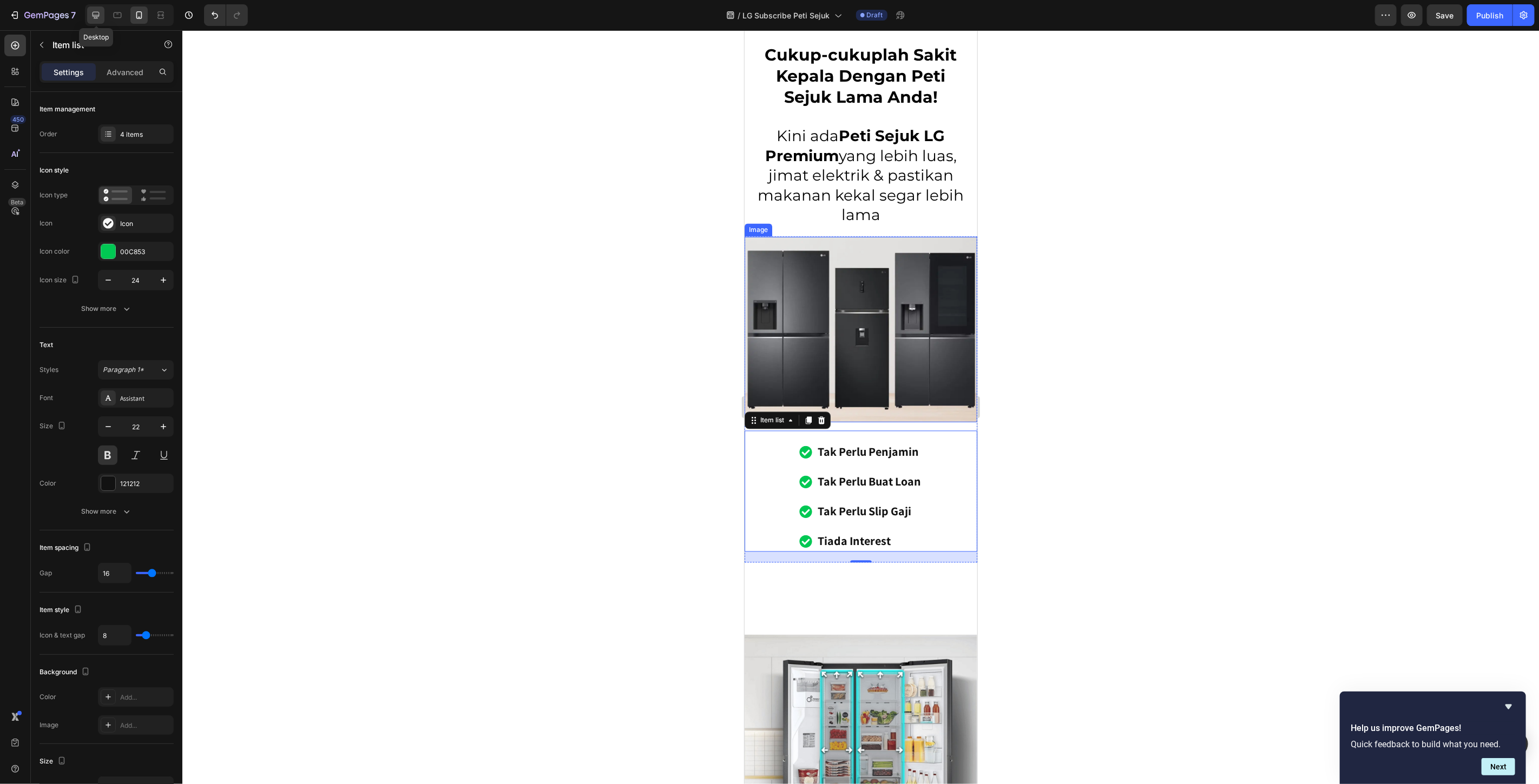
click at [100, 17] on icon at bounding box center [96, 15] width 11 height 11
type input "30"
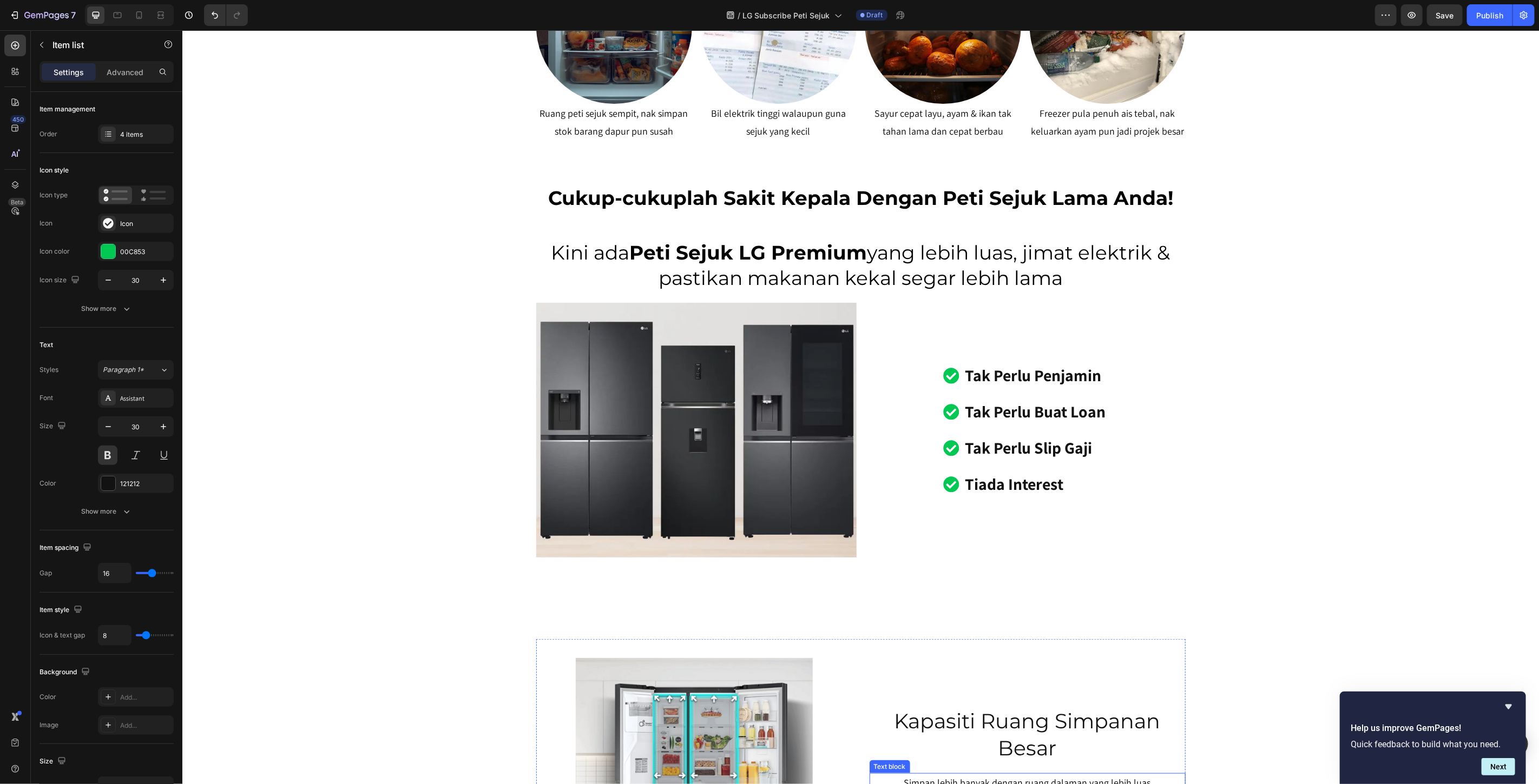
scroll to position [812, 0]
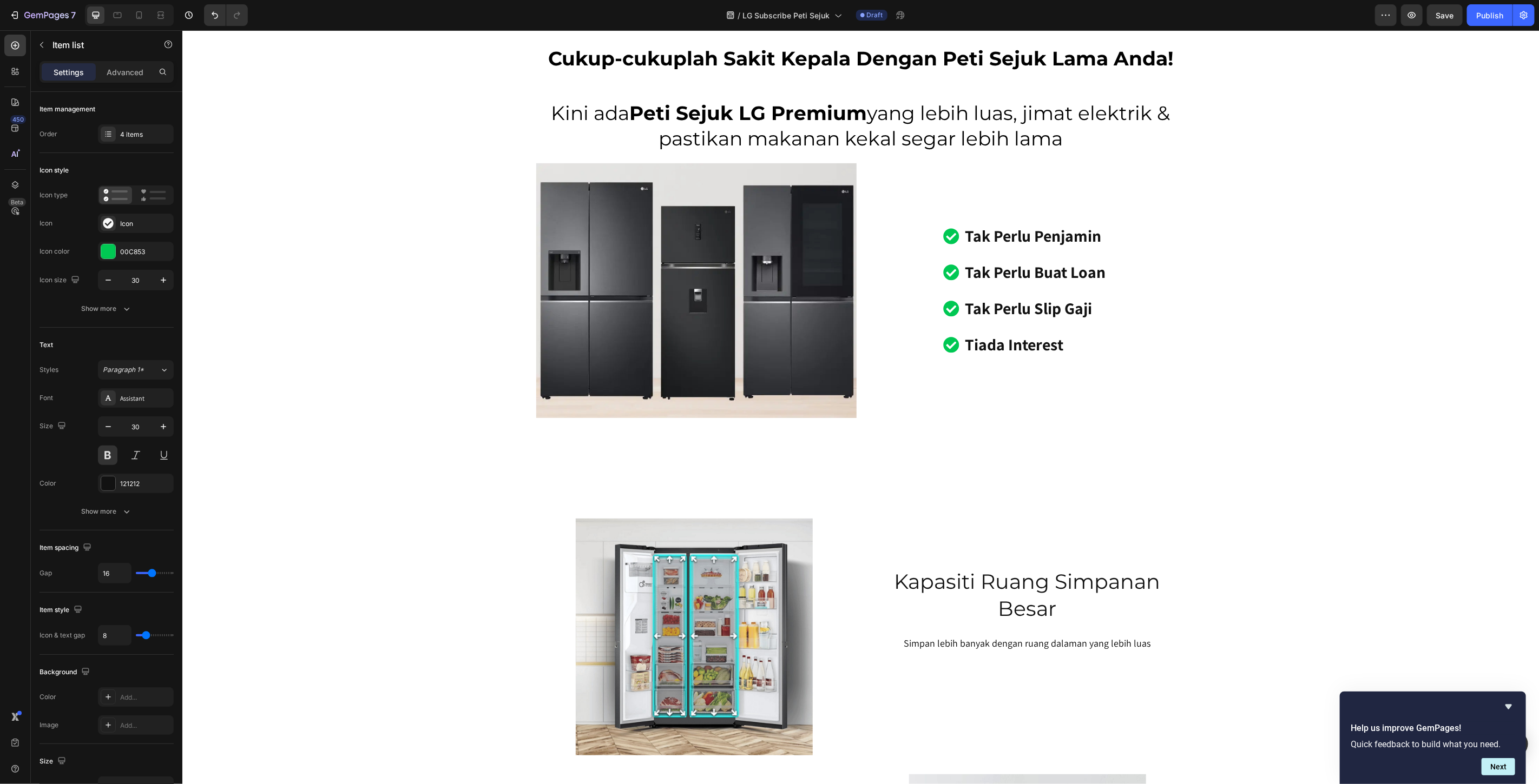
click at [1111, 215] on div "tak perlu penjamin tak perlu buat loan tak perlu slip gaji tiada interest Item …" at bounding box center [1025, 284] width 320 height 147
click at [926, 302] on div "tak perlu penjamin tak perlu buat loan tak perlu slip gaji tiada interest" at bounding box center [1025, 290] width 320 height 136
click at [41, 47] on icon "button" at bounding box center [41, 45] width 8 height 8
click at [922, 247] on div "tak perlu penjamin tak perlu buat loan tak perlu slip gaji tiada interest" at bounding box center [1025, 290] width 320 height 136
click at [938, 198] on icon at bounding box center [942, 201] width 7 height 8
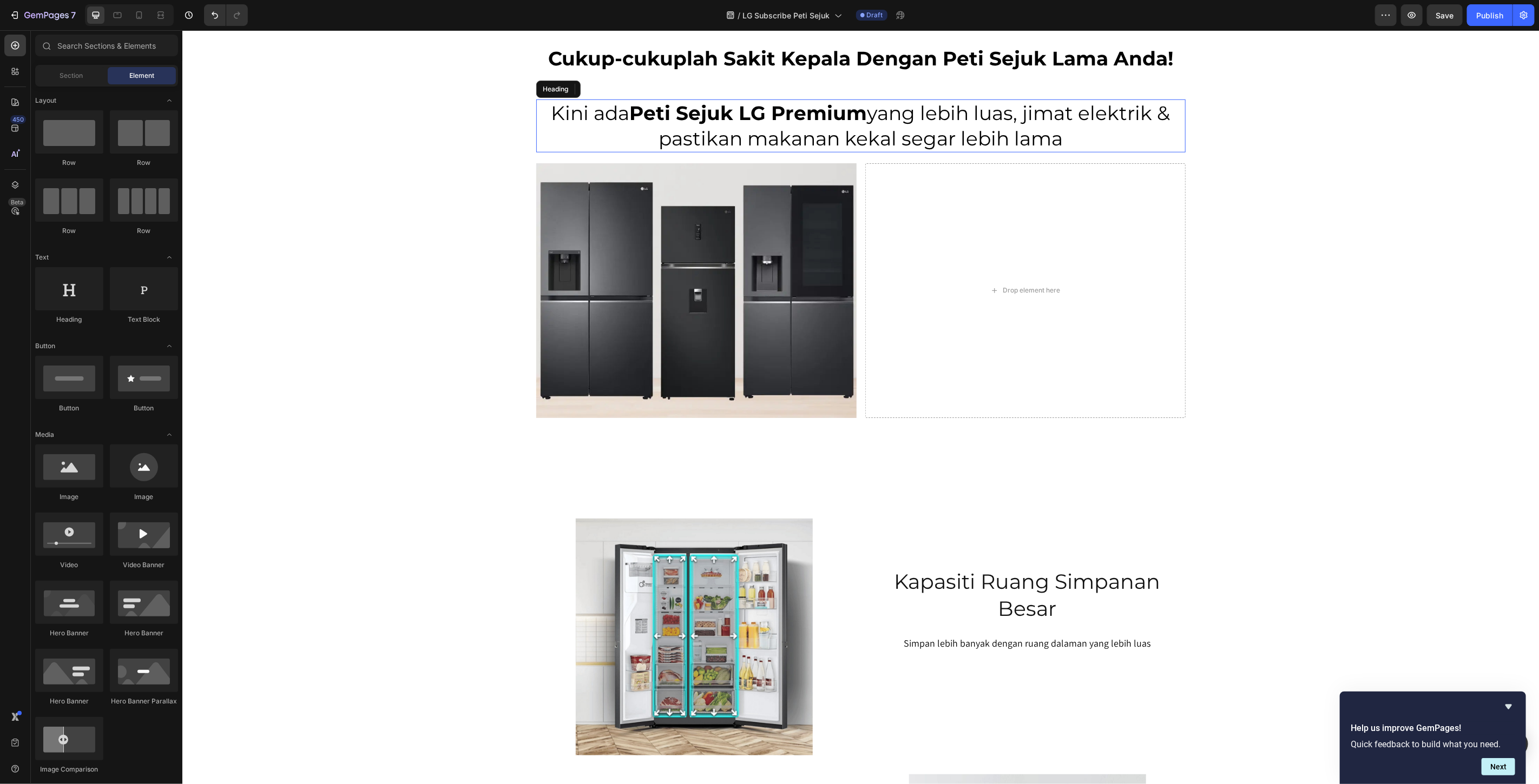
click at [968, 137] on h2 "Kini ada Peti Sejuk LG Premium yang lebih luas, jimat elektrik & pastikan makan…" at bounding box center [860, 125] width 649 height 53
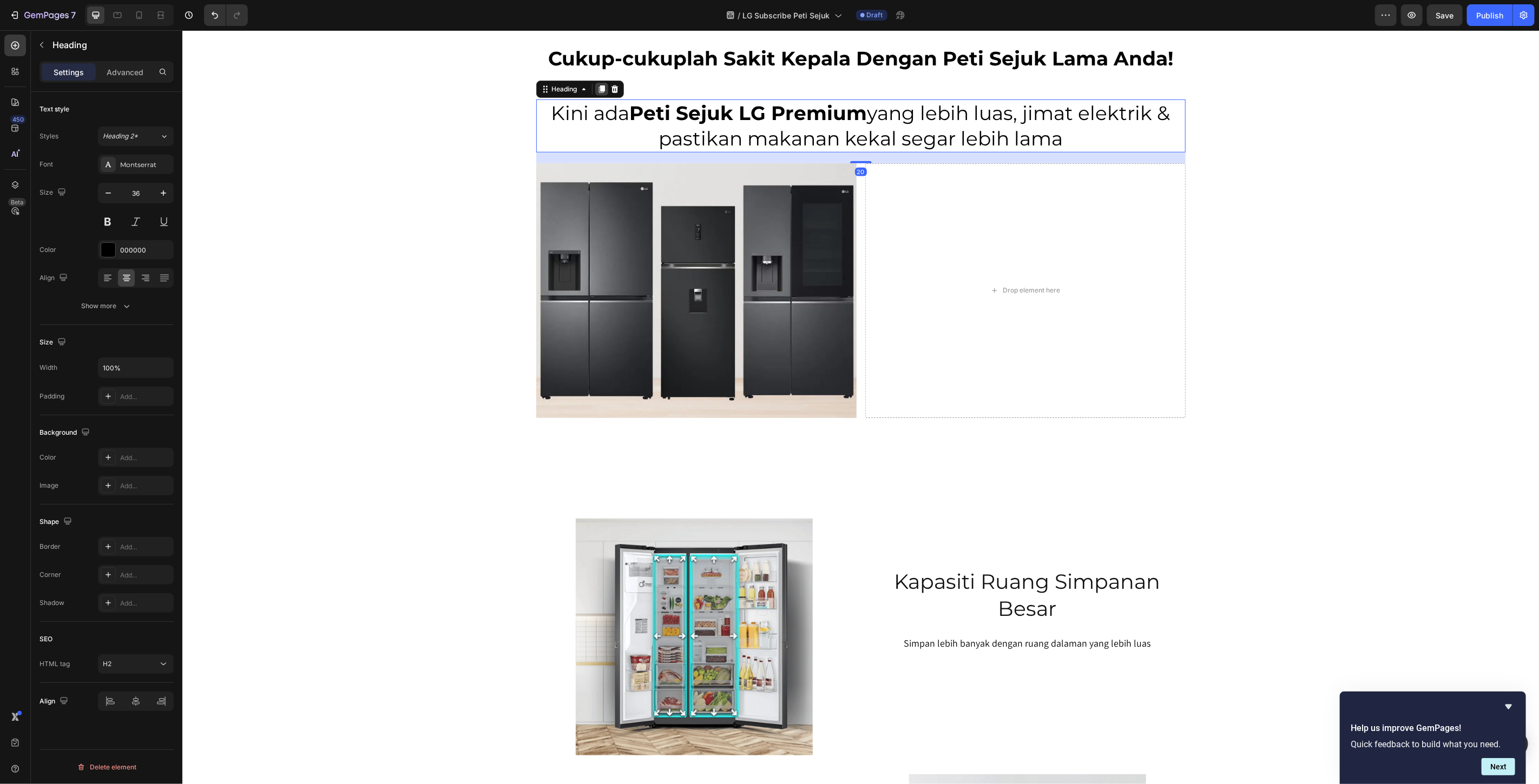
click at [598, 89] on icon at bounding box center [601, 88] width 6 height 8
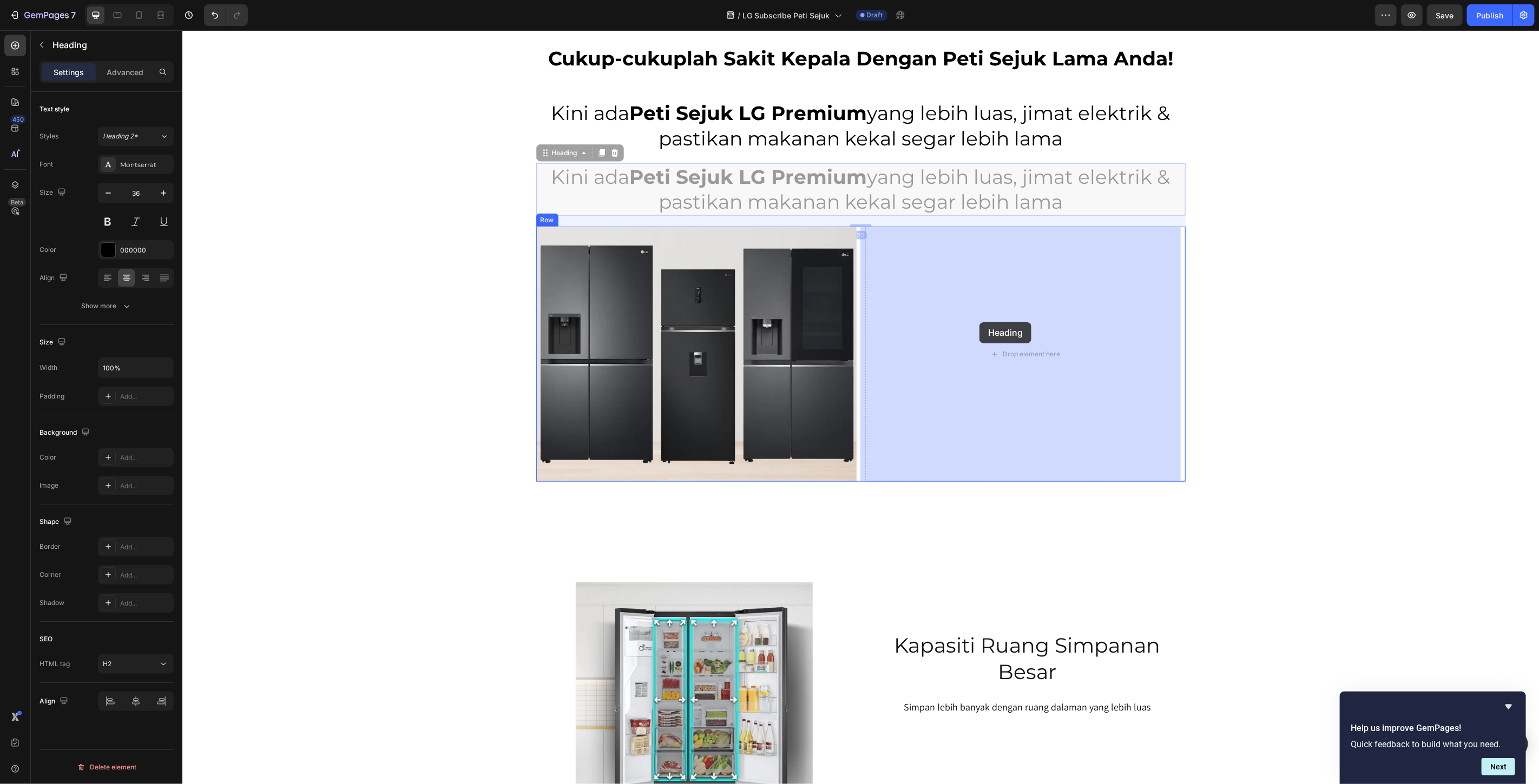
drag, startPoint x: 554, startPoint y: 152, endPoint x: 985, endPoint y: 328, distance: 465.6
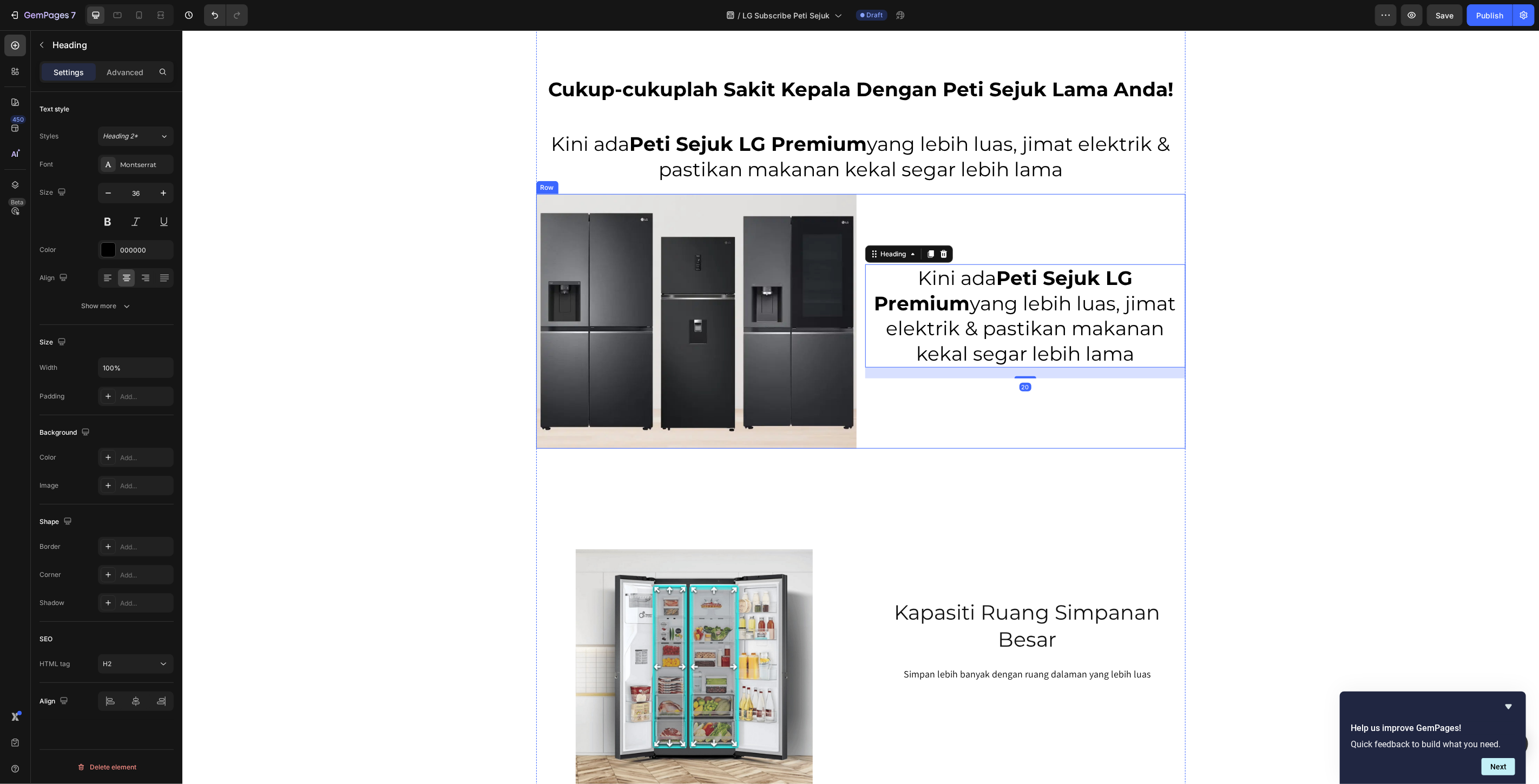
scroll to position [631, 0]
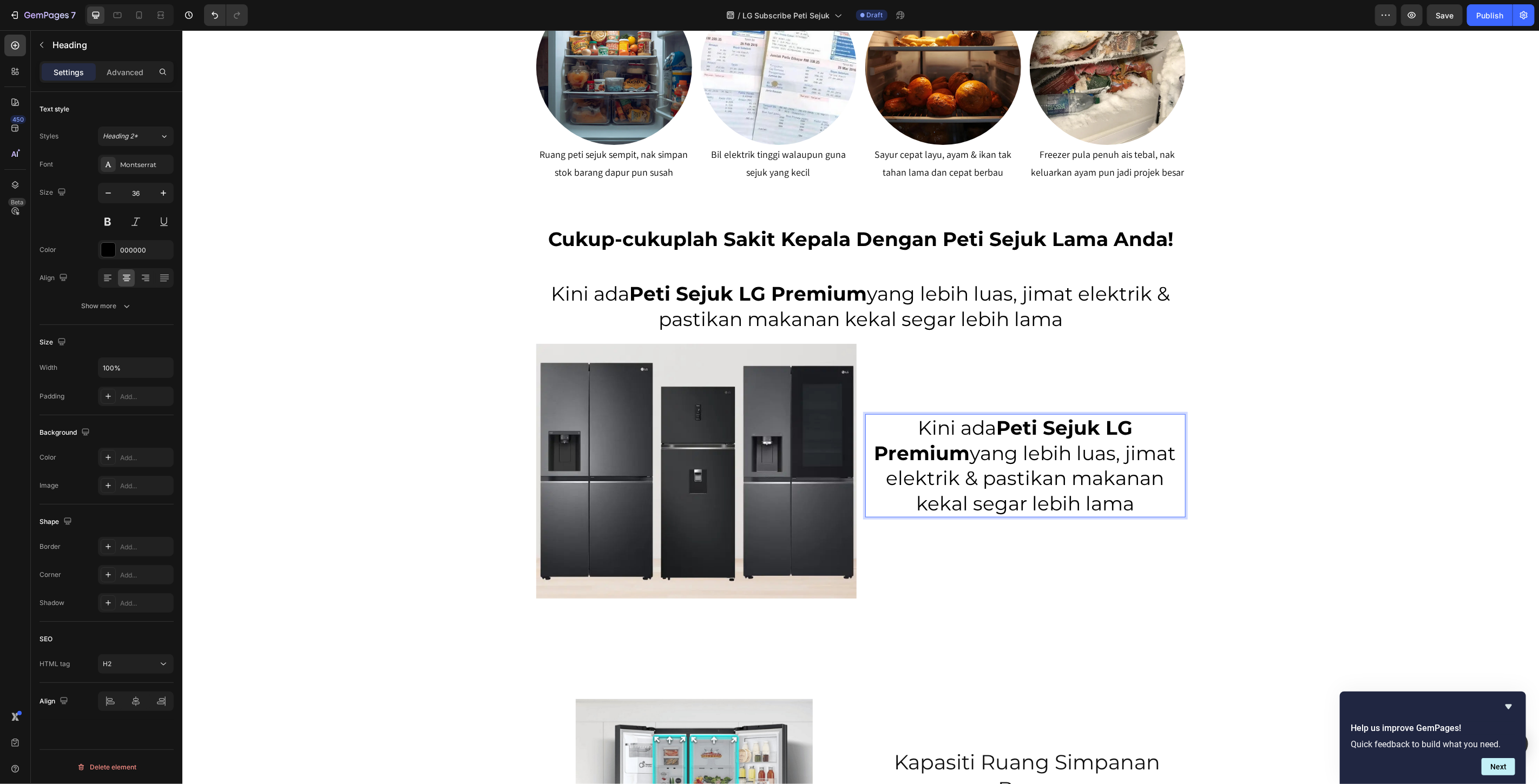
click at [1046, 494] on h2 "Kini ada Peti Sejuk LG Premium yang lebih luas, jimat elektrik & pastikan makan…" at bounding box center [1025, 465] width 320 height 103
click at [1046, 494] on p "Kini ada Peti Sejuk LG Premium yang lebih luas, jimat elektrik & pastikan makan…" at bounding box center [1025, 465] width 318 height 101
click at [1046, 493] on p "Kini ada Peti Sejuk LG Premium yang lebih luas, jimat elektrik & pastikan makan…" at bounding box center [1025, 465] width 318 height 101
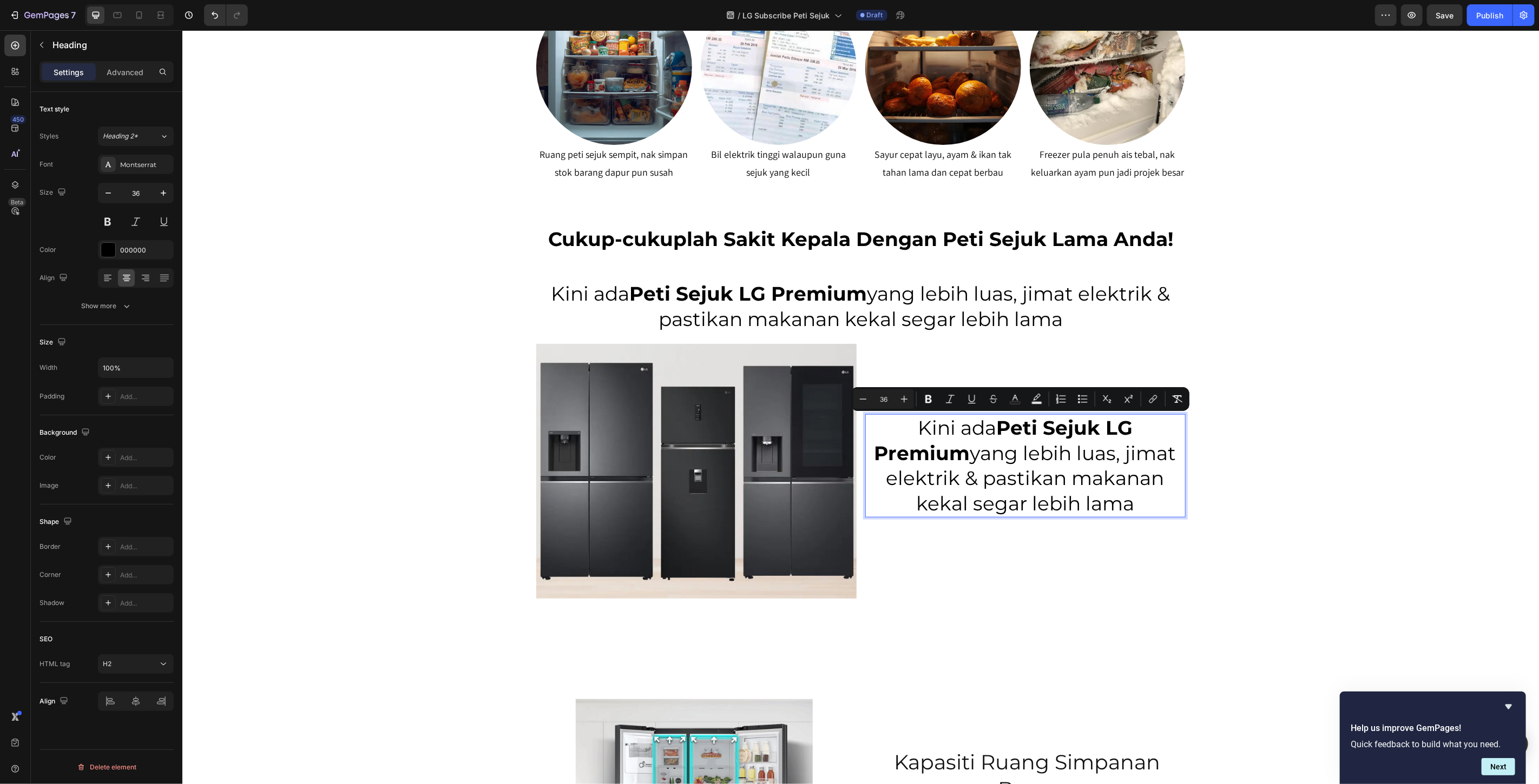
scroll to position [657, 0]
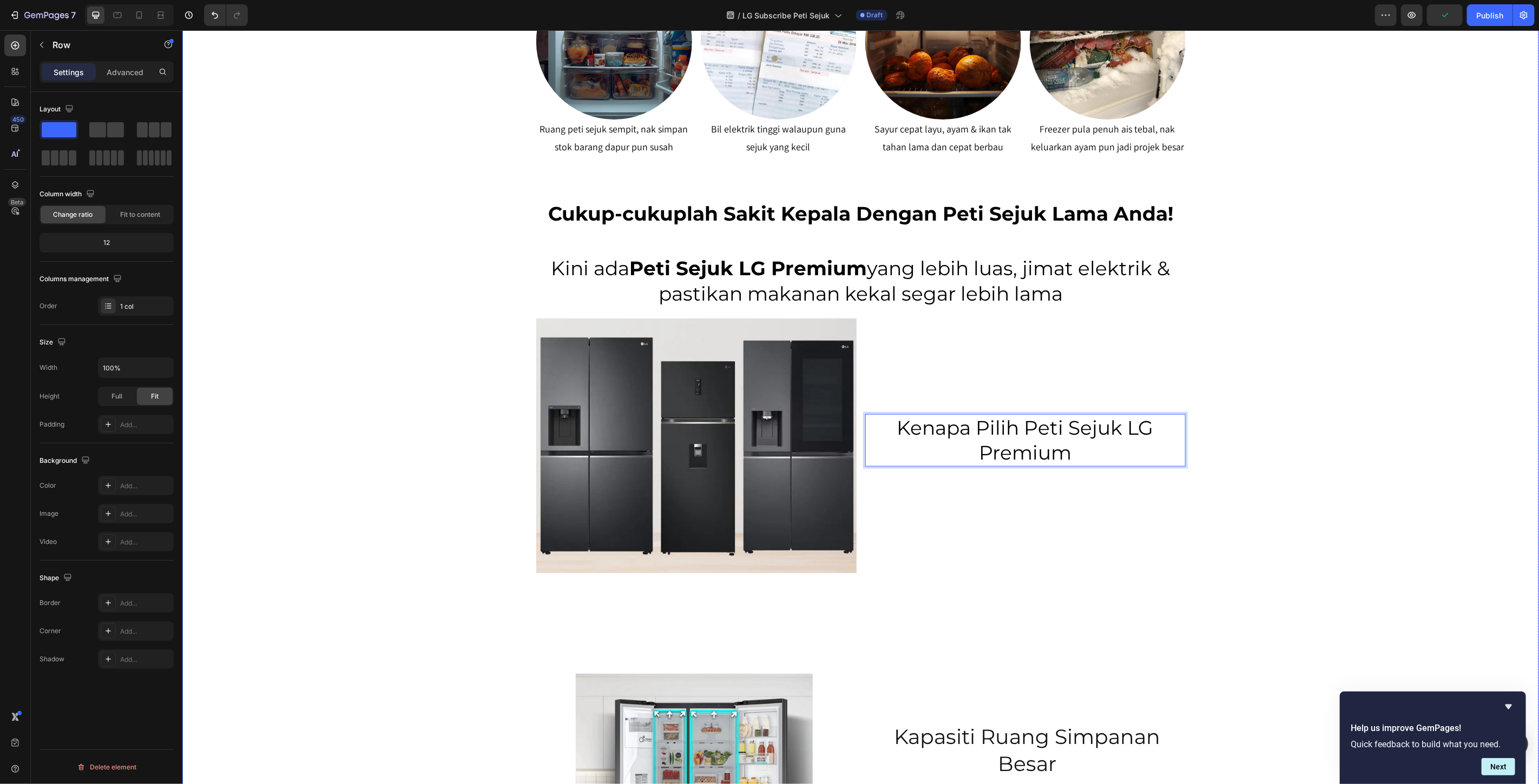
click at [1271, 405] on div "SERENDAH RM80/BULAN* Heading Row Peti Sejuk LG Premium Dari RM80 Bulanan – Mili…" at bounding box center [860, 285] width 1357 height 1779
click at [924, 430] on p "Kenapa Pilih Peti Sejuk LG Premium" at bounding box center [1025, 440] width 318 height 51
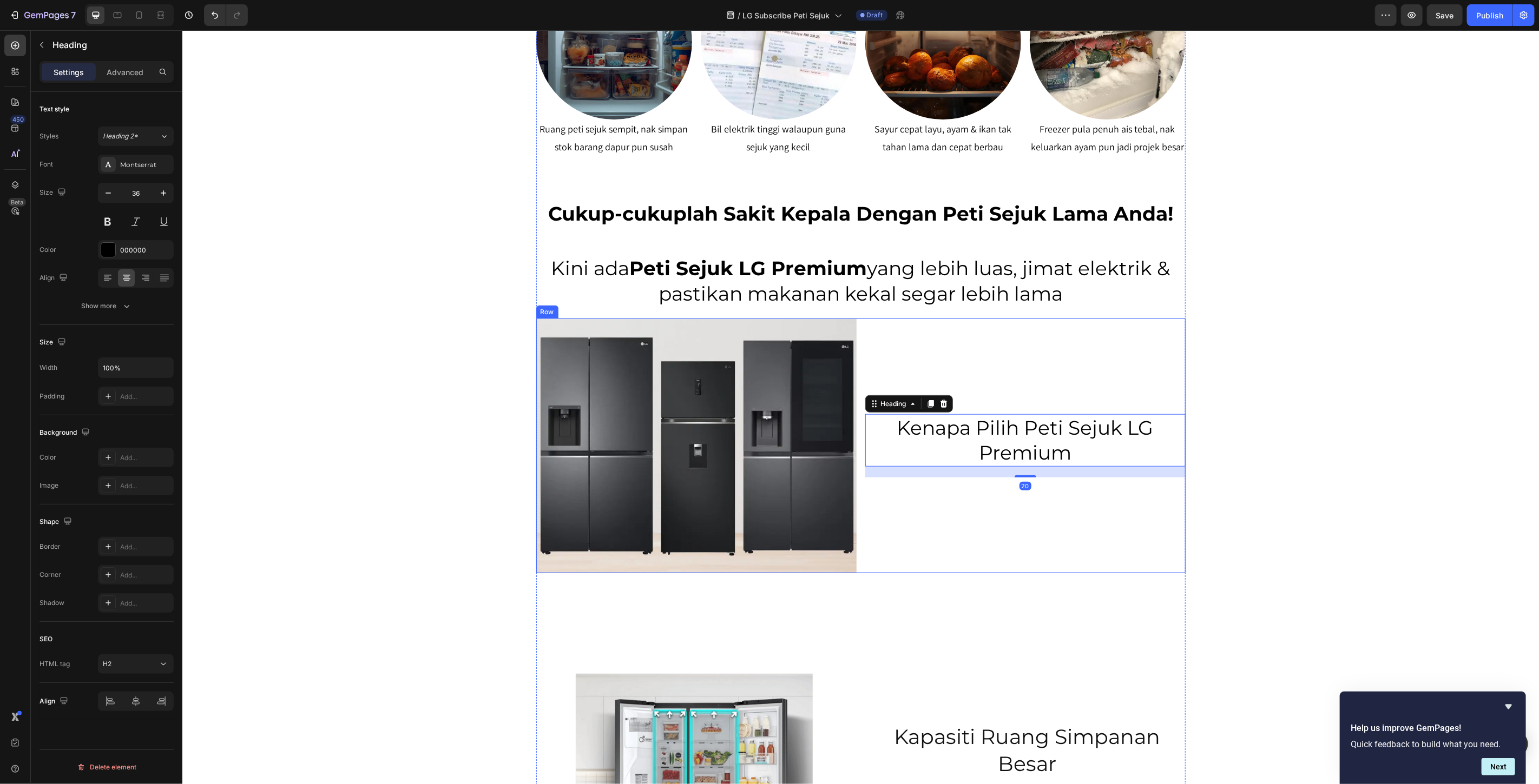
click at [930, 352] on div "Kenapa Pilih Peti Sejuk LG Premium Heading 20" at bounding box center [1025, 446] width 320 height 256
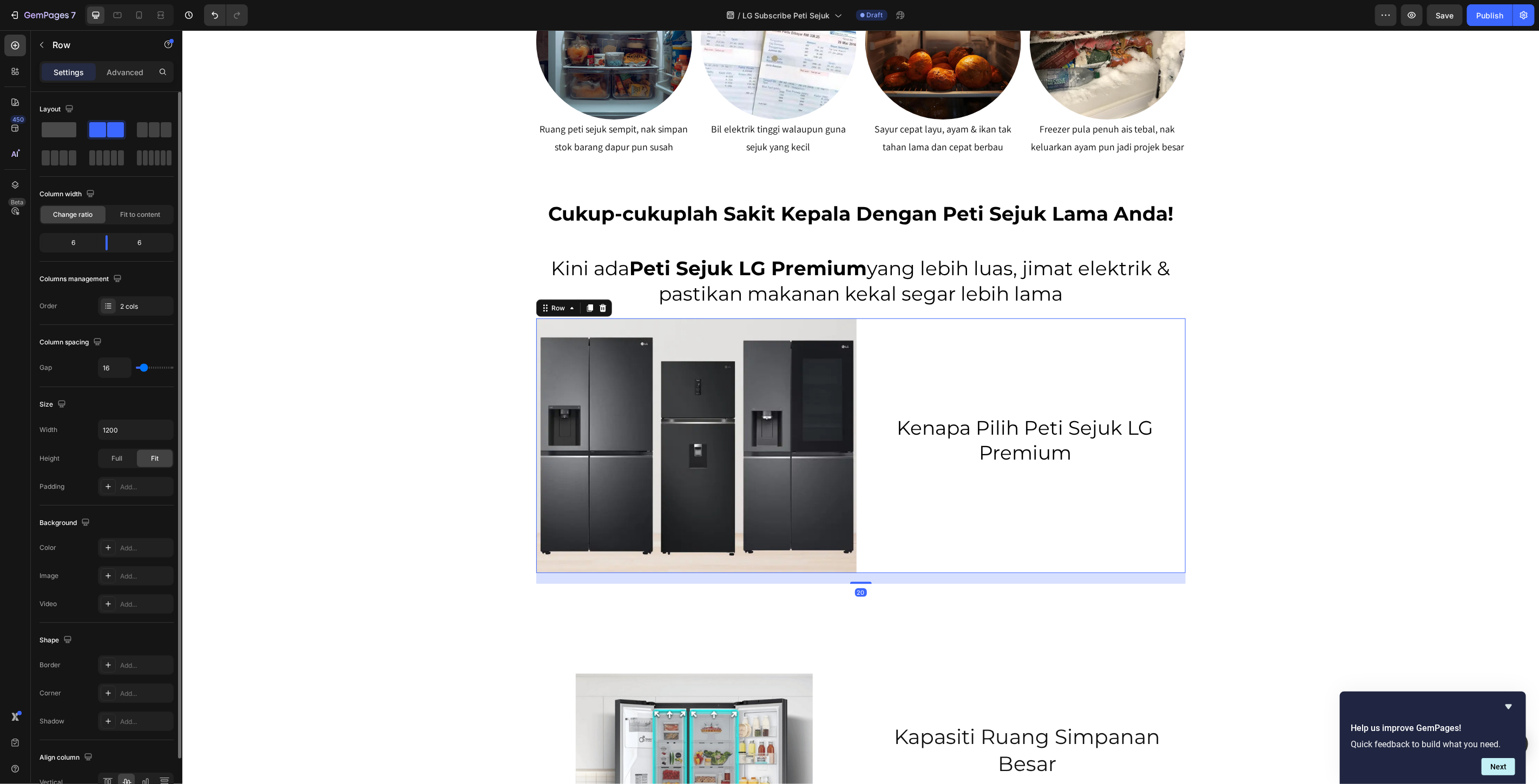
click at [66, 132] on span at bounding box center [59, 130] width 35 height 15
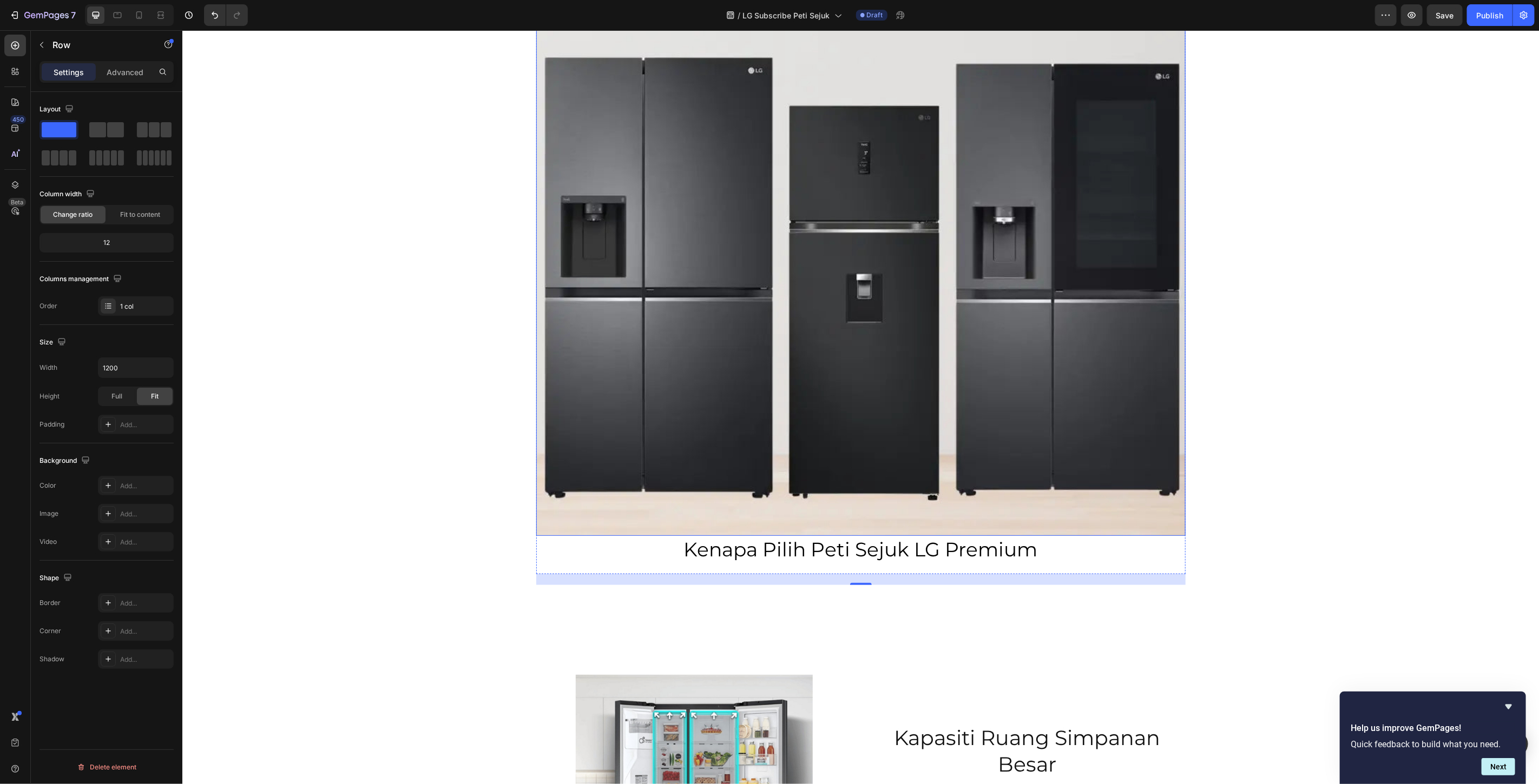
scroll to position [957, 0]
click at [693, 314] on img at bounding box center [860, 276] width 649 height 517
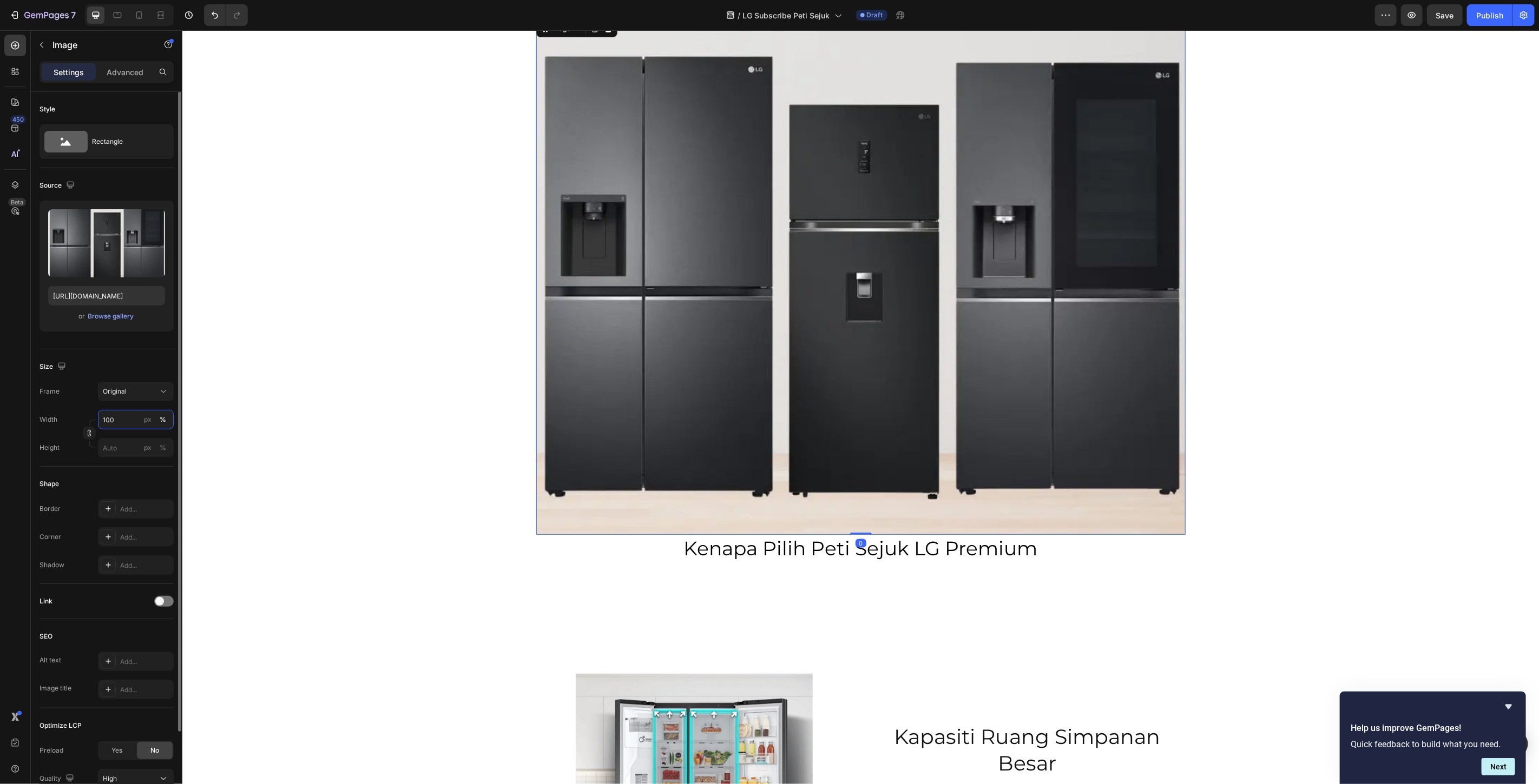
click at [127, 413] on input "100" at bounding box center [136, 420] width 76 height 20
type input "50"
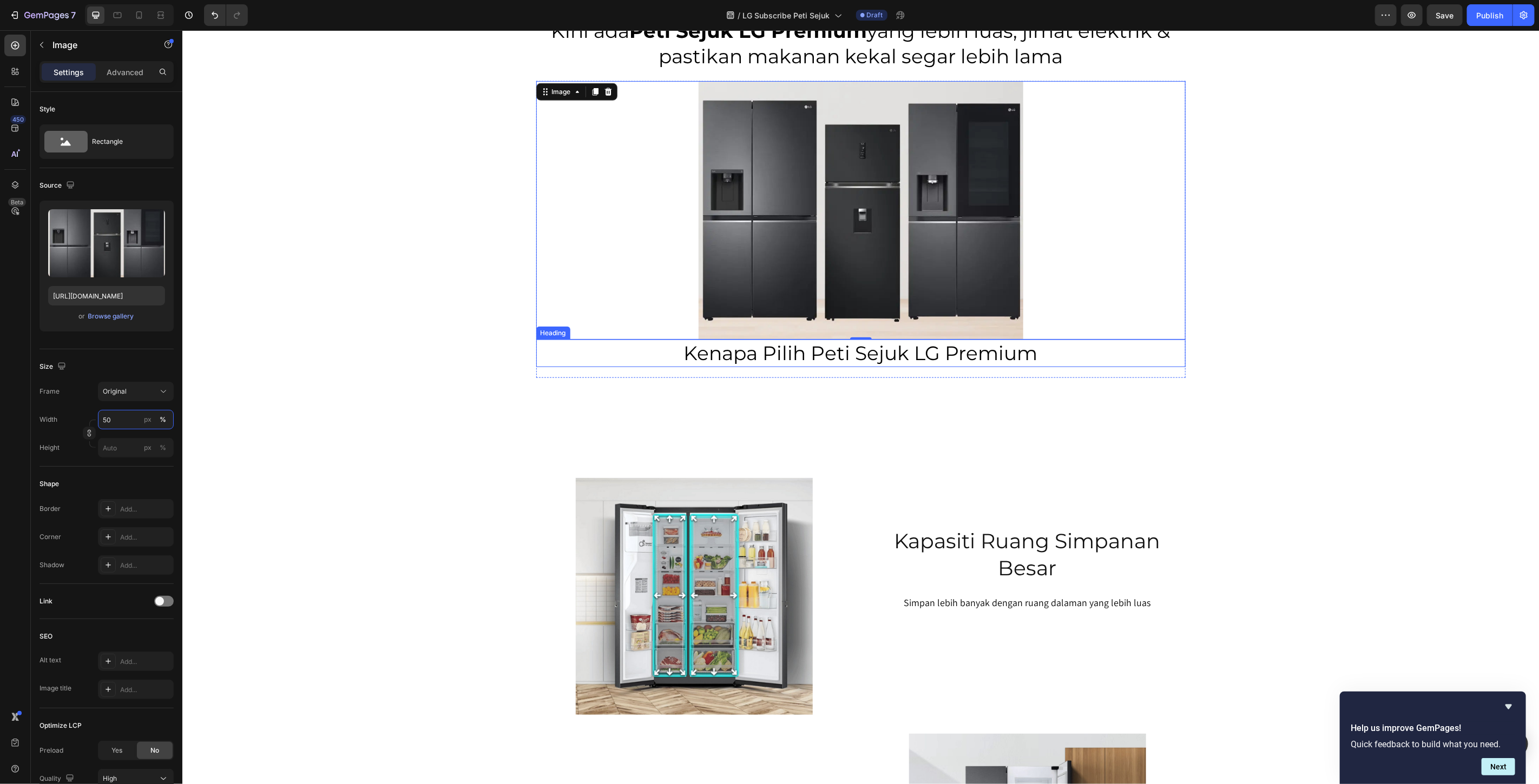
scroll to position [717, 0]
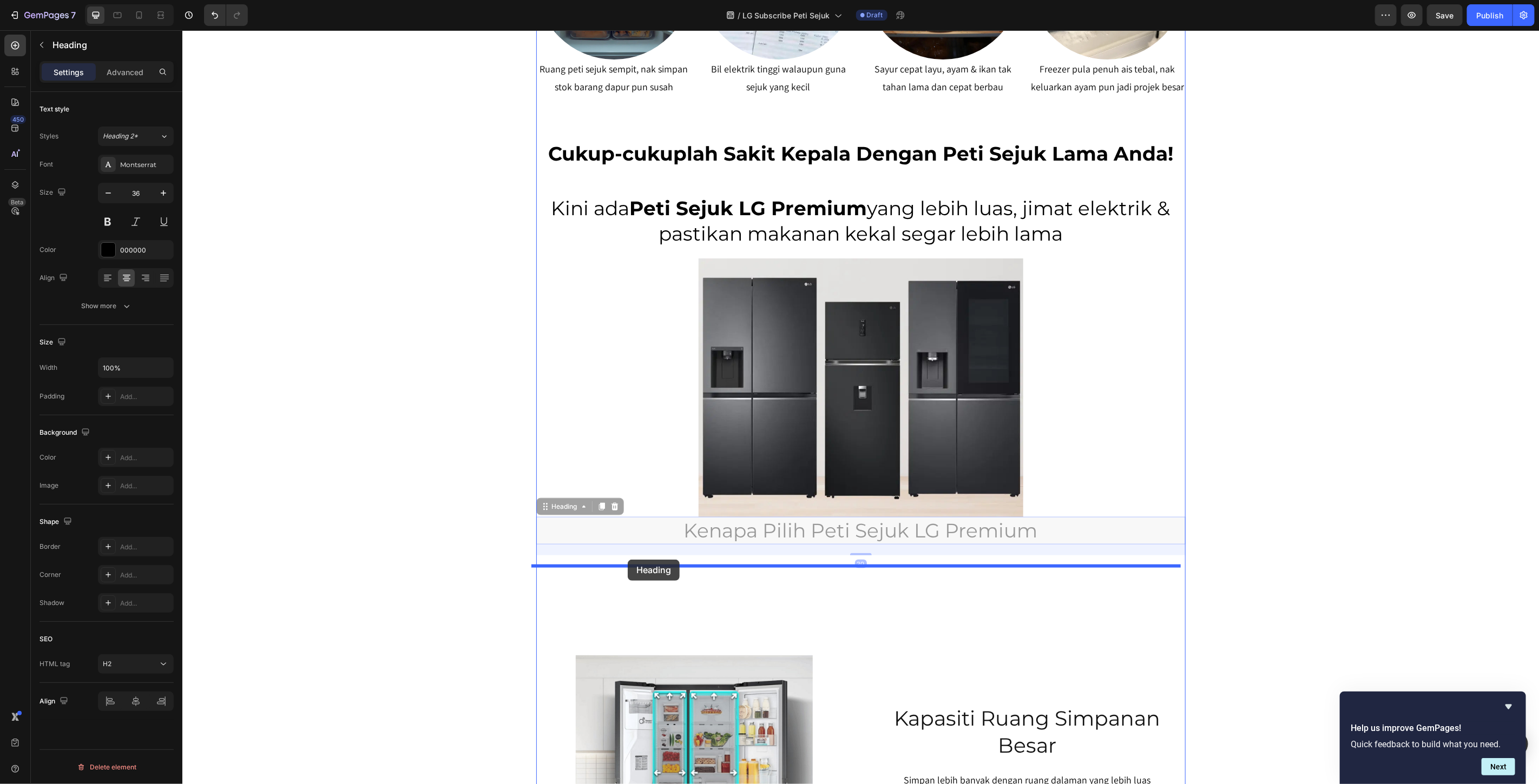
drag, startPoint x: 546, startPoint y: 512, endPoint x: 625, endPoint y: 558, distance: 91.4
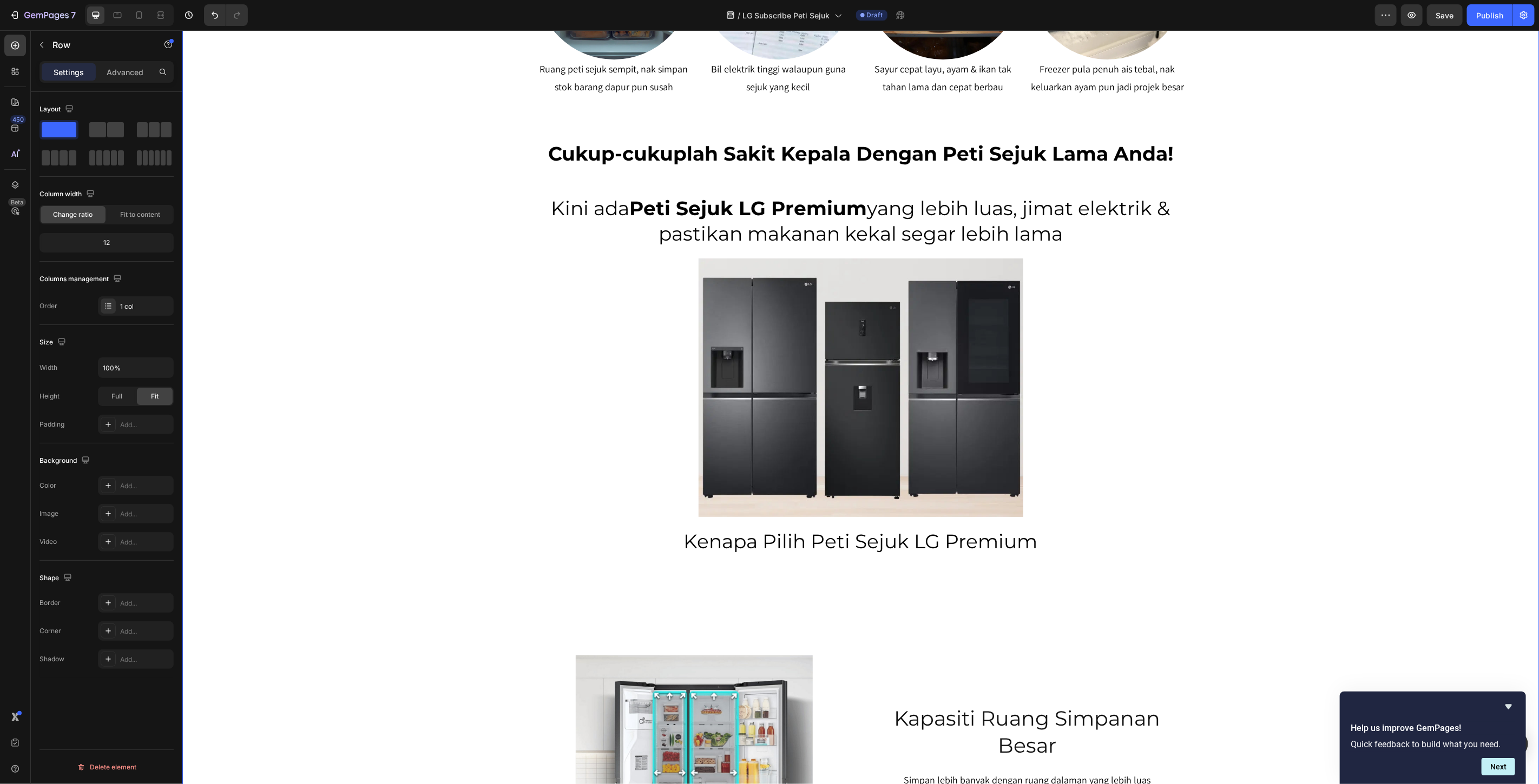
click at [1309, 489] on div "SERENDAH RM80/BULAN* Heading Row Peti Sejuk LG Premium Dari RM80 Bulanan – Mili…" at bounding box center [860, 246] width 1357 height 1821
click at [825, 213] on strong "Peti Sejuk LG Premium" at bounding box center [748, 208] width 238 height 24
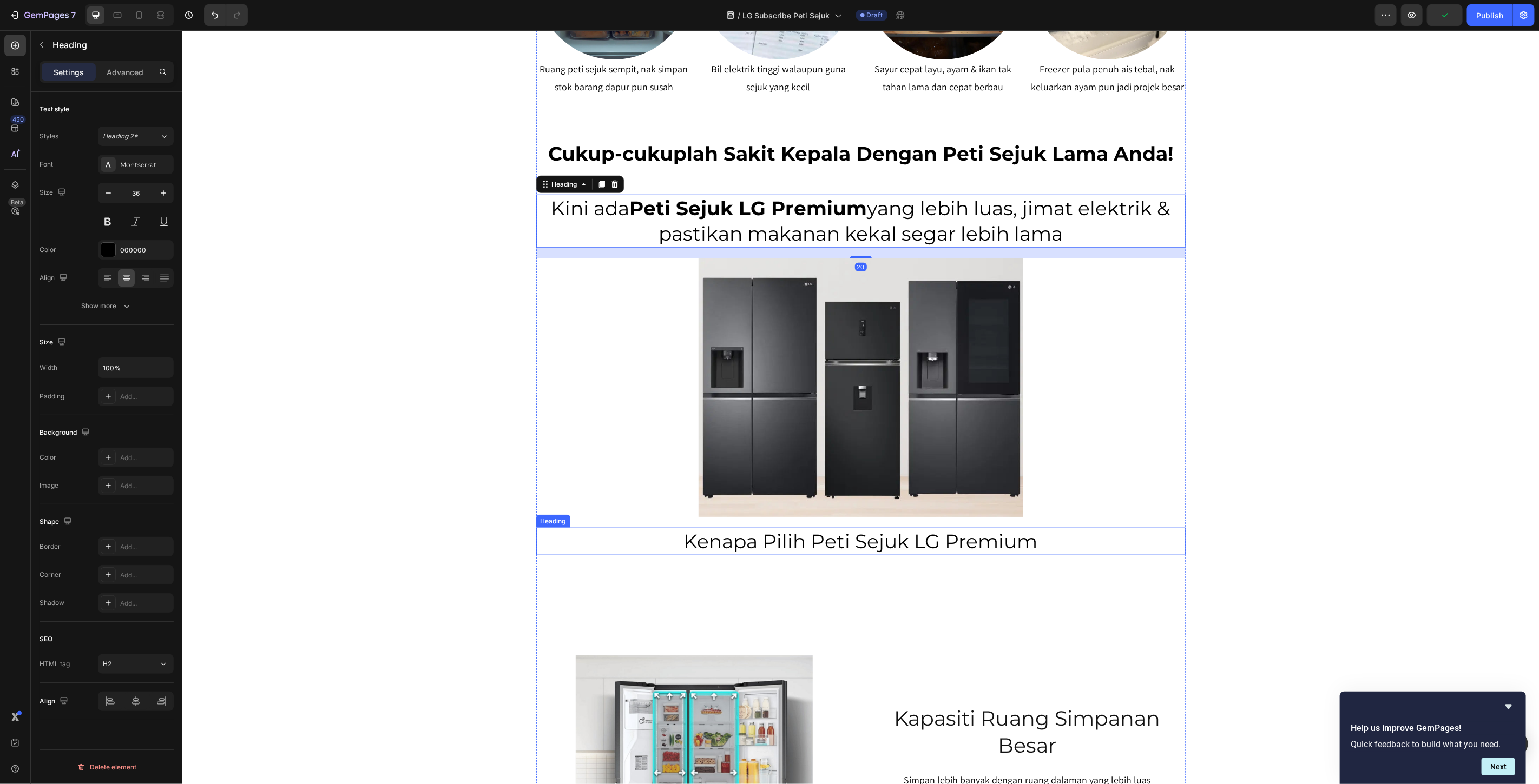
click at [897, 548] on h2 "Kenapa Pilih Peti Sejuk LG Premium" at bounding box center [860, 541] width 649 height 27
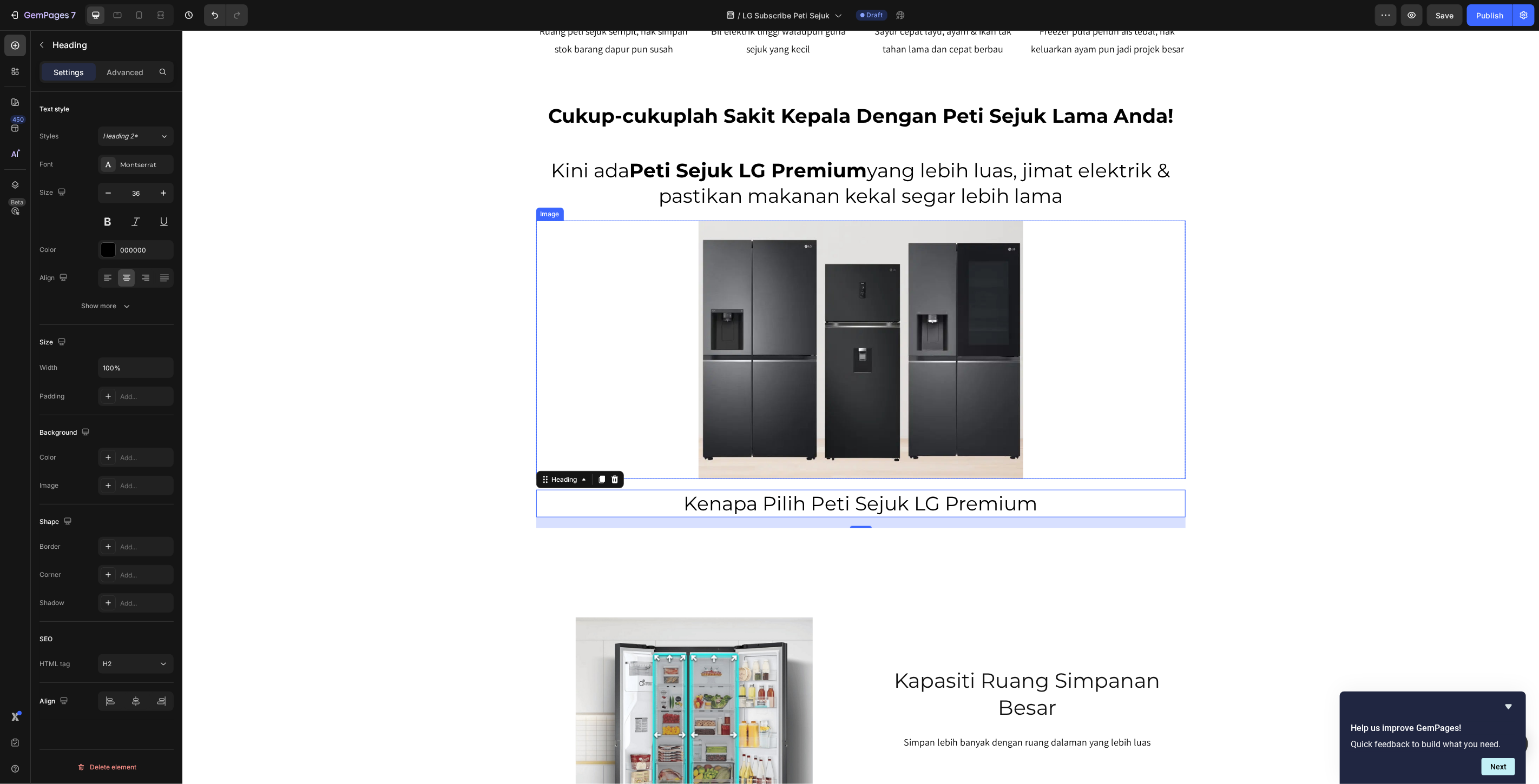
scroll to position [897, 0]
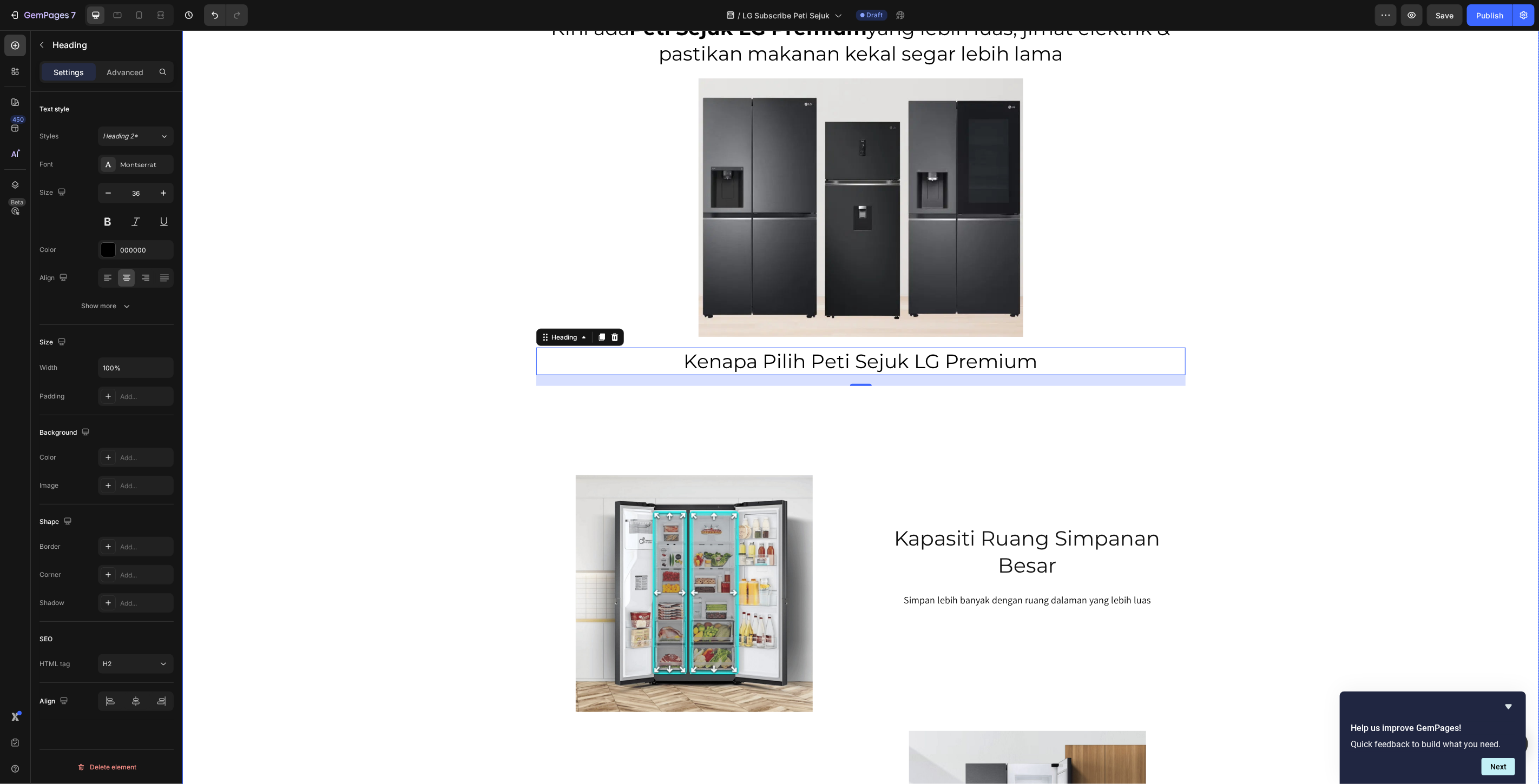
click at [1301, 406] on div "SERENDAH RM80/BULAN* Heading Row Peti Sejuk LG Premium Dari RM80 Bulanan – Mili…" at bounding box center [860, 66] width 1357 height 1821
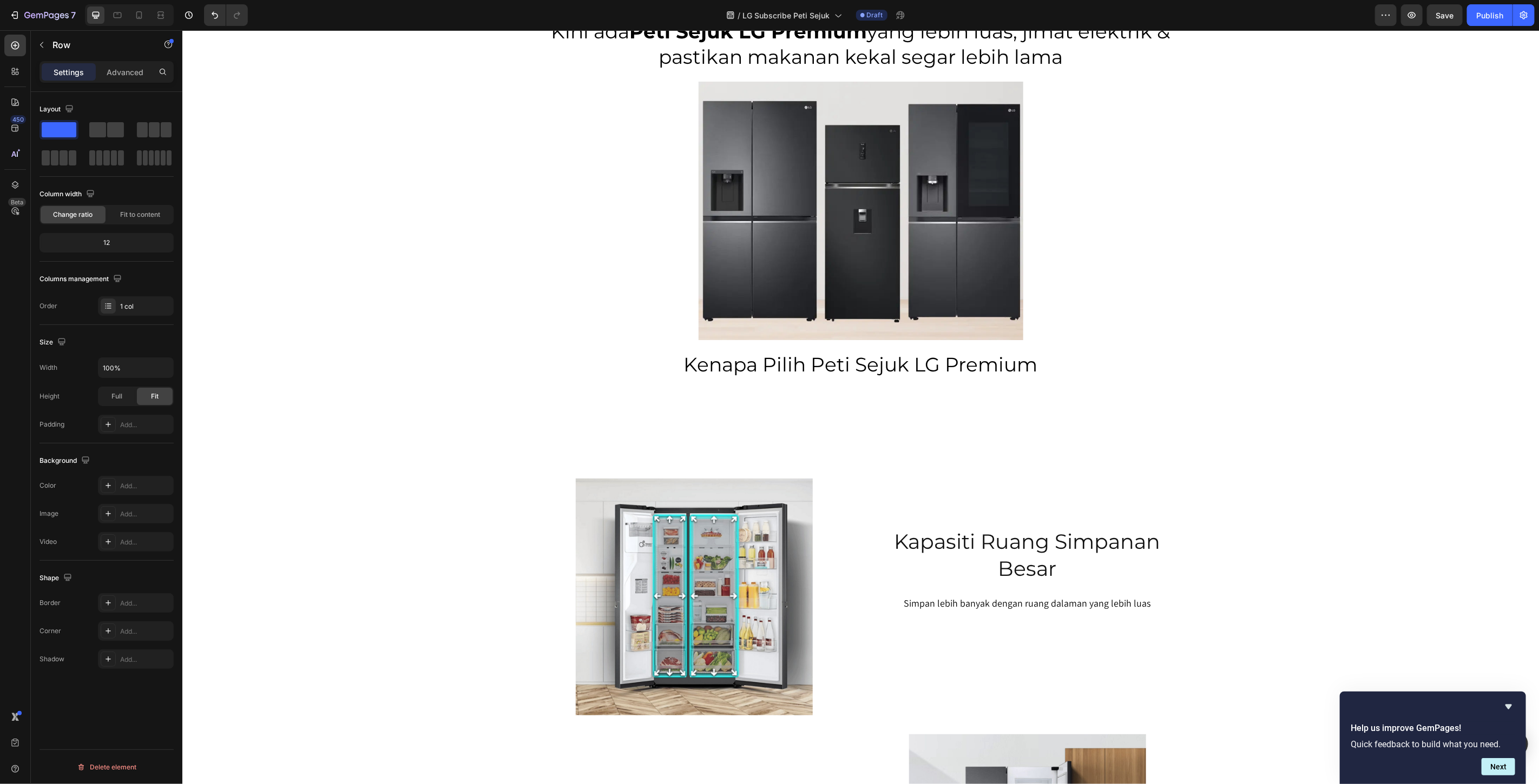
scroll to position [901, 0]
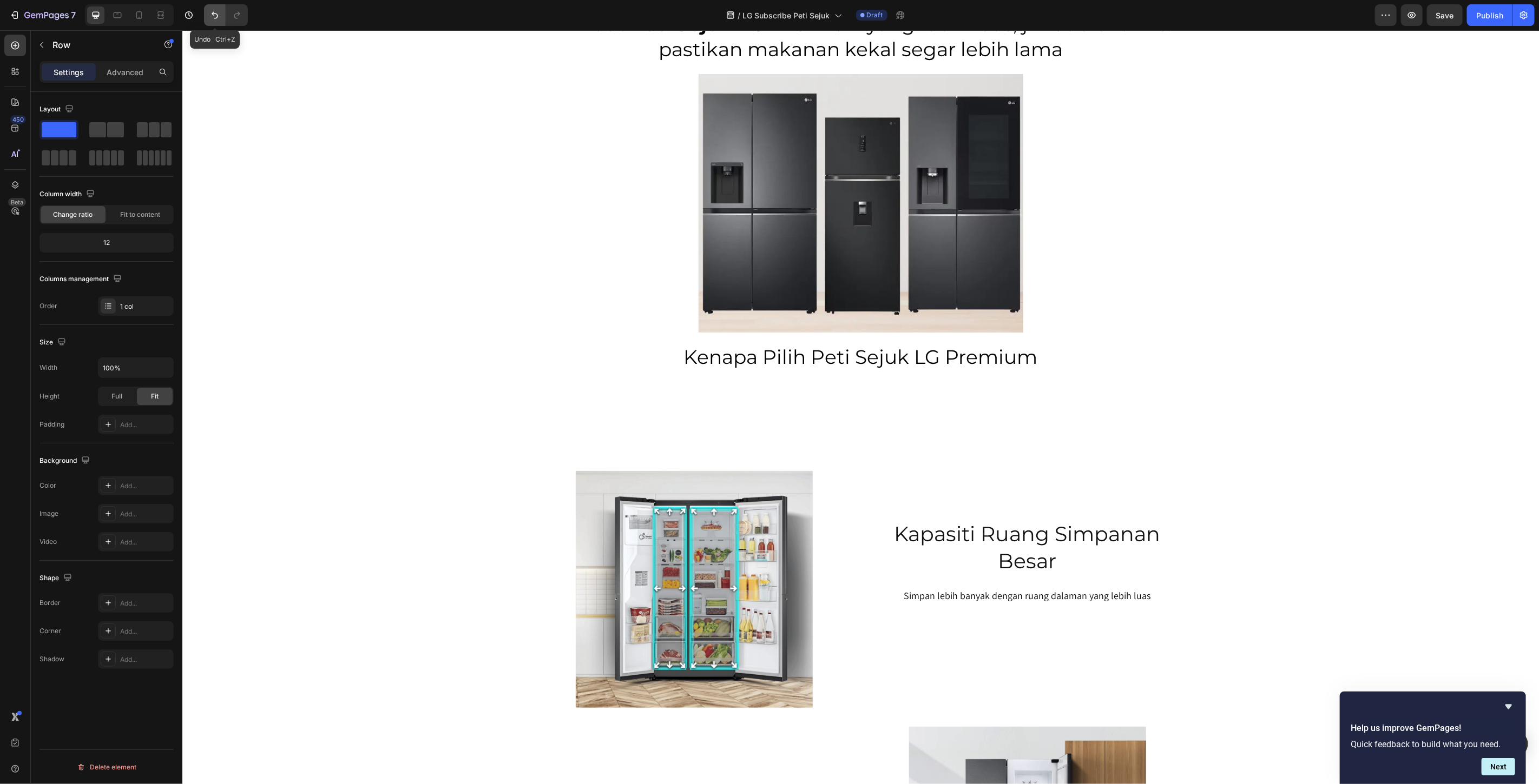
click at [215, 10] on icon "Undo/Redo" at bounding box center [215, 15] width 11 height 11
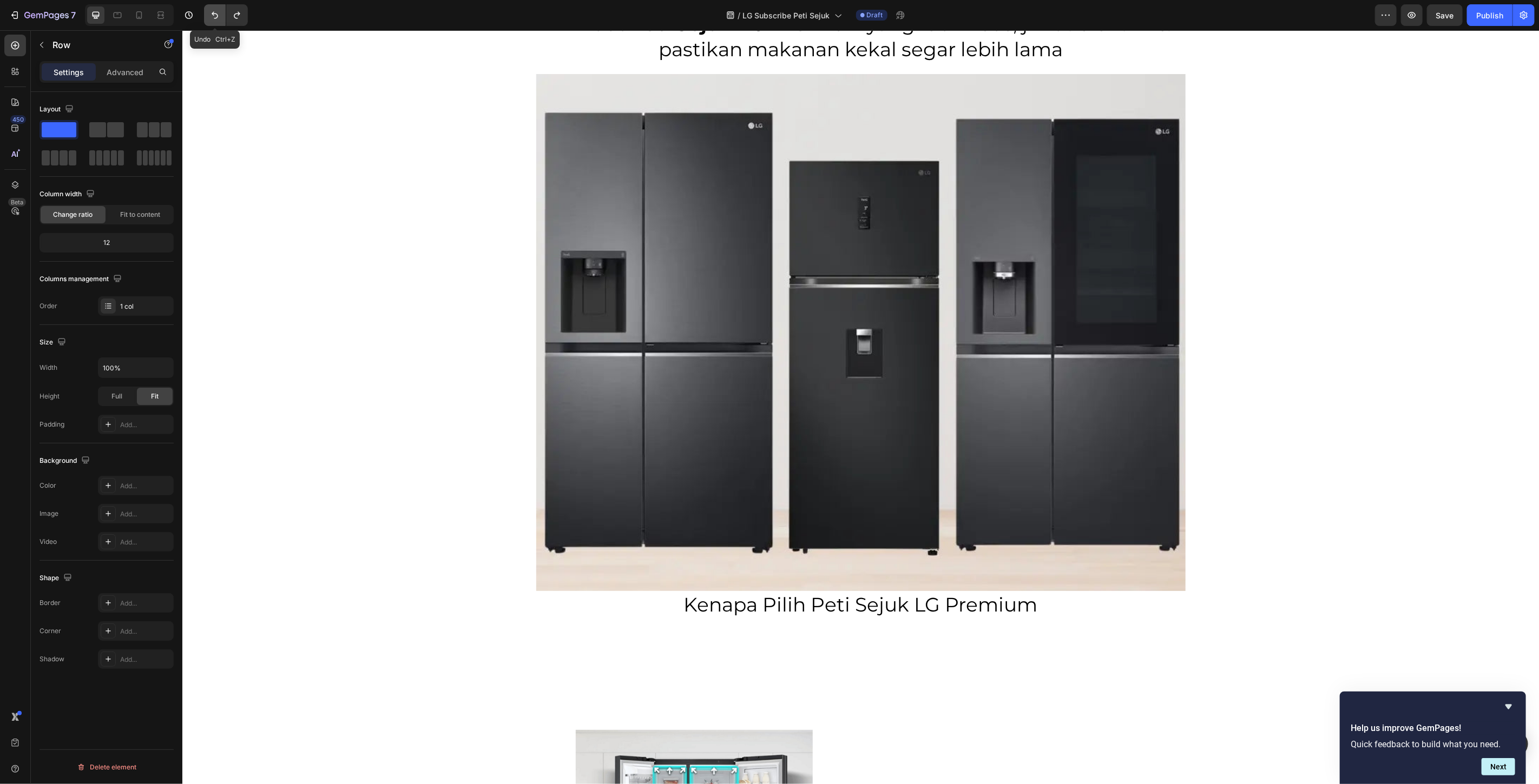
click at [215, 10] on icon "Undo/Redo" at bounding box center [215, 15] width 11 height 11
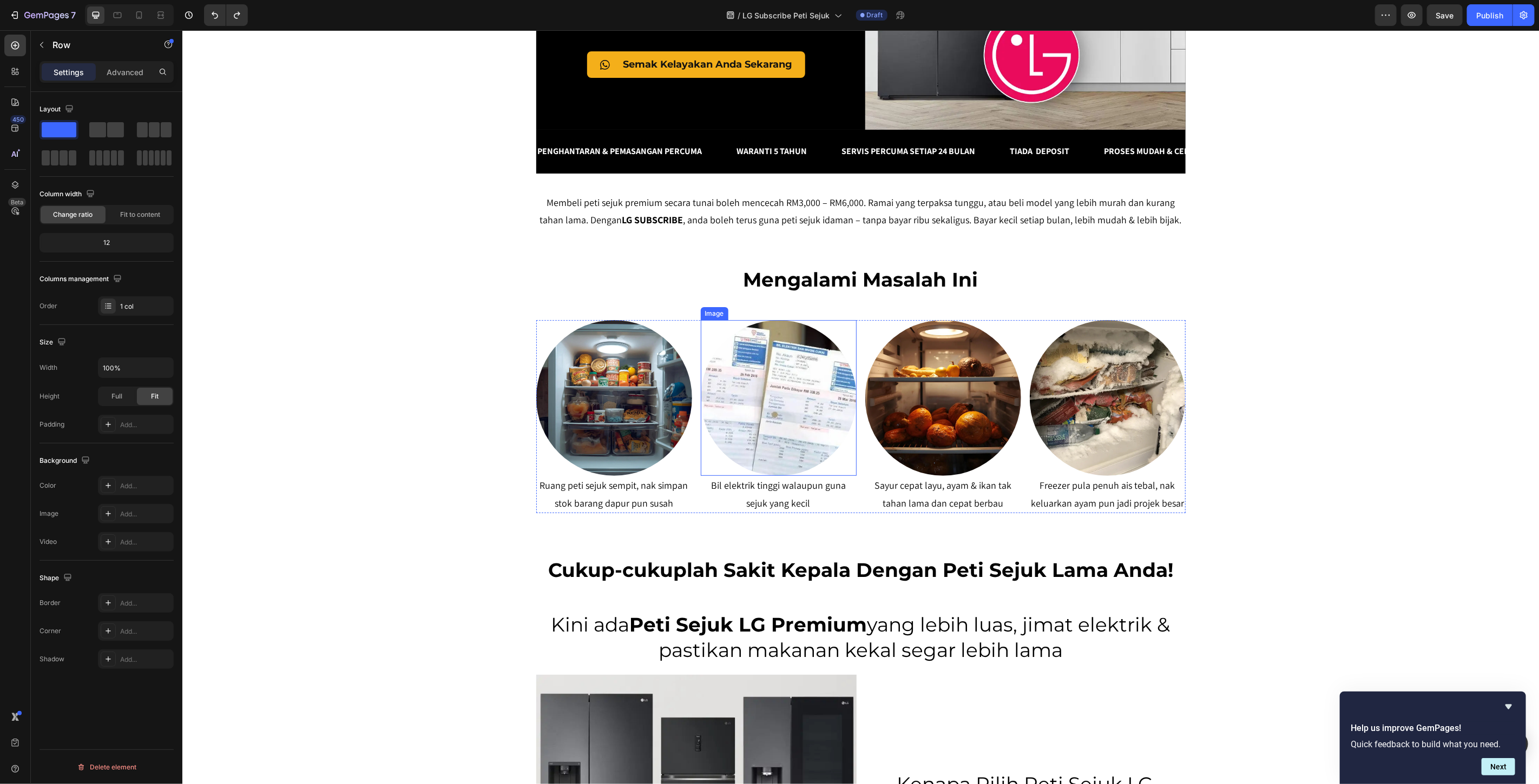
scroll to position [601, 0]
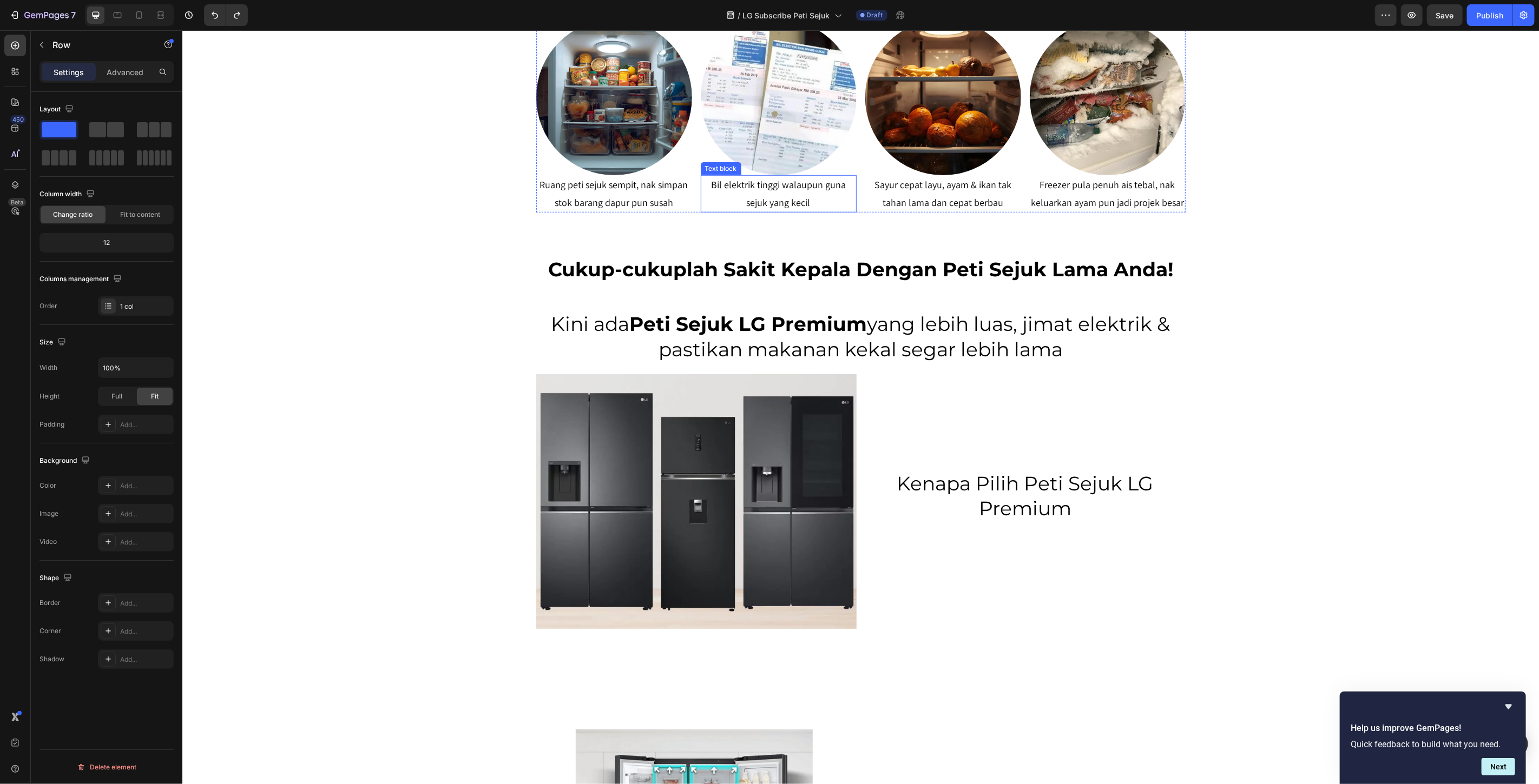
click at [786, 205] on p "Bil elektrik tinggi walaupun guna sejuk yang kecil" at bounding box center [778, 193] width 154 height 35
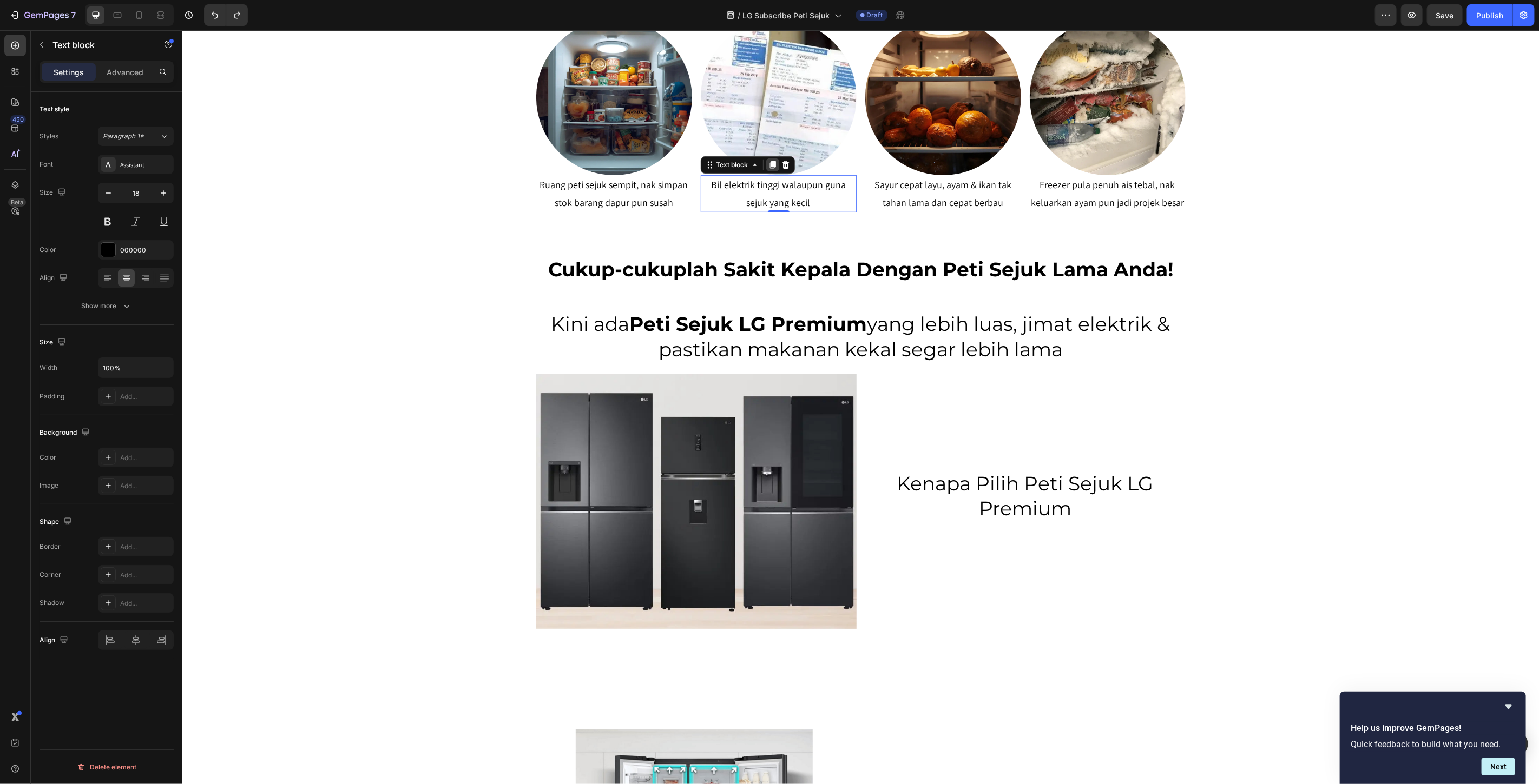
click at [768, 167] on icon at bounding box center [772, 164] width 8 height 8
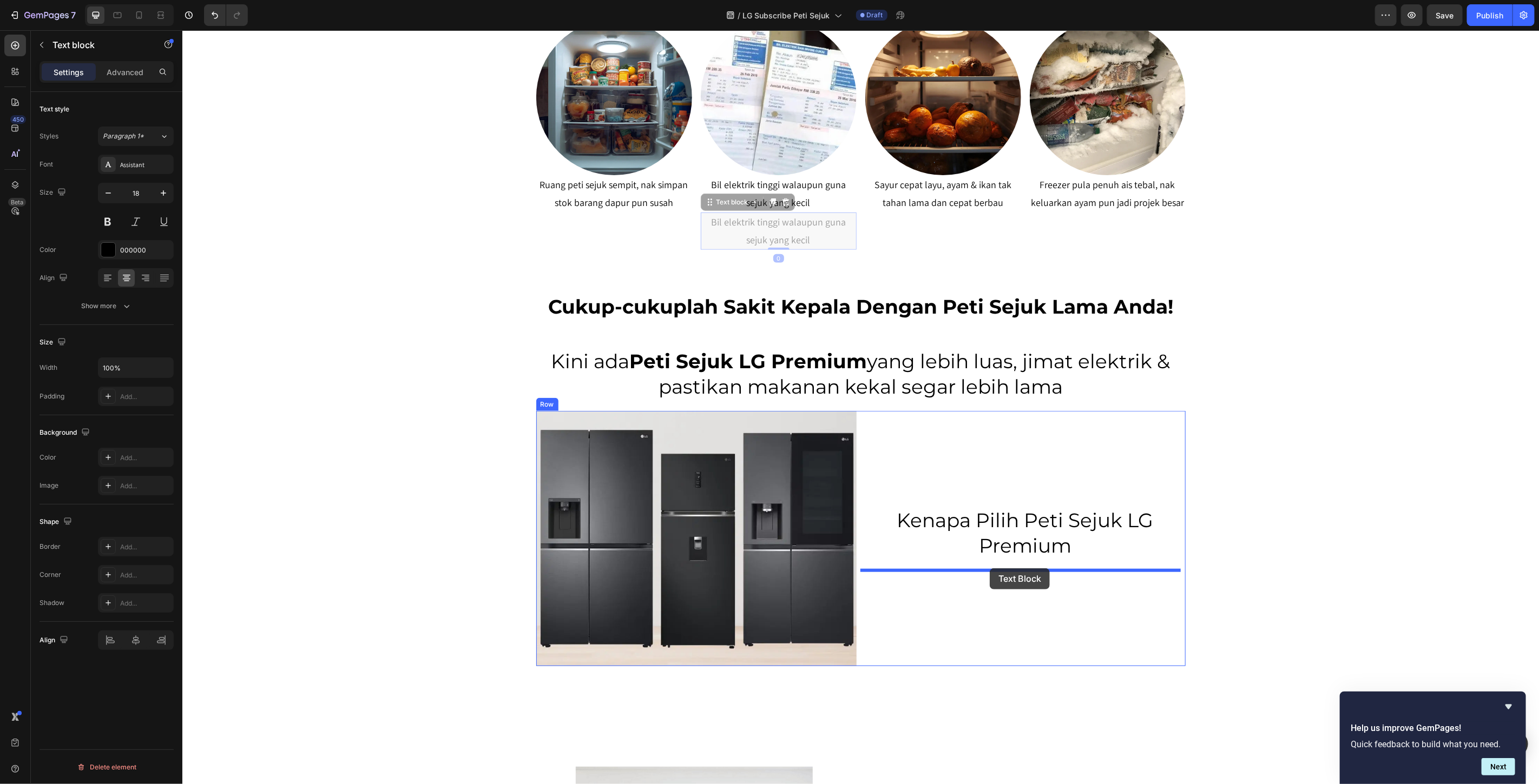
drag, startPoint x: 716, startPoint y: 205, endPoint x: 989, endPoint y: 568, distance: 454.2
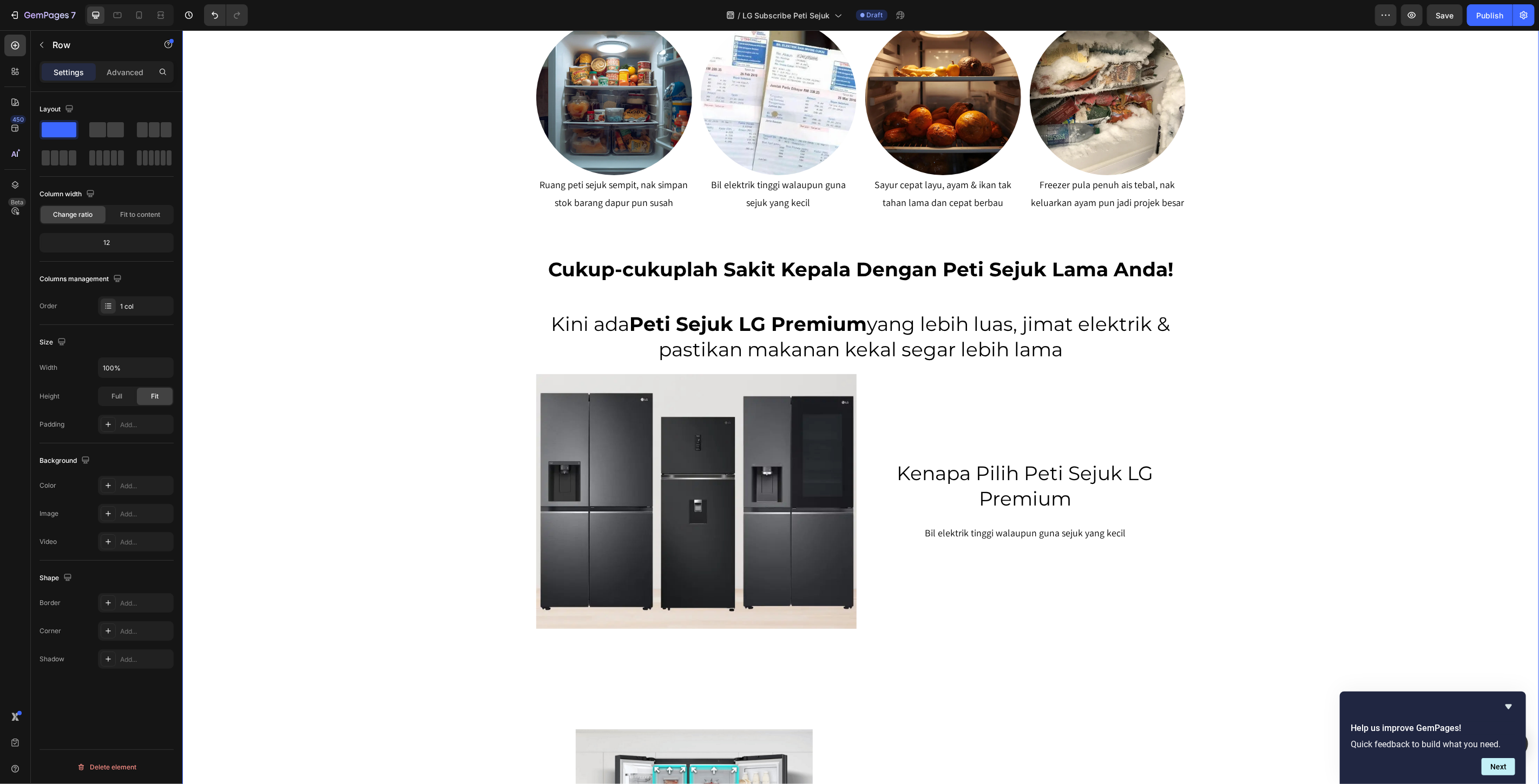
click at [1307, 456] on div "SERENDAH RM80/BULAN* Heading Row Peti Sejuk LG Premium Dari RM80 Bulanan – Mili…" at bounding box center [860, 341] width 1357 height 1779
click at [1087, 497] on h2 "Kenapa Pilih Peti Sejuk LG Premium" at bounding box center [1025, 485] width 320 height 53
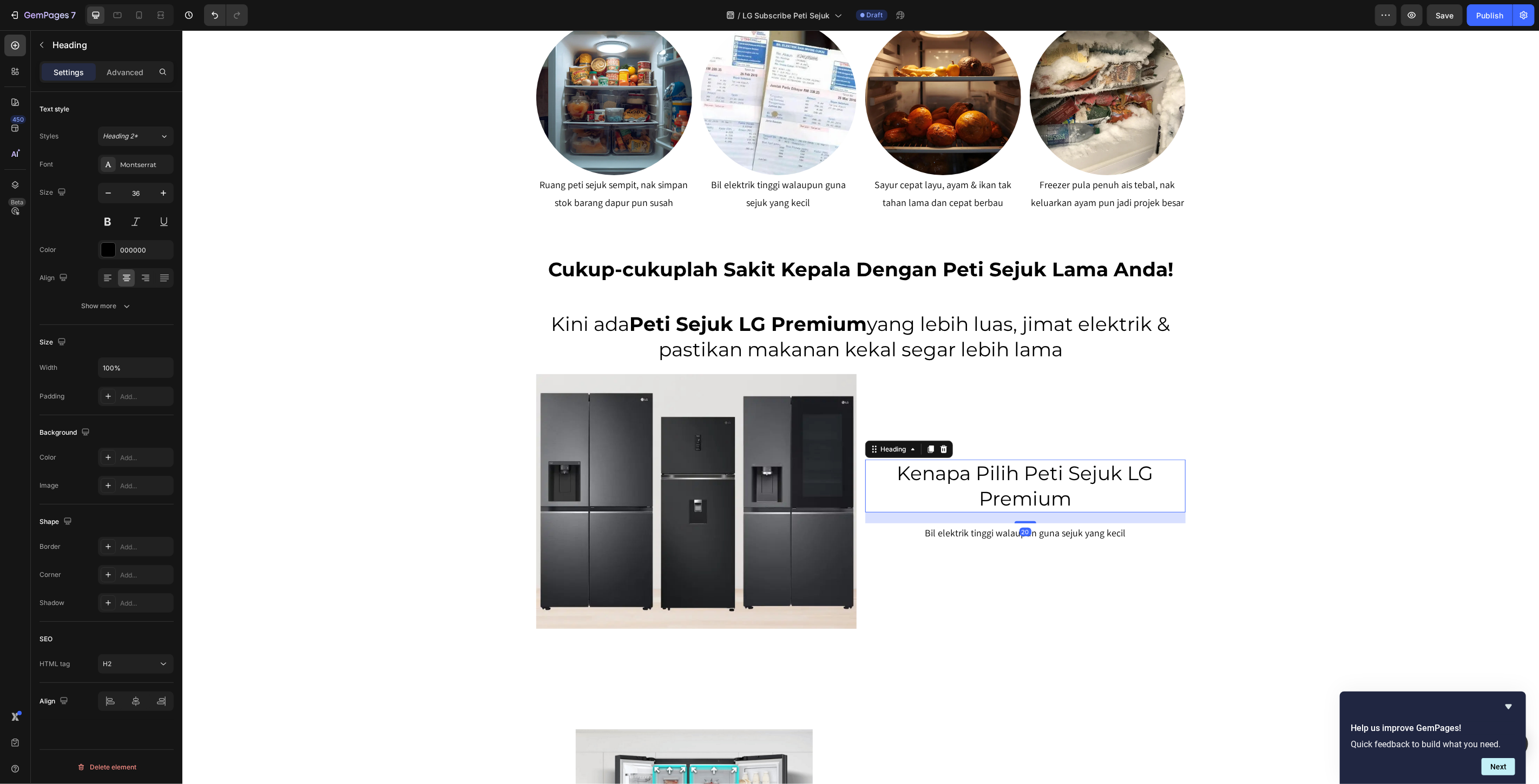
click at [1075, 498] on h2 "Kenapa Pilih Peti Sejuk LG Premium" at bounding box center [1025, 485] width 320 height 53
click at [1077, 530] on p "Bil elektrik tinggi walaupun guna sejuk yang kecil" at bounding box center [1025, 533] width 318 height 17
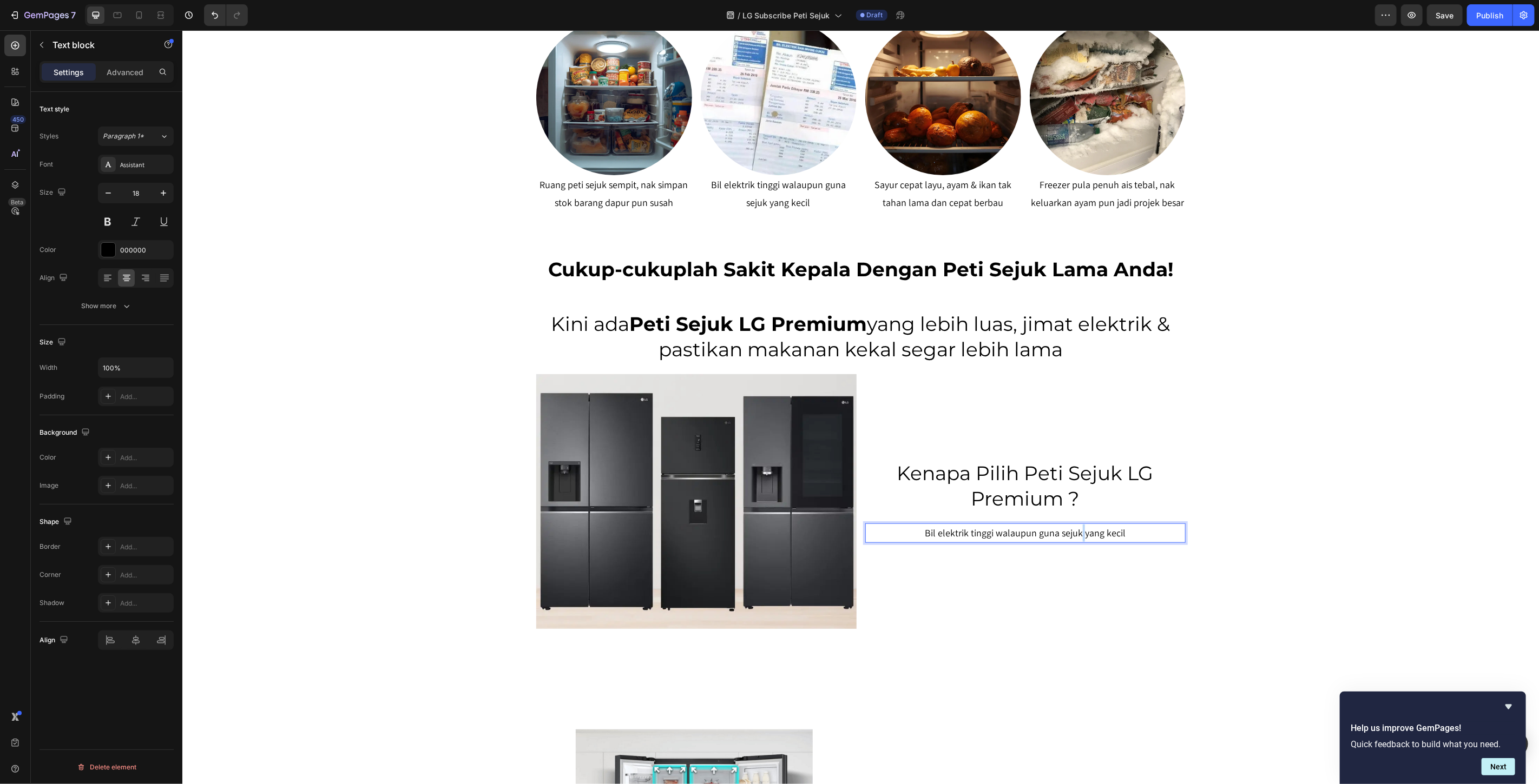
click at [1077, 530] on p "Bil elektrik tinggi walaupun guna sejuk yang kecil" at bounding box center [1025, 533] width 318 height 17
click at [1078, 530] on p "Bil elektrik tinggi walaupun guna sejuk yang kecil" at bounding box center [1025, 533] width 318 height 17
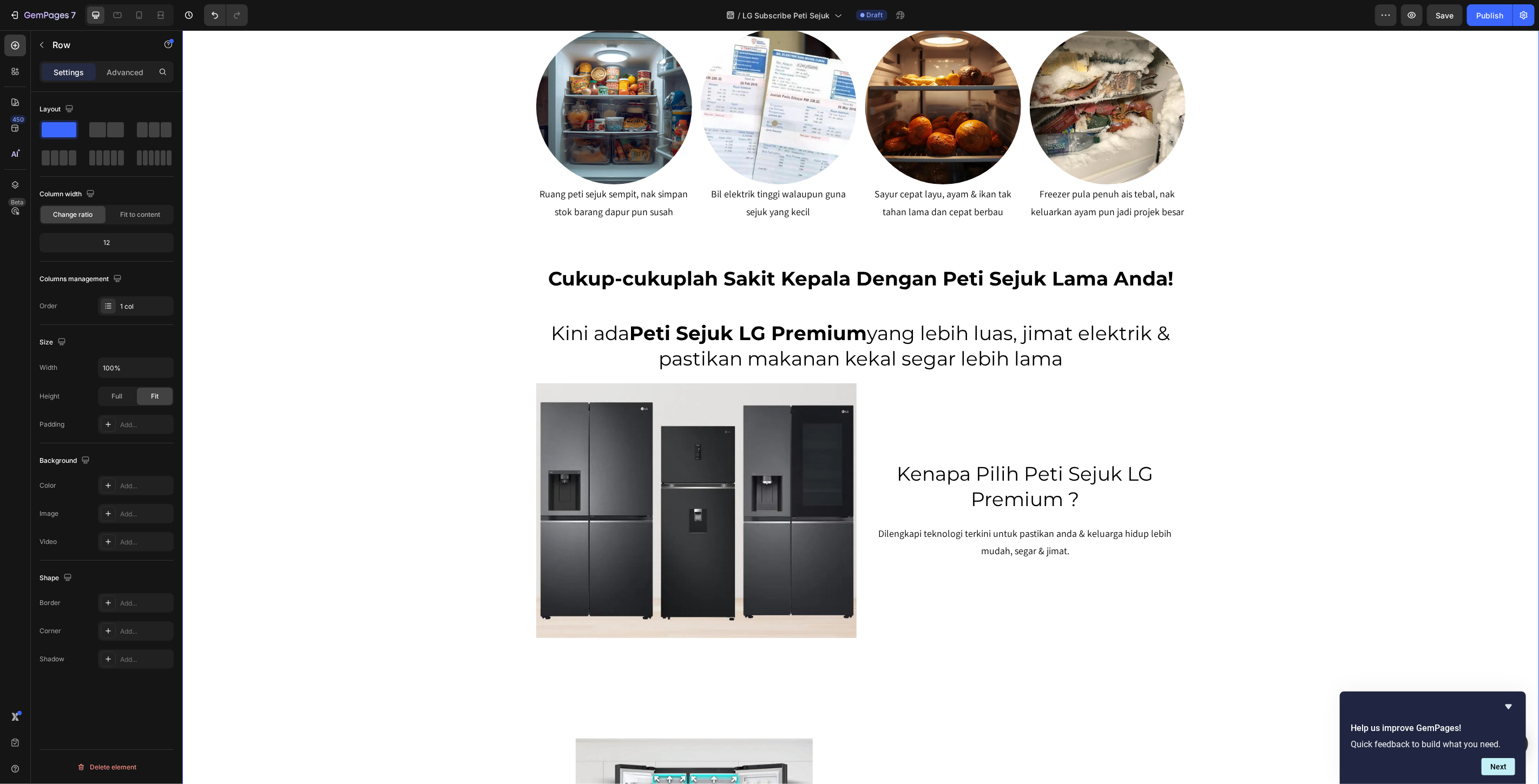
click at [1308, 521] on div "SERENDAH RM80/BULAN* Heading Row Peti Sejuk LG Premium Dari RM80 Bulanan – Mili…" at bounding box center [860, 350] width 1357 height 1779
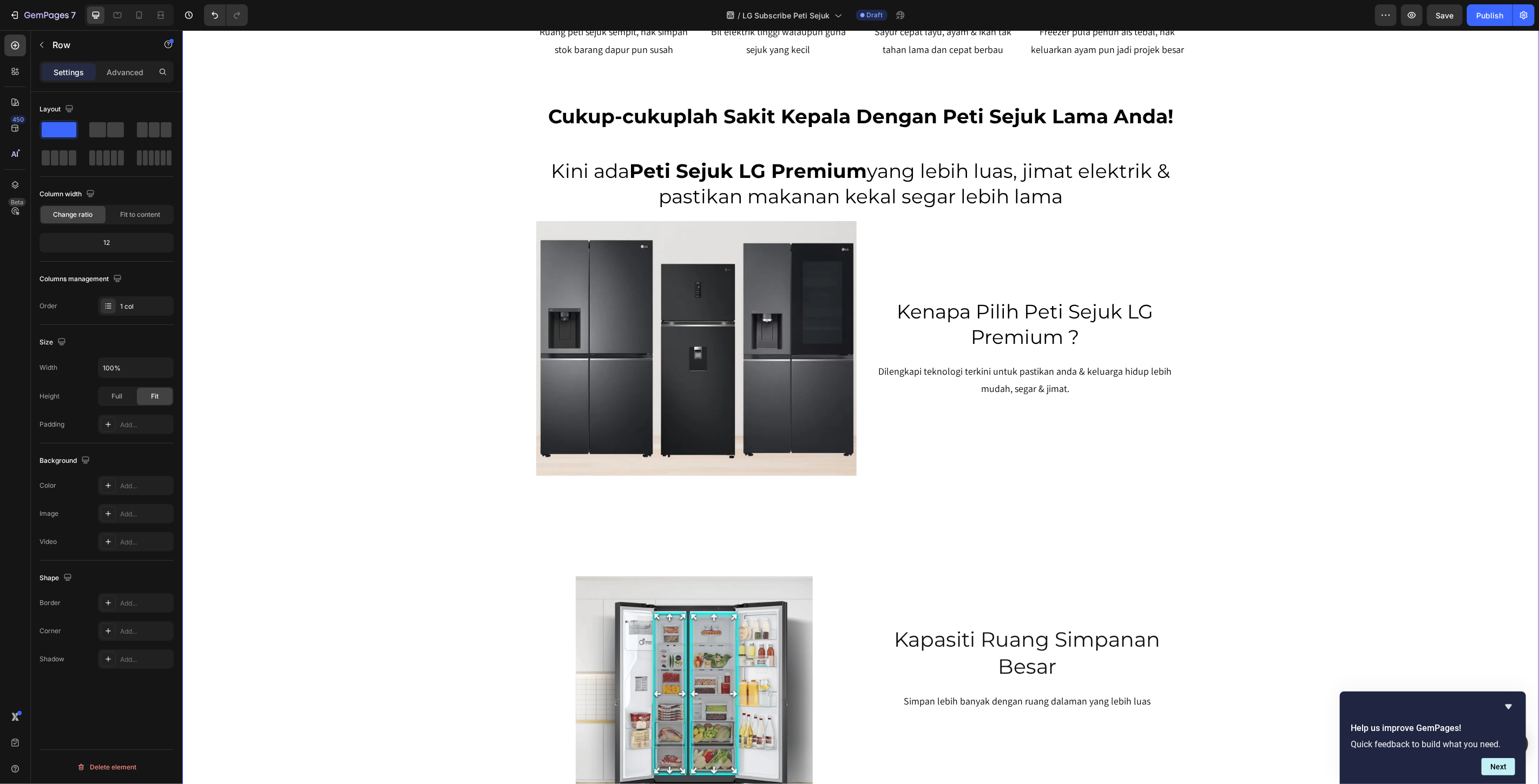
scroll to position [832, 0]
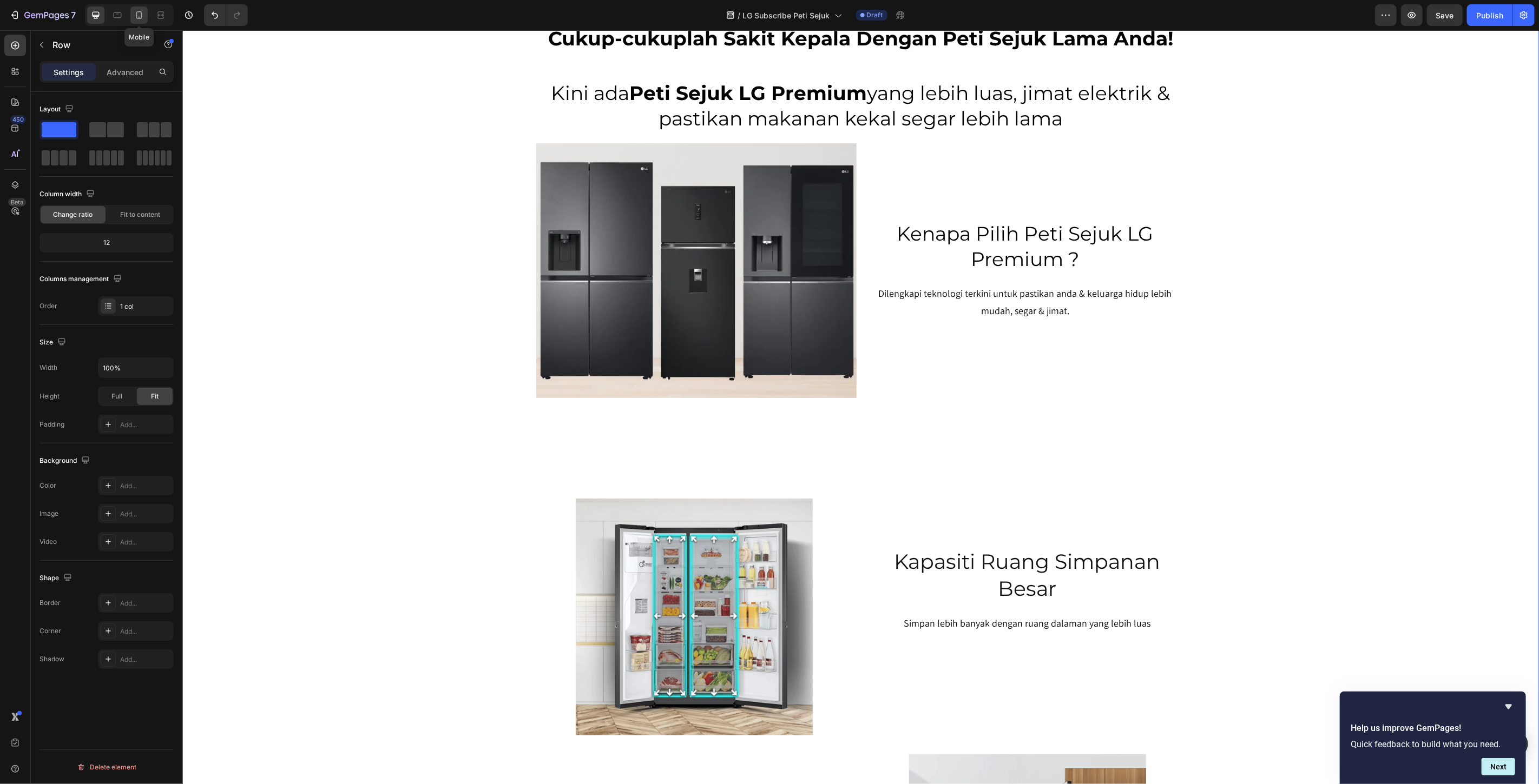
click at [137, 17] on icon at bounding box center [139, 15] width 6 height 8
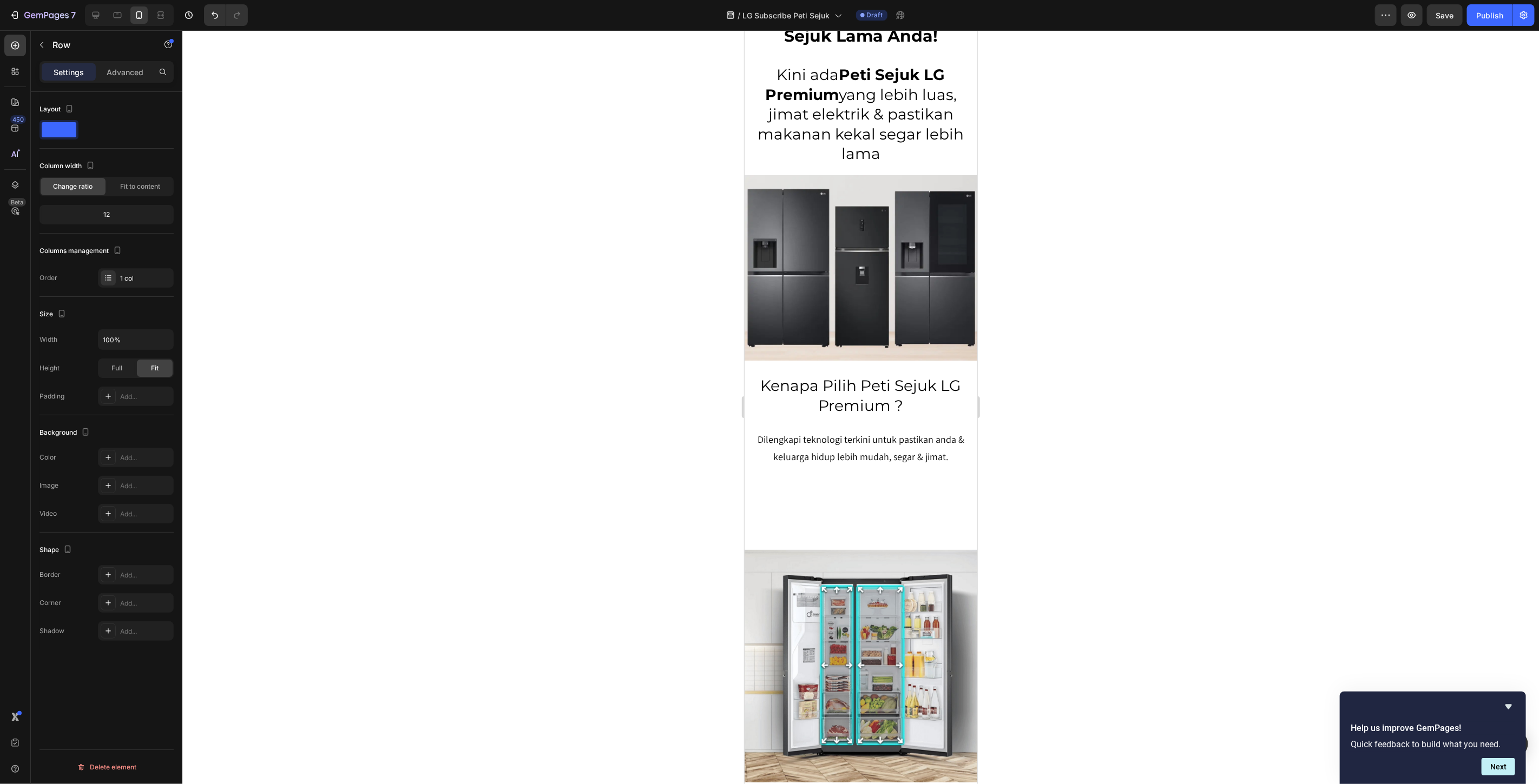
scroll to position [1813, 0]
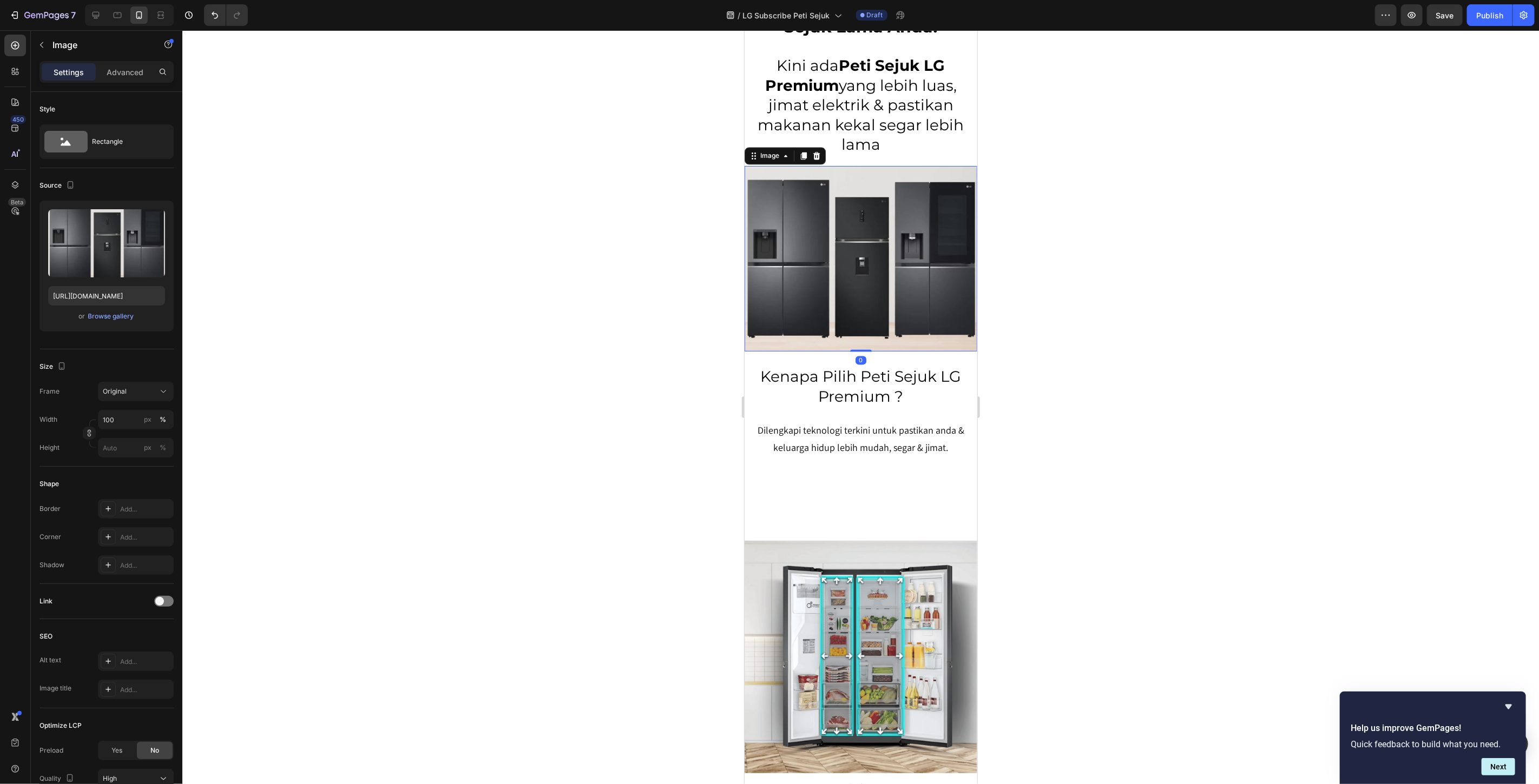
click at [845, 247] on img at bounding box center [860, 258] width 232 height 186
click at [101, 297] on input "https://cdn.shopify.com/s/files/1/0621/6161/7050/files/gempages_486412460778062…" at bounding box center [107, 296] width 117 height 20
click at [848, 573] on img at bounding box center [860, 656] width 232 height 232
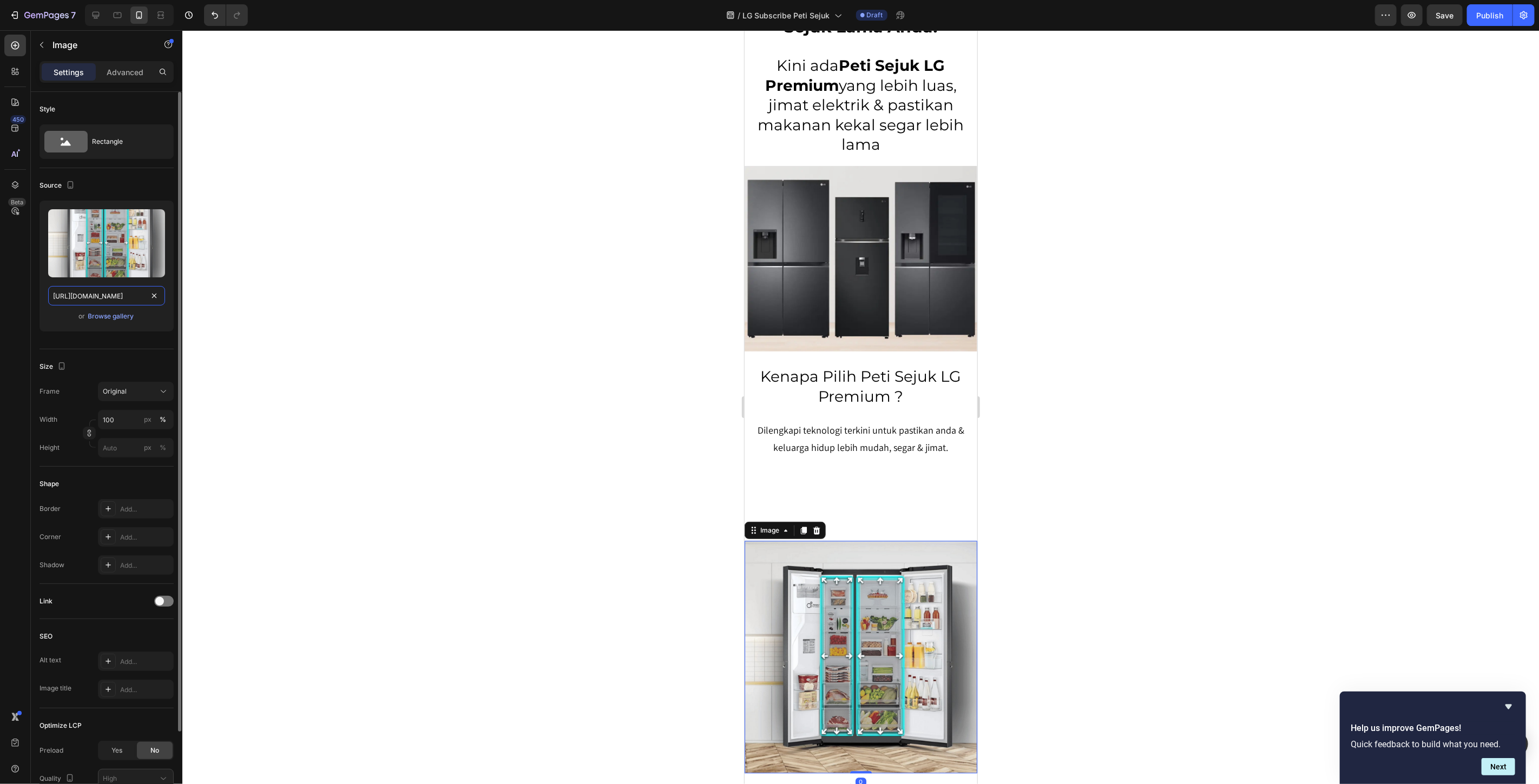
click at [112, 294] on input "https://ucarecdn.com/0da920cc-89d5-4050-b884-c582fb78e99f/-/format/auto/" at bounding box center [107, 296] width 117 height 20
click at [100, 15] on icon at bounding box center [96, 15] width 11 height 11
type input "75"
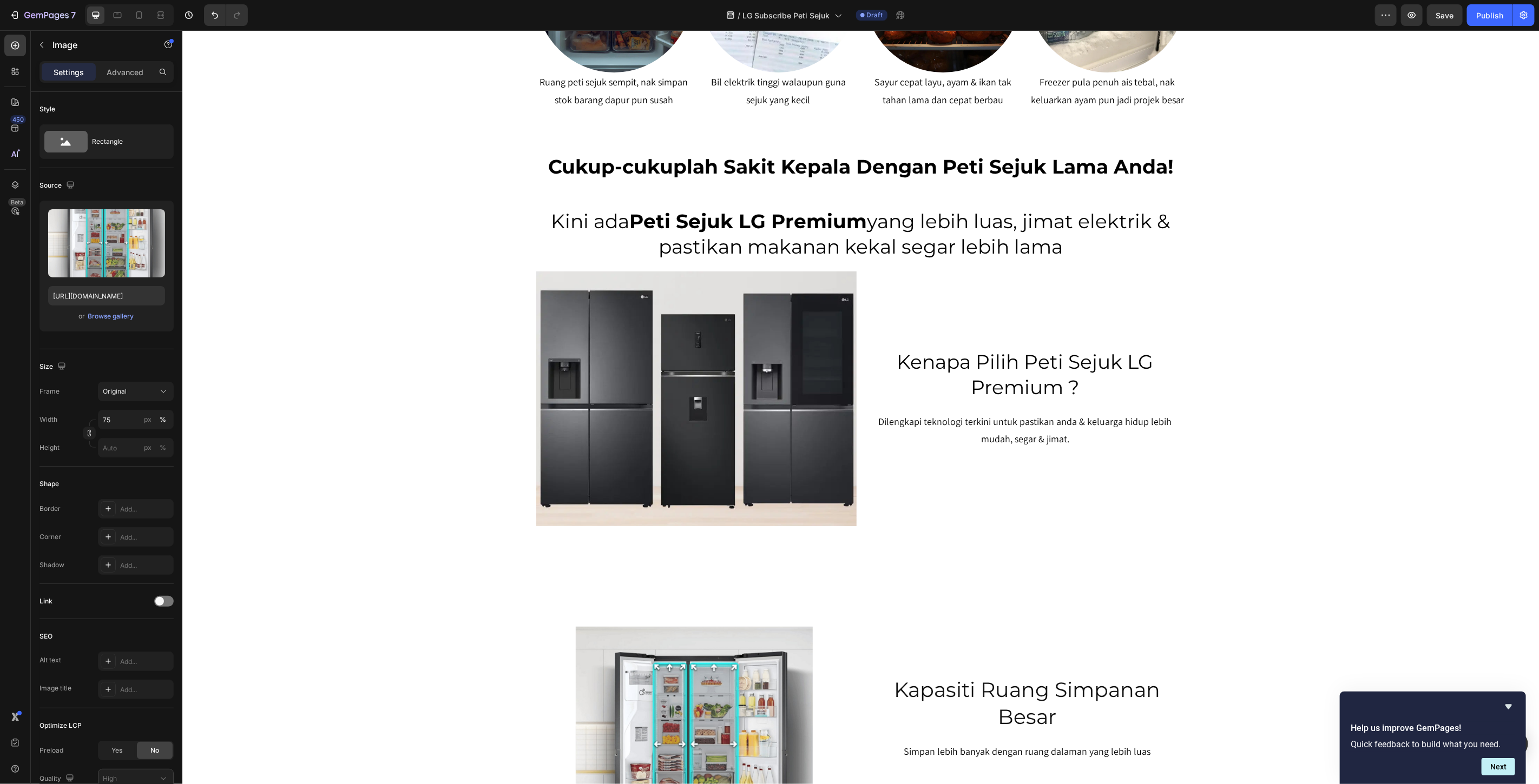
scroll to position [876, 0]
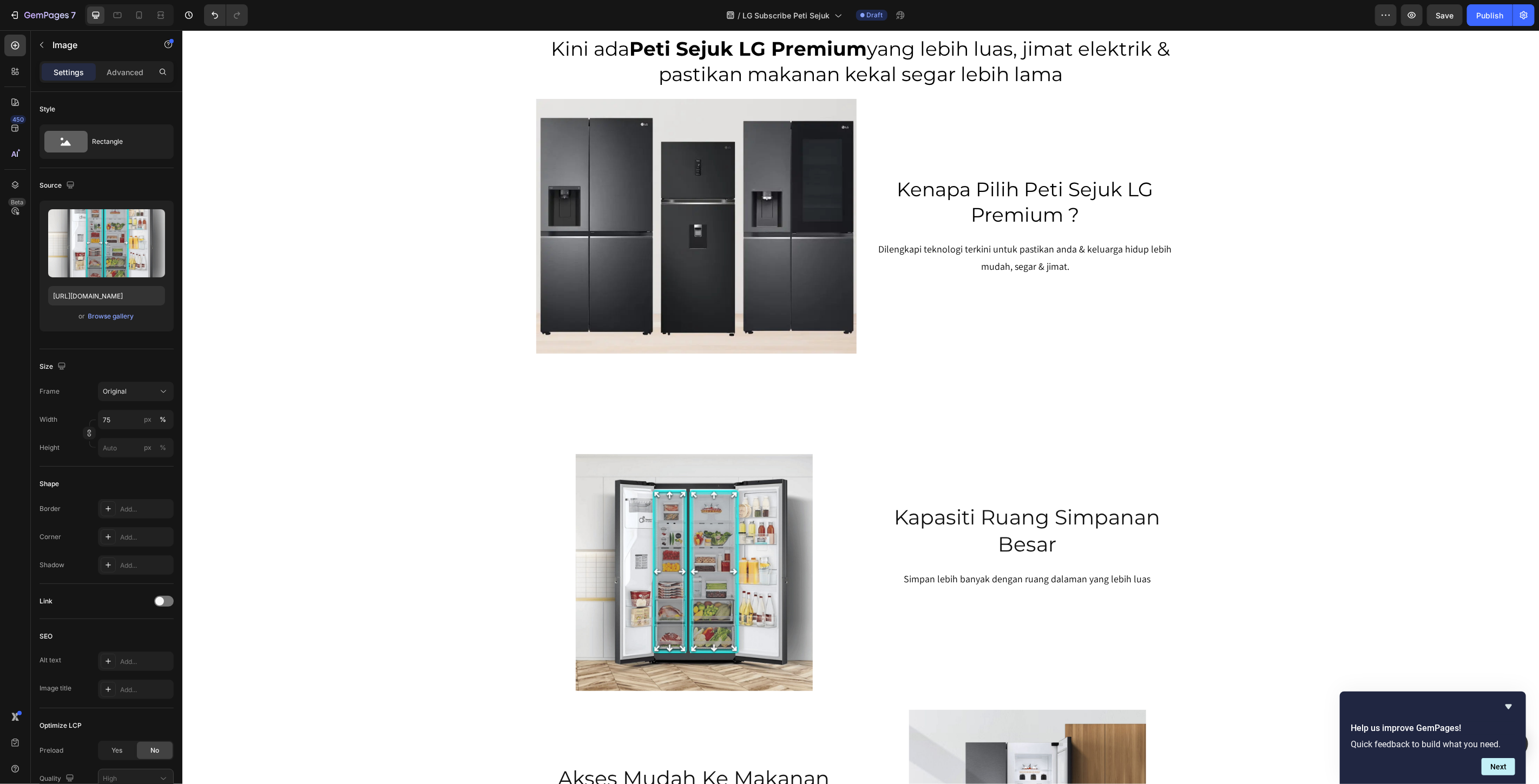
click at [675, 522] on img at bounding box center [694, 572] width 237 height 237
click at [1451, 14] on span "Save" at bounding box center [1445, 15] width 18 height 9
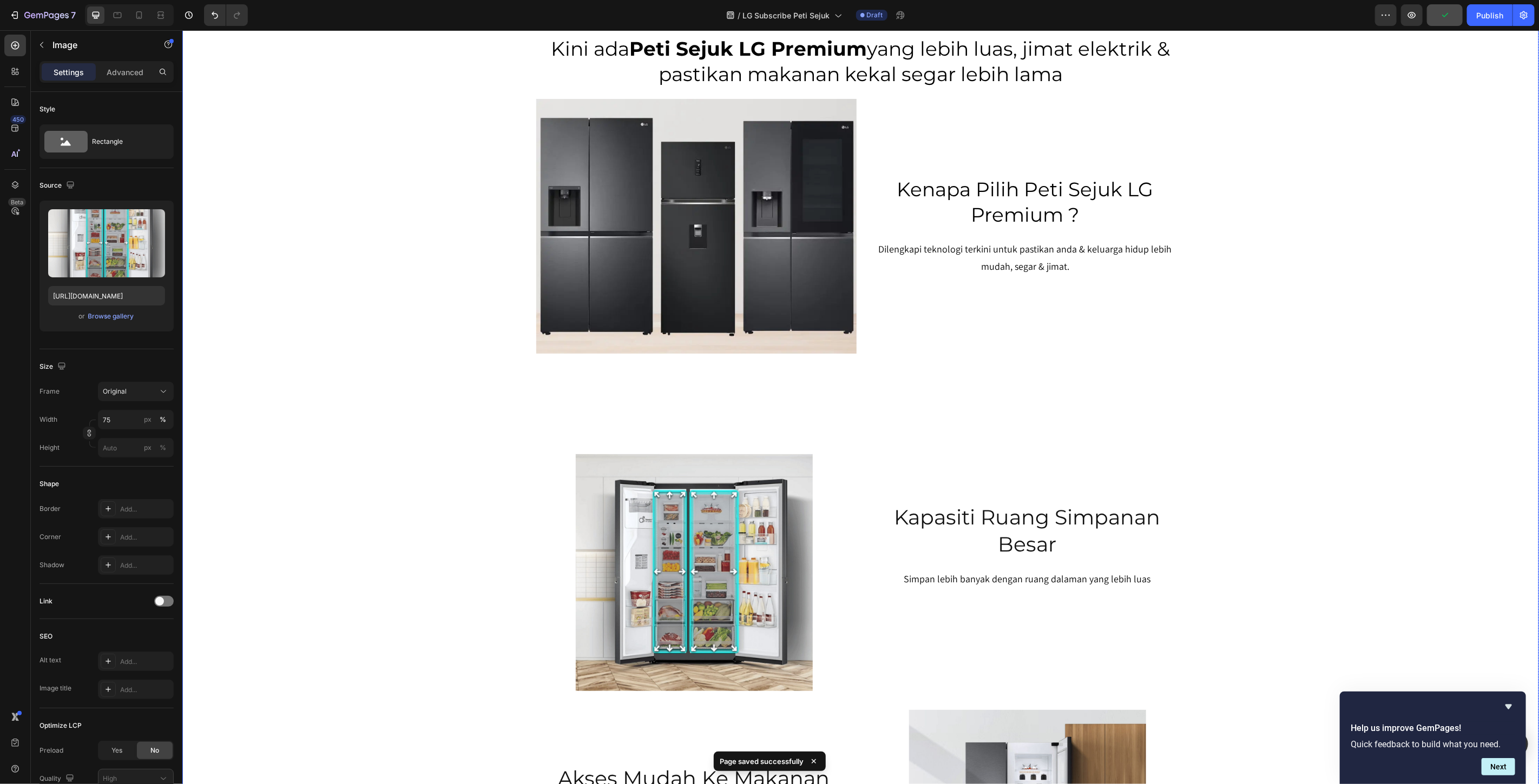
click at [1319, 279] on div "SERENDAH RM80/BULAN* Heading Row Peti Sejuk LG Premium Dari RM80 Bulanan – Mili…" at bounding box center [860, 66] width 1357 height 1779
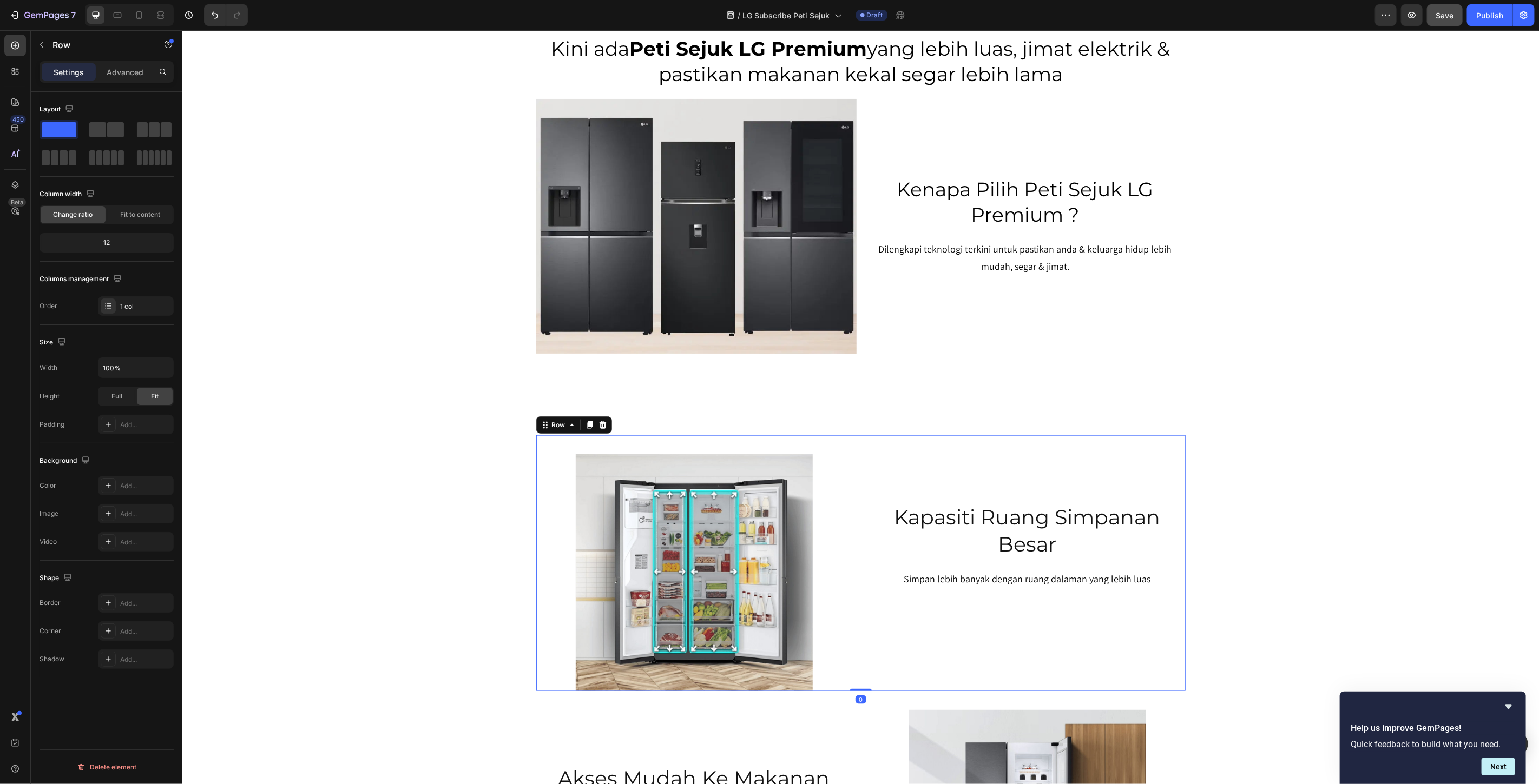
click at [639, 445] on div "Image Kapasiti Ruang Simpanan Besar Heading Simpan lebih banyak dengan ruang da…" at bounding box center [860, 562] width 649 height 256
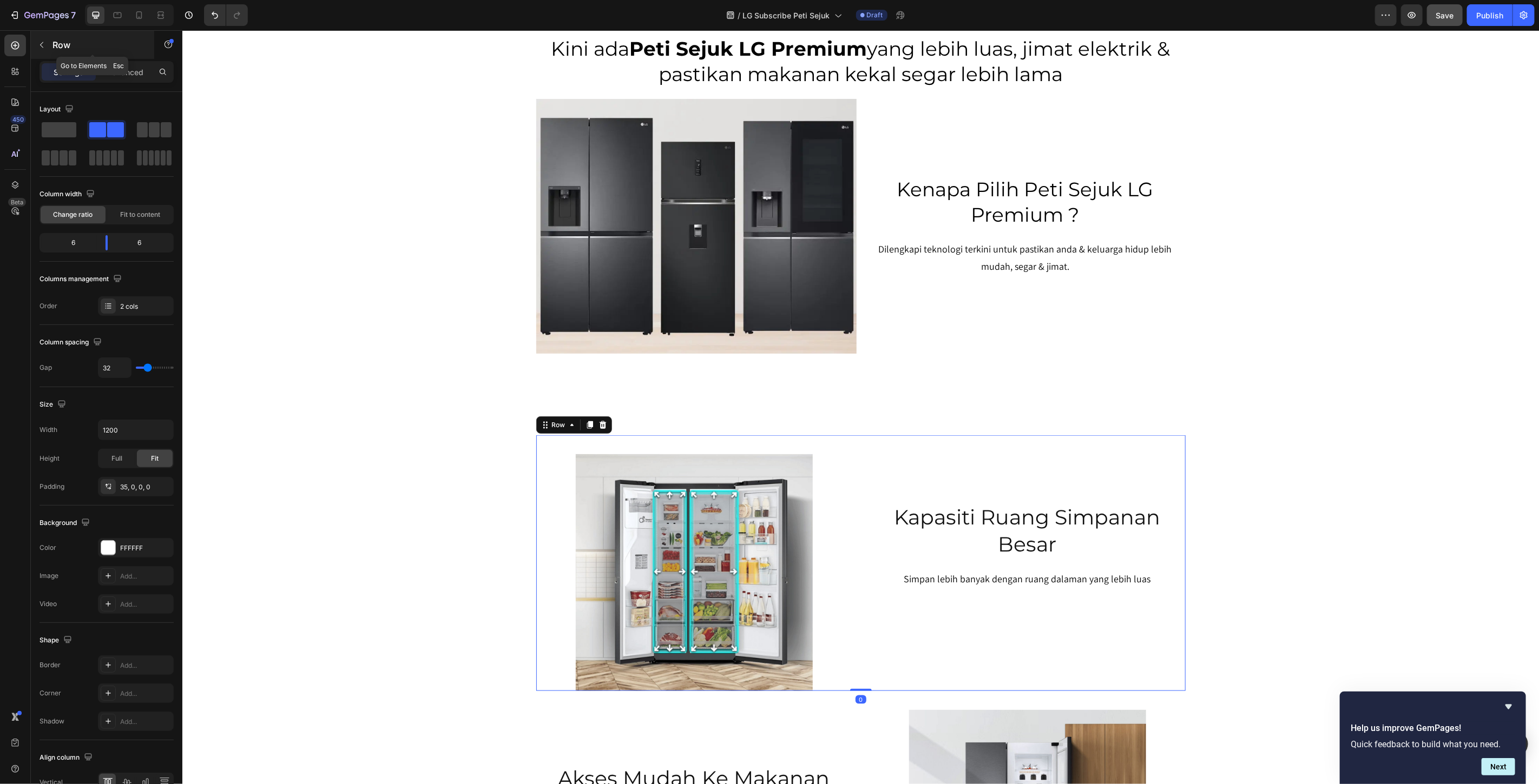
click at [47, 44] on button "button" at bounding box center [41, 45] width 17 height 17
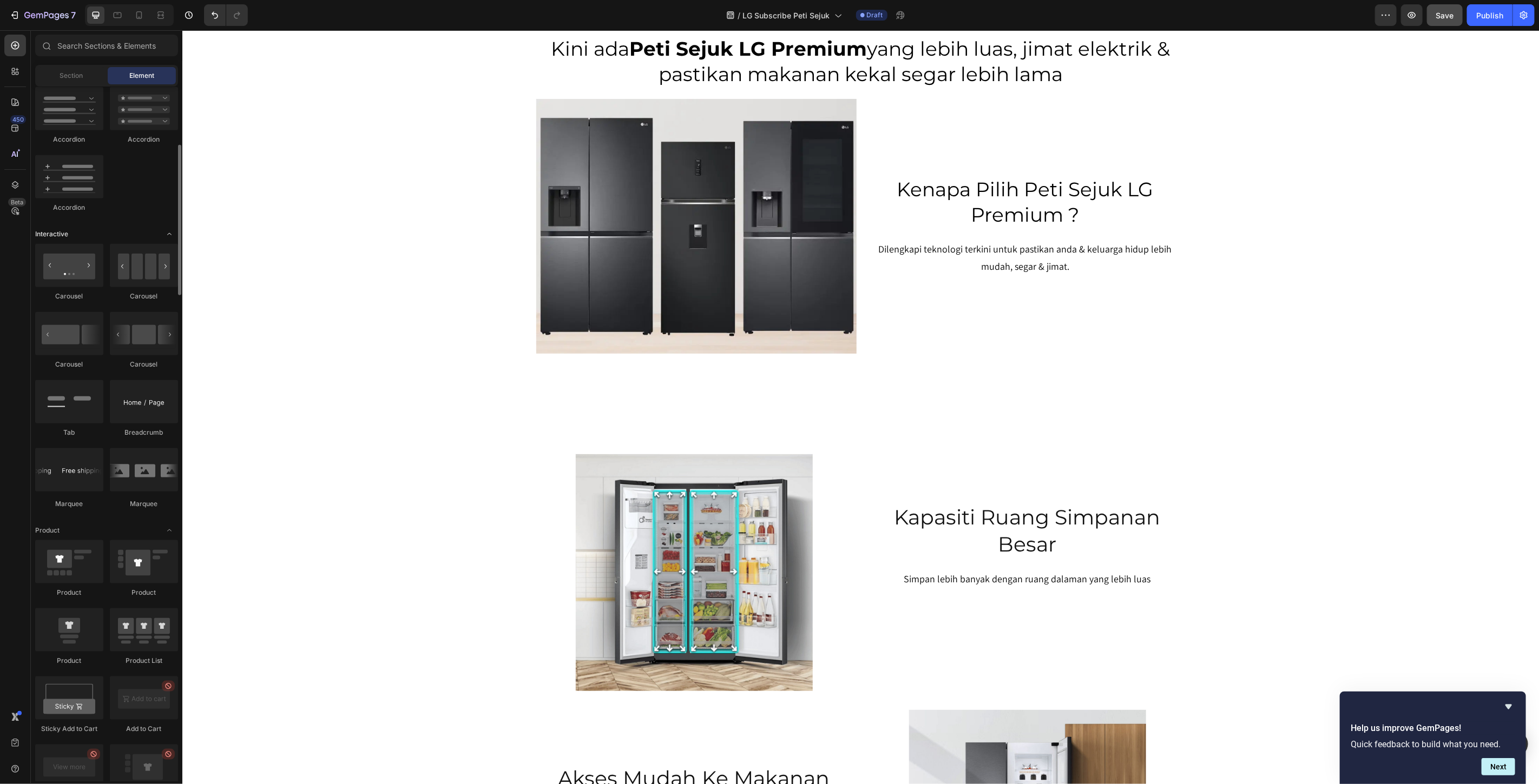
scroll to position [826, 0]
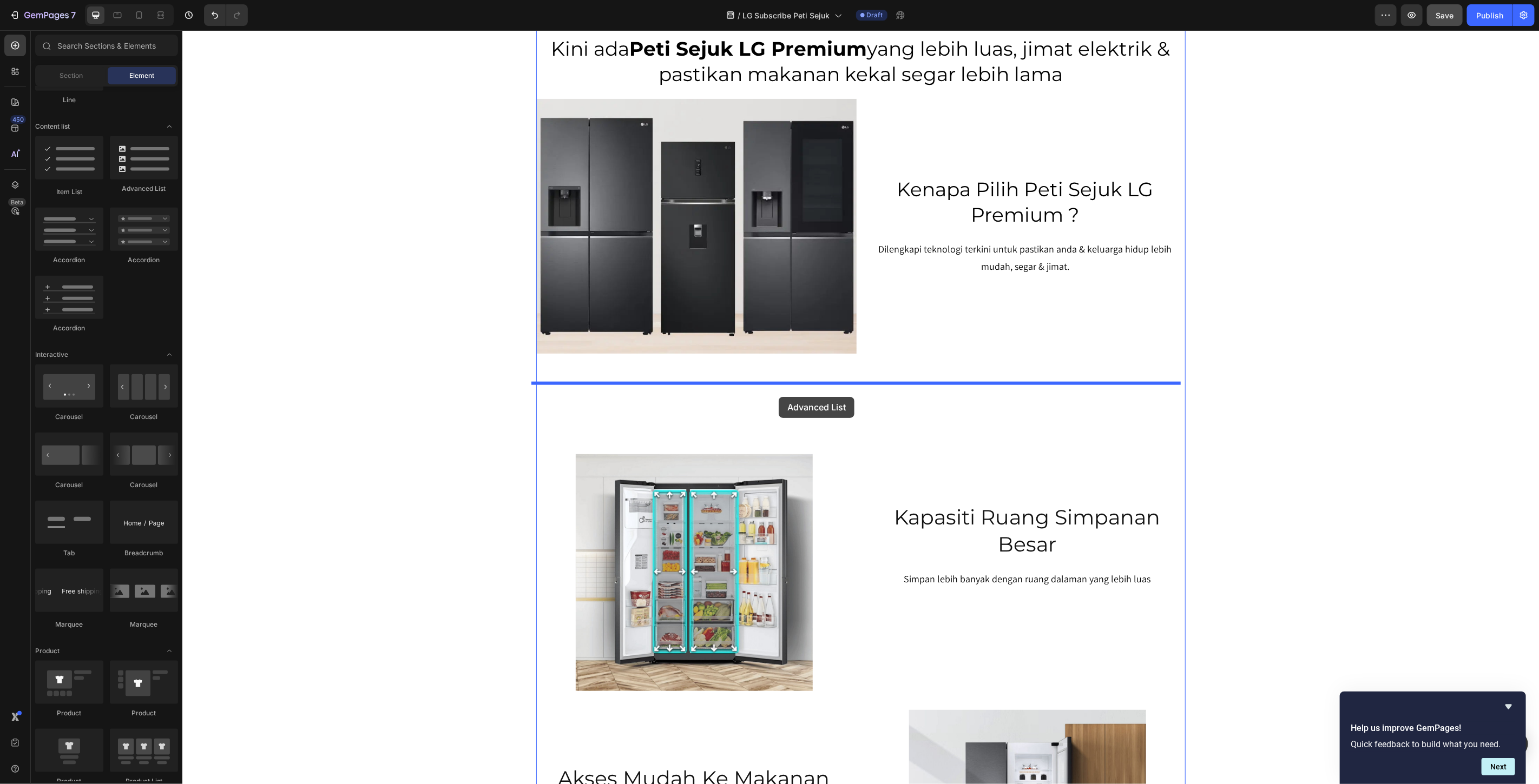
drag, startPoint x: 315, startPoint y: 198, endPoint x: 778, endPoint y: 396, distance: 503.6
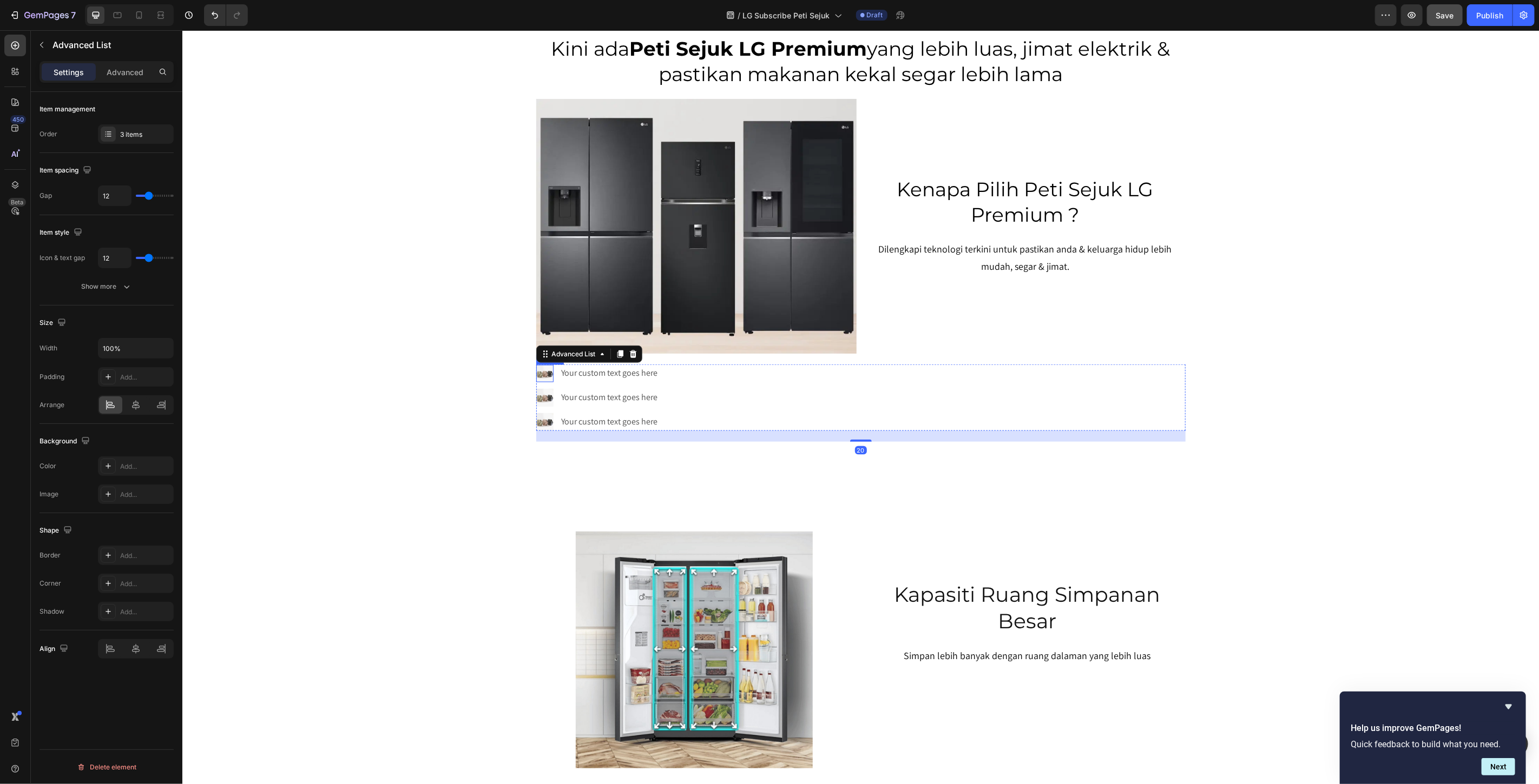
click at [538, 376] on img at bounding box center [544, 373] width 17 height 17
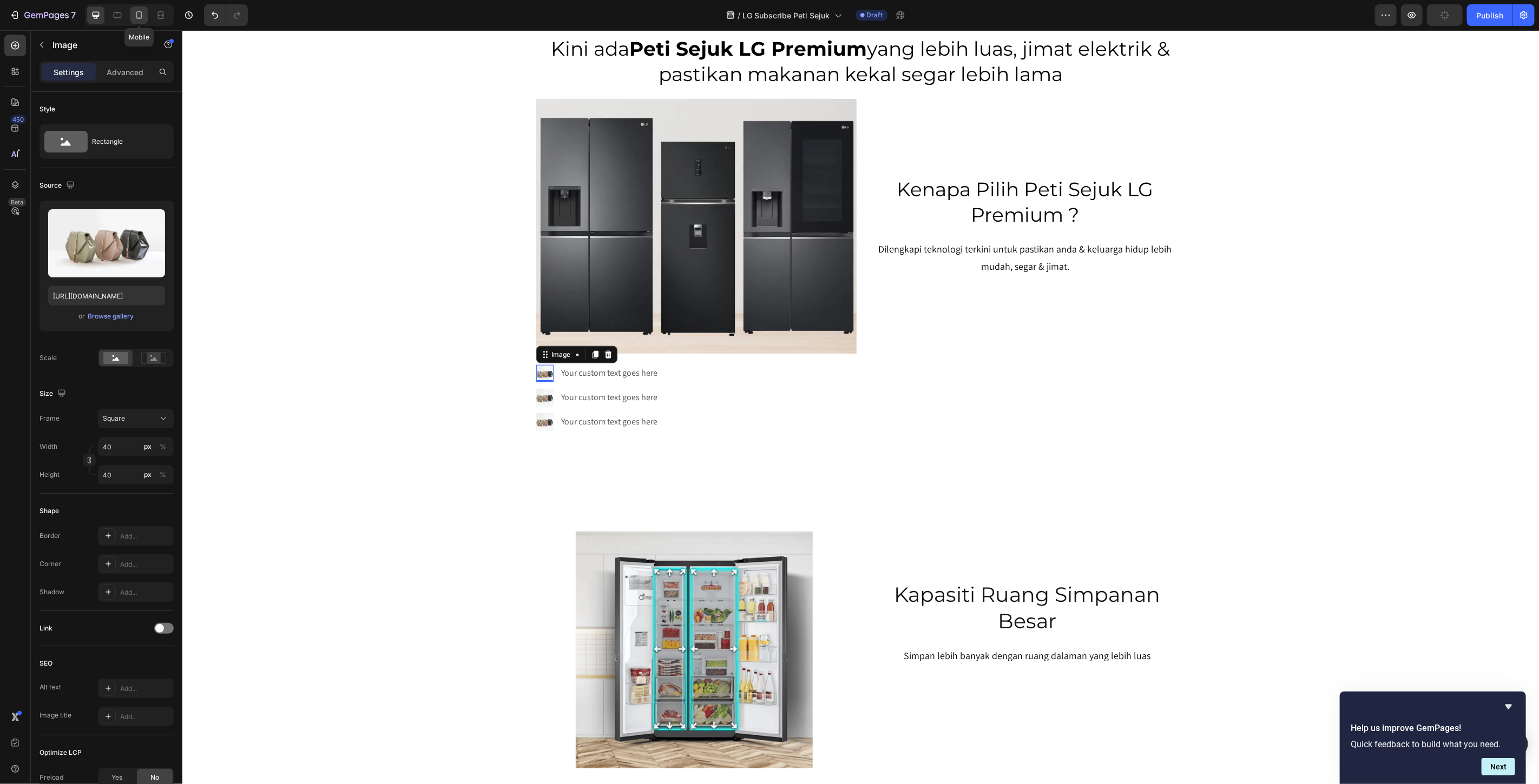
click at [139, 14] on icon at bounding box center [139, 15] width 11 height 11
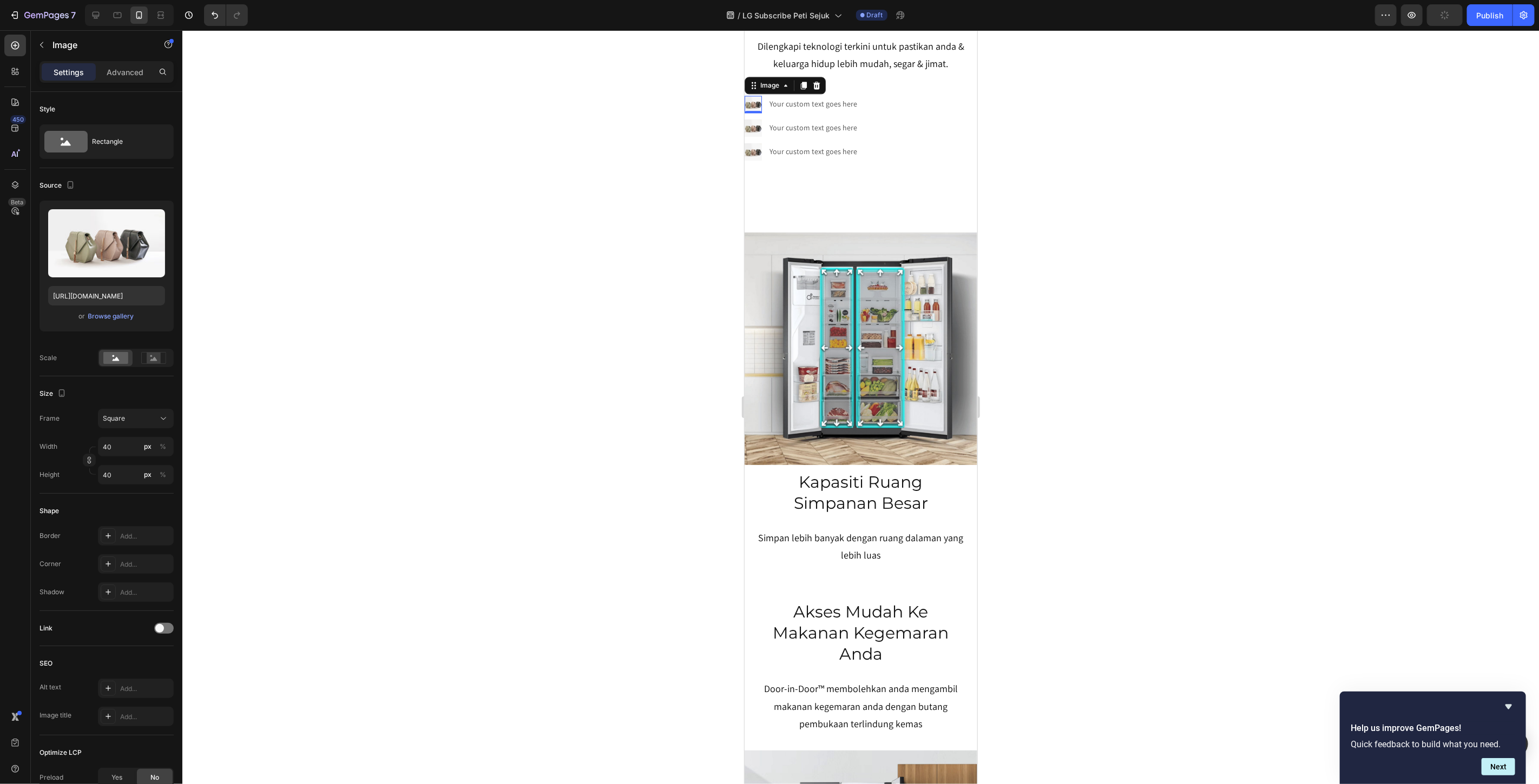
scroll to position [2198, 0]
click at [100, 13] on icon at bounding box center [96, 15] width 11 height 11
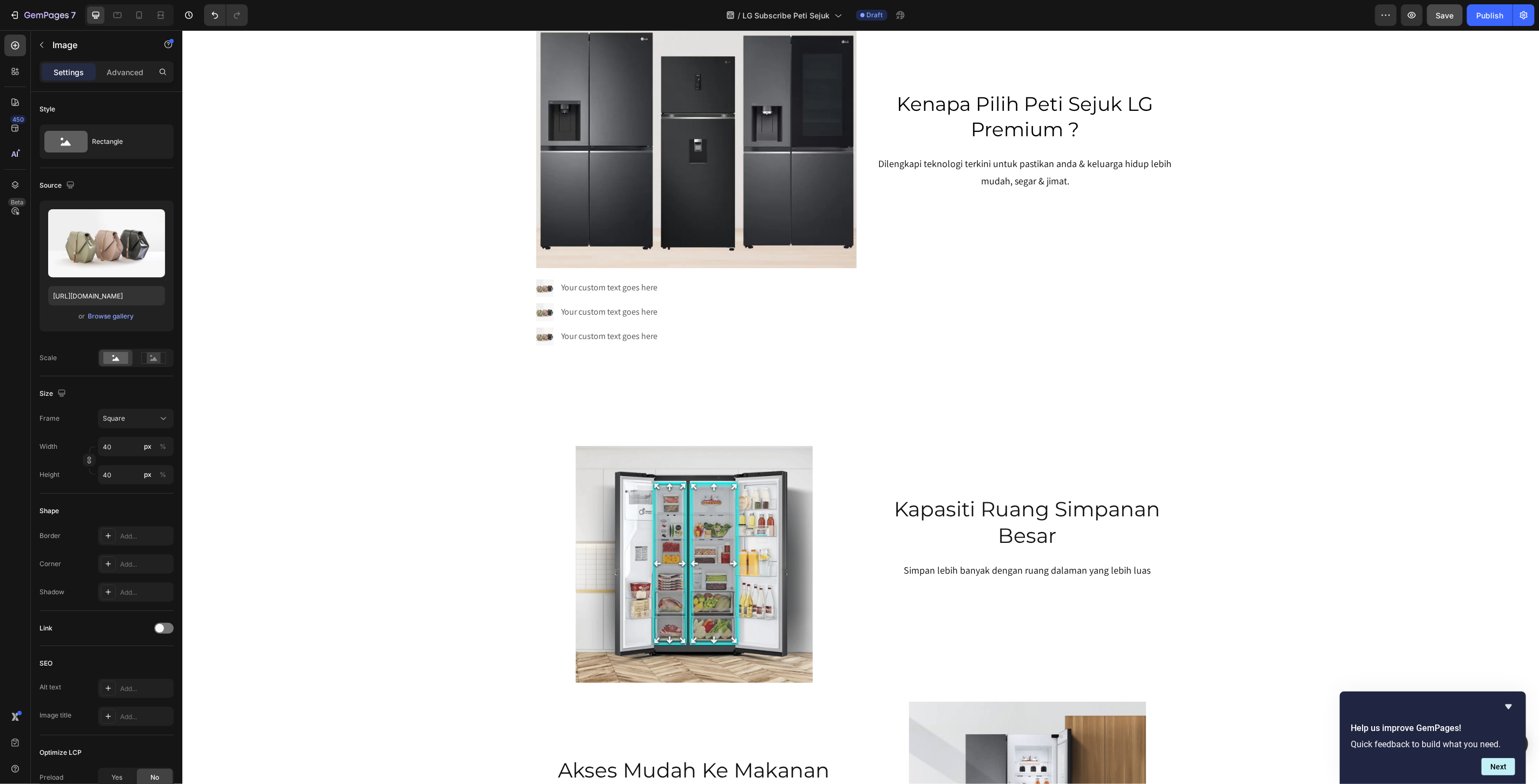
scroll to position [963, 0]
click at [543, 284] on img at bounding box center [544, 287] width 17 height 17
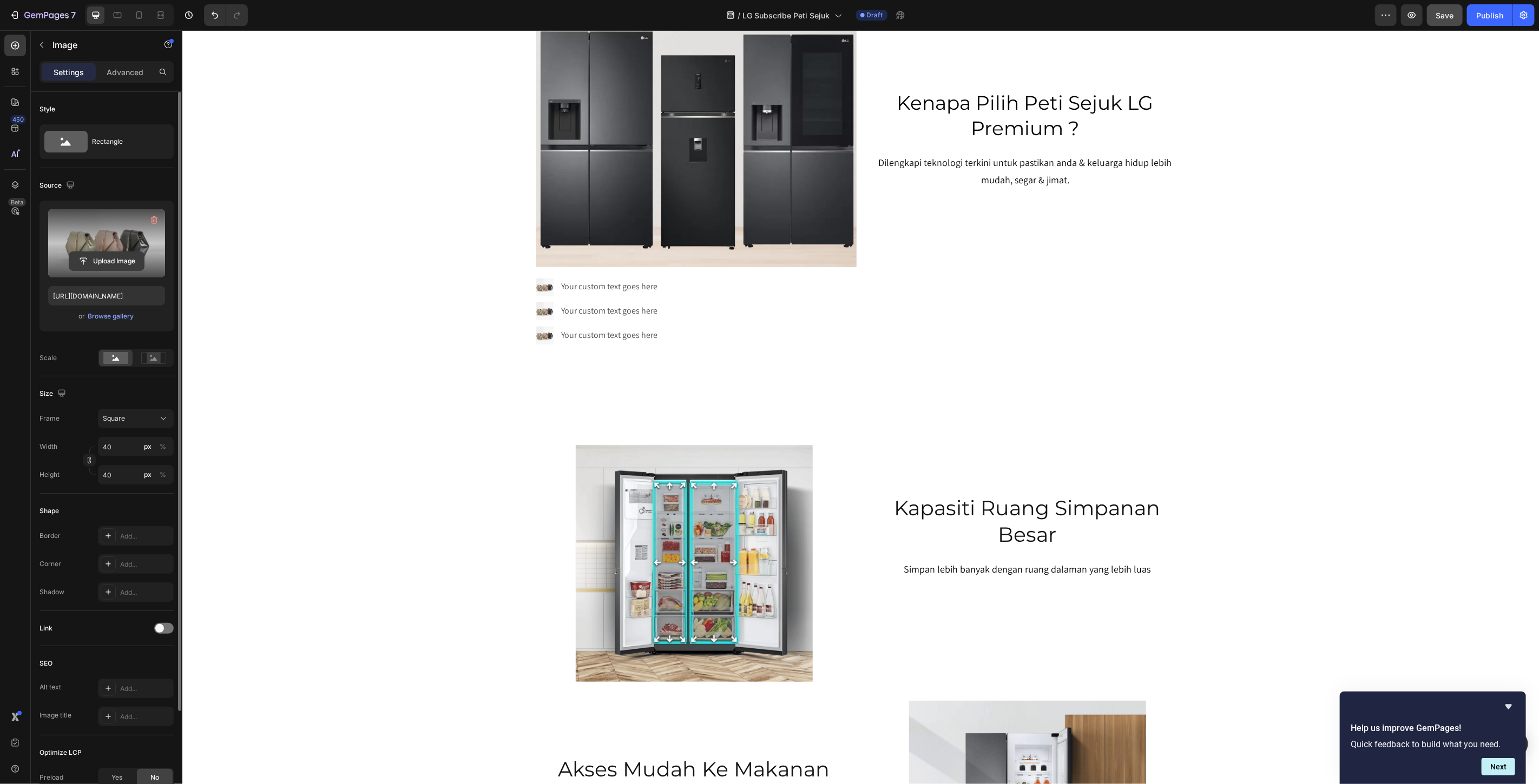
click at [118, 256] on input "file" at bounding box center [106, 261] width 75 height 19
type input "https://cdn.shopify.com/s/files/1/0621/6161/7050/files/gempages_486412460778062…"
click at [164, 445] on div "%" at bounding box center [163, 447] width 7 height 10
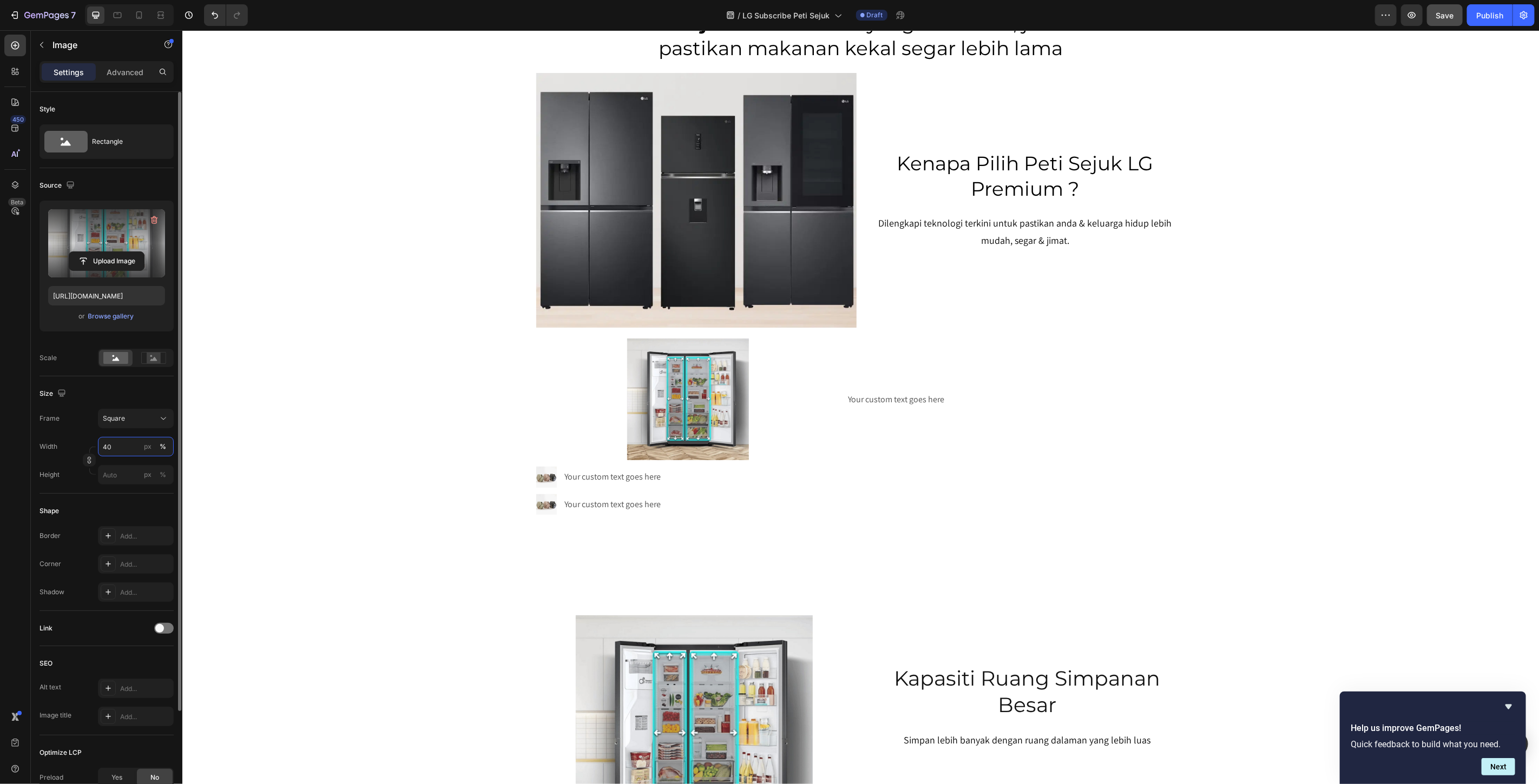
scroll to position [121, 0]
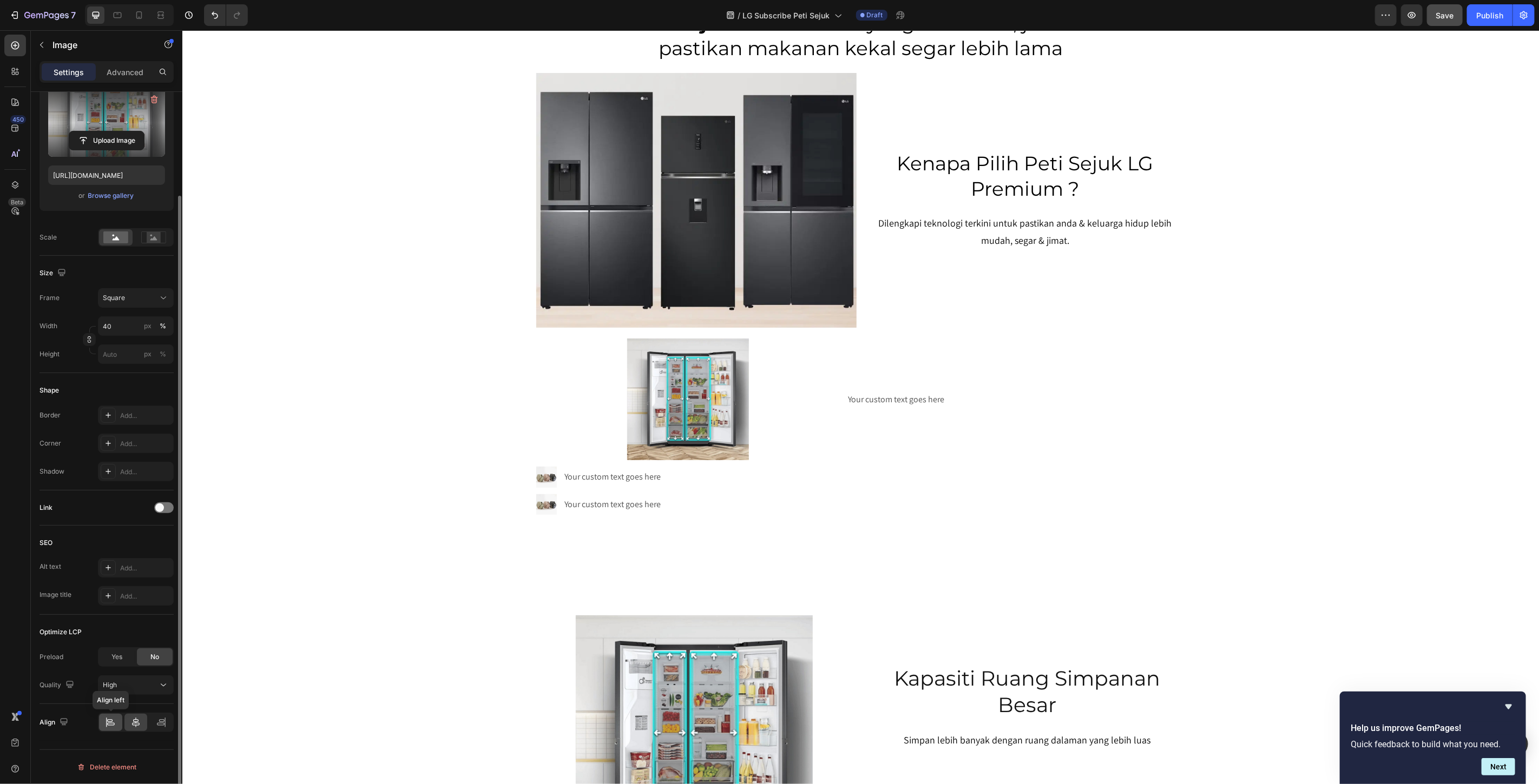
click at [118, 725] on div at bounding box center [111, 722] width 23 height 17
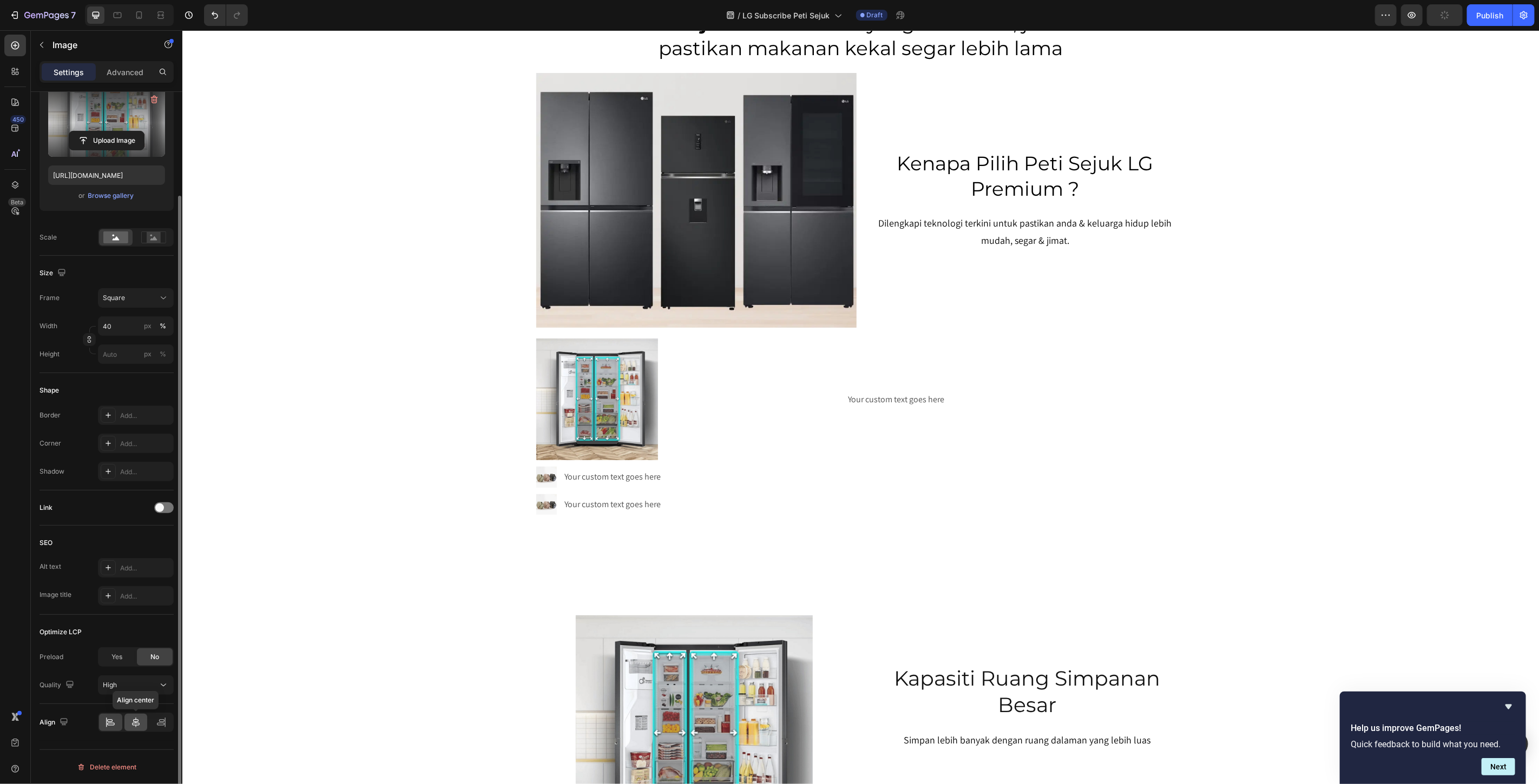
click at [131, 725] on icon at bounding box center [136, 722] width 11 height 11
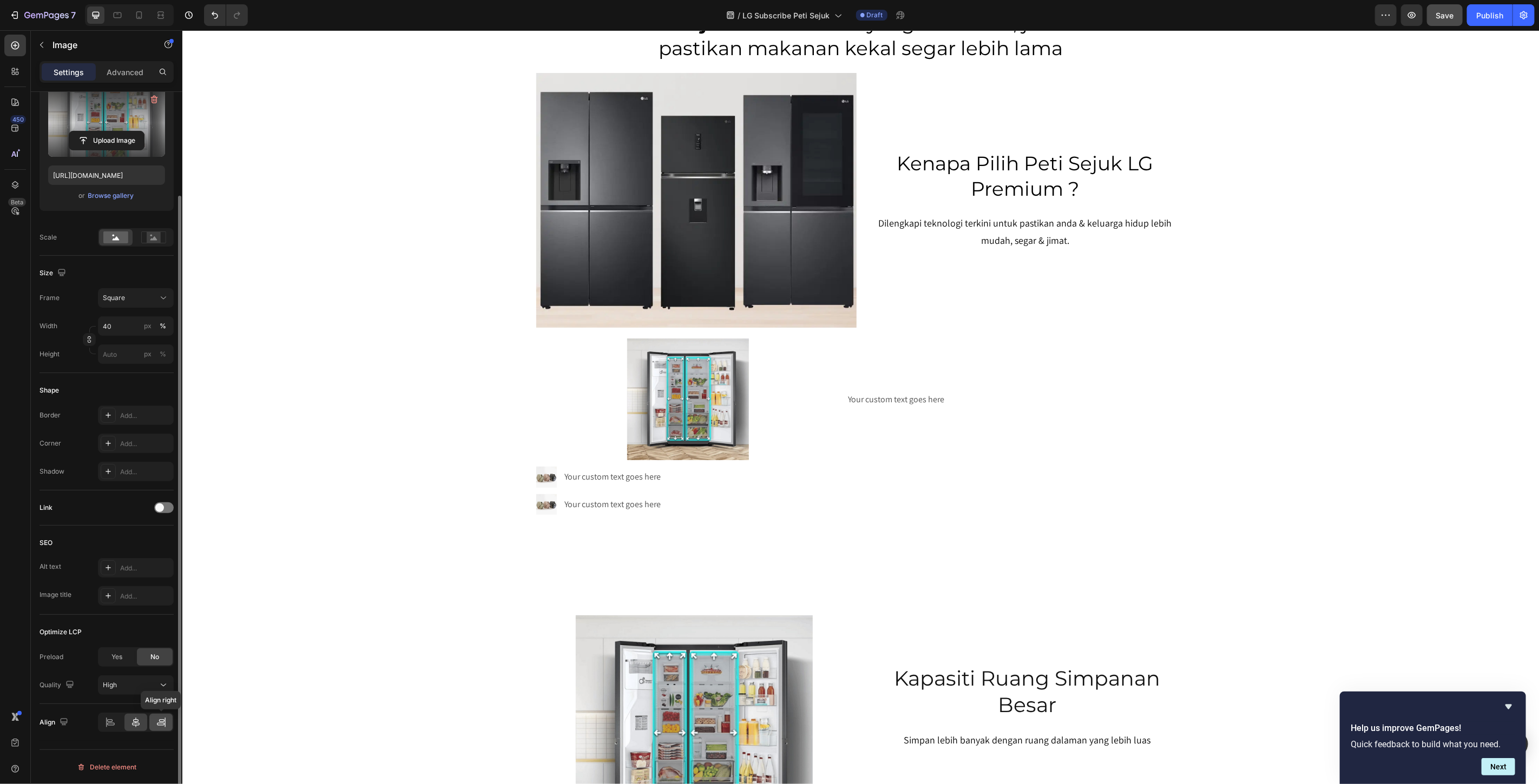
click at [164, 726] on icon at bounding box center [164, 722] width 1 height 10
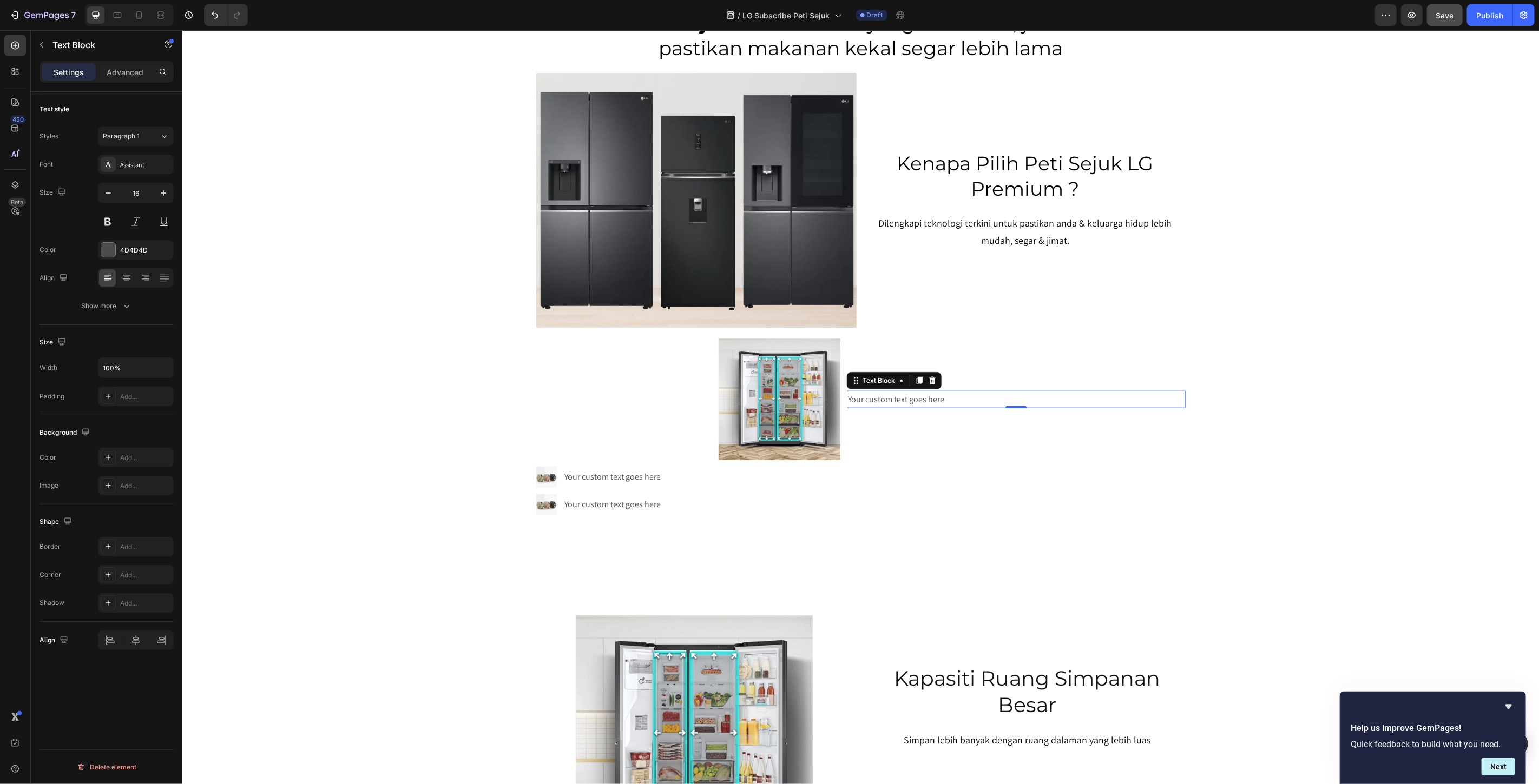
scroll to position [0, 0]
click at [893, 399] on div "Your custom text goes here" at bounding box center [1016, 399] width 338 height 18
click at [688, 394] on div at bounding box center [688, 399] width 305 height 122
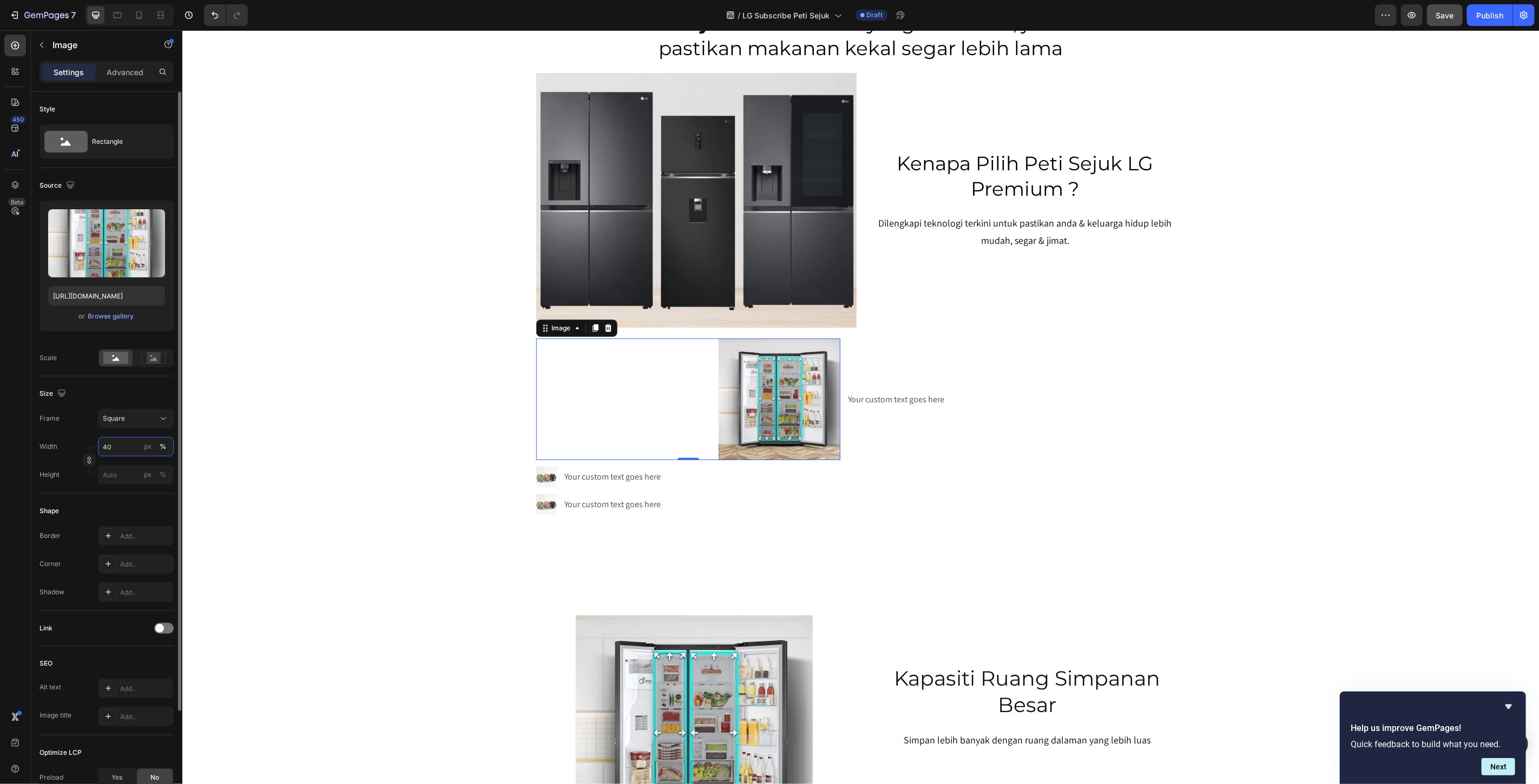
click at [124, 449] on input "40" at bounding box center [136, 447] width 76 height 20
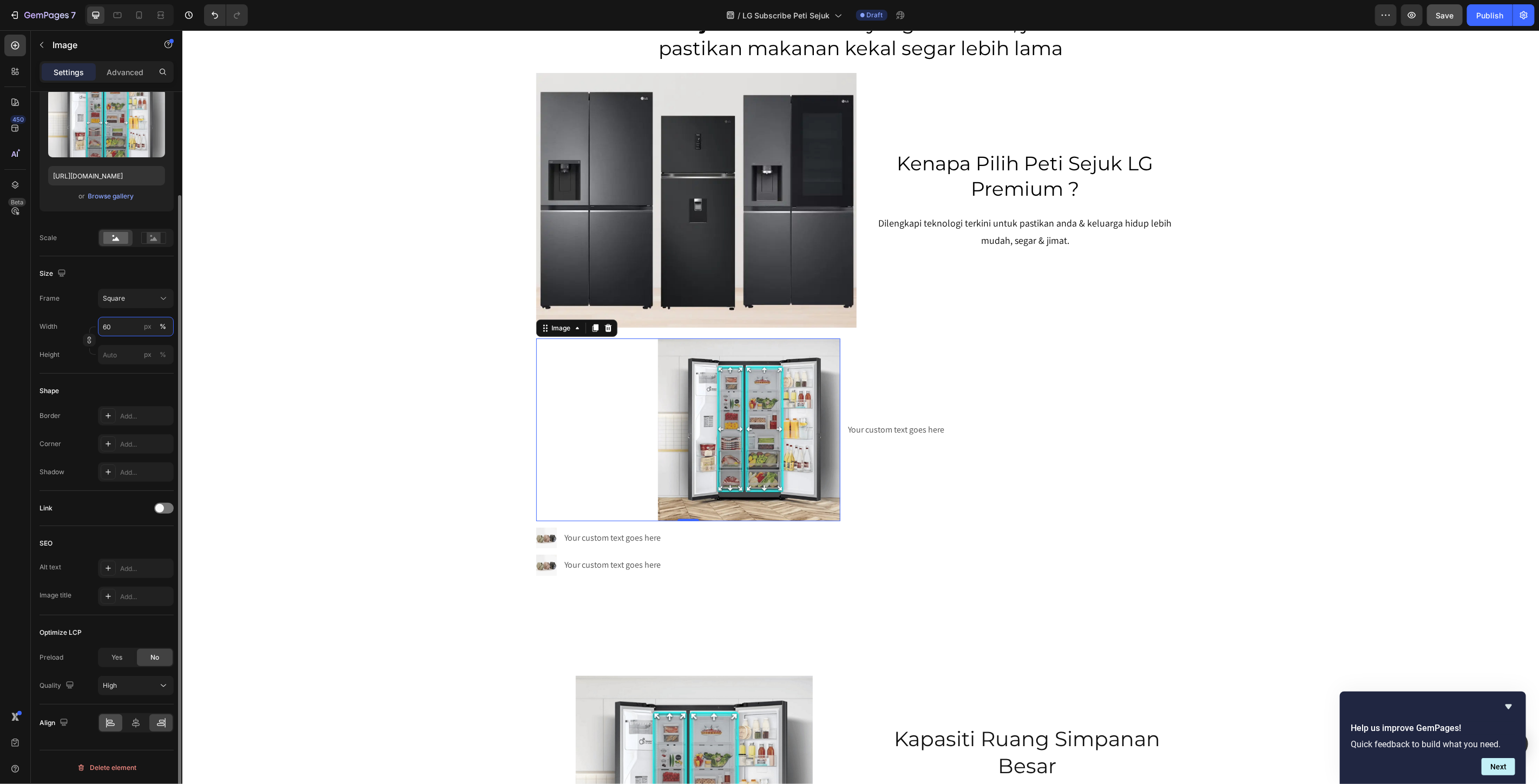
scroll to position [121, 0]
type input "60"
click at [137, 722] on icon at bounding box center [136, 722] width 11 height 11
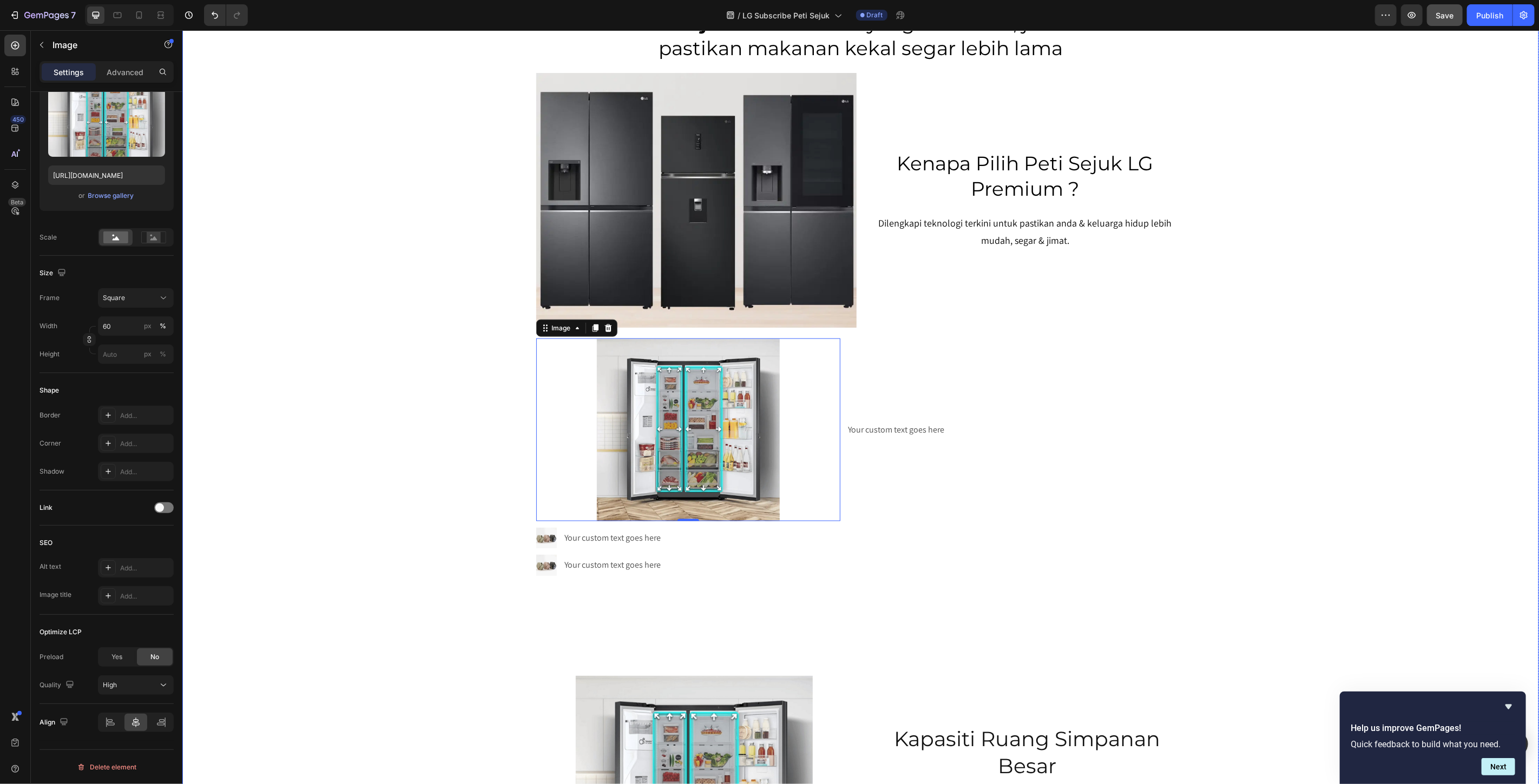
click at [1360, 322] on div "SERENDAH RM80/BULAN* Heading Row Peti Sejuk LG Premium Dari RM80 Bulanan – Mili…" at bounding box center [860, 163] width 1357 height 2027
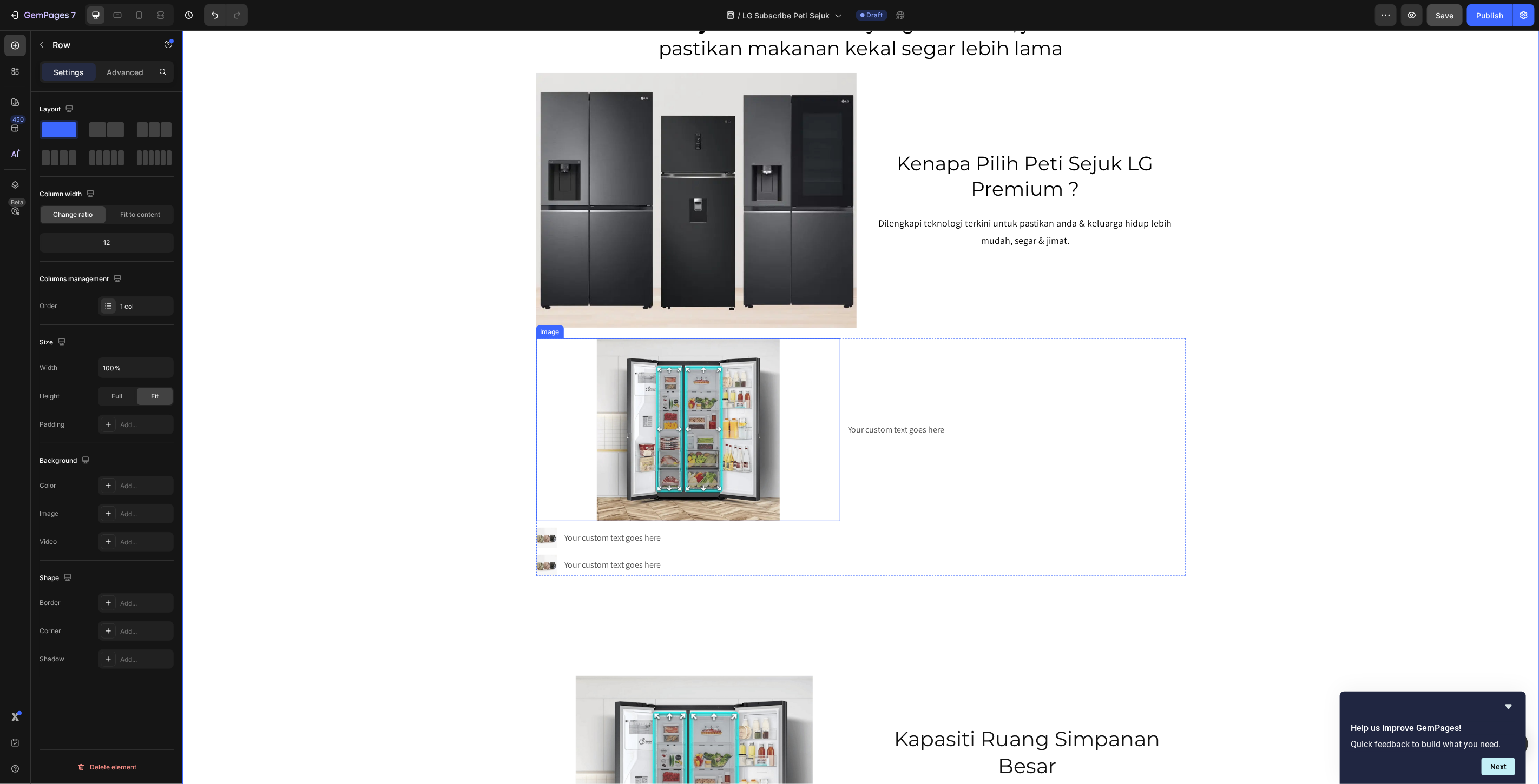
click at [730, 435] on img at bounding box center [688, 429] width 183 height 183
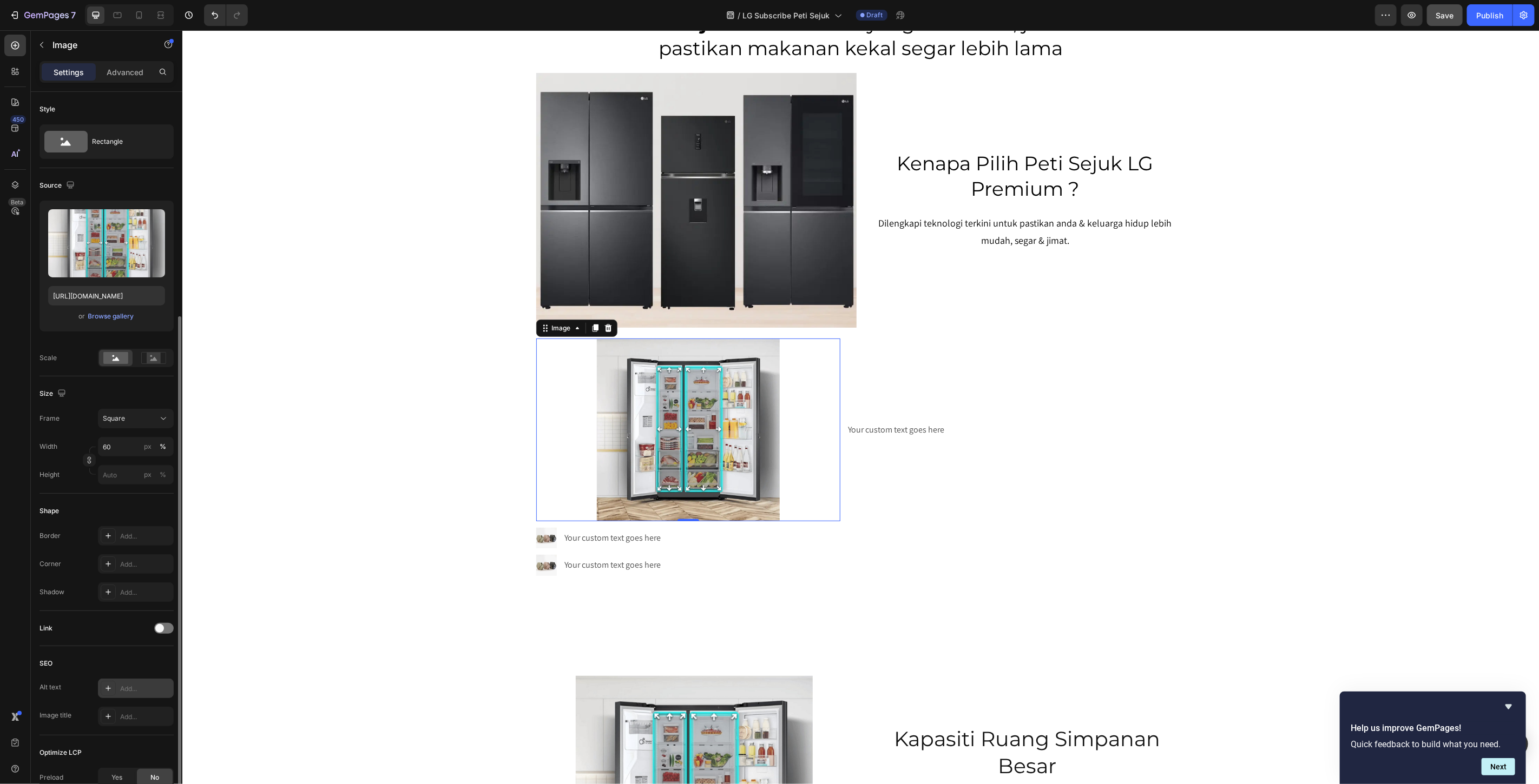
scroll to position [121, 0]
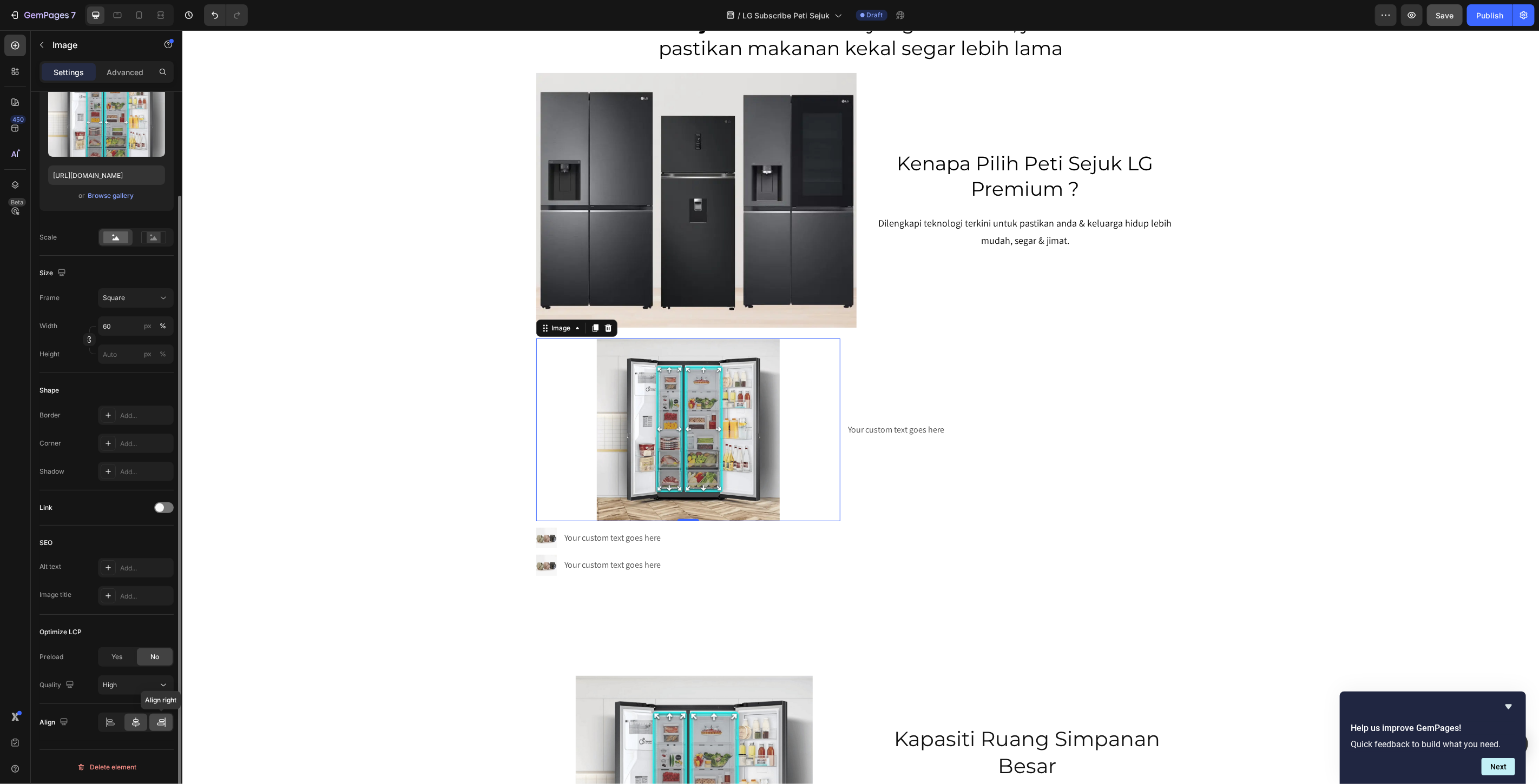
click at [161, 722] on icon at bounding box center [161, 722] width 11 height 11
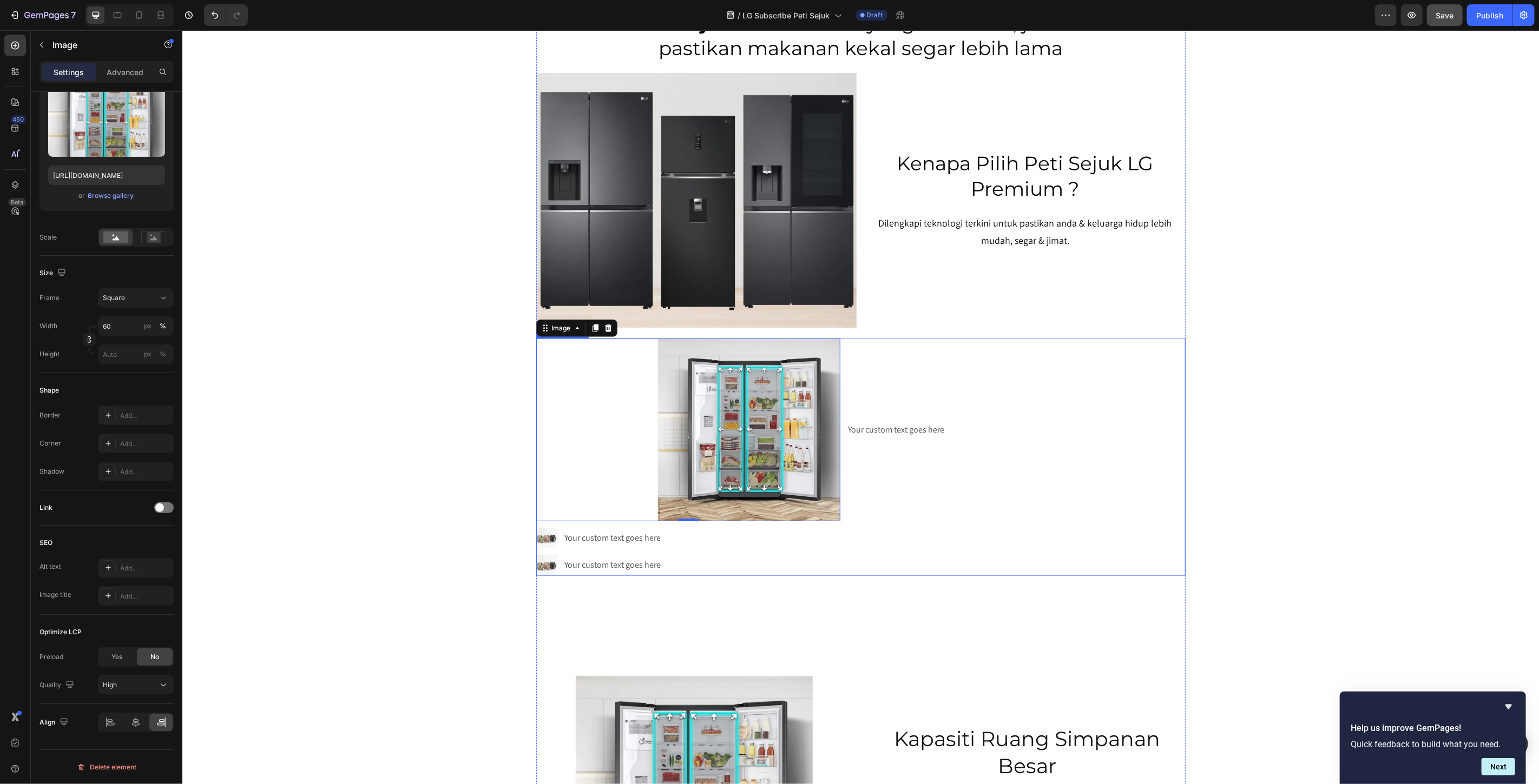
click at [1121, 398] on li "Image 0 Your custom text goes here Text Block" at bounding box center [860, 429] width 649 height 183
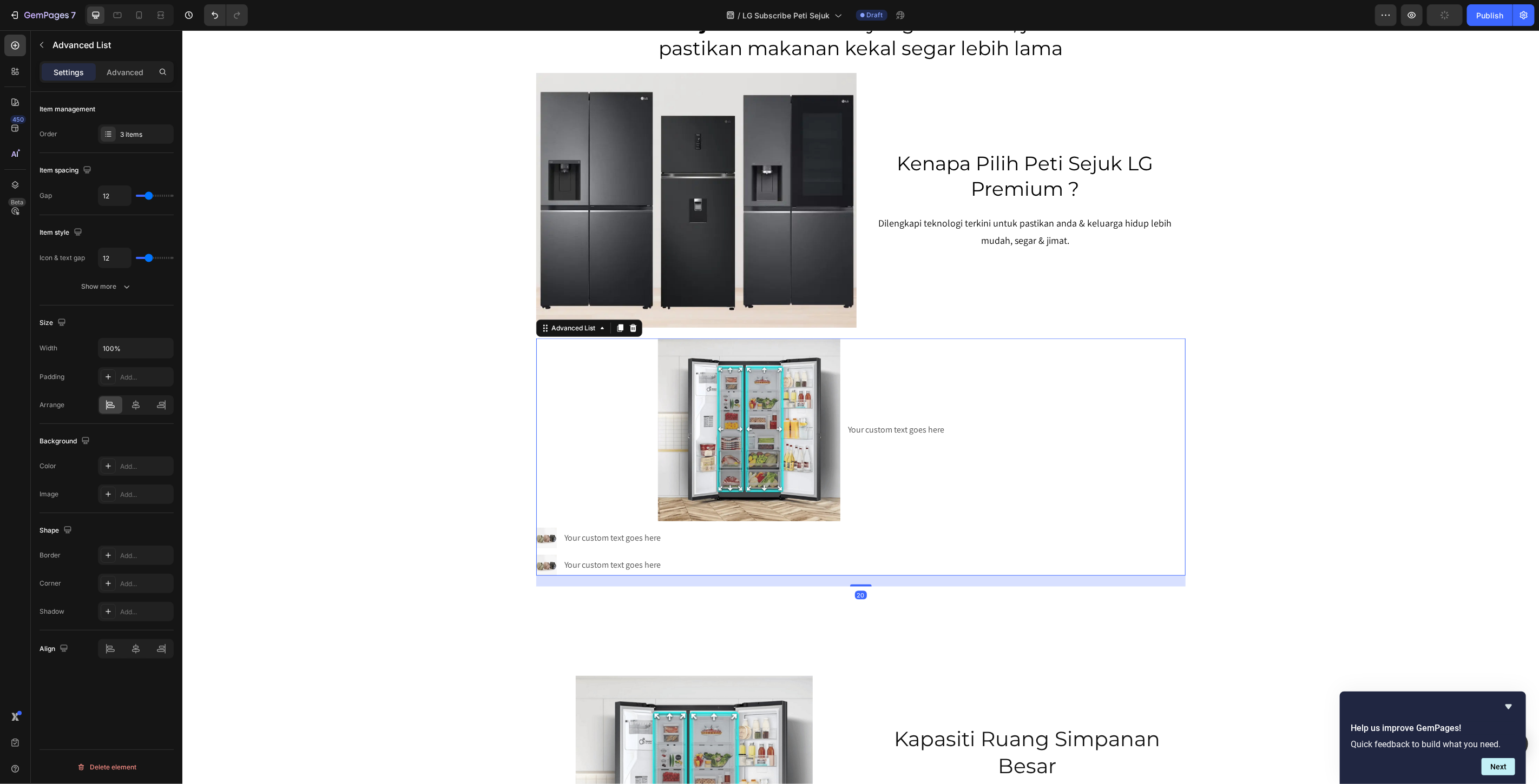
scroll to position [0, 0]
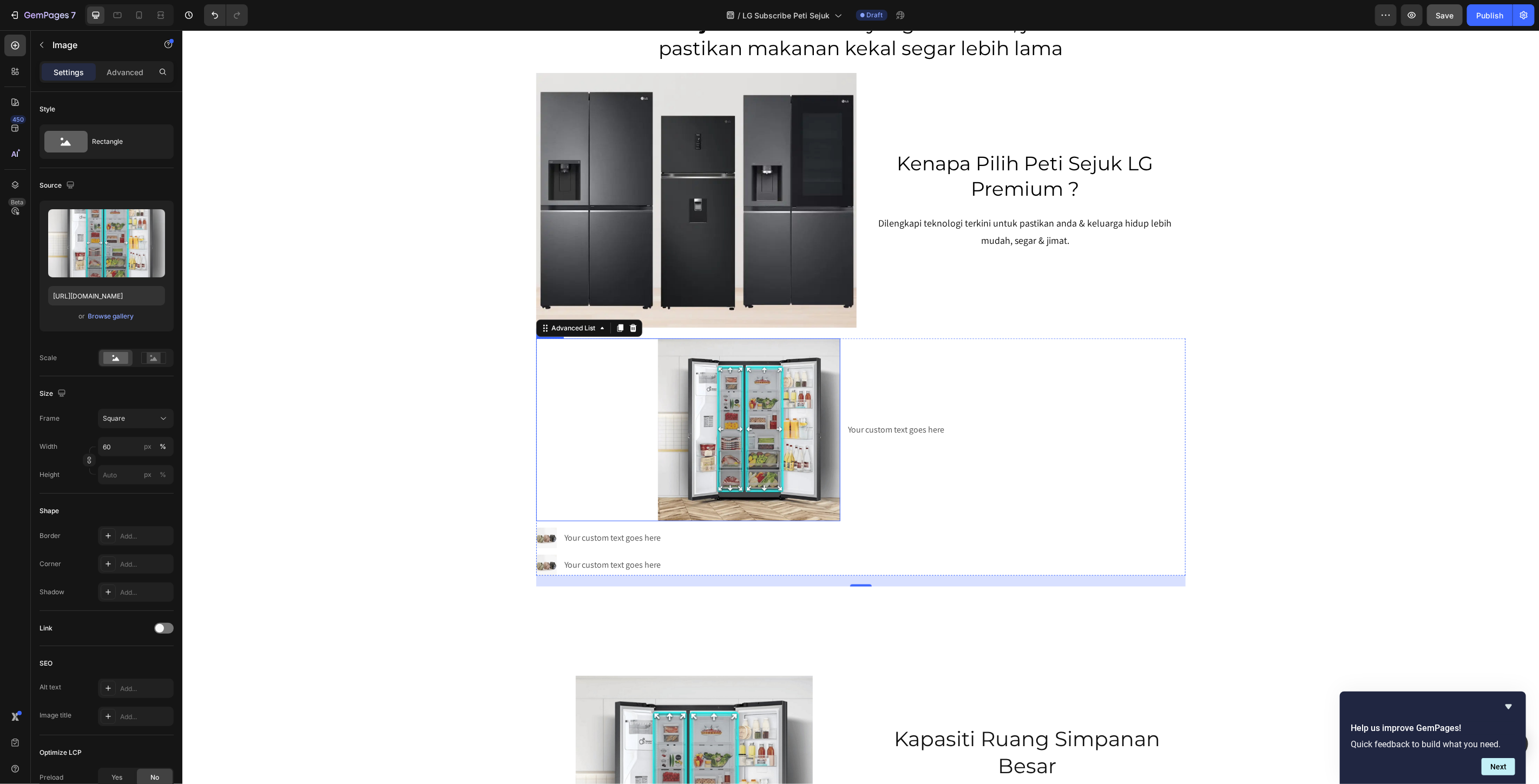
click at [708, 438] on img at bounding box center [749, 429] width 183 height 183
click at [591, 325] on icon at bounding box center [594, 328] width 6 height 8
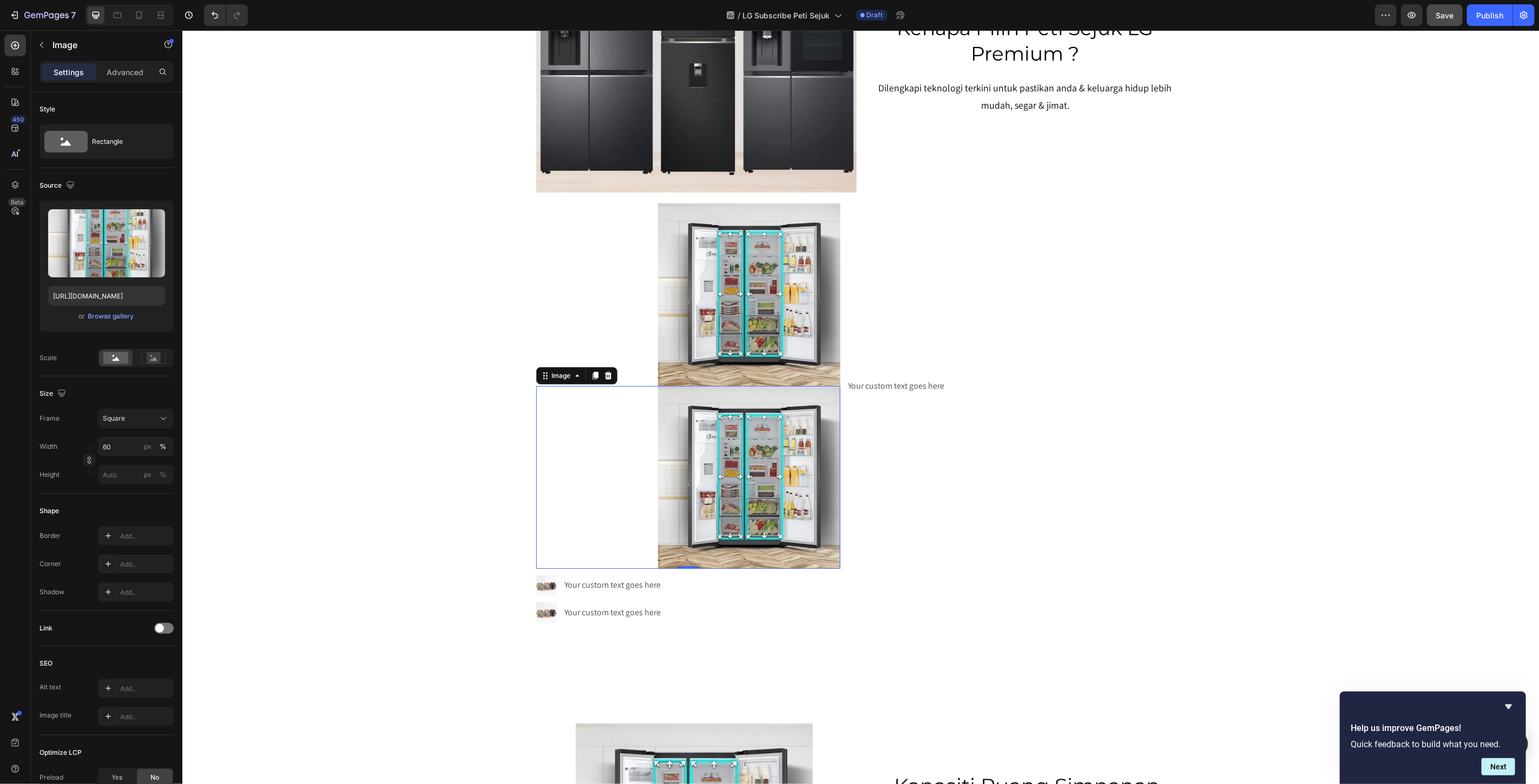
scroll to position [1143, 0]
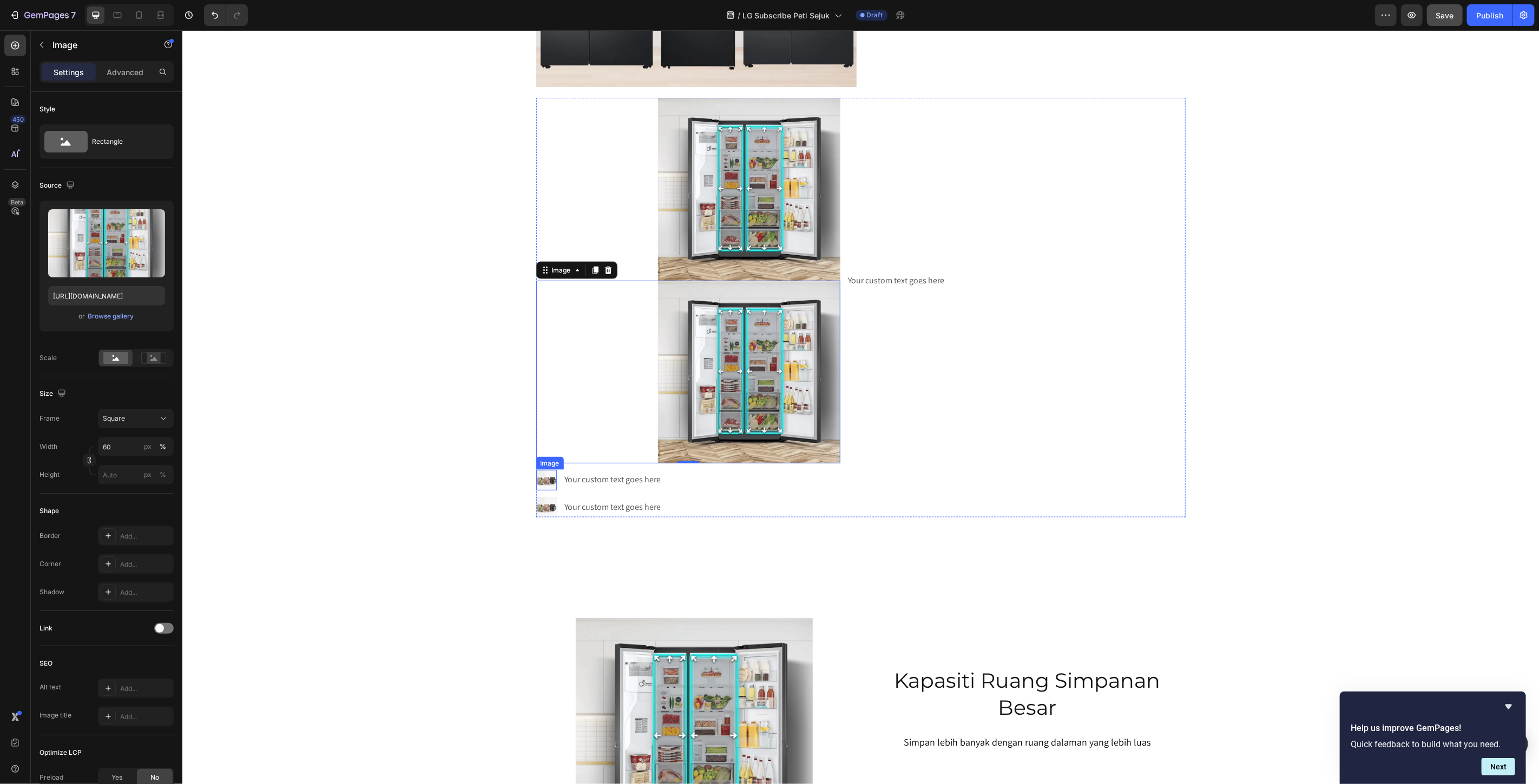
click at [537, 482] on img at bounding box center [546, 479] width 20 height 20
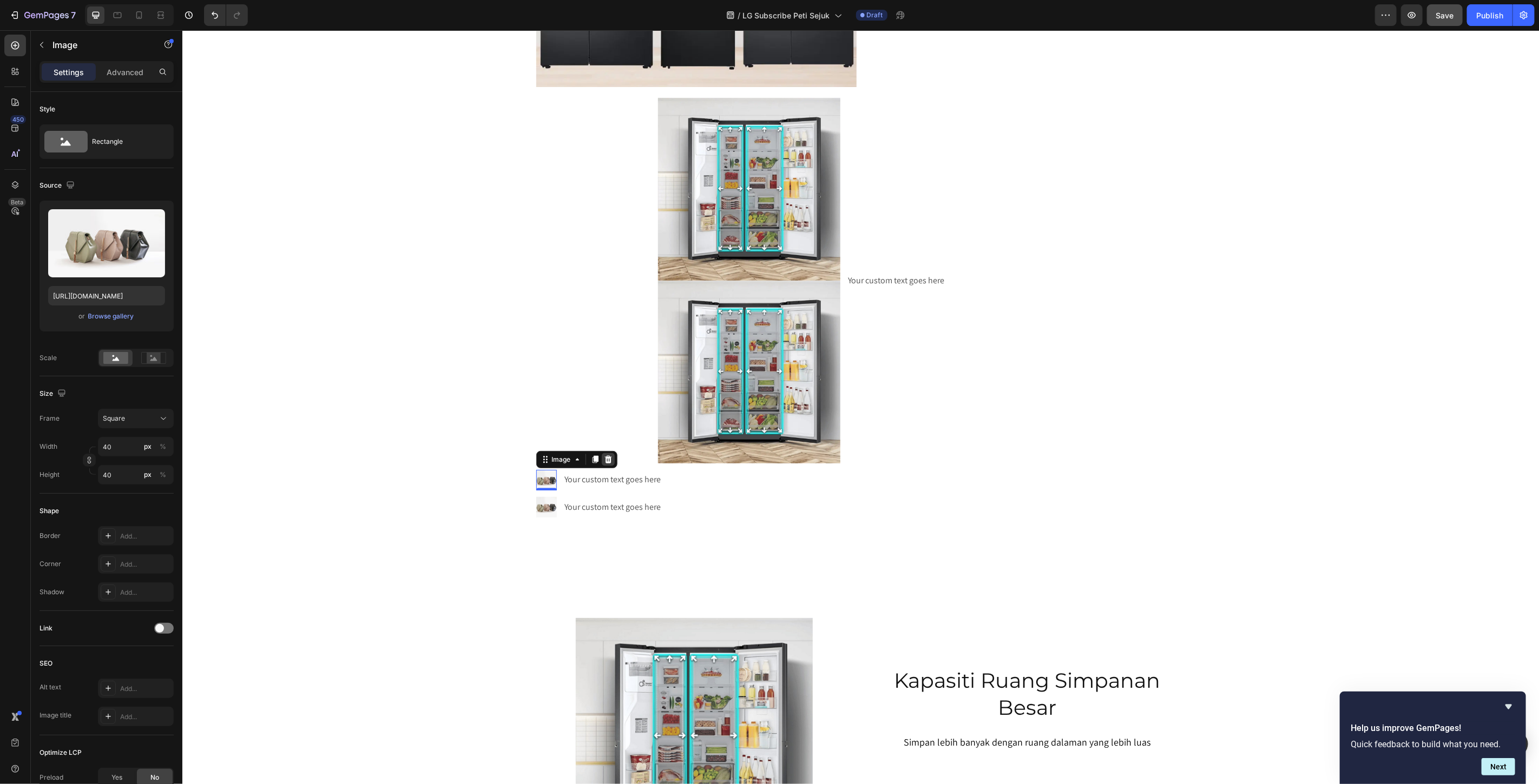
click at [605, 461] on icon at bounding box center [608, 459] width 7 height 8
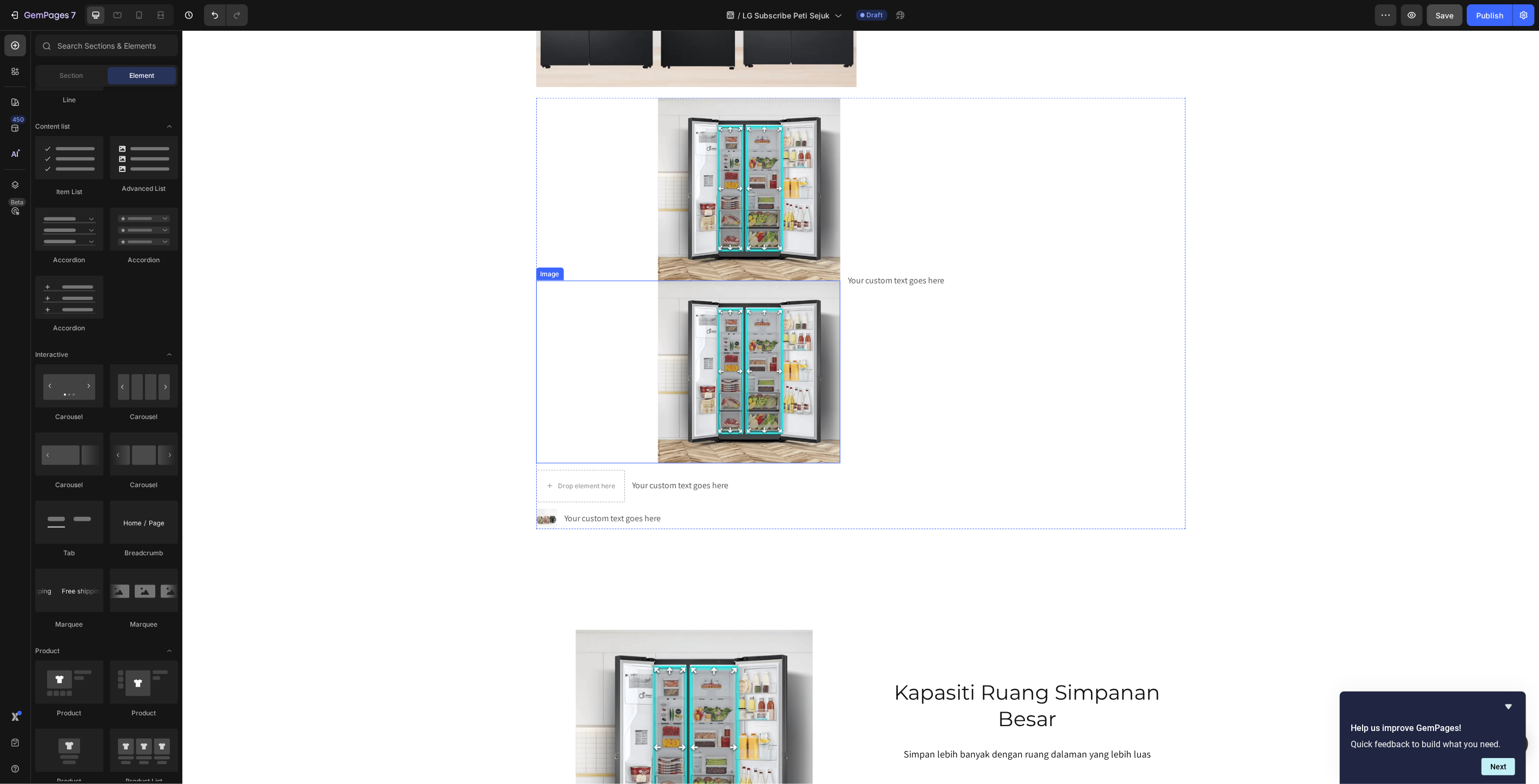
click at [560, 326] on div at bounding box center [688, 371] width 305 height 183
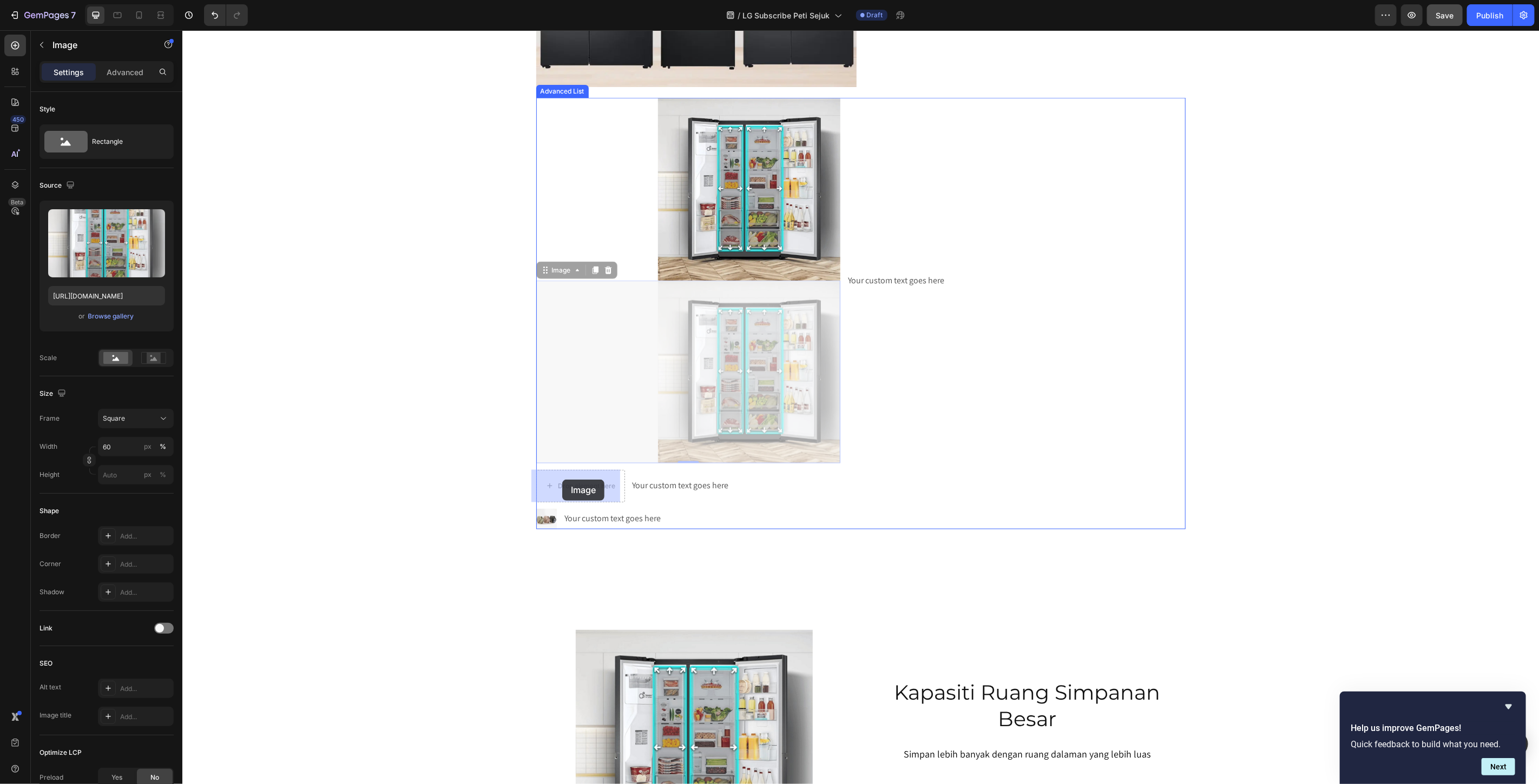
drag, startPoint x: 546, startPoint y: 273, endPoint x: 564, endPoint y: 471, distance: 198.8
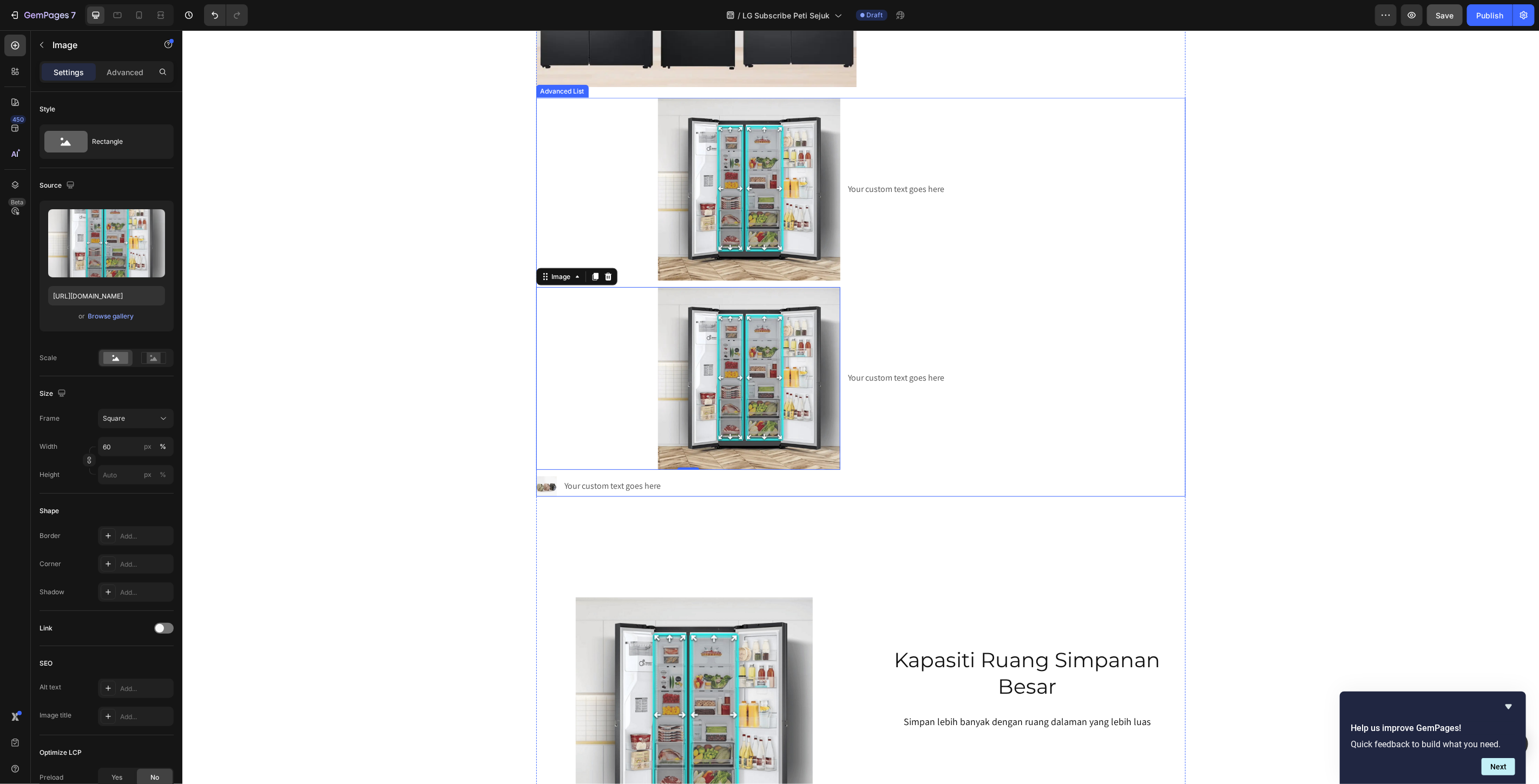
click at [1145, 439] on li "Image 0 Your custom text goes here Text Block" at bounding box center [860, 378] width 649 height 183
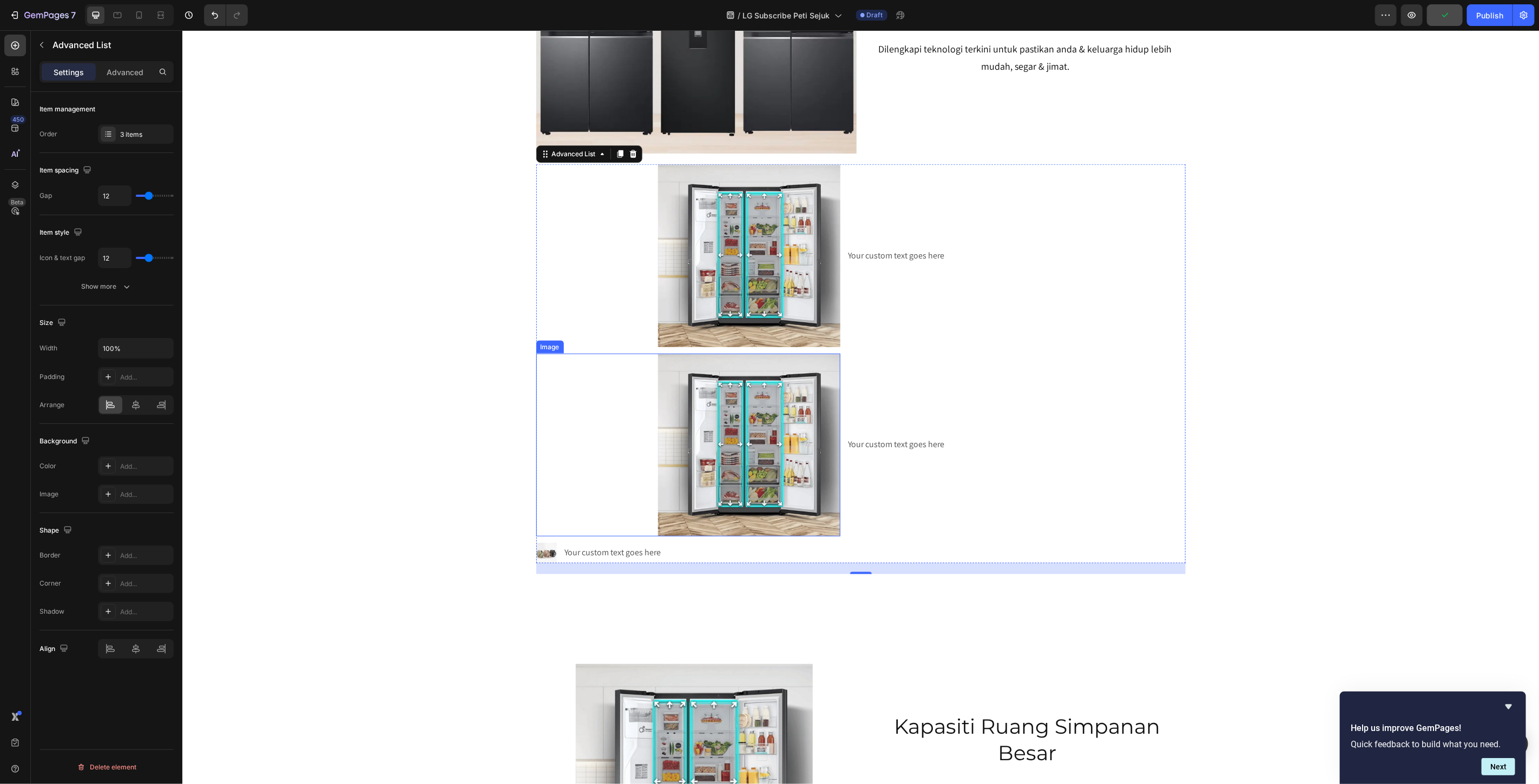
scroll to position [1083, 0]
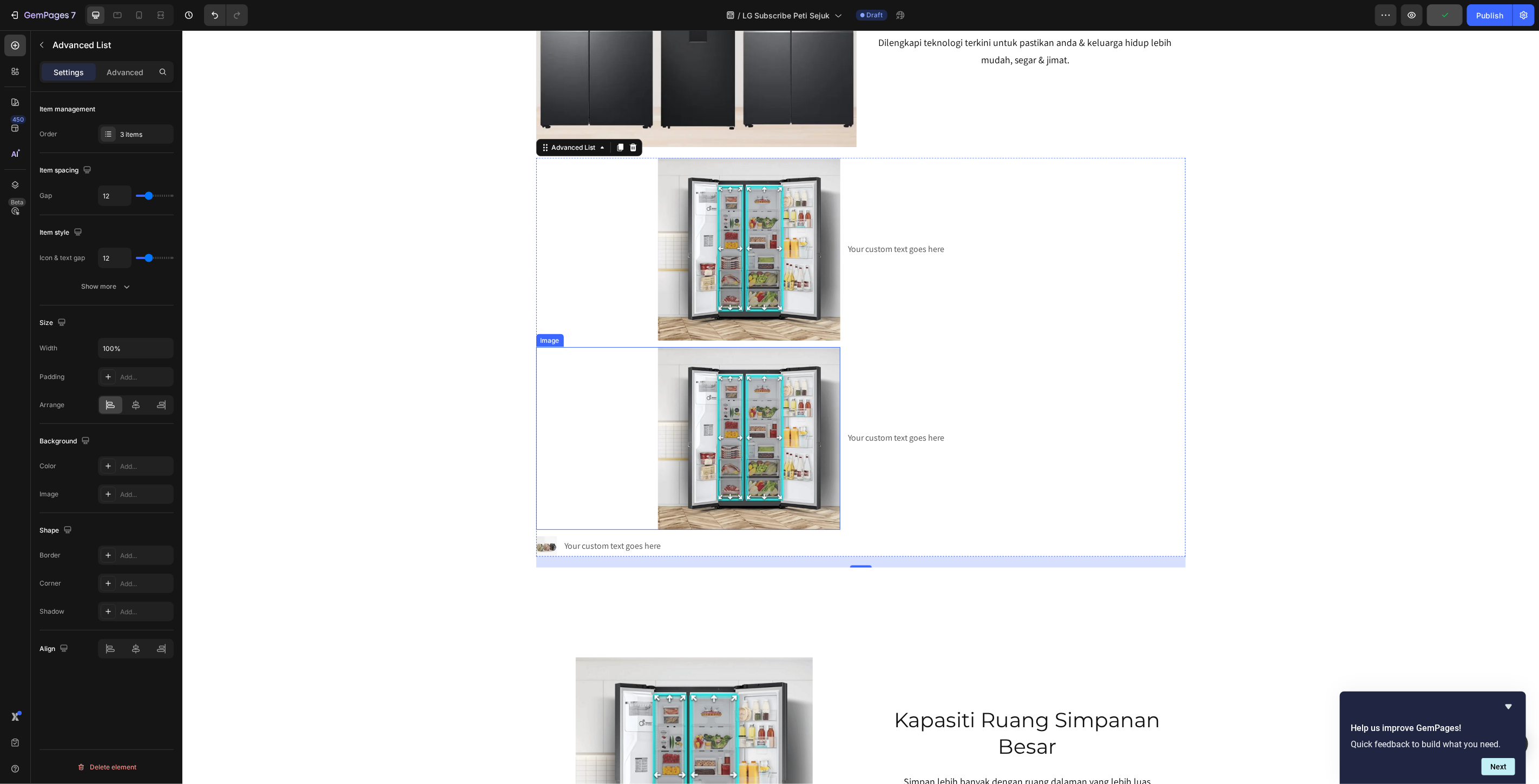
click at [755, 438] on img at bounding box center [749, 438] width 183 height 183
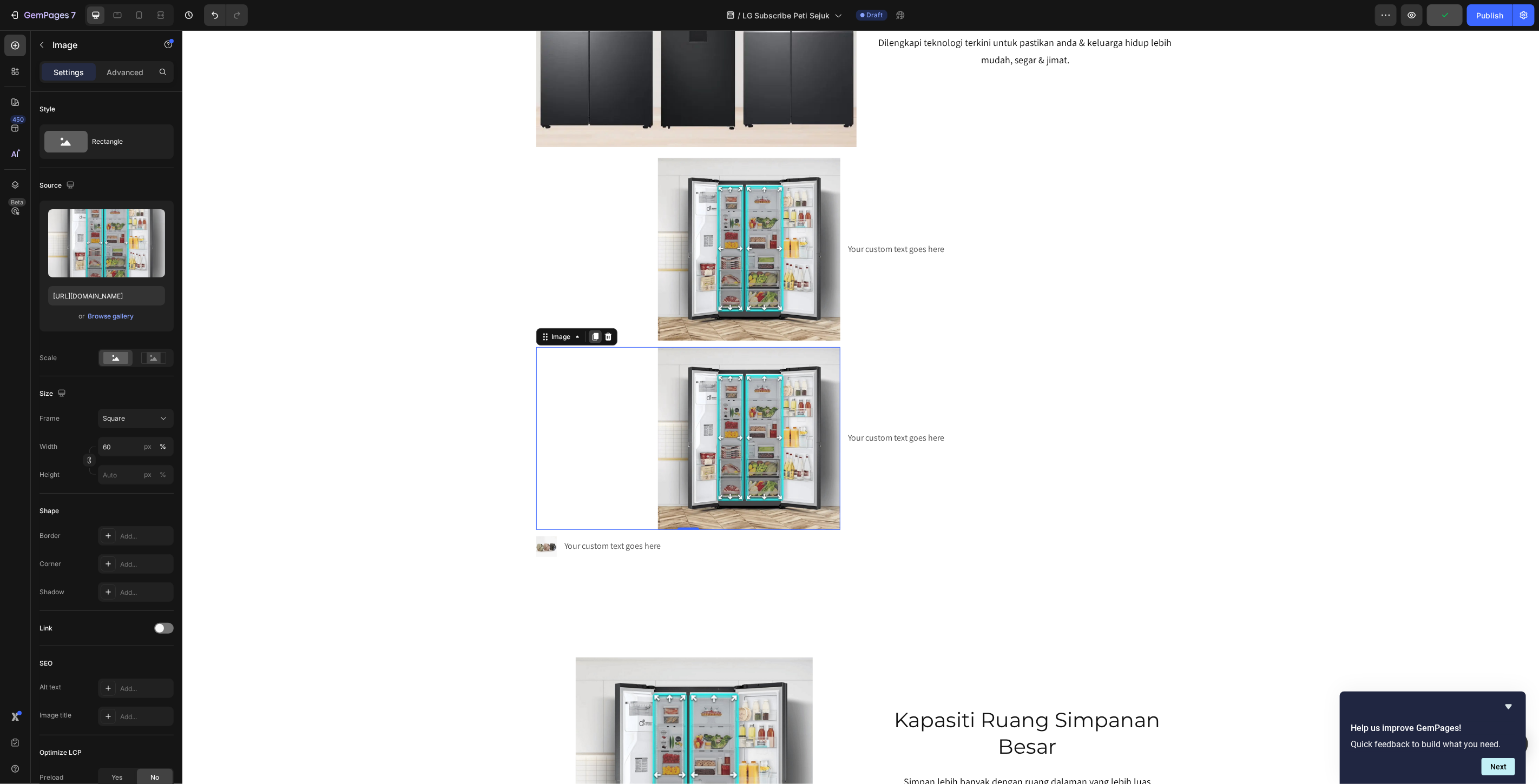
click at [591, 336] on icon at bounding box center [594, 336] width 6 height 8
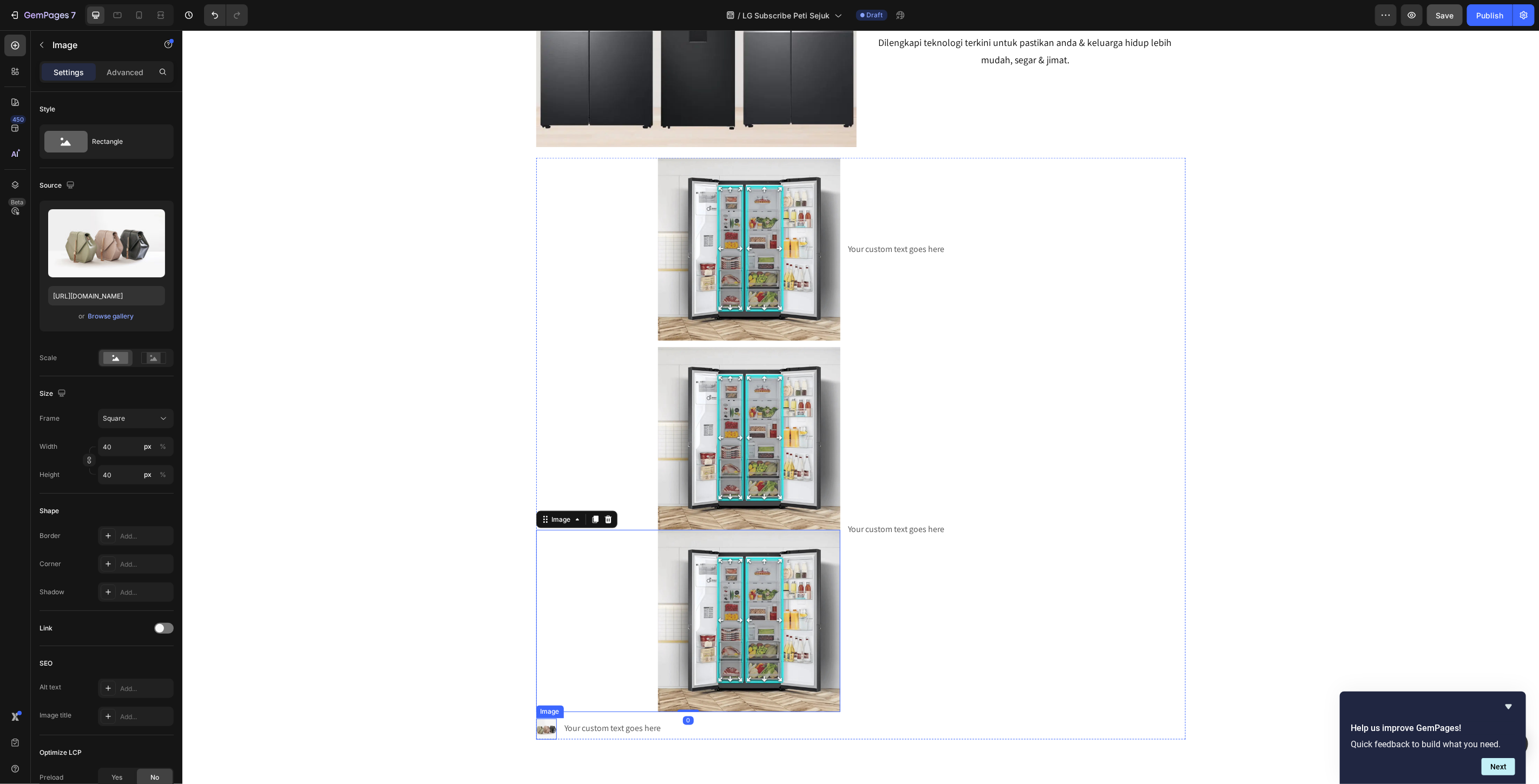
click at [543, 728] on img at bounding box center [546, 728] width 20 height 20
click at [604, 710] on icon at bounding box center [608, 708] width 7 height 8
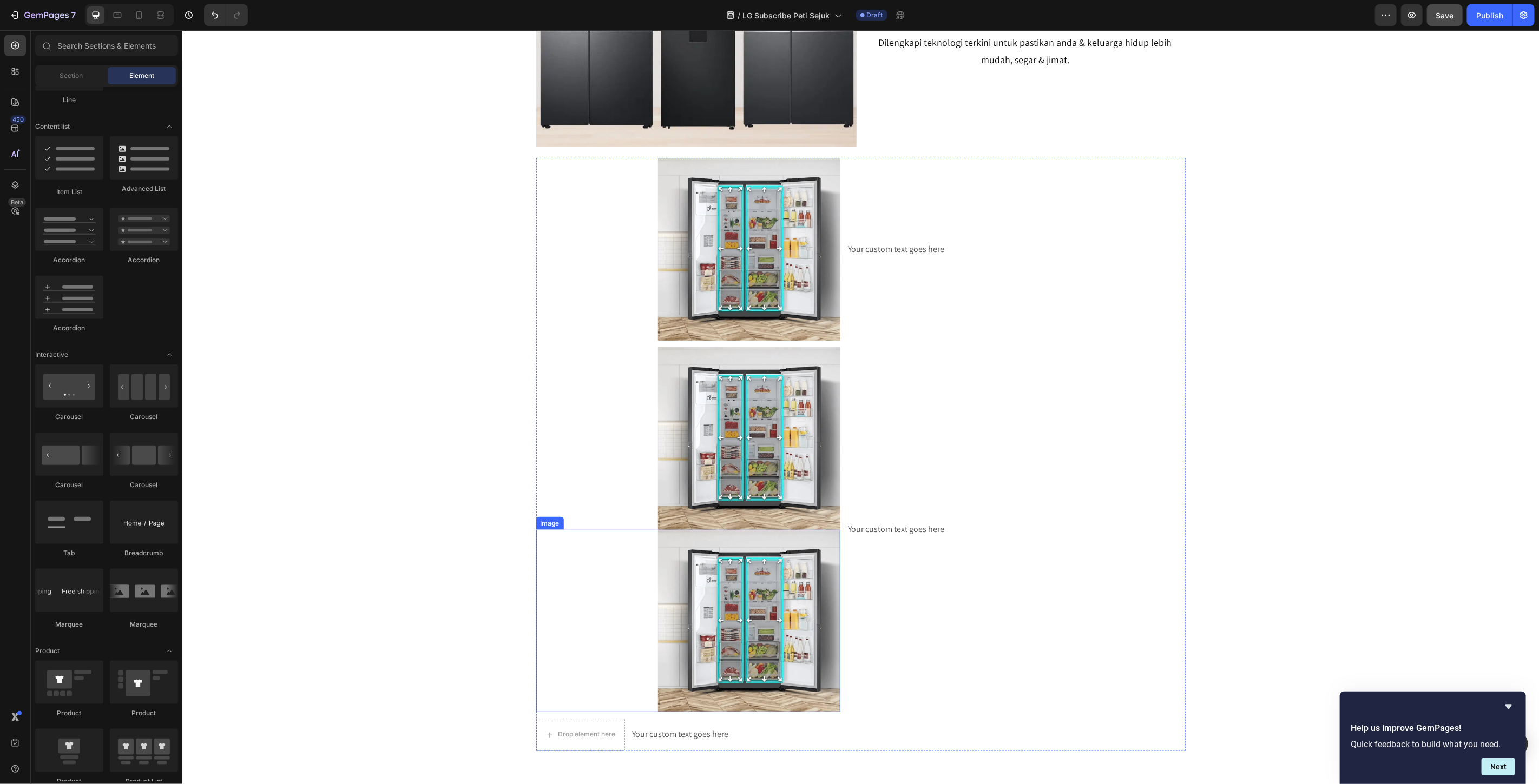
click at [726, 560] on img at bounding box center [749, 621] width 183 height 183
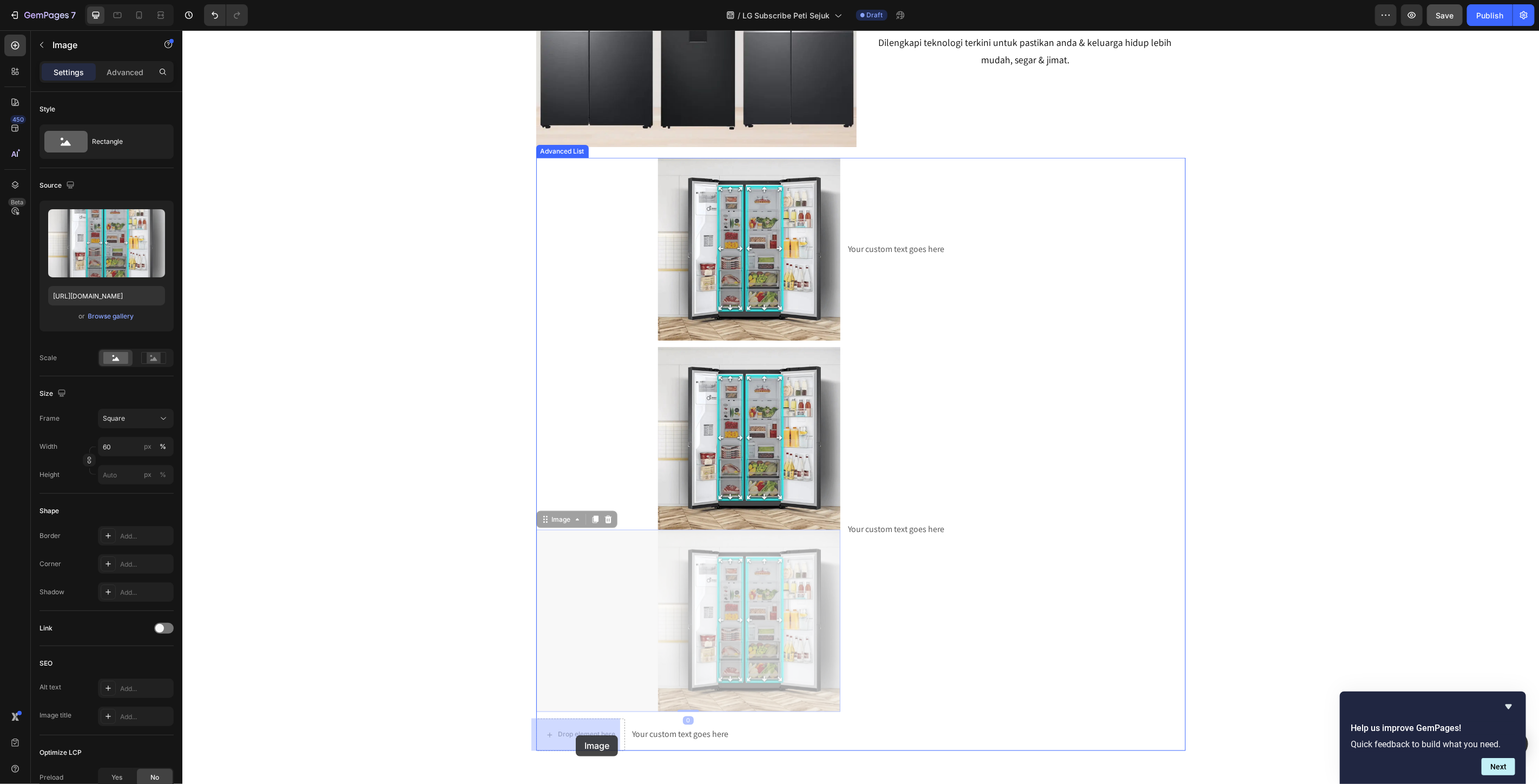
drag, startPoint x: 556, startPoint y: 517, endPoint x: 577, endPoint y: 733, distance: 217.0
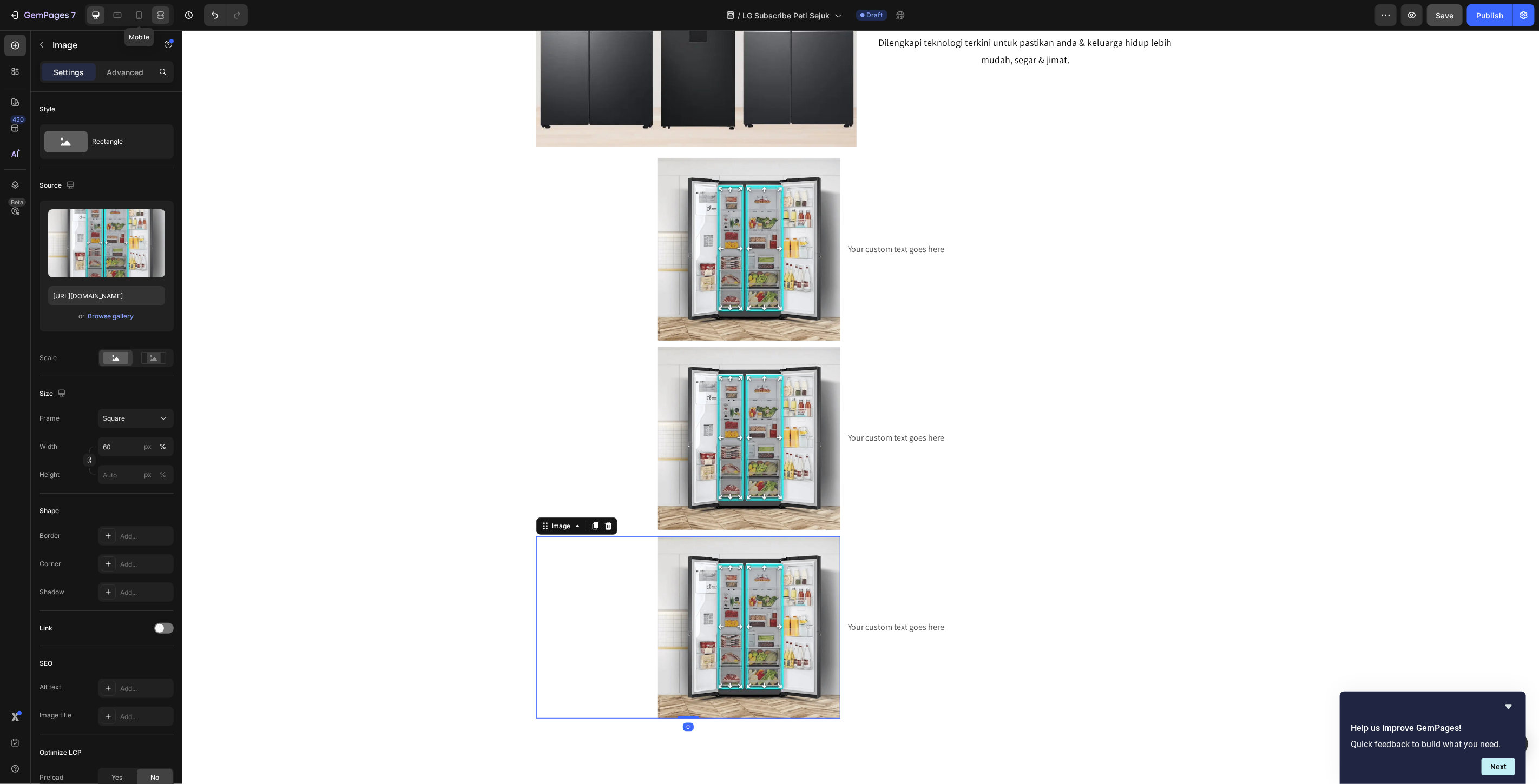
drag, startPoint x: 141, startPoint y: 17, endPoint x: 152, endPoint y: 19, distance: 11.2
click at [142, 17] on icon at bounding box center [139, 15] width 6 height 8
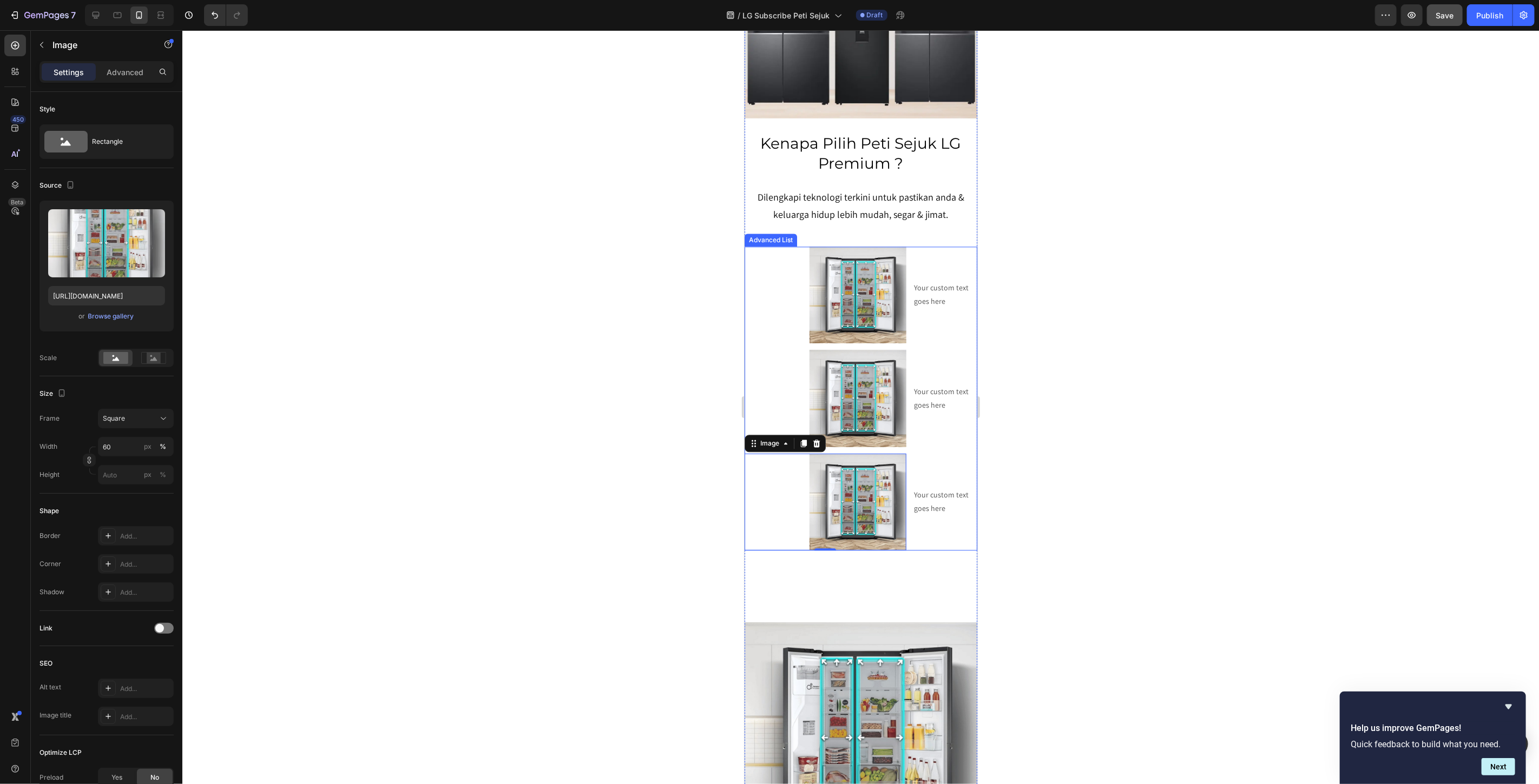
scroll to position [2037, 0]
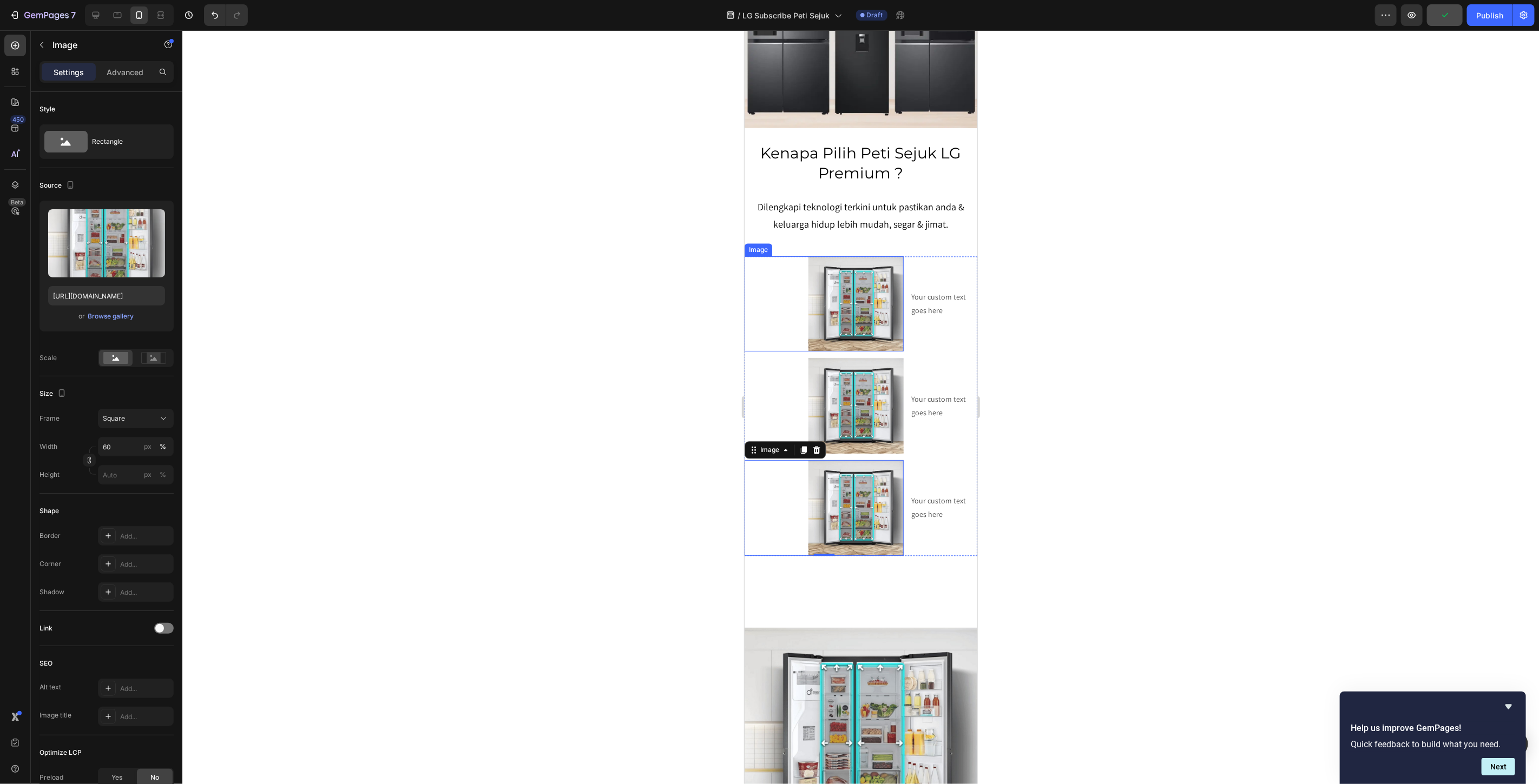
click at [799, 265] on div at bounding box center [823, 303] width 159 height 96
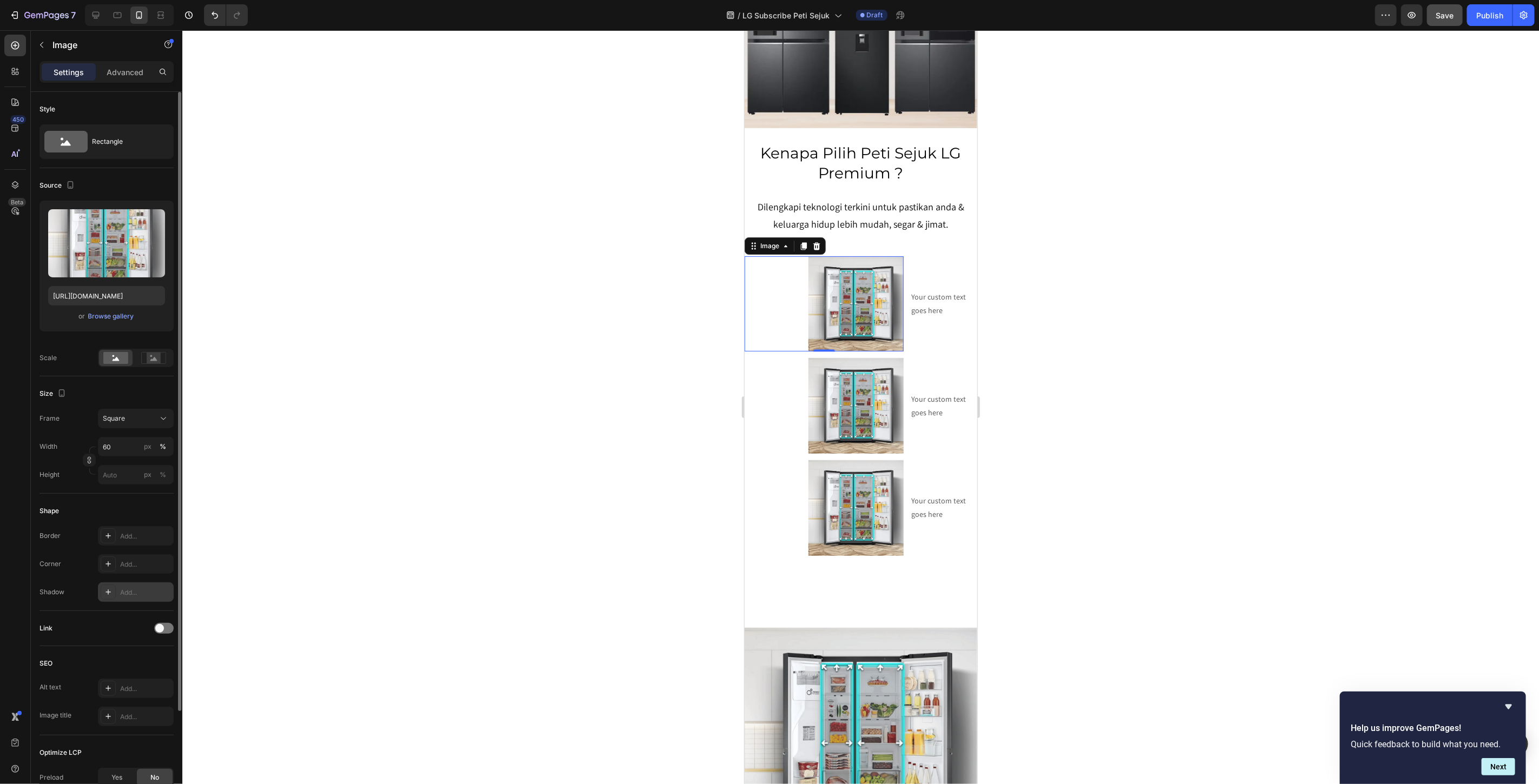
scroll to position [121, 0]
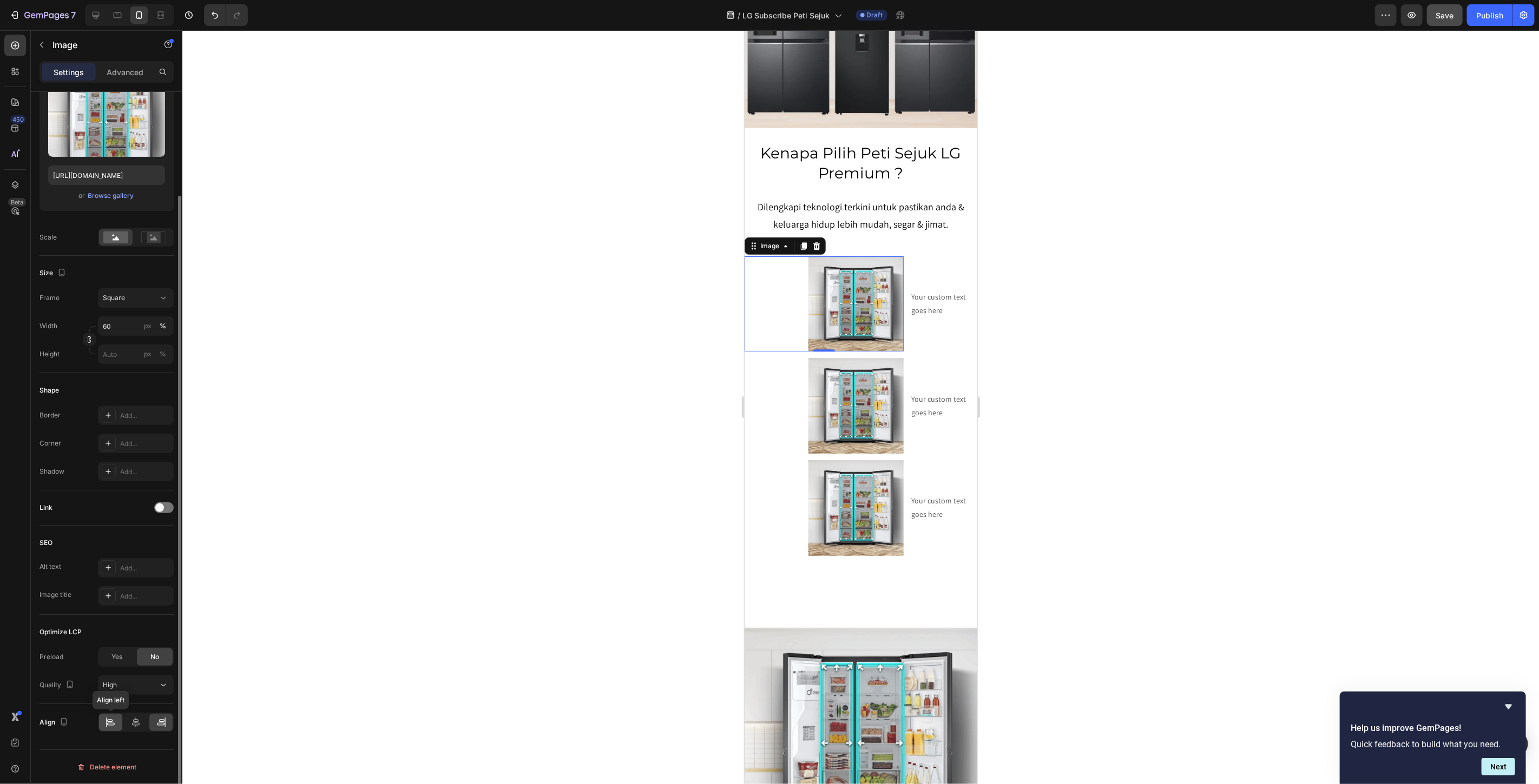
click at [110, 728] on div at bounding box center [111, 722] width 23 height 17
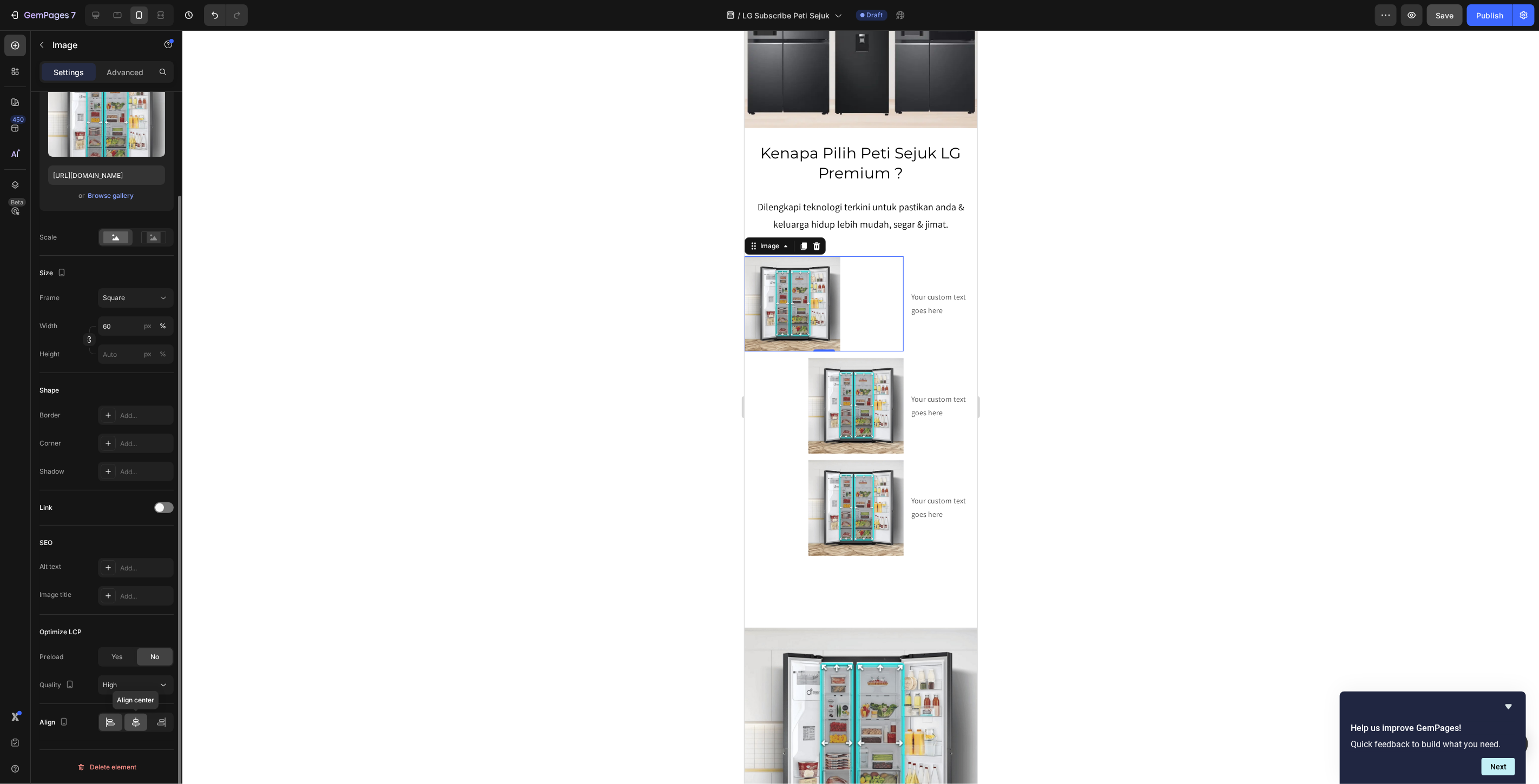
click at [134, 727] on icon at bounding box center [136, 722] width 11 height 11
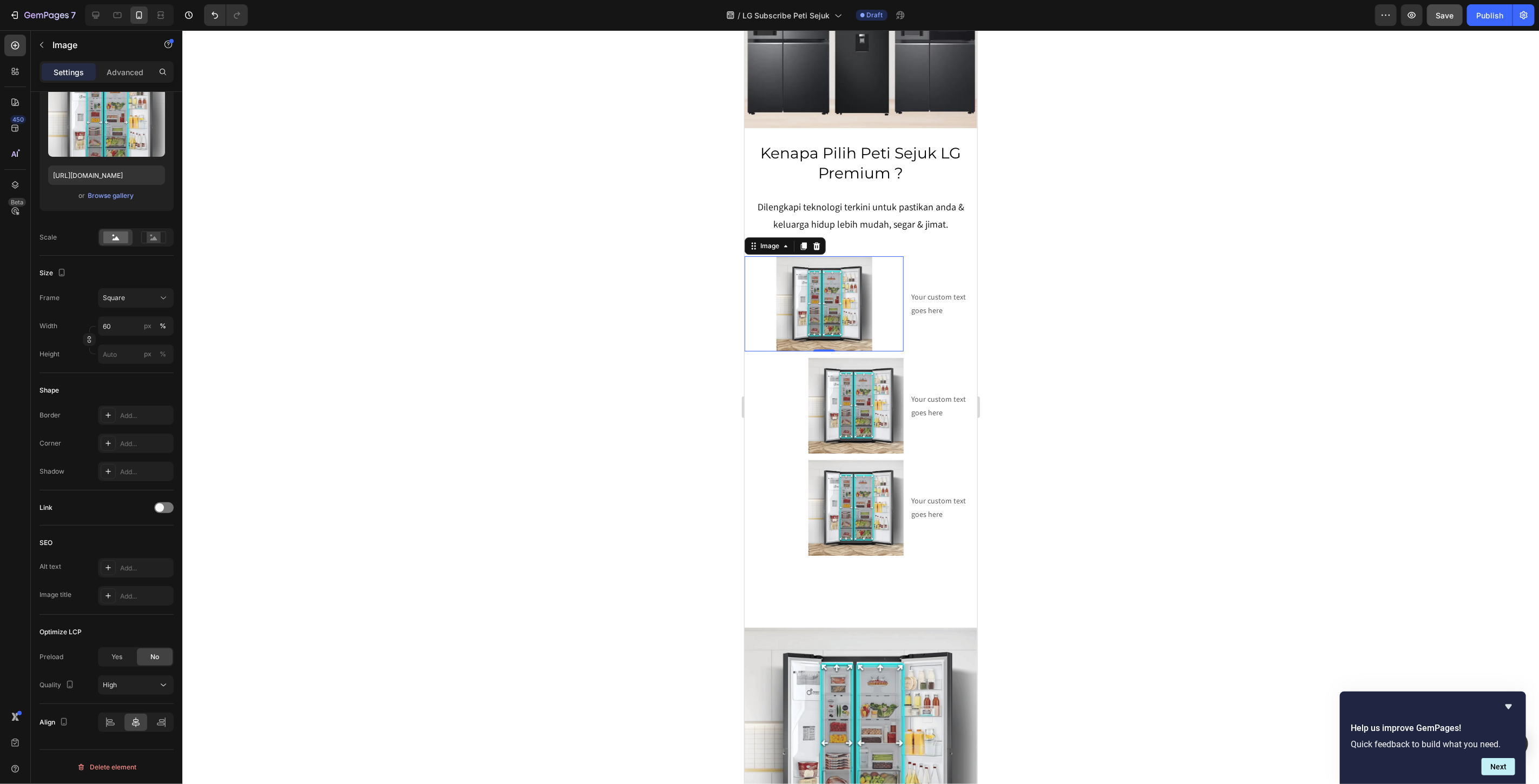
click at [1007, 220] on div at bounding box center [860, 407] width 1357 height 754
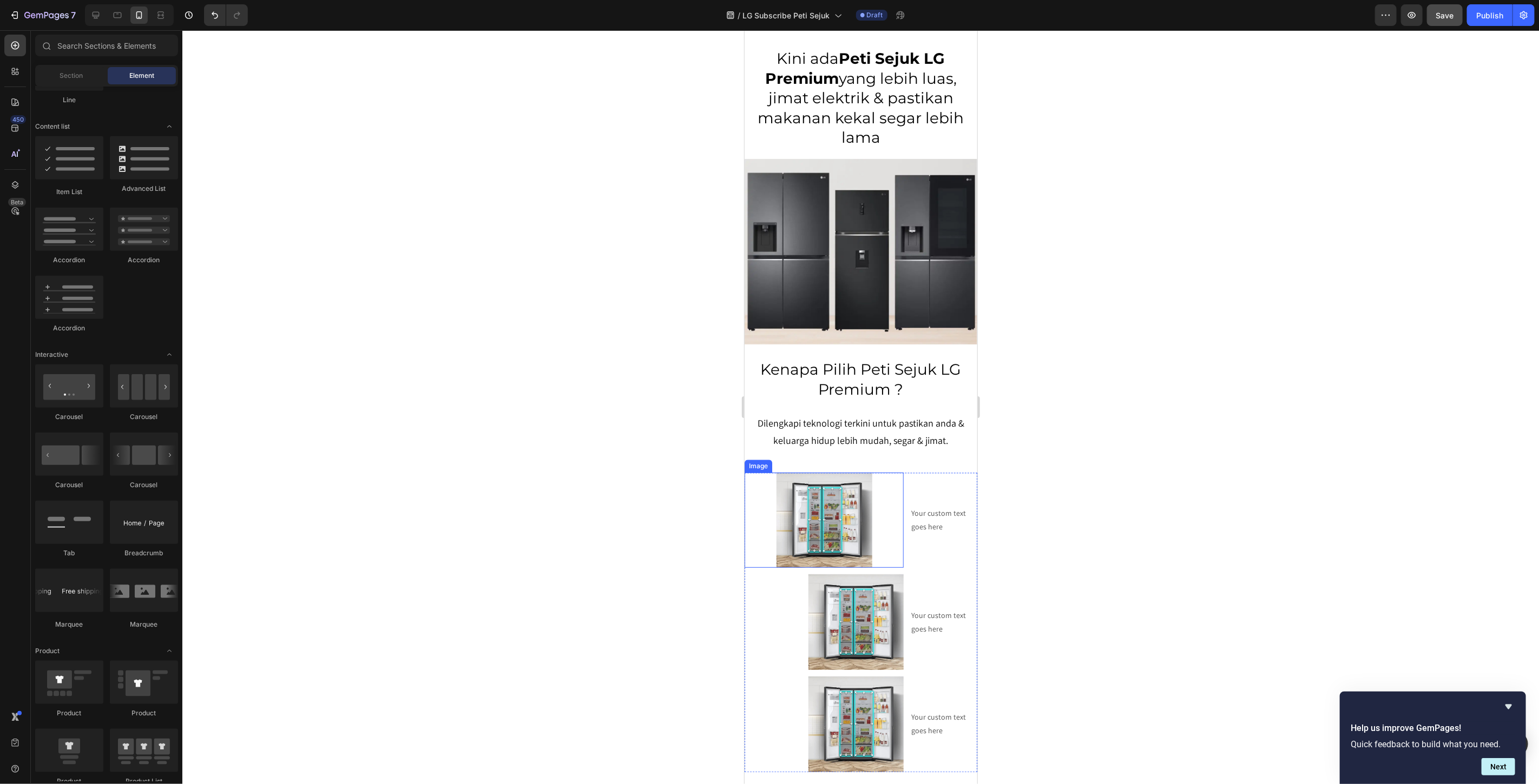
scroll to position [1797, 0]
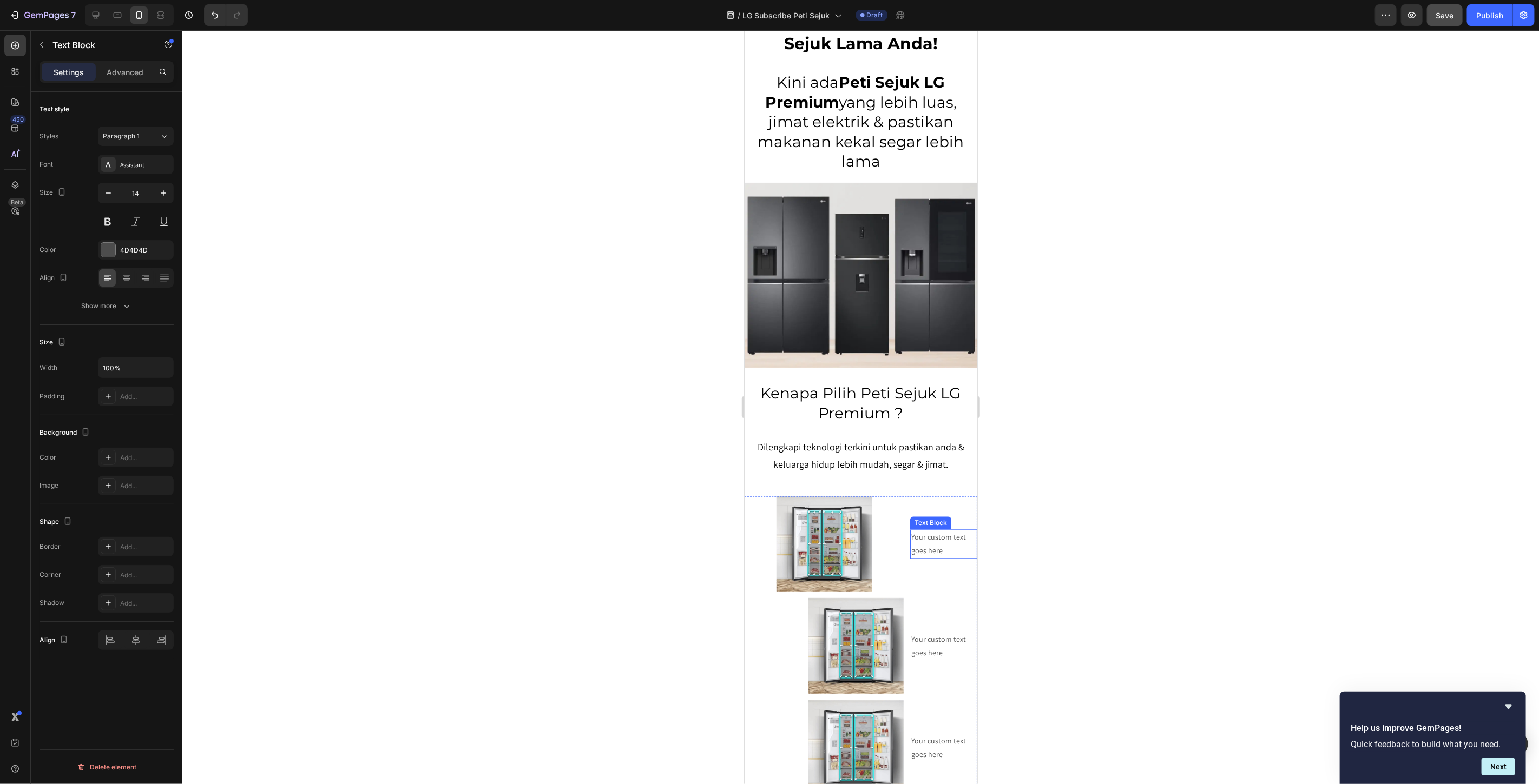
click at [929, 529] on div "Your custom text goes here" at bounding box center [943, 543] width 67 height 29
click at [108, 69] on p "Advanced" at bounding box center [125, 72] width 37 height 11
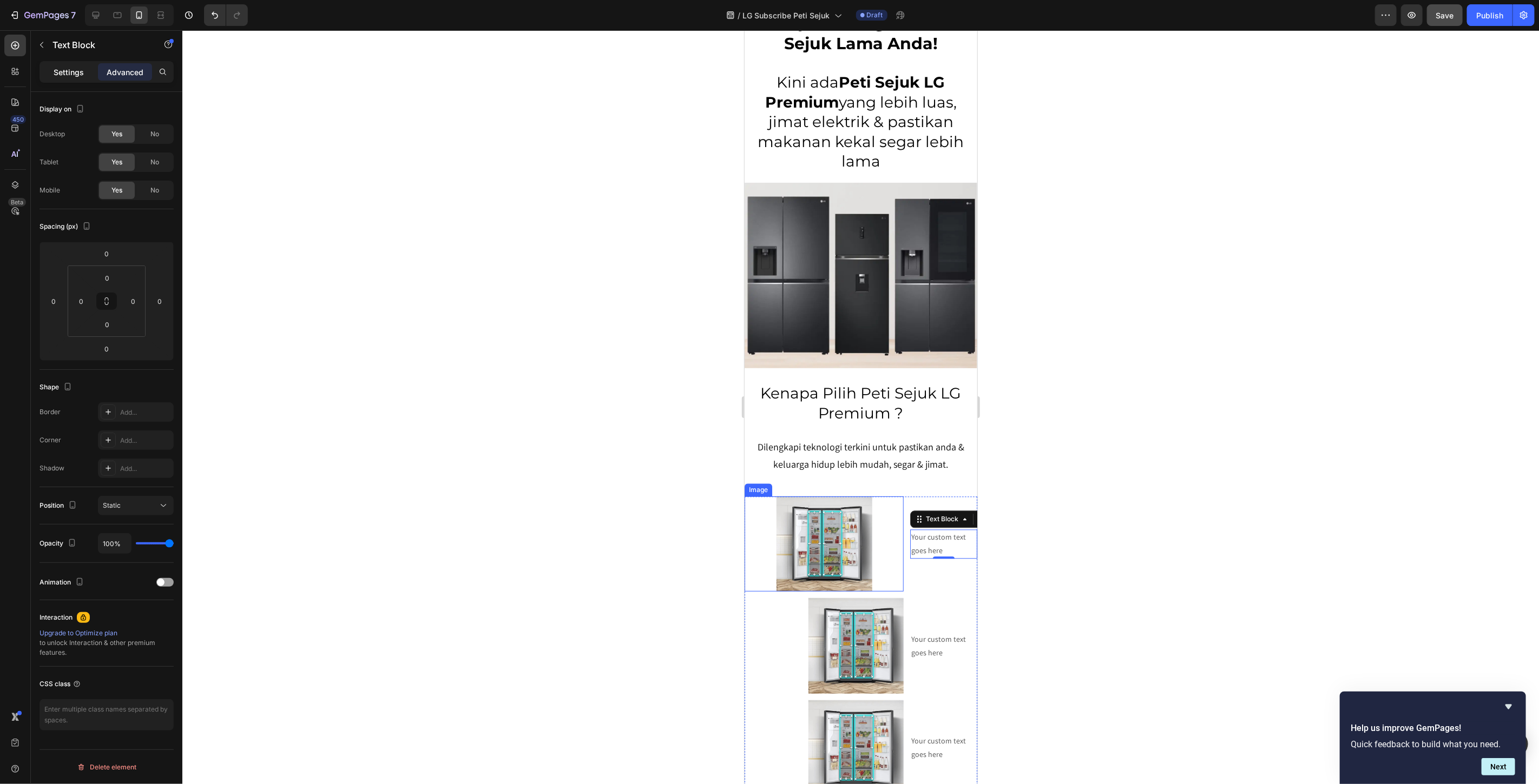
click at [64, 72] on p "Settings" at bounding box center [69, 72] width 30 height 11
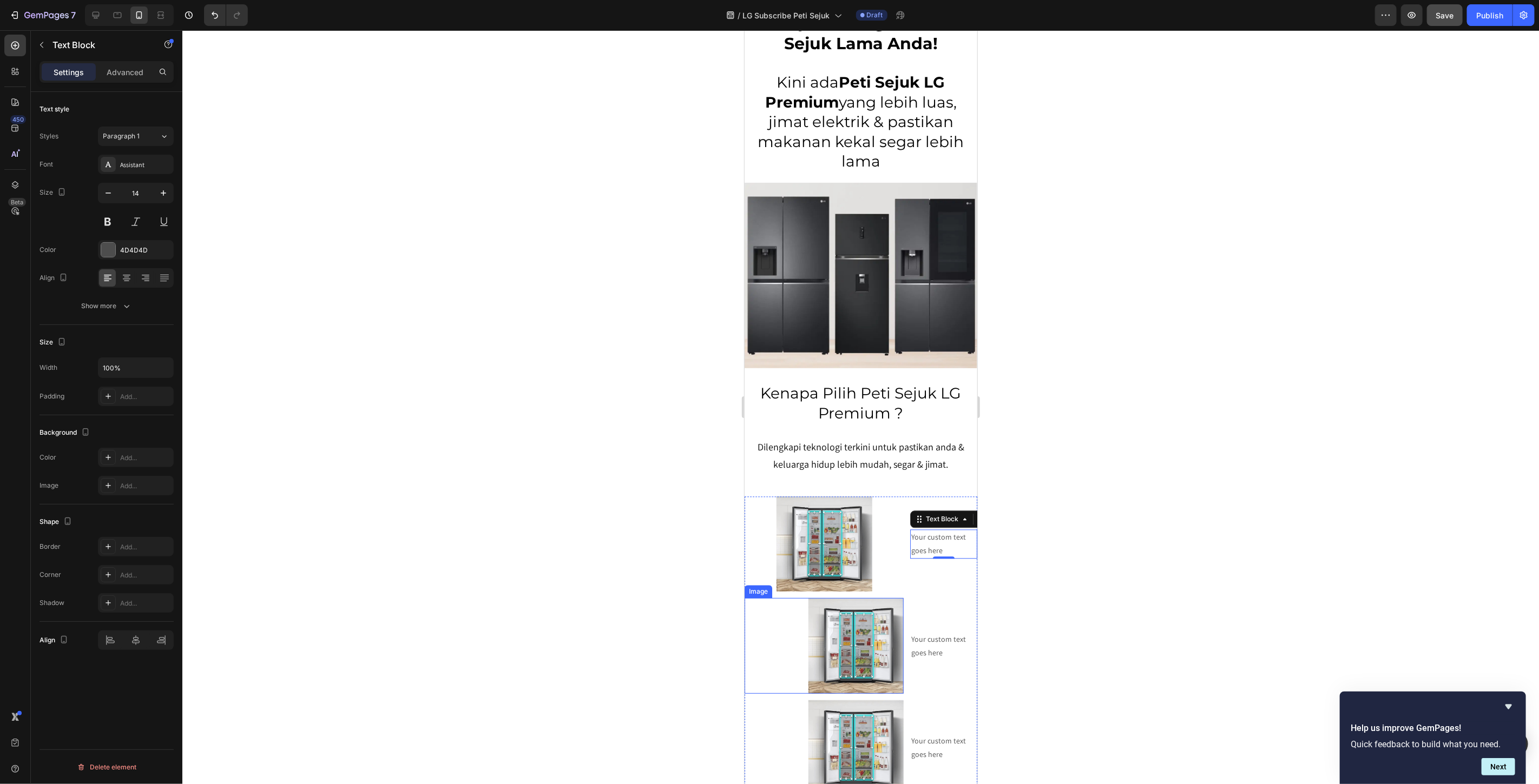
scroll to position [1917, 0]
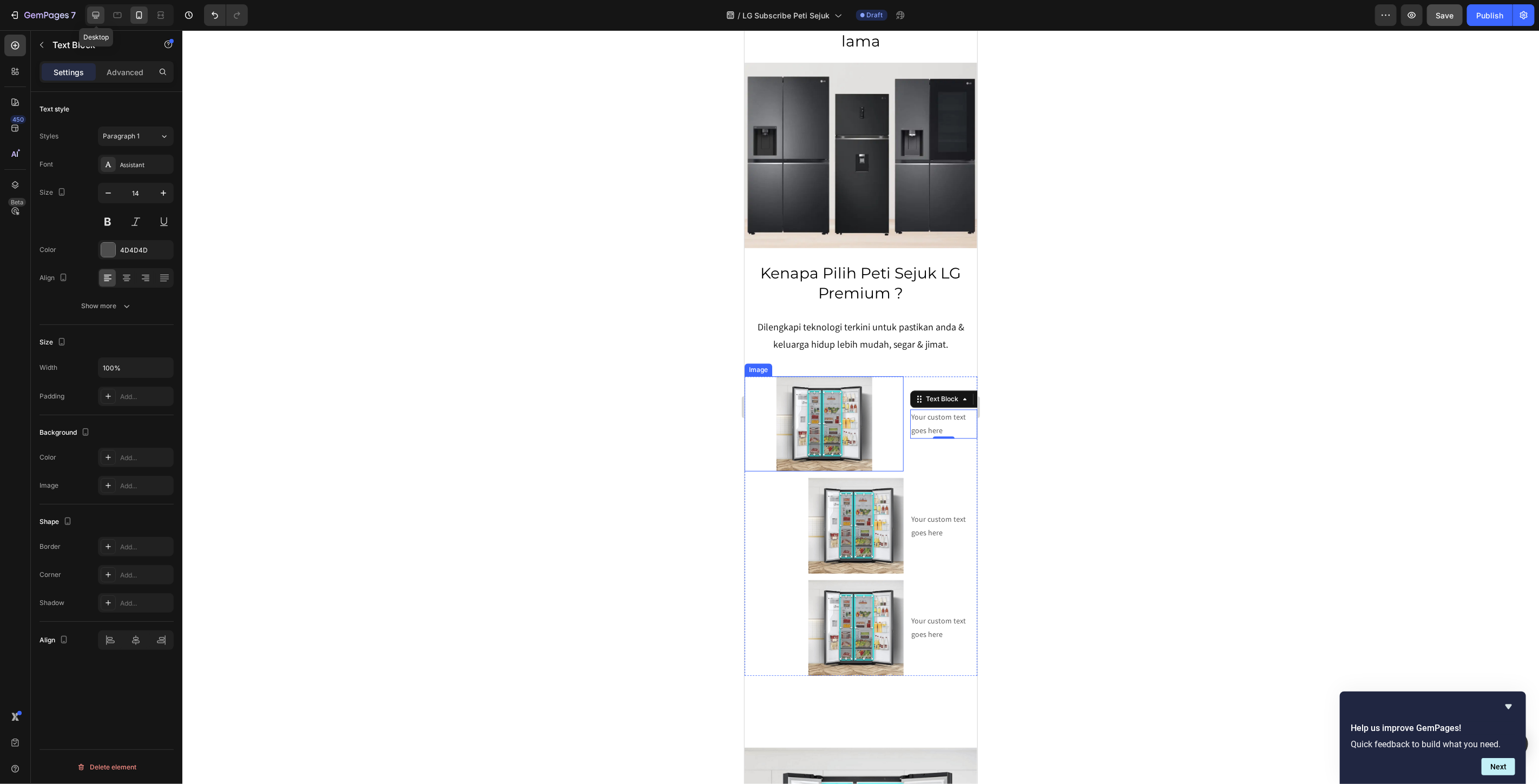
click at [90, 23] on div at bounding box center [96, 15] width 17 height 17
type input "16"
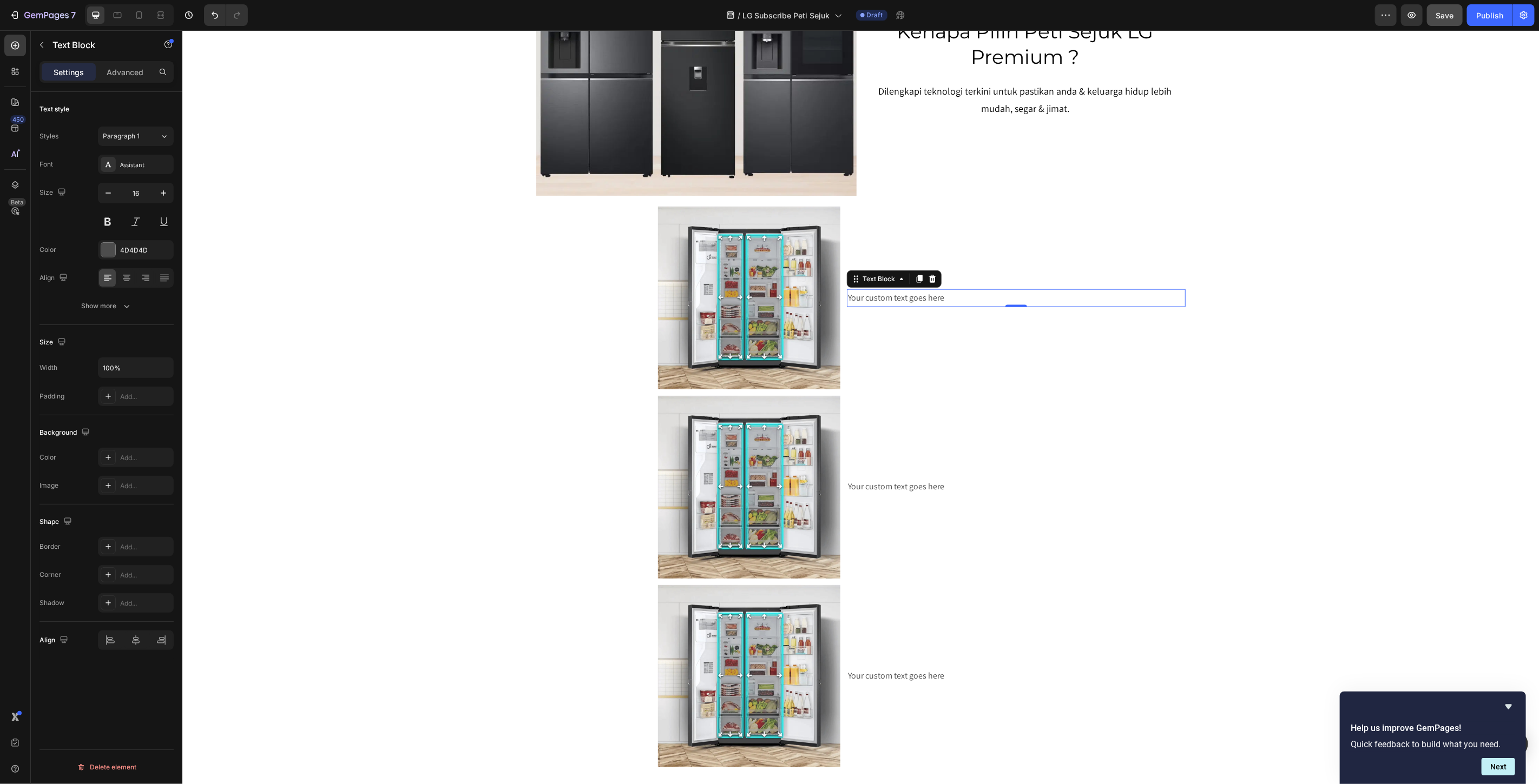
scroll to position [894, 0]
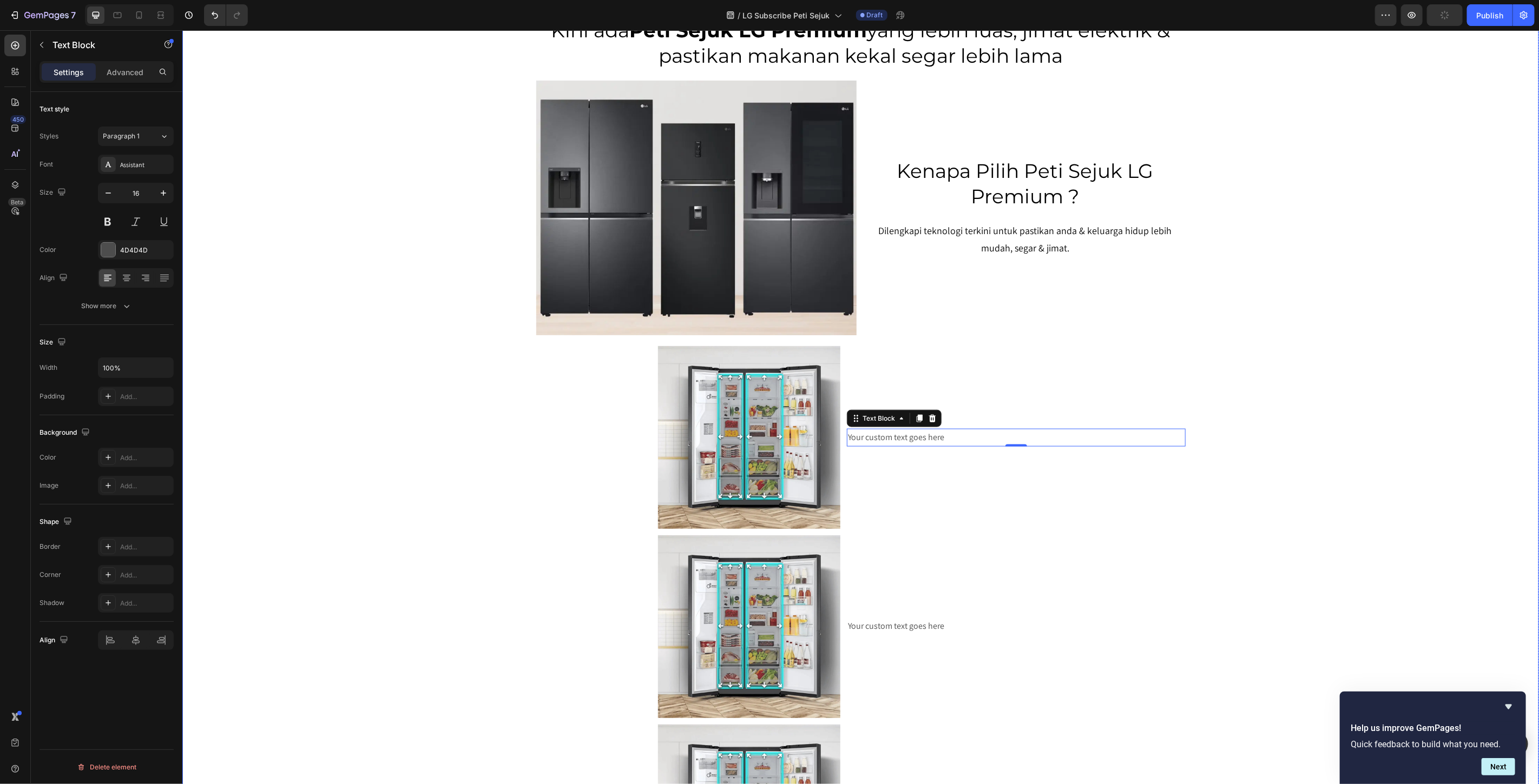
click at [1316, 377] on div "SERENDAH RM80/BULAN* Heading Row Peti Sejuk LG Premium Dari RM80 Bulanan – Mili…" at bounding box center [860, 333] width 1357 height 2351
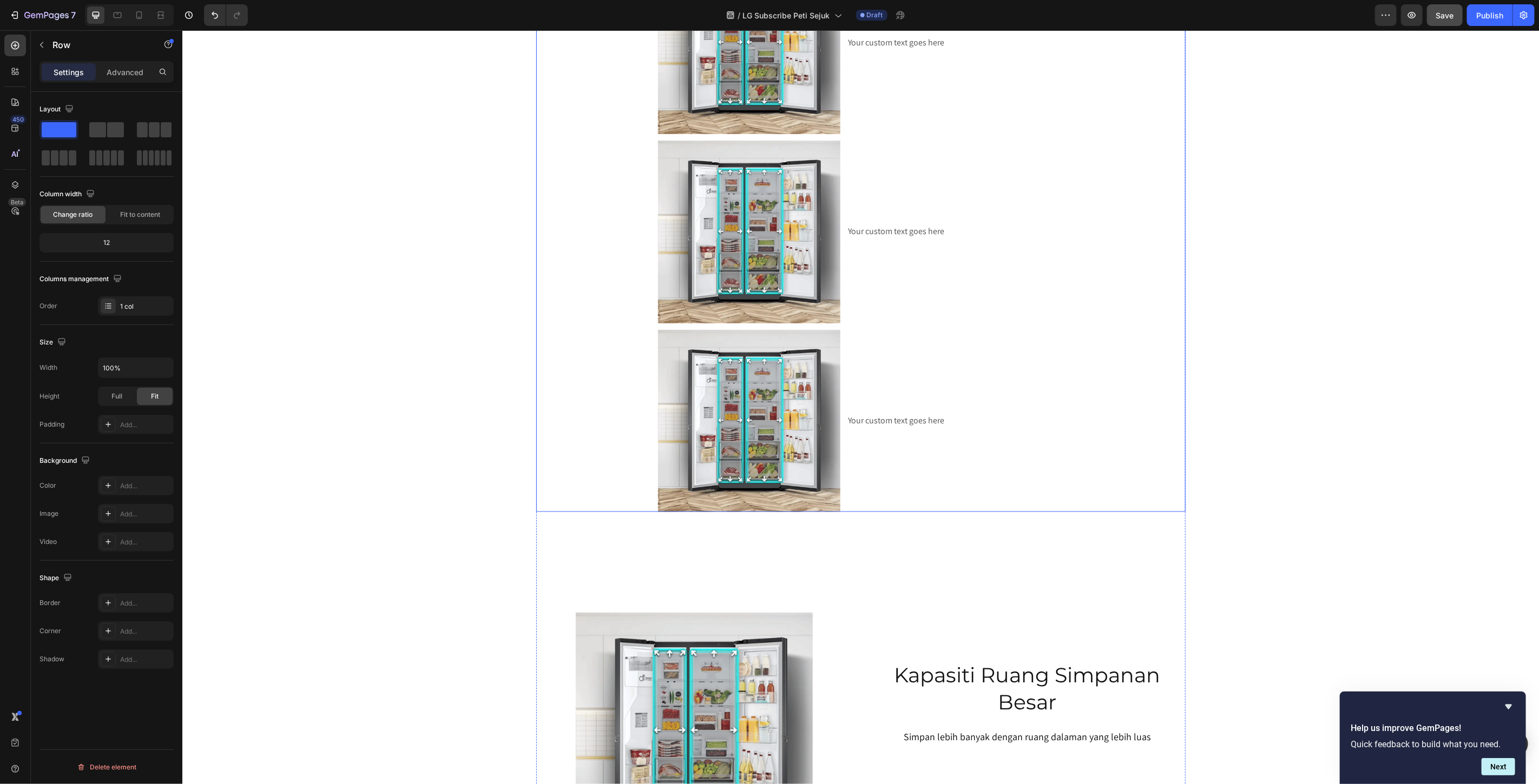
scroll to position [1075, 0]
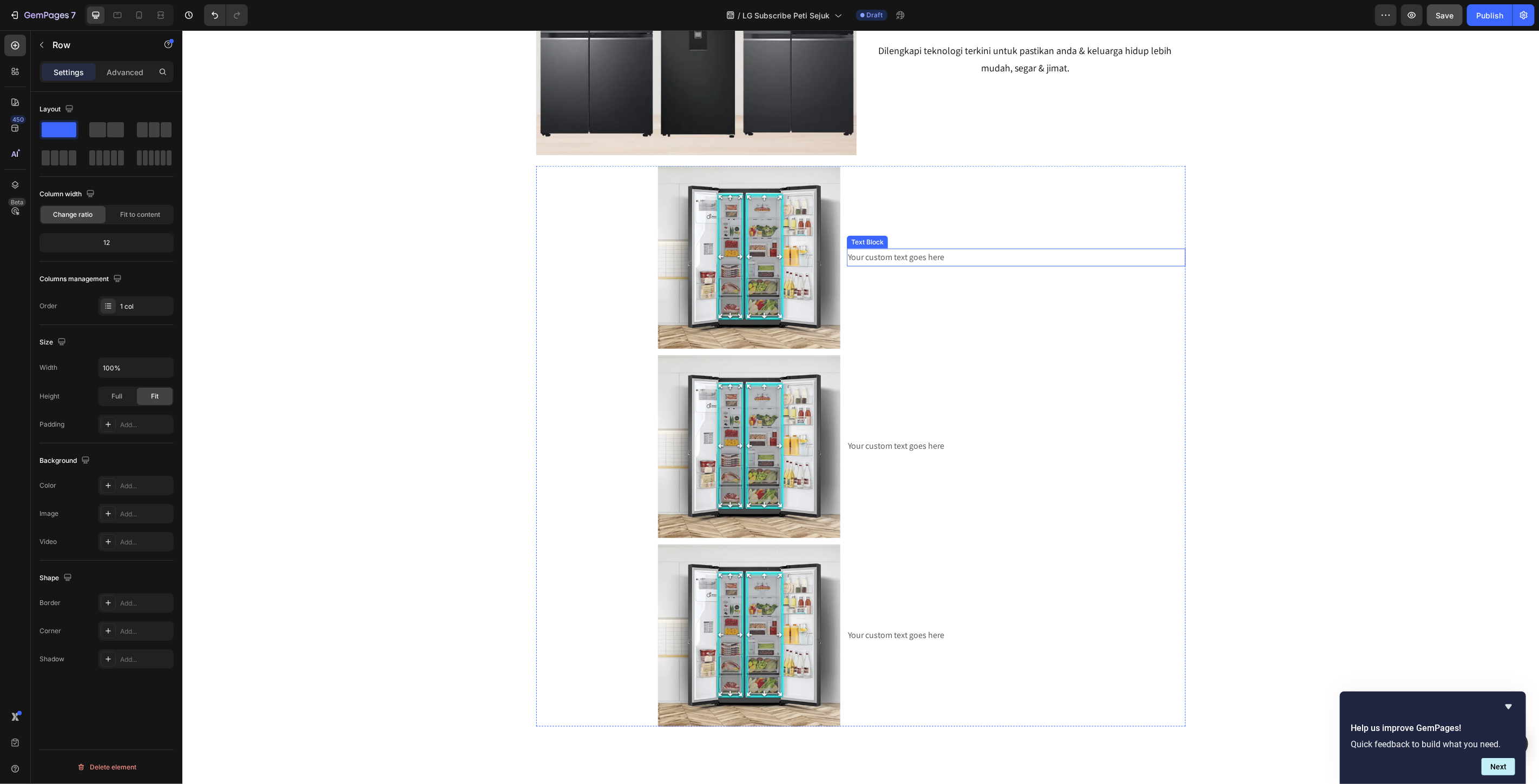
click at [908, 257] on div "Your custom text goes here" at bounding box center [1016, 257] width 338 height 18
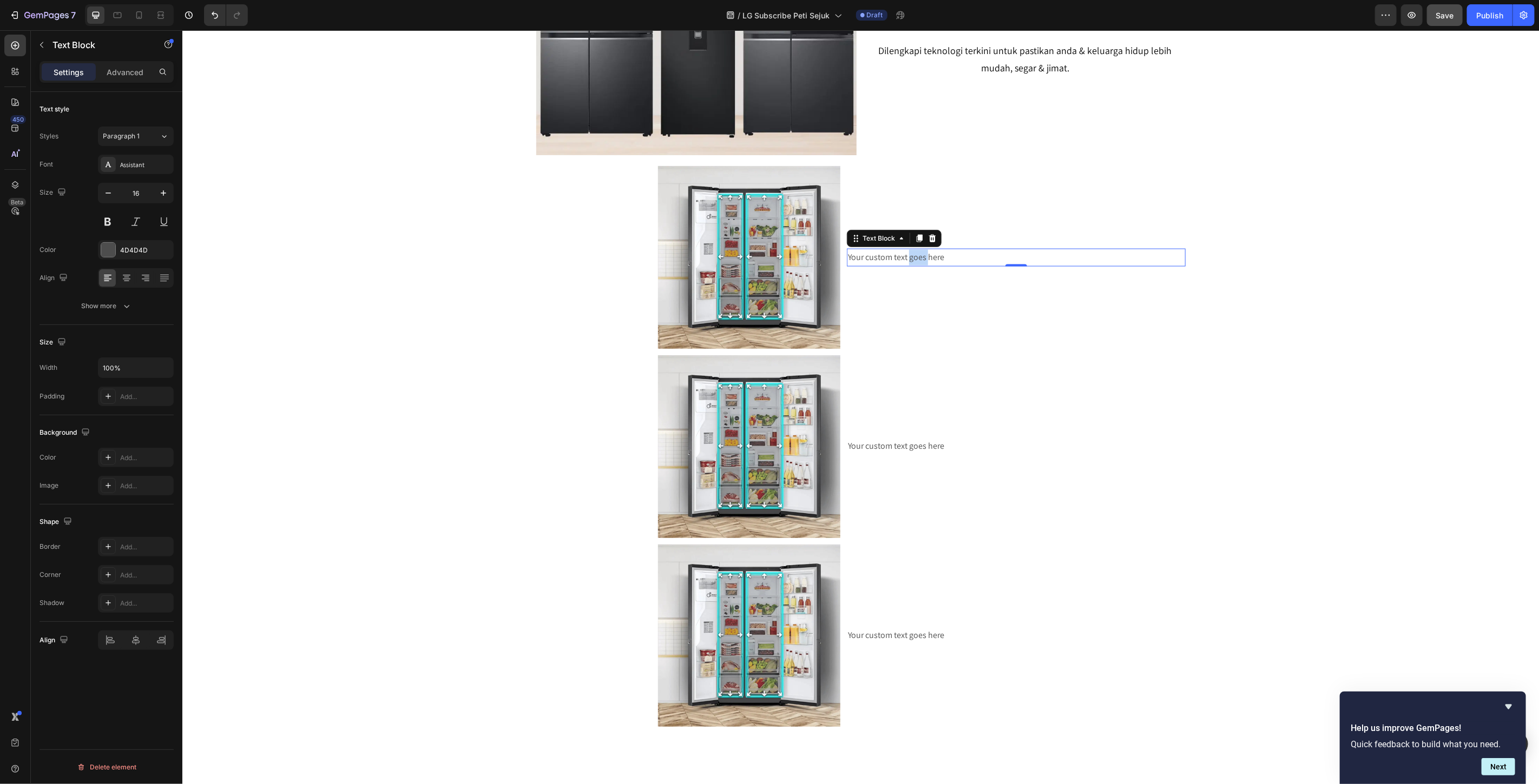
click at [908, 257] on div "Your custom text goes here" at bounding box center [1016, 257] width 338 height 18
click at [908, 257] on p "Your custom text goes here" at bounding box center [1015, 257] width 336 height 16
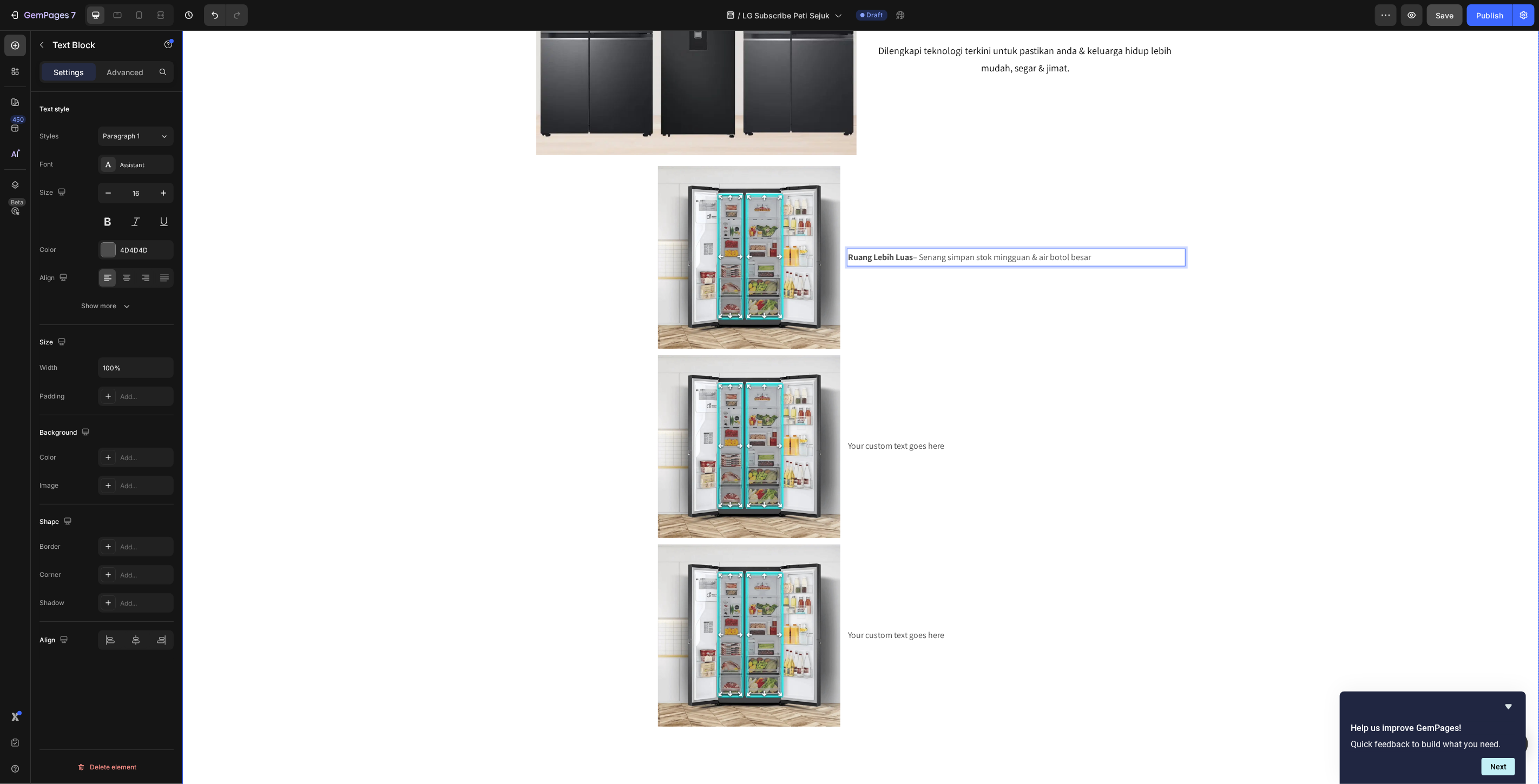
click at [1278, 129] on div "SERENDAH RM80/BULAN* Heading Row Peti Sejuk LG Premium Dari RM80 Bulanan – Mili…" at bounding box center [860, 152] width 1357 height 2351
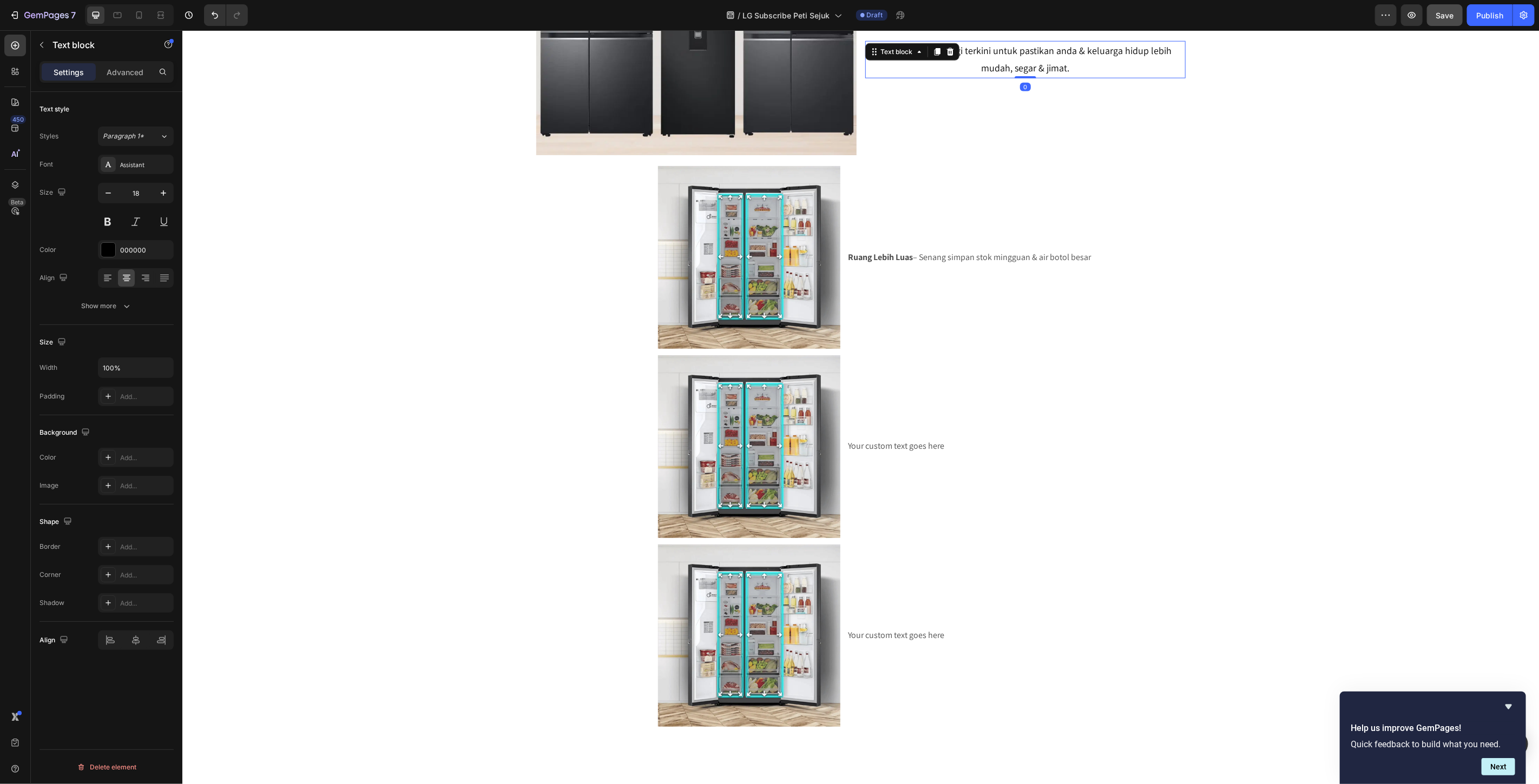
click at [1042, 54] on p "Dilengkapi teknologi terkini untuk pastikan anda & keluarga hidup lebih mudah, …" at bounding box center [1025, 59] width 318 height 35
click at [1056, 256] on p "Ruang Lebih Luas – Senang simpan stok mingguan & air botol besar" at bounding box center [1015, 257] width 336 height 16
click at [160, 192] on icon "button" at bounding box center [163, 193] width 11 height 11
type input "18"
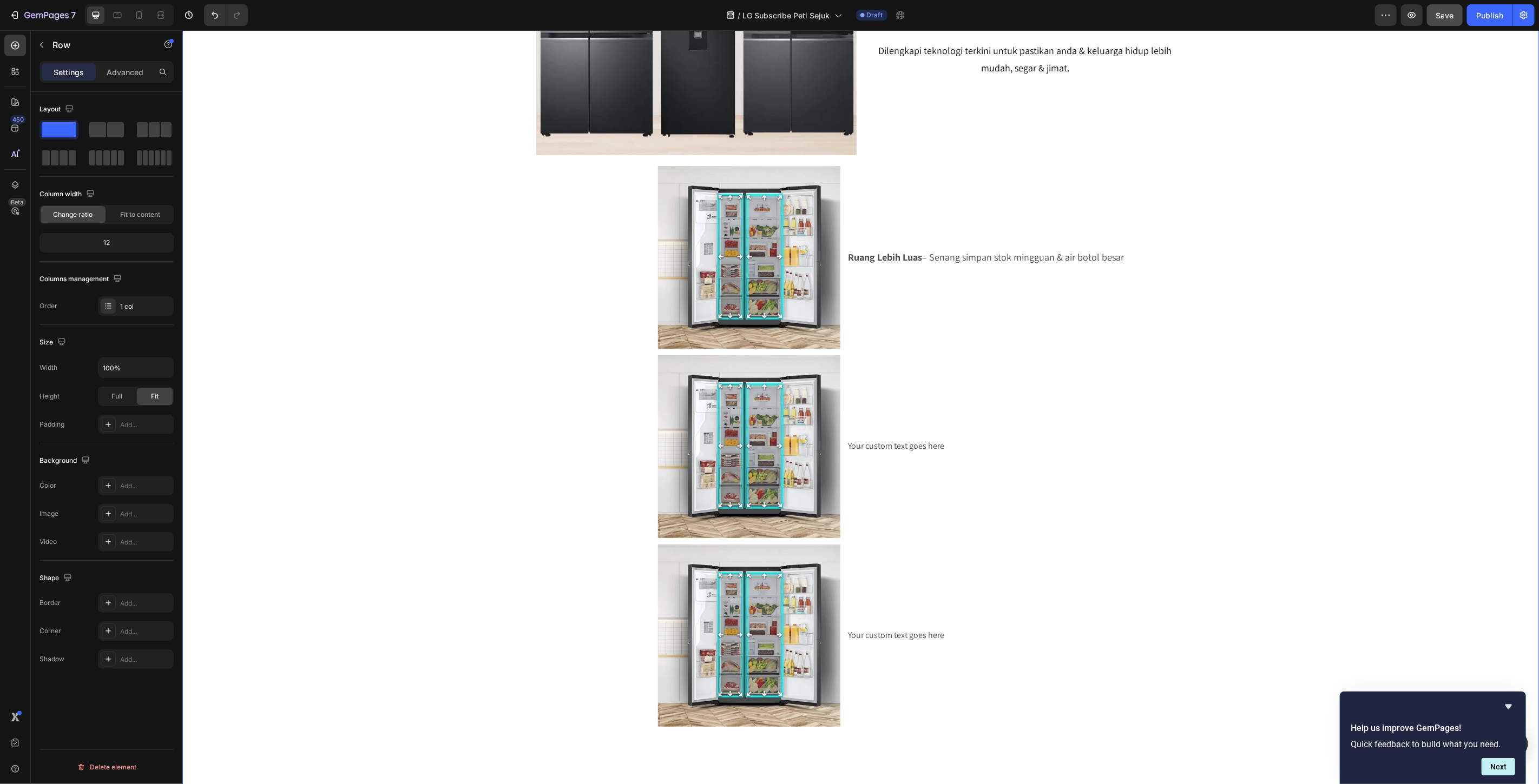
click at [1295, 281] on div "SERENDAH RM80/BULAN* Heading Row Peti Sejuk LG Premium Dari RM80 Bulanan – Mili…" at bounding box center [860, 152] width 1357 height 2351
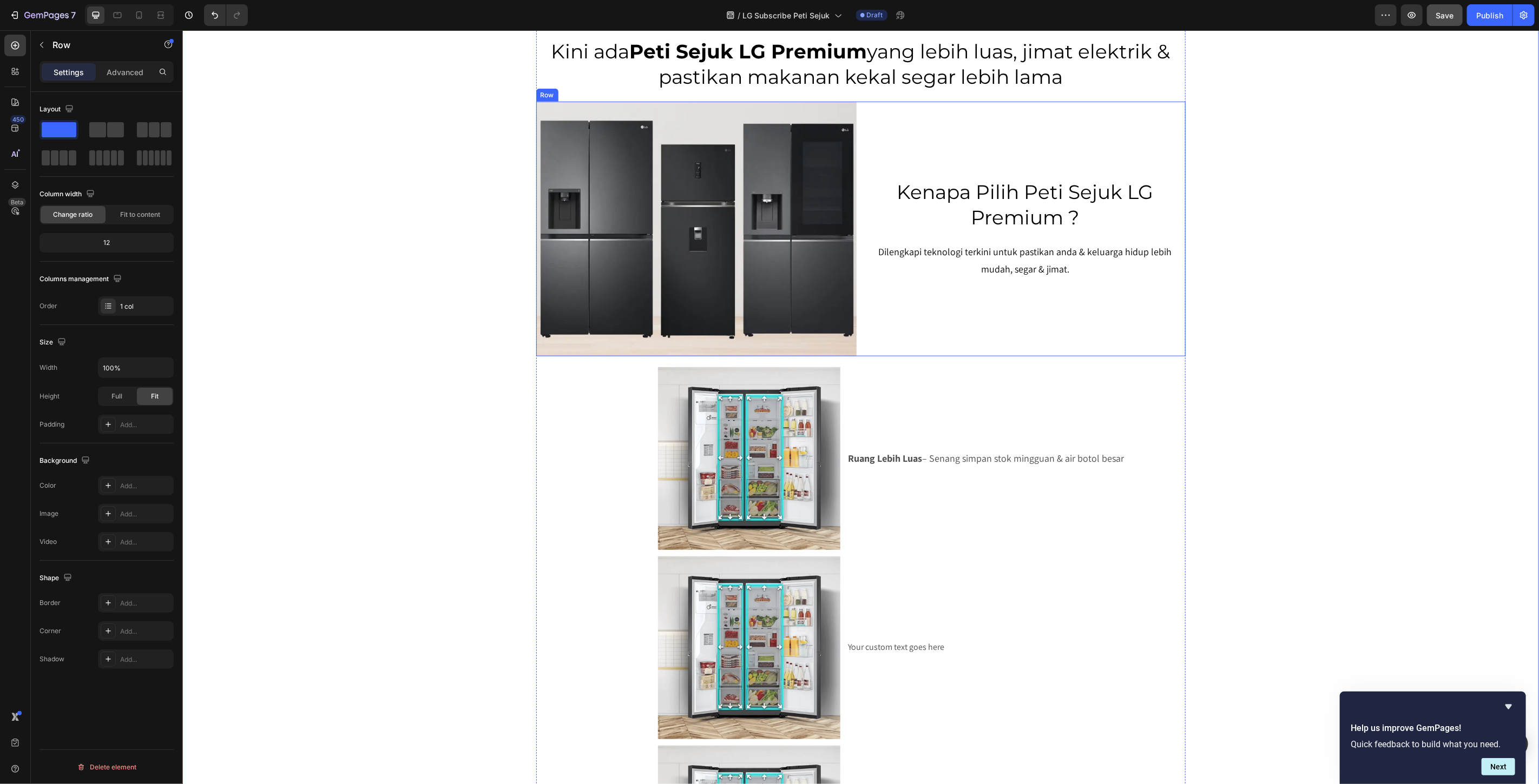
scroll to position [1014, 0]
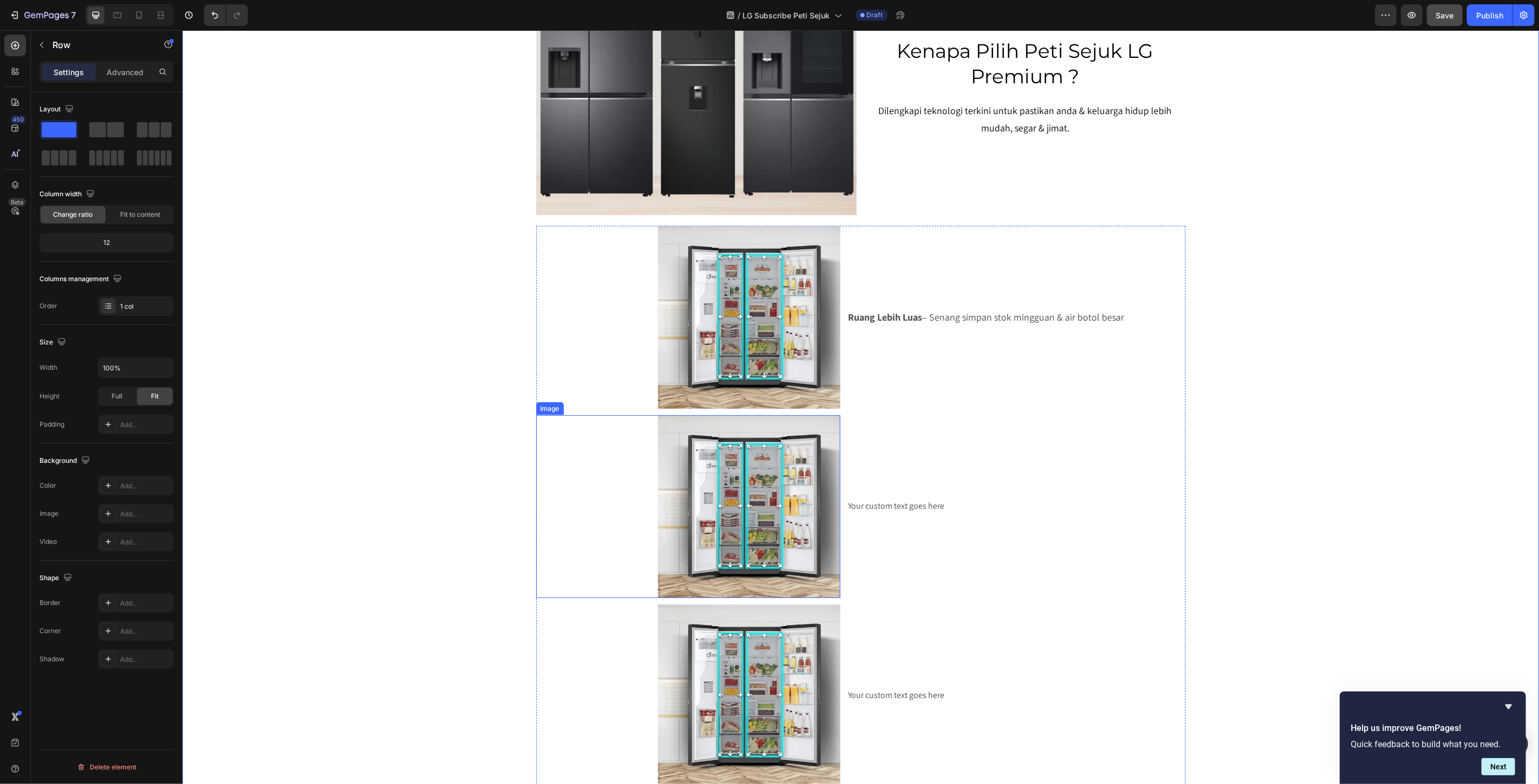
click at [740, 520] on img at bounding box center [749, 506] width 183 height 183
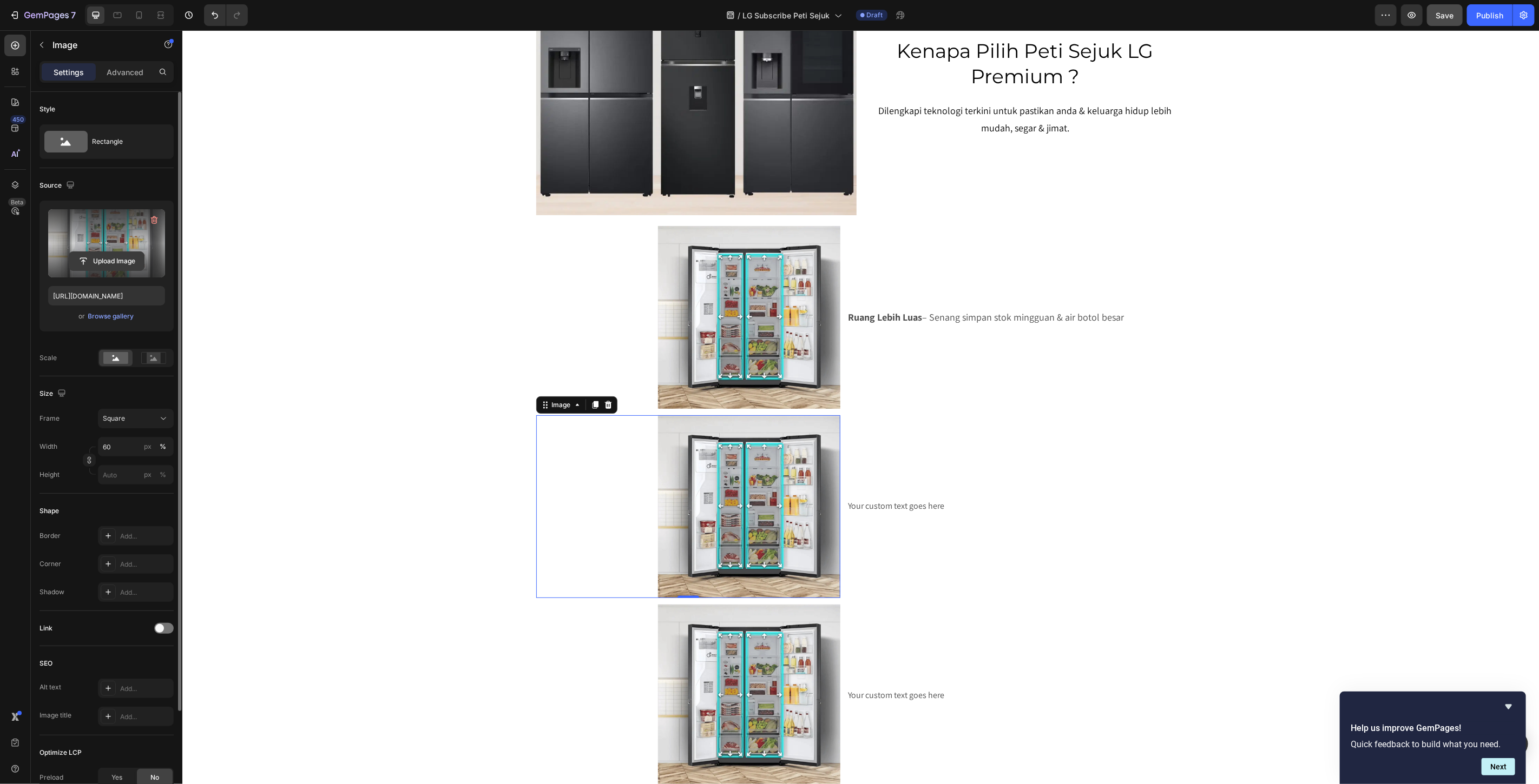
click at [106, 258] on input "file" at bounding box center [106, 261] width 75 height 19
type input "https://cdn.shopify.com/s/files/1/0621/6161/7050/files/gempages_486412460778062…"
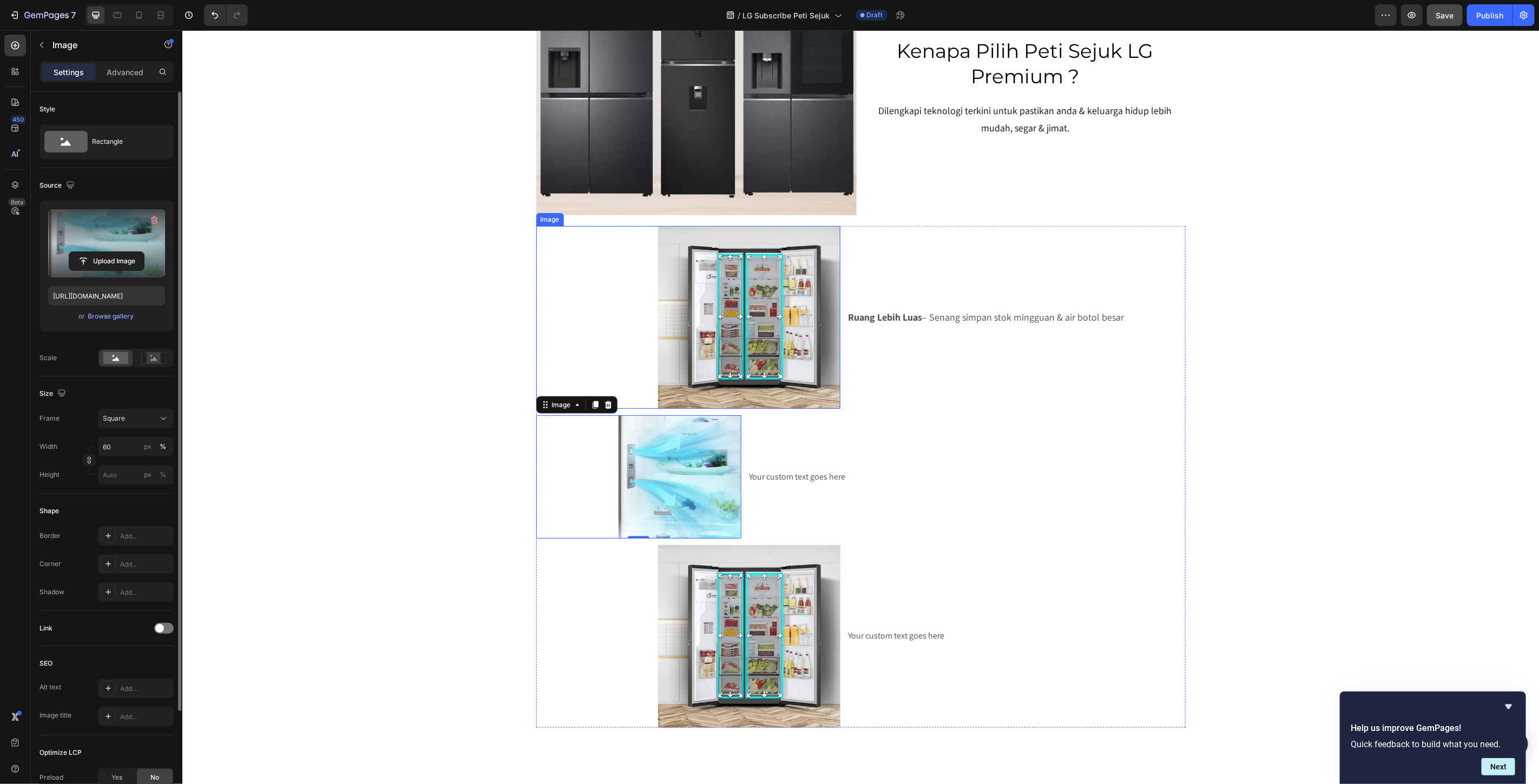
scroll to position [45, 0]
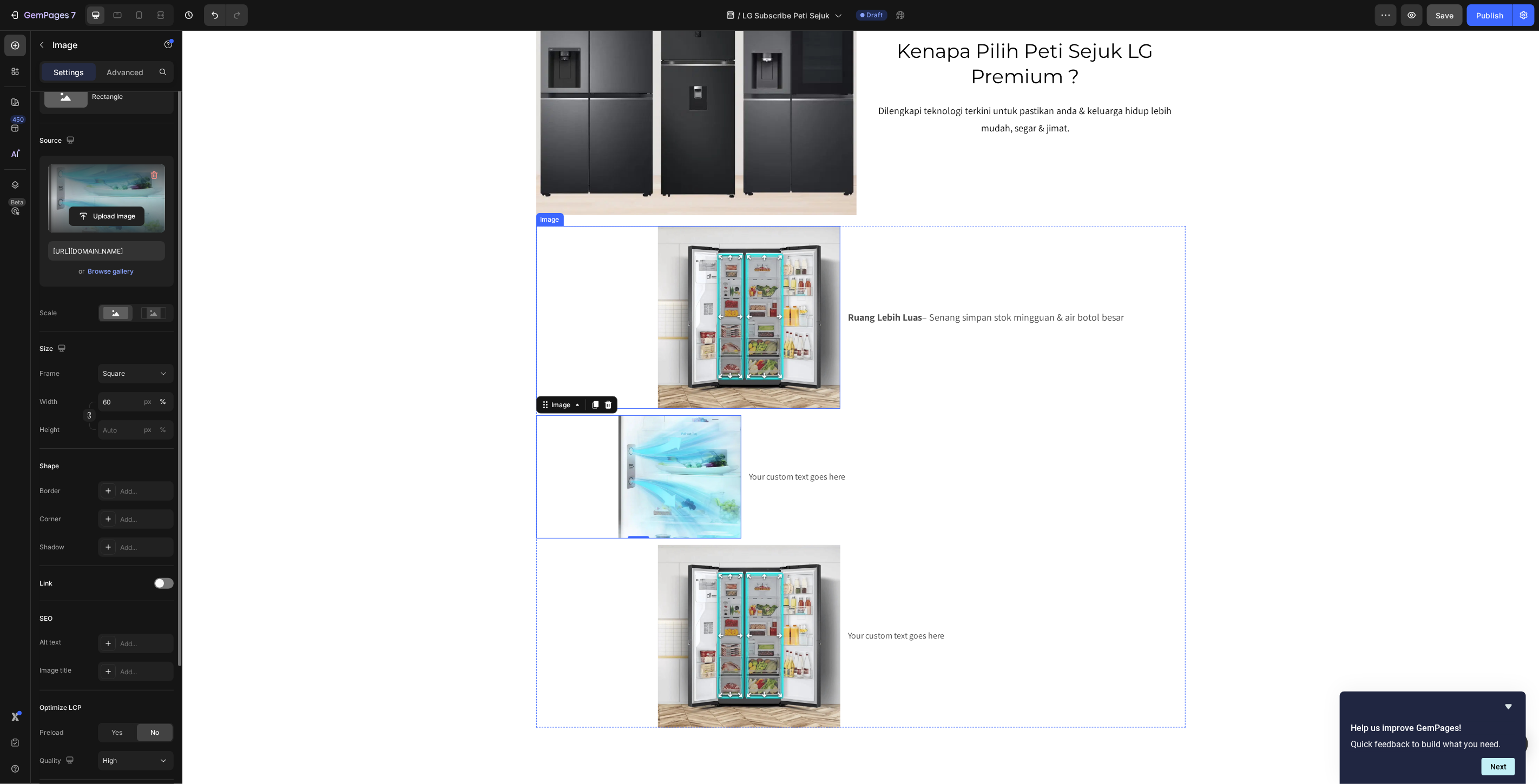
click at [739, 297] on img at bounding box center [749, 317] width 183 height 183
click at [653, 457] on img at bounding box center [679, 476] width 124 height 124
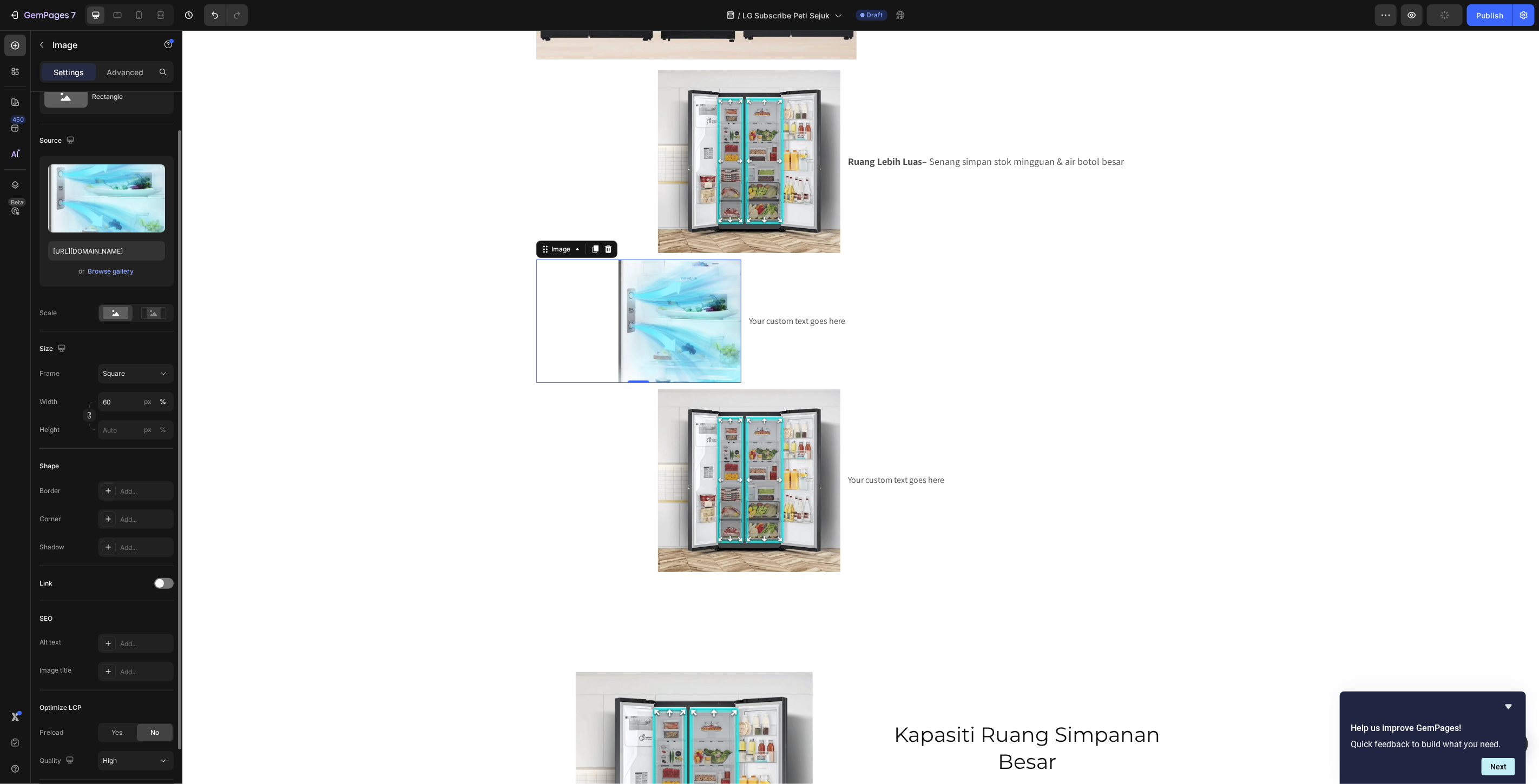
scroll to position [1075, 0]
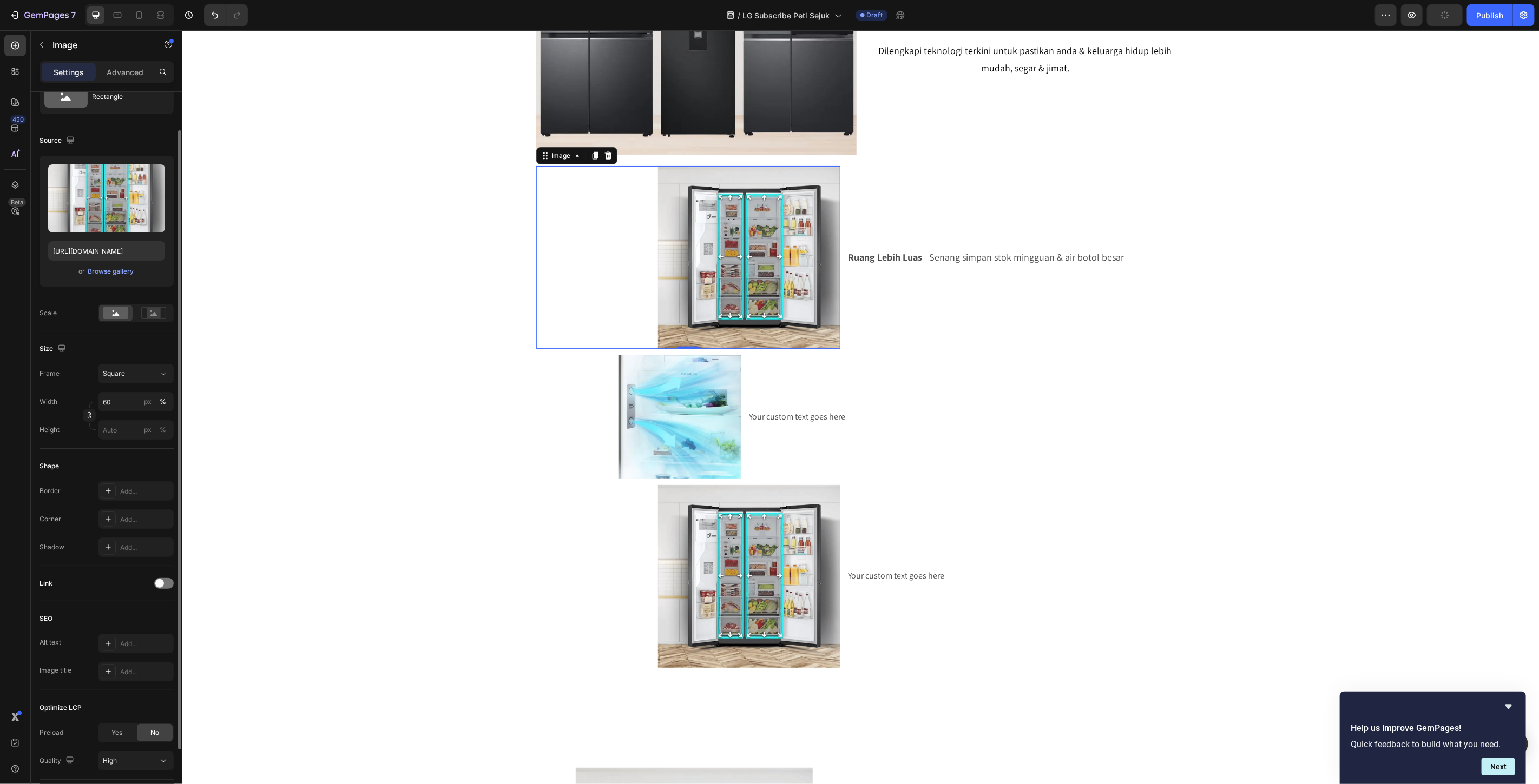
click at [617, 229] on div at bounding box center [688, 257] width 305 height 183
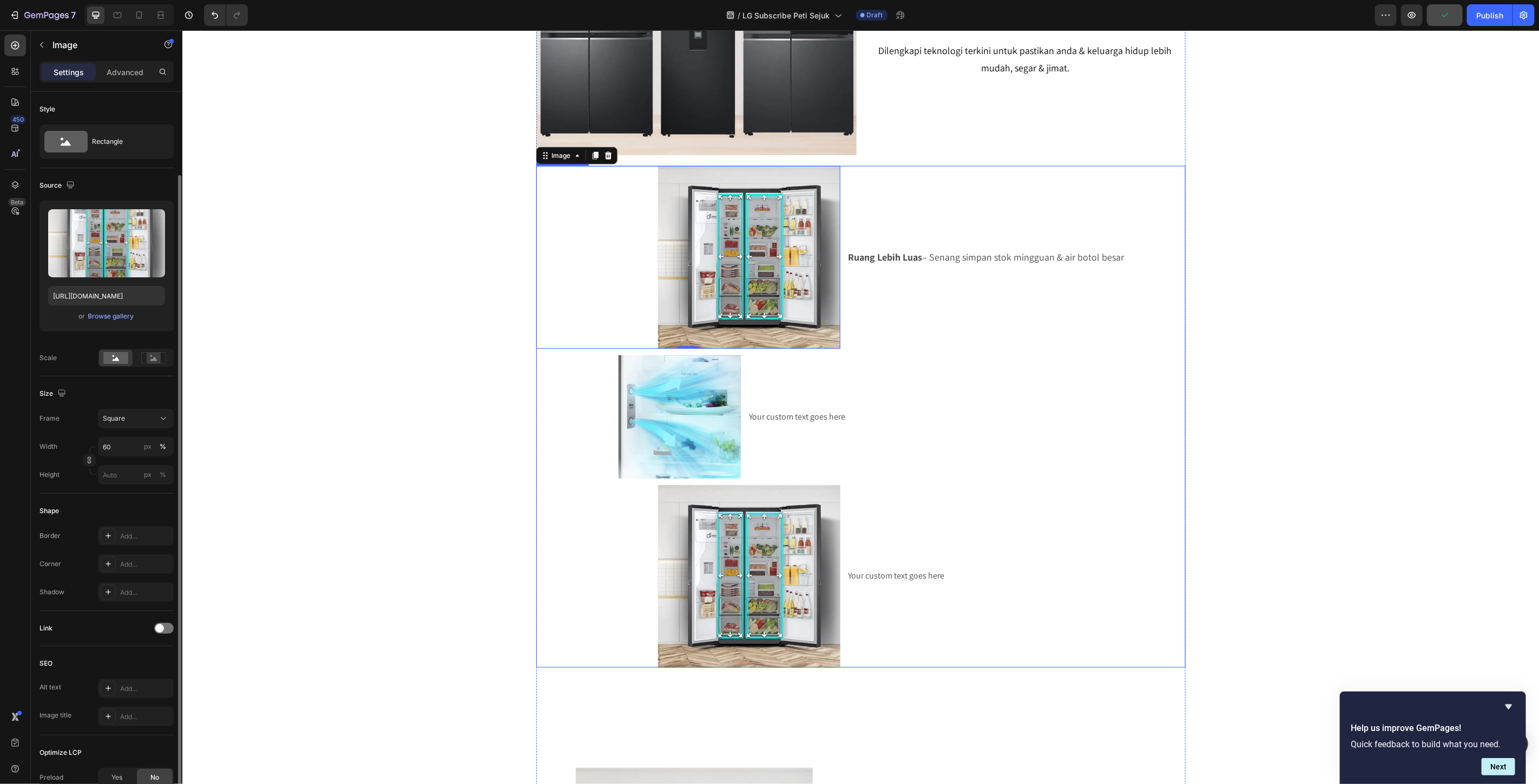
click at [903, 196] on li "Image 0 Ruang Lebih Luas – Senang simpan stok mingguan & air botol besar Text B…" at bounding box center [860, 257] width 649 height 183
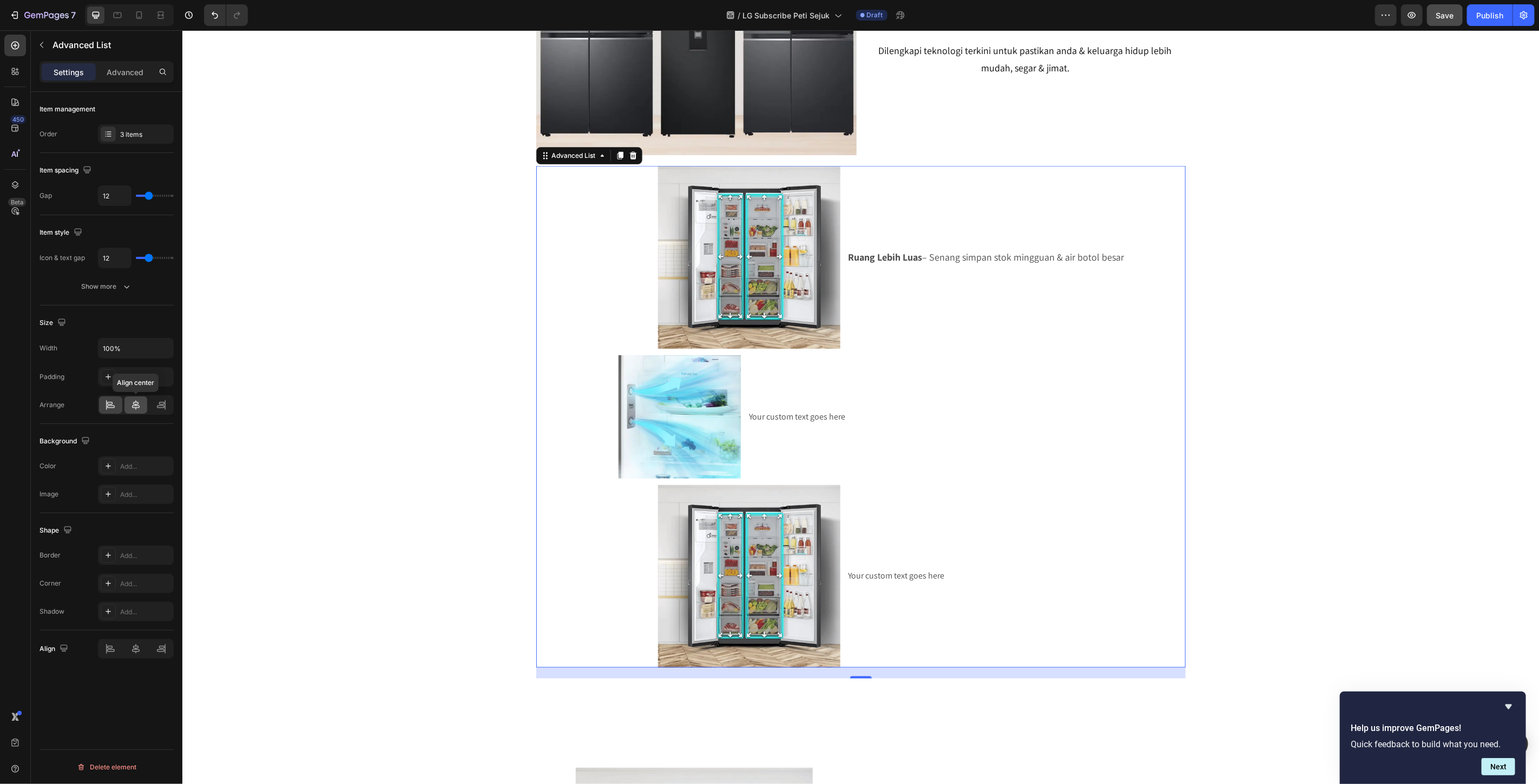
click at [133, 408] on icon at bounding box center [136, 405] width 8 height 10
click at [164, 405] on icon at bounding box center [164, 405] width 1 height 10
click at [131, 407] on icon at bounding box center [136, 405] width 11 height 11
click at [101, 407] on div at bounding box center [111, 405] width 23 height 17
click at [130, 410] on icon at bounding box center [136, 405] width 11 height 11
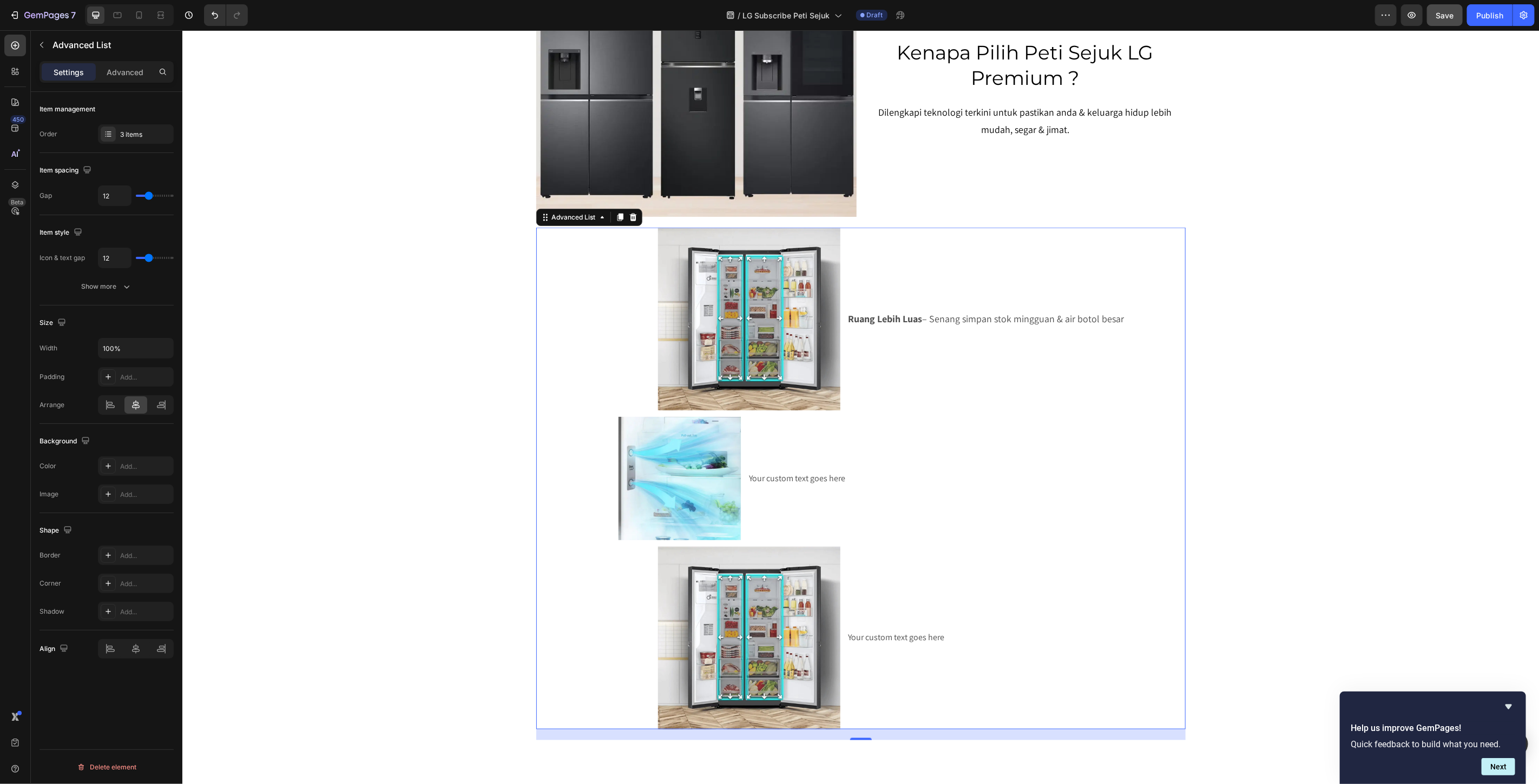
scroll to position [955, 0]
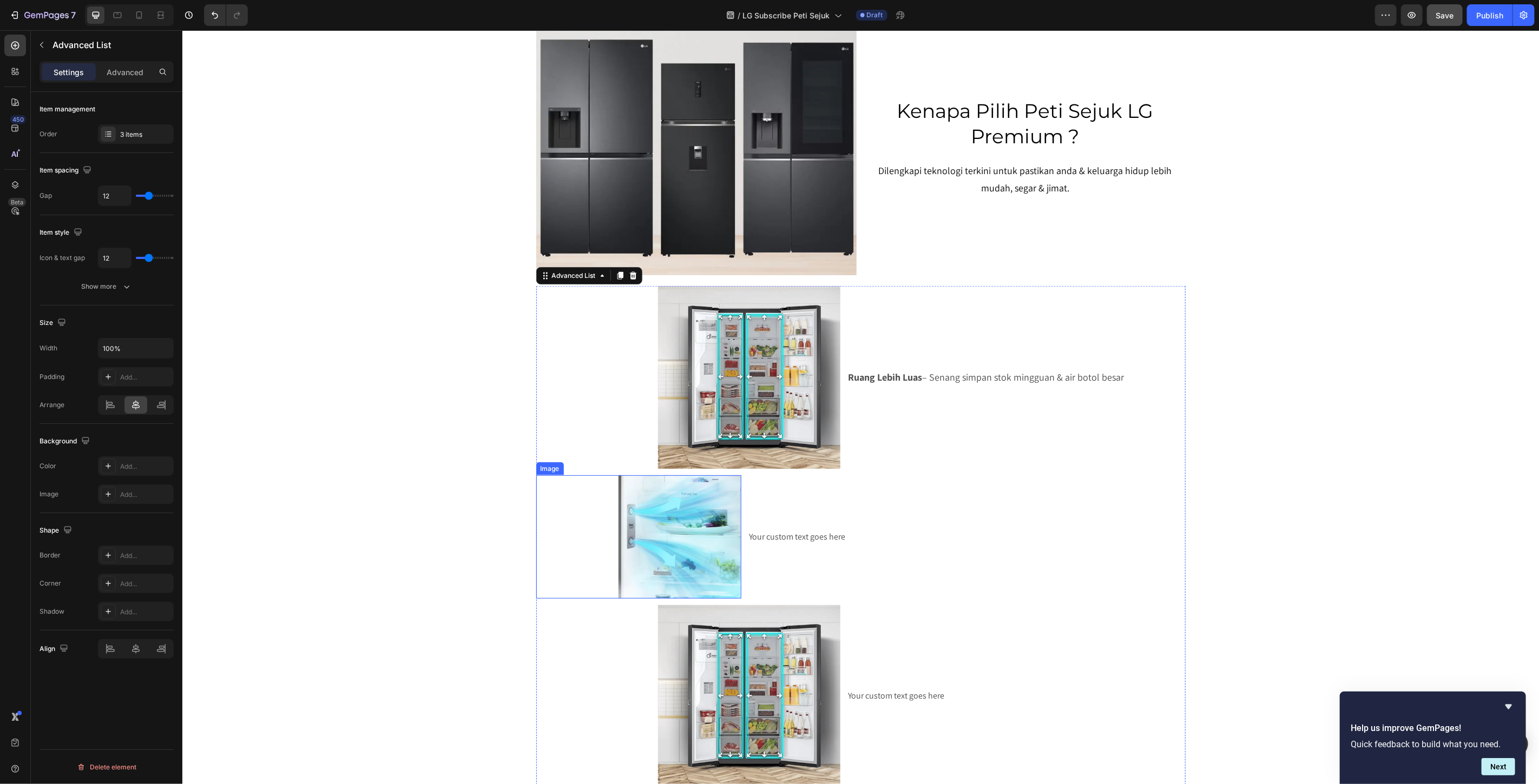
click at [675, 525] on img at bounding box center [679, 536] width 124 height 124
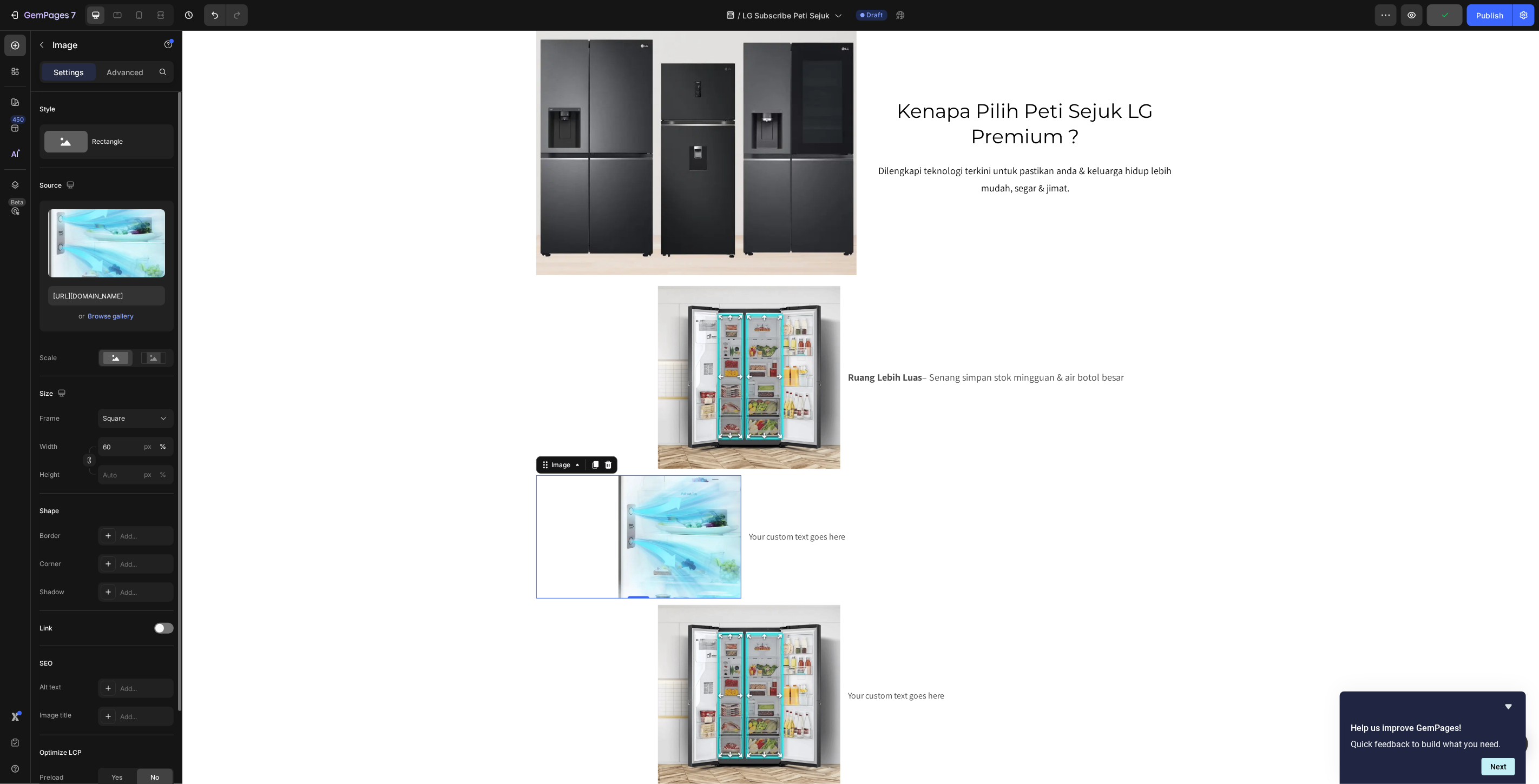
scroll to position [120, 0]
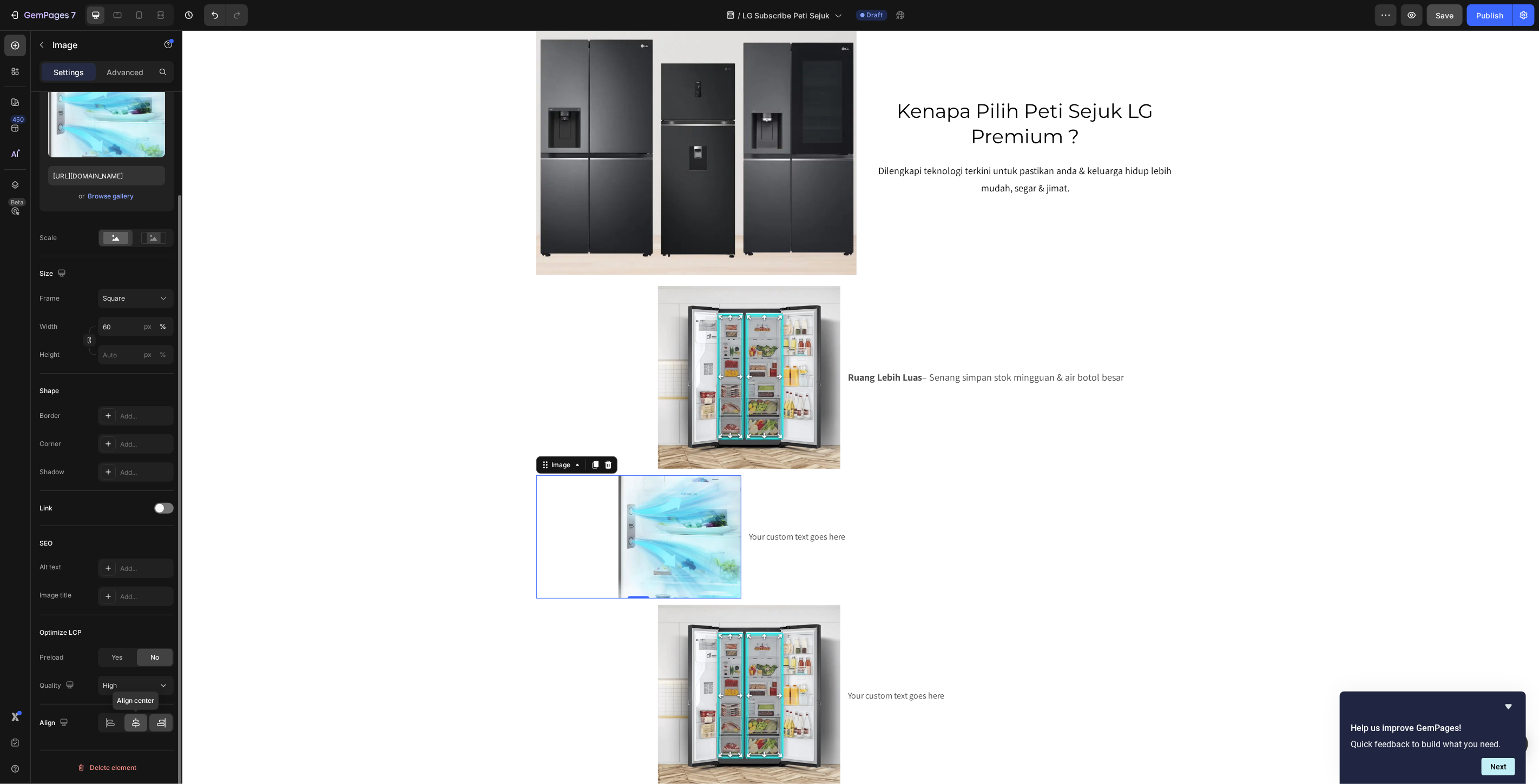
click at [131, 728] on div at bounding box center [136, 723] width 23 height 17
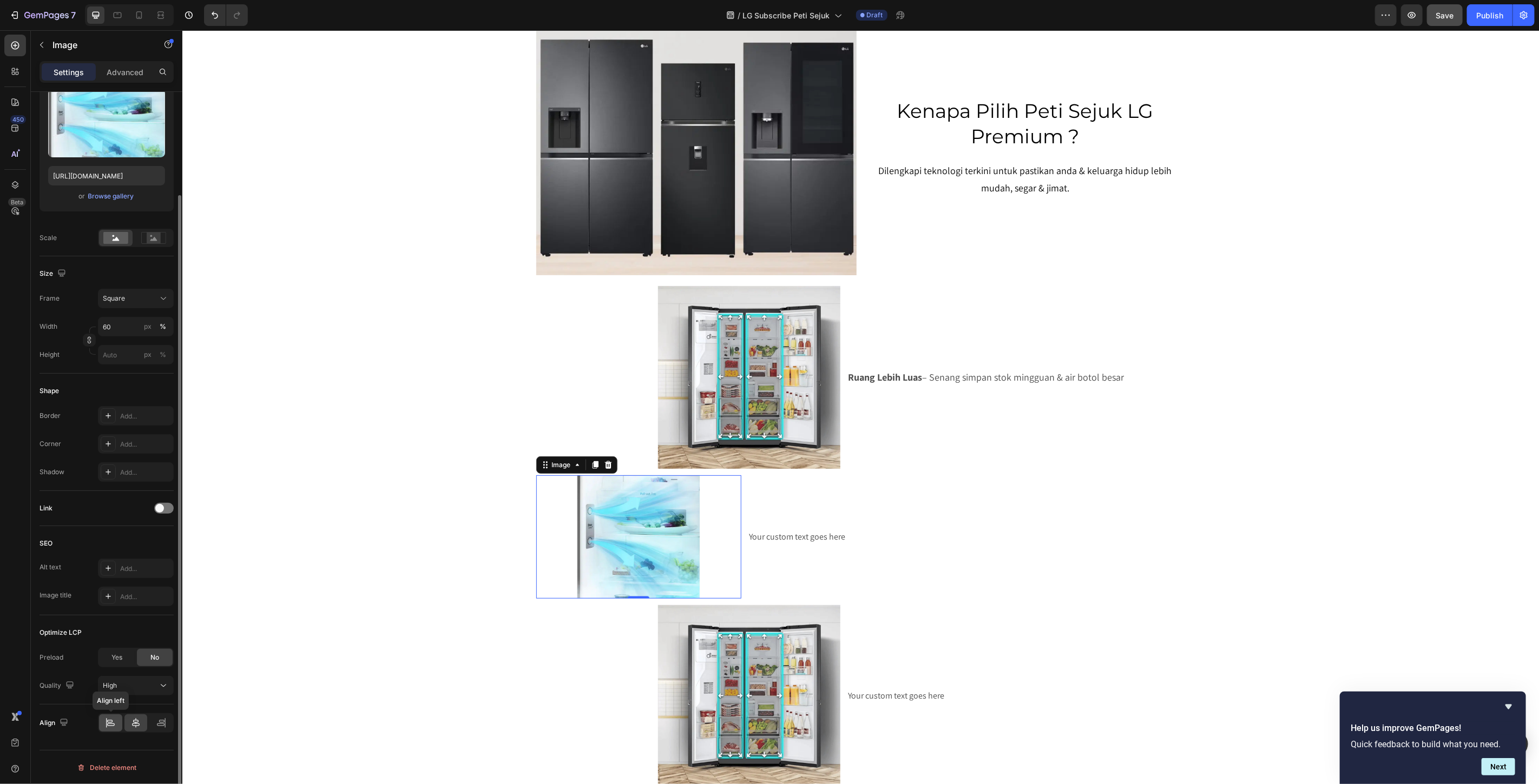
click at [116, 728] on div at bounding box center [111, 723] width 23 height 17
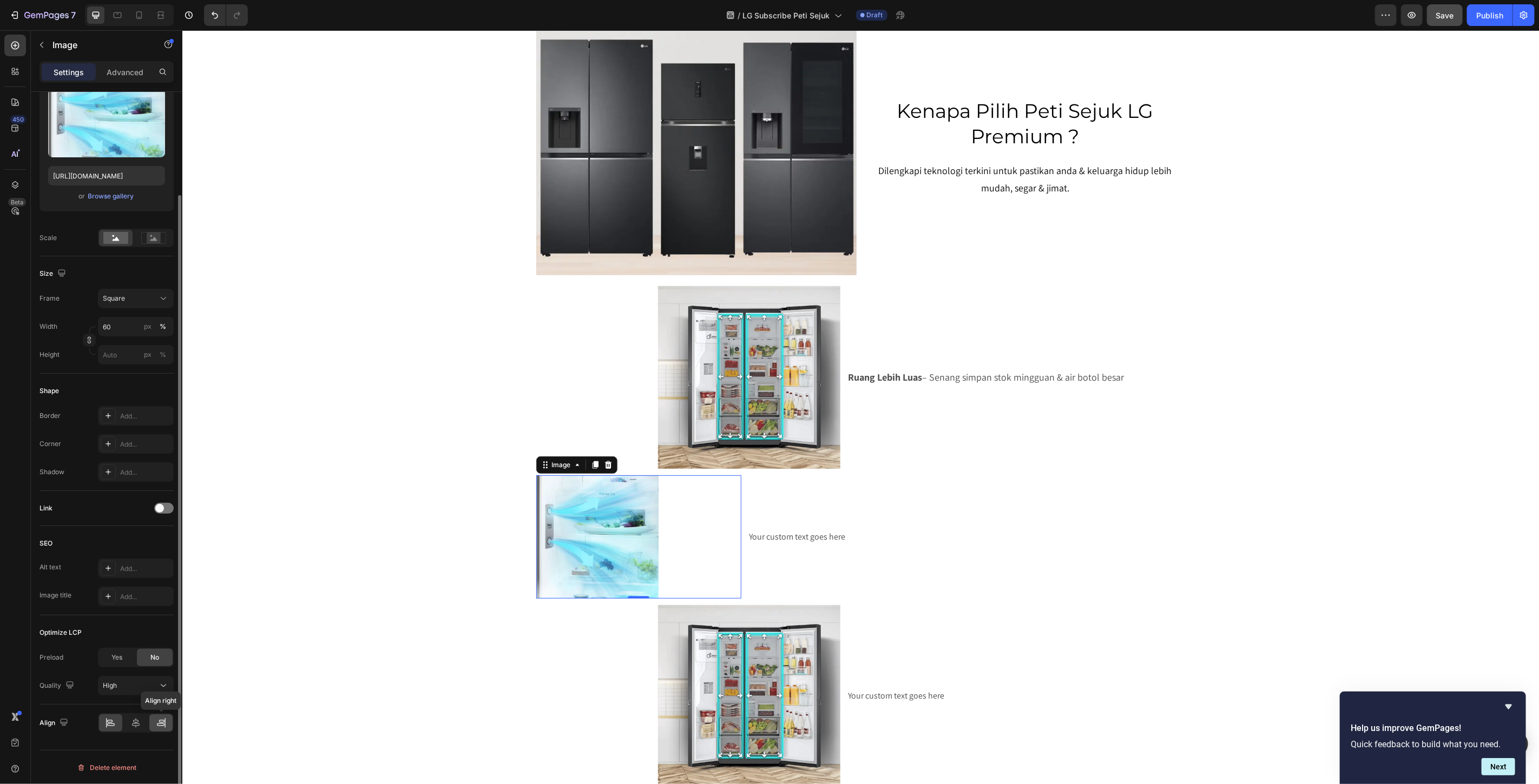
click at [164, 726] on icon at bounding box center [161, 723] width 11 height 11
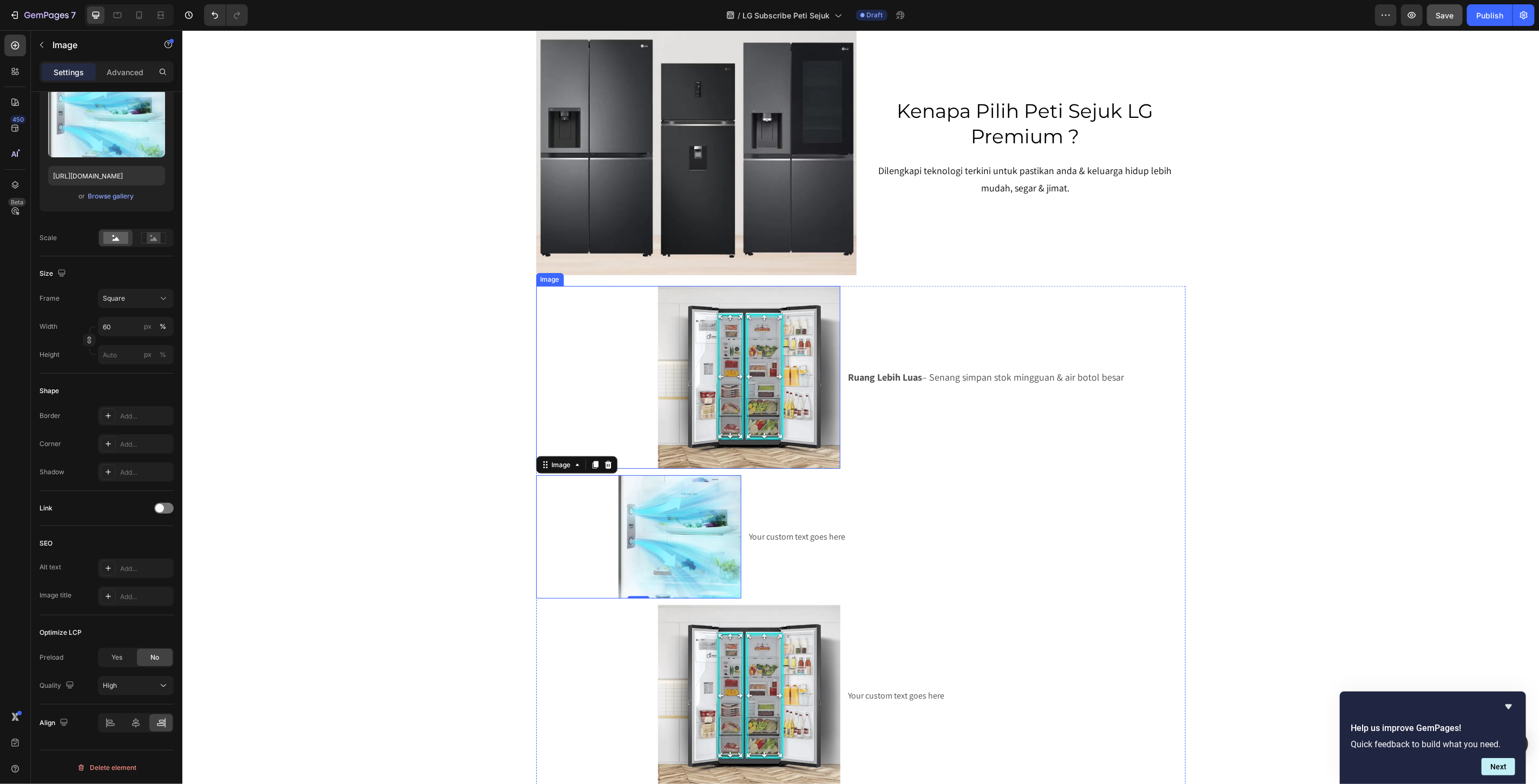
click at [606, 362] on div at bounding box center [688, 377] width 305 height 183
click at [681, 555] on img at bounding box center [679, 536] width 124 height 124
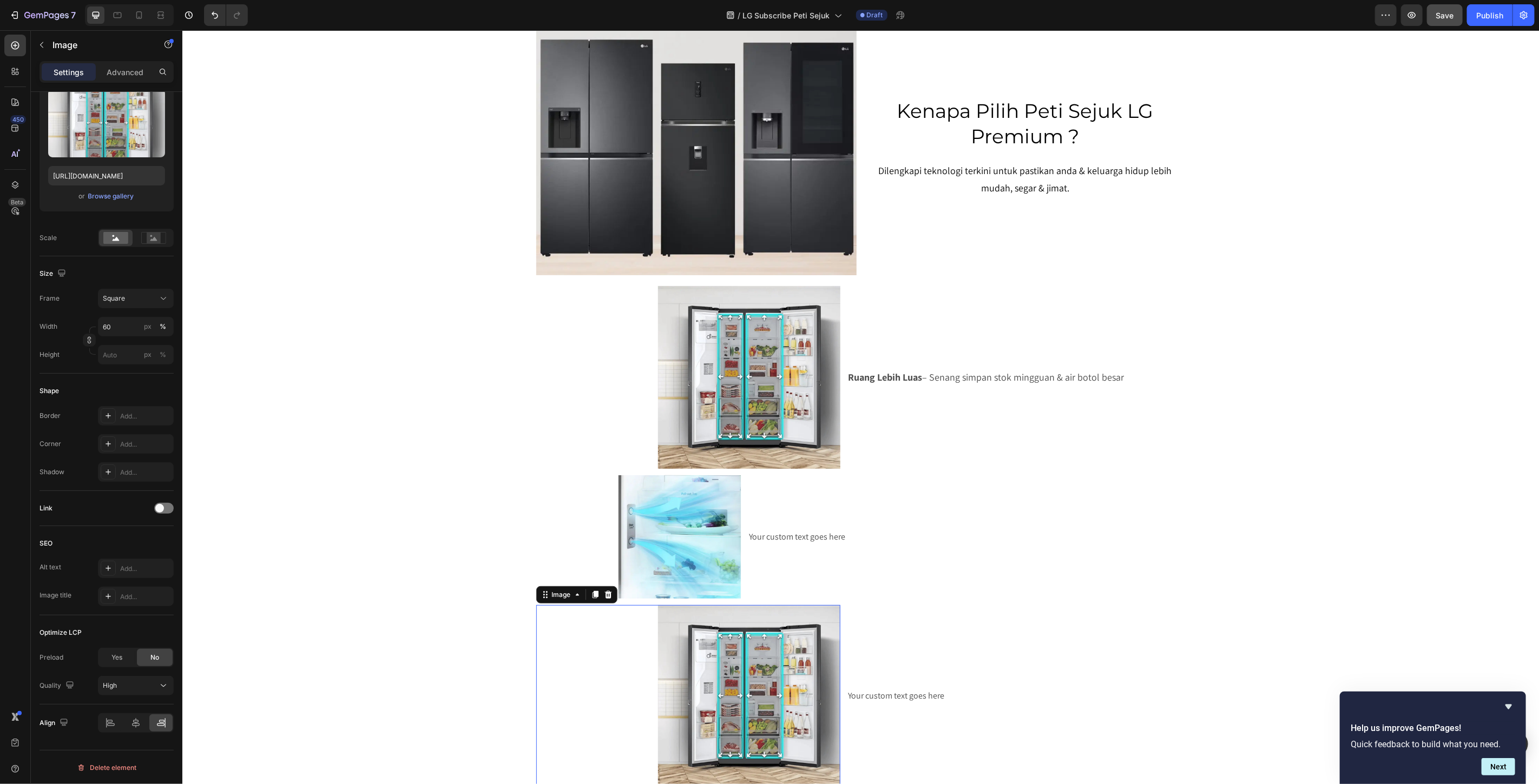
click at [726, 687] on img at bounding box center [749, 696] width 183 height 183
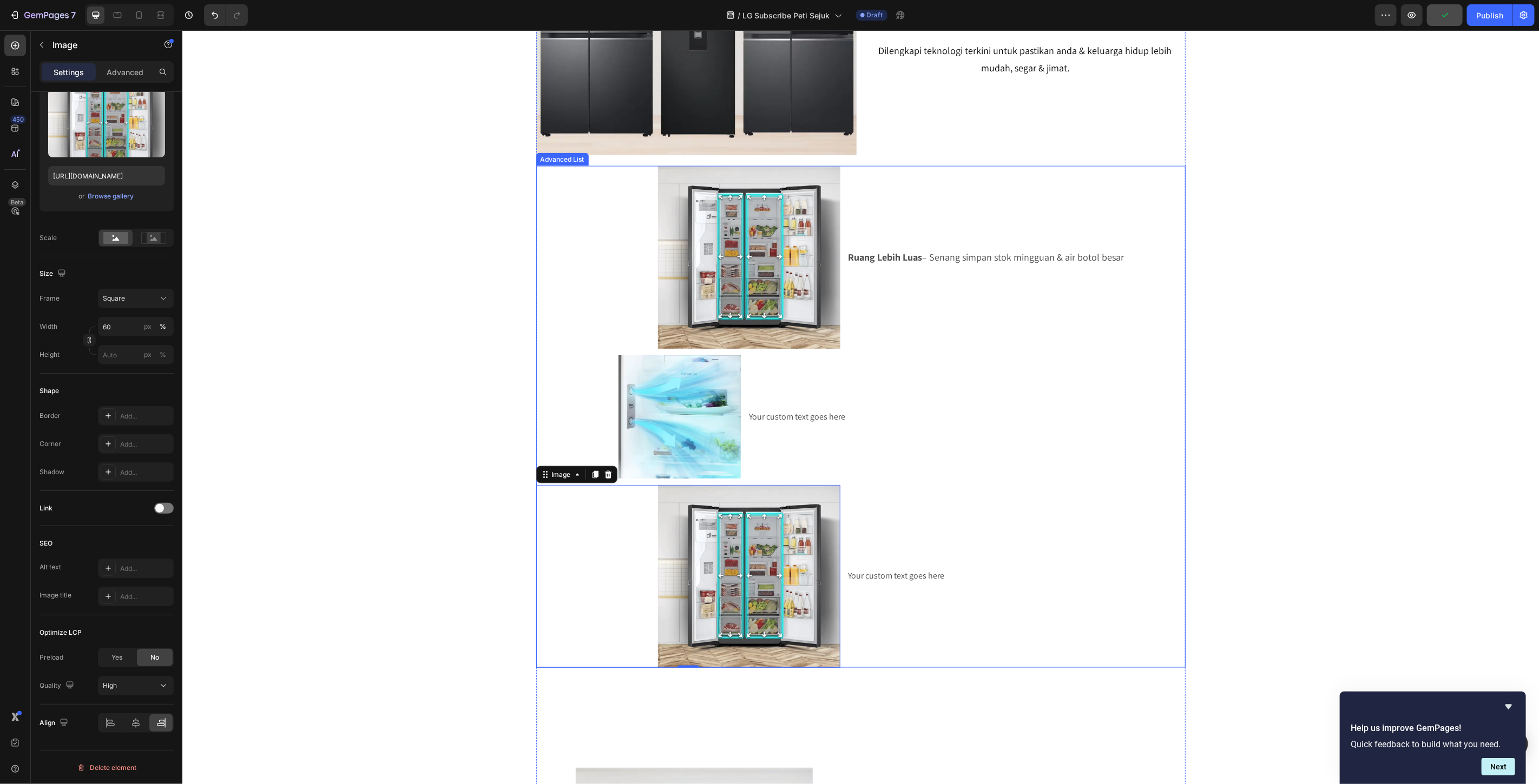
scroll to position [0, 0]
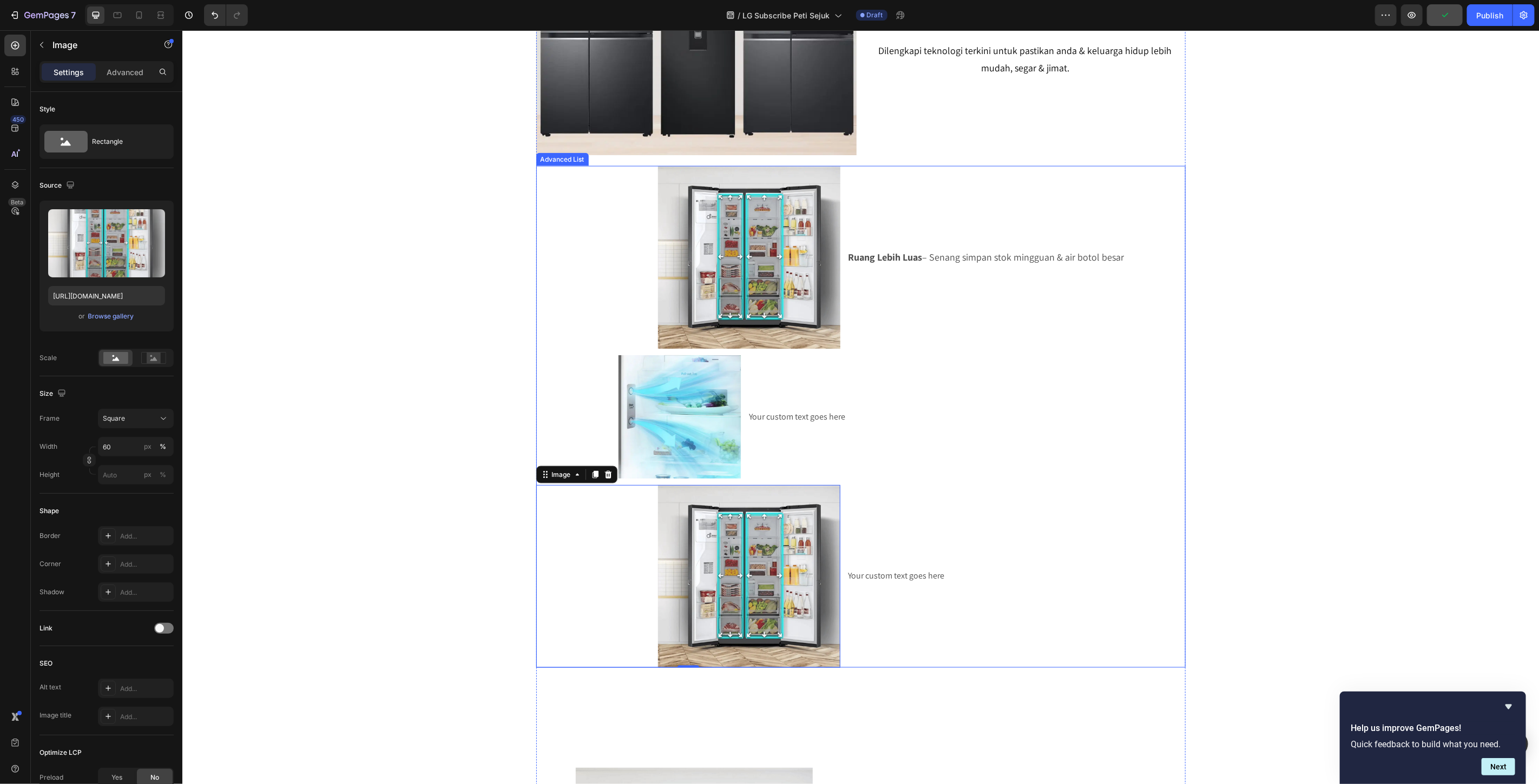
click at [975, 288] on li "Image Ruang Lebih Luas – Senang simpan stok mingguan & air botol besar Text Blo…" at bounding box center [860, 257] width 649 height 183
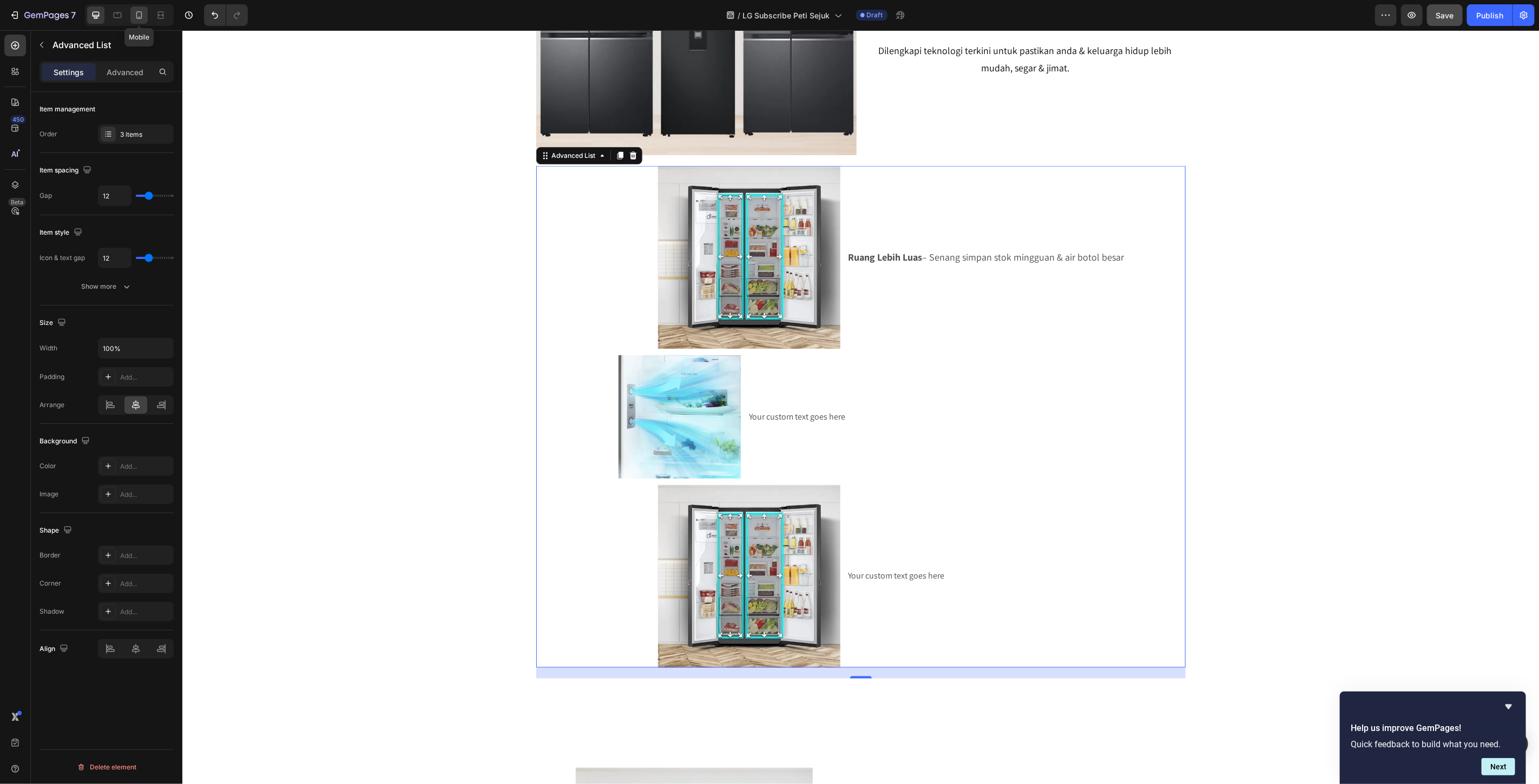
drag, startPoint x: 140, startPoint y: 12, endPoint x: 147, endPoint y: 17, distance: 8.6
click at [140, 13] on icon at bounding box center [139, 15] width 11 height 11
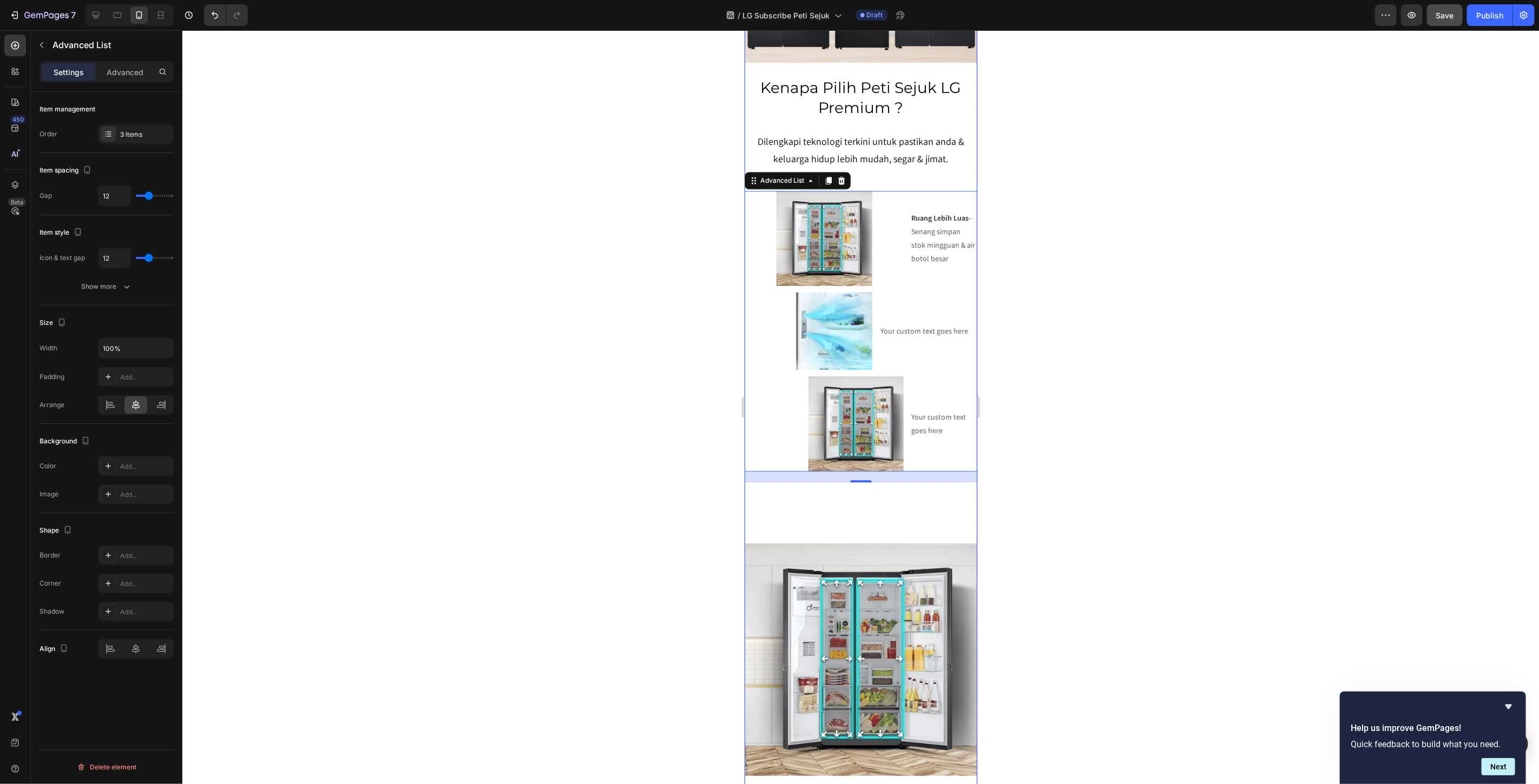
scroll to position [2078, 0]
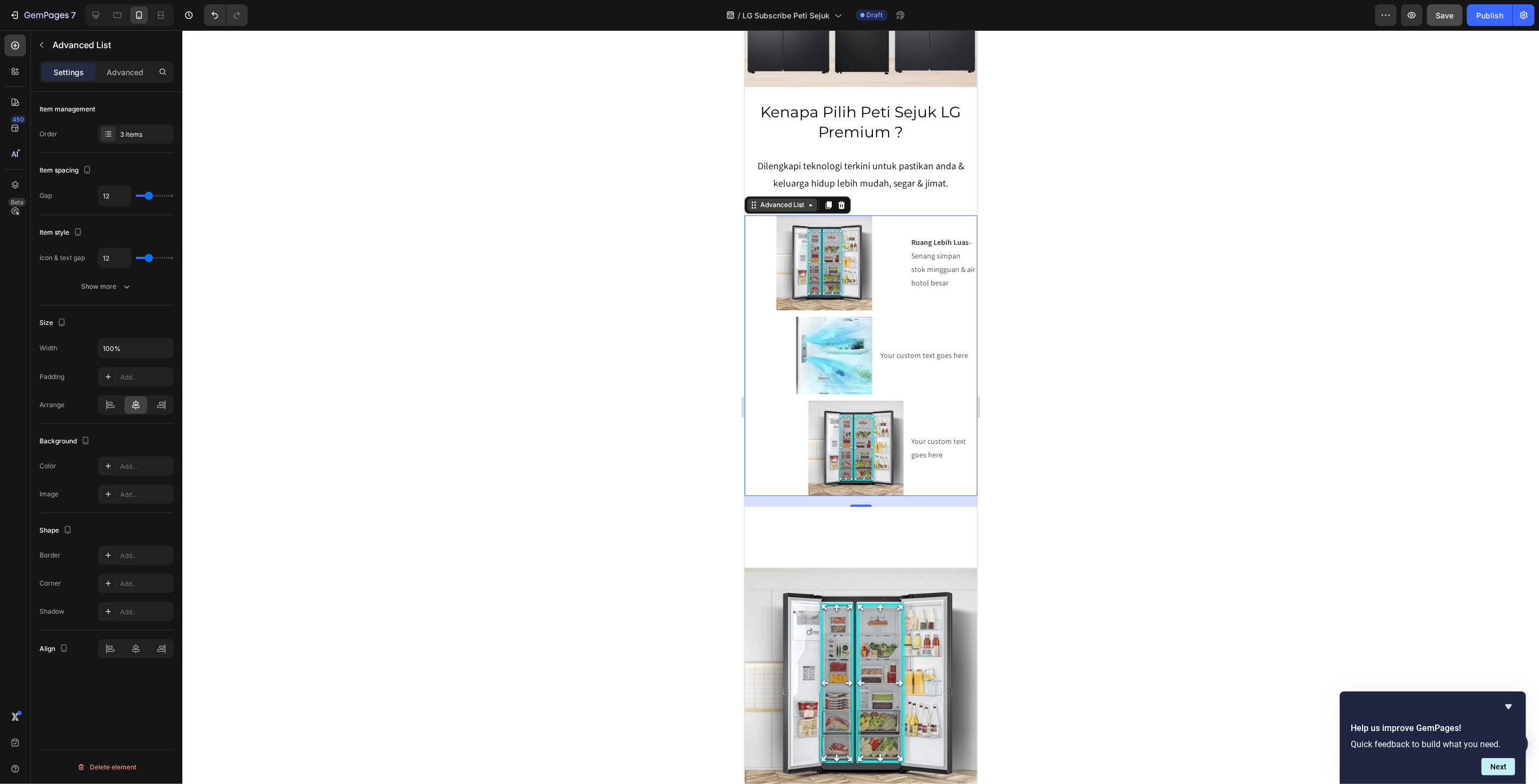
click at [784, 199] on div "Advanced List" at bounding box center [781, 204] width 48 height 10
click at [100, 17] on icon at bounding box center [96, 15] width 11 height 11
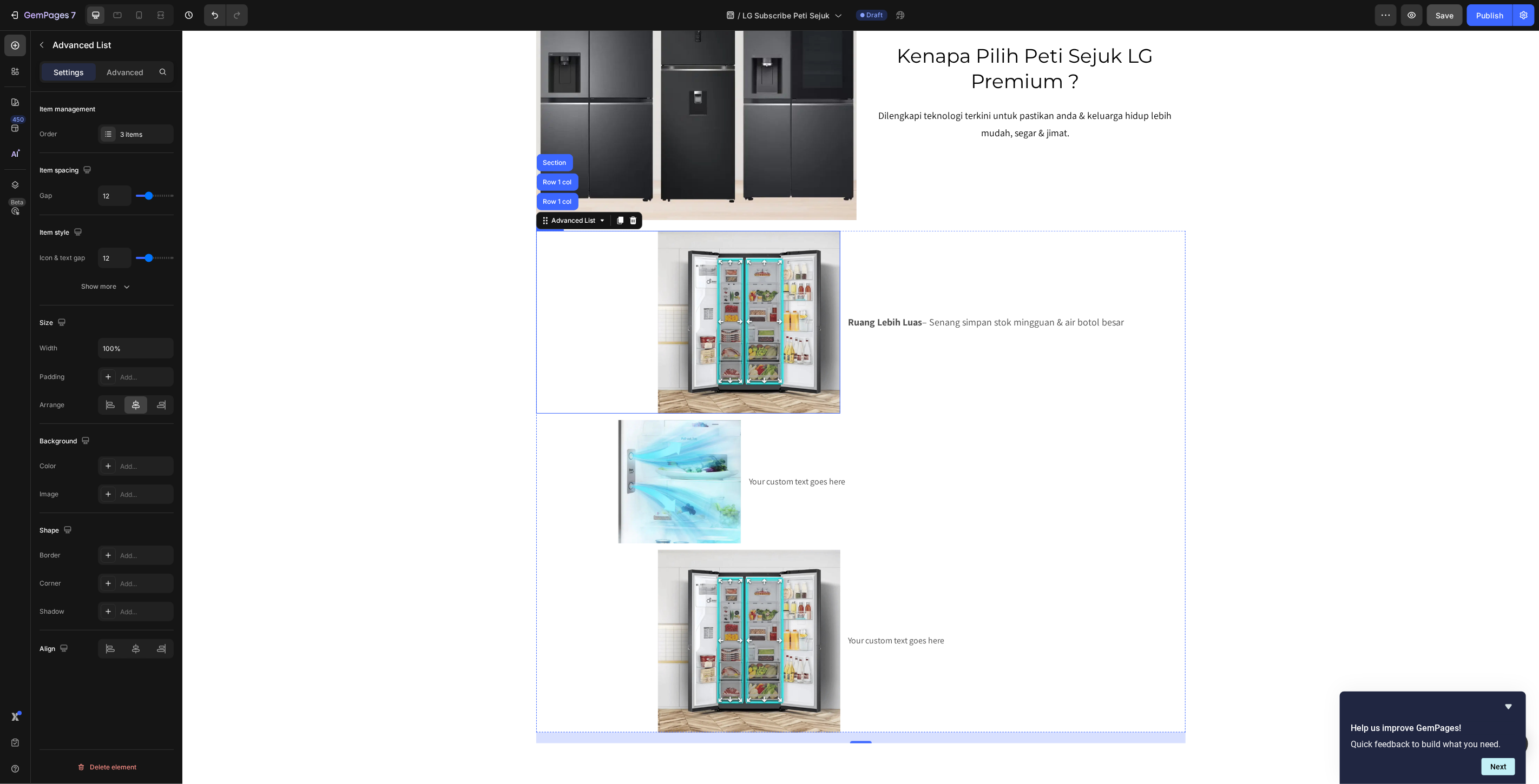
scroll to position [992, 0]
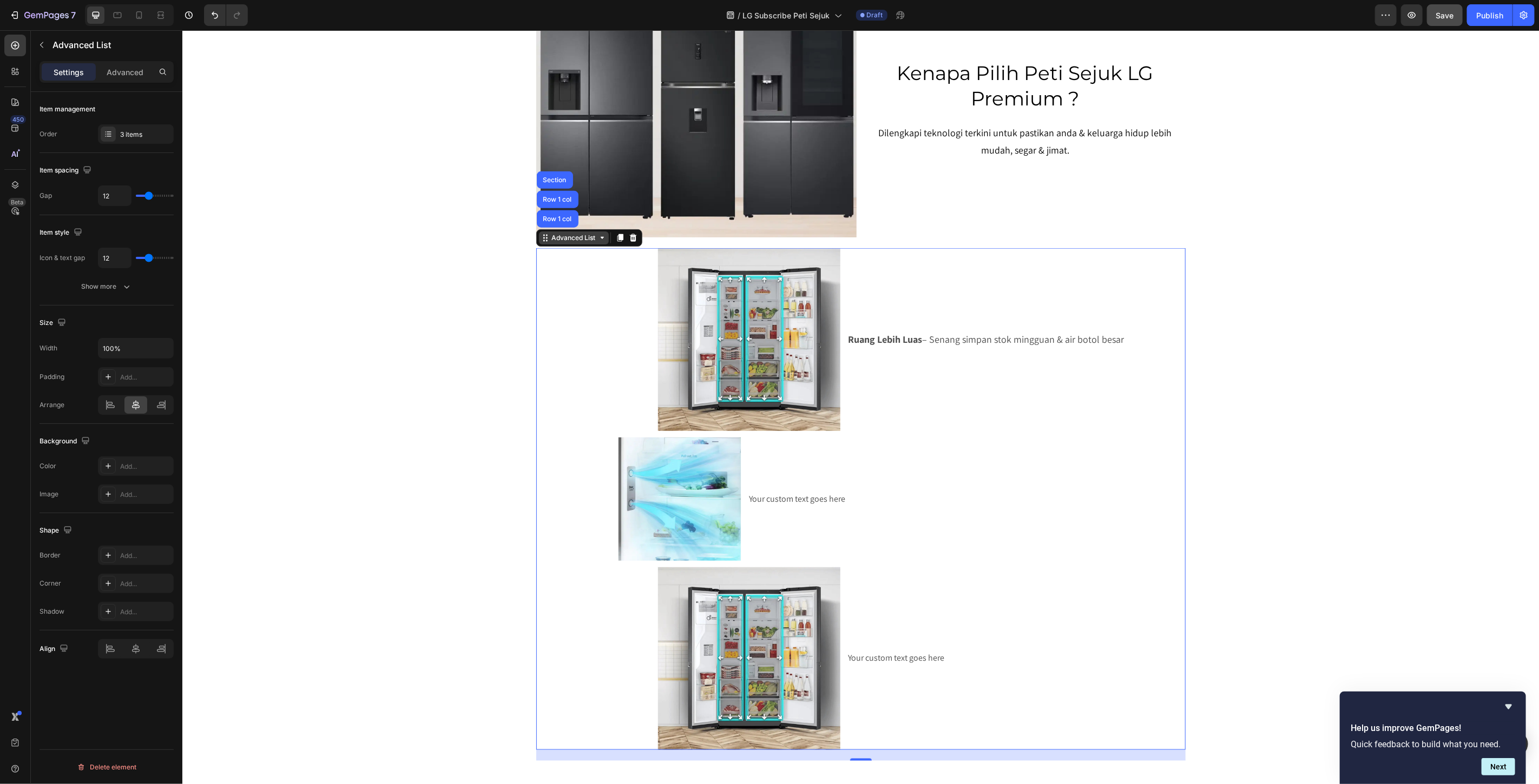
click at [557, 238] on div "Advanced List" at bounding box center [573, 237] width 48 height 10
click at [111, 408] on icon at bounding box center [111, 407] width 8 height 3
click at [137, 409] on icon at bounding box center [136, 405] width 11 height 11
click at [158, 406] on icon at bounding box center [161, 407] width 8 height 3
click at [112, 406] on icon at bounding box center [111, 407] width 8 height 3
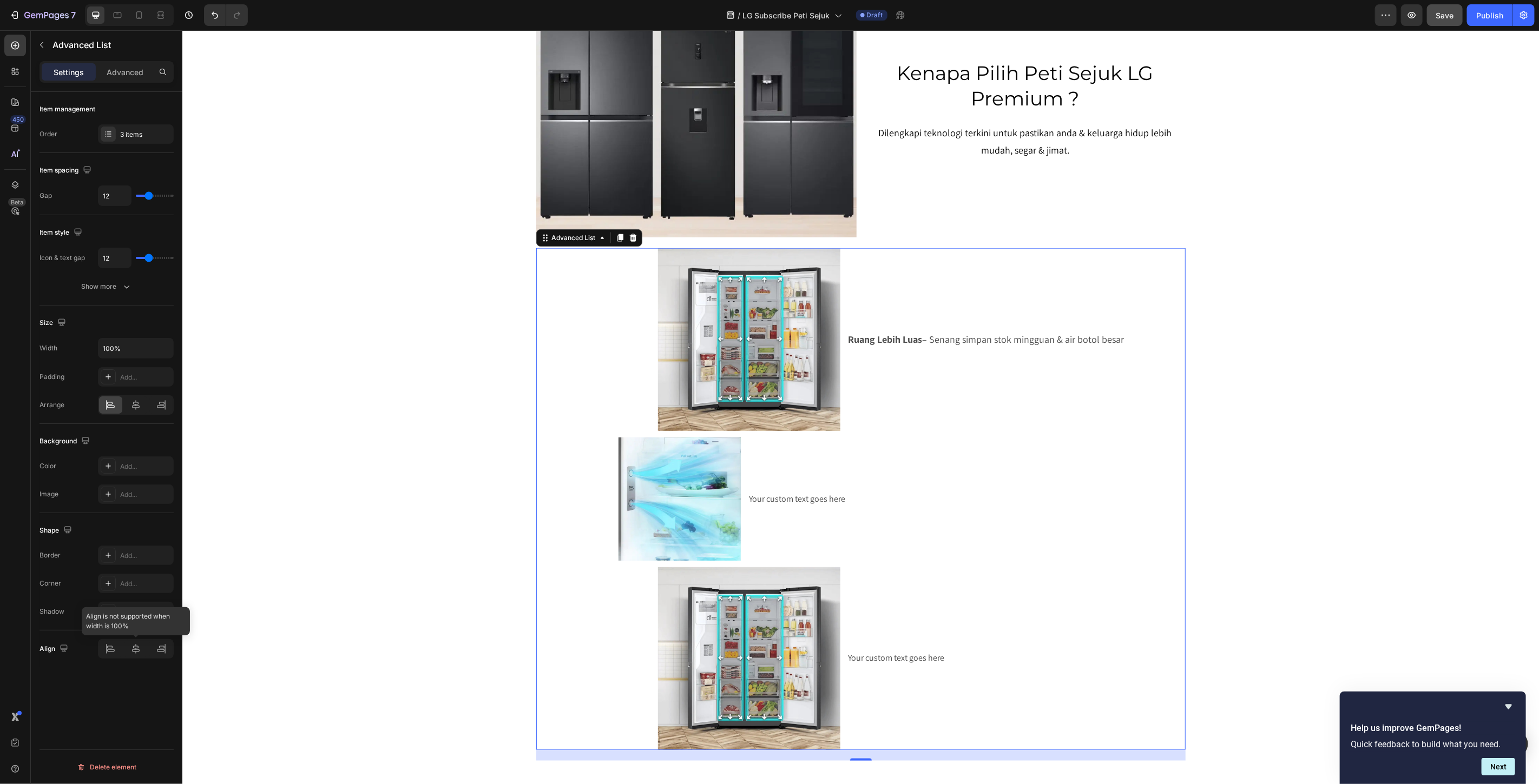
click at [108, 646] on div at bounding box center [136, 649] width 76 height 20
click at [140, 653] on div at bounding box center [136, 649] width 76 height 20
click at [109, 287] on div "Show more" at bounding box center [107, 287] width 50 height 11
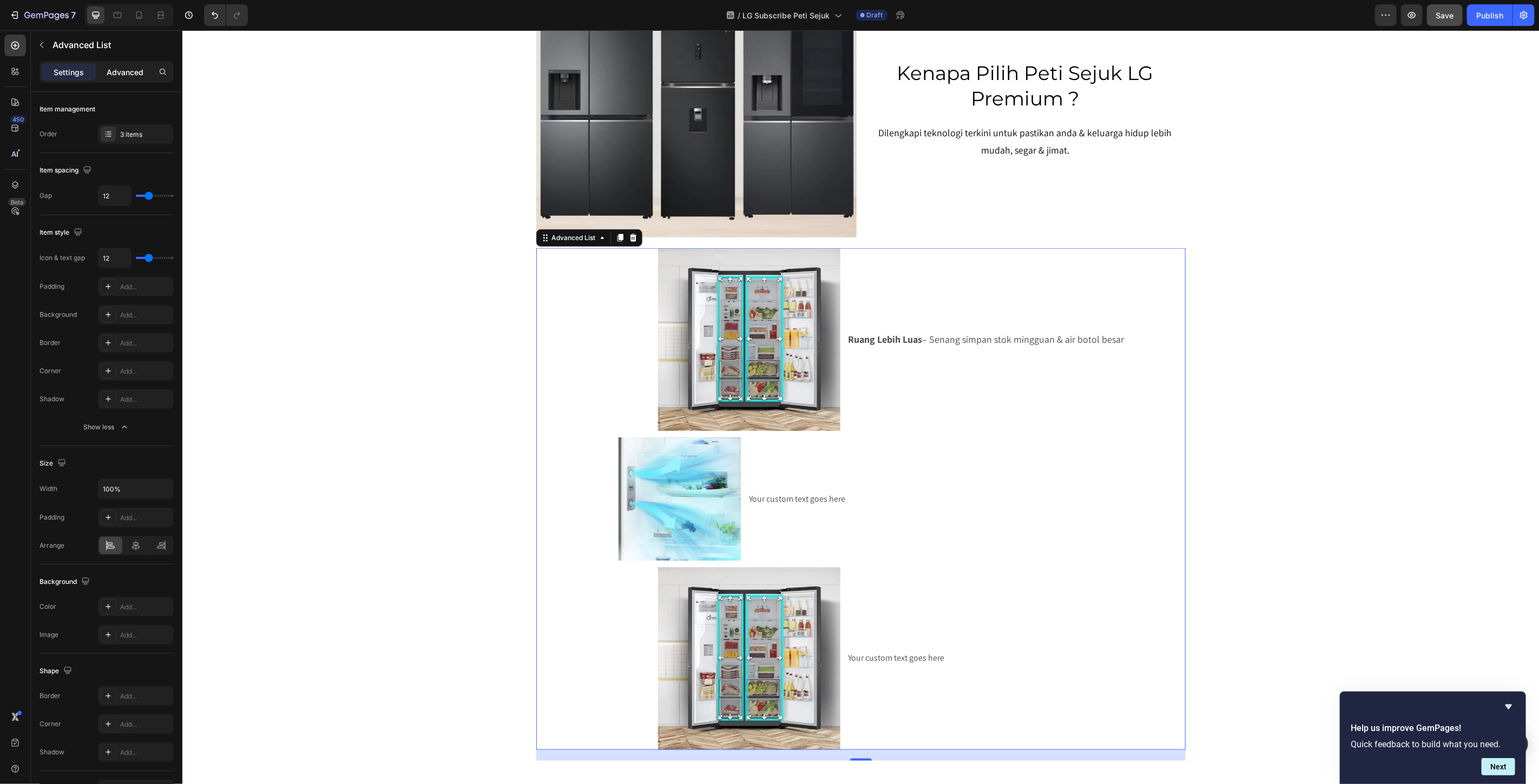
click at [116, 72] on p "Advanced" at bounding box center [125, 72] width 37 height 11
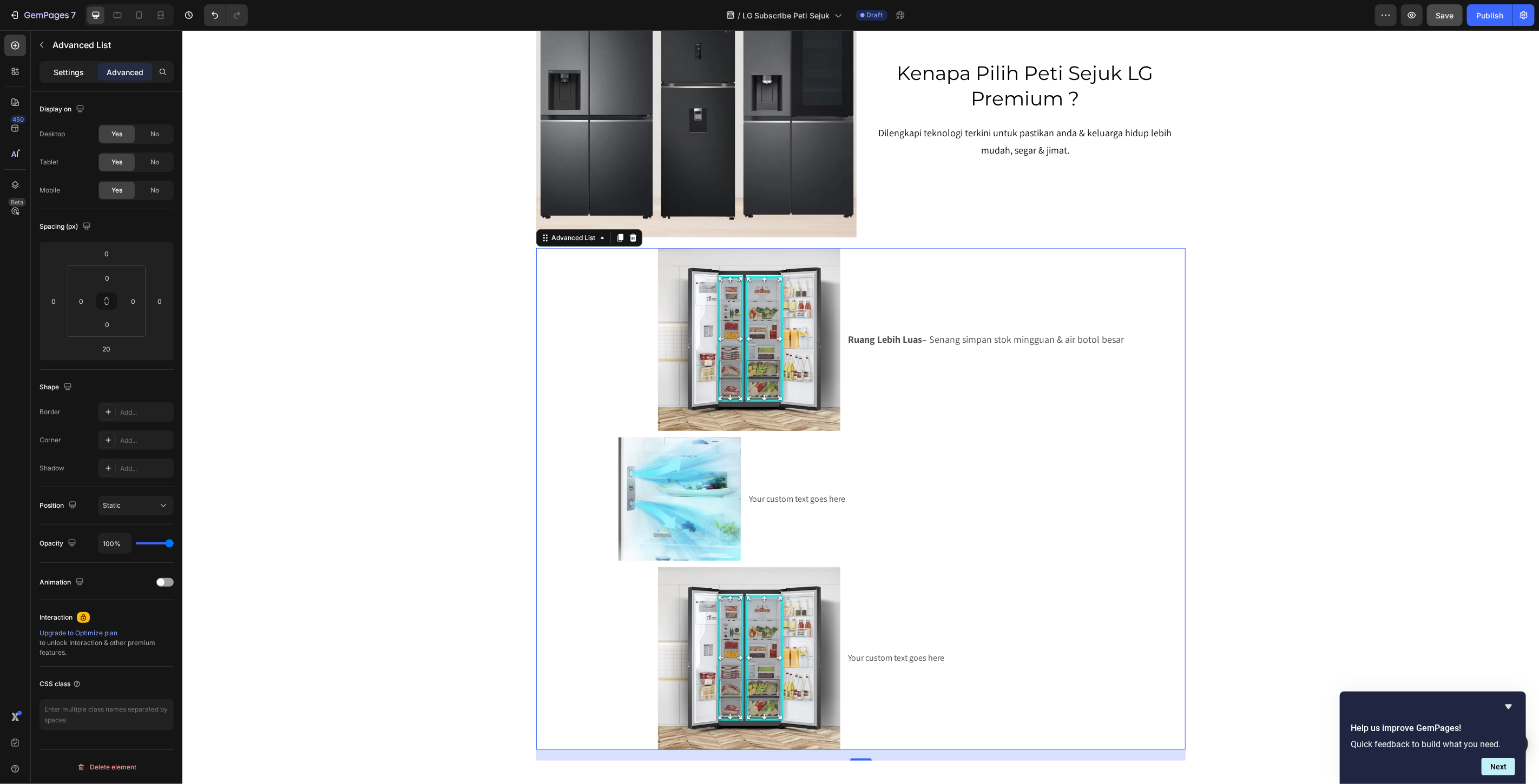
click at [62, 76] on p "Settings" at bounding box center [69, 72] width 30 height 11
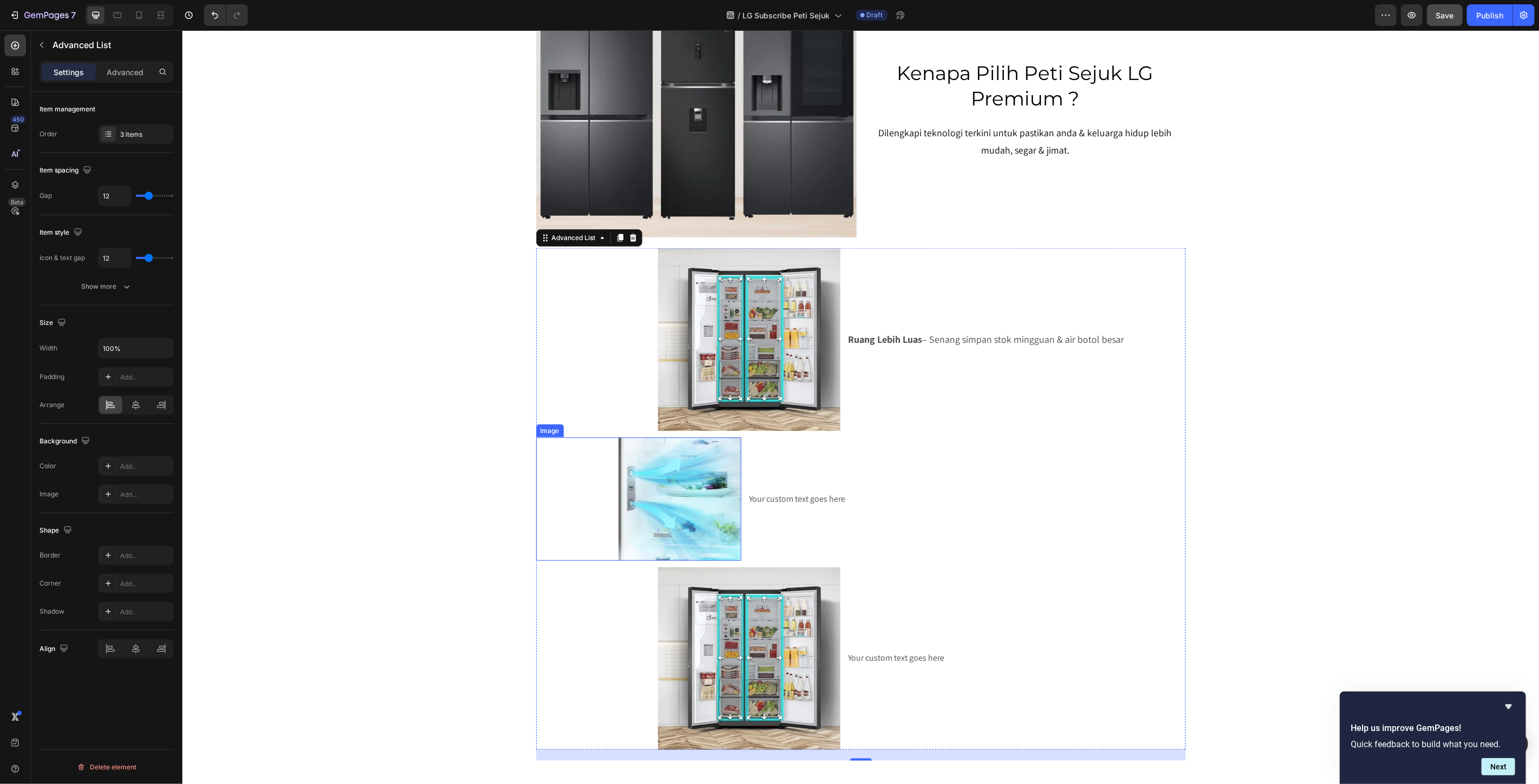
click at [695, 509] on img at bounding box center [679, 499] width 124 height 124
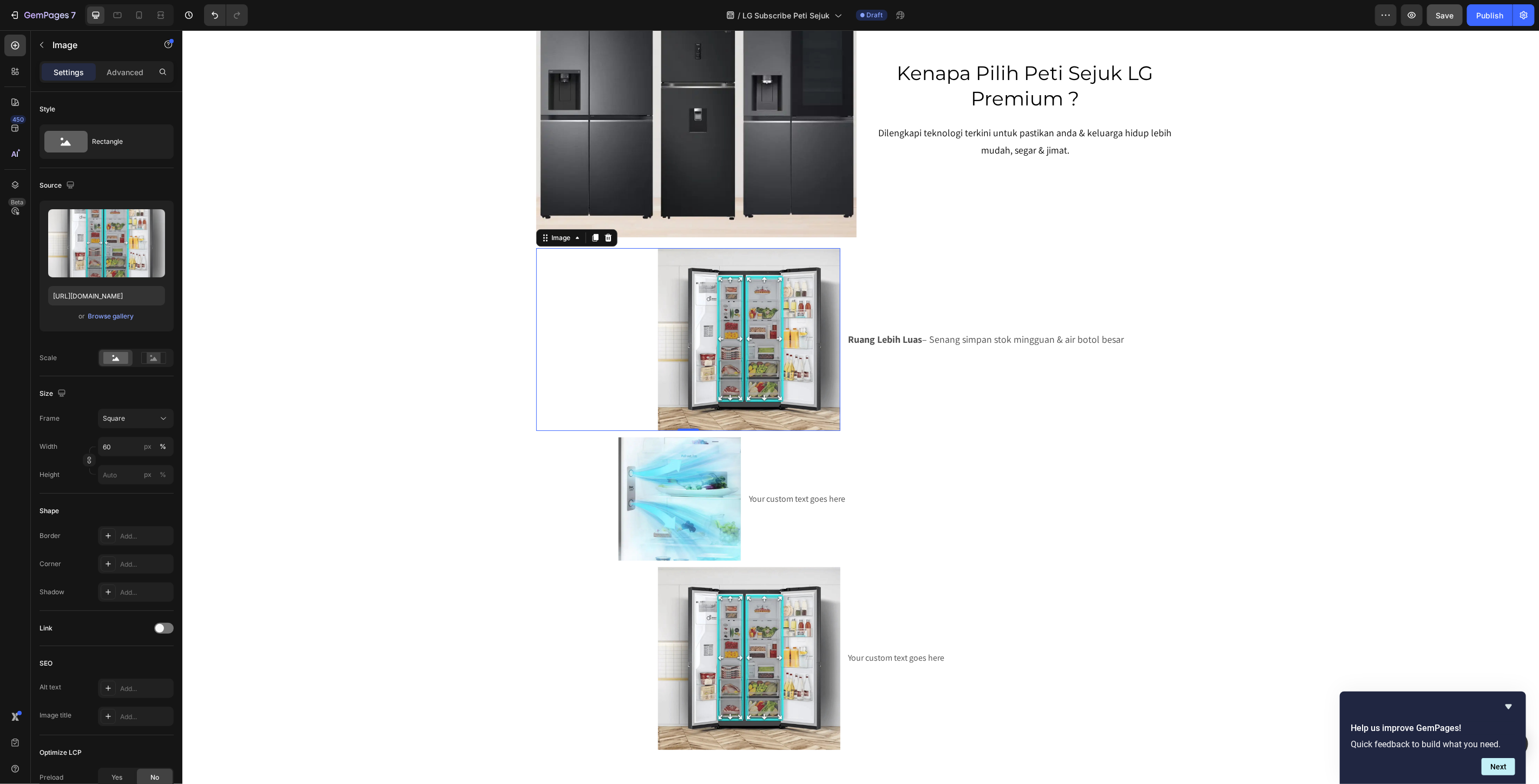
click at [761, 336] on img at bounding box center [749, 339] width 183 height 183
click at [672, 544] on img at bounding box center [679, 499] width 124 height 124
click at [761, 338] on img at bounding box center [749, 339] width 183 height 183
click at [79, 133] on icon at bounding box center [66, 142] width 43 height 21
click at [302, 180] on icon at bounding box center [295, 174] width 22 height 21
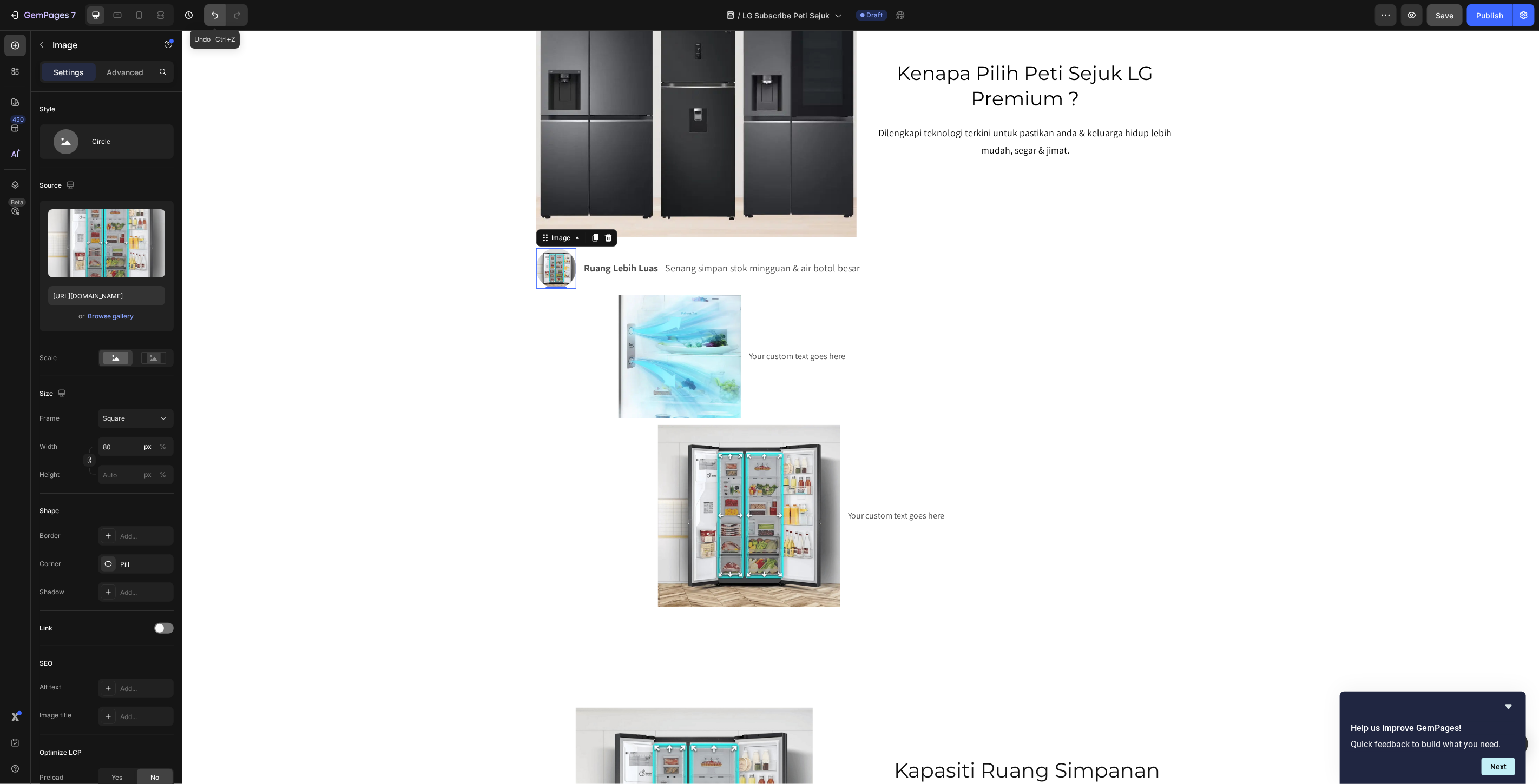
click at [210, 14] on icon "Undo/Redo" at bounding box center [215, 15] width 11 height 11
click at [214, 18] on icon "Undo/Redo" at bounding box center [214, 16] width 7 height 7
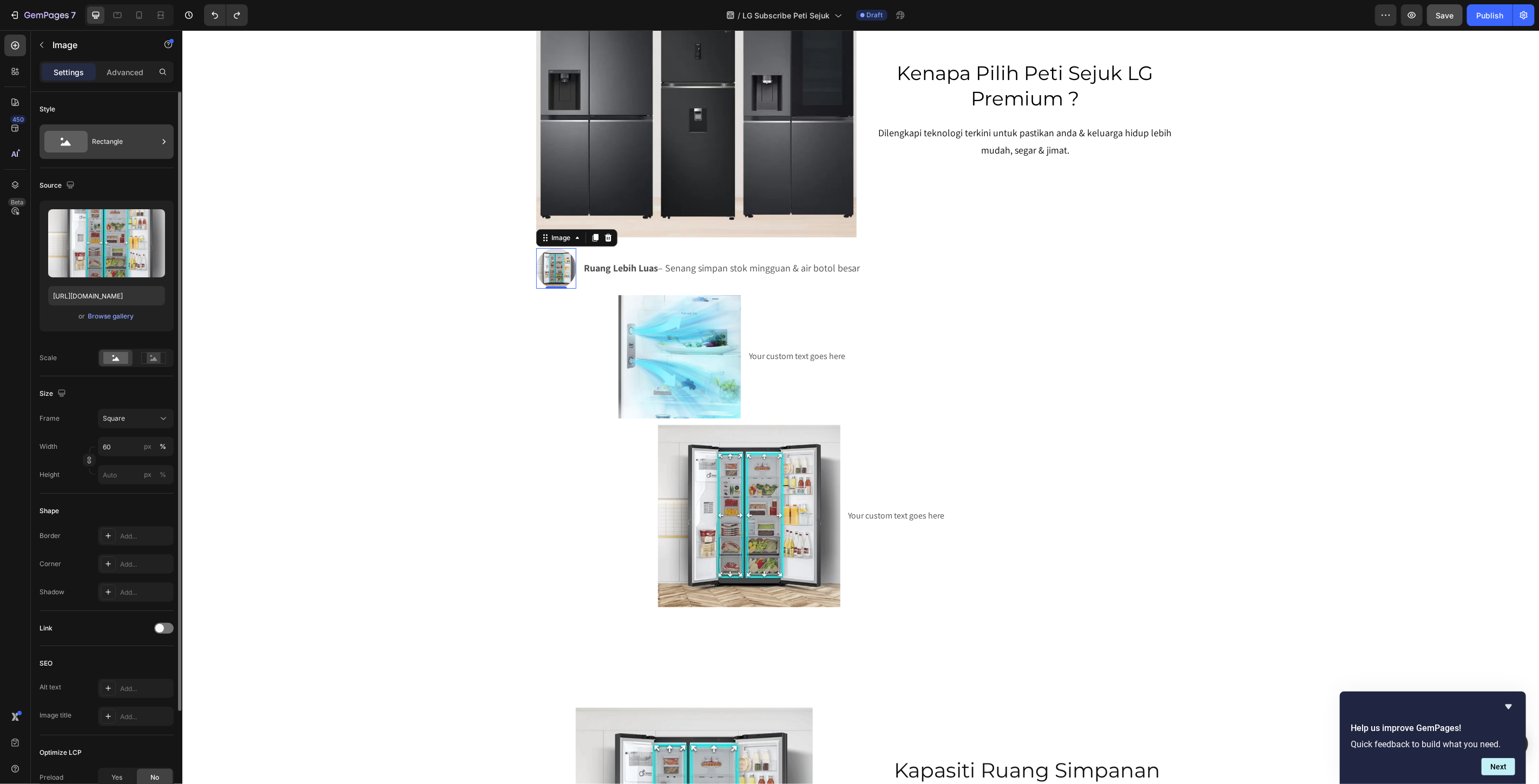
click at [124, 130] on div "Rectangle" at bounding box center [125, 142] width 66 height 25
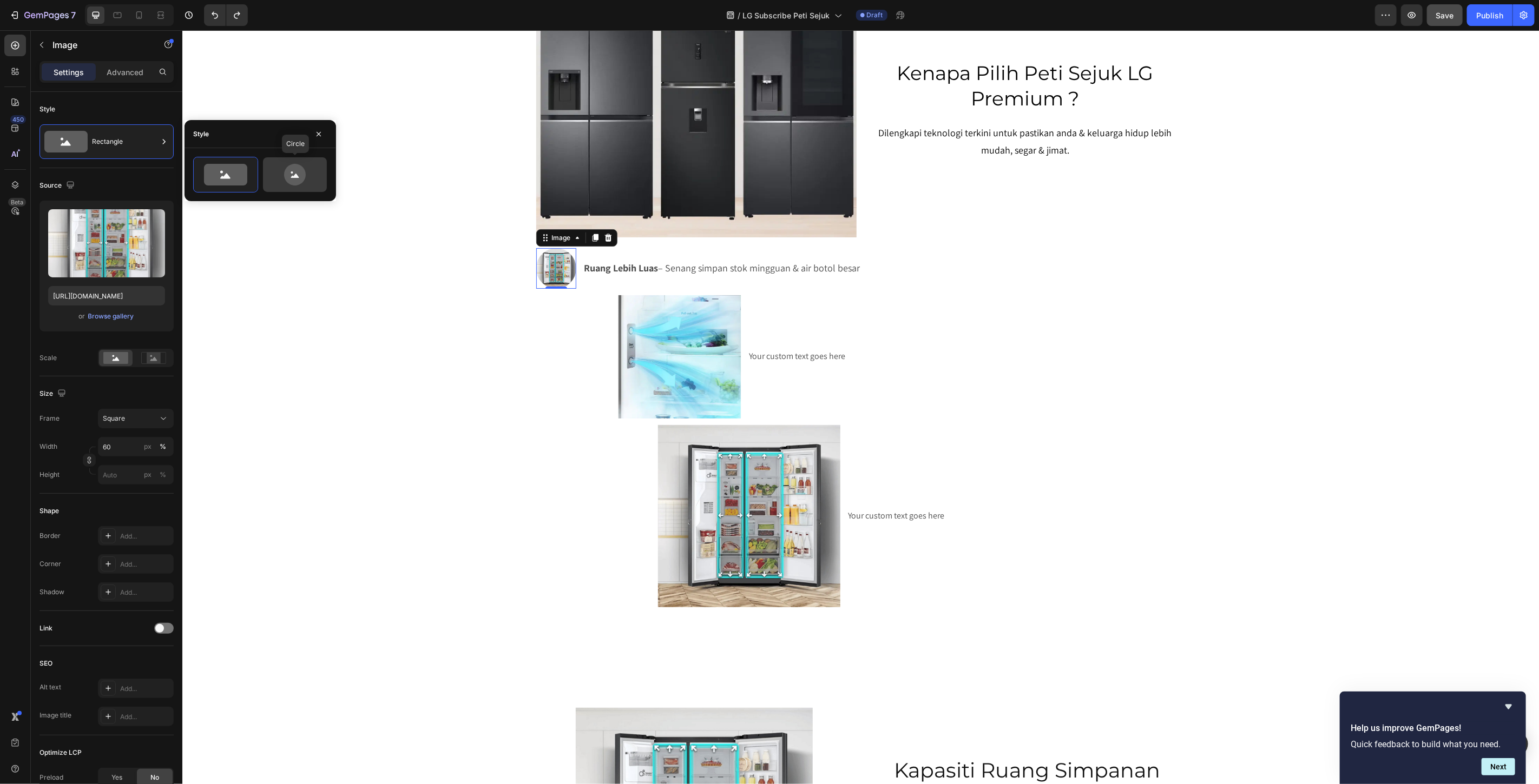
click at [275, 177] on icon at bounding box center [295, 174] width 51 height 21
click at [223, 182] on icon at bounding box center [225, 174] width 43 height 21
type input "100"
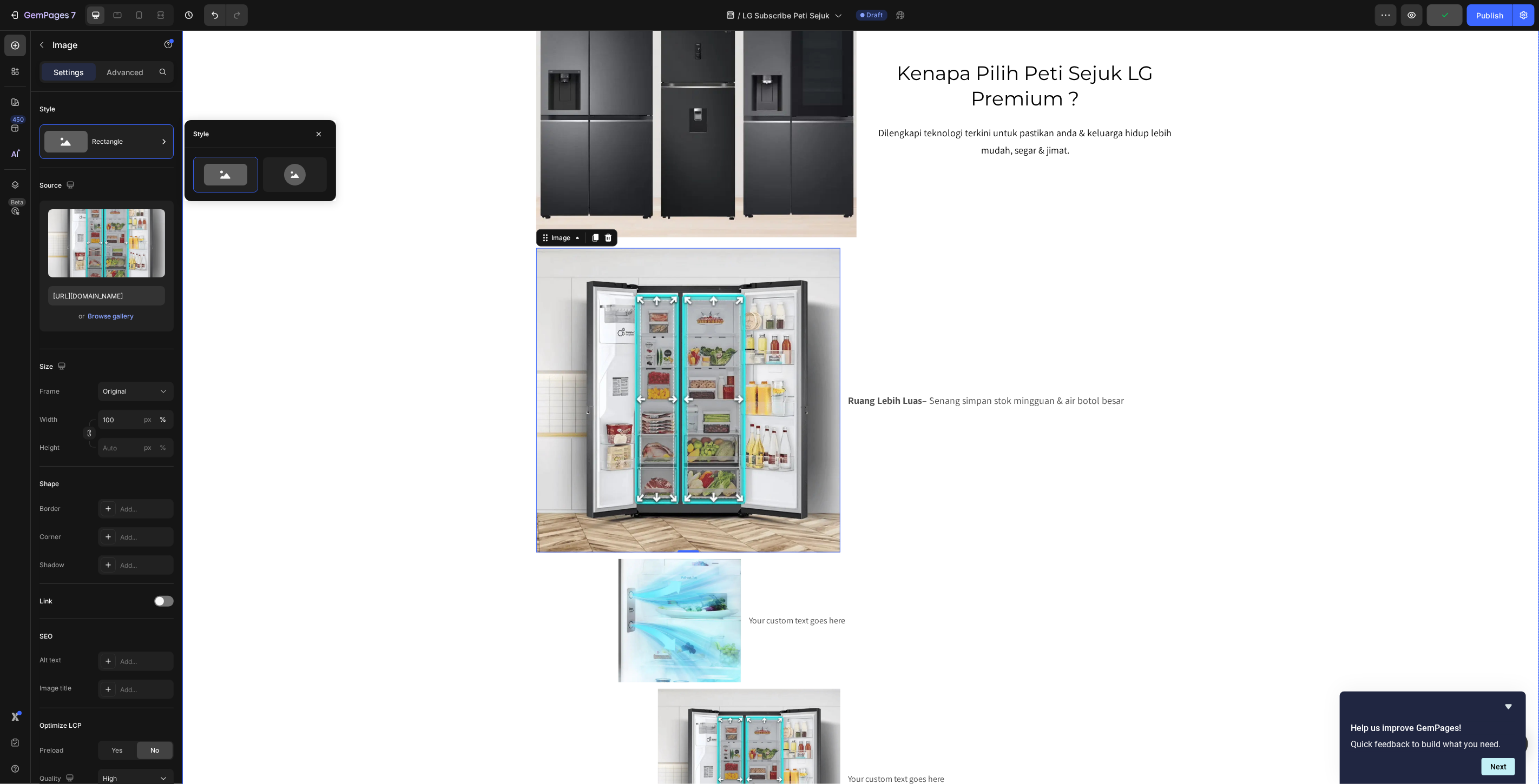
click at [371, 343] on div "SERENDAH RM80/BULAN* Heading Row Peti Sejuk LG Premium Dari RM80 Bulanan – Mili…" at bounding box center [860, 266] width 1357 height 2414
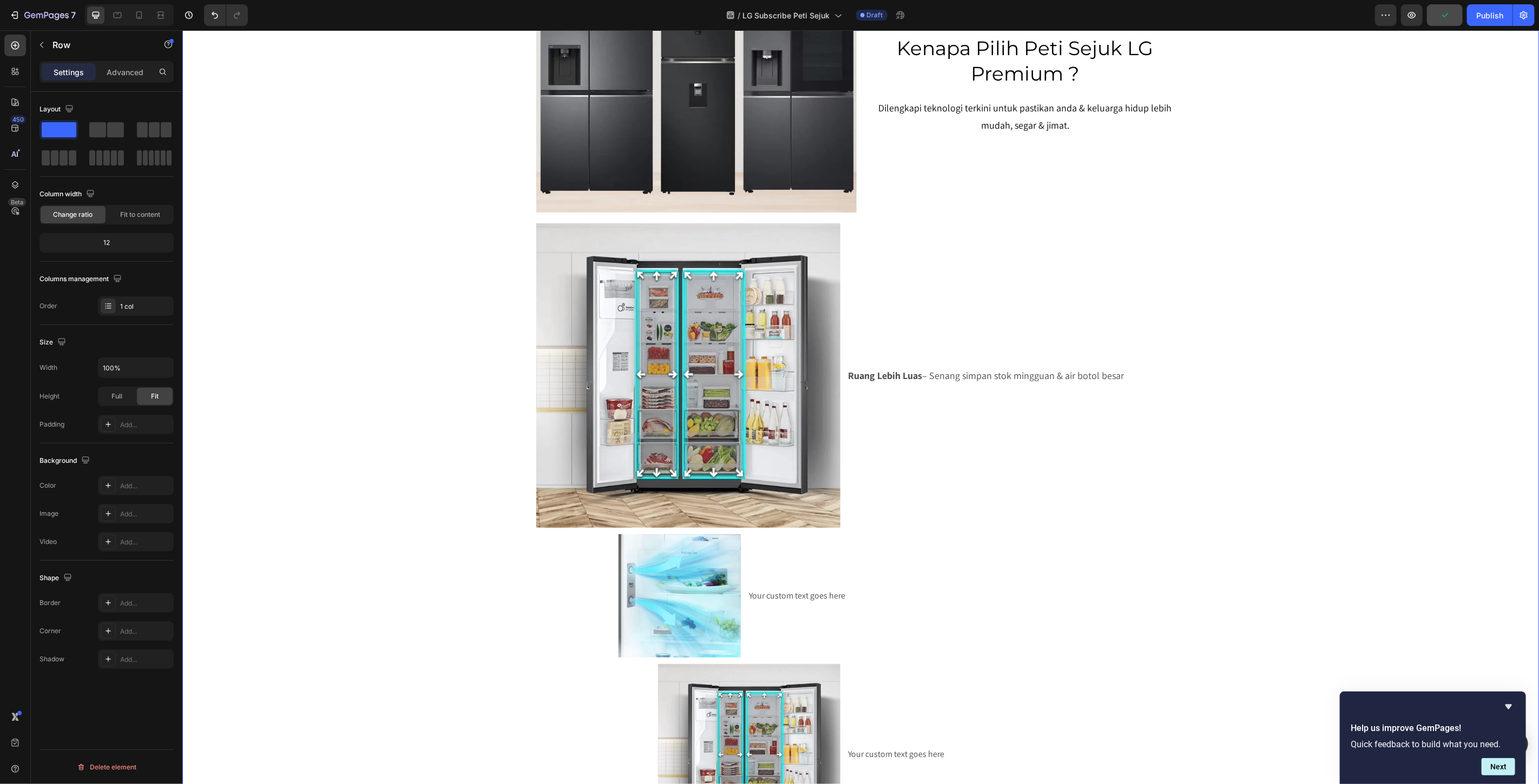
scroll to position [1112, 0]
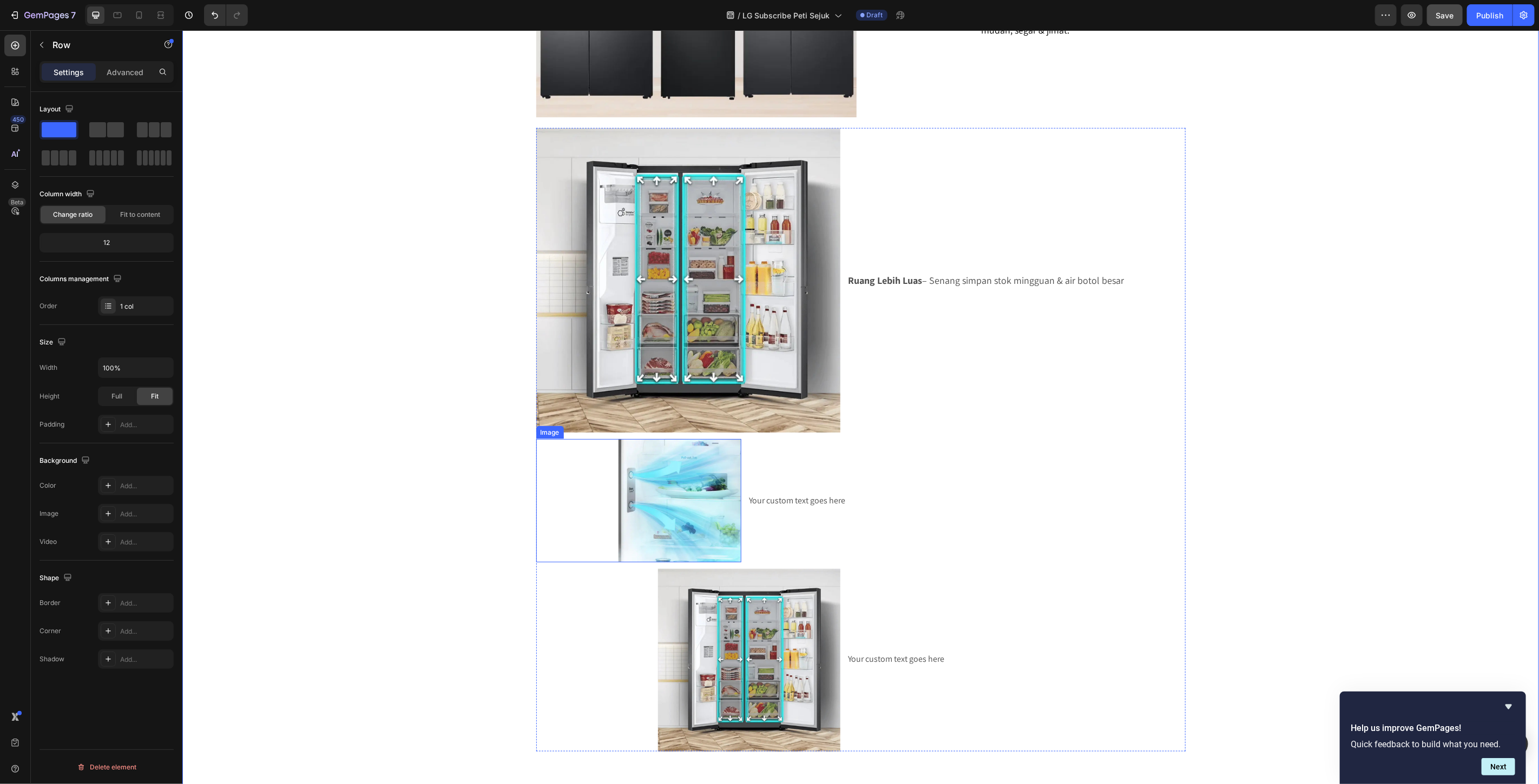
click at [680, 511] on img at bounding box center [679, 500] width 124 height 124
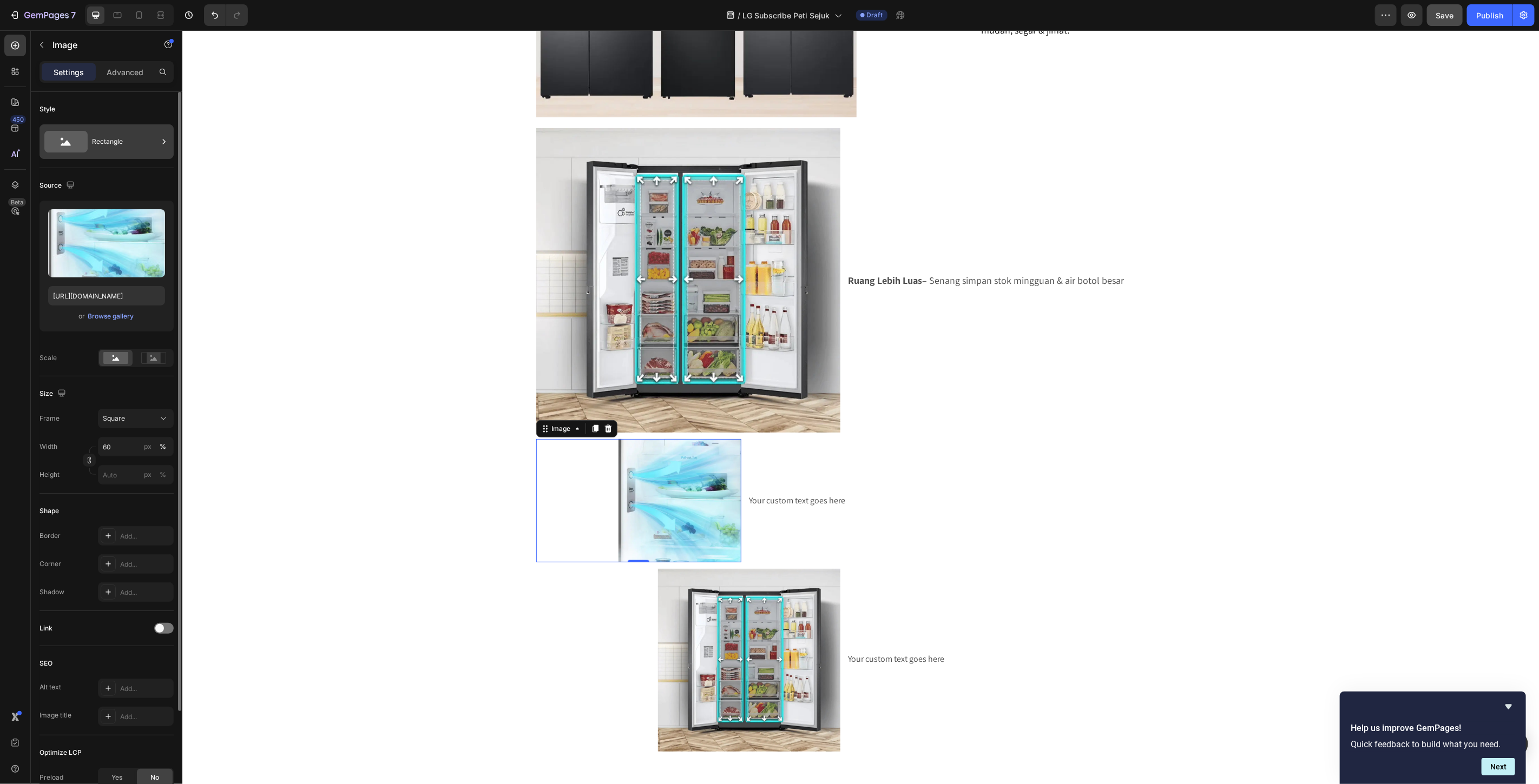
click at [94, 143] on div "Rectangle" at bounding box center [125, 142] width 66 height 25
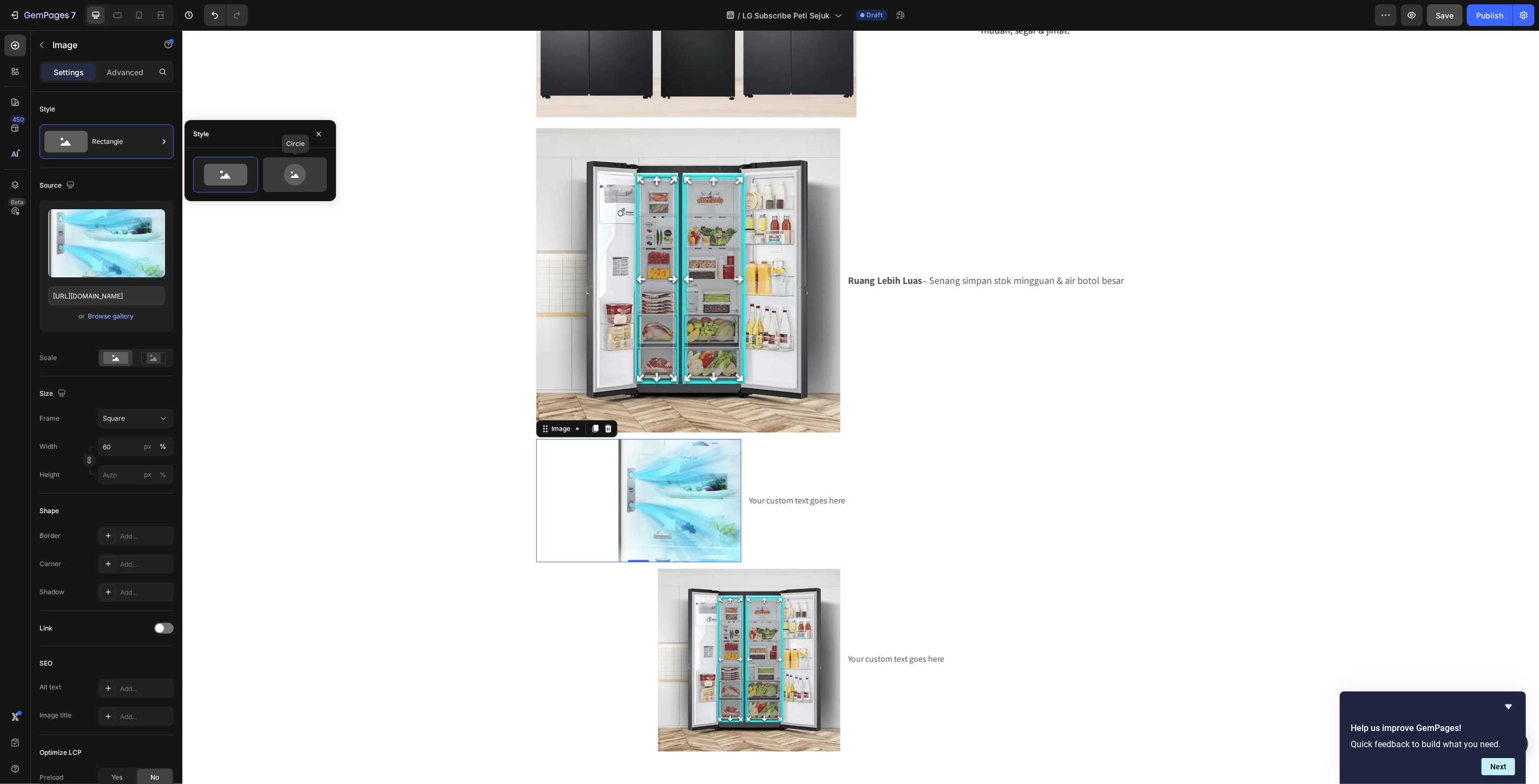
click at [296, 180] on icon at bounding box center [295, 174] width 22 height 21
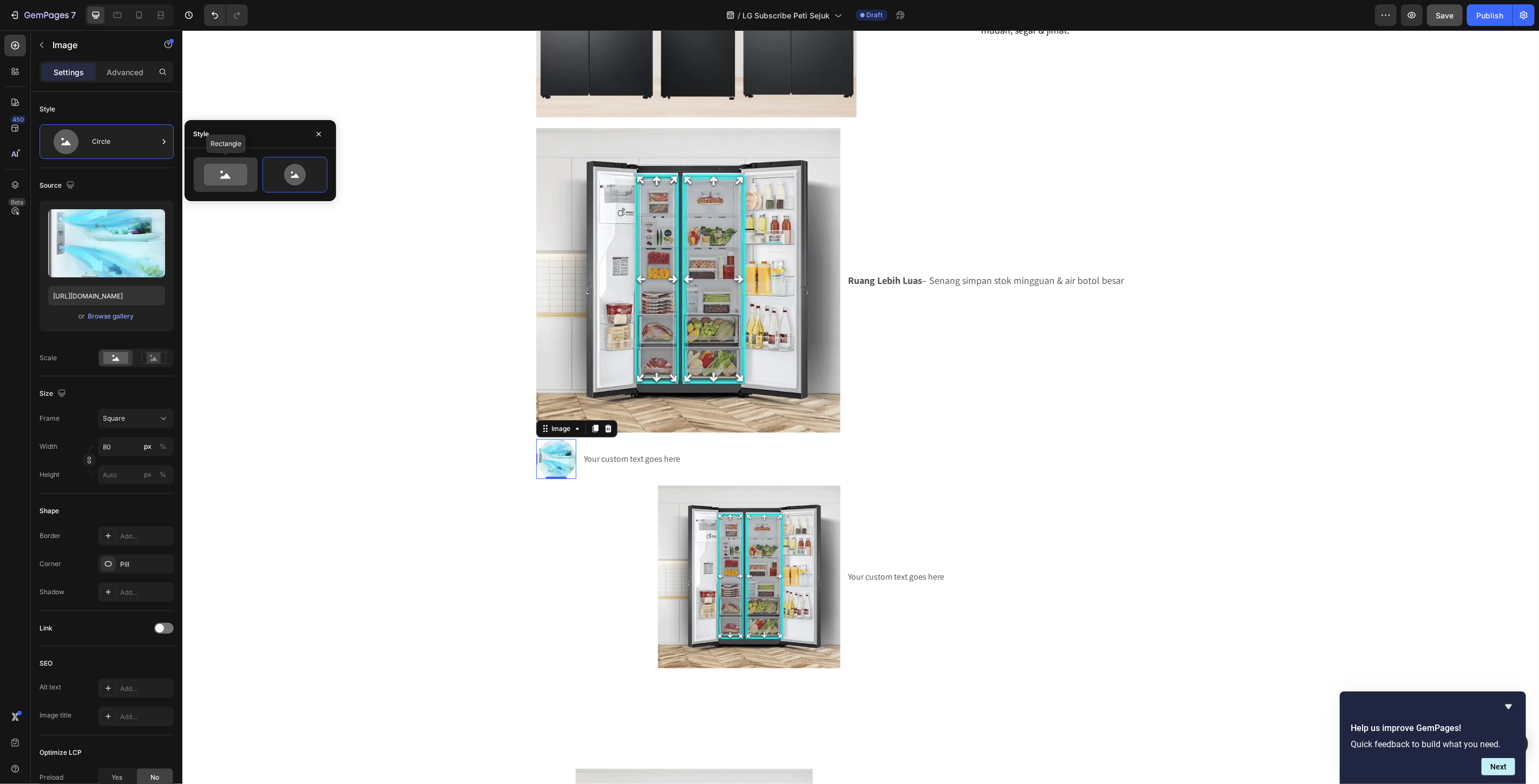
click at [225, 185] on icon at bounding box center [225, 174] width 43 height 21
type input "100"
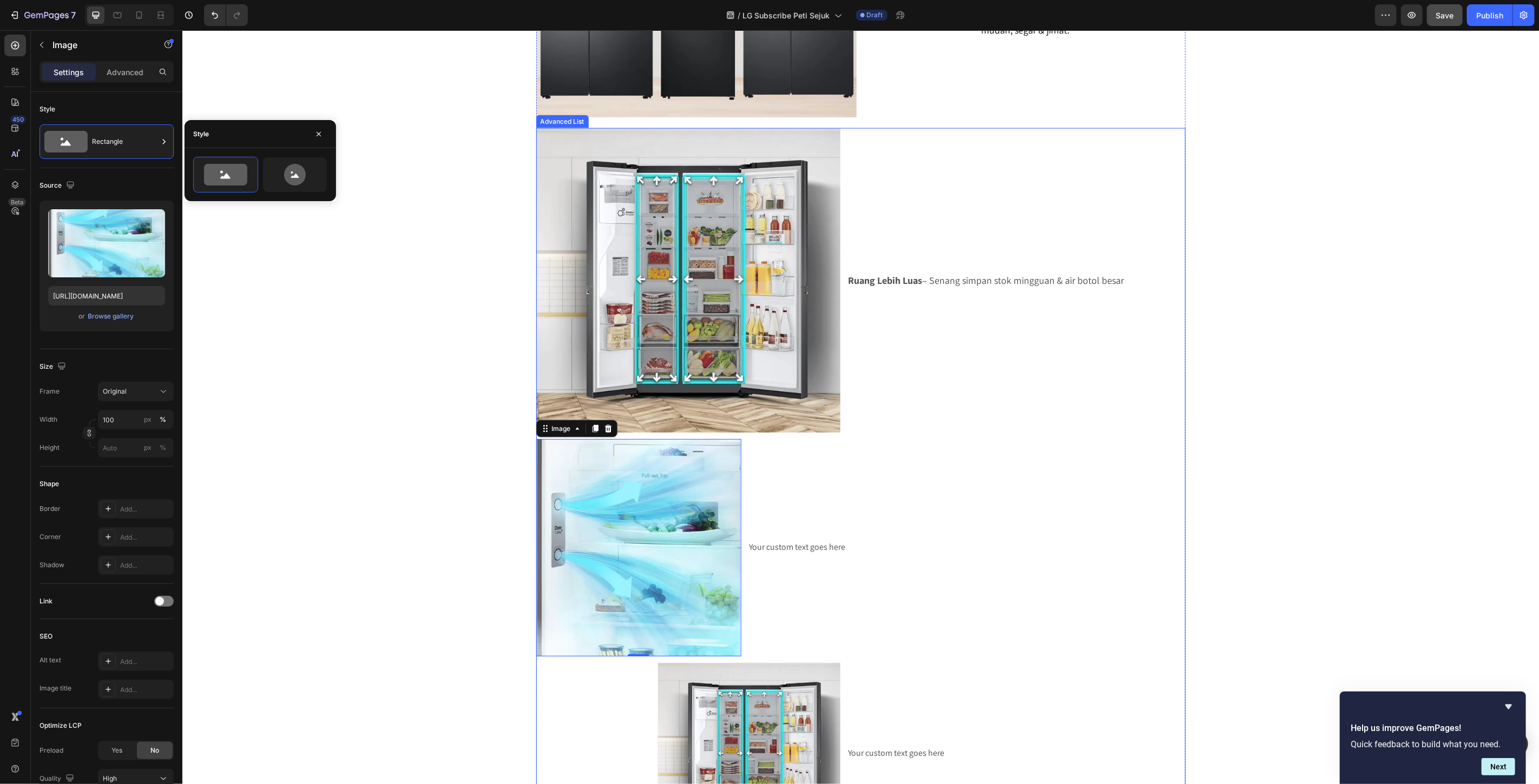
click at [1057, 520] on li "Image 0 Your custom text goes here Text Block" at bounding box center [860, 547] width 649 height 217
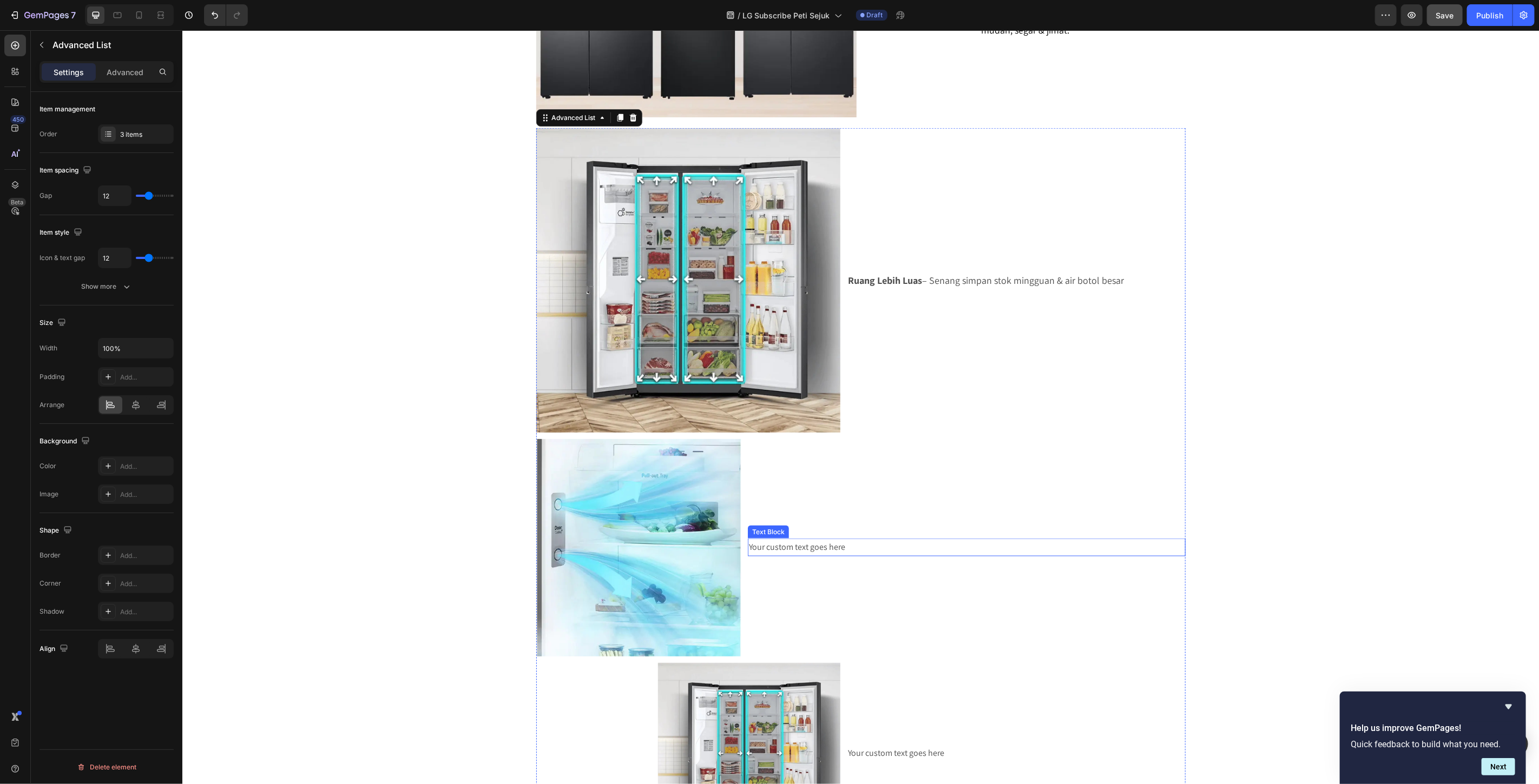
click at [803, 544] on div "Your custom text goes here" at bounding box center [966, 547] width 437 height 18
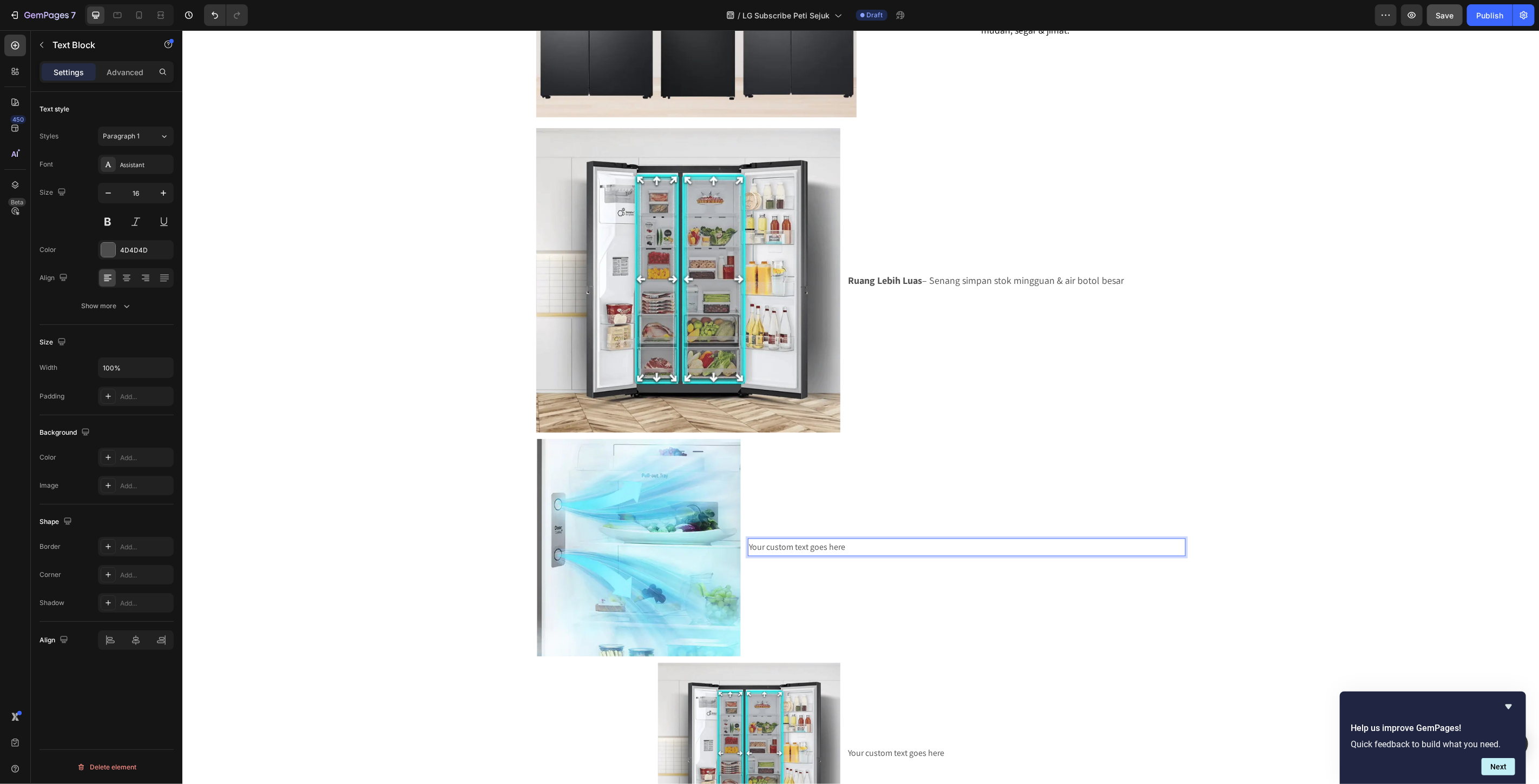
click at [803, 544] on div "Your custom text goes here" at bounding box center [966, 547] width 437 height 18
click at [803, 544] on p "Your custom text goes here" at bounding box center [966, 547] width 435 height 16
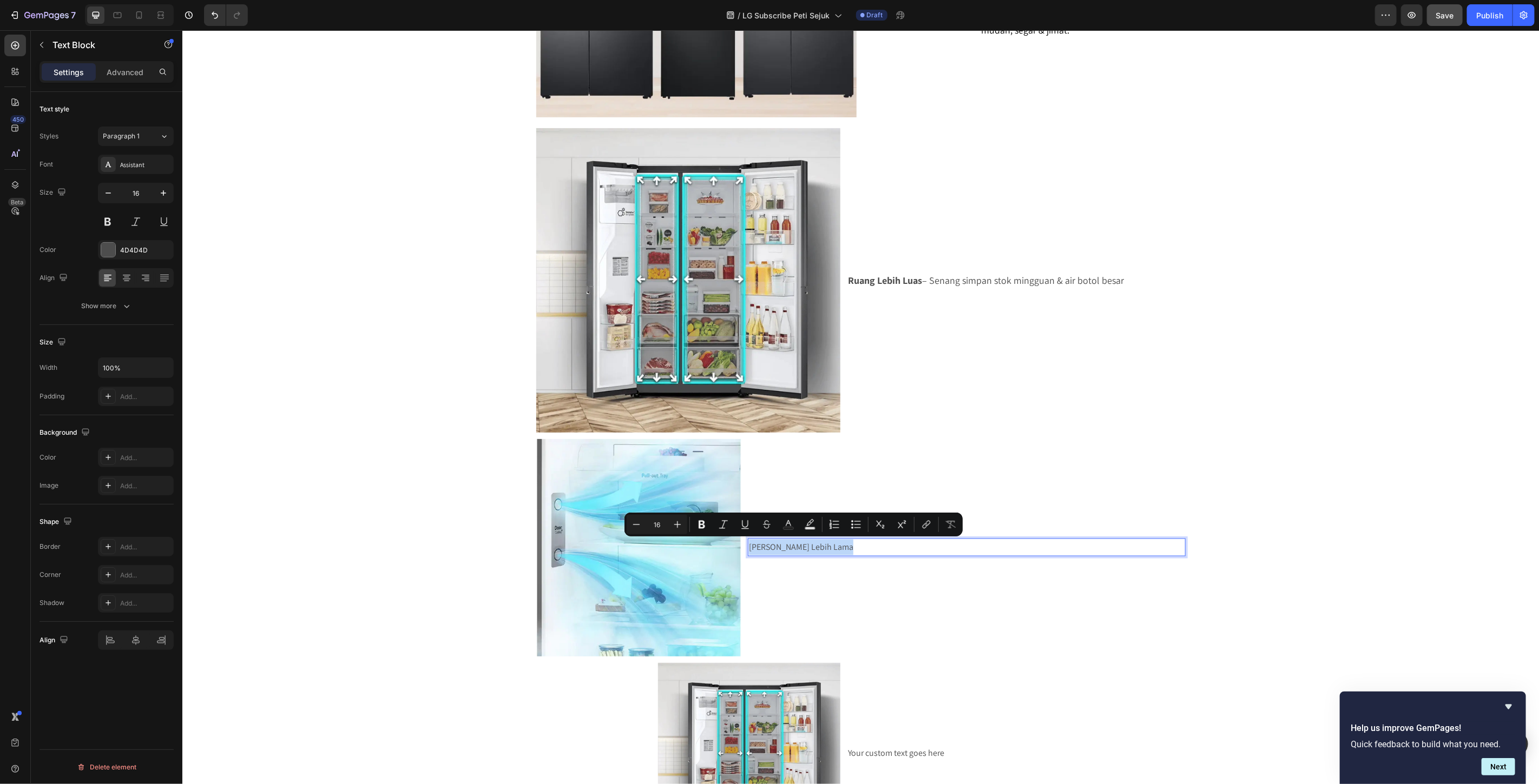
drag, startPoint x: 817, startPoint y: 545, endPoint x: 744, endPoint y: 548, distance: 73.1
click at [749, 548] on p "Makanan Segar Lebih Lama" at bounding box center [966, 547] width 435 height 16
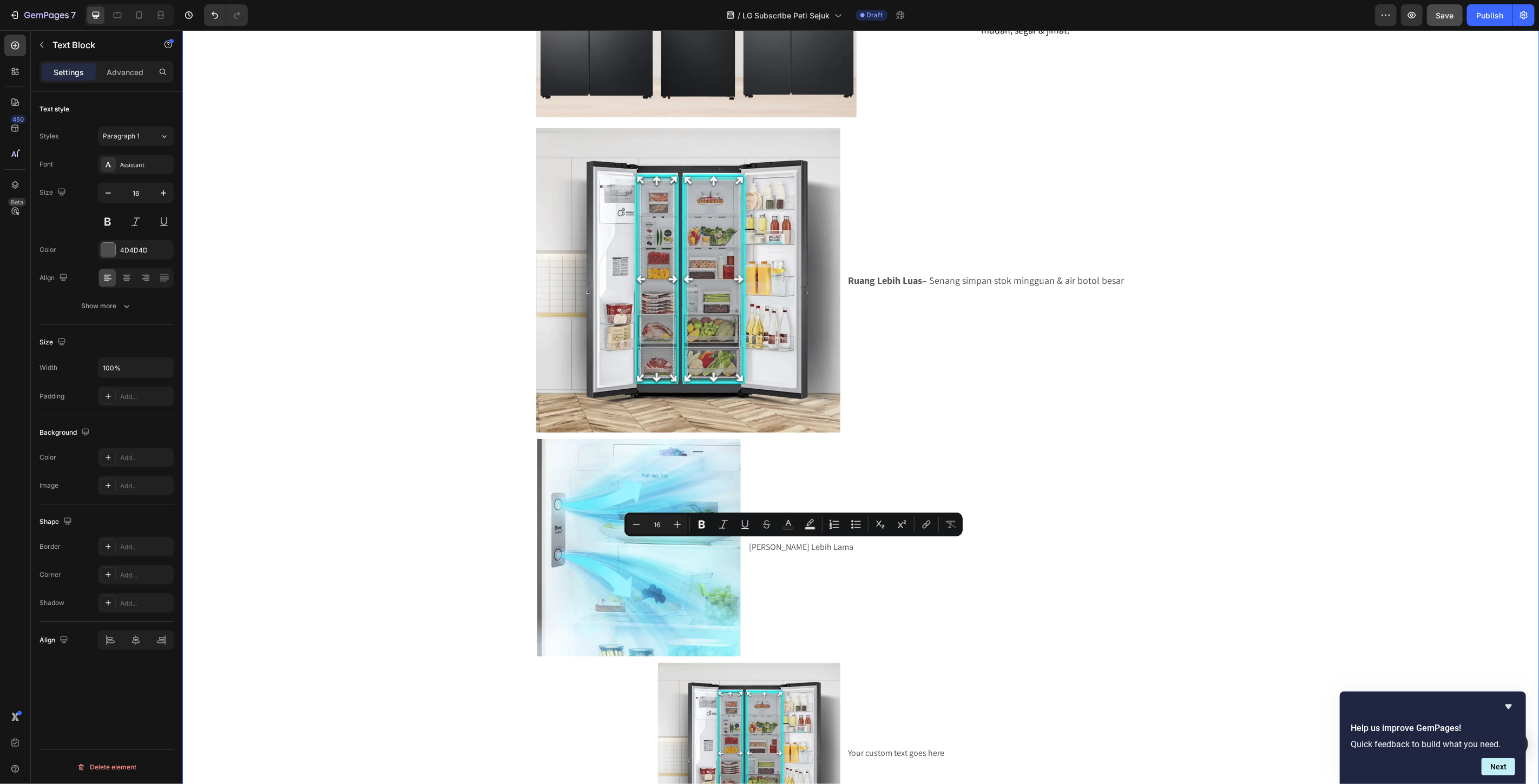
click at [525, 393] on div "SERENDAH RM80/BULAN* Heading Row Peti Sejuk LG Premium Dari RM80 Bulanan – Mili…" at bounding box center [860, 193] width 1357 height 2507
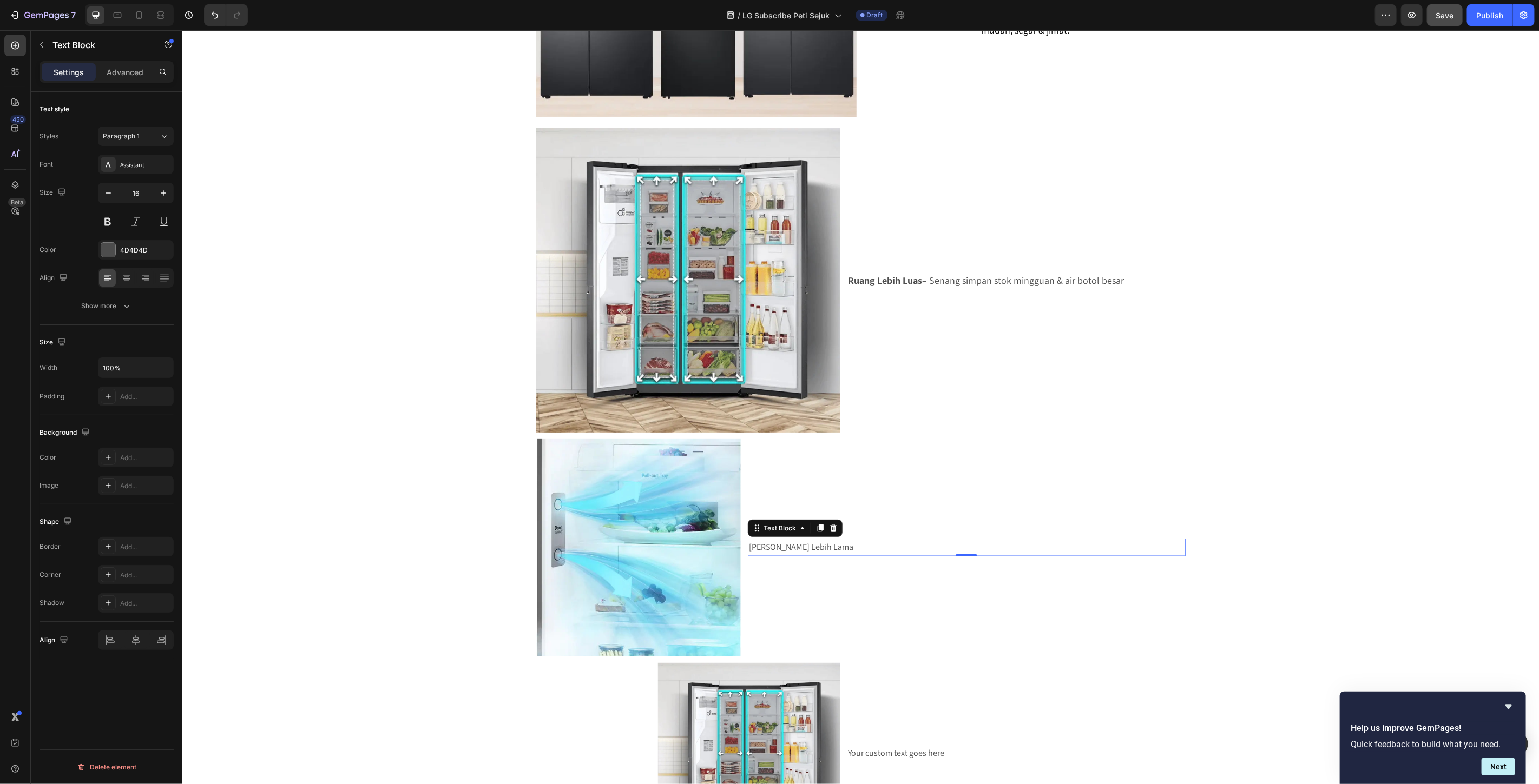
click at [893, 546] on p "Makanan Segar Lebih Lama" at bounding box center [966, 547] width 435 height 16
click at [164, 196] on icon "button" at bounding box center [163, 193] width 11 height 11
type input "18"
drag, startPoint x: 867, startPoint y: 545, endPoint x: 734, endPoint y: 547, distance: 133.0
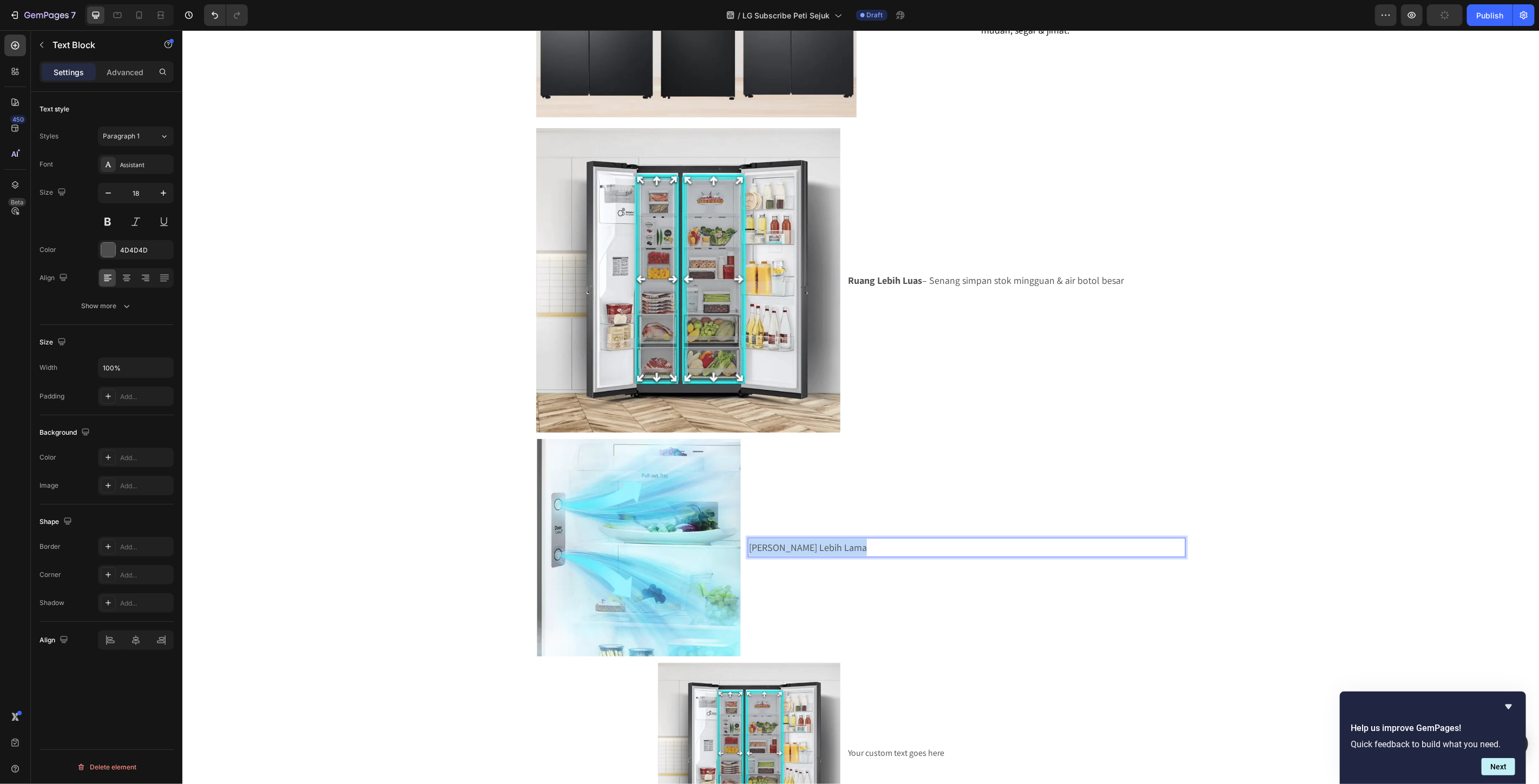
click at [738, 548] on li "Image Makanan Segar Lebih Lama Text Block 0" at bounding box center [860, 547] width 649 height 217
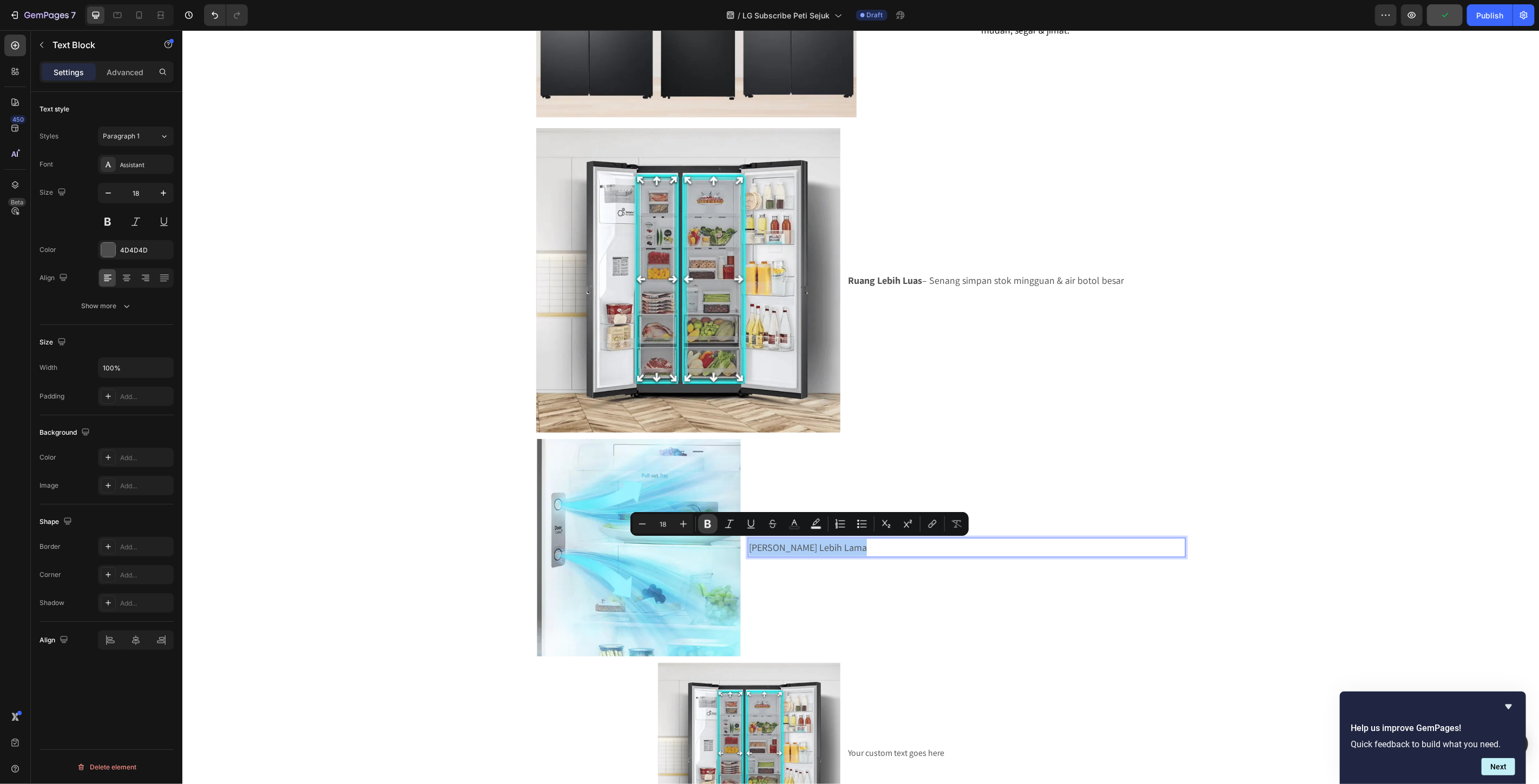
click at [704, 528] on icon "Editor contextual toolbar" at bounding box center [708, 524] width 11 height 11
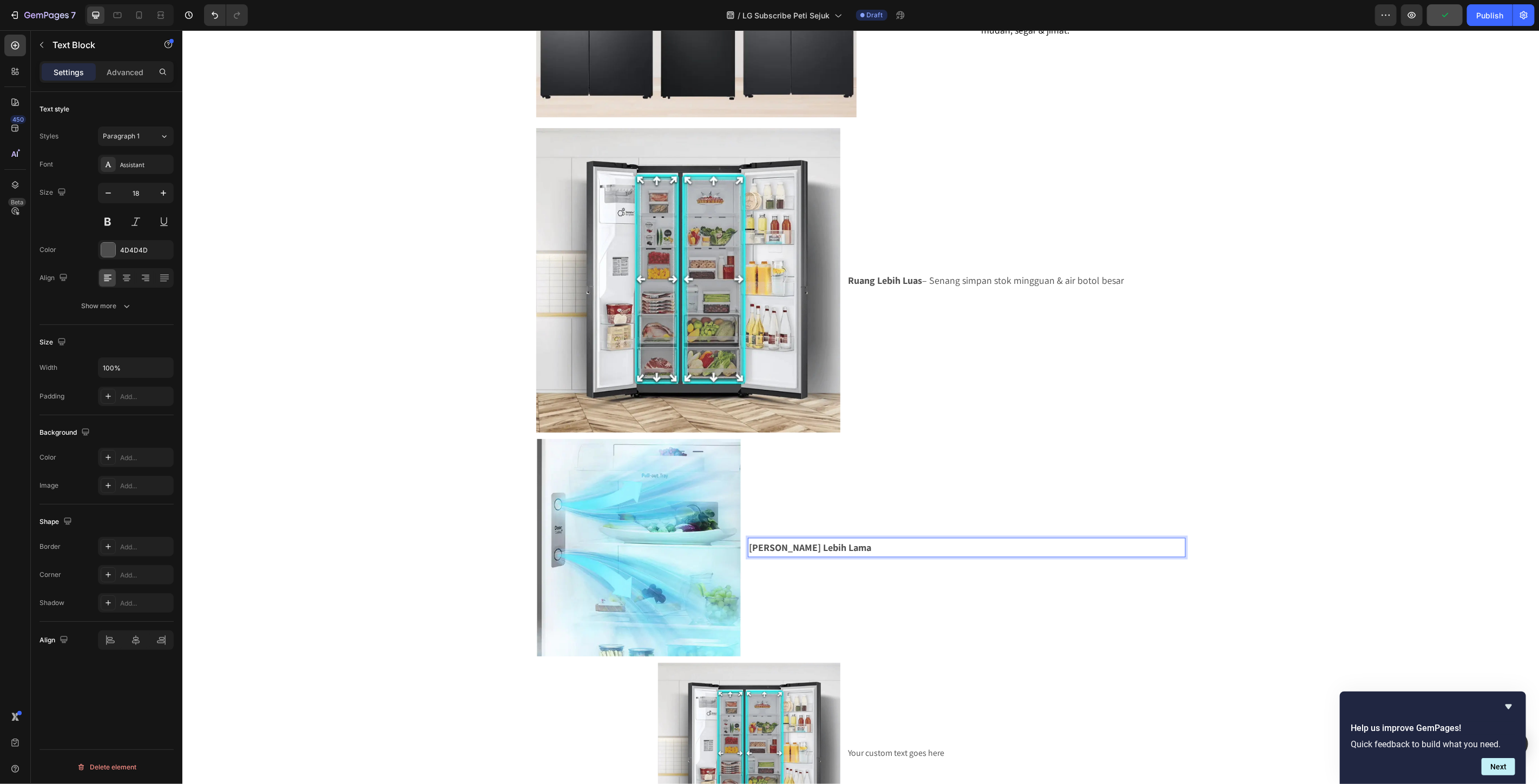
click at [881, 550] on p "Makanan Segar Lebih Lama" at bounding box center [966, 547] width 435 height 17
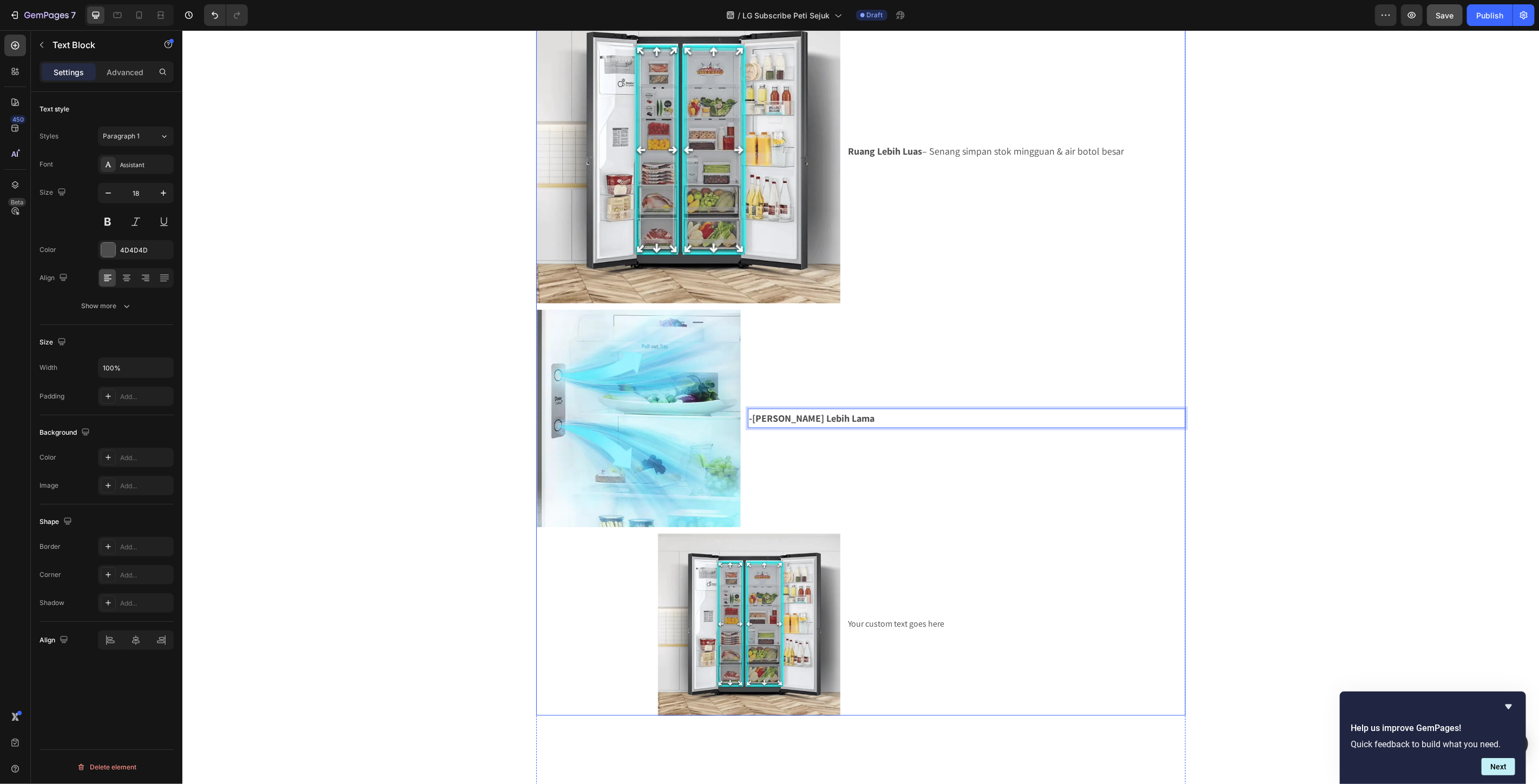
scroll to position [1473, 0]
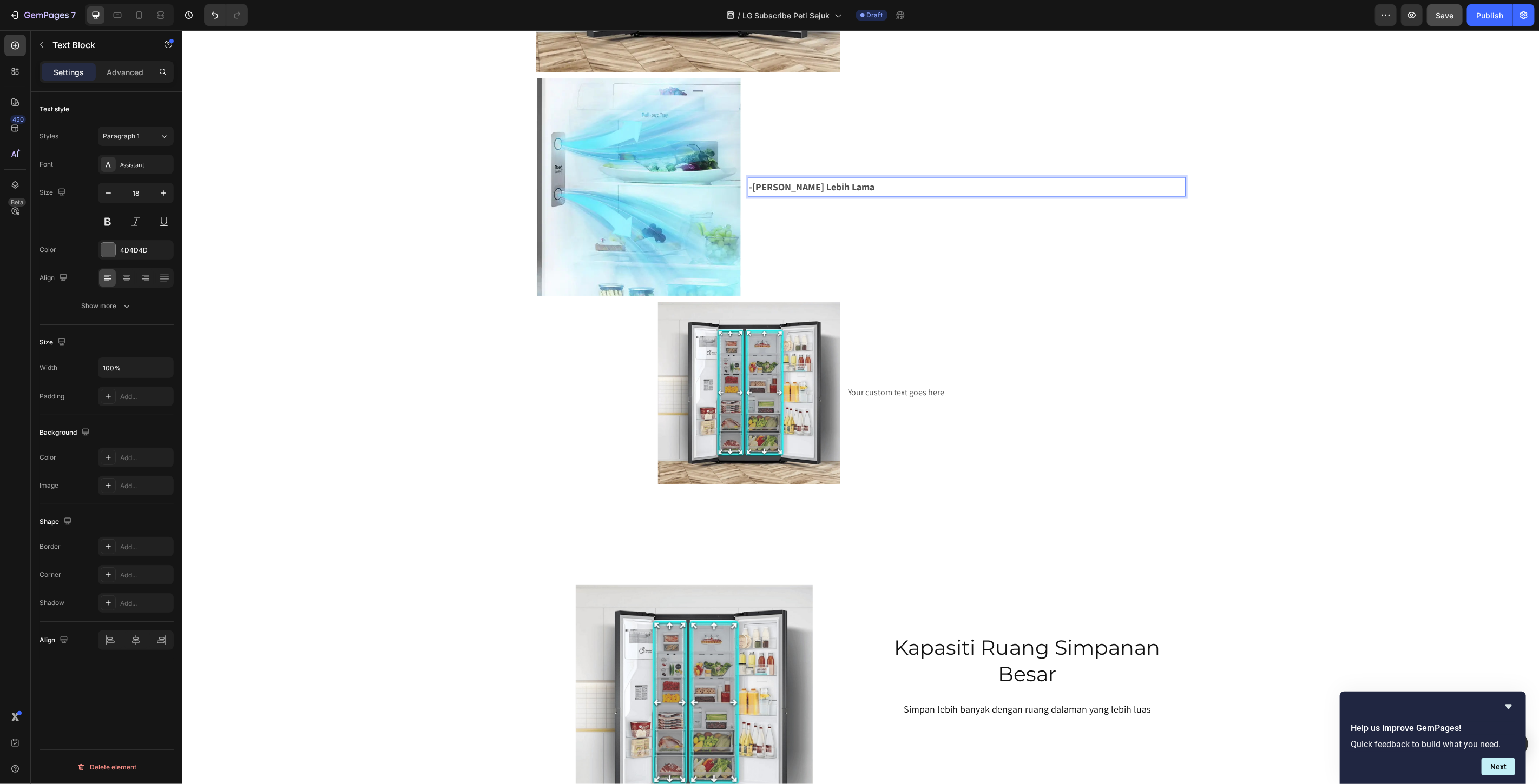
click at [749, 186] on strong "-Makanan Segar Lebih Lama" at bounding box center [811, 186] width 125 height 13
click at [881, 180] on p "Makanan Segar Lebih Lama" at bounding box center [966, 186] width 435 height 17
click at [898, 187] on p "Makanan Segar Lebih Lama -" at bounding box center [966, 186] width 435 height 17
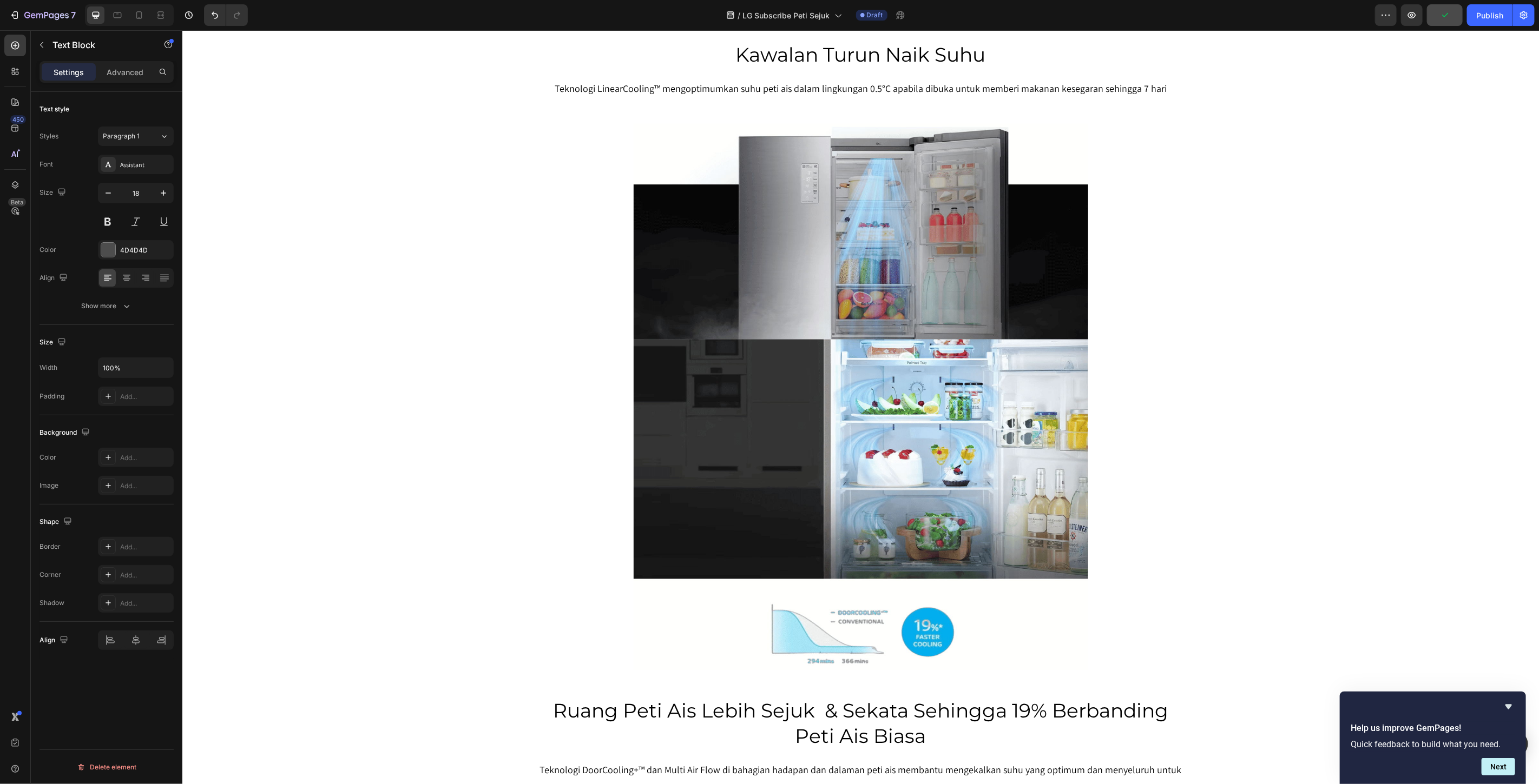
scroll to position [2916, 0]
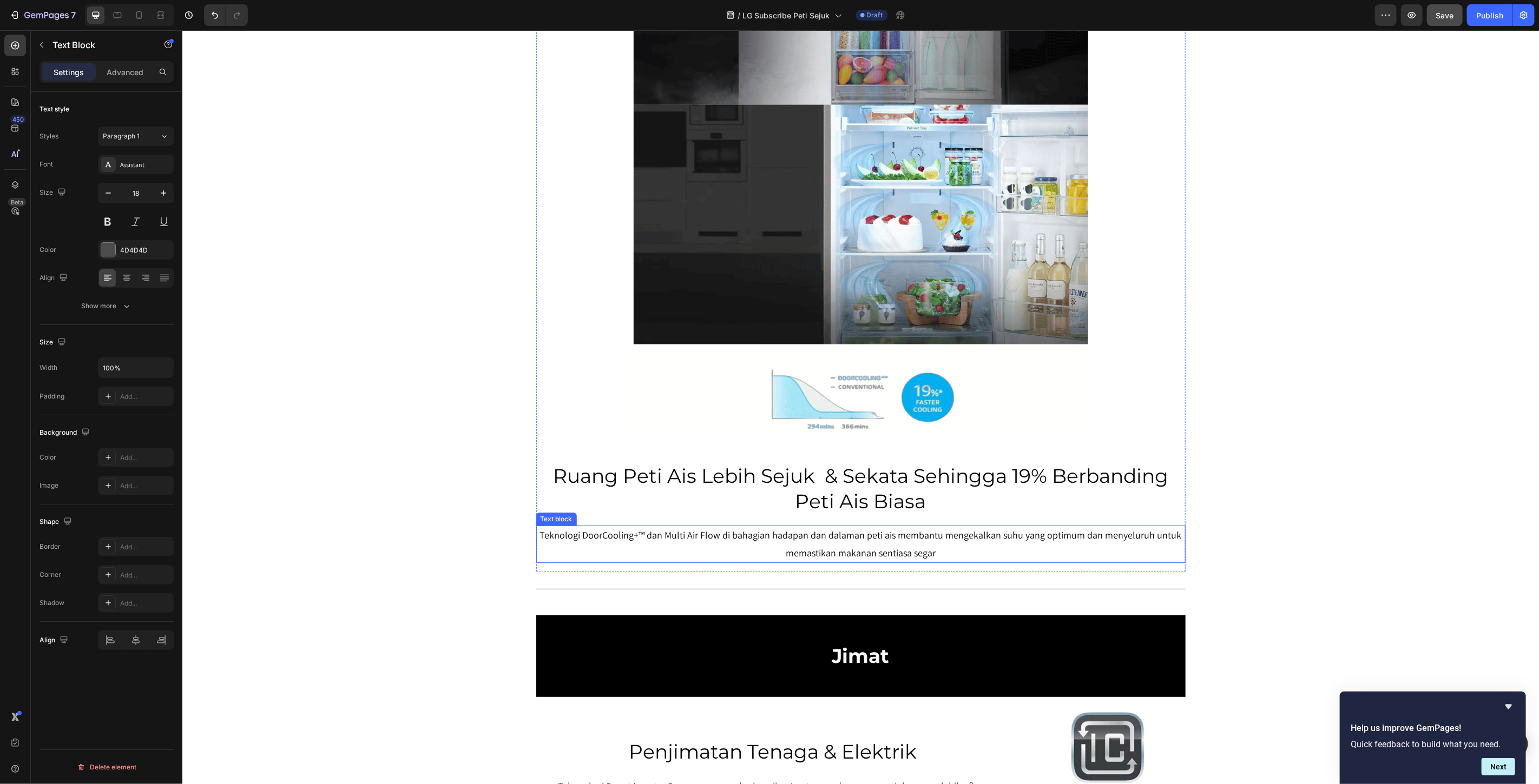
click at [940, 554] on p "Teknologi DoorCooling+™ dan Multi Air Flow di bahagian hadapan dan dalaman peti…" at bounding box center [860, 543] width 647 height 35
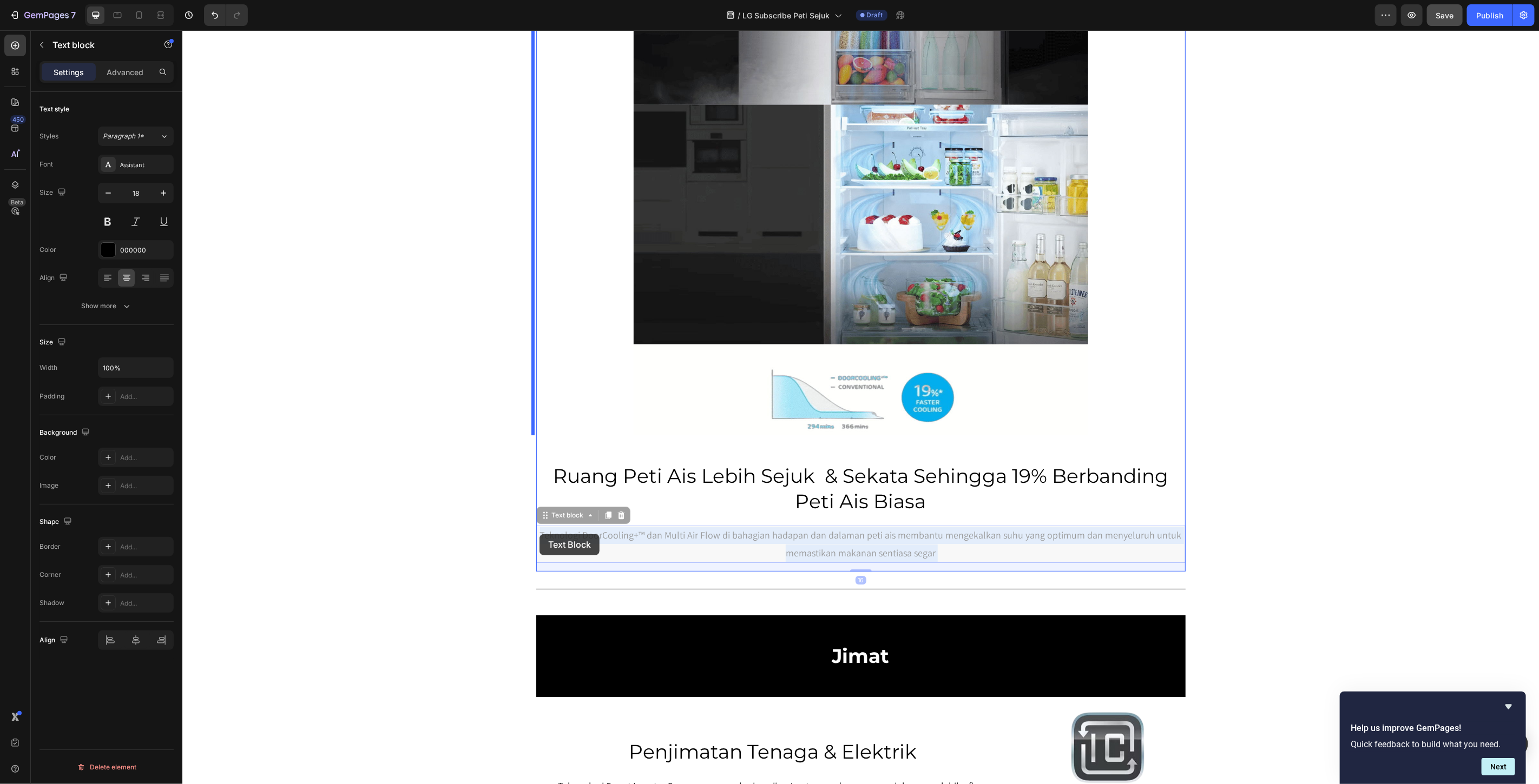
drag, startPoint x: 936, startPoint y: 552, endPoint x: 542, endPoint y: 533, distance: 394.5
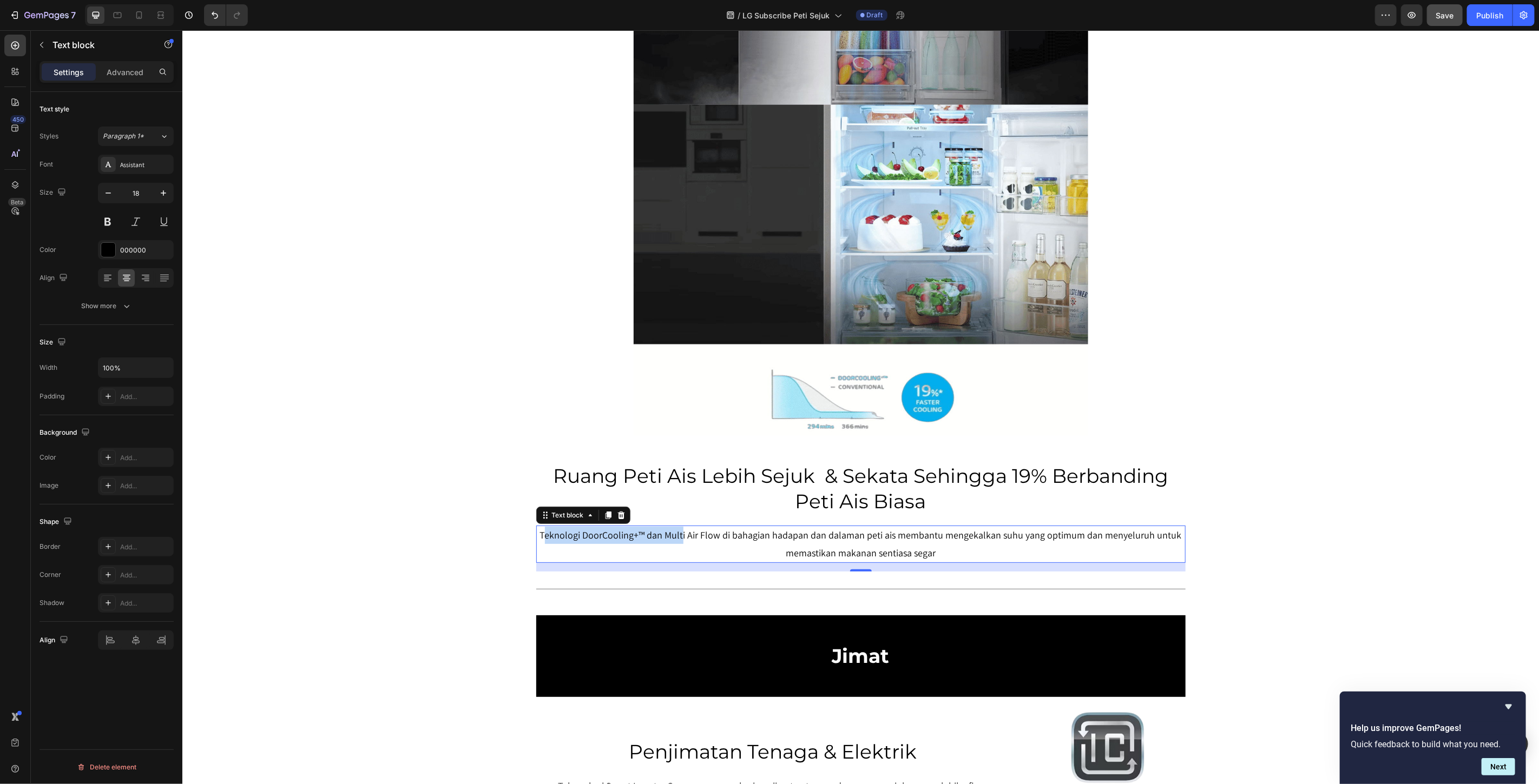
drag, startPoint x: 544, startPoint y: 536, endPoint x: 680, endPoint y: 537, distance: 136.0
click at [680, 537] on p "Teknologi DoorCooling+™ dan Multi Air Flow di bahagian hadapan dan dalaman peti…" at bounding box center [860, 543] width 647 height 35
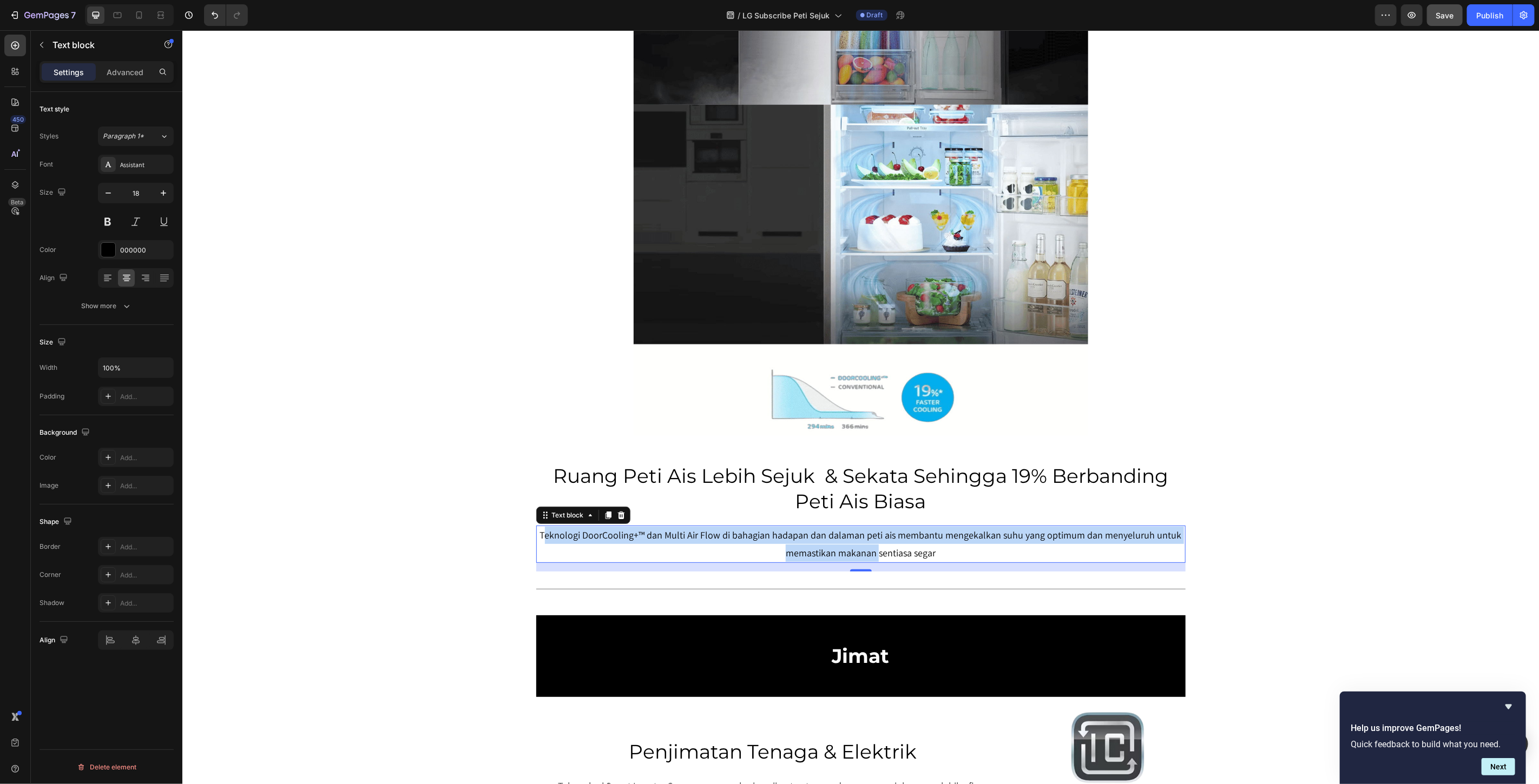
drag, startPoint x: 542, startPoint y: 537, endPoint x: 873, endPoint y: 552, distance: 331.3
click at [873, 552] on p "Teknologi DoorCooling+™ dan Multi Air Flow di bahagian hadapan dan dalaman peti…" at bounding box center [860, 543] width 647 height 35
click at [627, 547] on p "Teknologi DoorCooling+™ dan Multi Air Flow di bahagian hadapan dan dalaman peti…" at bounding box center [860, 543] width 647 height 35
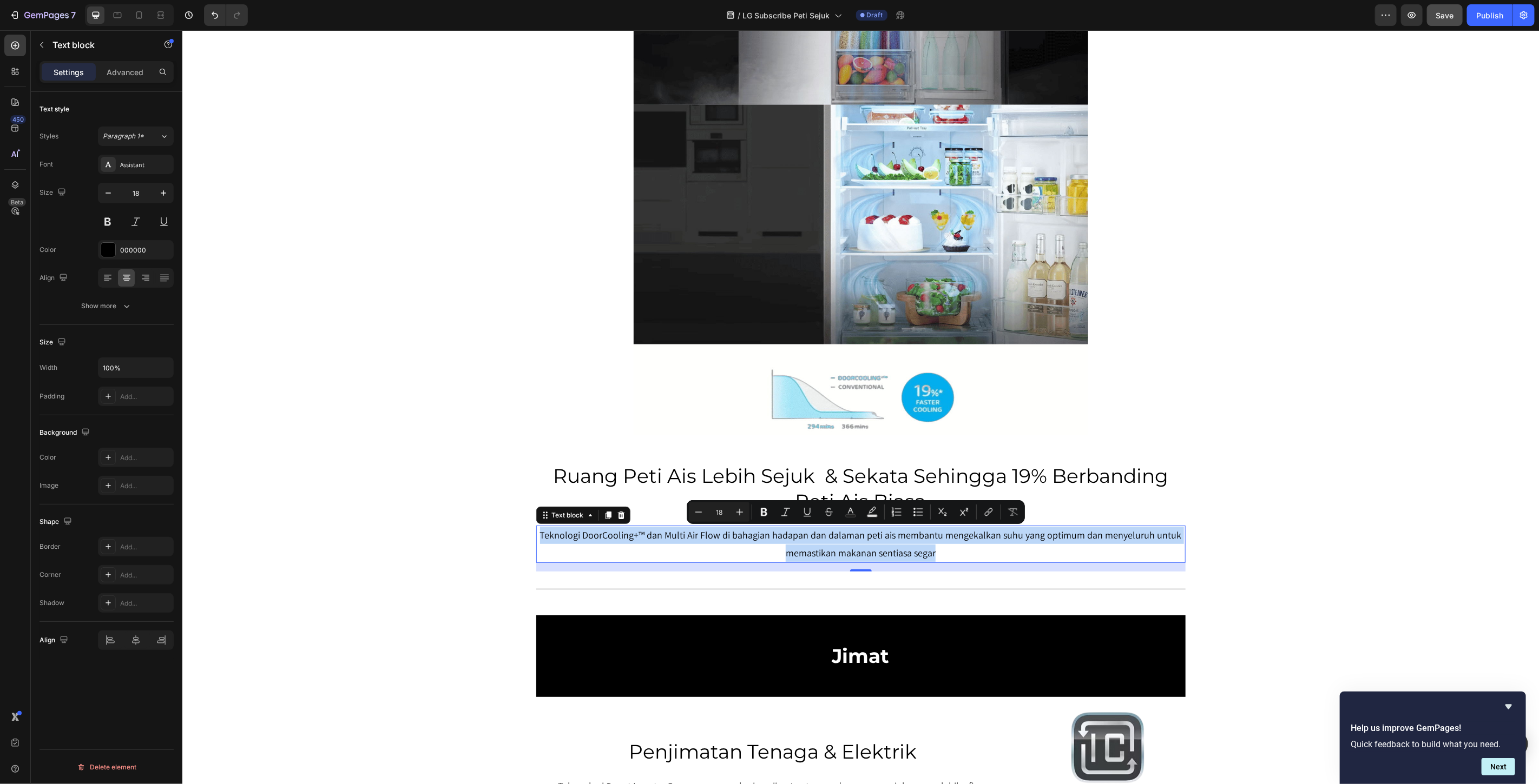
drag, startPoint x: 541, startPoint y: 537, endPoint x: 932, endPoint y: 559, distance: 391.6
click at [932, 559] on p "Teknologi DoorCooling+™ dan Multi Air Flow di bahagian hadapan dan dalaman peti…" at bounding box center [860, 543] width 647 height 35
copy p "Teknologi DoorCooling+™ dan Multi Air Flow di bahagian hadapan dan dalaman peti…"
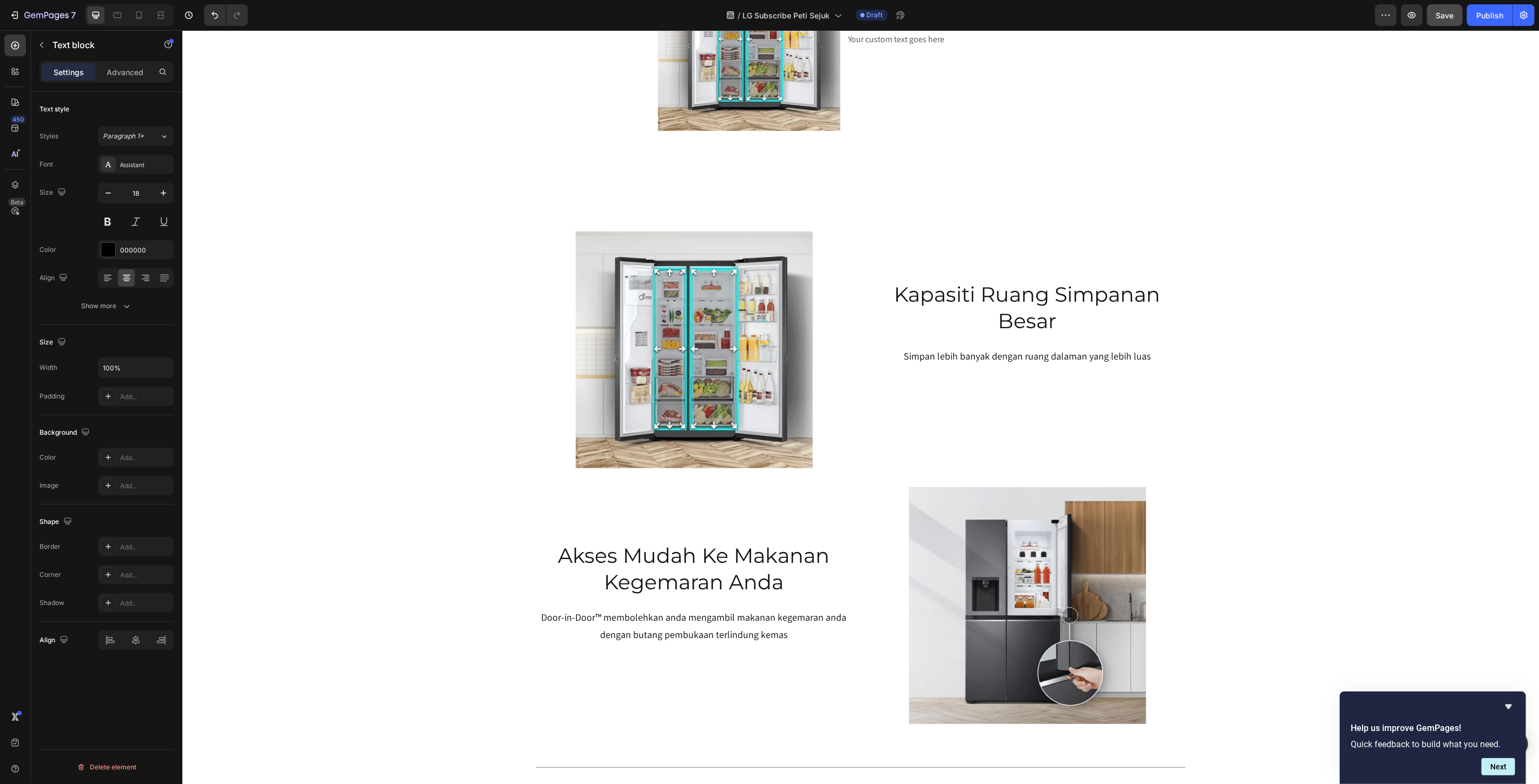
type input "16"
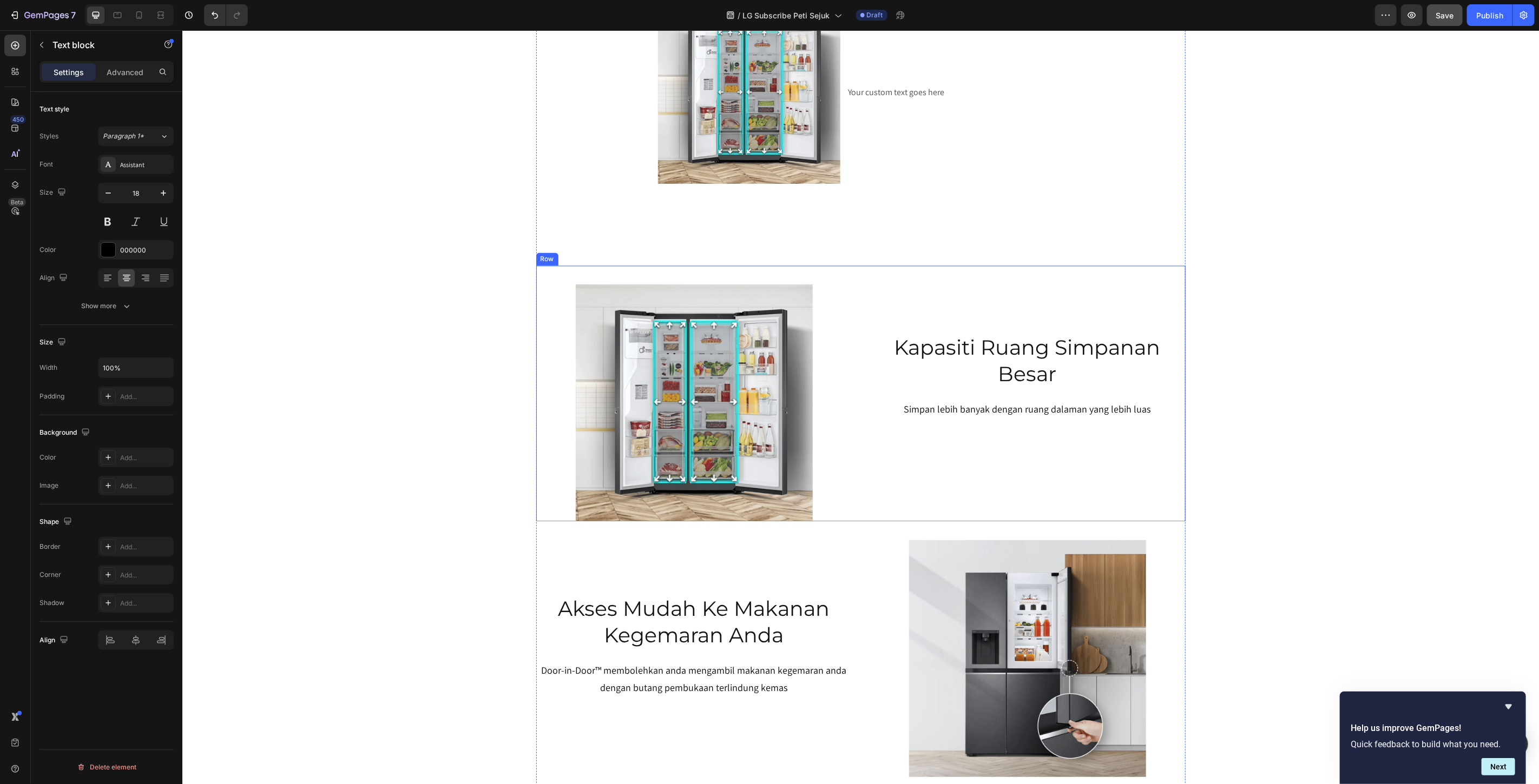
scroll to position [1533, 0]
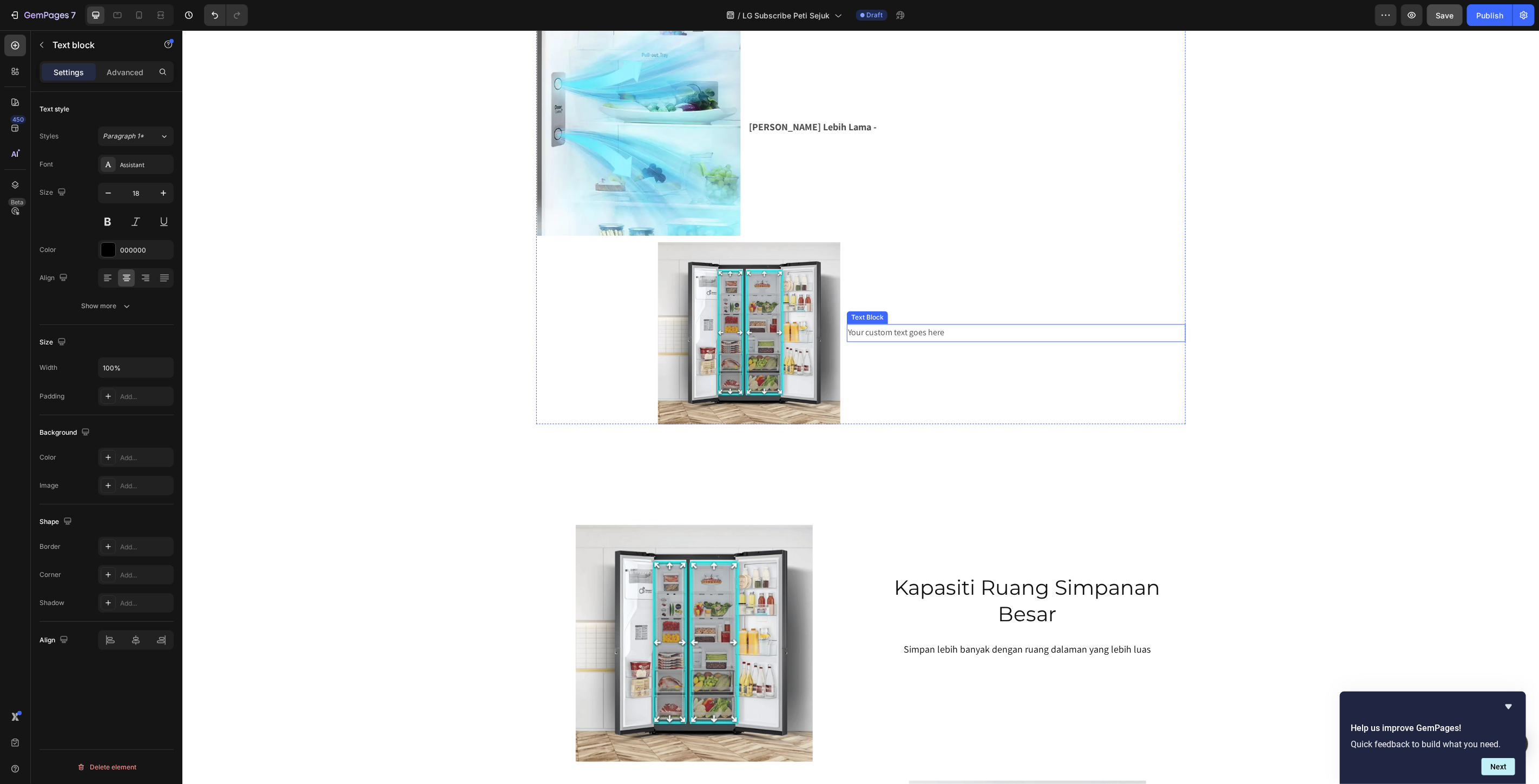
click at [952, 339] on div "Your custom text goes here" at bounding box center [1016, 333] width 338 height 18
click at [888, 128] on p "Makanan Segar Lebih Lama -" at bounding box center [966, 126] width 435 height 17
click at [888, 127] on p "Makanan Segar Lebih Lama -" at bounding box center [966, 126] width 435 height 17
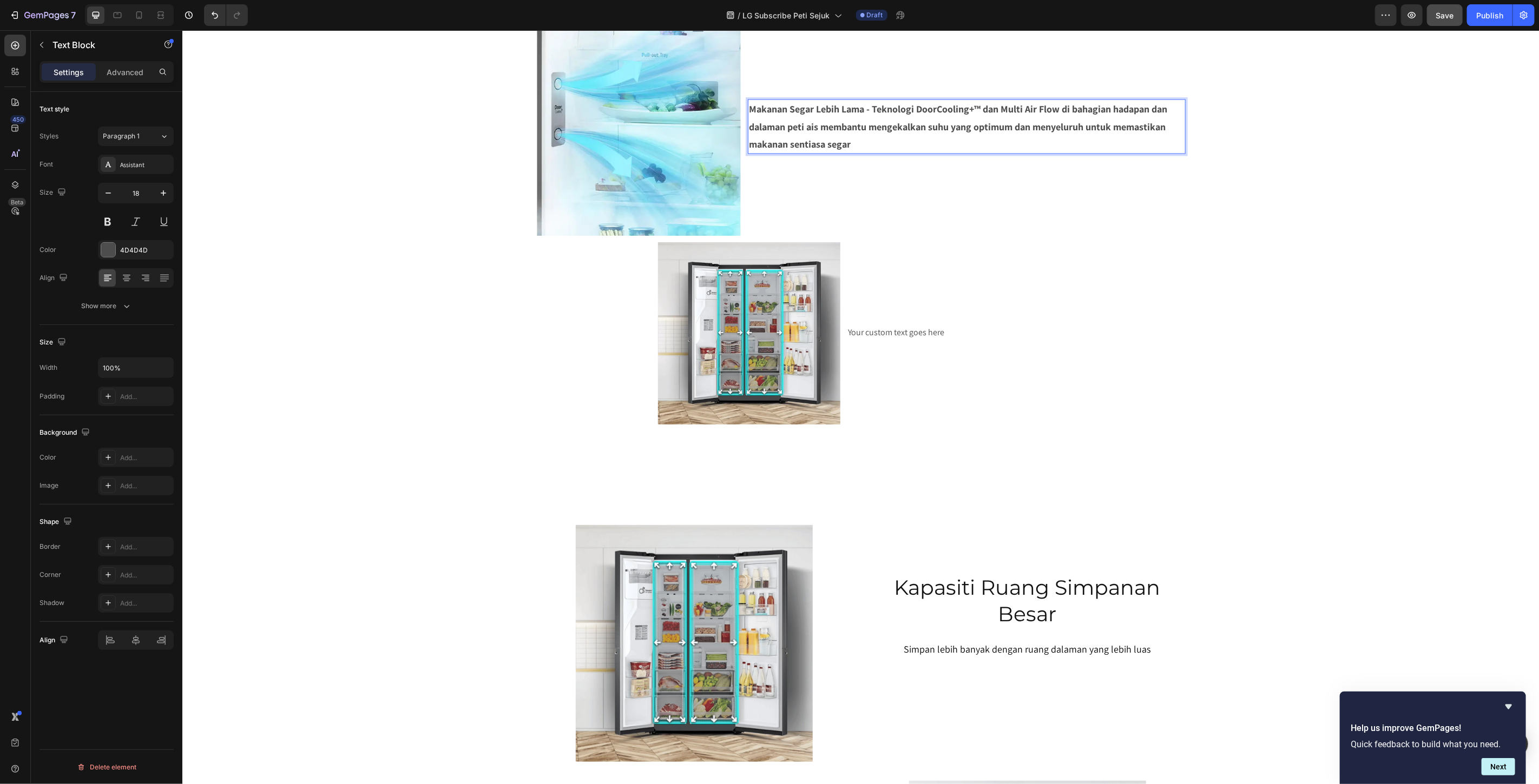
scroll to position [1516, 0]
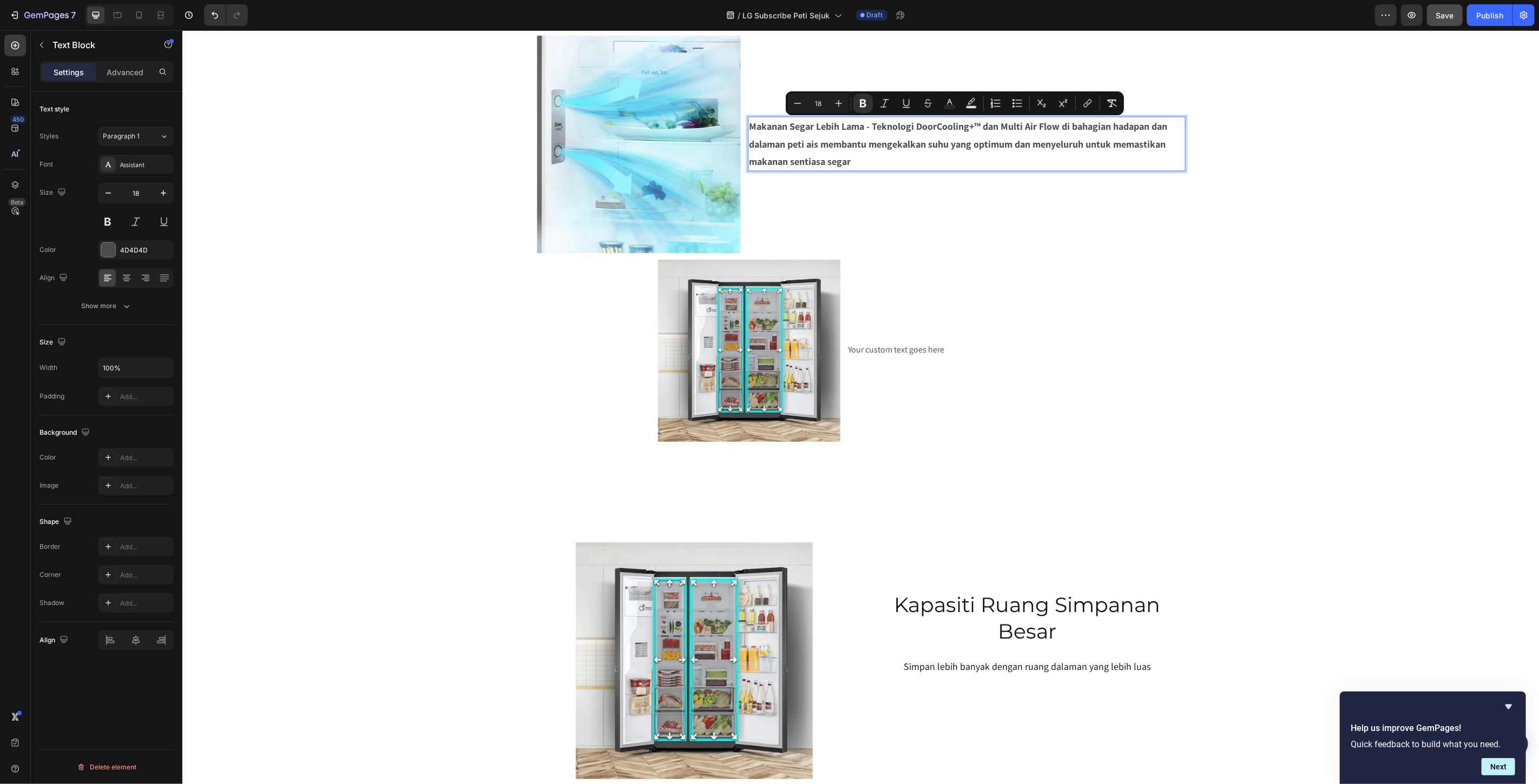
drag, startPoint x: 905, startPoint y: 157, endPoint x: 869, endPoint y: 127, distance: 46.9
click at [869, 127] on p "Makanan Segar Lebih Lama - Teknologi DoorCooling+™ dan Multi Air Flow di bahagi…" at bounding box center [966, 144] width 435 height 53
click at [862, 105] on icon "Editor contextual toolbar" at bounding box center [863, 103] width 11 height 11
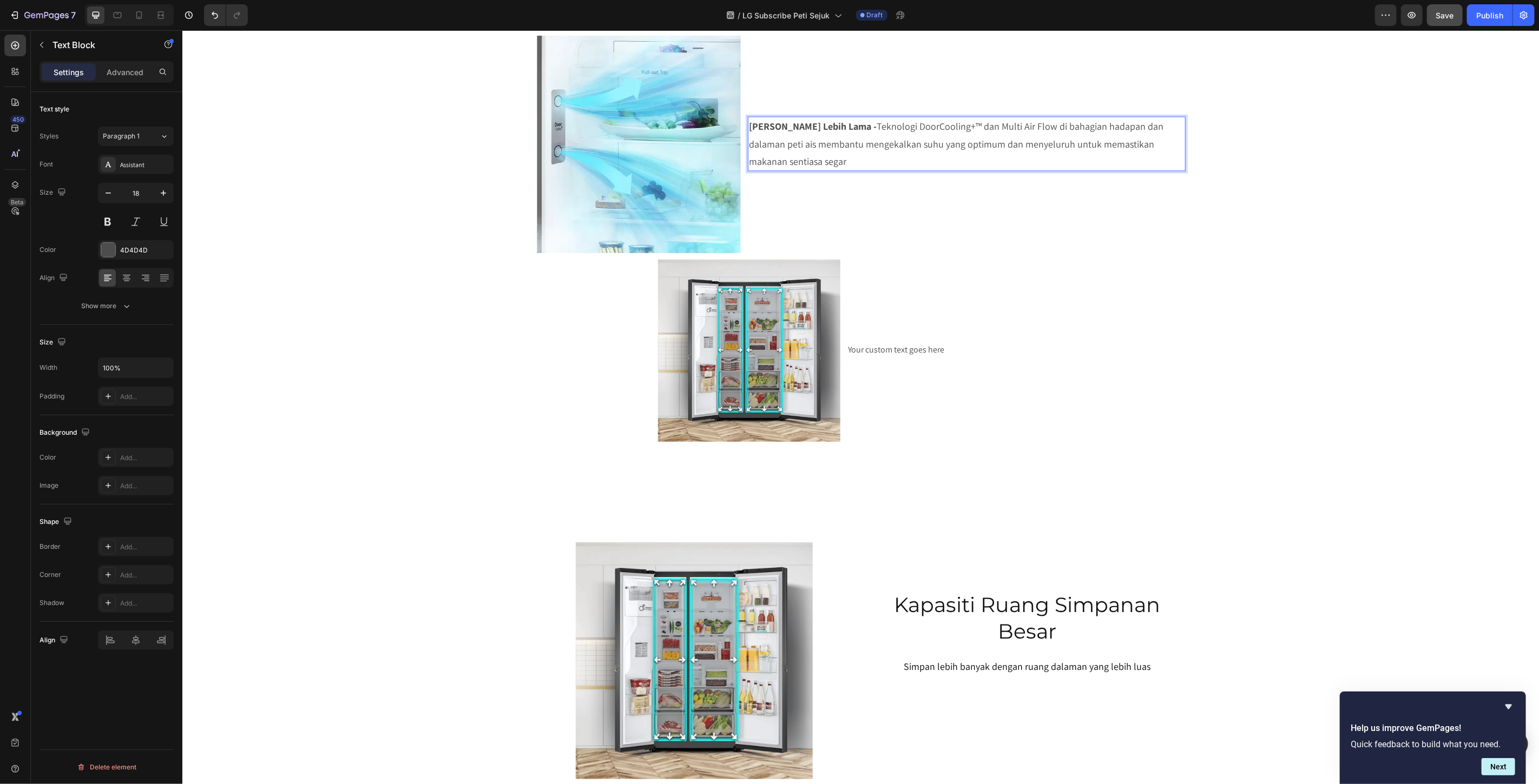
click at [1087, 210] on li "Image Makanan Segar Lebih Lama - Teknologi DoorCooling+™ dan Multi Air Flow di …" at bounding box center [860, 143] width 649 height 217
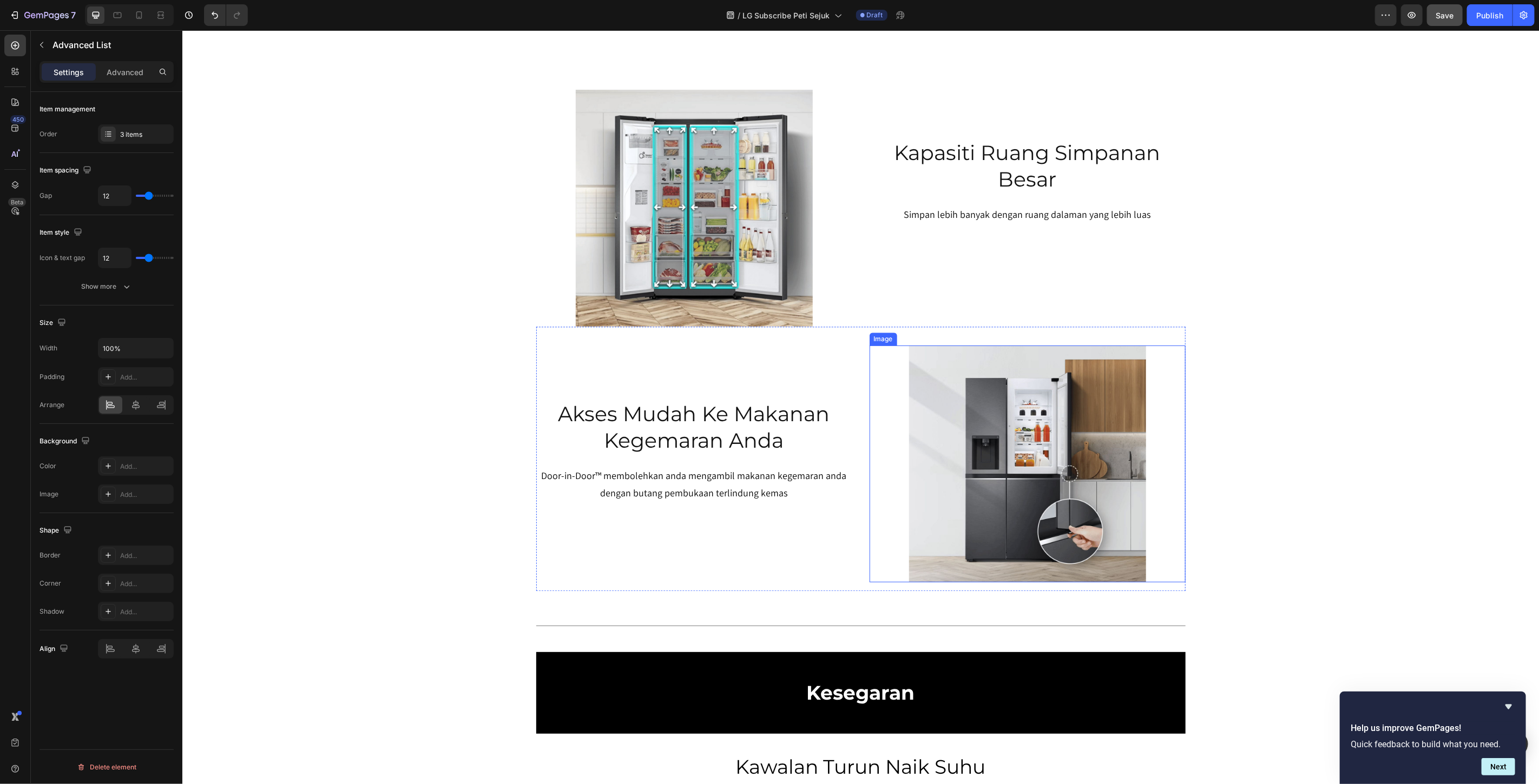
scroll to position [1816, 0]
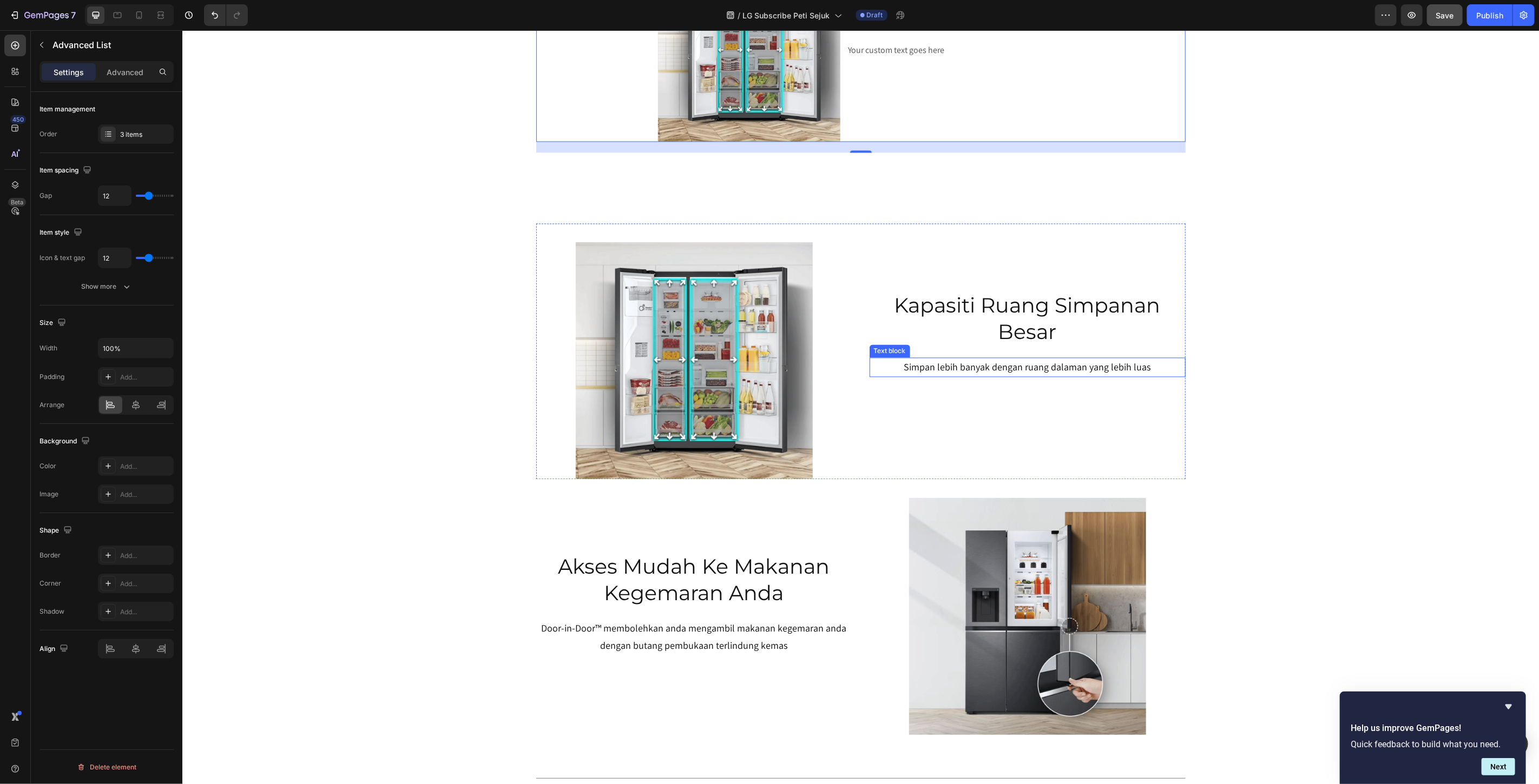
click at [1100, 369] on p "Simpan lebih banyak dengan ruang dalaman yang lebih luas" at bounding box center [1026, 367] width 314 height 17
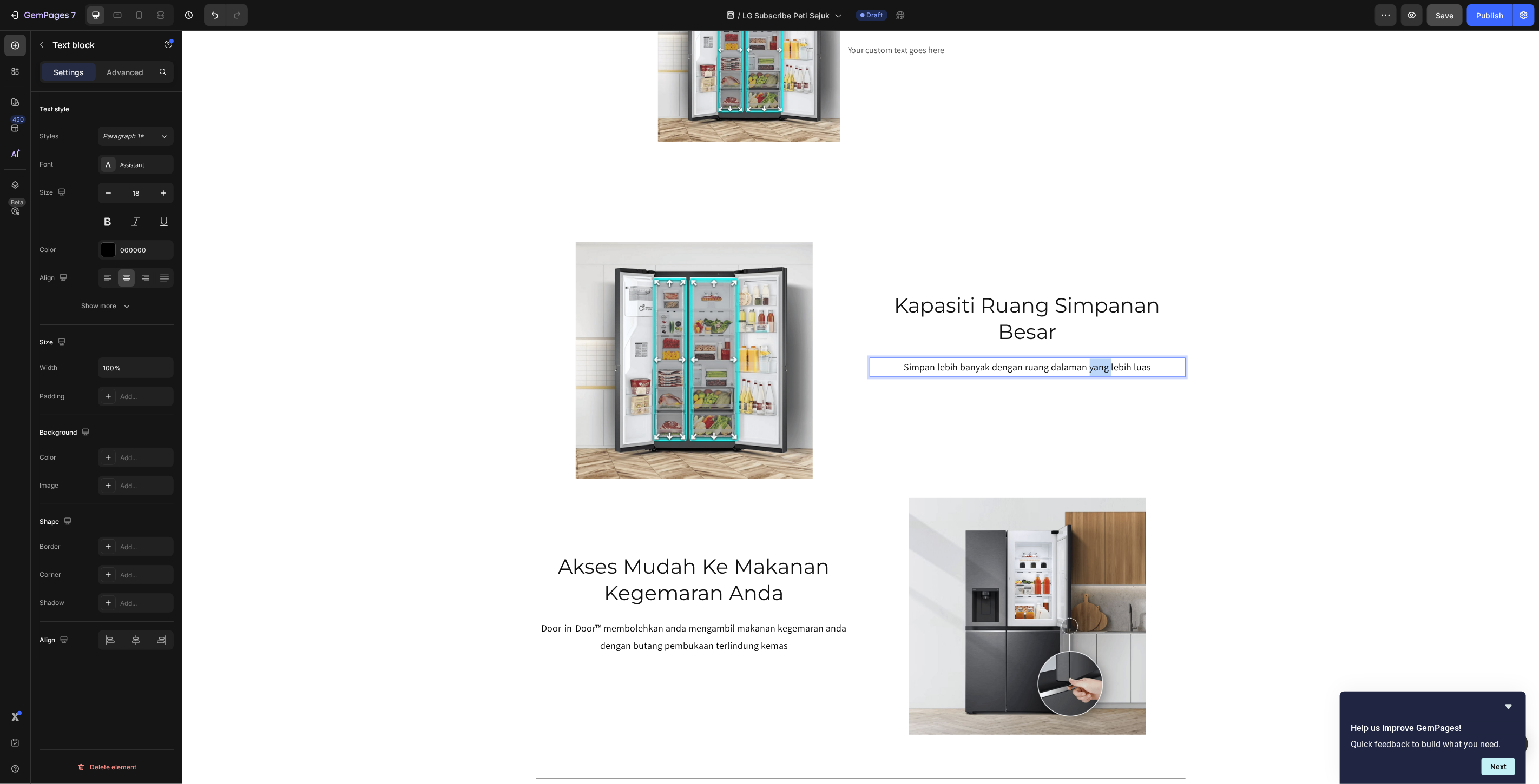
click at [1100, 369] on p "Simpan lebih banyak dengan ruang dalaman yang lebih luas" at bounding box center [1026, 367] width 314 height 17
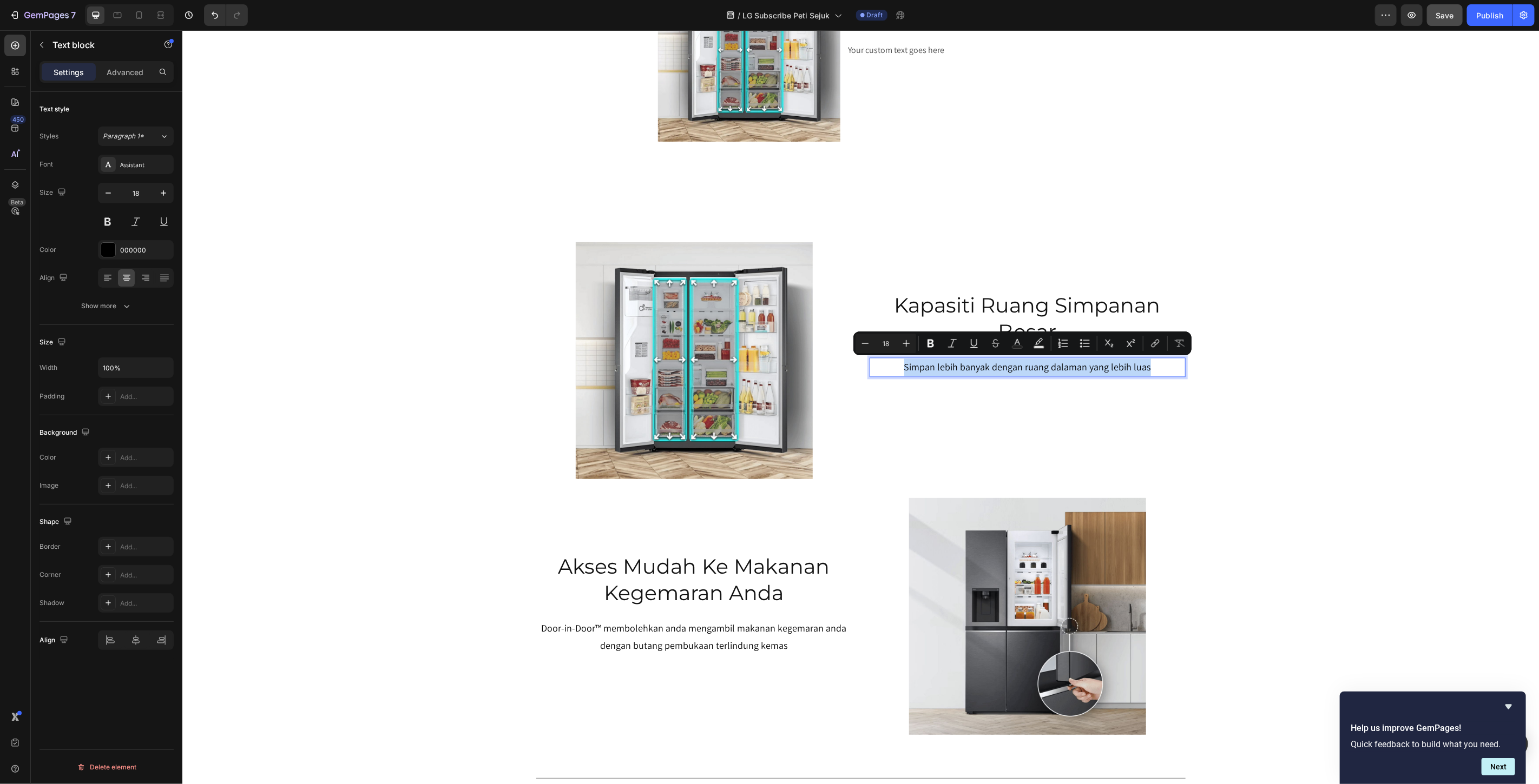
copy p "Simpan lebih banyak dengan ruang dalaman yang lebih luas"
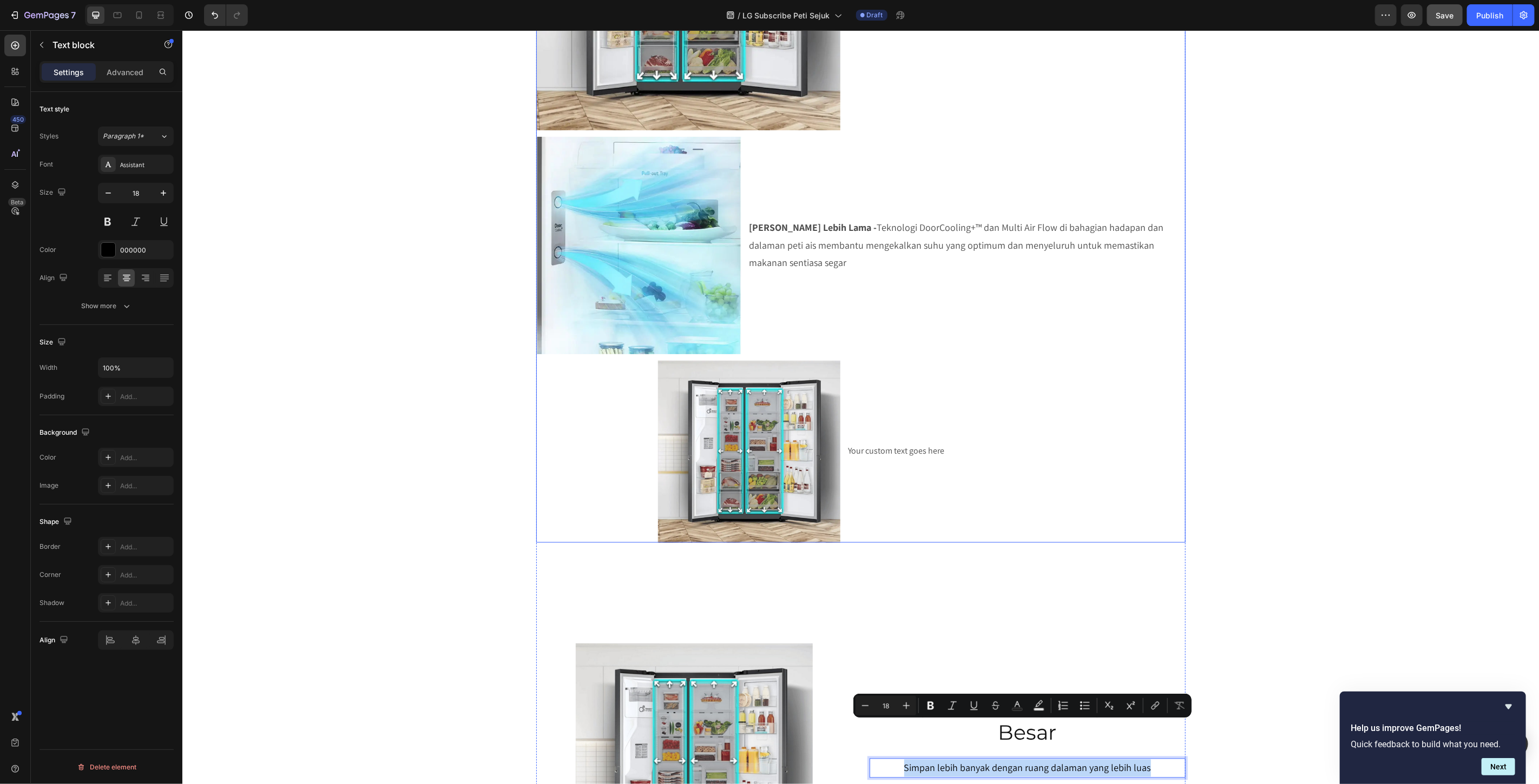
scroll to position [1155, 0]
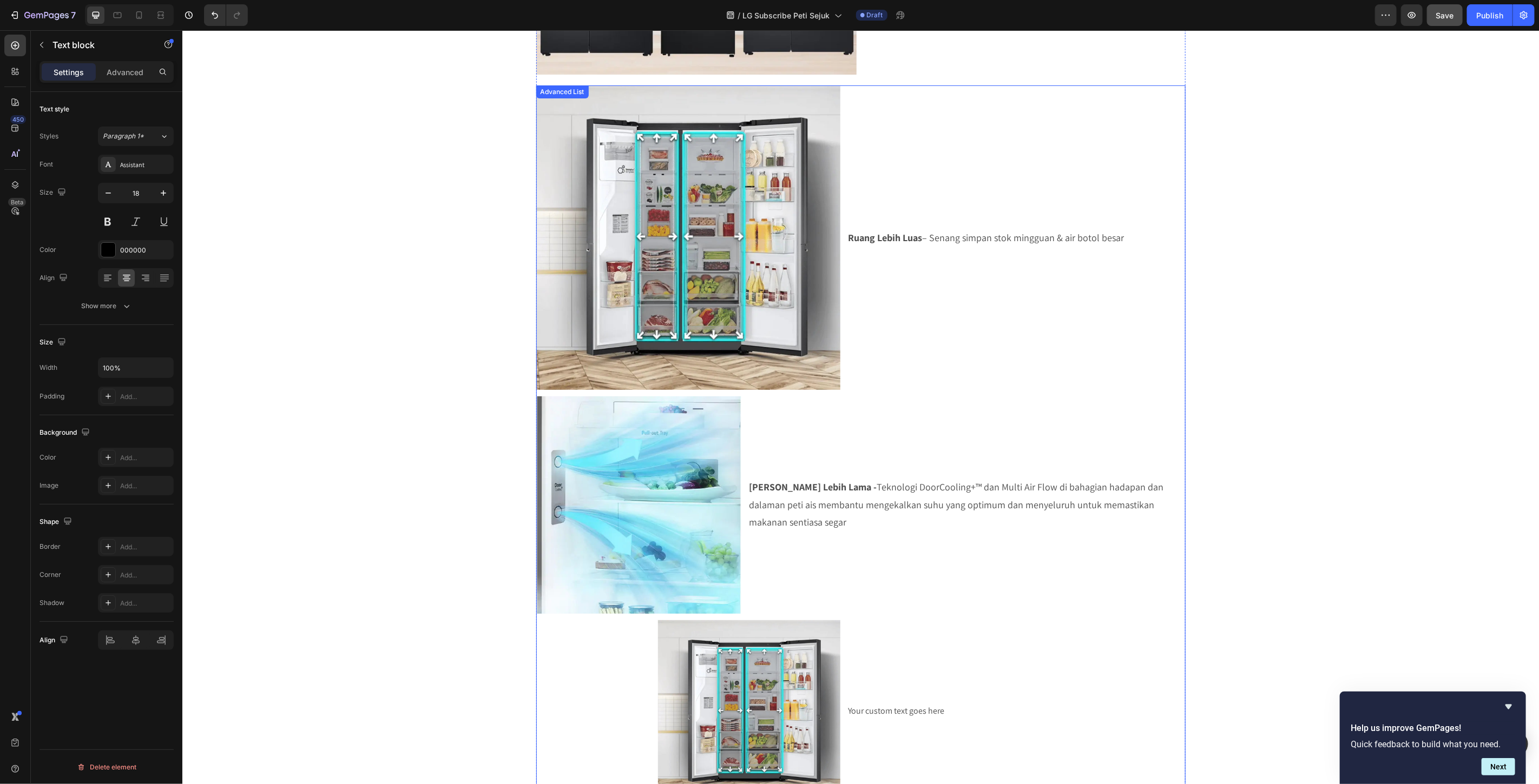
click at [943, 241] on p "Ruang Lebih Luas – Senang simpan stok mingguan & air botol besar" at bounding box center [1015, 237] width 336 height 17
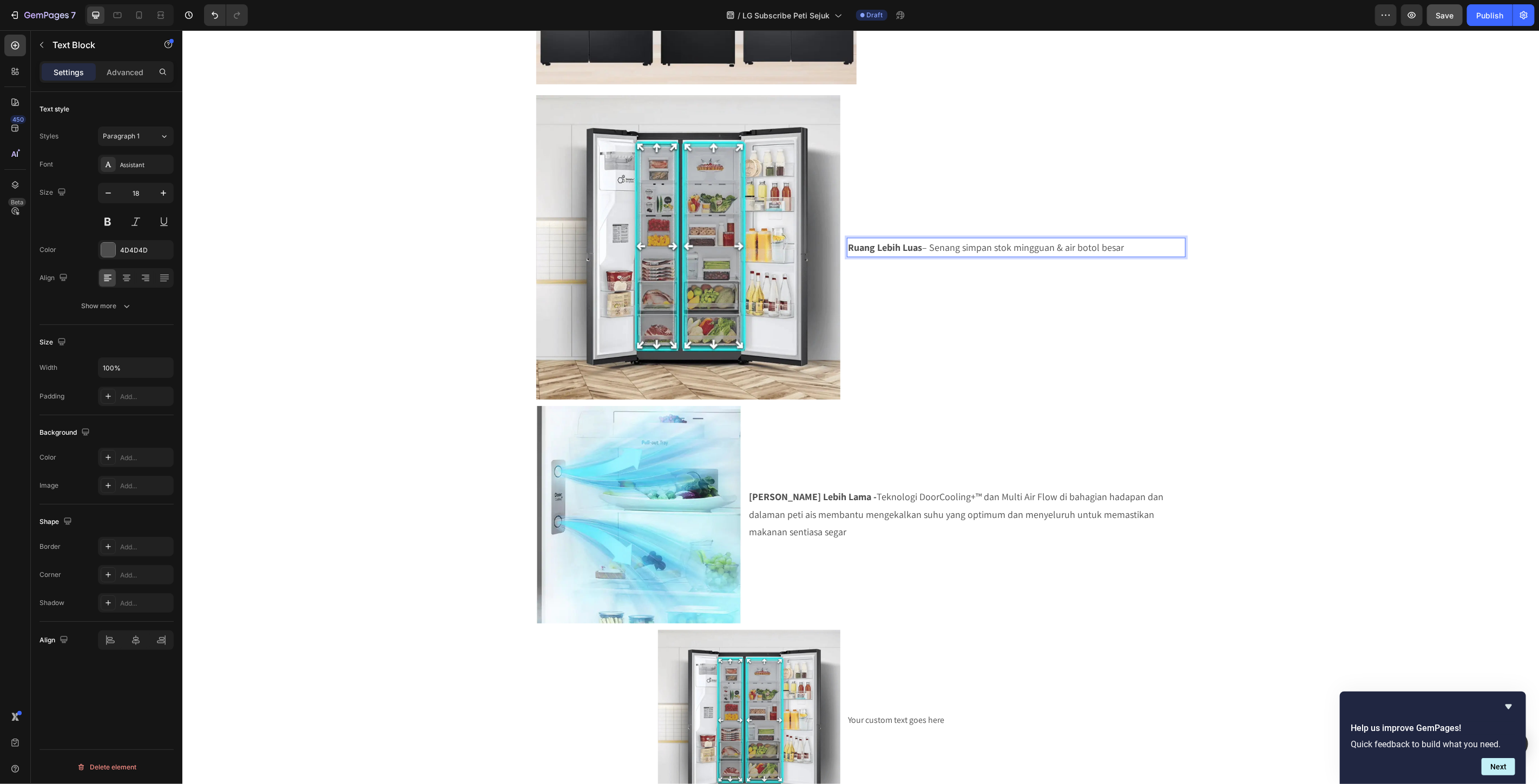
click at [930, 244] on p "Ruang Lebih Luas – Senang simpan stok mingguan & air botol besar" at bounding box center [1015, 247] width 336 height 17
drag, startPoint x: 927, startPoint y: 244, endPoint x: 1116, endPoint y: 247, distance: 189.0
click at [1116, 247] on p "Ruang Lebih Luas – Senang simpan stok mingguan & air botol besar" at bounding box center [1015, 247] width 336 height 17
click at [1117, 249] on p "Ruang Lebih Luas – Senang simpan stok mingguan & air botol besar" at bounding box center [1015, 247] width 336 height 17
drag, startPoint x: 1117, startPoint y: 249, endPoint x: 927, endPoint y: 255, distance: 190.1
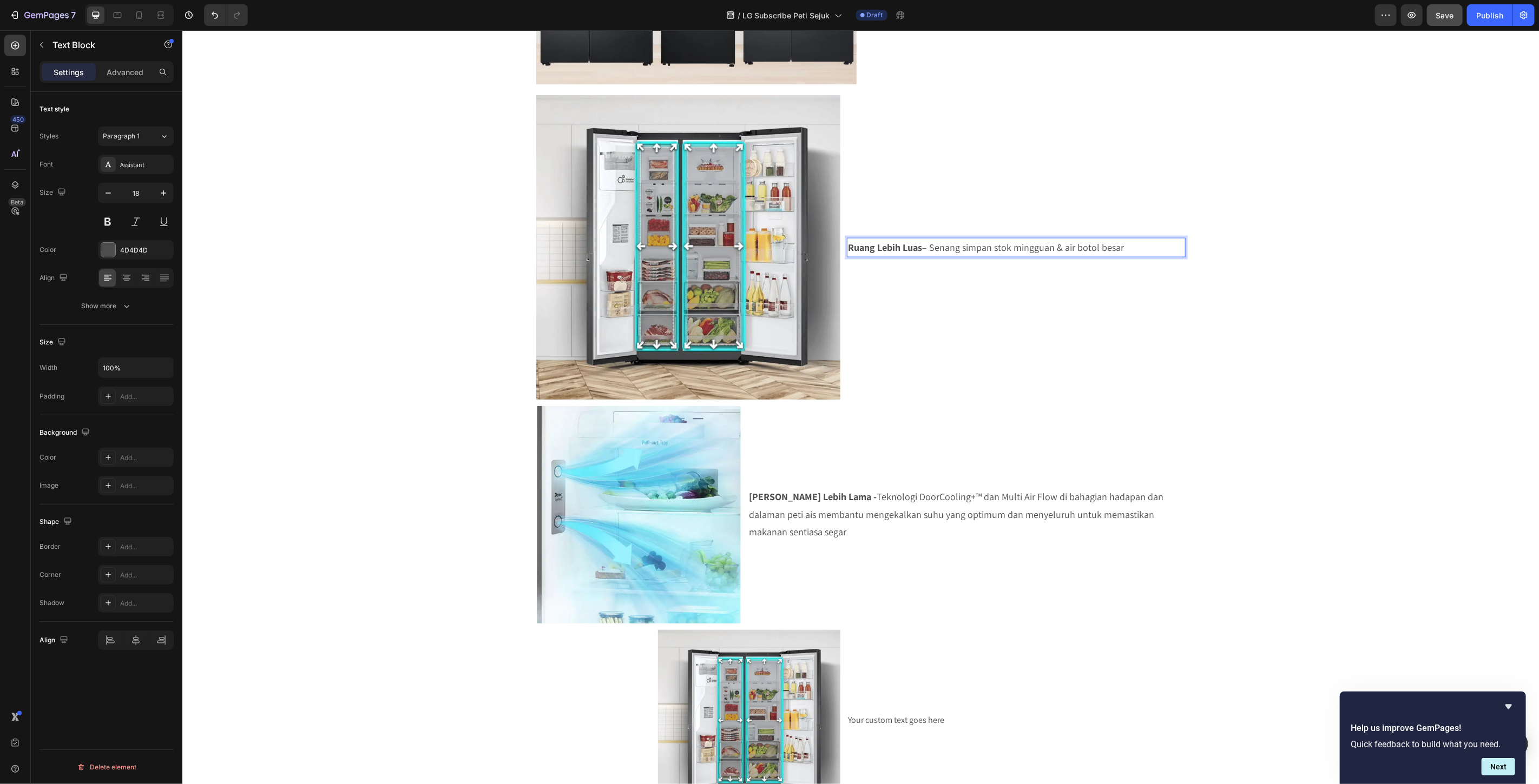
click at [927, 255] on p "Ruang Lebih Luas – Senang simpan stok mingguan & air botol besar" at bounding box center [1015, 247] width 336 height 17
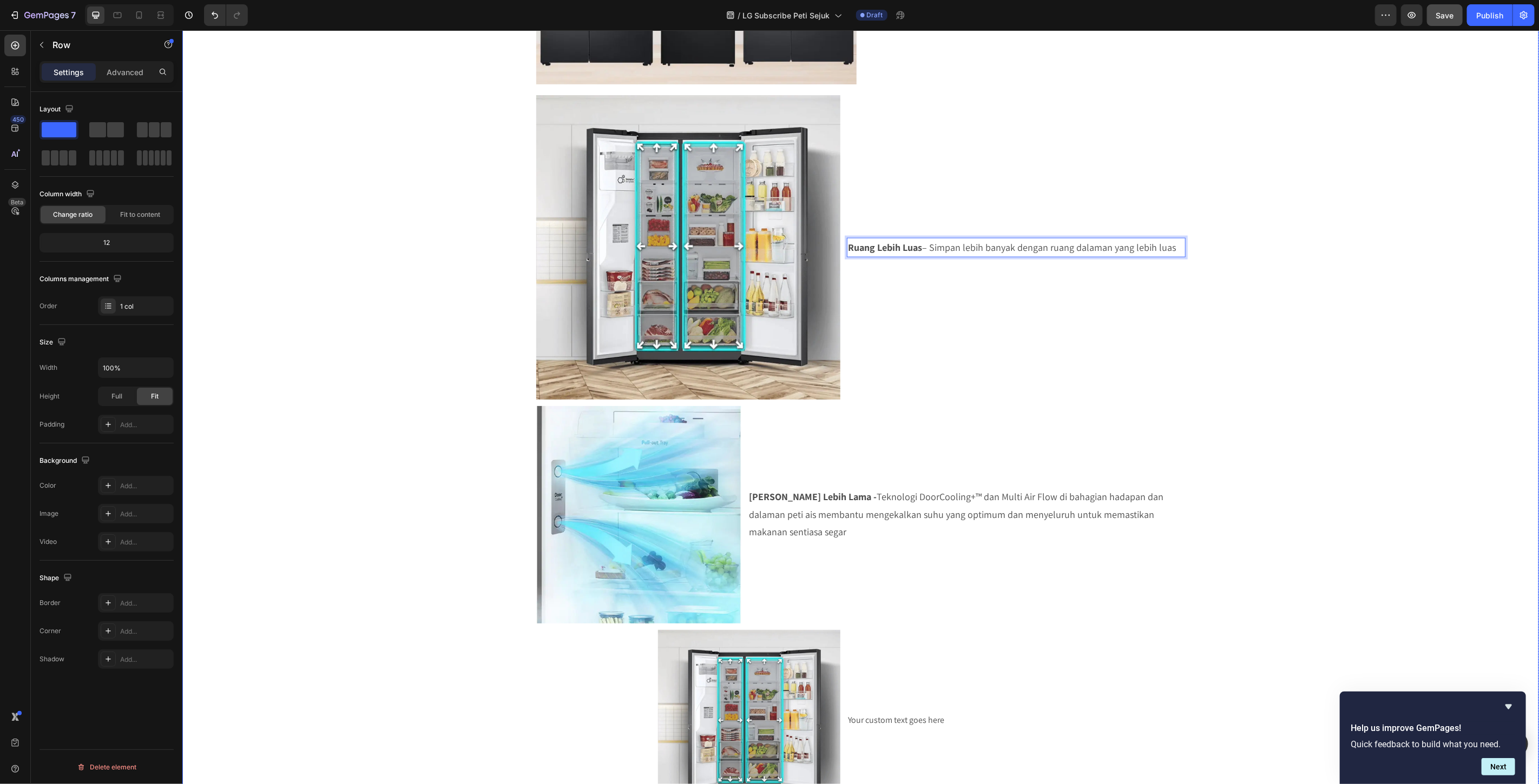
click at [1336, 314] on div "SERENDAH RM80/BULAN* Heading Row Peti Sejuk LG Premium Dari RM80 Bulanan – Mili…" at bounding box center [860, 160] width 1357 height 2507
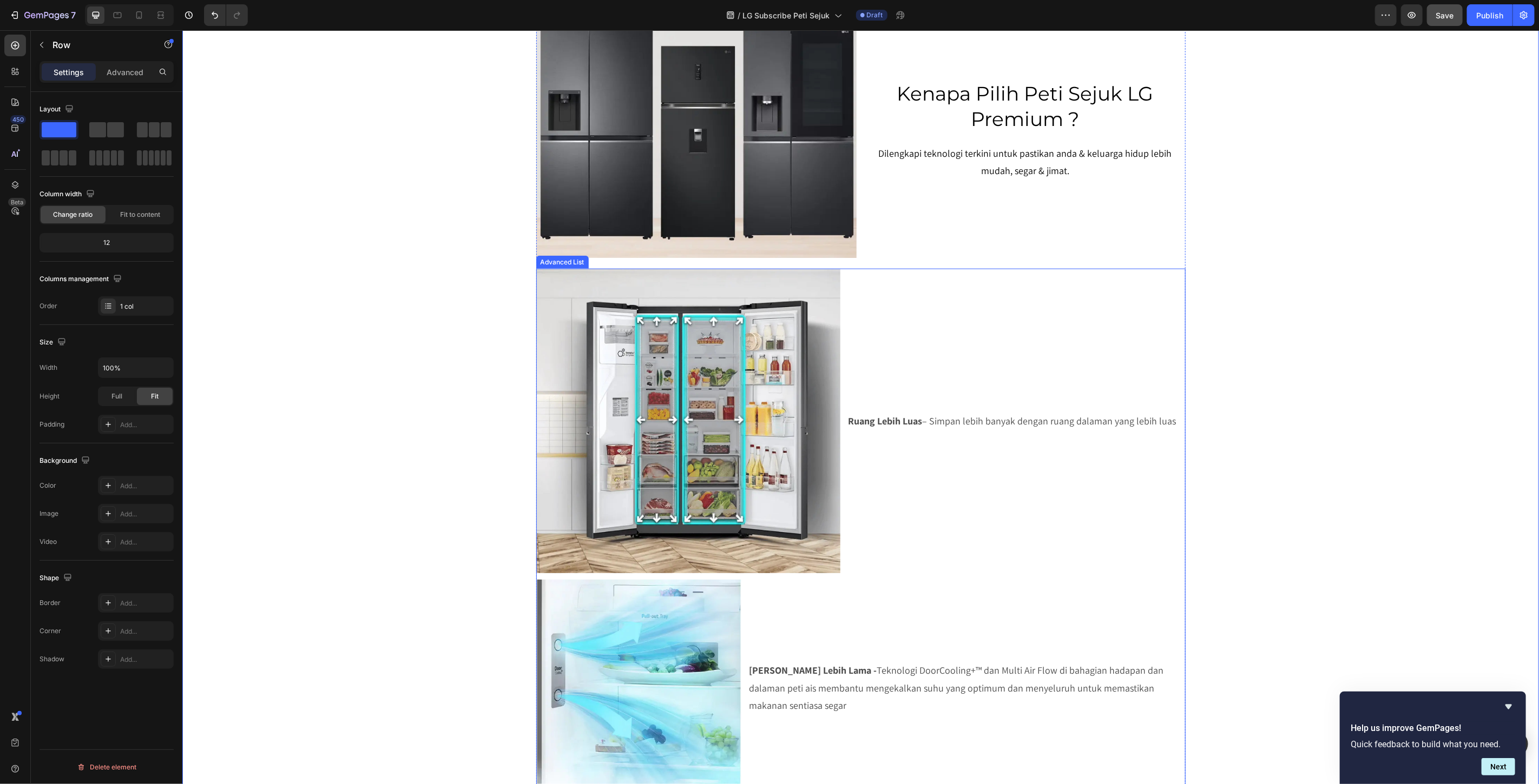
scroll to position [785, 0]
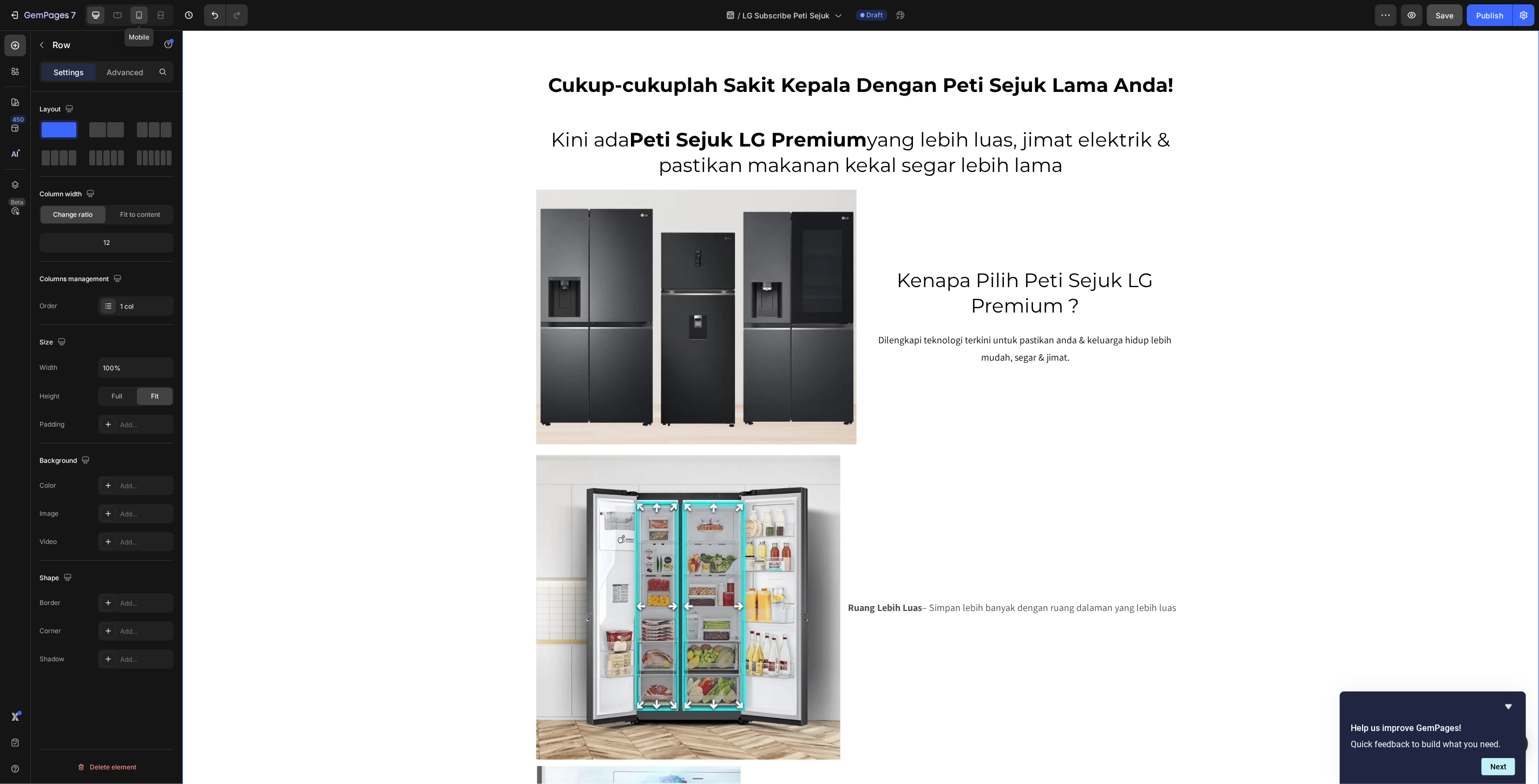
click at [142, 20] on div at bounding box center [139, 15] width 17 height 17
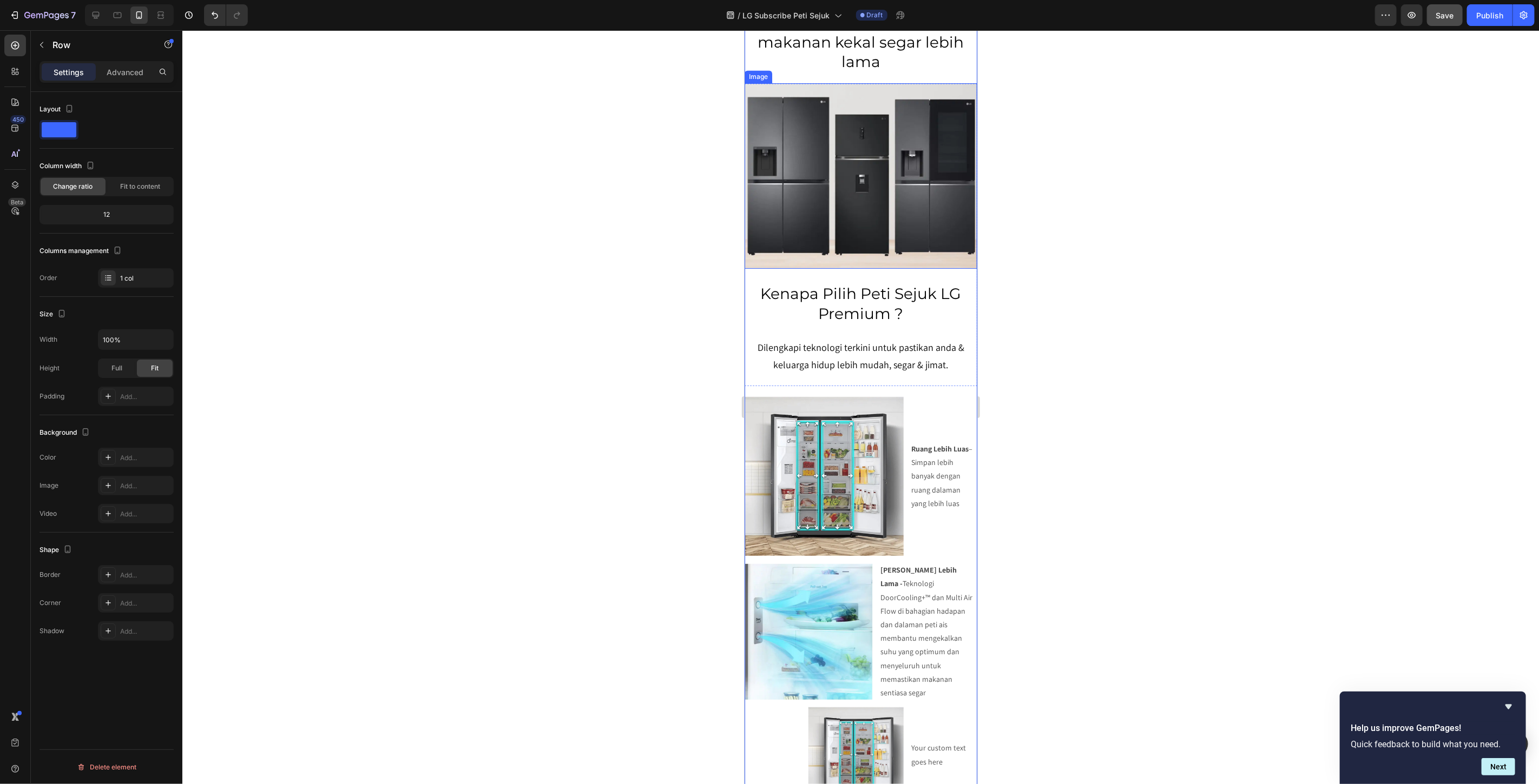
scroll to position [2103, 0]
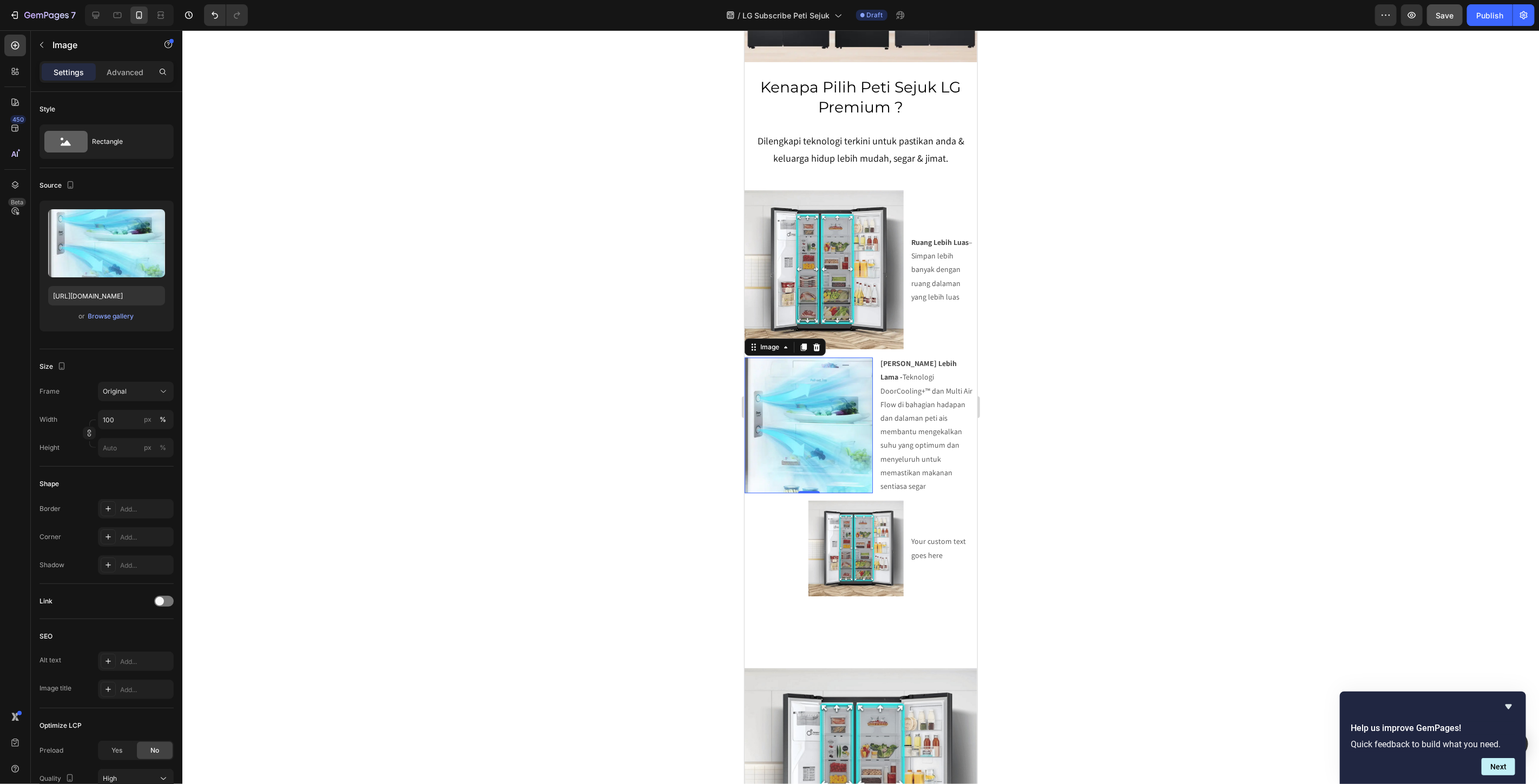
click at [808, 368] on img at bounding box center [808, 425] width 128 height 136
click at [809, 244] on img at bounding box center [823, 269] width 159 height 159
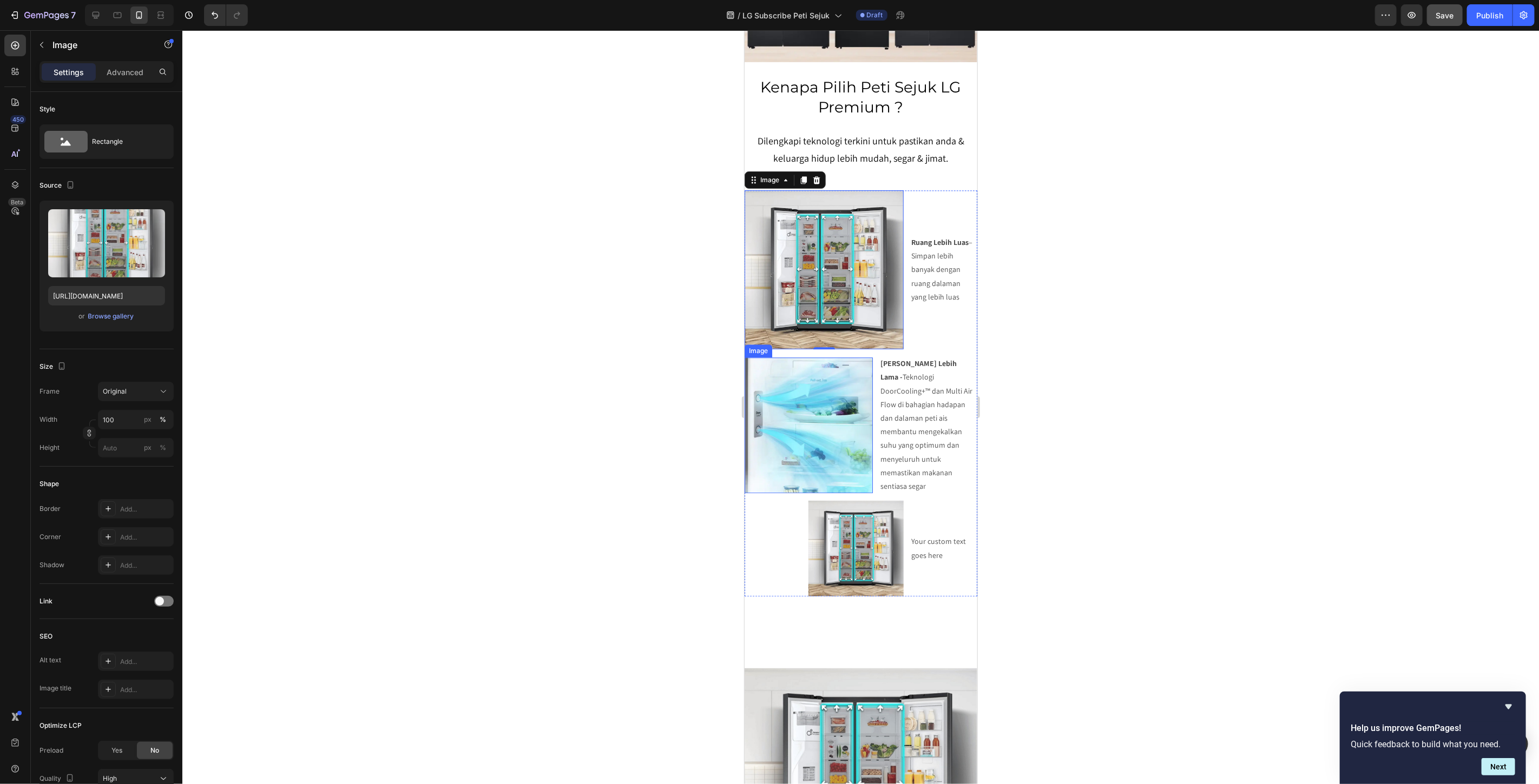
click at [836, 393] on img at bounding box center [808, 425] width 128 height 136
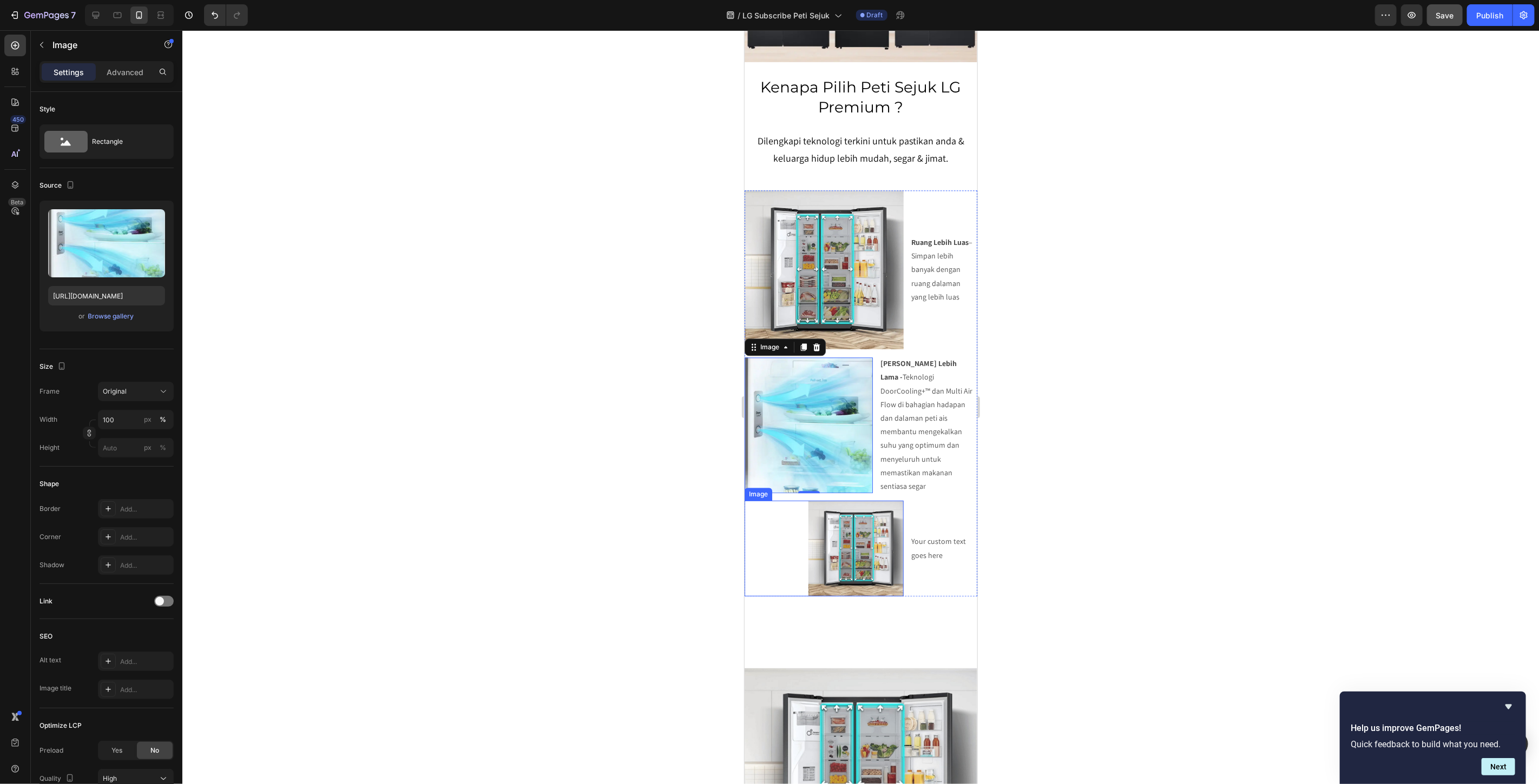
click at [867, 530] on img at bounding box center [856, 548] width 96 height 96
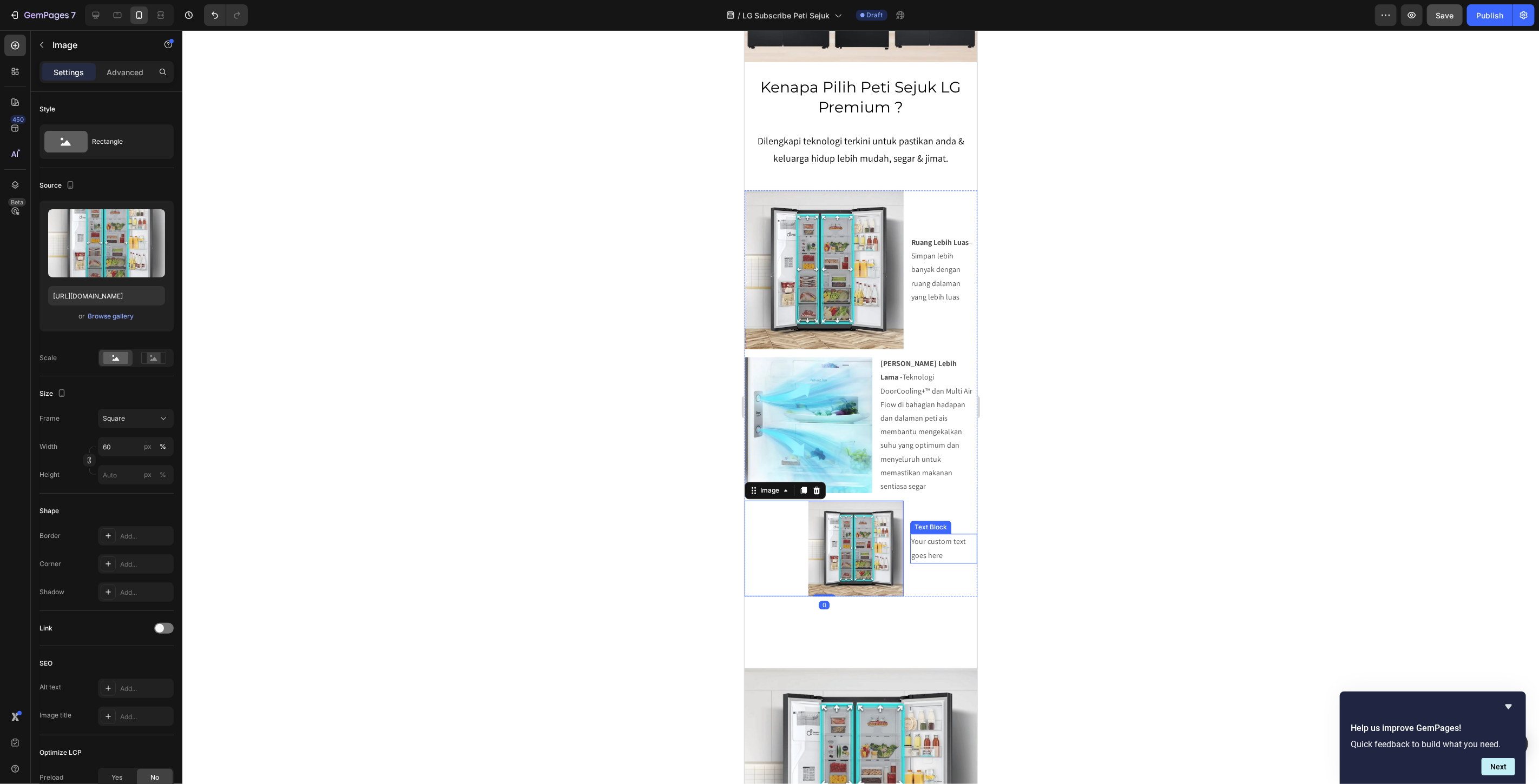
click at [1145, 500] on div at bounding box center [860, 407] width 1357 height 754
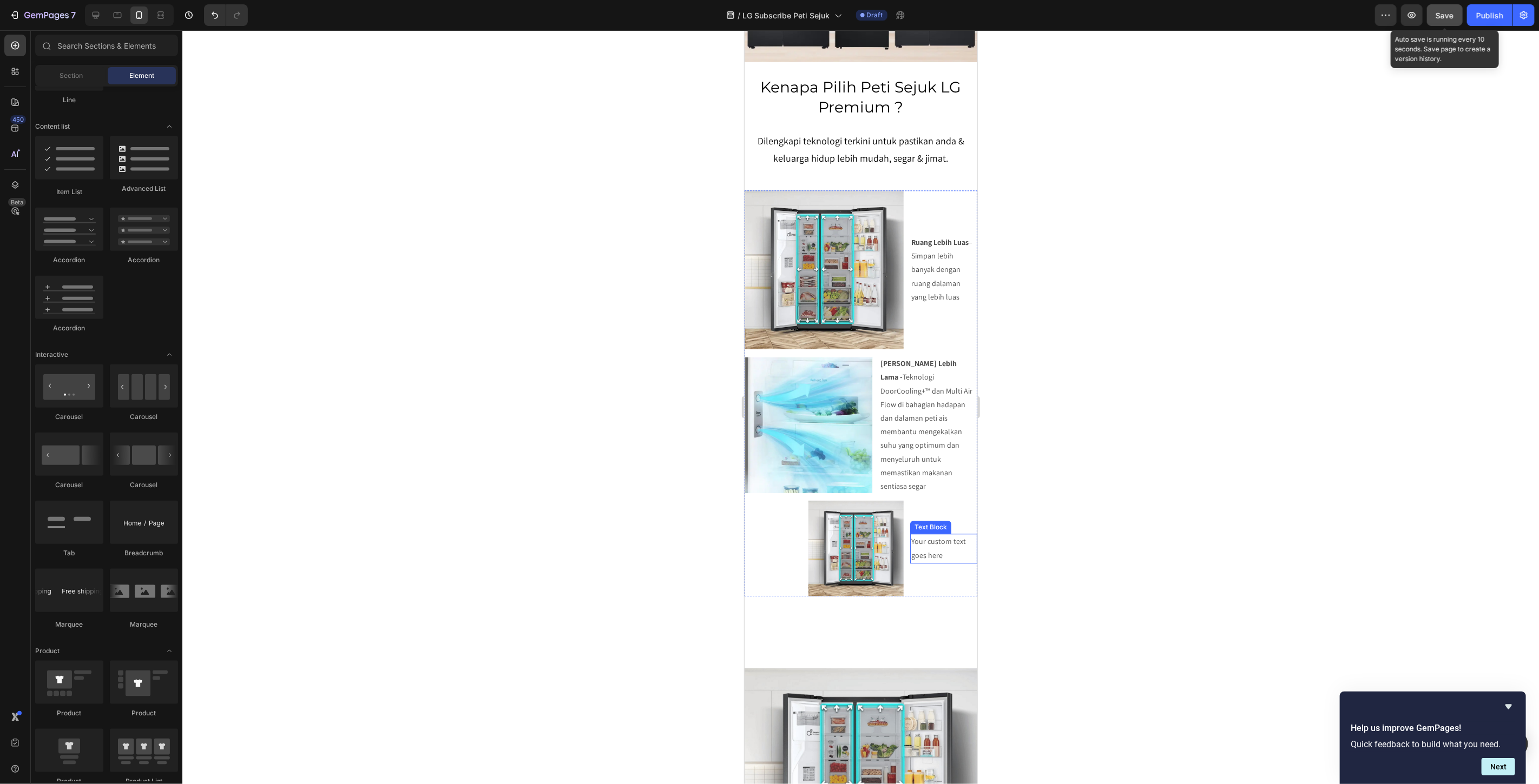
click at [1443, 17] on span "Save" at bounding box center [1445, 15] width 18 height 9
